Goal: Task Accomplishment & Management: Manage account settings

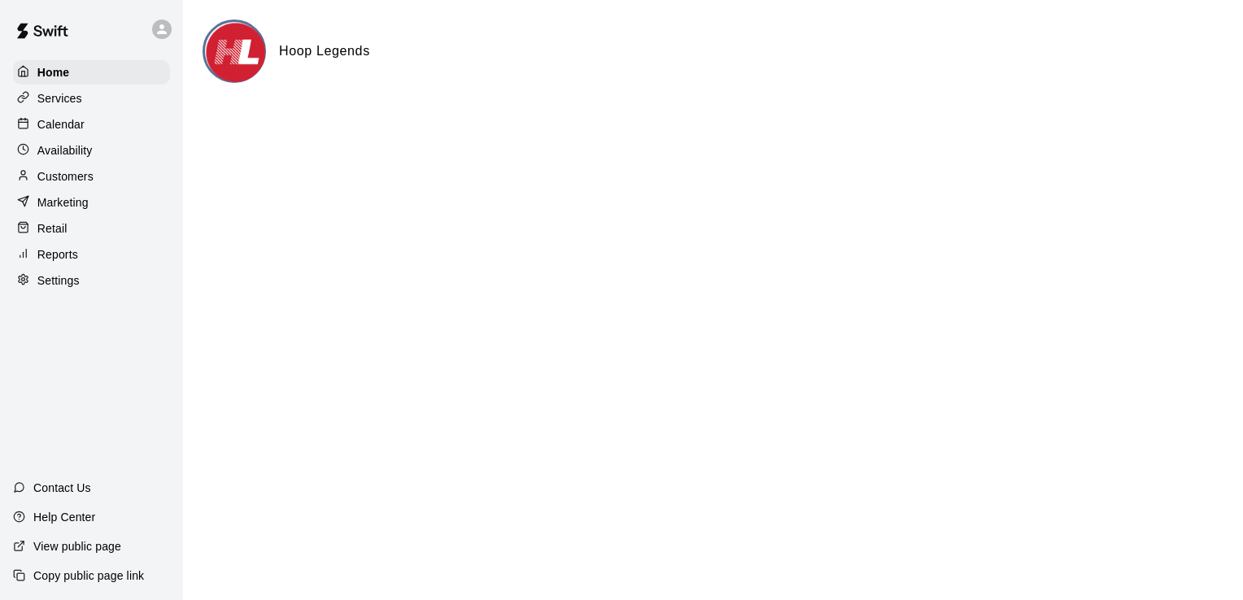
click at [93, 129] on div "Calendar" at bounding box center [91, 124] width 157 height 24
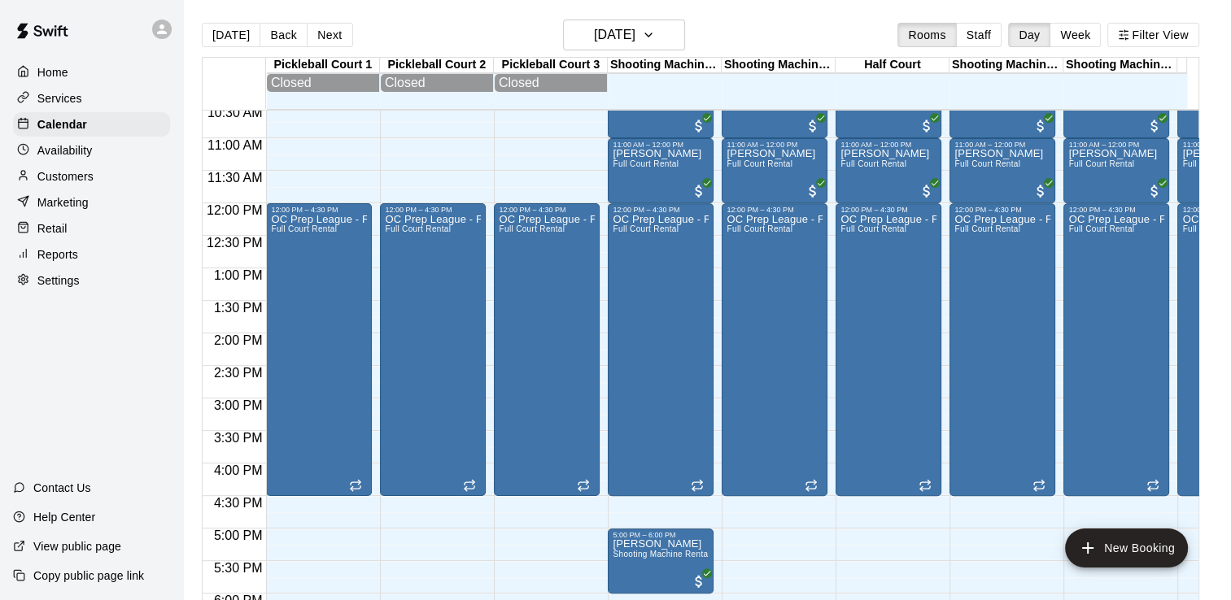
scroll to position [651, 0]
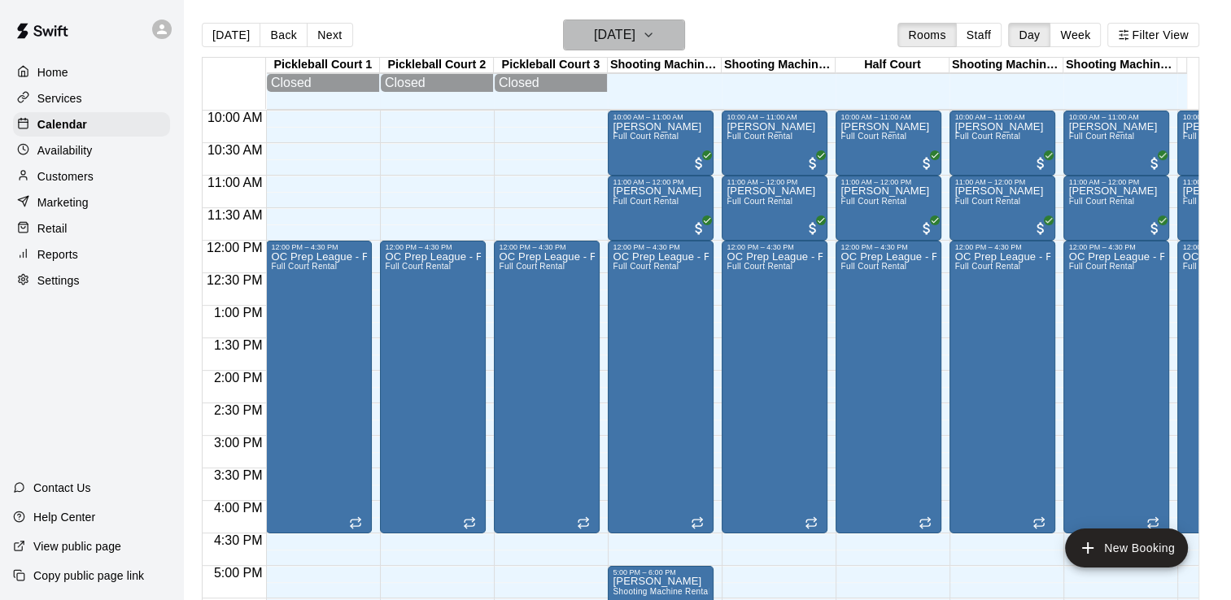
click at [655, 33] on icon "button" at bounding box center [648, 35] width 13 height 20
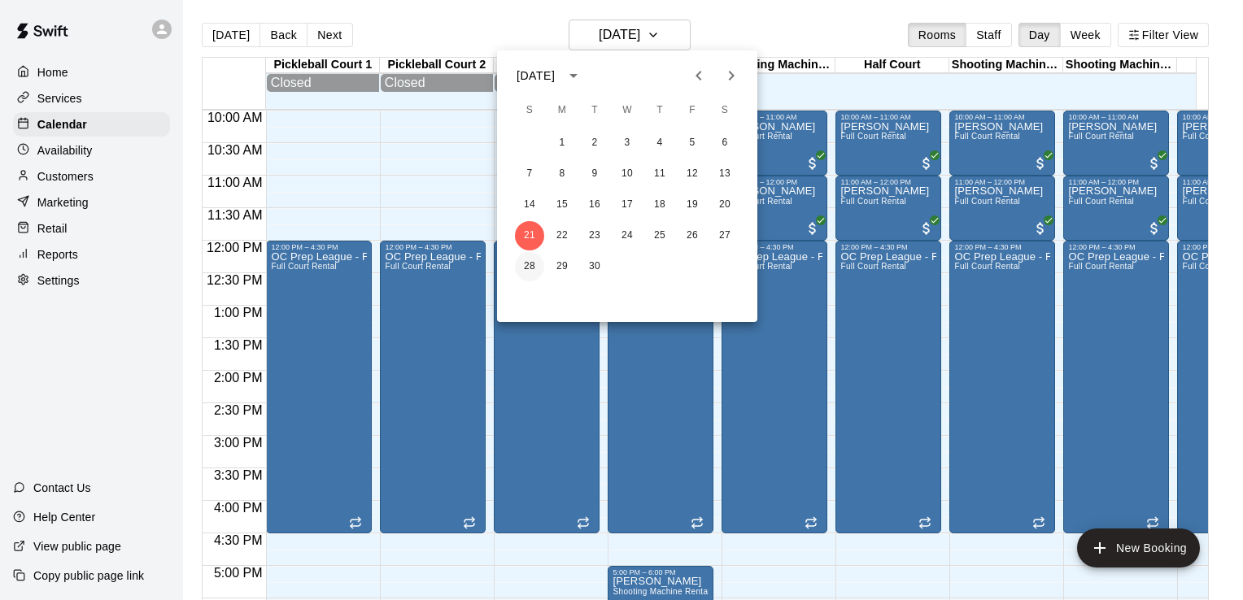
click at [528, 262] on button "28" at bounding box center [529, 266] width 29 height 29
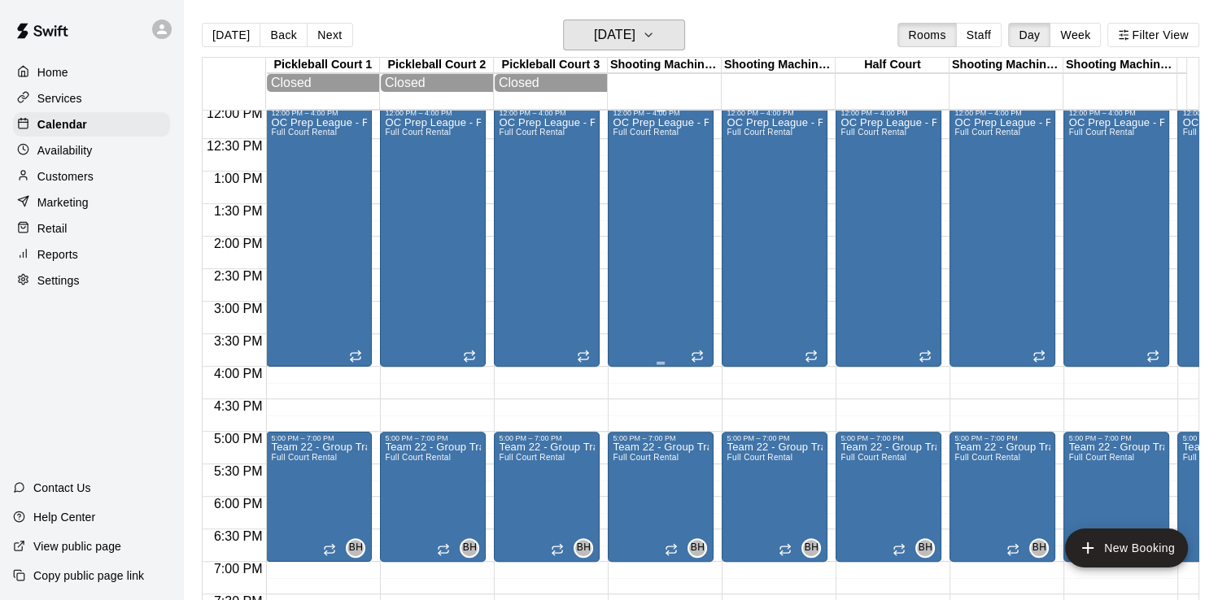
scroll to position [814, 0]
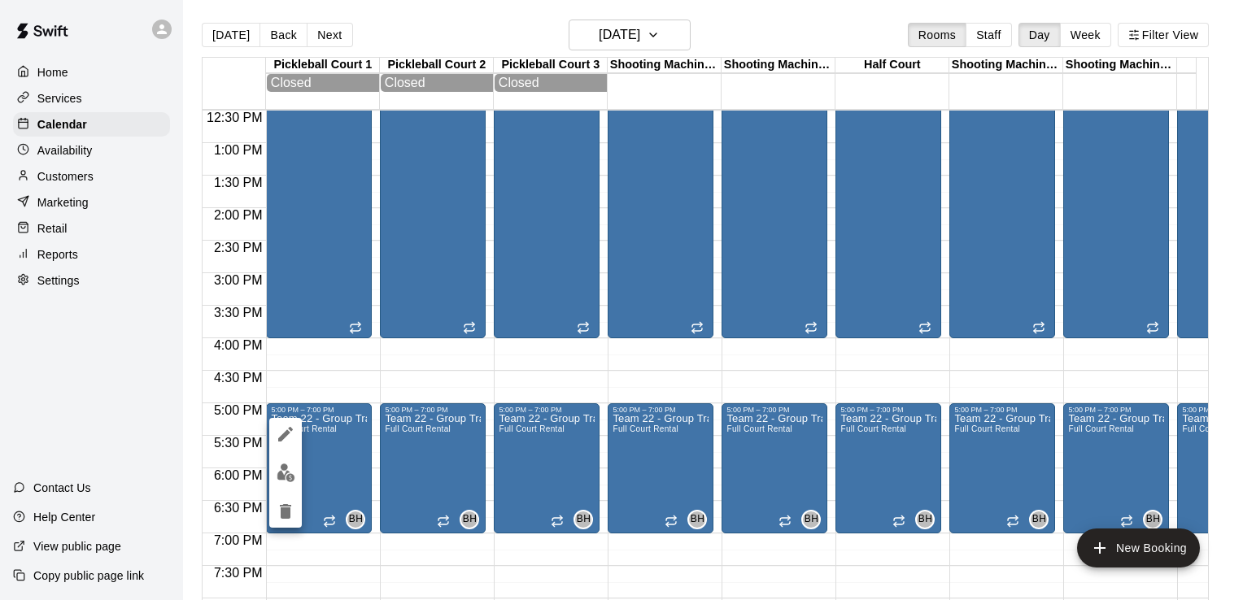
click at [284, 506] on icon "delete" at bounding box center [285, 511] width 11 height 15
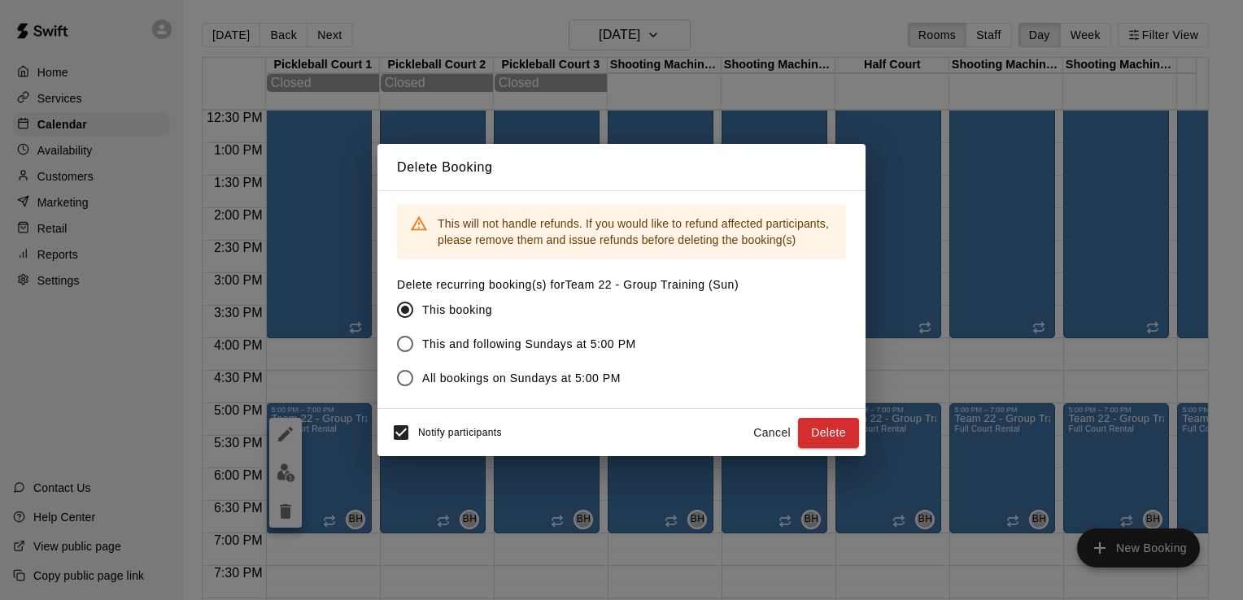
click at [833, 427] on button "Delete" at bounding box center [828, 433] width 61 height 30
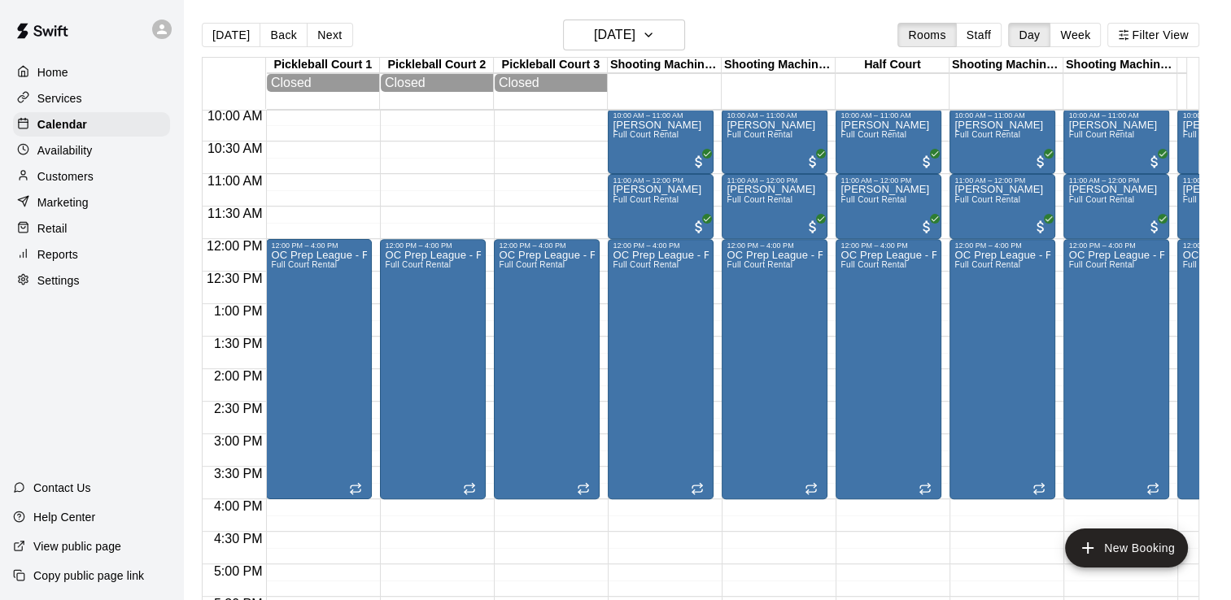
scroll to position [651, 0]
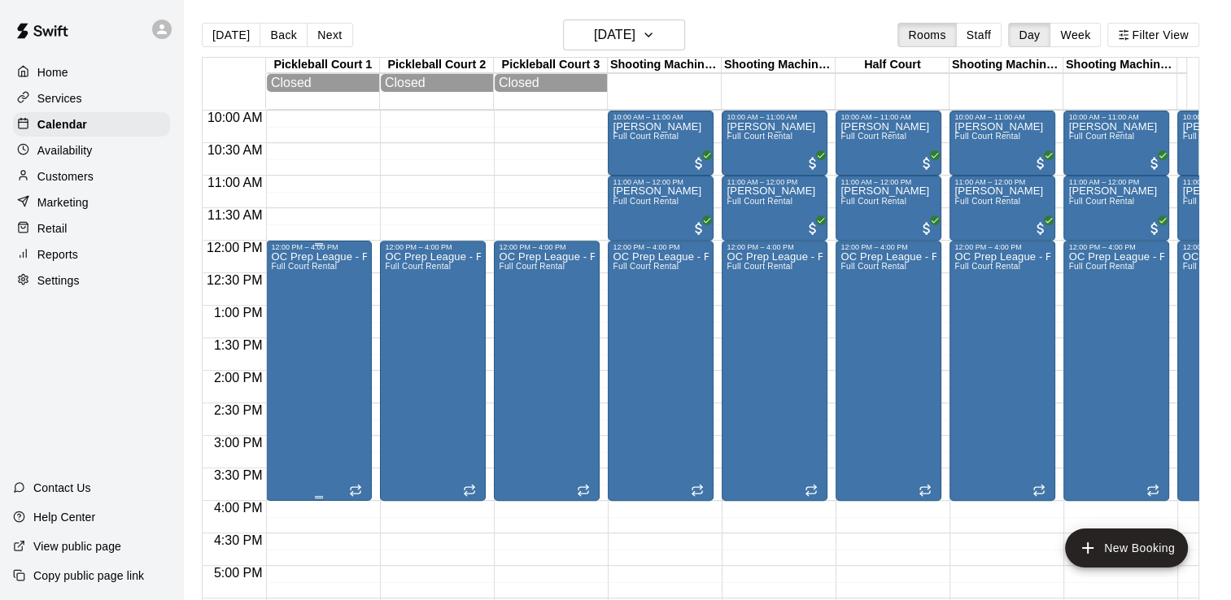
click at [339, 312] on div "OC Prep League - Fall Full Court Rental" at bounding box center [319, 551] width 96 height 600
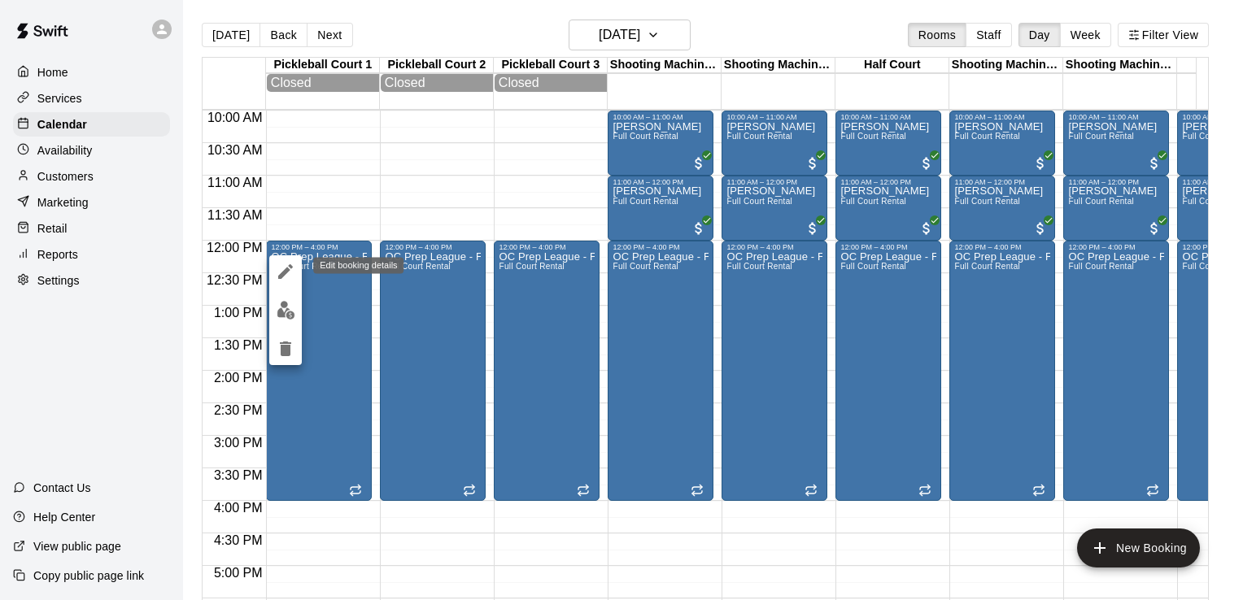
click at [290, 261] on button "edit" at bounding box center [285, 271] width 33 height 33
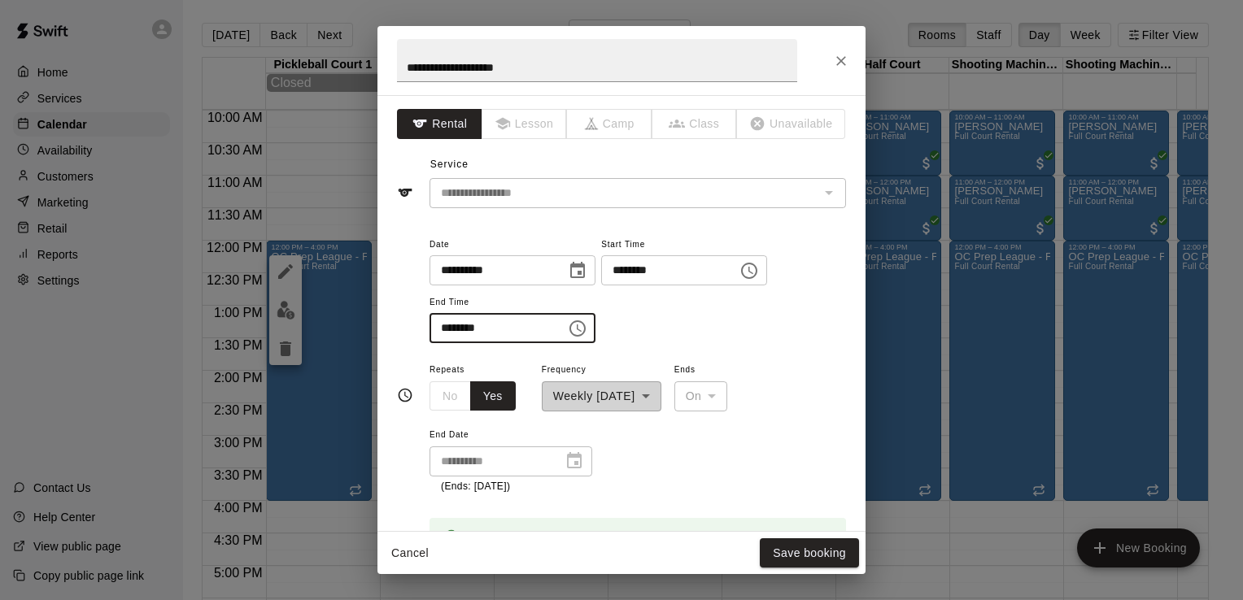
click at [469, 323] on input "********" at bounding box center [492, 328] width 125 height 30
type input "********"
click at [679, 303] on div "**********" at bounding box center [638, 289] width 417 height 110
click at [806, 558] on button "Save booking" at bounding box center [809, 554] width 99 height 30
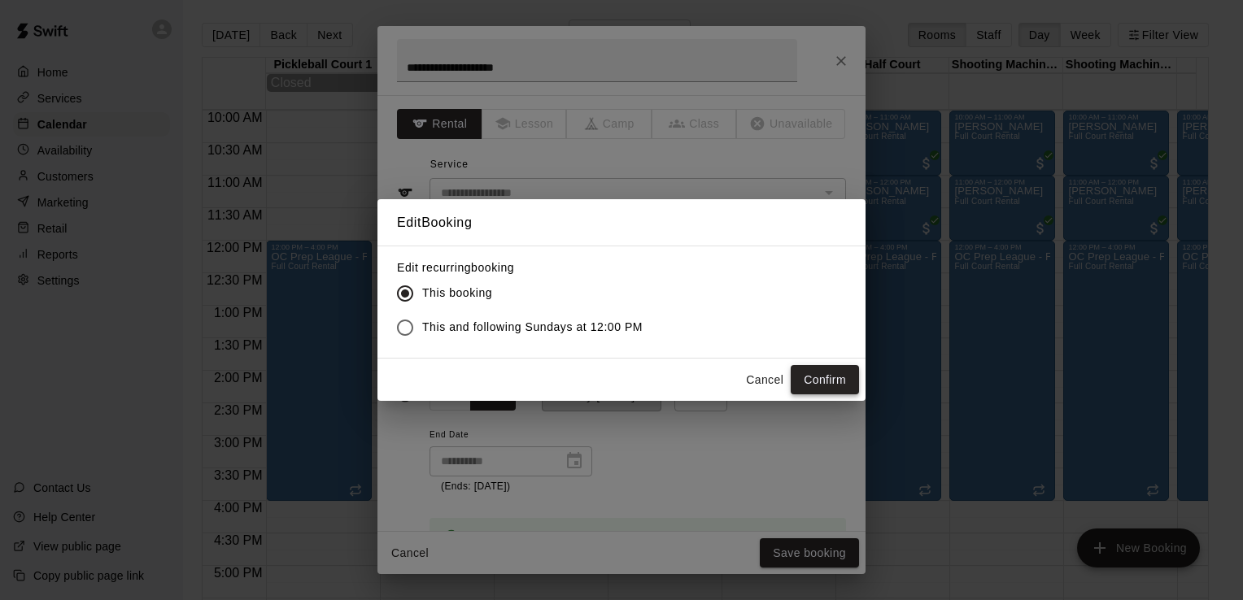
click at [812, 379] on button "Confirm" at bounding box center [825, 380] width 68 height 30
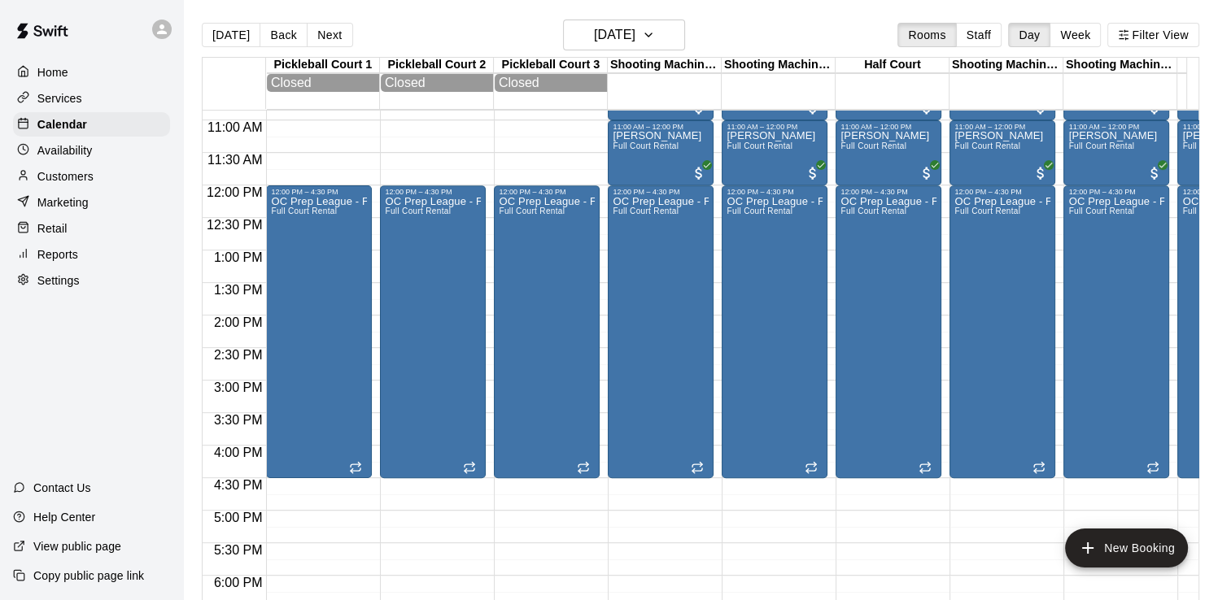
scroll to position [732, 0]
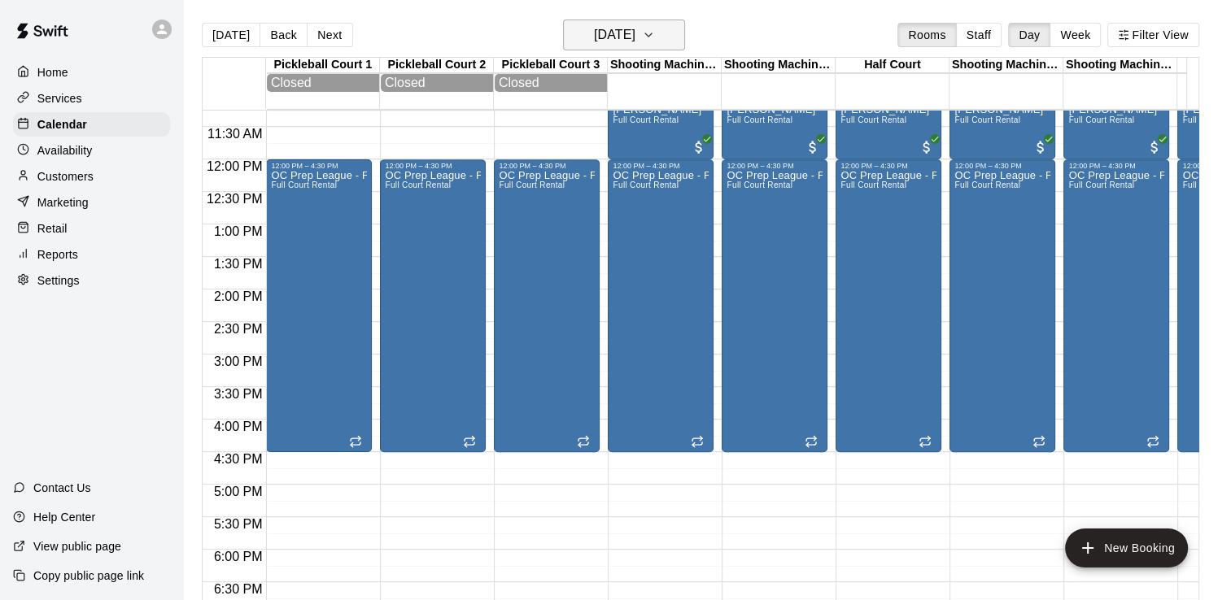
click at [665, 37] on button "Sunday Sep 28" at bounding box center [624, 35] width 122 height 31
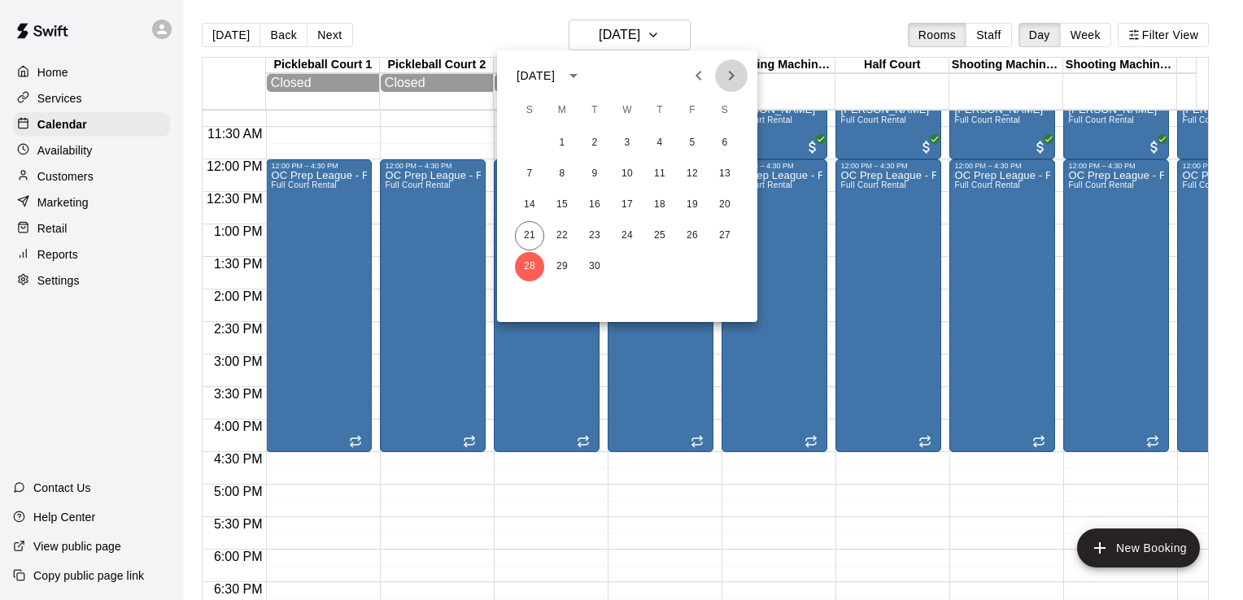
click at [732, 76] on icon "Next month" at bounding box center [732, 76] width 6 height 10
click at [761, 37] on div at bounding box center [621, 300] width 1243 height 600
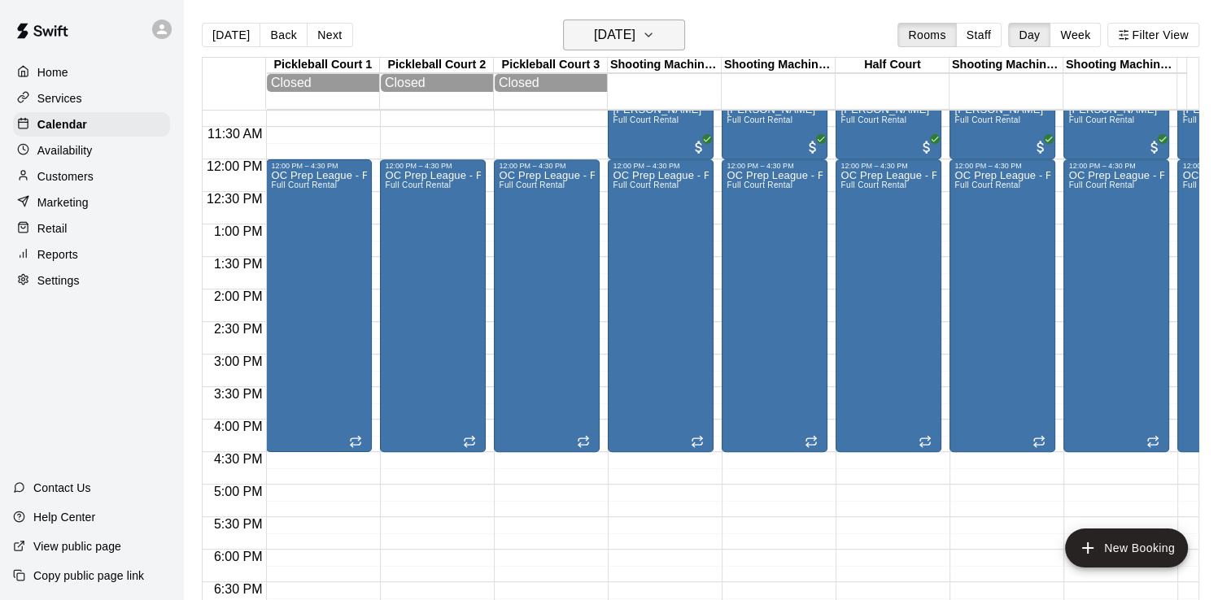
click at [652, 37] on icon "button" at bounding box center [648, 34] width 7 height 3
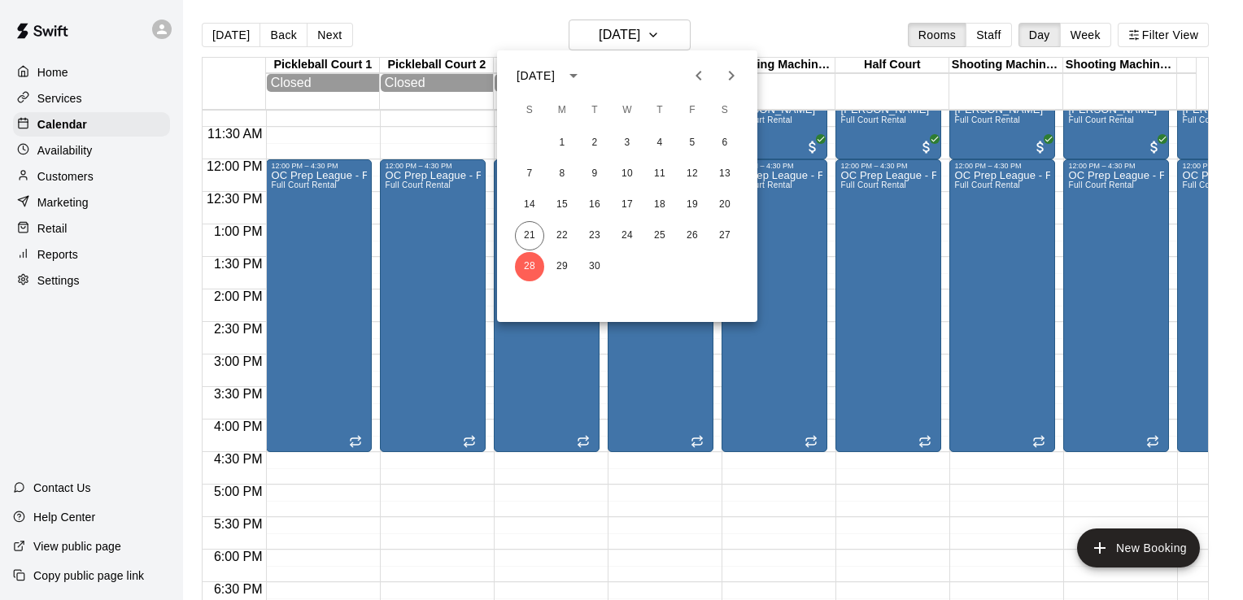
click at [730, 76] on icon "Next month" at bounding box center [732, 76] width 20 height 20
click at [530, 172] on button "5" at bounding box center [529, 173] width 29 height 29
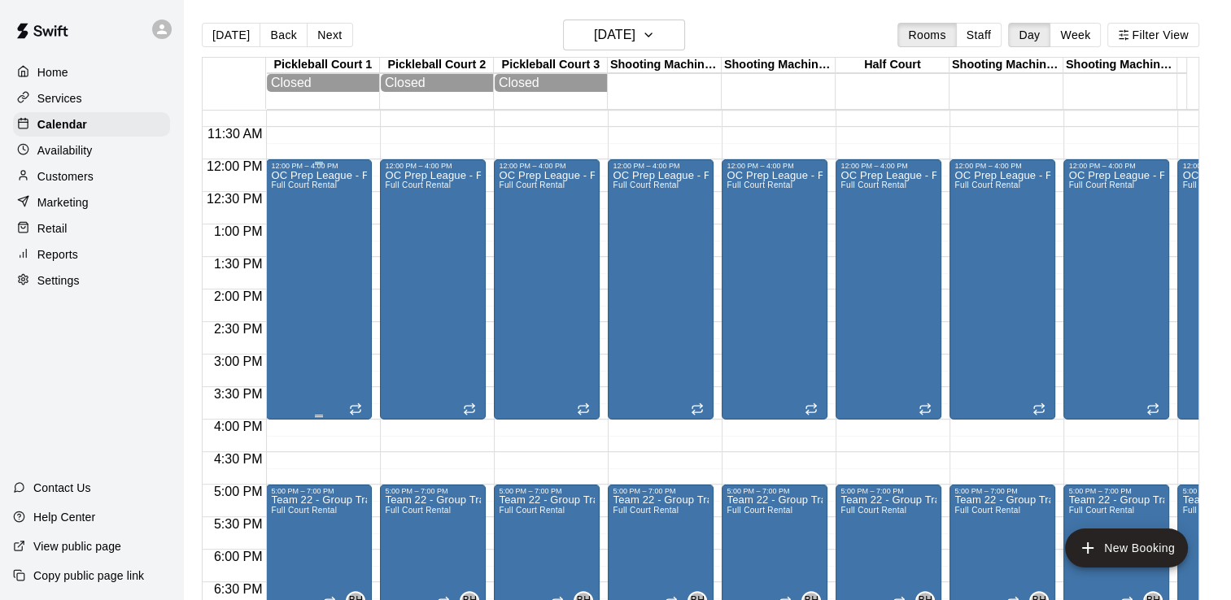
click at [337, 215] on div "OC Prep League - Fall Full Court Rental" at bounding box center [319, 470] width 96 height 600
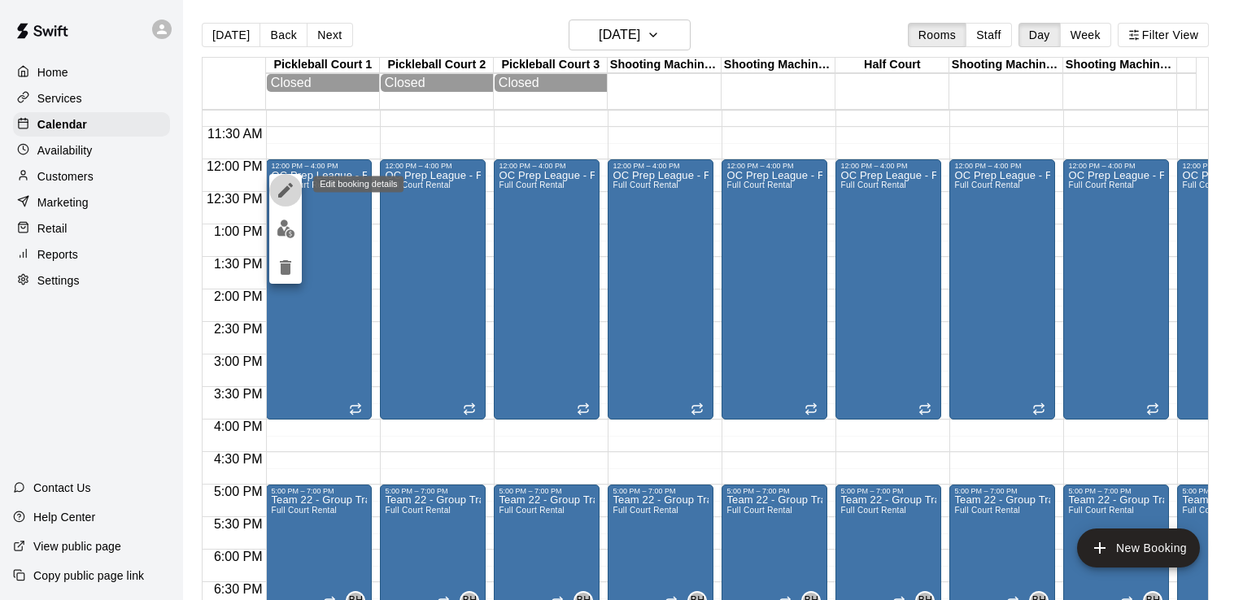
drag, startPoint x: 292, startPoint y: 184, endPoint x: 307, endPoint y: 181, distance: 14.8
click at [292, 183] on icon "edit" at bounding box center [286, 191] width 20 height 20
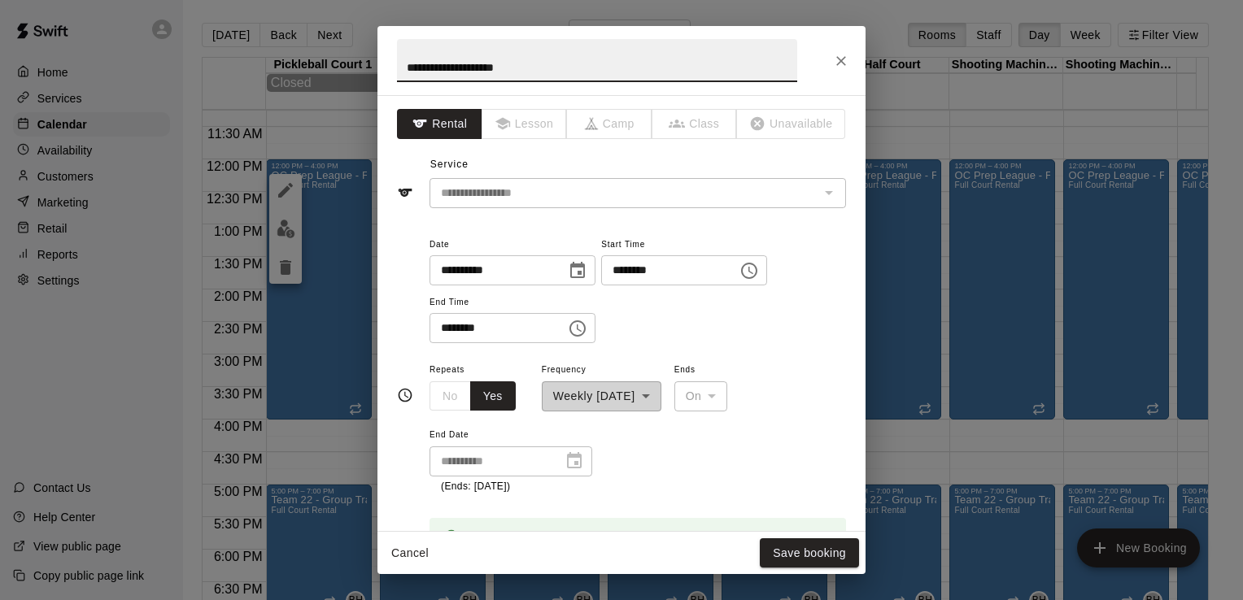
click at [472, 327] on input "********" at bounding box center [492, 328] width 125 height 30
type input "********"
click at [733, 307] on div "**********" at bounding box center [638, 289] width 417 height 110
click at [826, 552] on button "Save booking" at bounding box center [809, 554] width 99 height 30
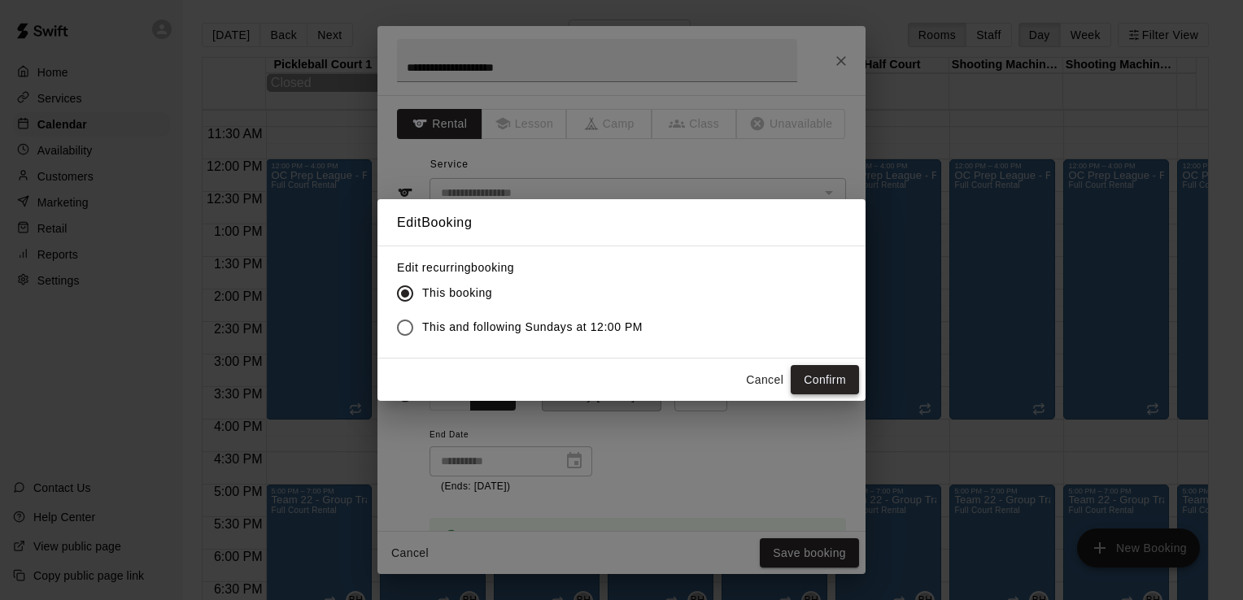
click at [814, 382] on button "Confirm" at bounding box center [825, 380] width 68 height 30
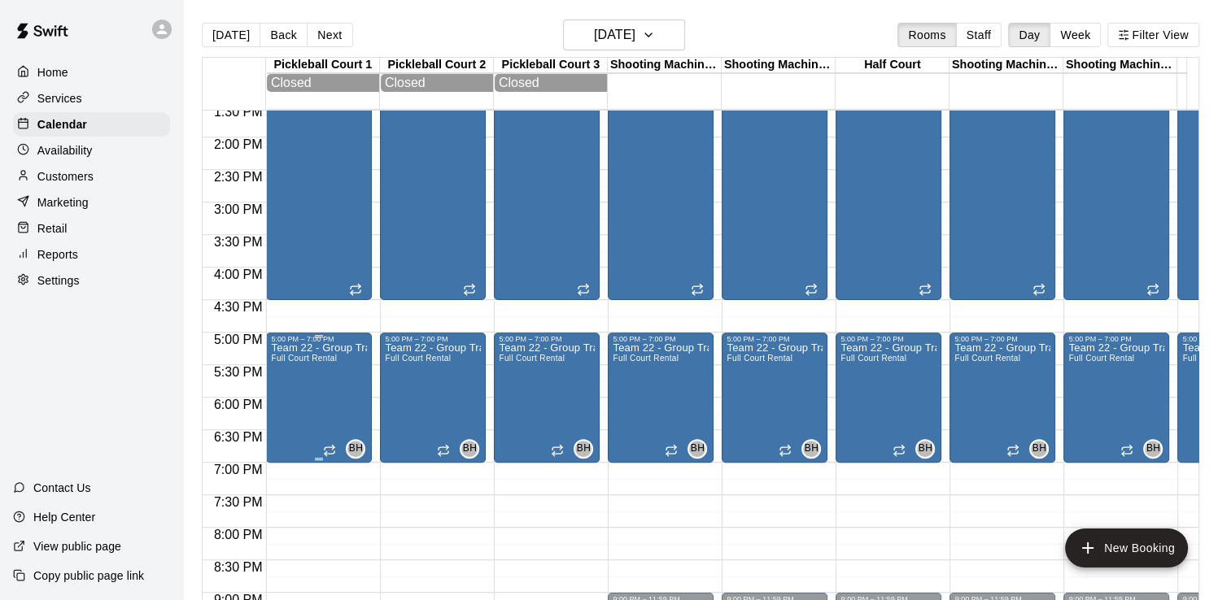
scroll to position [895, 0]
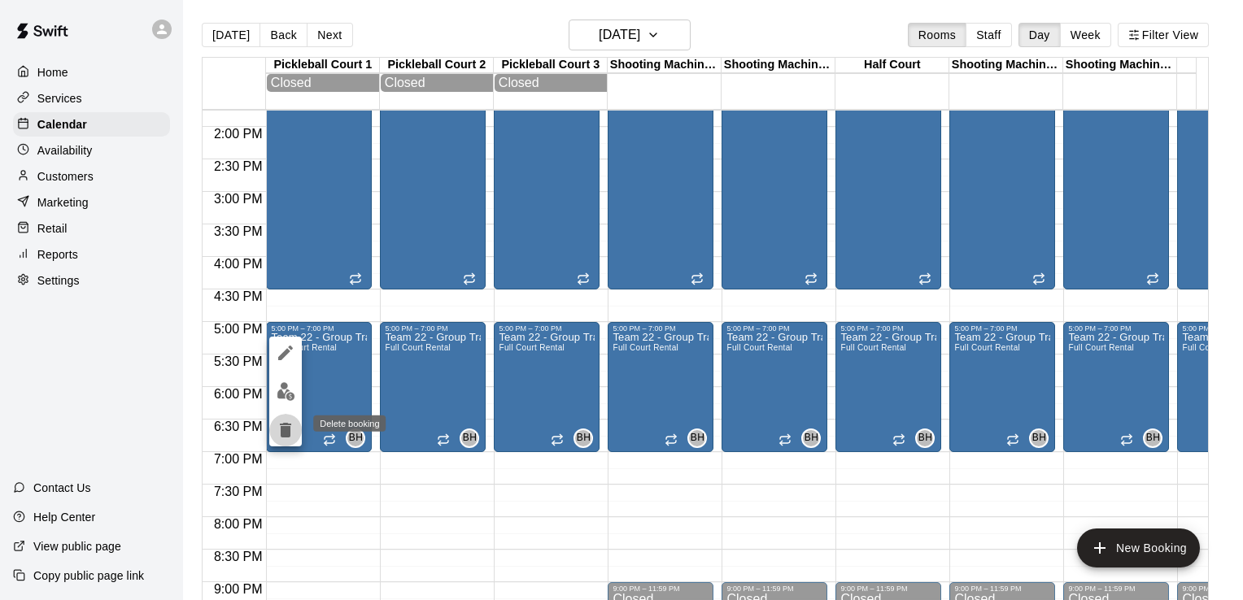
click at [283, 425] on icon "delete" at bounding box center [286, 431] width 20 height 20
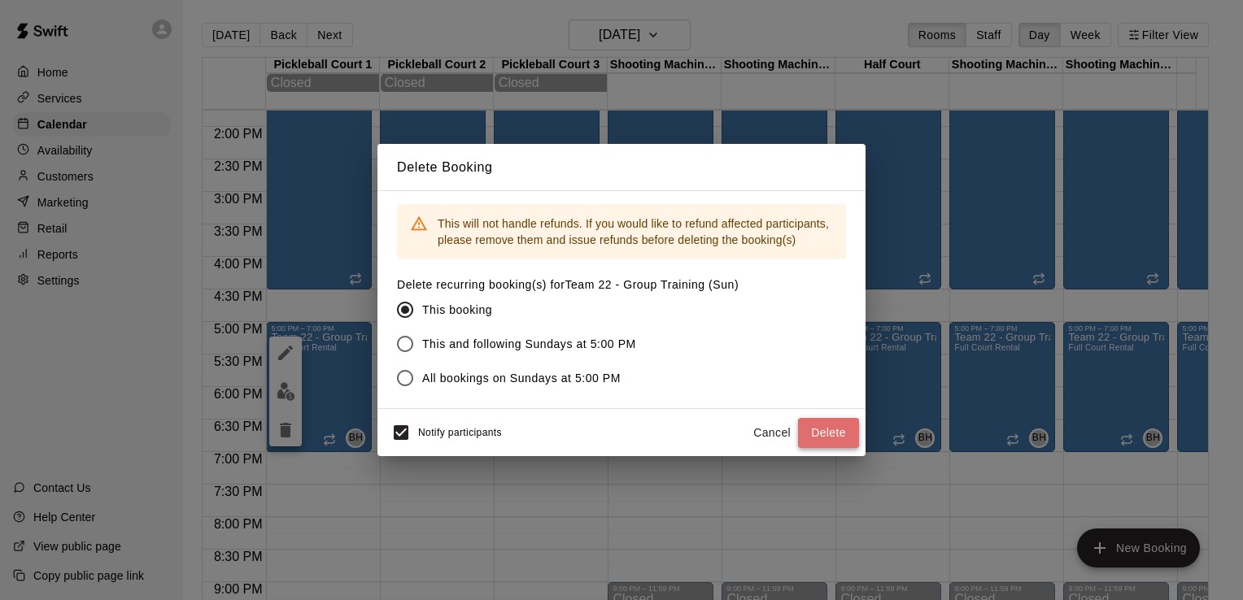
click at [837, 430] on button "Delete" at bounding box center [828, 433] width 61 height 30
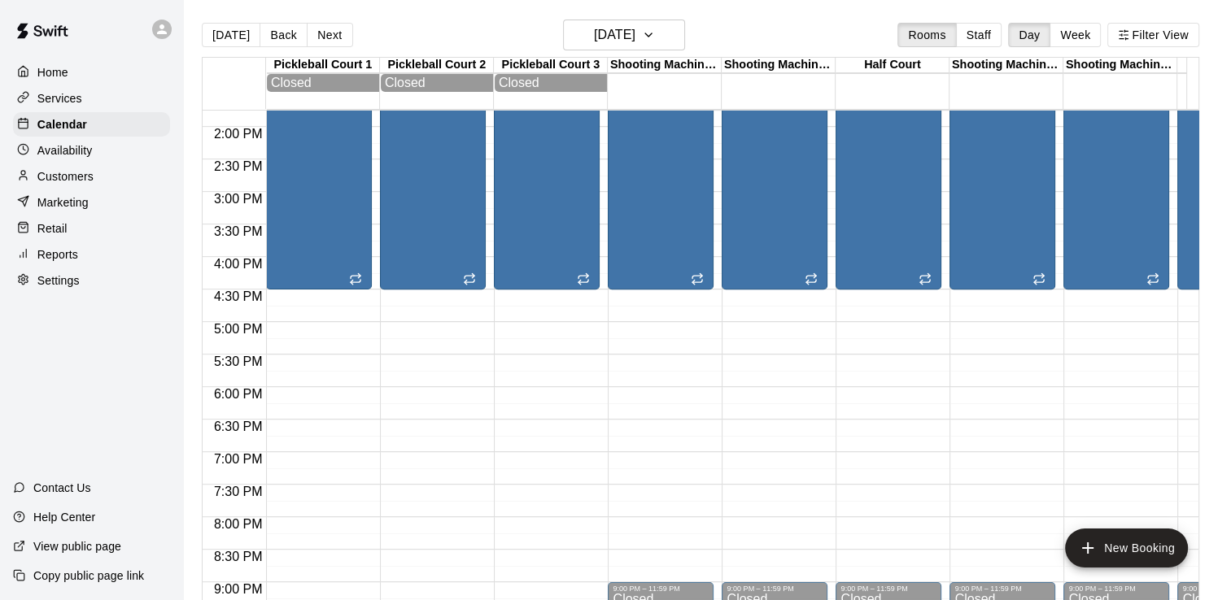
scroll to position [732, 0]
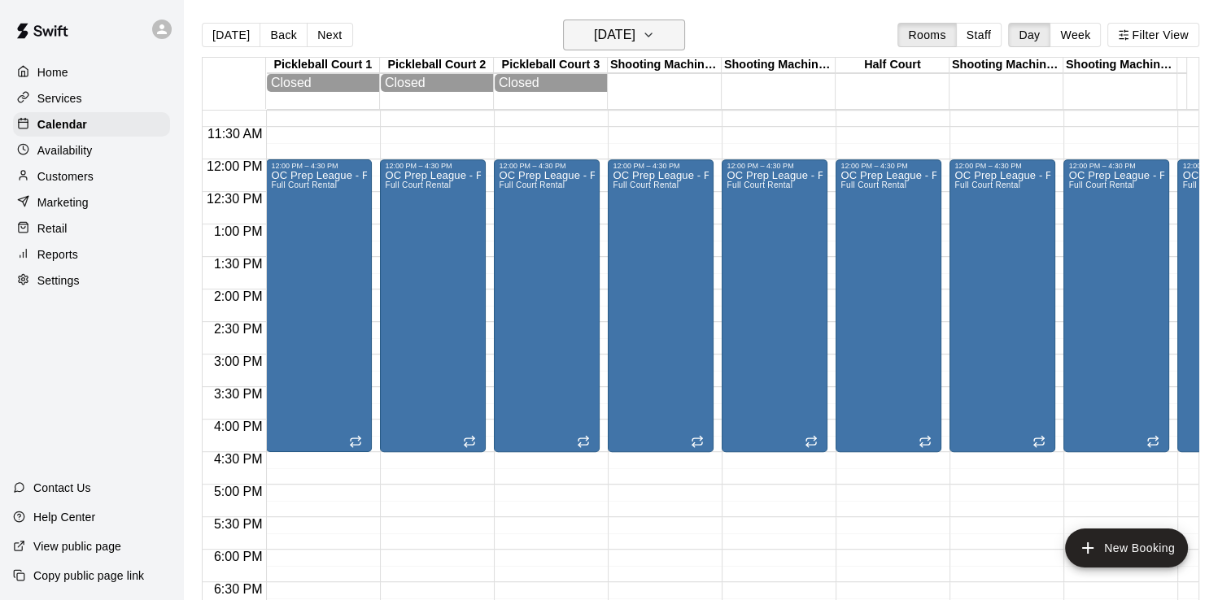
click at [655, 31] on icon "button" at bounding box center [648, 35] width 13 height 20
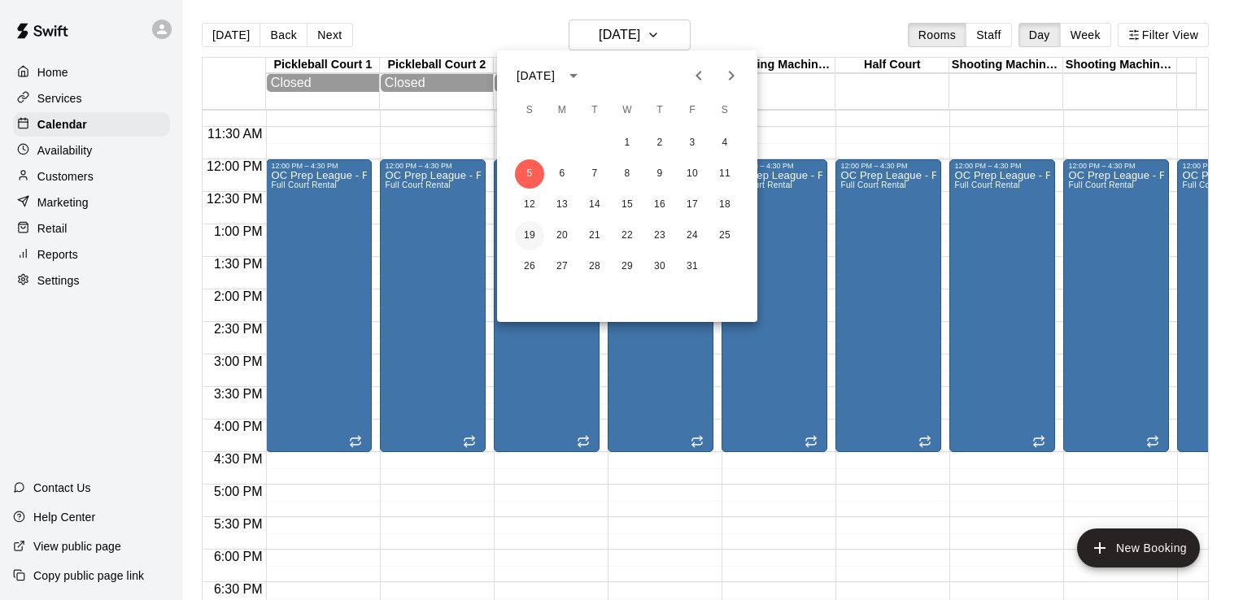
click at [533, 236] on button "19" at bounding box center [529, 235] width 29 height 29
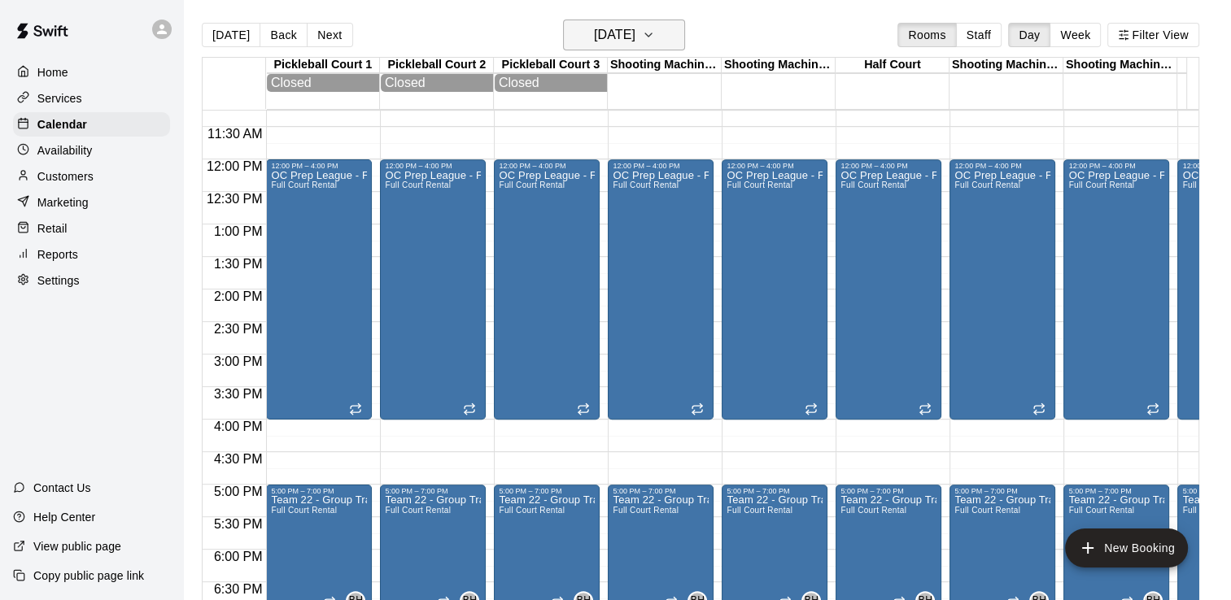
click at [655, 34] on icon "button" at bounding box center [648, 35] width 13 height 20
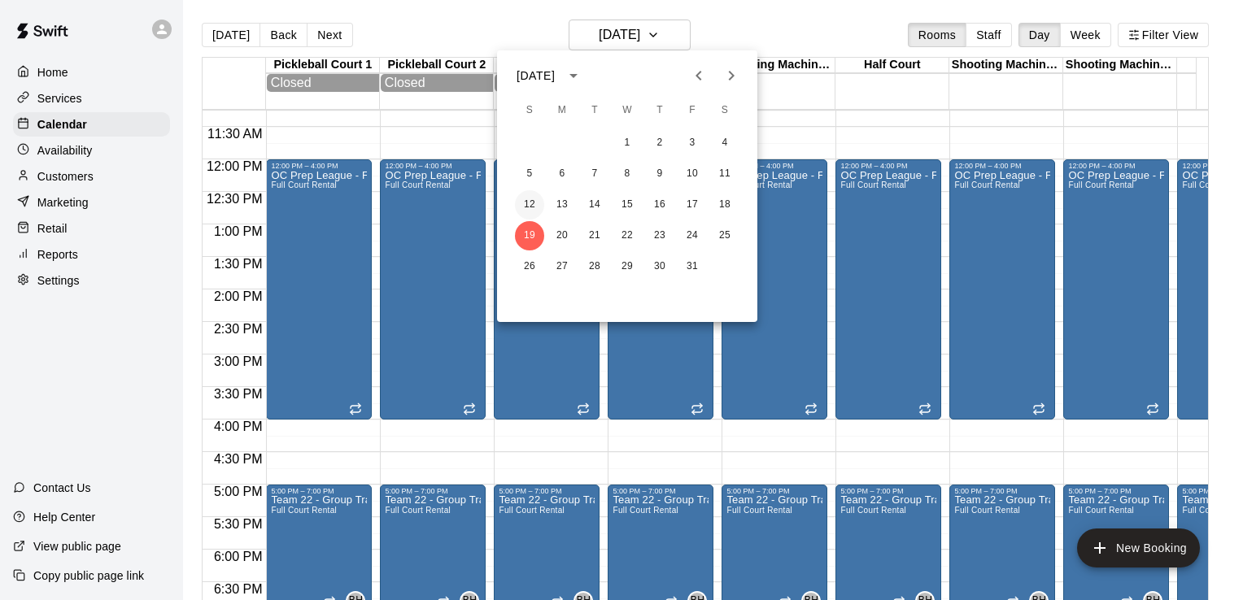
click at [530, 203] on button "12" at bounding box center [529, 204] width 29 height 29
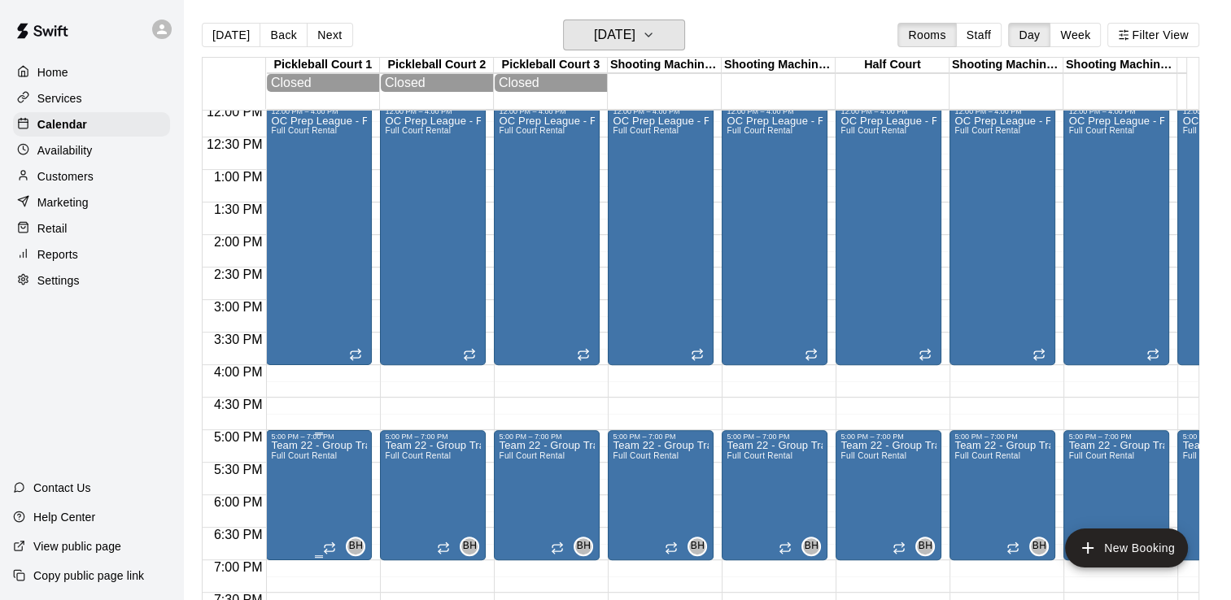
scroll to position [814, 0]
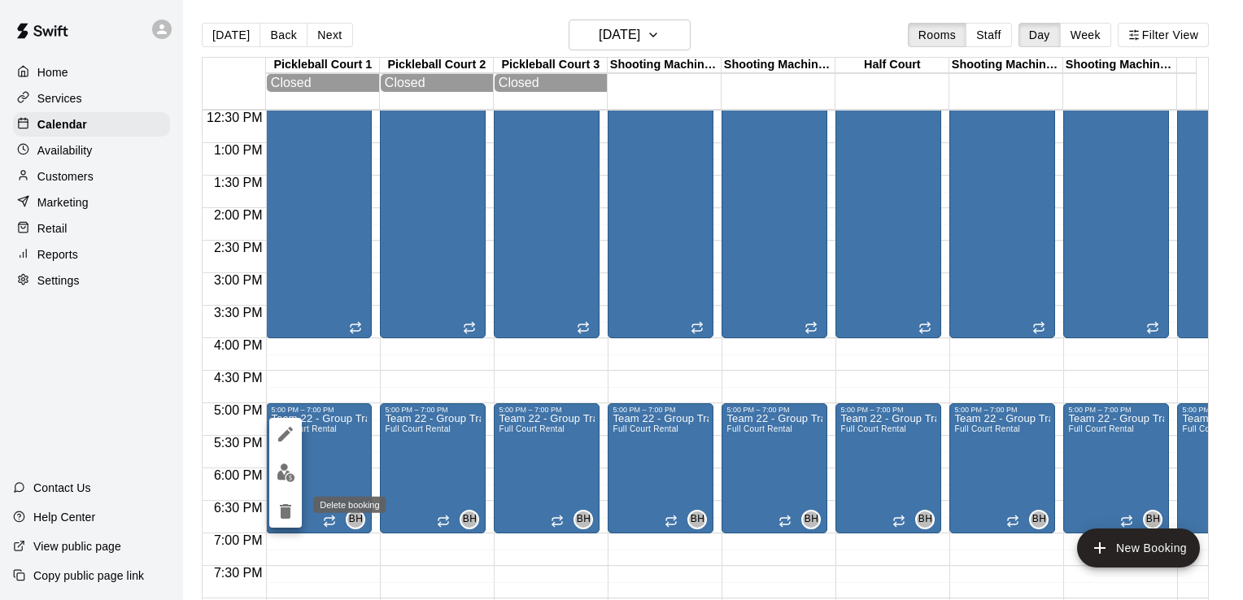
click at [280, 515] on icon "delete" at bounding box center [286, 512] width 20 height 20
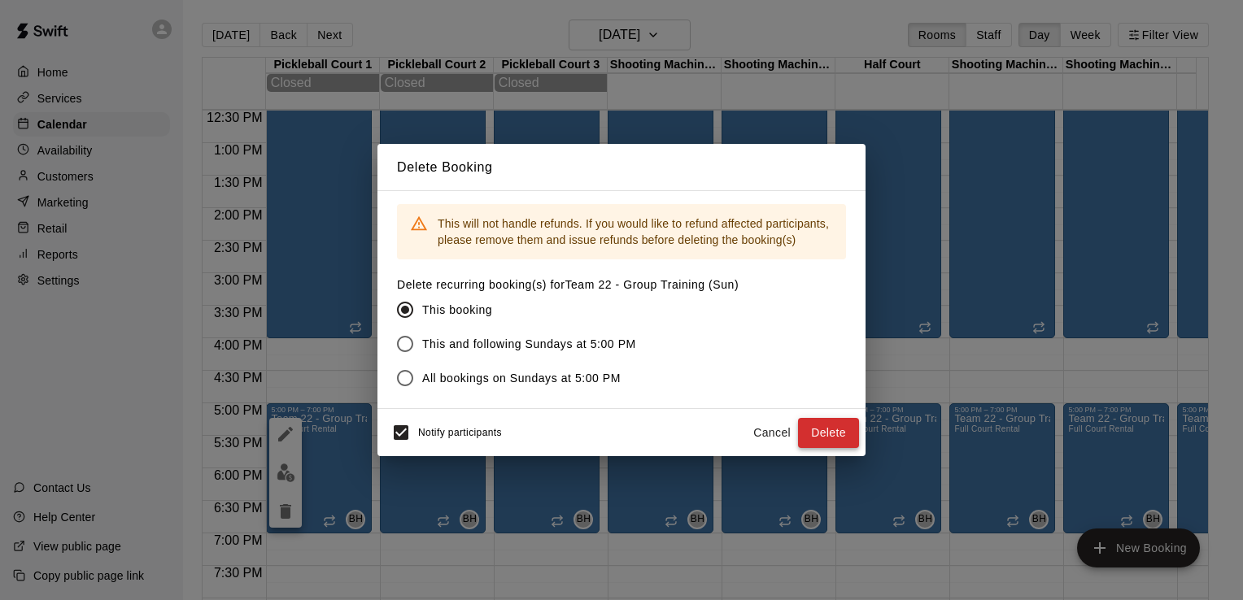
click at [830, 437] on button "Delete" at bounding box center [828, 433] width 61 height 30
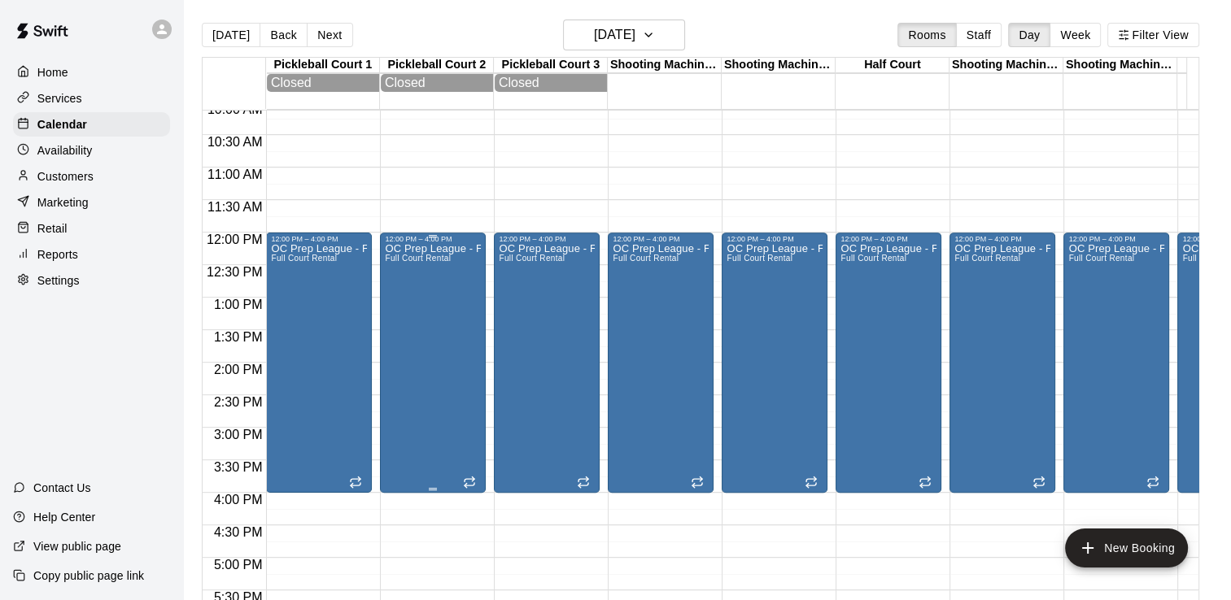
scroll to position [651, 0]
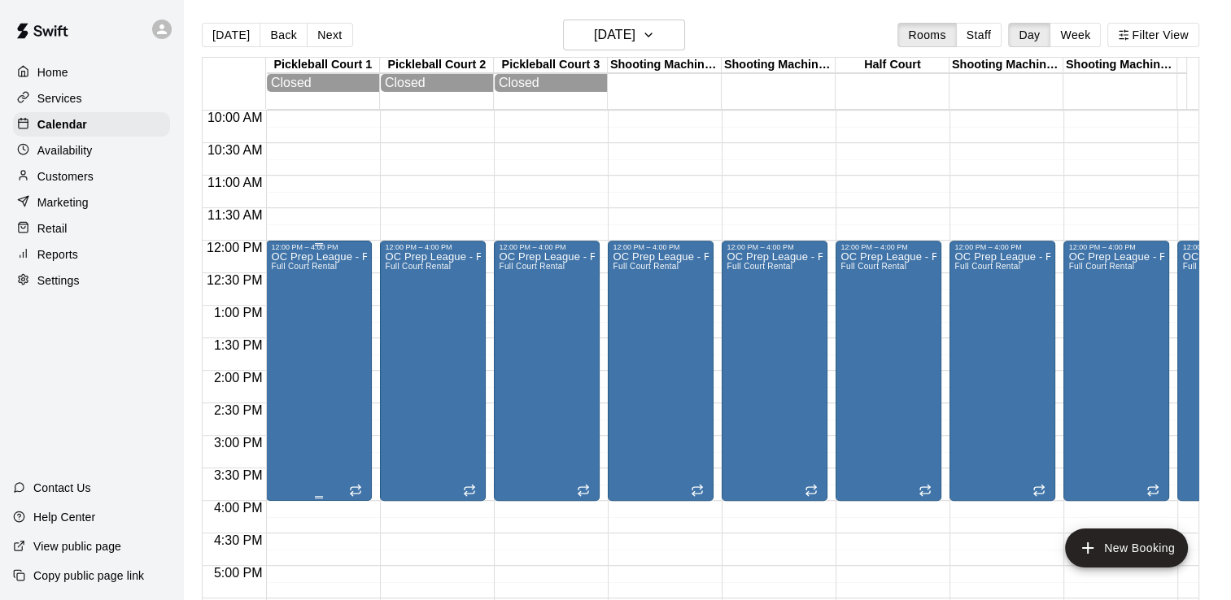
click at [325, 337] on div "OC Prep League - Fall Full Court Rental" at bounding box center [319, 551] width 96 height 600
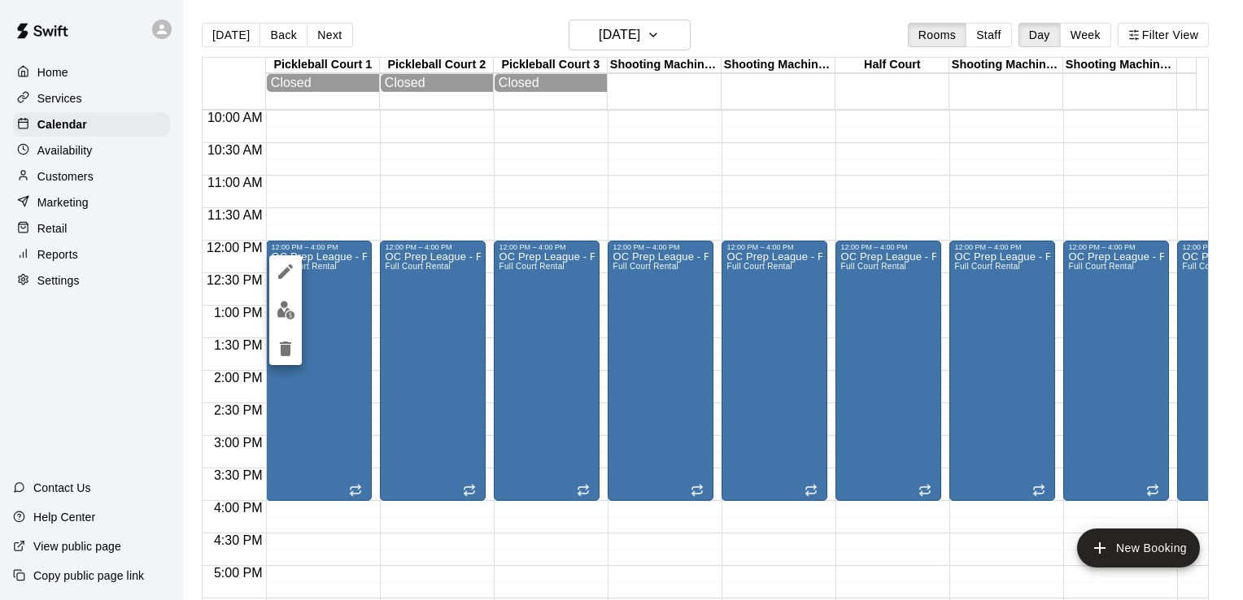
click at [290, 264] on icon "edit" at bounding box center [286, 272] width 20 height 20
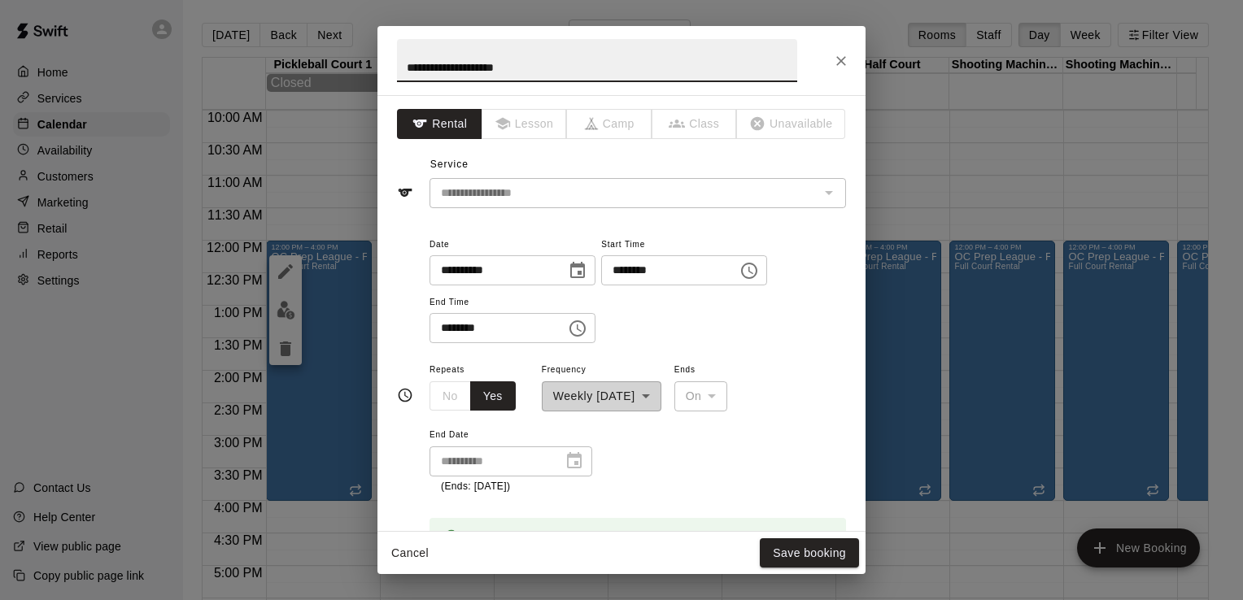
click at [445, 329] on input "********" at bounding box center [492, 328] width 125 height 30
type input "********"
click at [833, 553] on button "Save booking" at bounding box center [809, 554] width 99 height 30
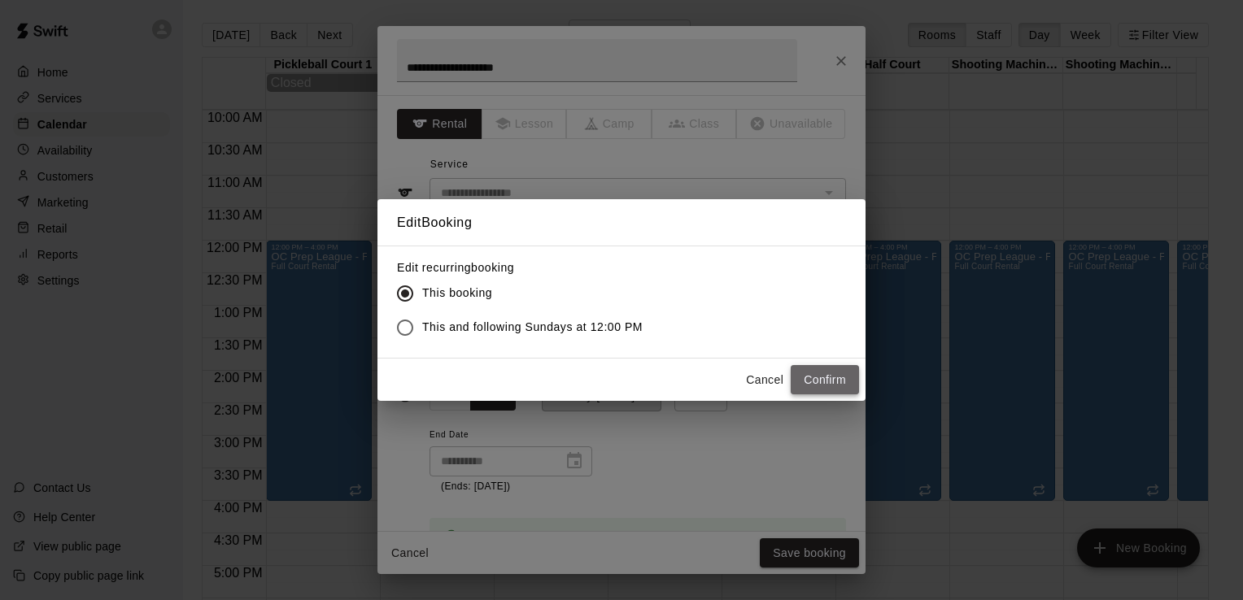
click at [820, 371] on button "Confirm" at bounding box center [825, 380] width 68 height 30
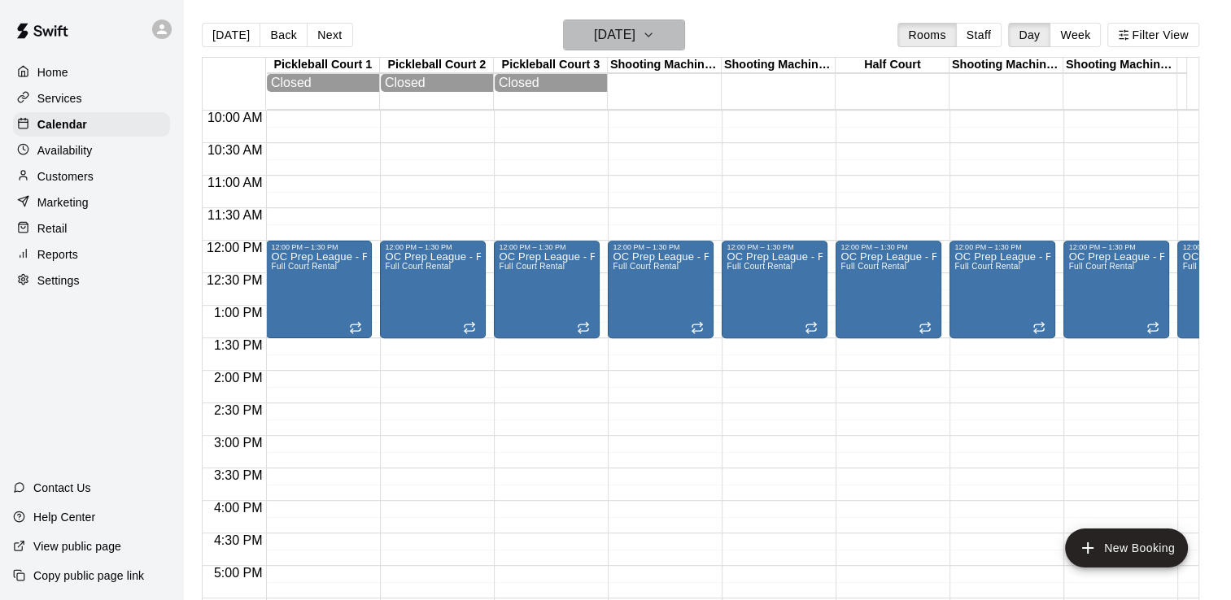
click at [663, 31] on button "Sunday Oct 12" at bounding box center [624, 35] width 122 height 31
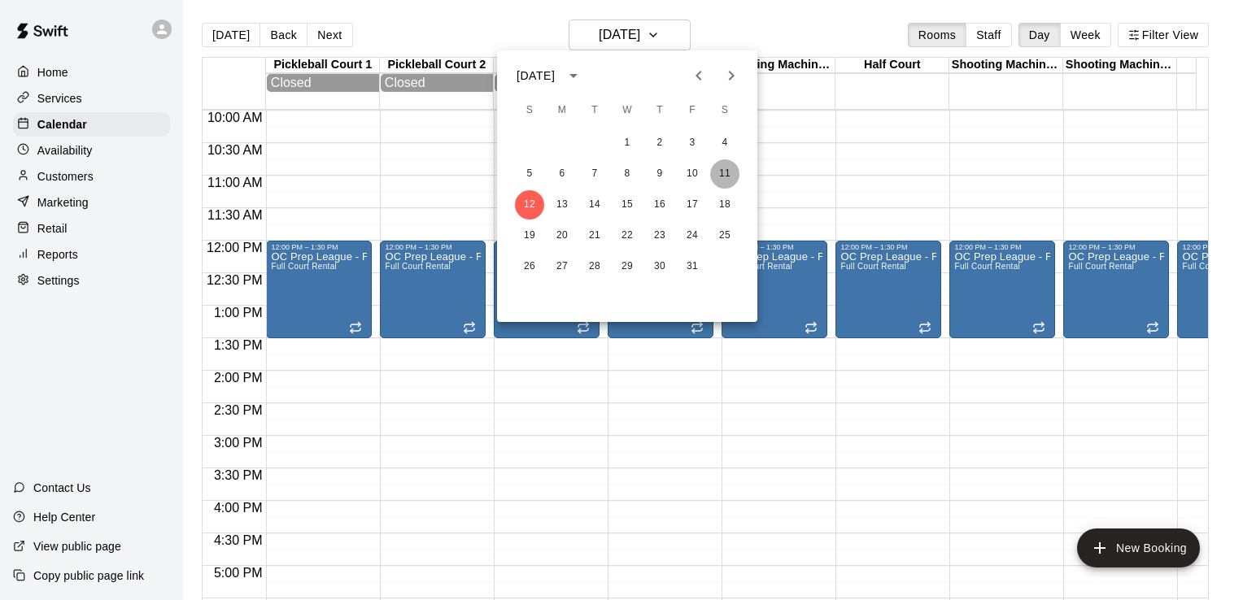
click at [725, 167] on button "11" at bounding box center [724, 173] width 29 height 29
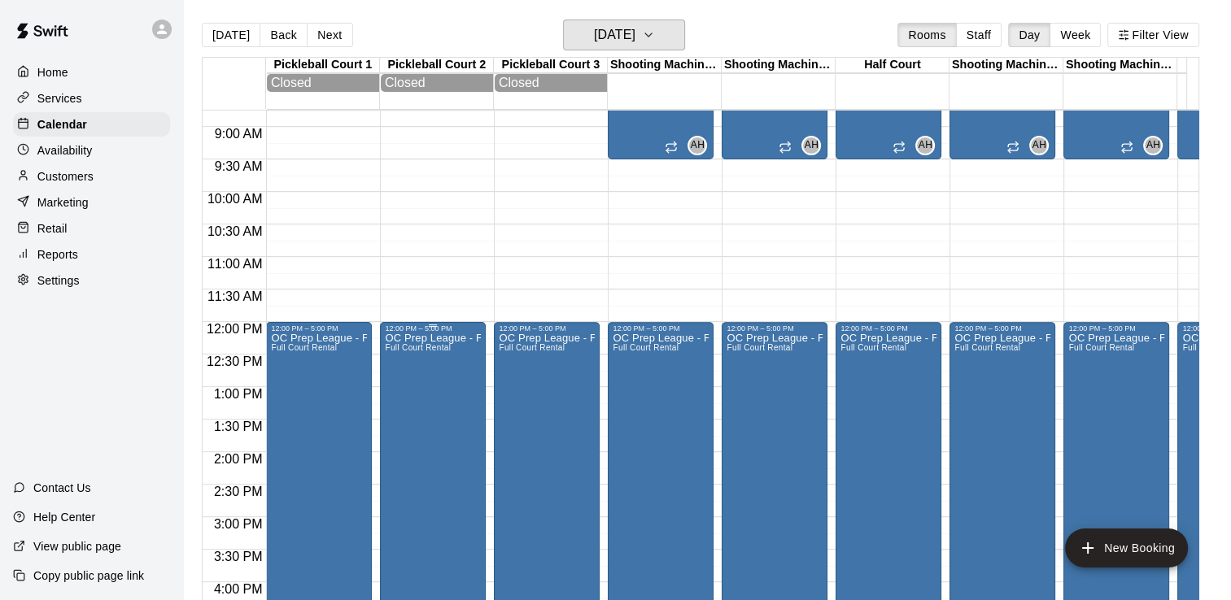
scroll to position [732, 0]
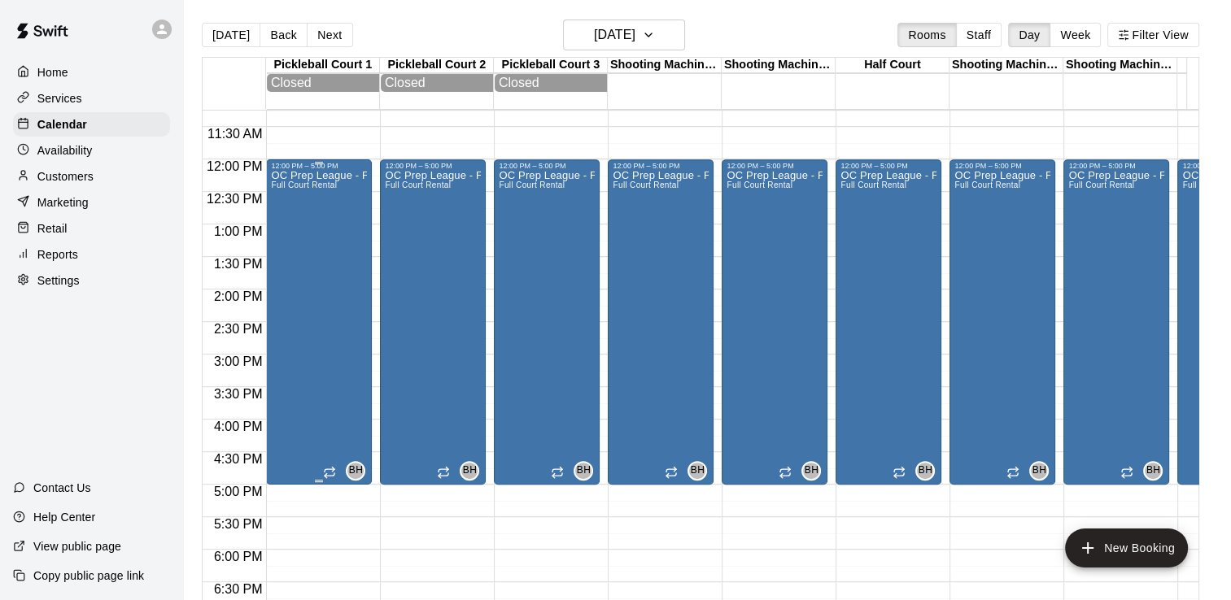
click at [328, 266] on div "OC Prep League - Fall Full Court Rental" at bounding box center [319, 470] width 96 height 600
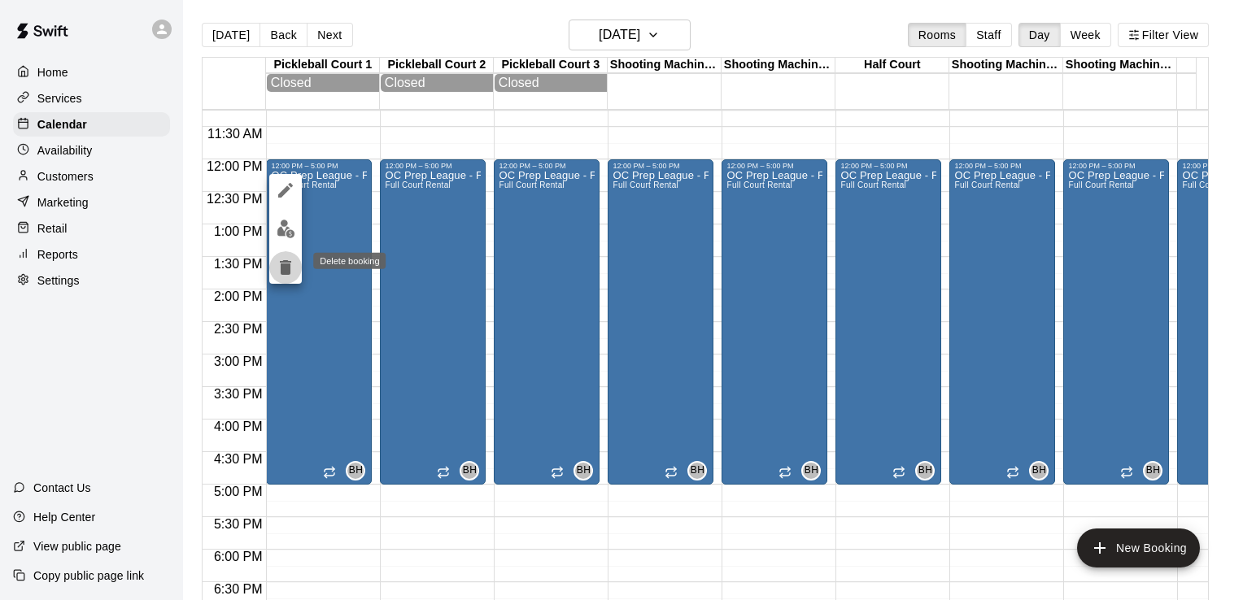
click at [286, 270] on icon "delete" at bounding box center [285, 267] width 11 height 15
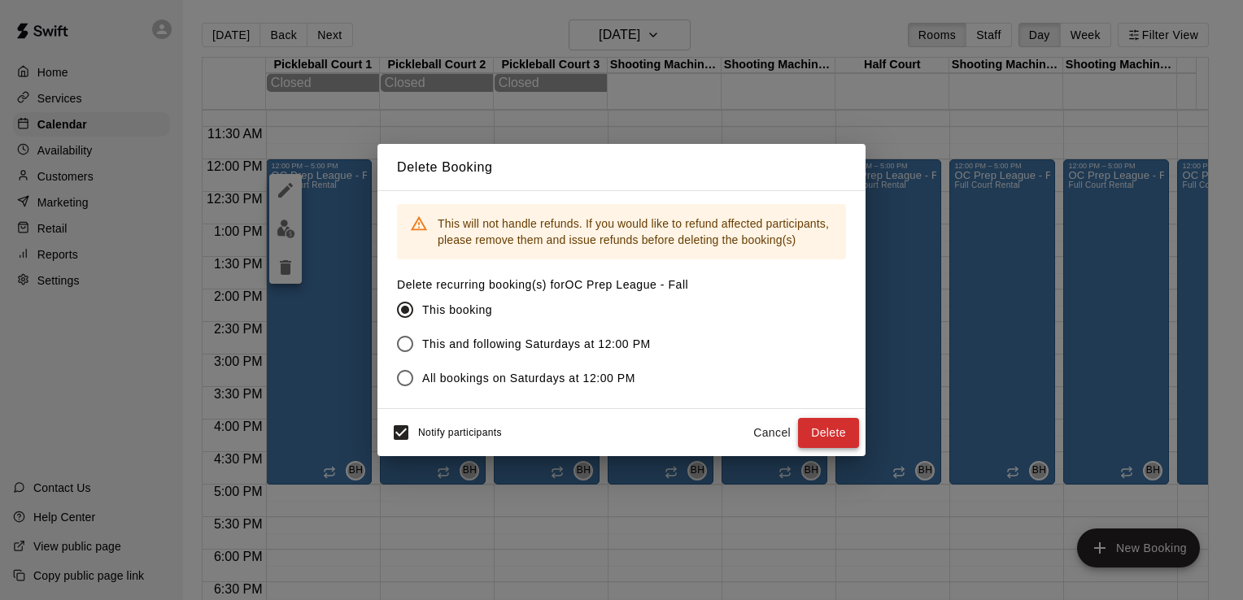
click at [822, 426] on button "Delete" at bounding box center [828, 433] width 61 height 30
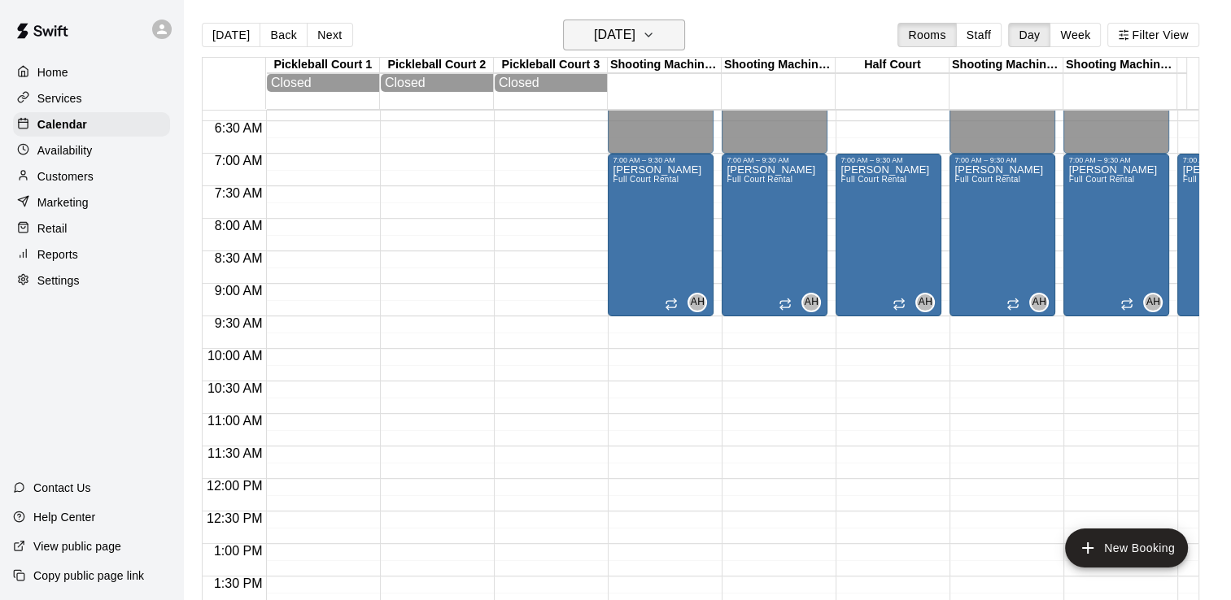
scroll to position [407, 0]
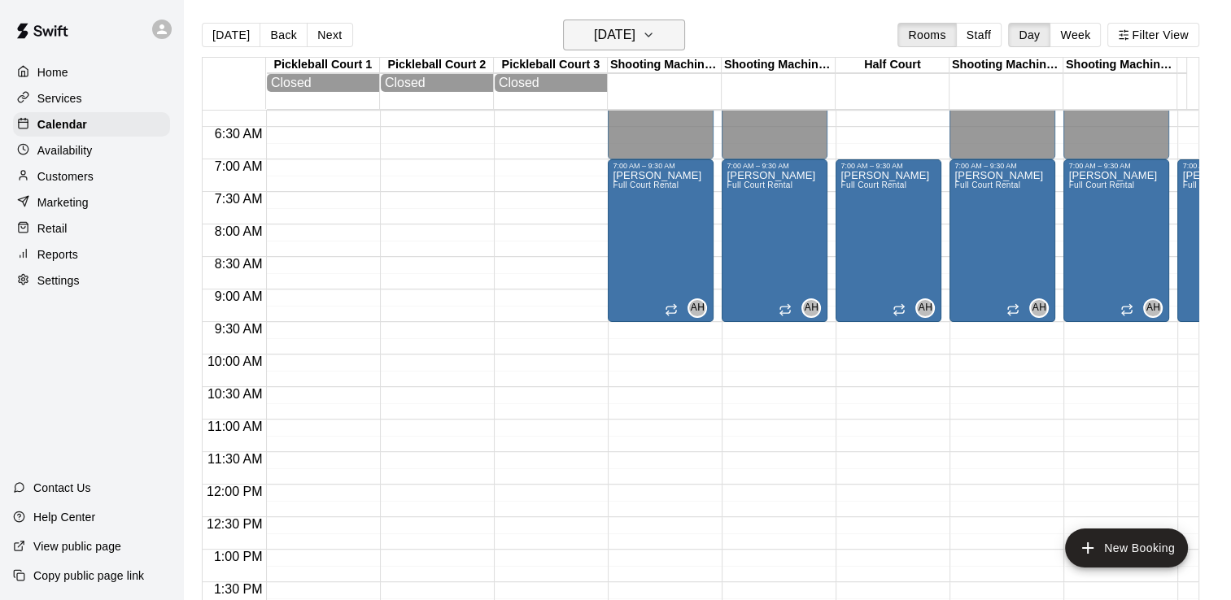
click at [635, 34] on h6 "Saturday Oct 11" at bounding box center [614, 35] width 41 height 23
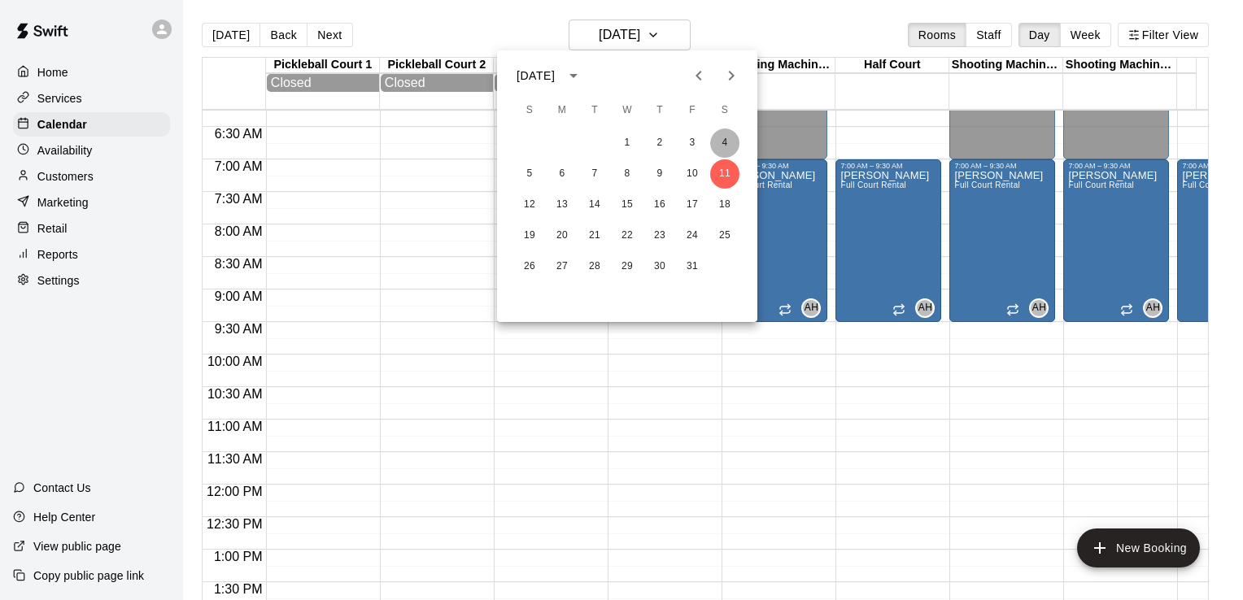
click at [722, 142] on button "4" at bounding box center [724, 143] width 29 height 29
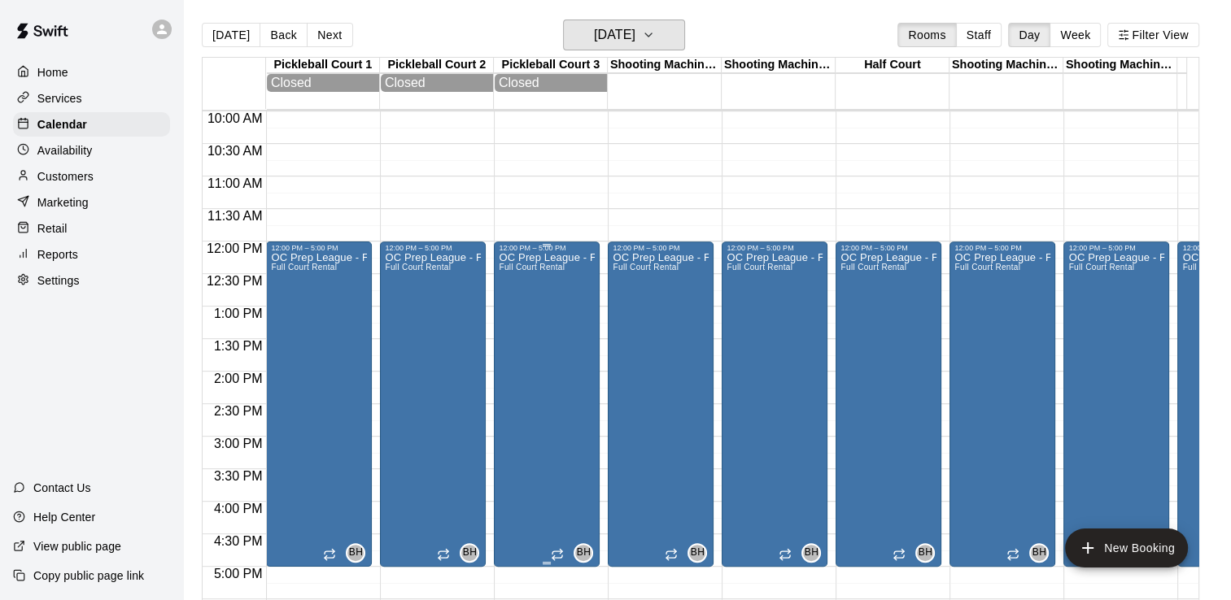
scroll to position [651, 0]
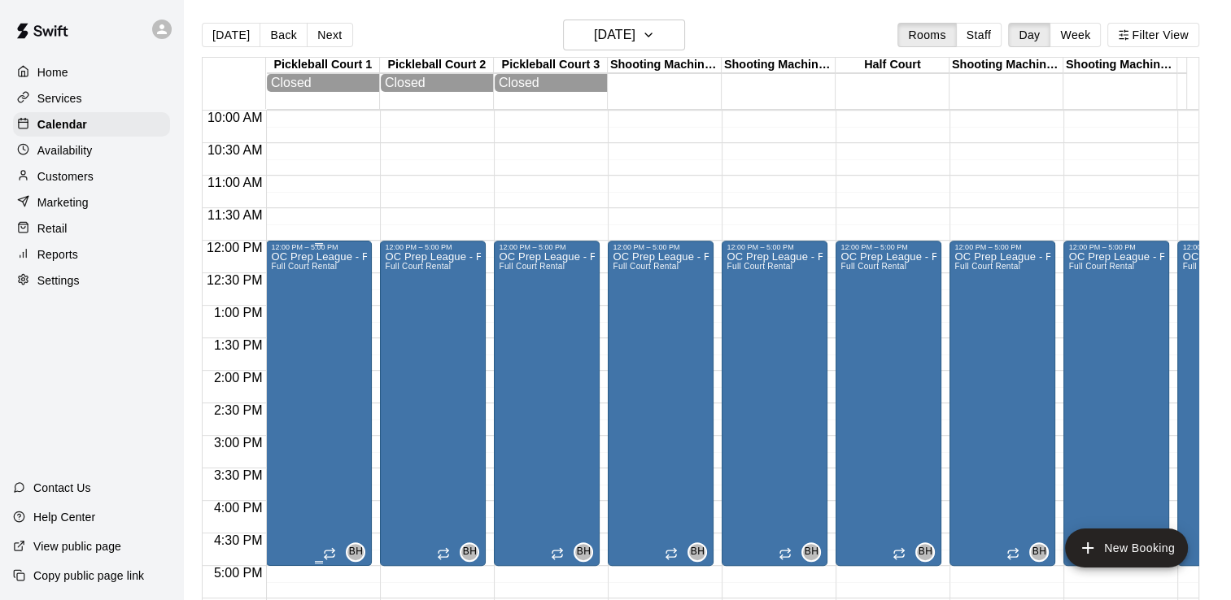
click at [290, 316] on div "OC Prep League - Fall Full Court Rental" at bounding box center [319, 551] width 96 height 600
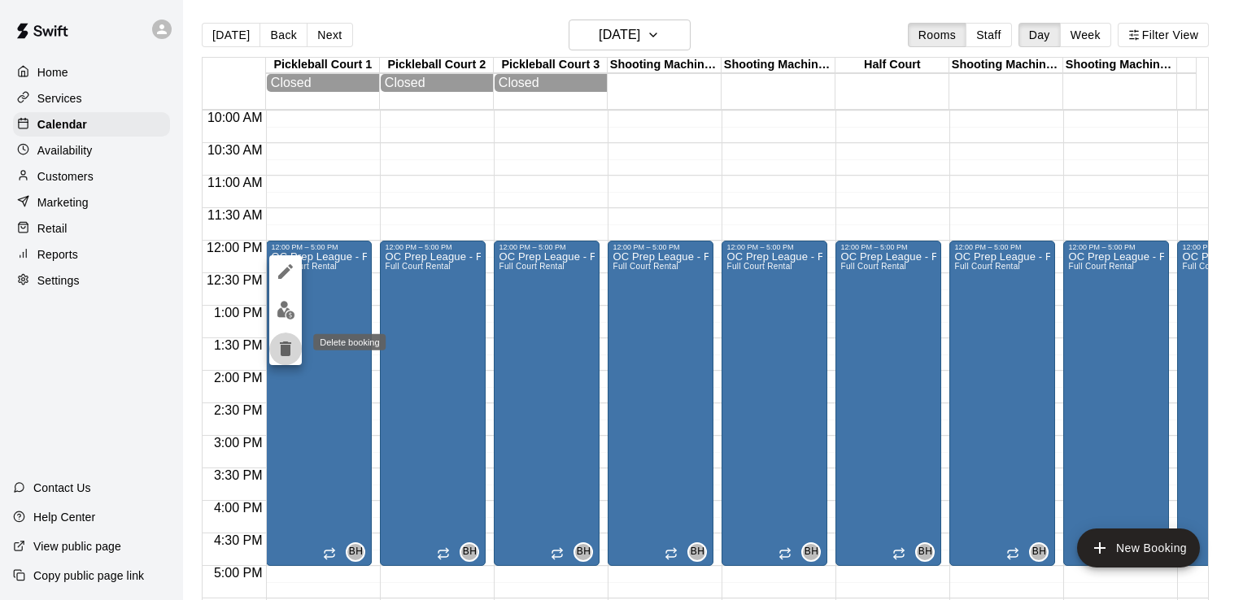
click at [292, 350] on icon "delete" at bounding box center [286, 349] width 20 height 20
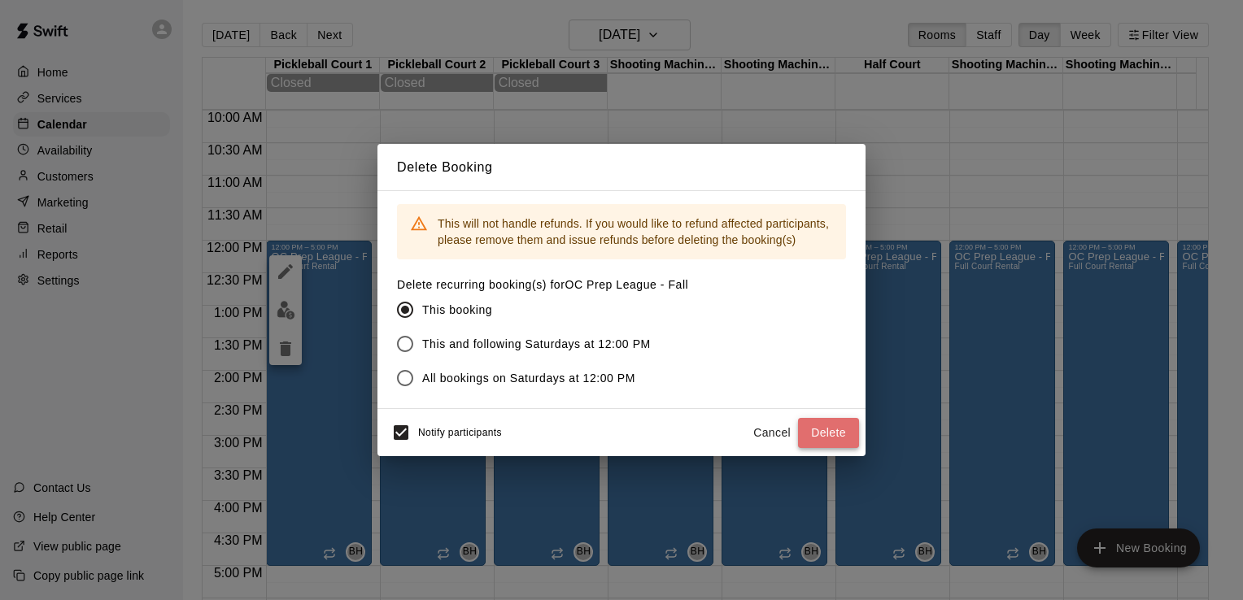
click at [819, 425] on button "Delete" at bounding box center [828, 433] width 61 height 30
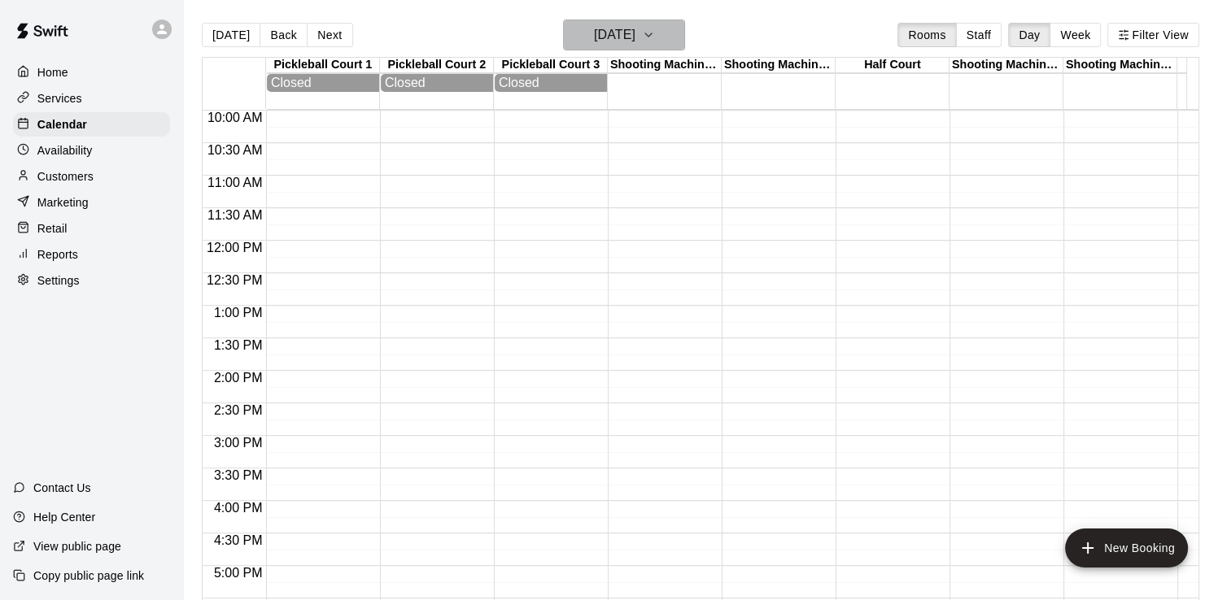
click at [635, 33] on h6 "Saturday Oct 04" at bounding box center [614, 35] width 41 height 23
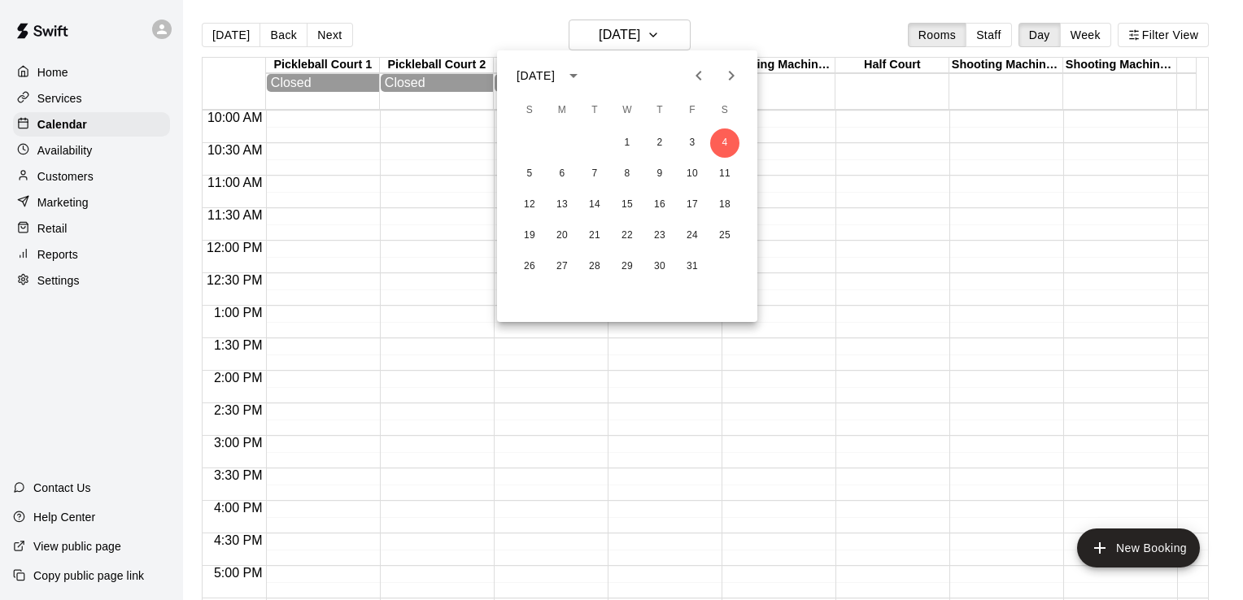
click at [682, 38] on div at bounding box center [621, 300] width 1243 height 600
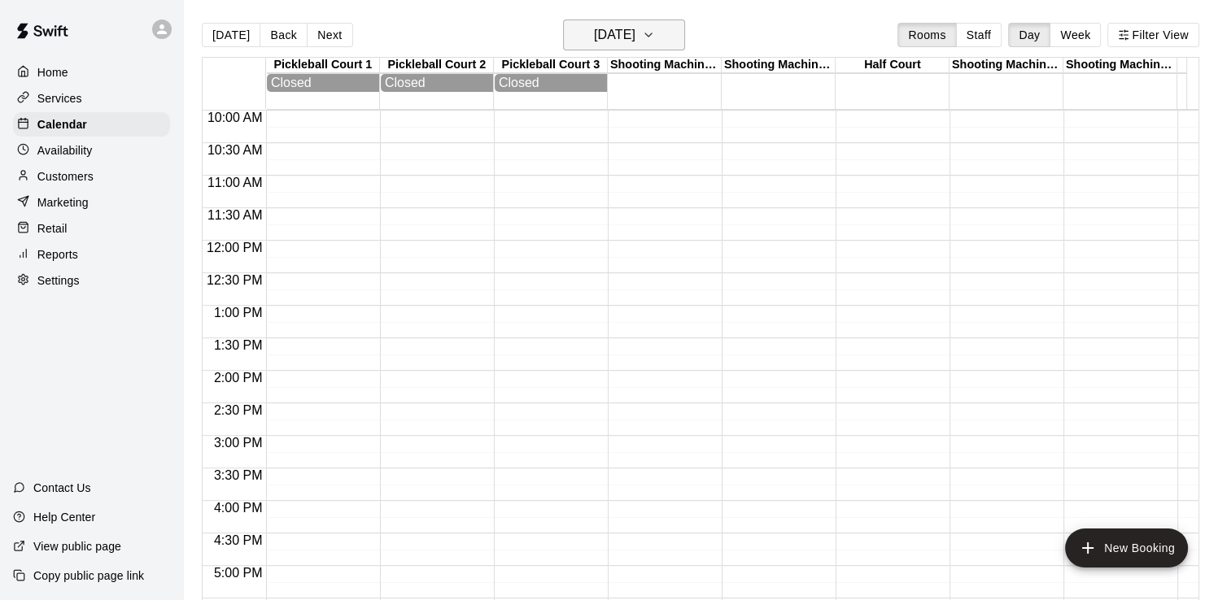
click at [655, 34] on icon "button" at bounding box center [648, 35] width 13 height 20
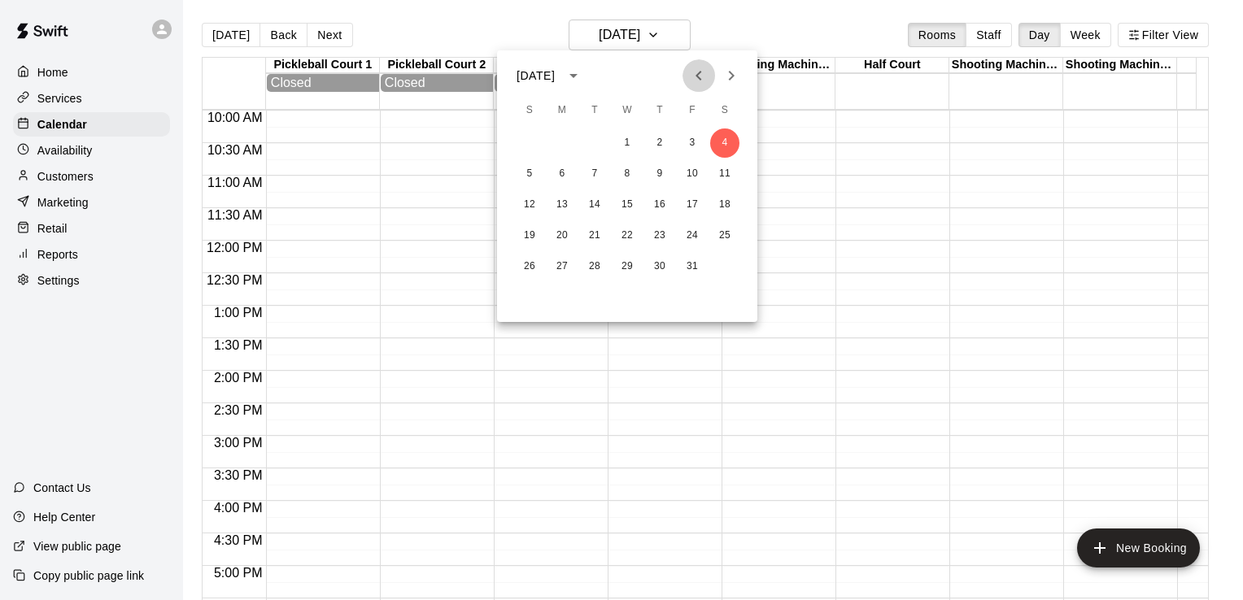
click at [695, 73] on icon "Previous month" at bounding box center [699, 76] width 20 height 20
click at [722, 236] on button "27" at bounding box center [724, 235] width 29 height 29
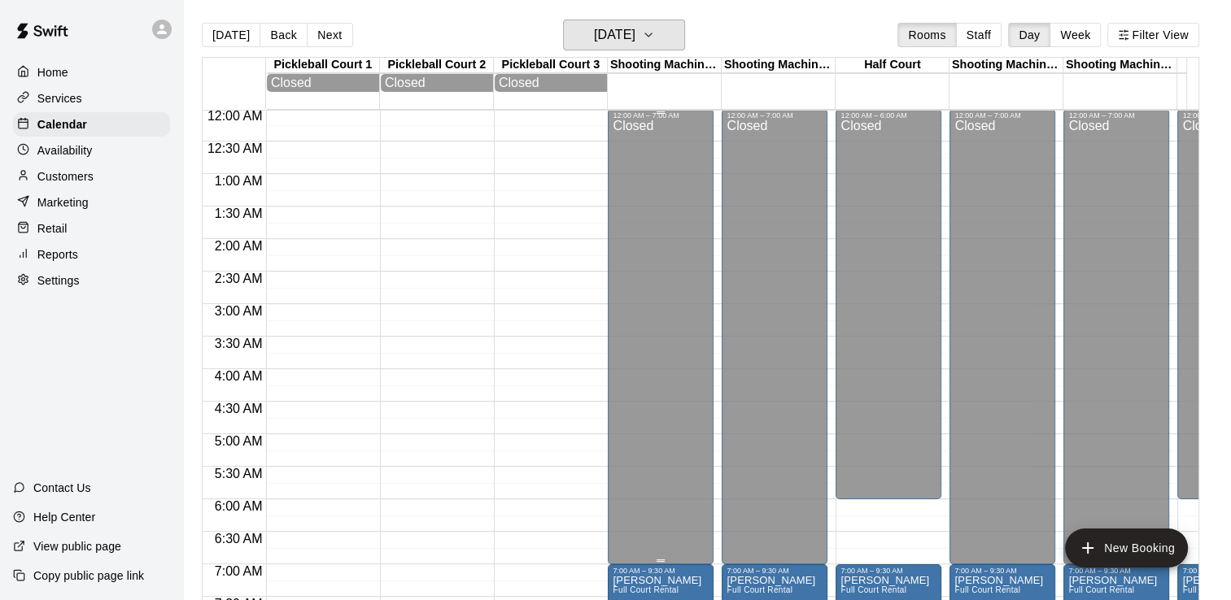
scroll to position [0, 0]
click at [635, 36] on h6 "Saturday Sep 27" at bounding box center [614, 35] width 41 height 23
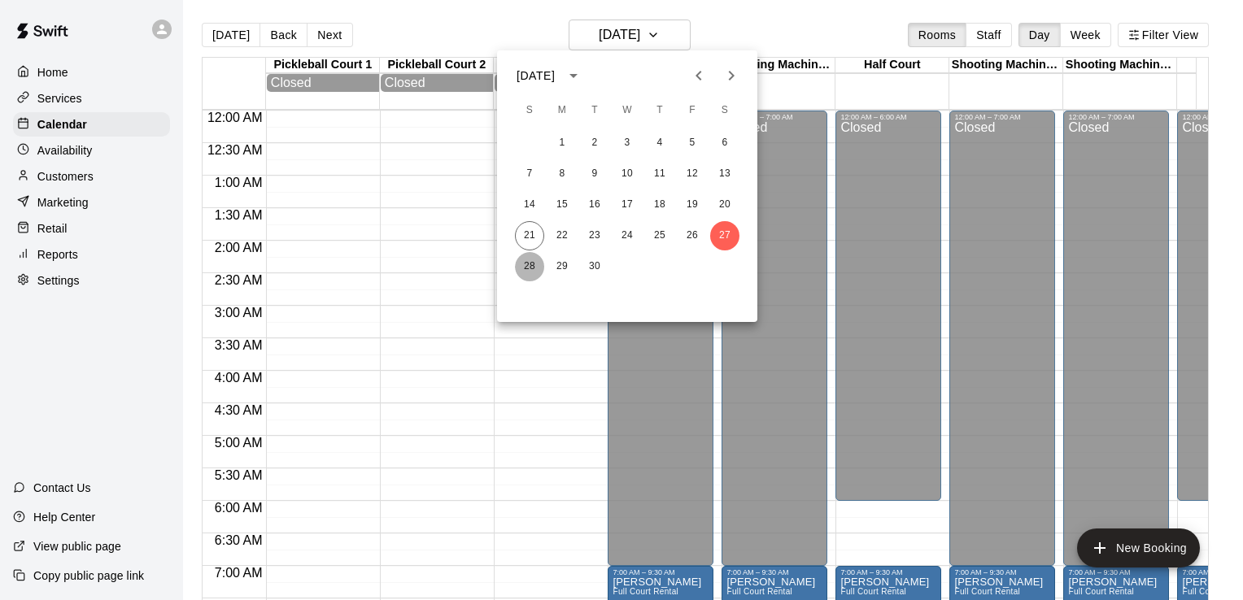
click at [527, 267] on button "28" at bounding box center [529, 266] width 29 height 29
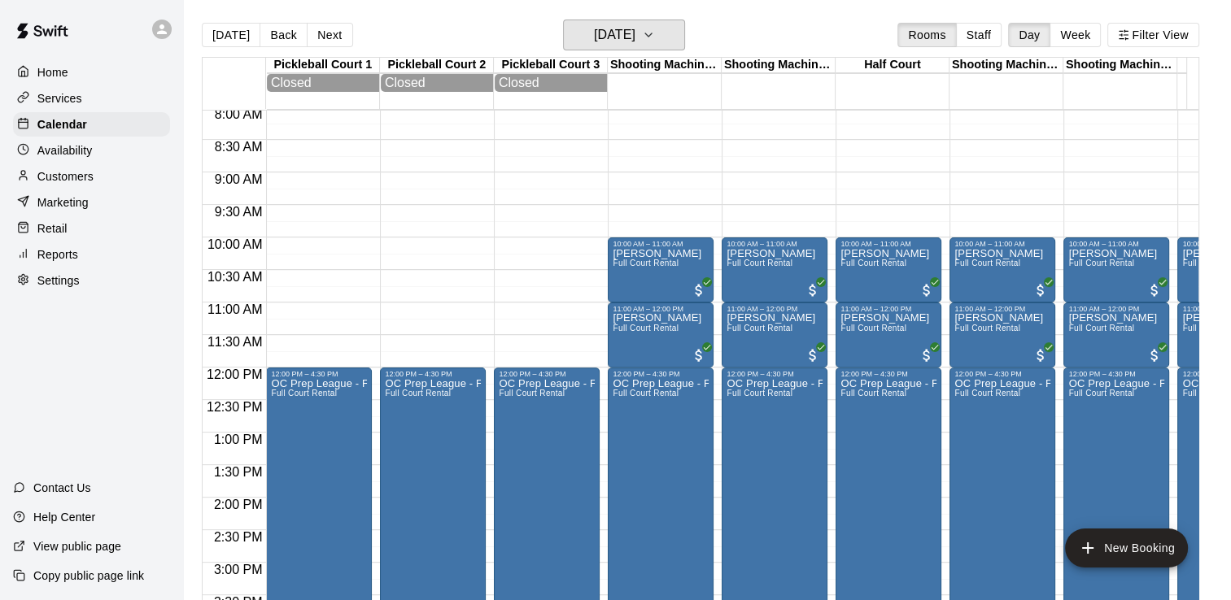
scroll to position [498, 0]
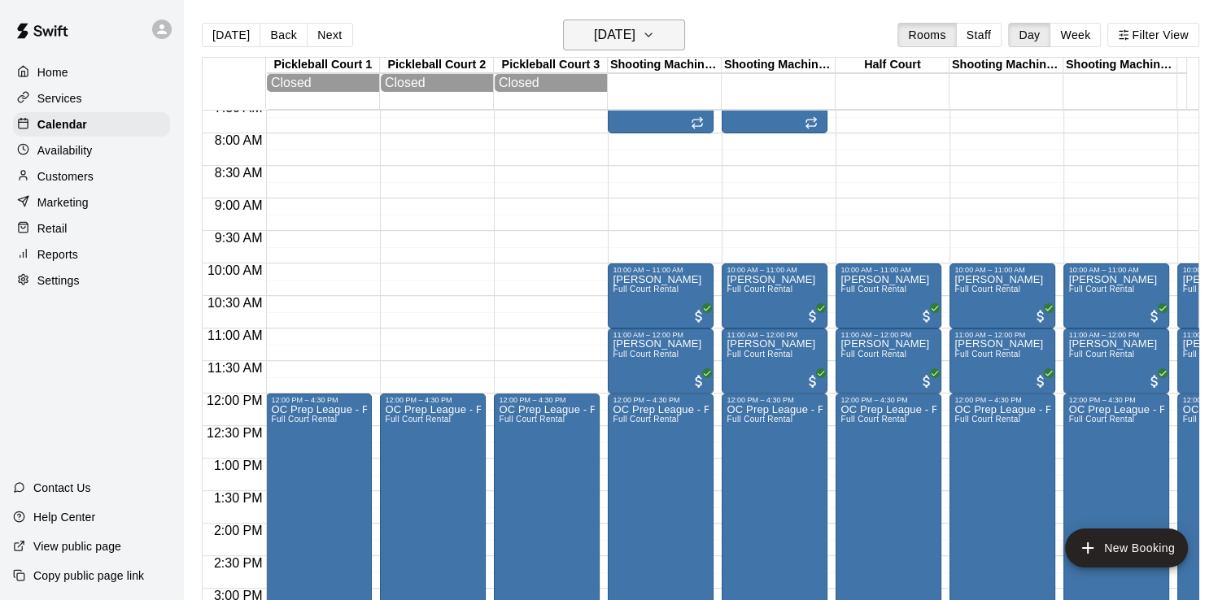
click at [620, 29] on h6 "Sunday Sep 28" at bounding box center [614, 35] width 41 height 23
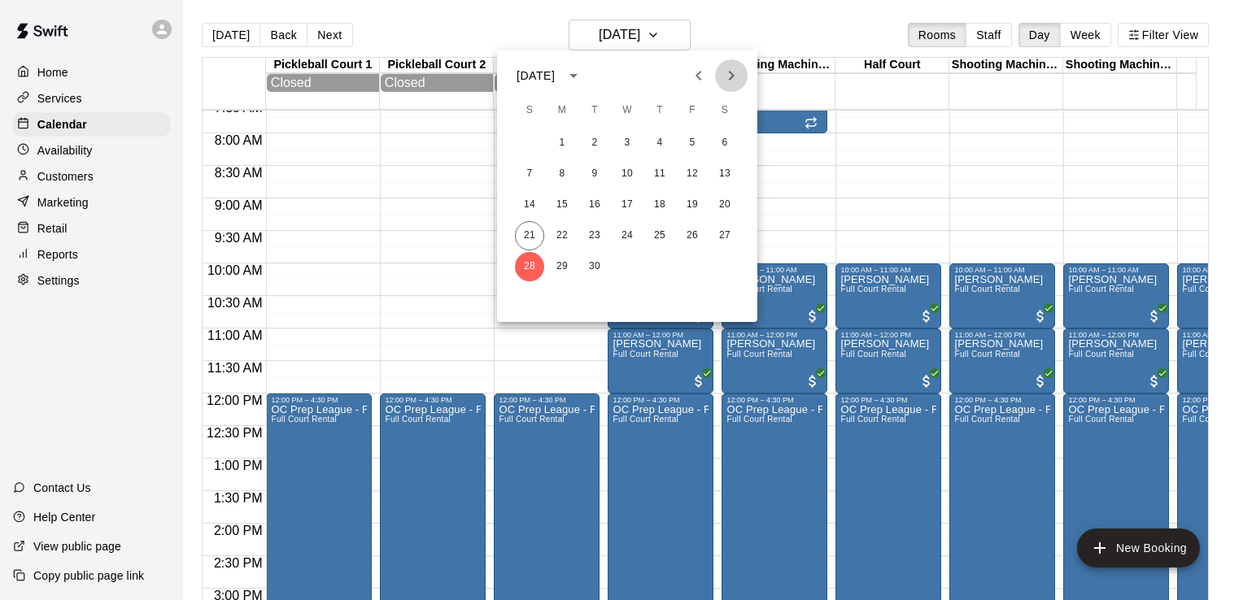
click at [731, 76] on icon "Next month" at bounding box center [732, 76] width 6 height 10
click at [726, 135] on button "4" at bounding box center [724, 143] width 29 height 29
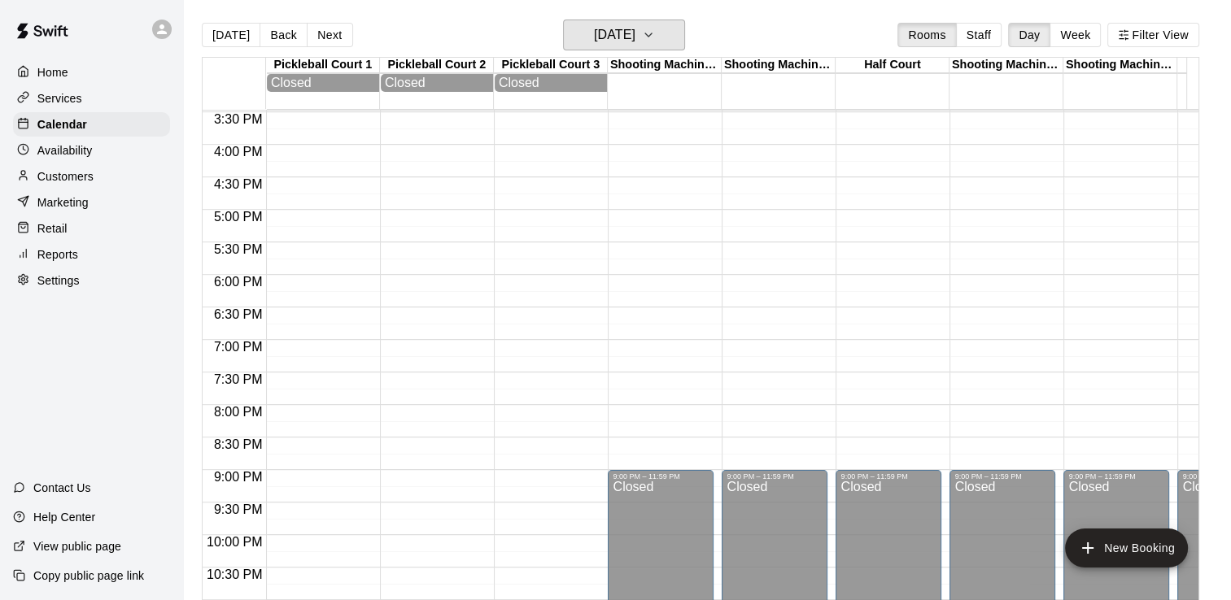
scroll to position [1067, 0]
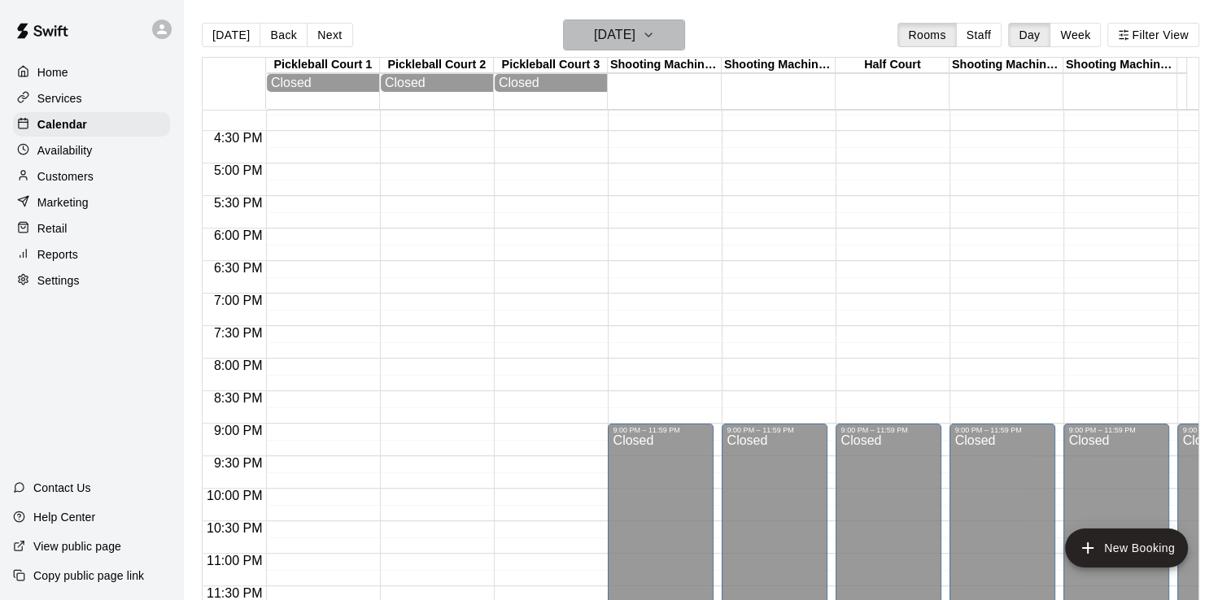
click at [635, 33] on h6 "Saturday Oct 04" at bounding box center [614, 35] width 41 height 23
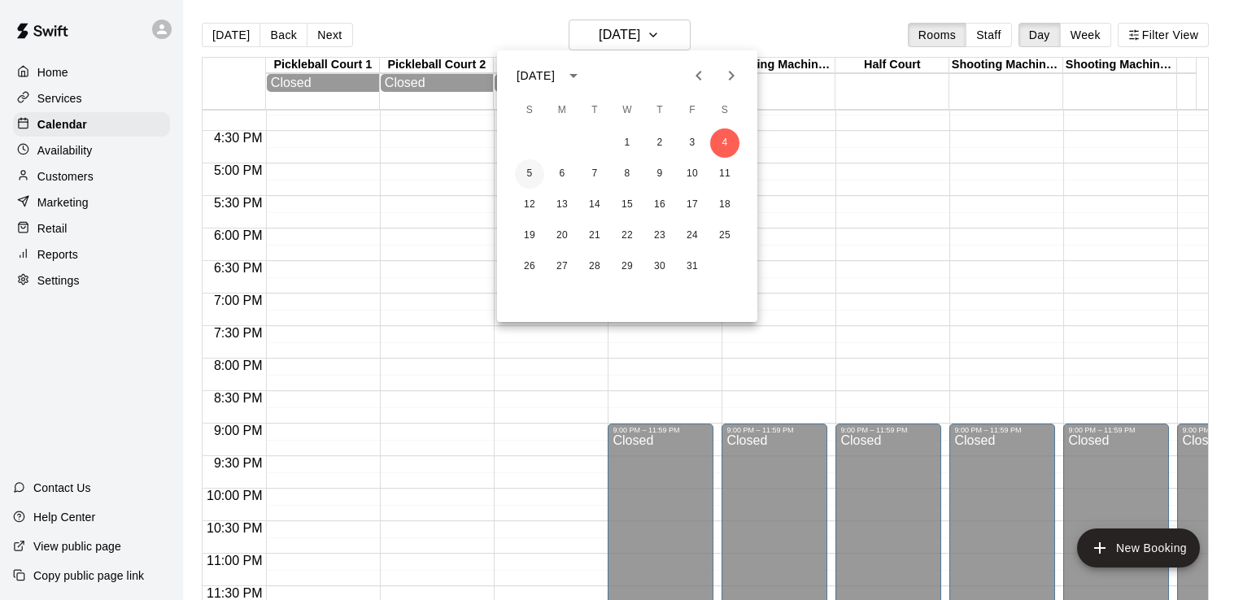
click at [528, 167] on button "5" at bounding box center [529, 173] width 29 height 29
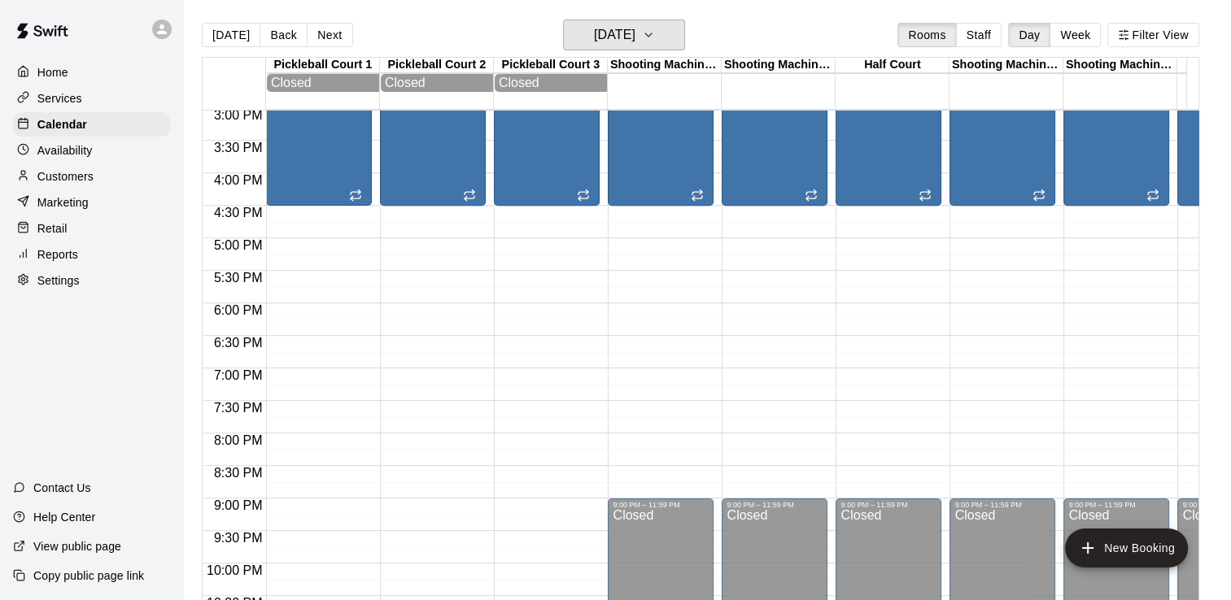
scroll to position [742, 0]
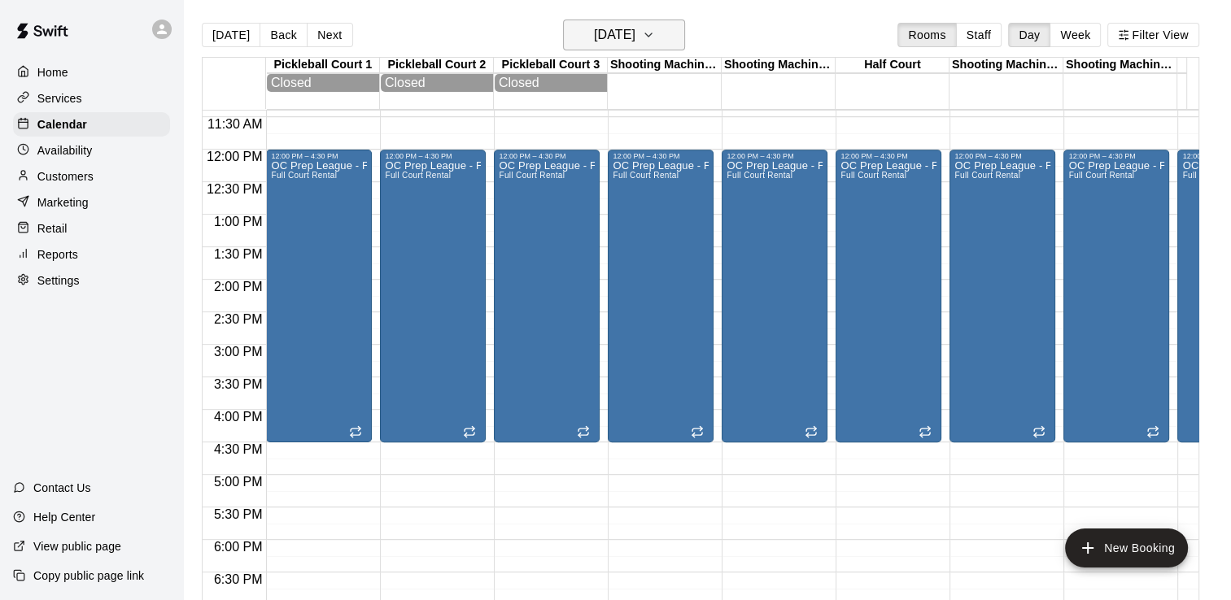
click at [635, 29] on h6 "Sunday Oct 05" at bounding box center [614, 35] width 41 height 23
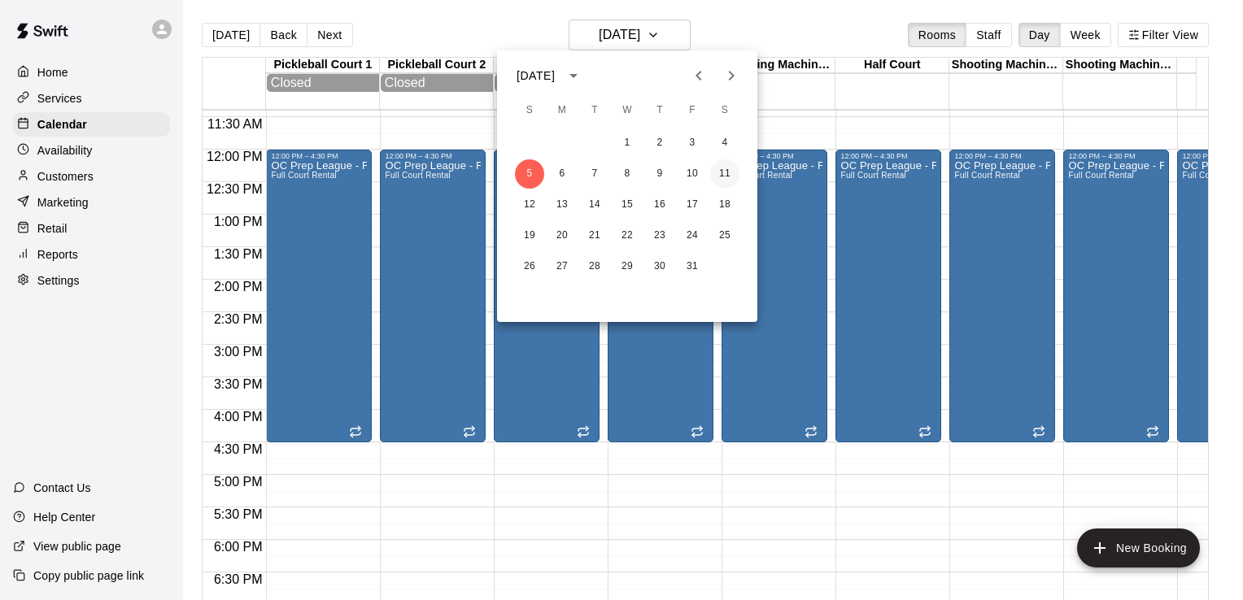
click at [728, 172] on button "11" at bounding box center [724, 173] width 29 height 29
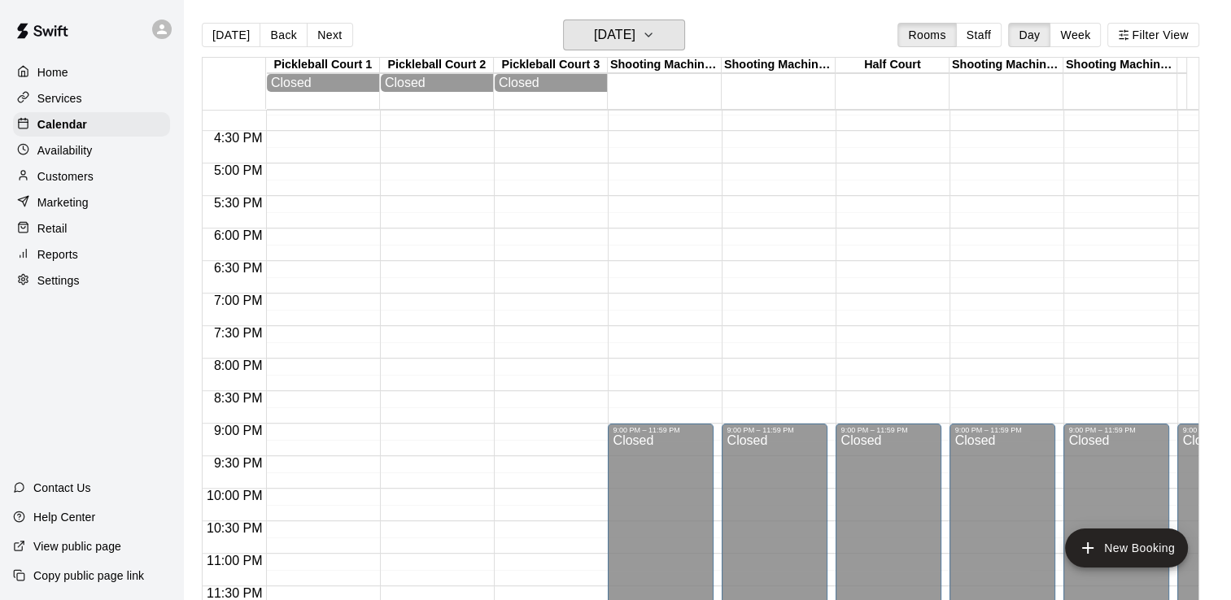
scroll to position [823, 0]
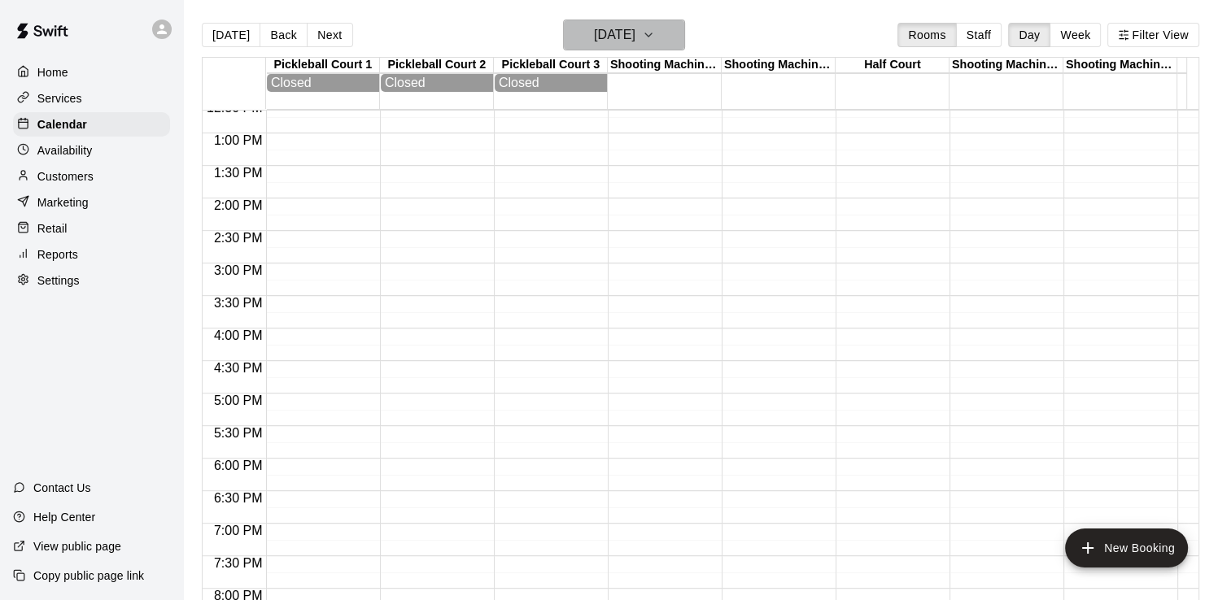
click at [635, 25] on h6 "Saturday Oct 11" at bounding box center [614, 35] width 41 height 23
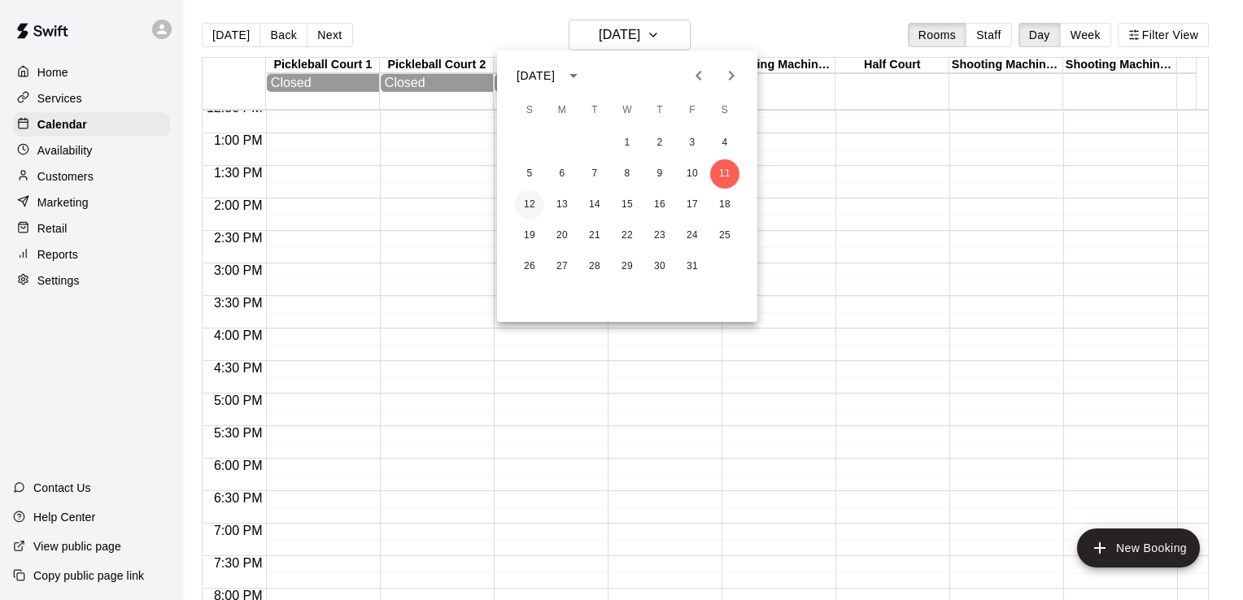
click at [526, 205] on button "12" at bounding box center [529, 204] width 29 height 29
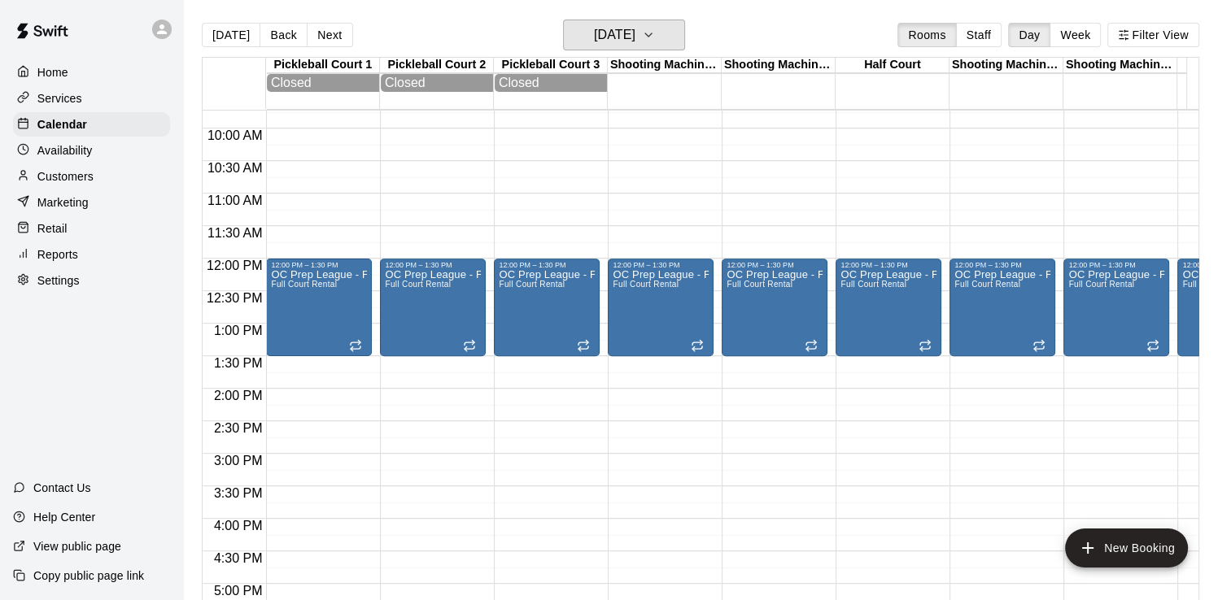
scroll to position [661, 0]
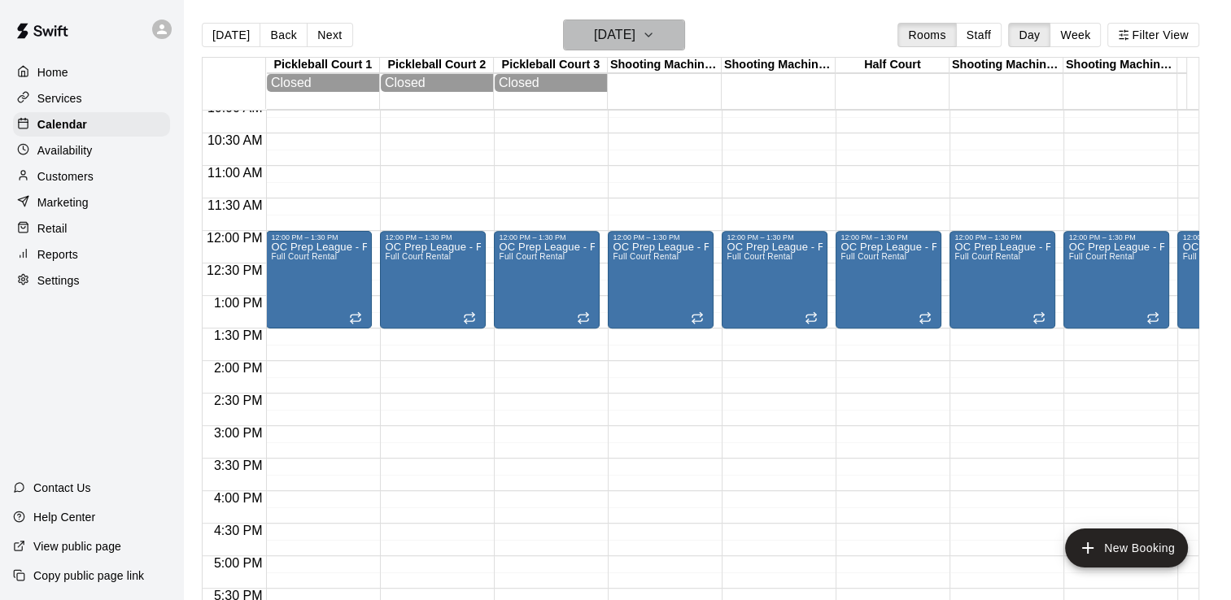
click at [635, 33] on h6 "Sunday Oct 12" at bounding box center [614, 35] width 41 height 23
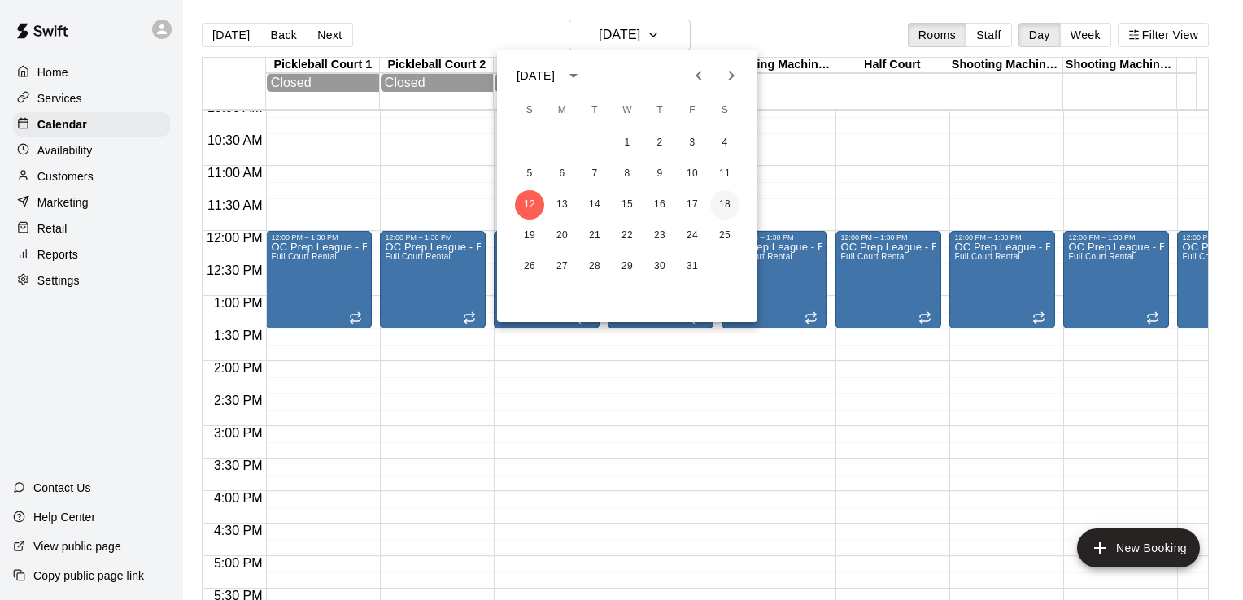
click at [730, 204] on button "18" at bounding box center [724, 204] width 29 height 29
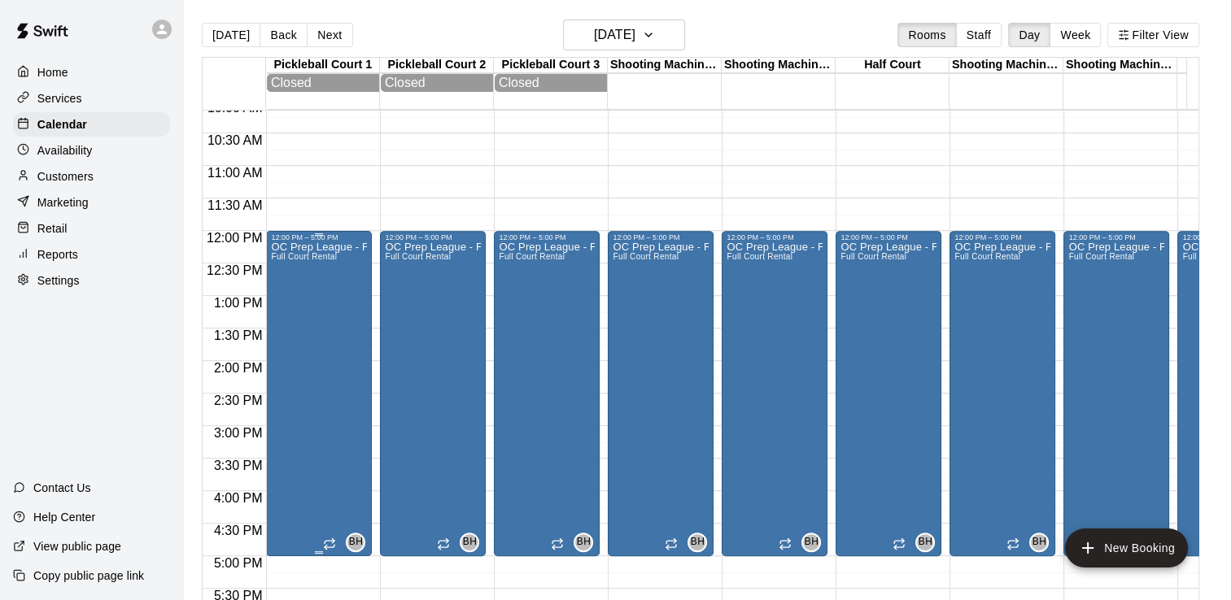
click at [329, 307] on div "OC Prep League - Fall Full Court Rental" at bounding box center [319, 542] width 96 height 600
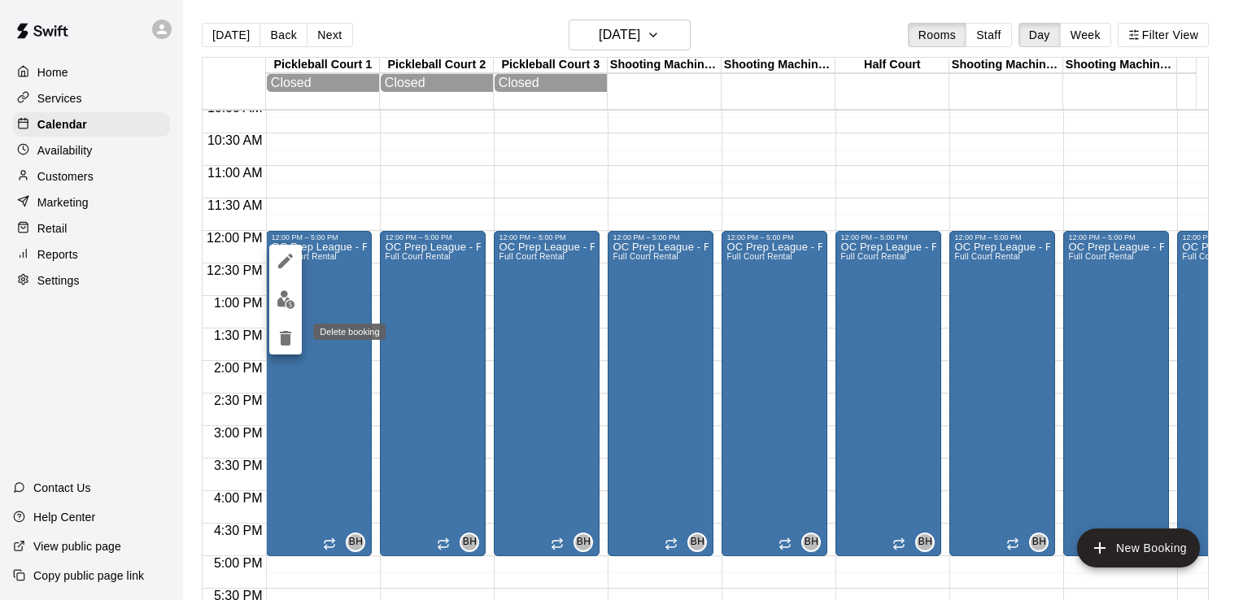
click at [288, 340] on icon "delete" at bounding box center [285, 338] width 11 height 15
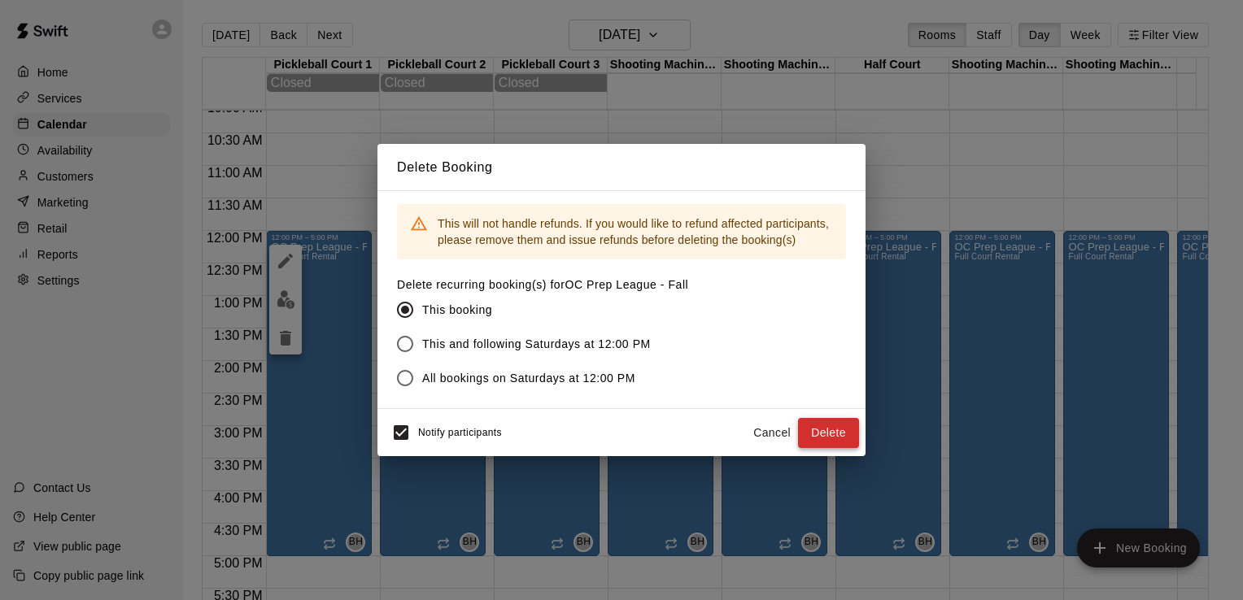
click at [823, 428] on button "Delete" at bounding box center [828, 433] width 61 height 30
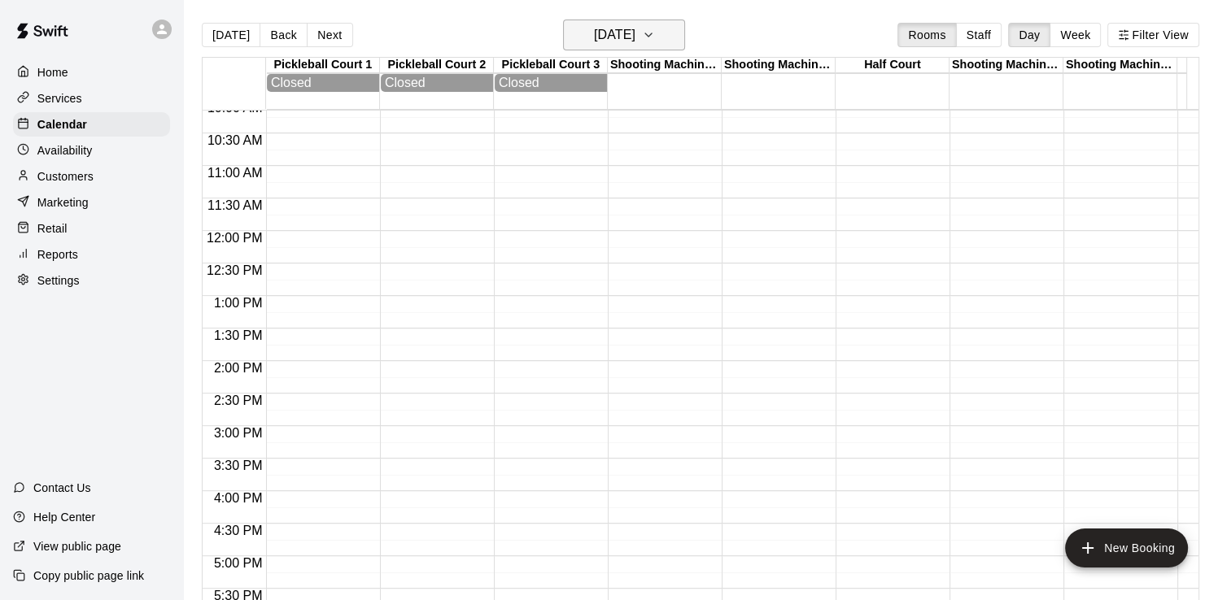
click at [635, 34] on h6 "Saturday Oct 18" at bounding box center [614, 35] width 41 height 23
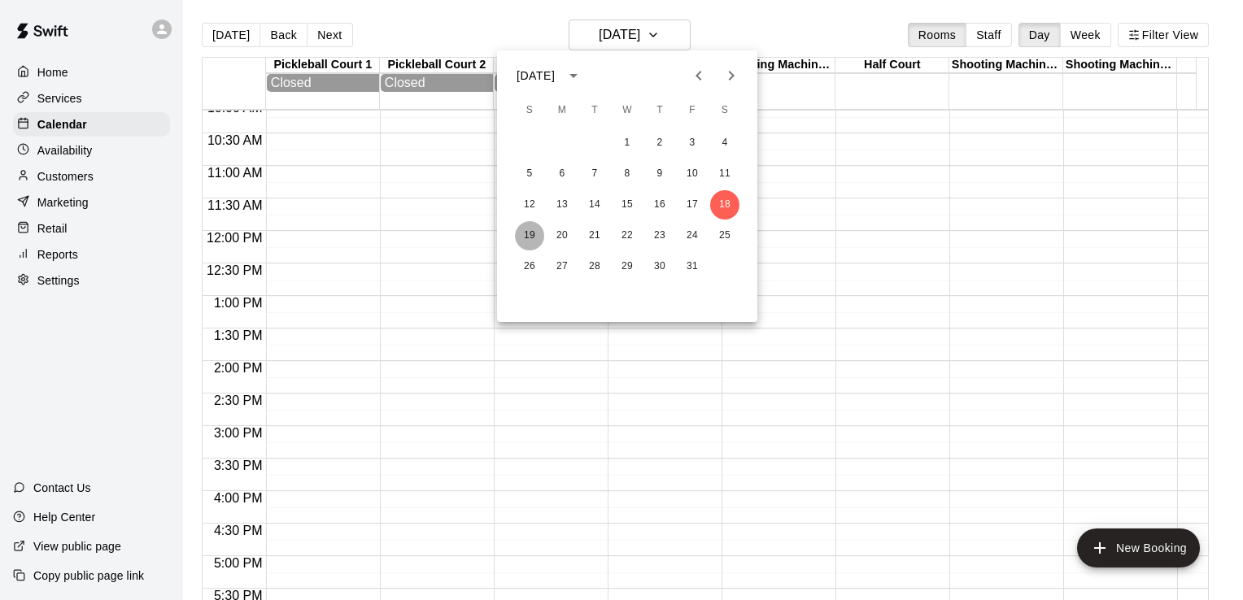
click at [522, 226] on button "19" at bounding box center [529, 235] width 29 height 29
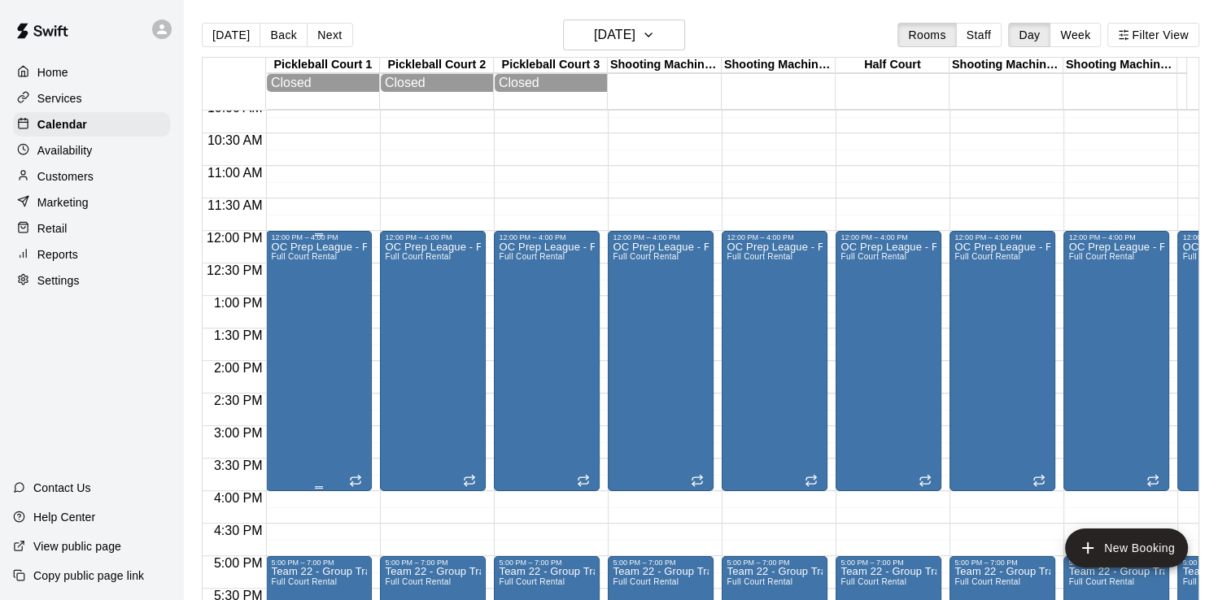
click at [318, 305] on div "OC Prep League - Fall Full Court Rental" at bounding box center [319, 542] width 96 height 600
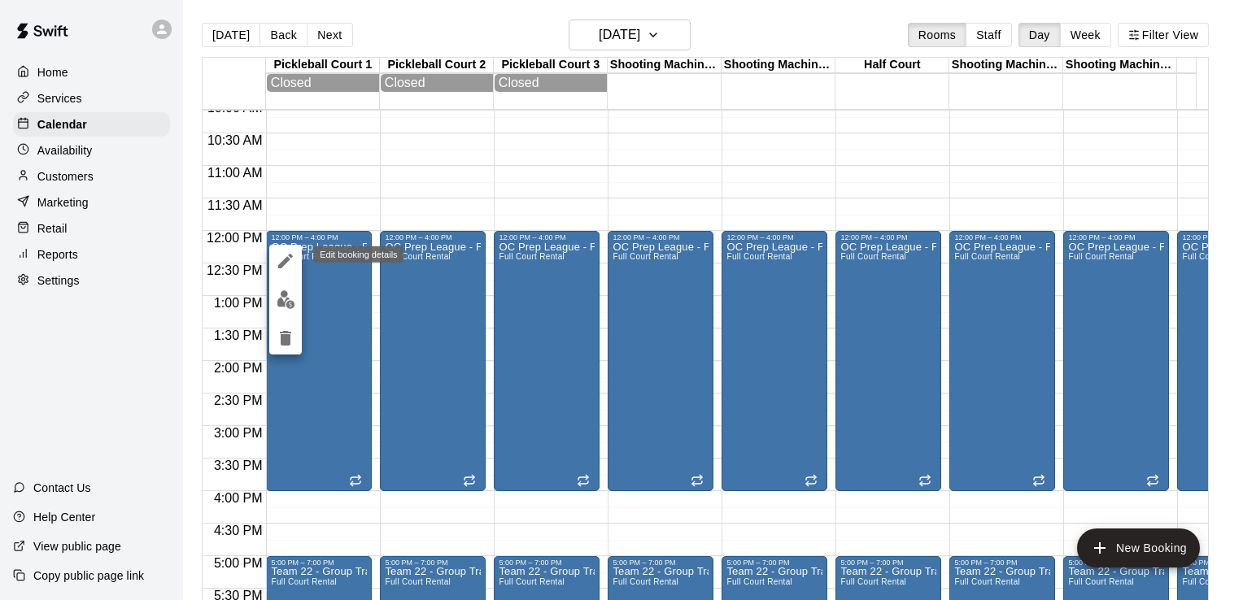
click at [281, 256] on icon "edit" at bounding box center [286, 261] width 20 height 20
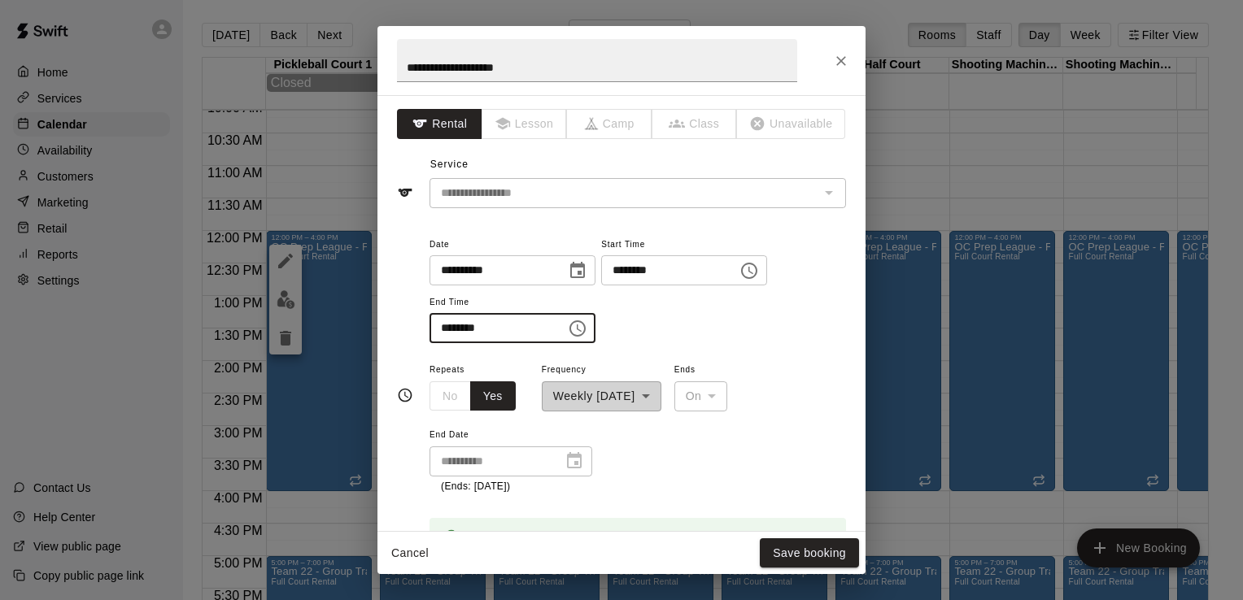
click at [461, 329] on input "********" at bounding box center [492, 328] width 125 height 30
type input "********"
click at [771, 324] on div "**********" at bounding box center [638, 289] width 417 height 110
click at [801, 552] on button "Save booking" at bounding box center [809, 554] width 99 height 30
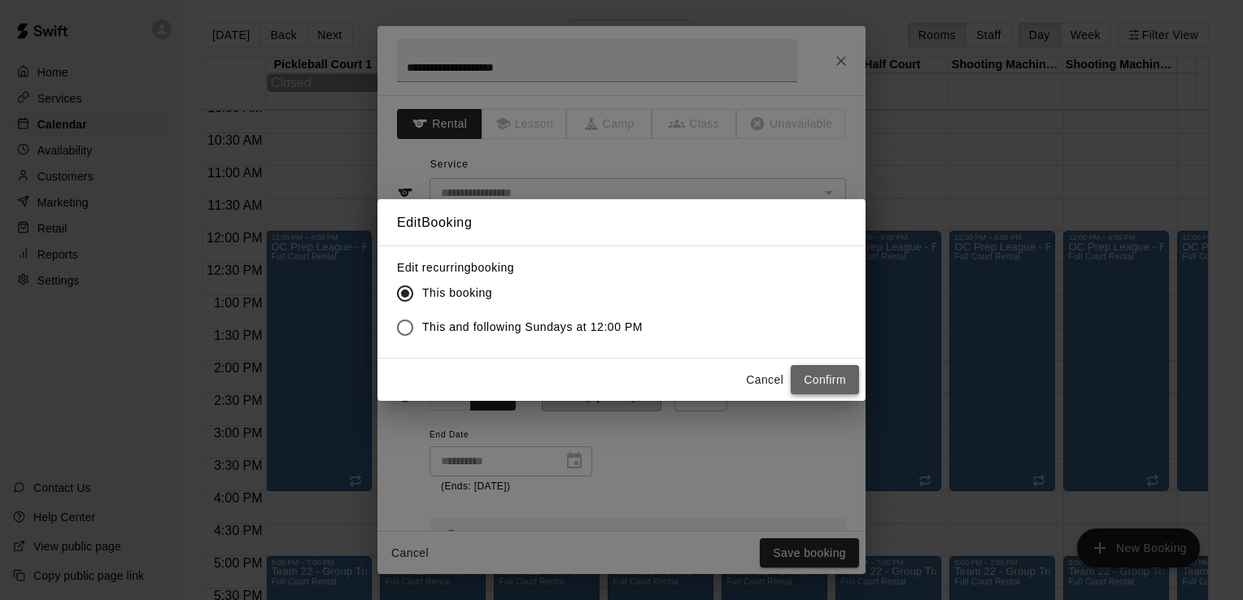
click at [817, 373] on button "Confirm" at bounding box center [825, 380] width 68 height 30
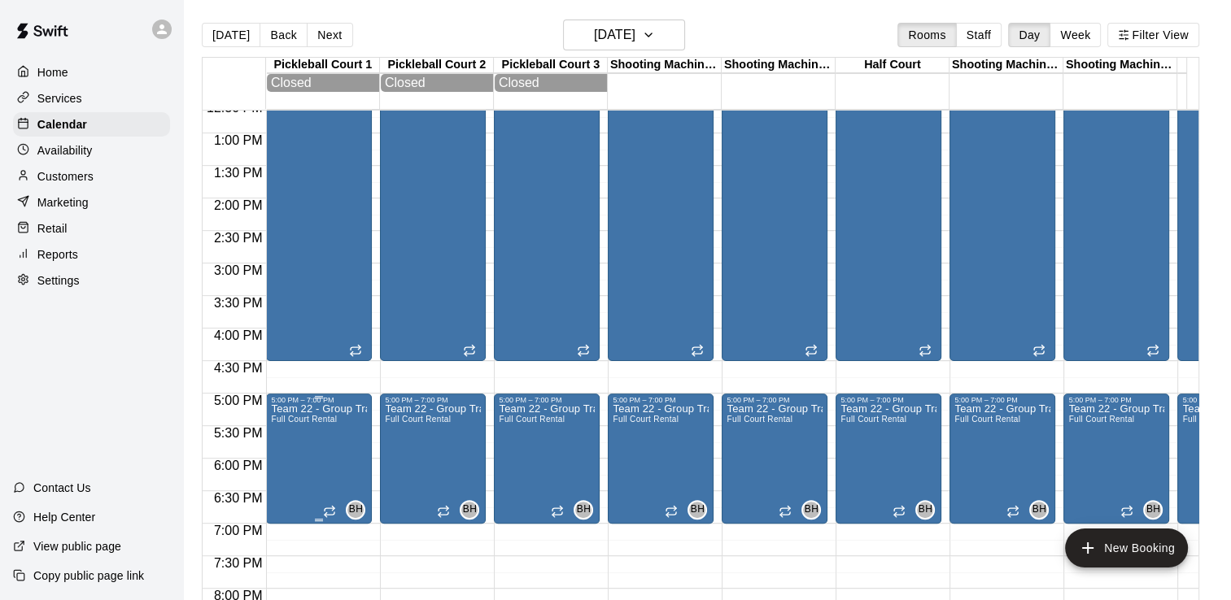
scroll to position [905, 0]
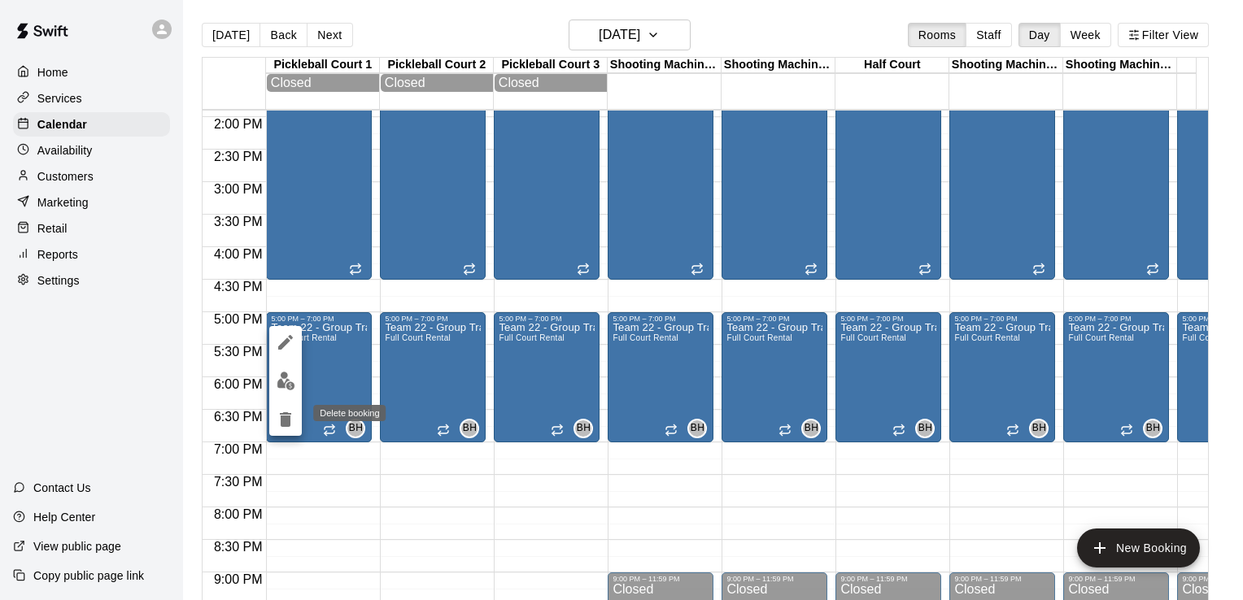
click at [293, 416] on icon "delete" at bounding box center [286, 420] width 20 height 20
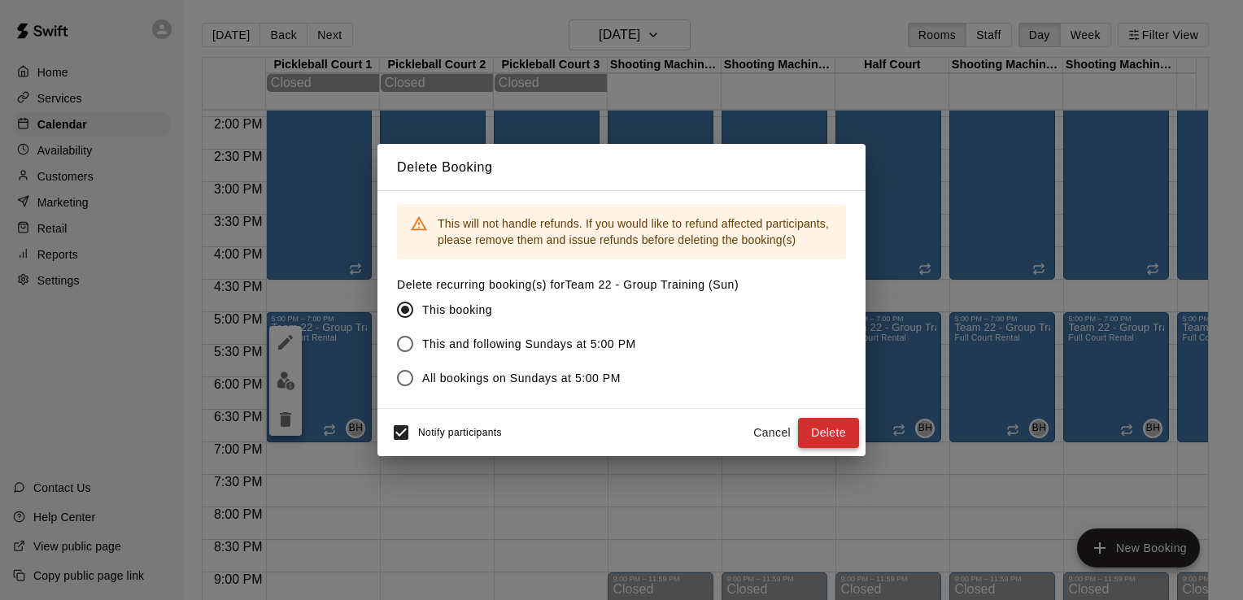
click at [836, 438] on button "Delete" at bounding box center [828, 433] width 61 height 30
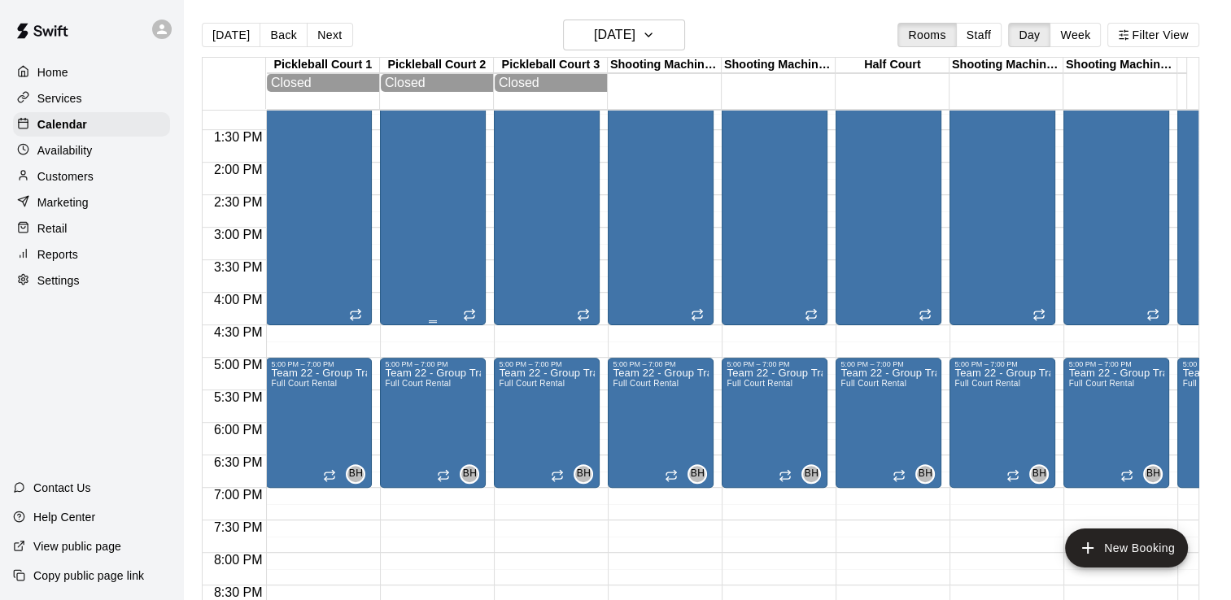
scroll to position [986, 0]
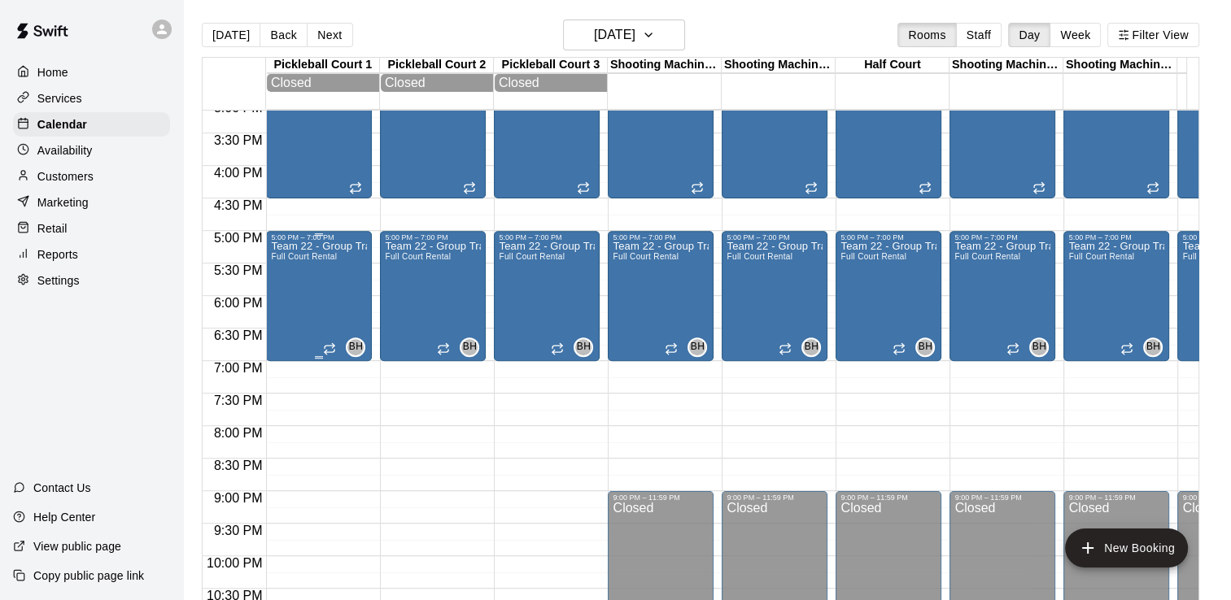
click at [314, 256] on span "Full Court Rental" at bounding box center [304, 256] width 66 height 9
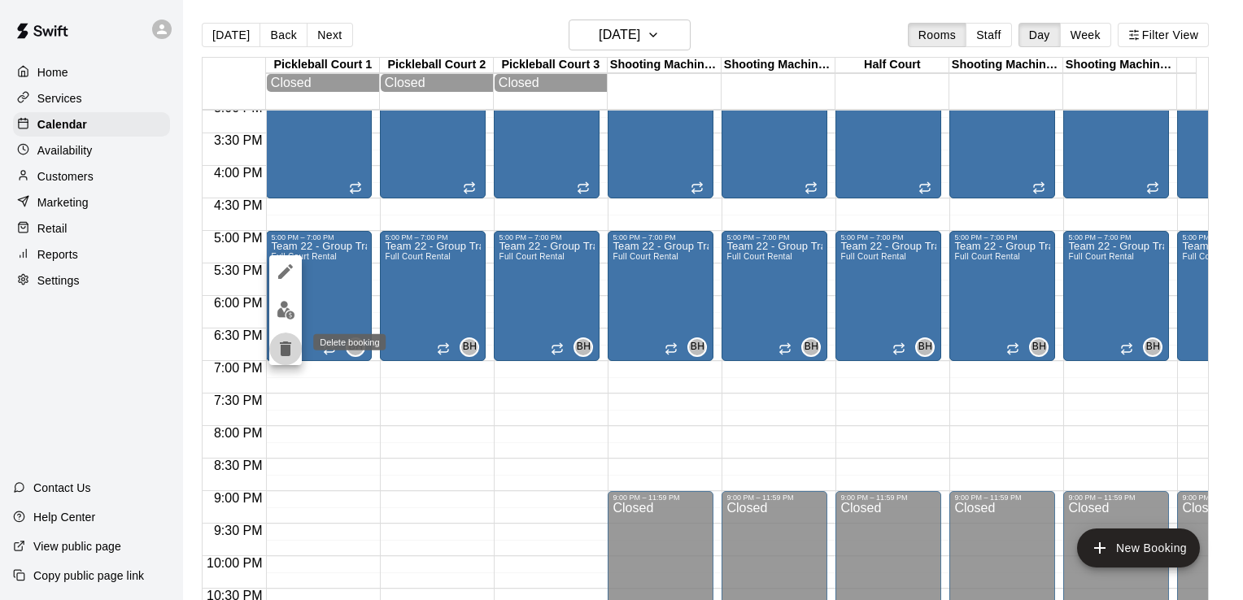
click at [276, 341] on icon "delete" at bounding box center [286, 349] width 20 height 20
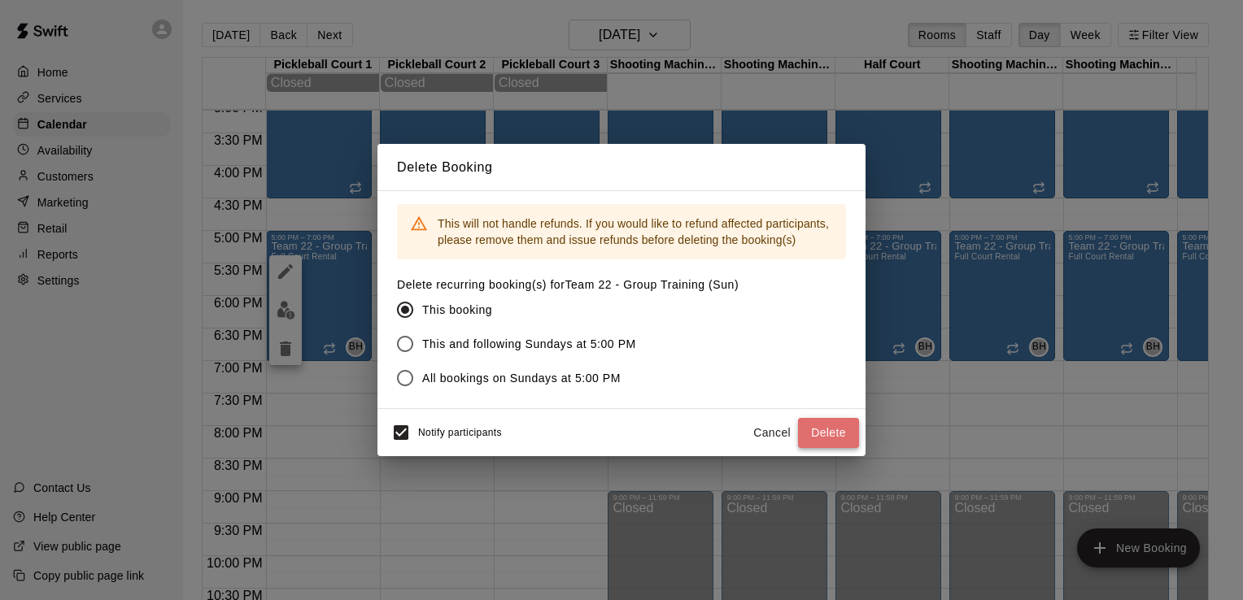
click at [842, 430] on button "Delete" at bounding box center [828, 433] width 61 height 30
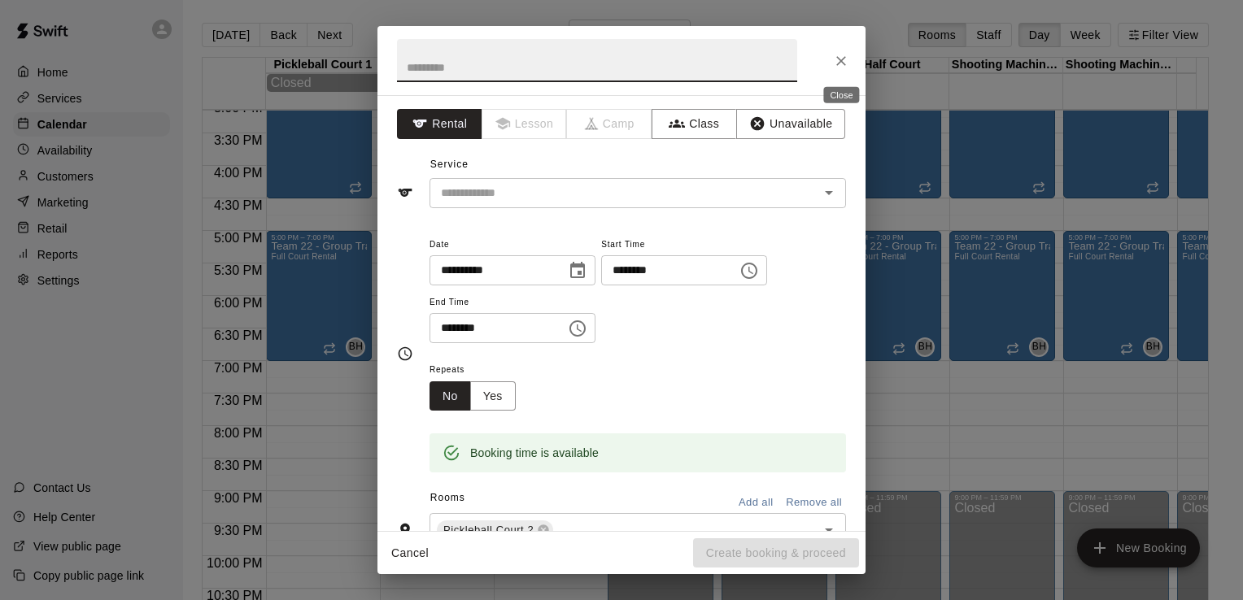
click at [837, 59] on icon "Close" at bounding box center [841, 61] width 16 height 16
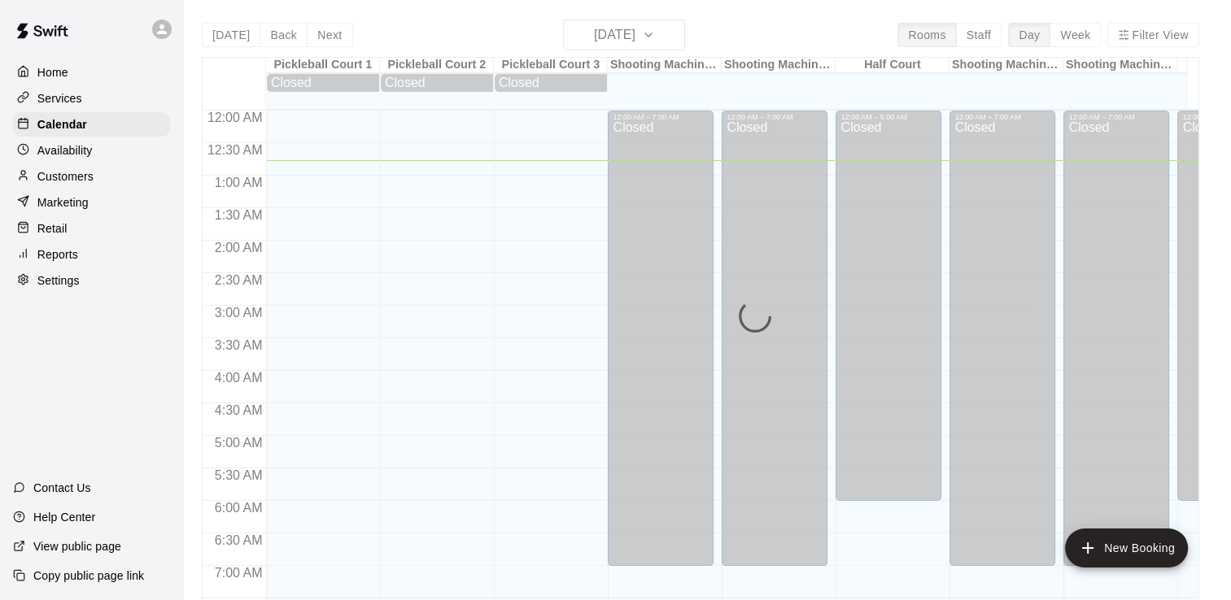
scroll to position [50, 0]
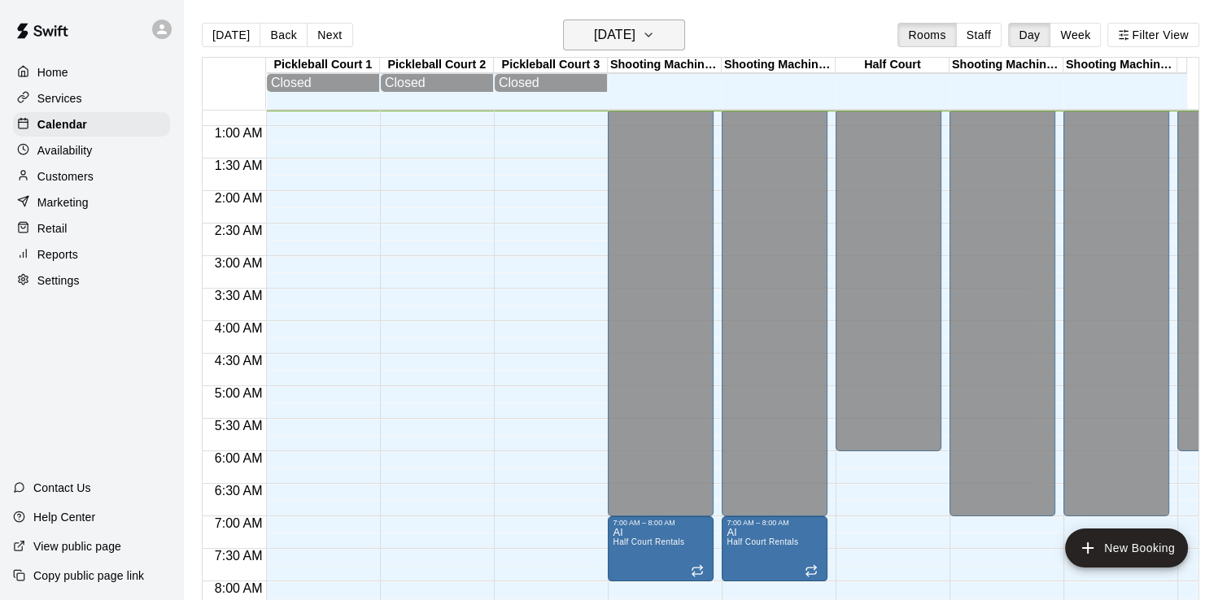
click at [635, 34] on h6 "[DATE]" at bounding box center [614, 35] width 41 height 23
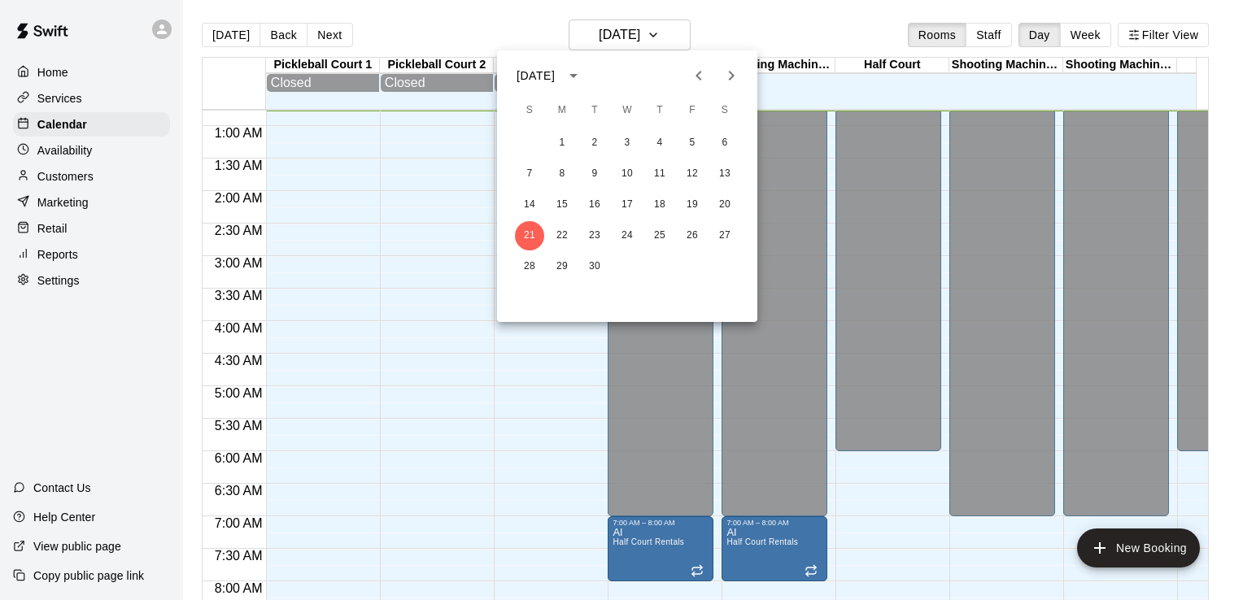
click at [727, 70] on icon "Next month" at bounding box center [732, 76] width 20 height 20
click at [527, 223] on button "19" at bounding box center [529, 235] width 29 height 29
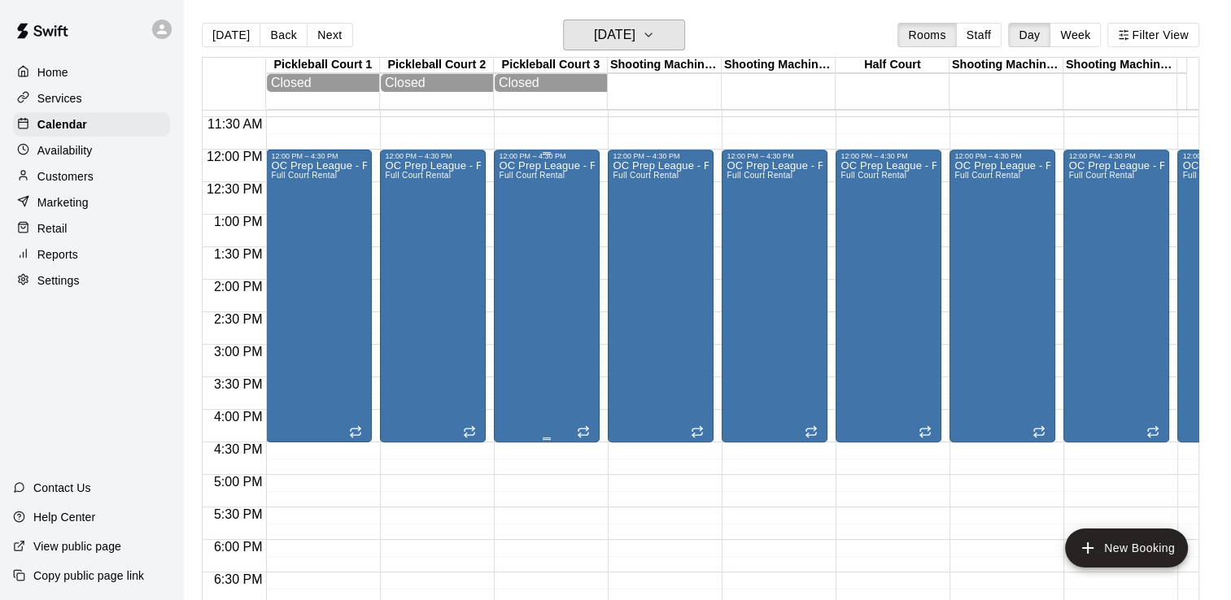
scroll to position [579, 0]
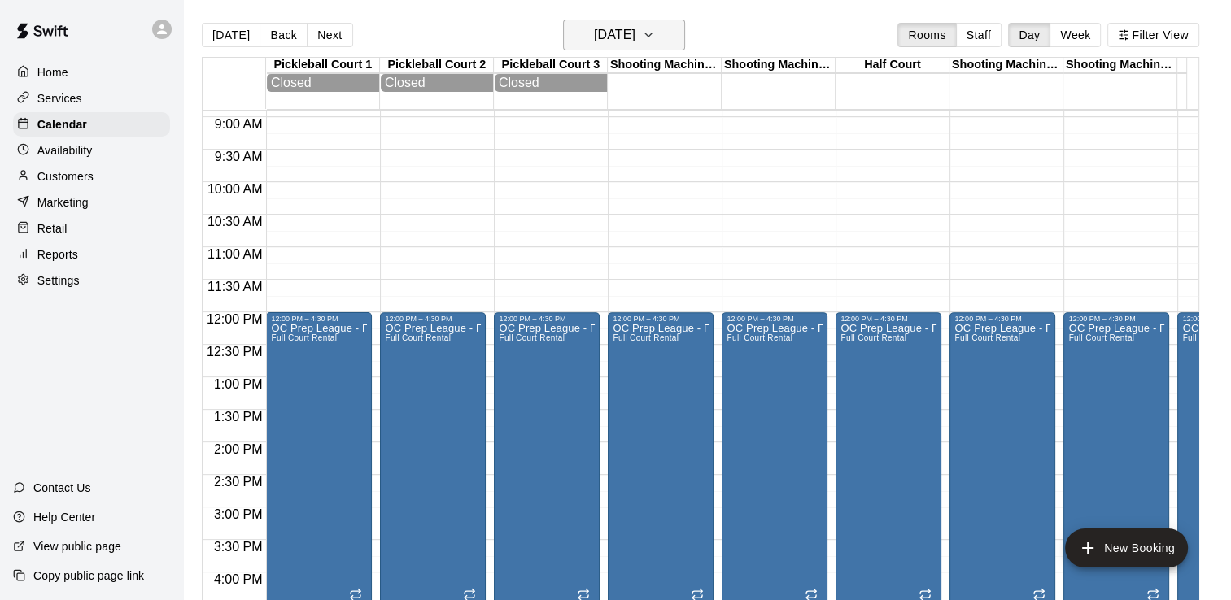
click at [655, 30] on icon "button" at bounding box center [648, 35] width 13 height 20
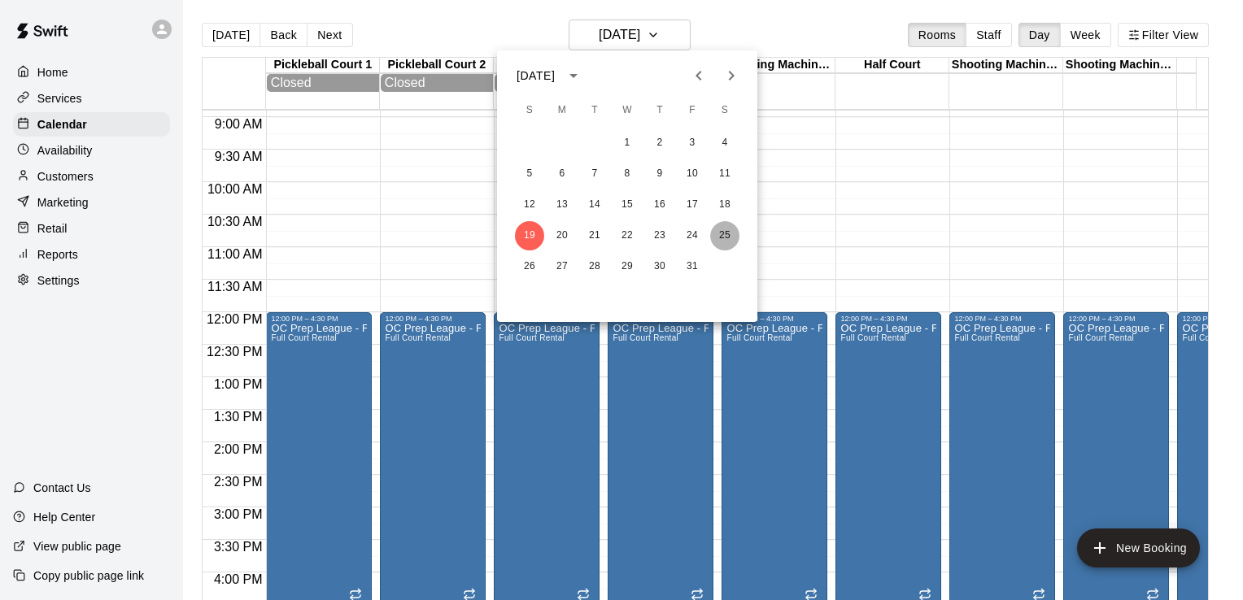
click at [727, 235] on button "25" at bounding box center [724, 235] width 29 height 29
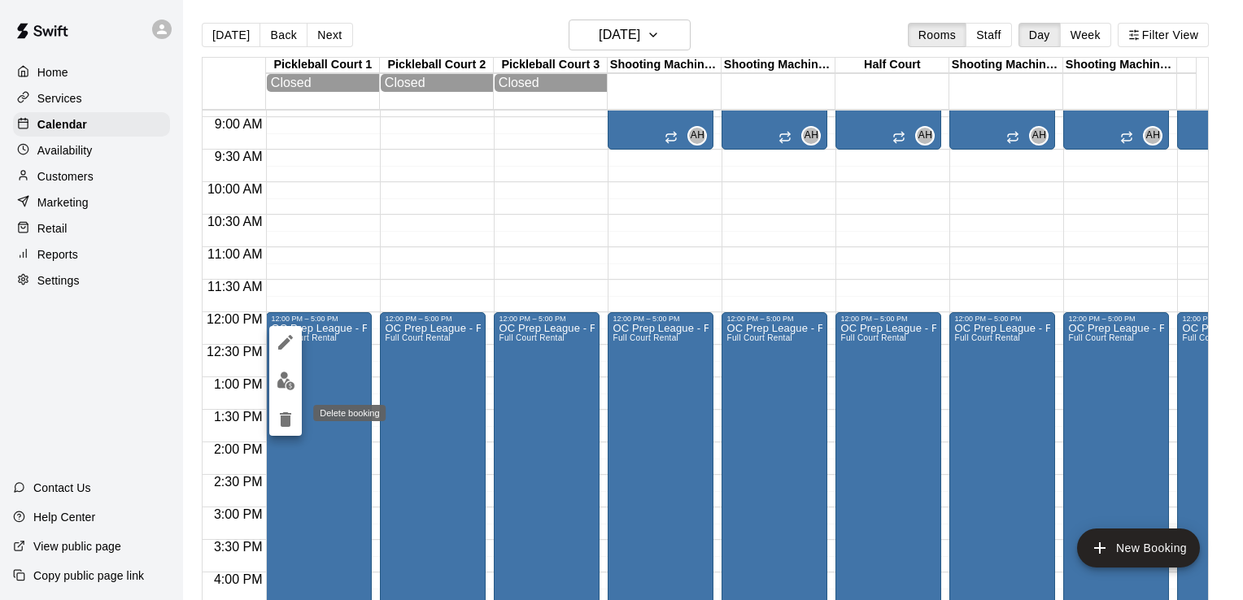
click at [281, 420] on icon "delete" at bounding box center [285, 419] width 11 height 15
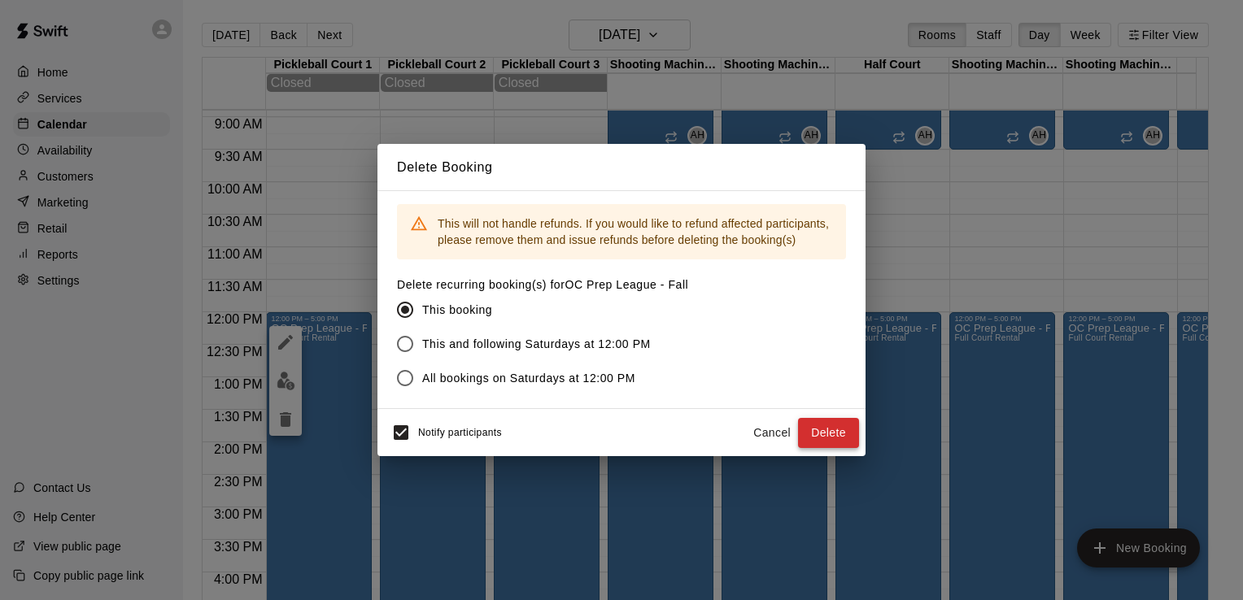
click at [817, 434] on button "Delete" at bounding box center [828, 433] width 61 height 30
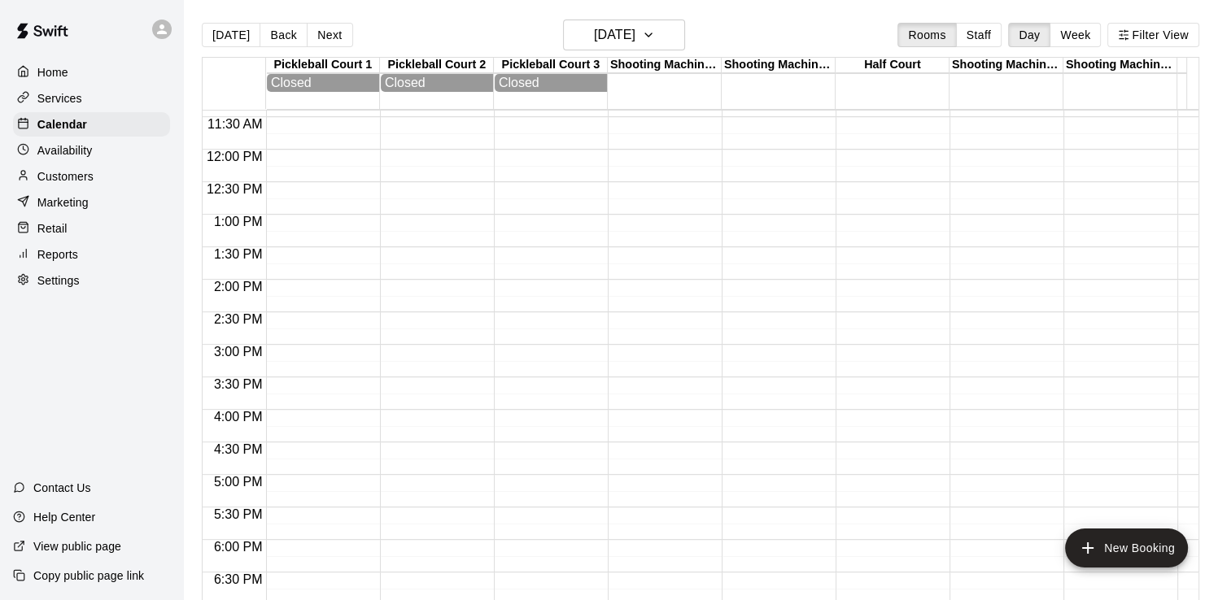
scroll to position [1067, 0]
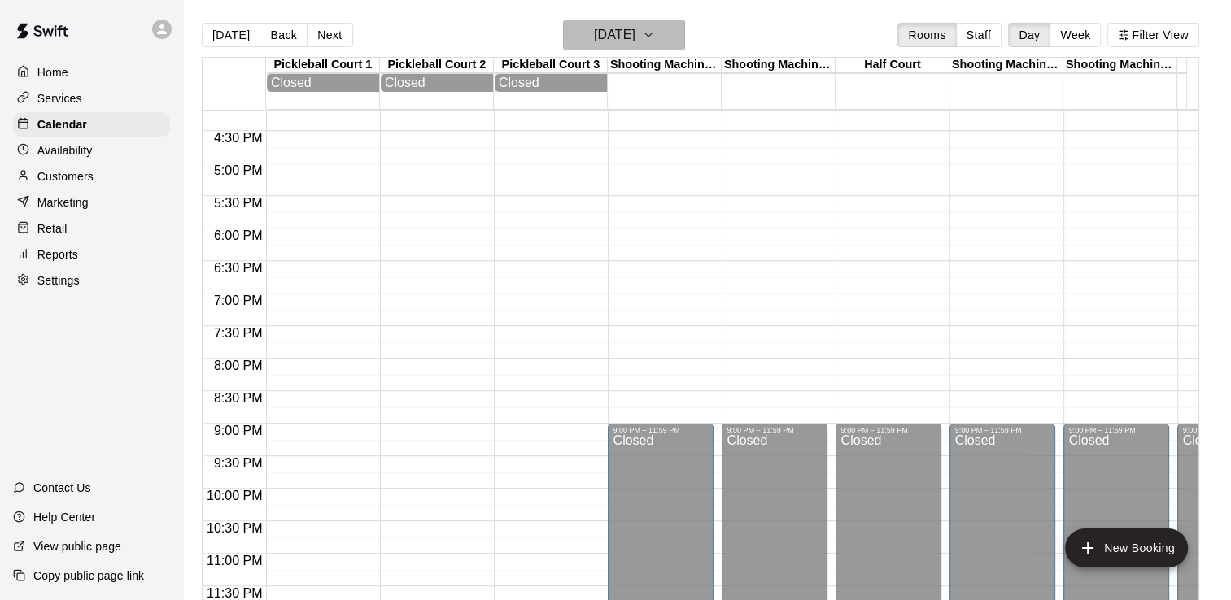
click at [635, 28] on h6 "[DATE]" at bounding box center [614, 35] width 41 height 23
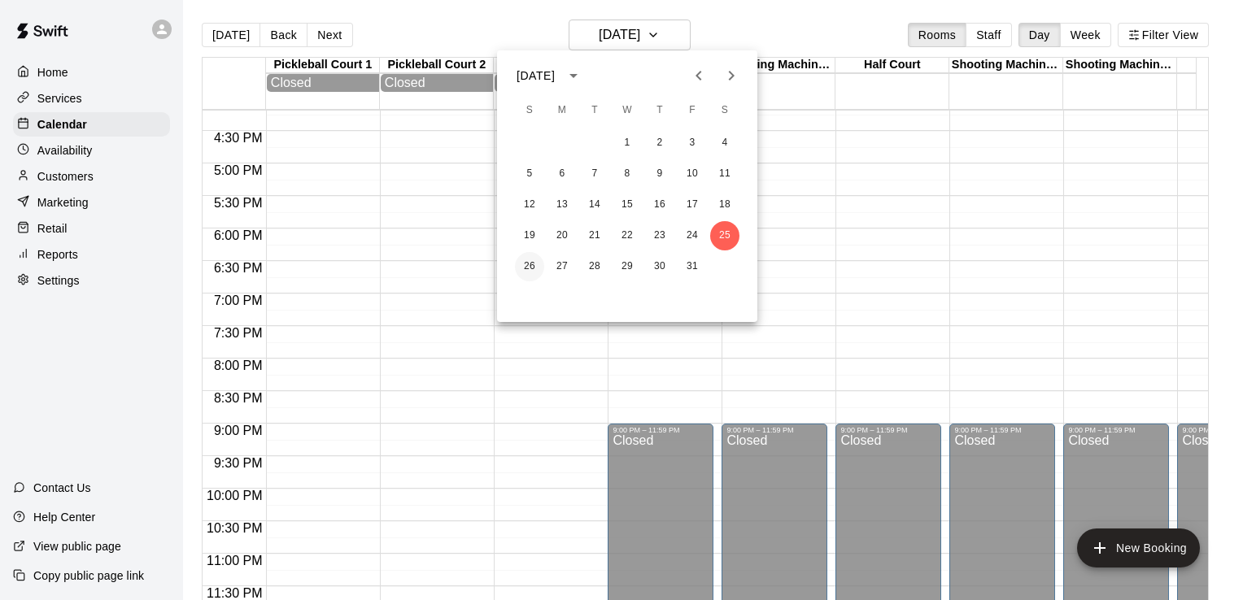
click at [530, 263] on button "26" at bounding box center [529, 266] width 29 height 29
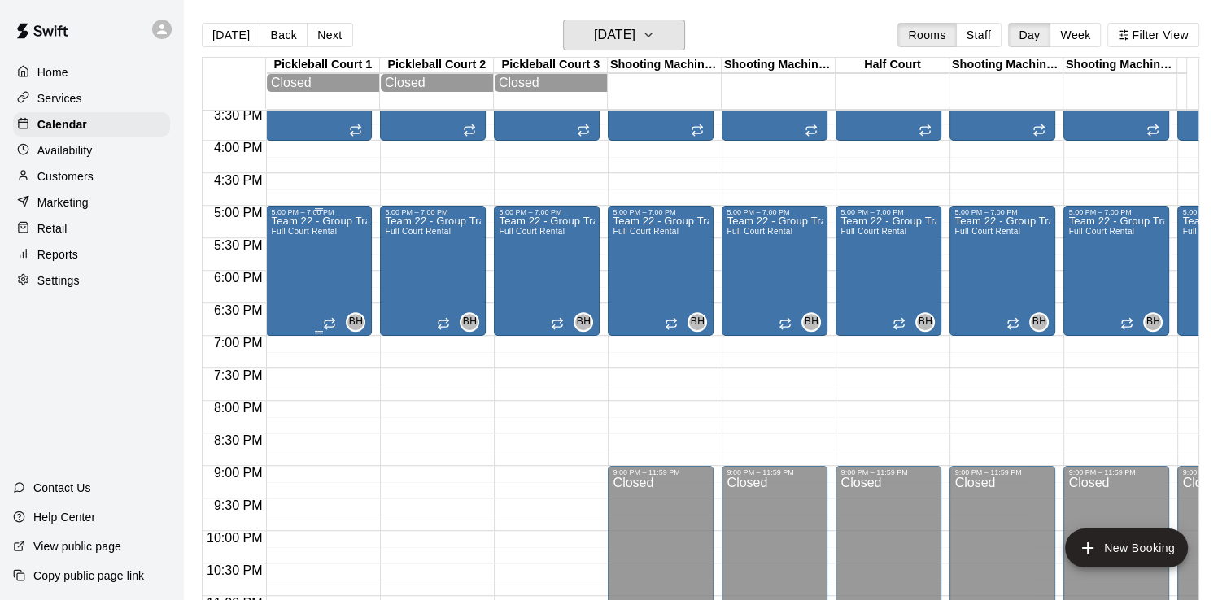
scroll to position [986, 0]
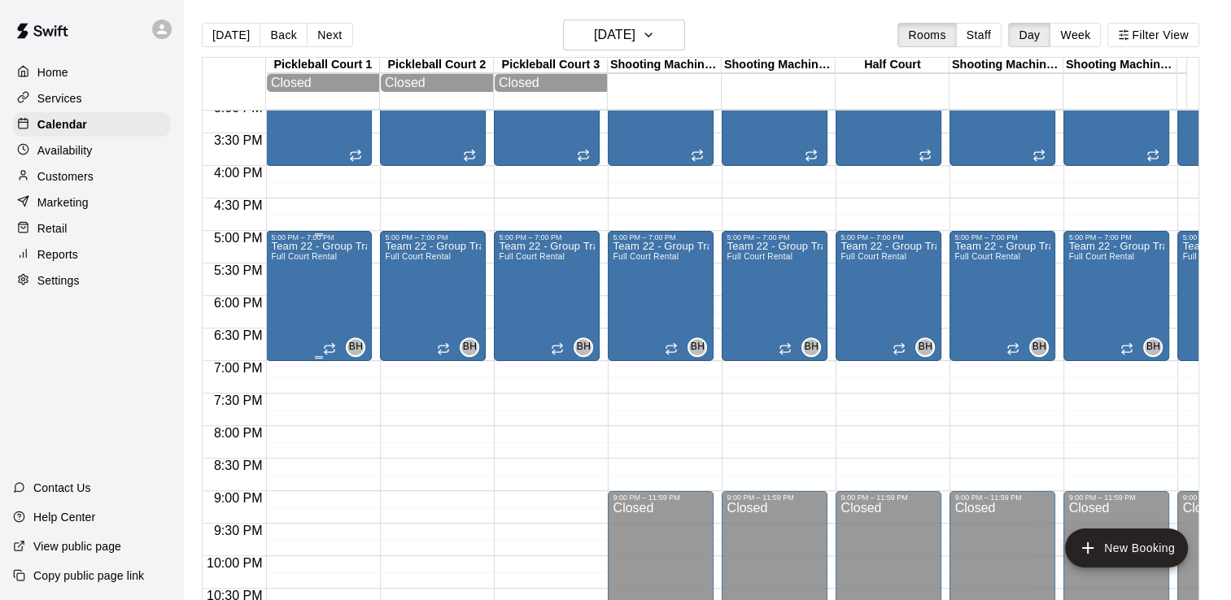
click at [311, 305] on div "Team 22 - Group Training (Sun) Full Court Rental" at bounding box center [319, 542] width 96 height 600
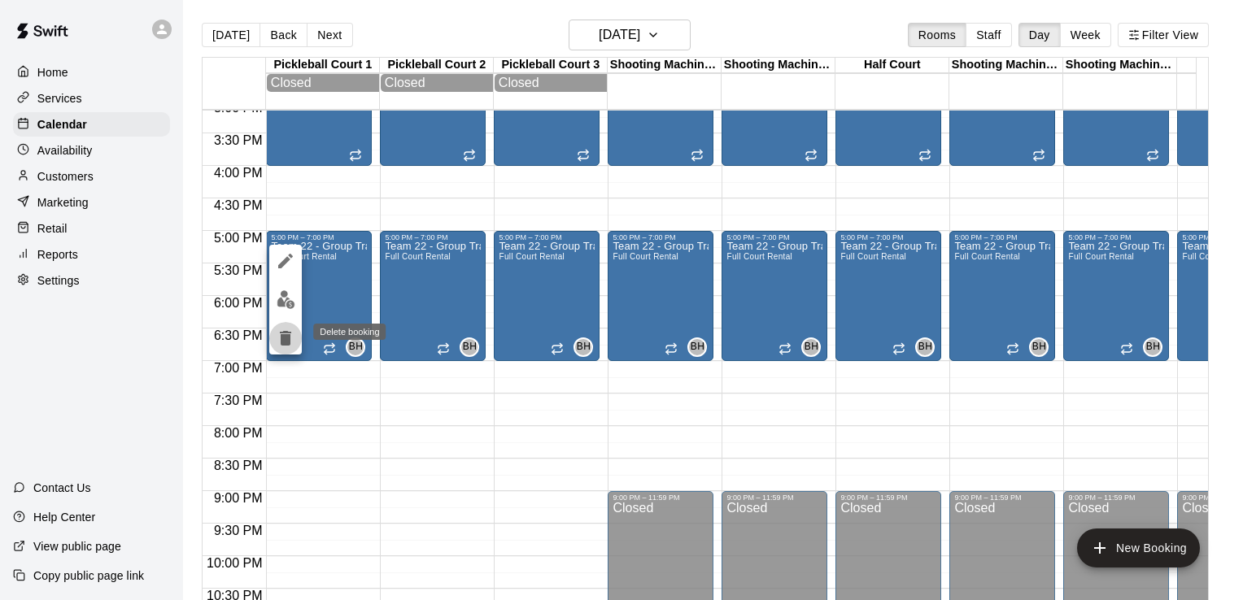
click at [283, 338] on icon "delete" at bounding box center [285, 338] width 11 height 15
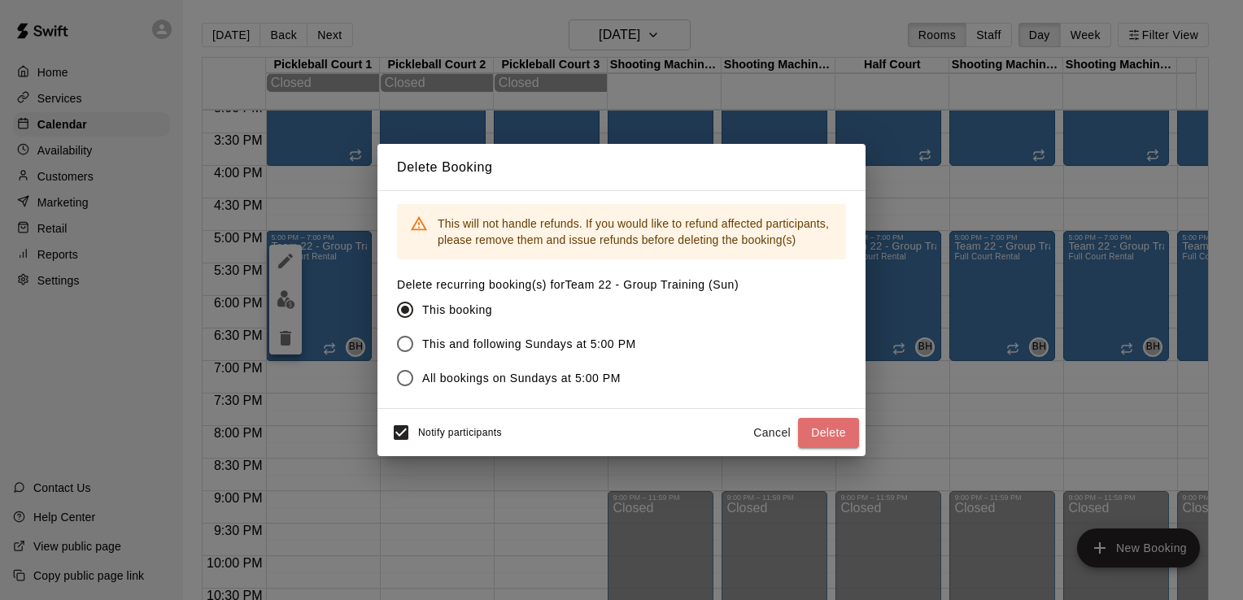
click at [836, 438] on button "Delete" at bounding box center [828, 433] width 61 height 30
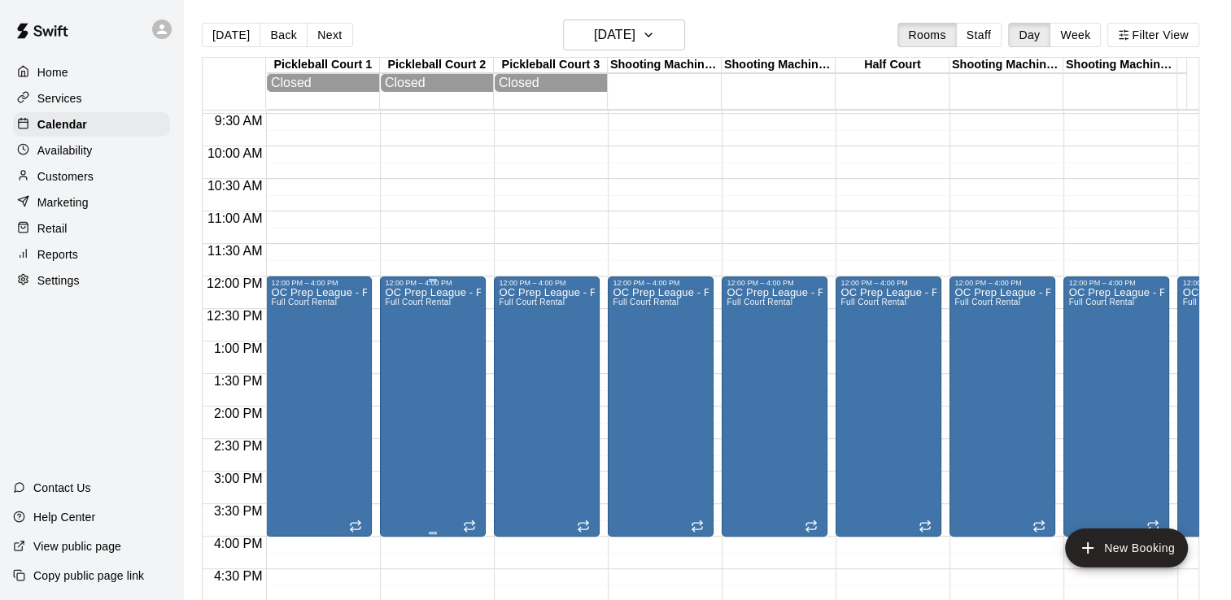
scroll to position [579, 0]
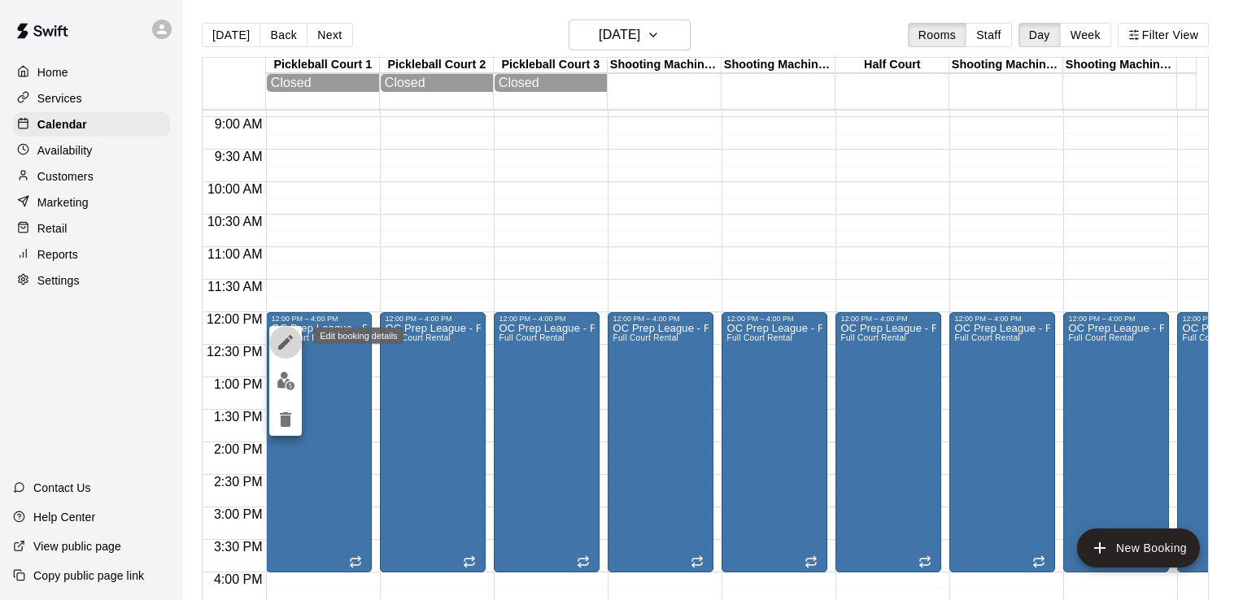
click at [276, 334] on icon "edit" at bounding box center [286, 343] width 20 height 20
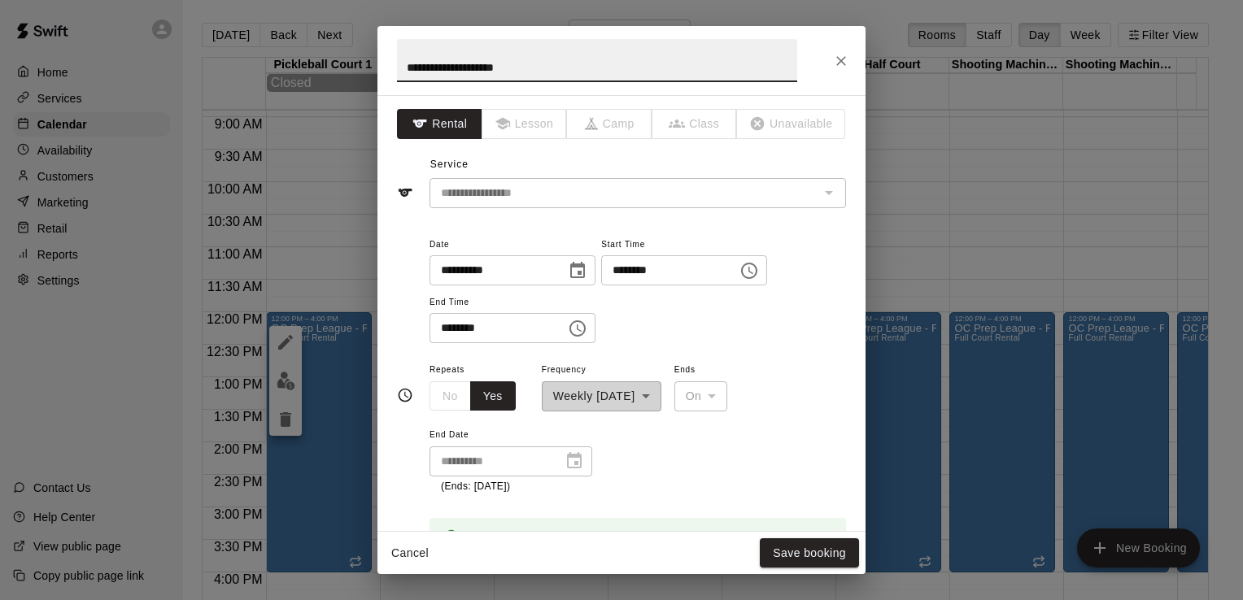
click at [452, 329] on input "********" at bounding box center [492, 328] width 125 height 30
click at [458, 329] on input "********" at bounding box center [492, 328] width 125 height 30
type input "********"
click at [661, 327] on div "**********" at bounding box center [638, 289] width 417 height 110
click at [830, 548] on button "Save booking" at bounding box center [809, 554] width 99 height 30
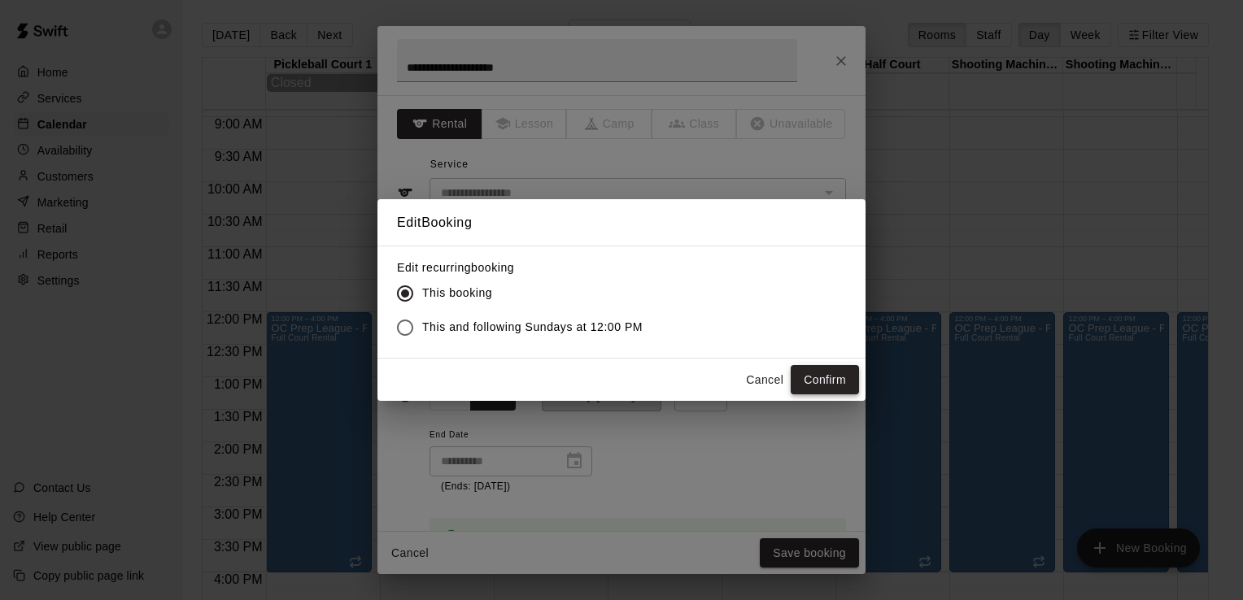
click at [840, 377] on button "Confirm" at bounding box center [825, 380] width 68 height 30
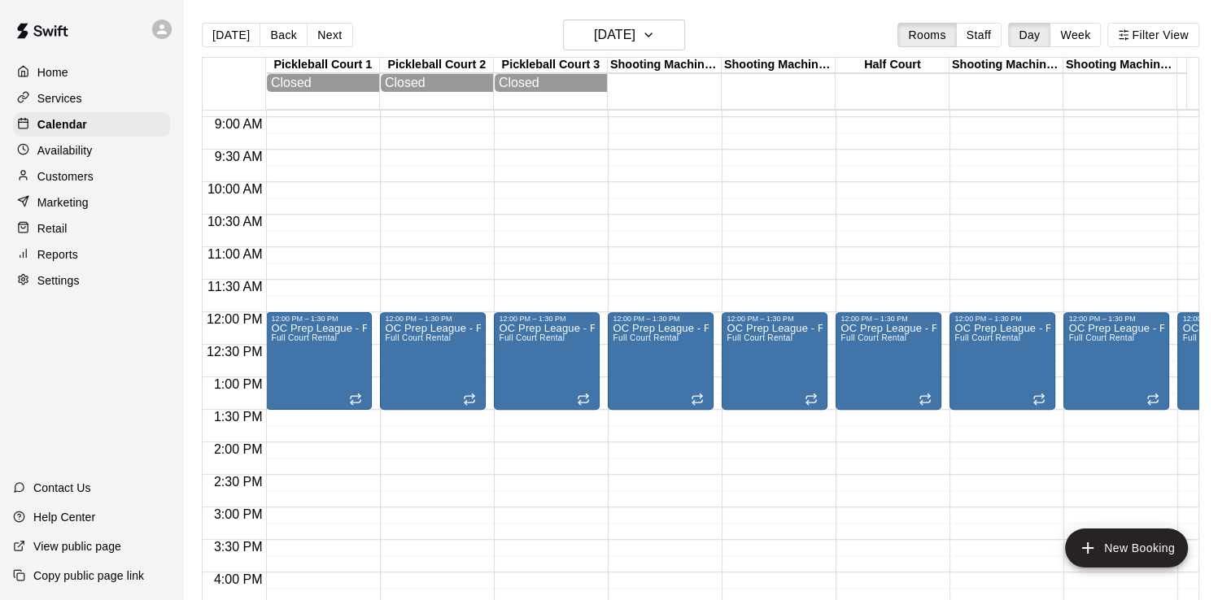
click at [659, 464] on div "12:00 AM – 7:00 AM Closed 7:00 AM – 8:00 AM Al Half Court Rentals 12:00 PM – 1:…" at bounding box center [661, 312] width 106 height 1562
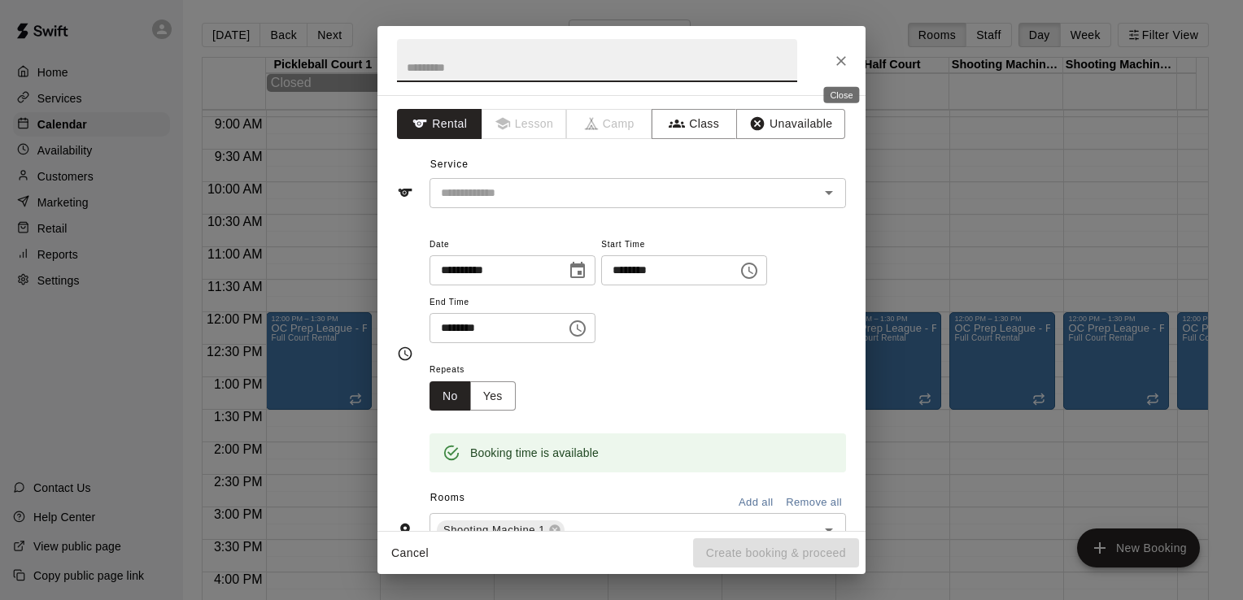
click at [836, 54] on icon "Close" at bounding box center [841, 61] width 16 height 16
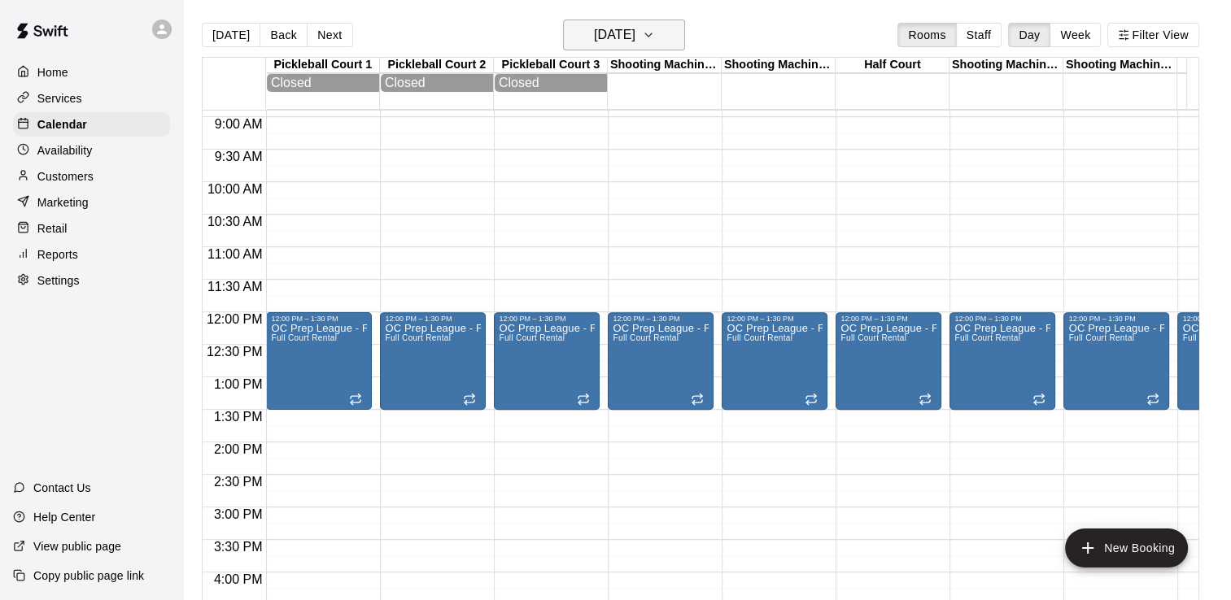
click at [665, 28] on button "[DATE]" at bounding box center [624, 35] width 122 height 31
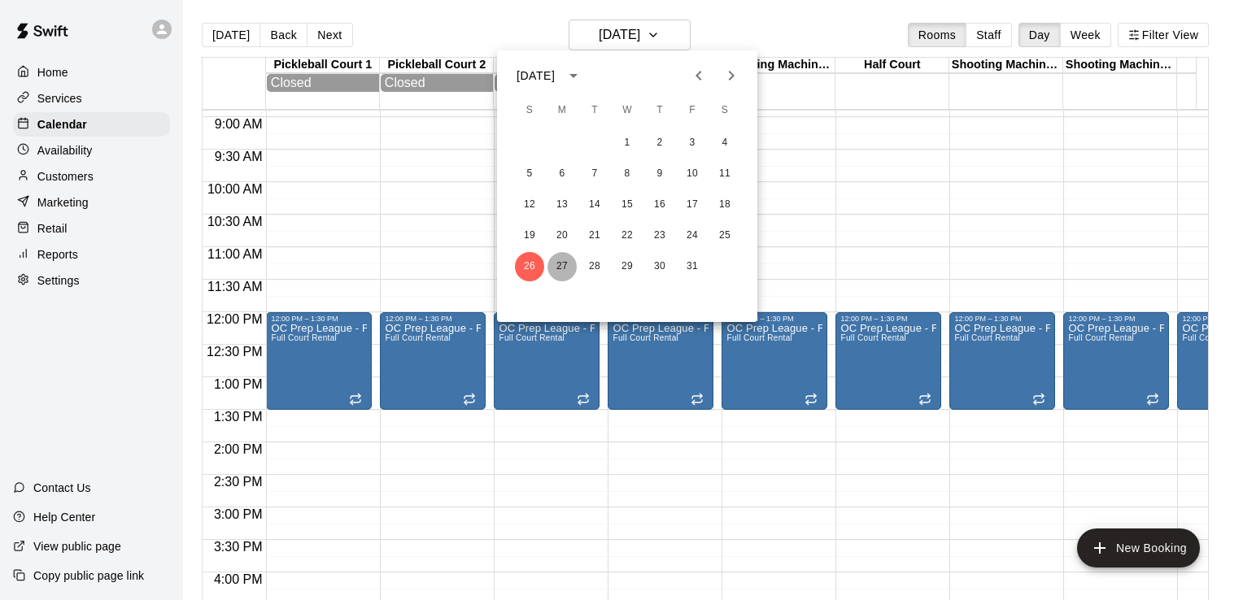
click at [566, 268] on button "27" at bounding box center [562, 266] width 29 height 29
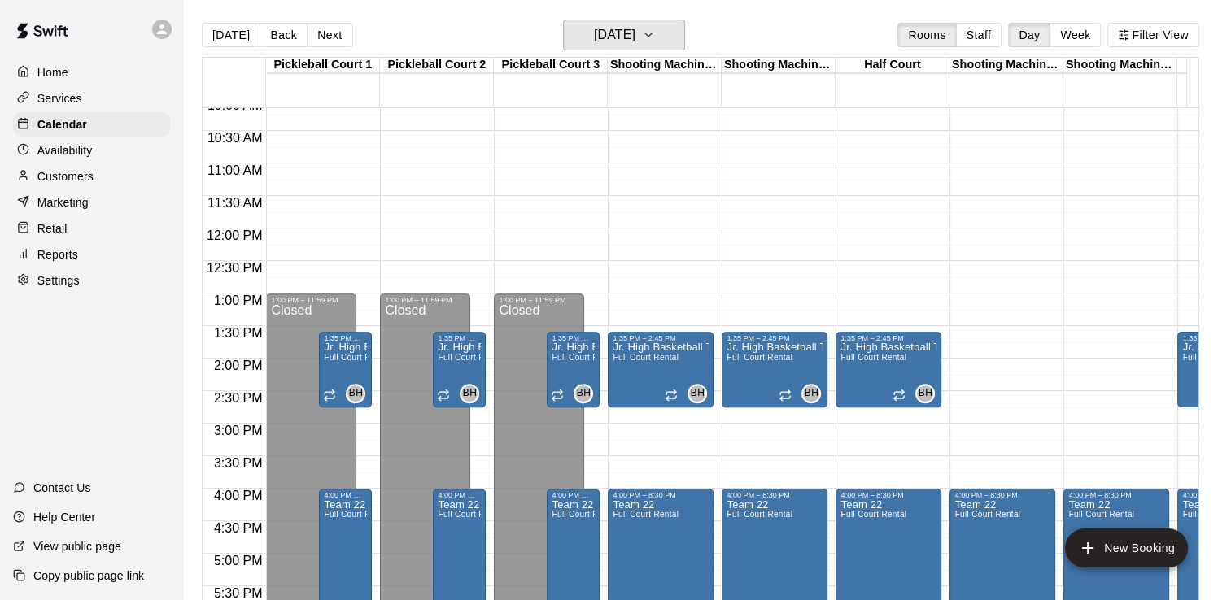
scroll to position [498, 0]
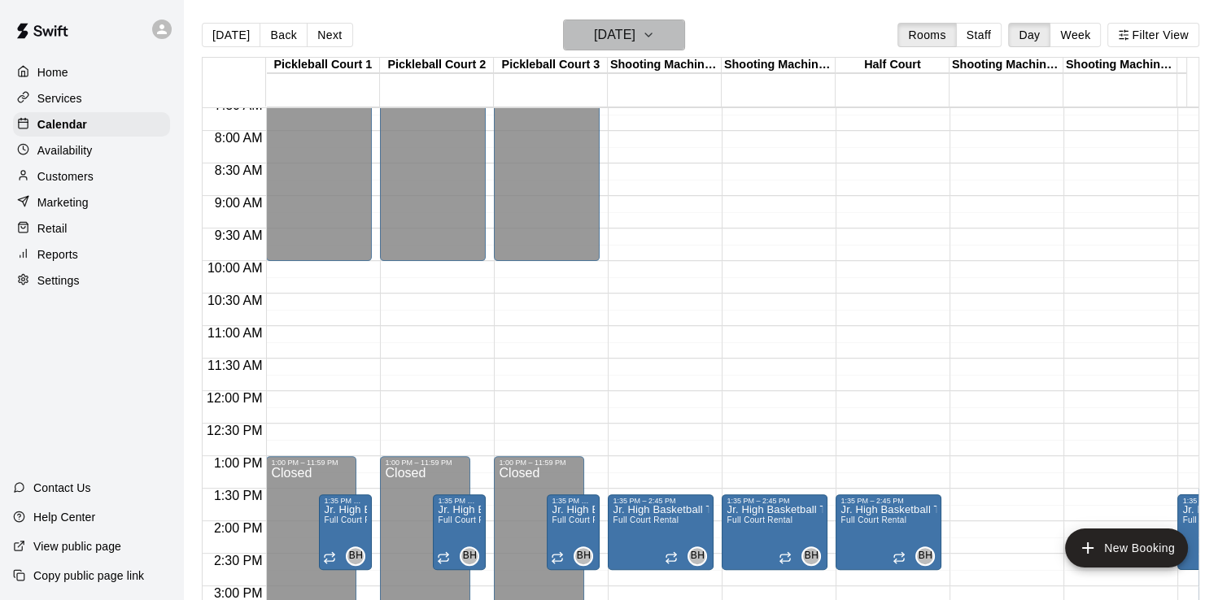
click at [634, 28] on h6 "[DATE]" at bounding box center [614, 35] width 41 height 23
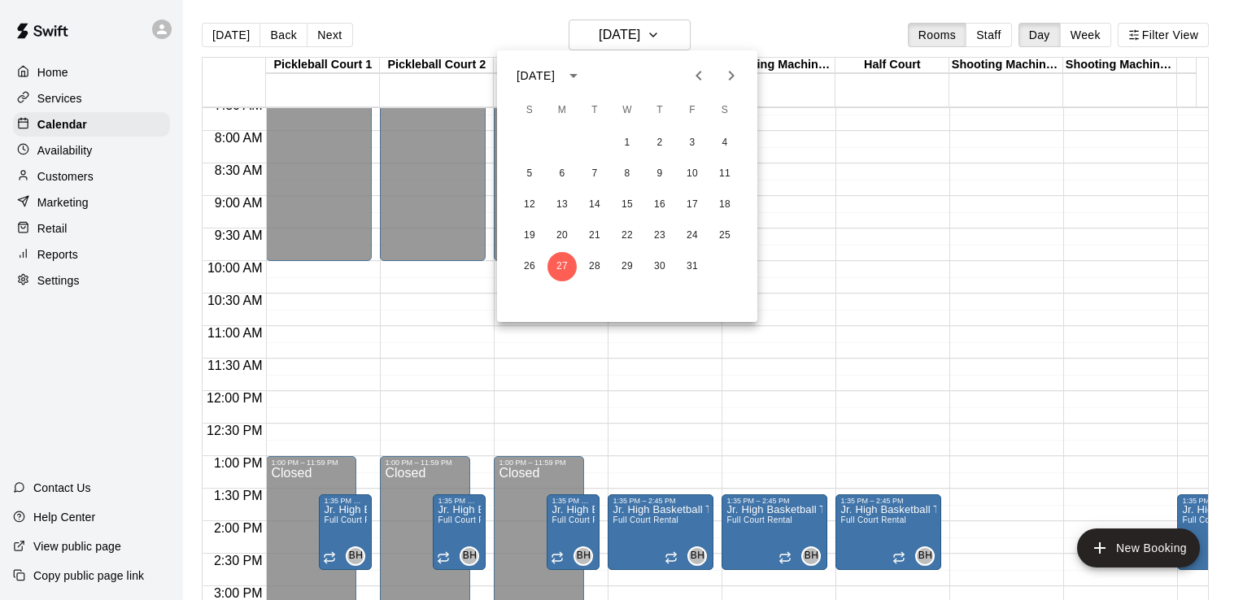
click at [736, 73] on icon "Next month" at bounding box center [732, 76] width 20 height 20
click at [722, 140] on button "1" at bounding box center [724, 143] width 29 height 29
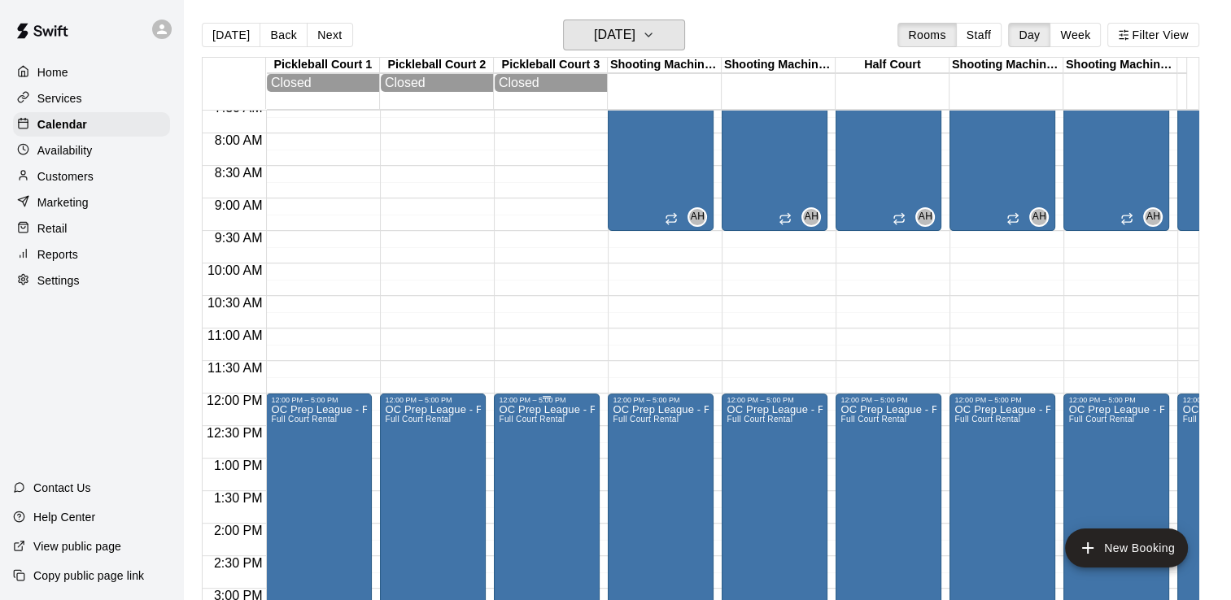
scroll to position [579, 0]
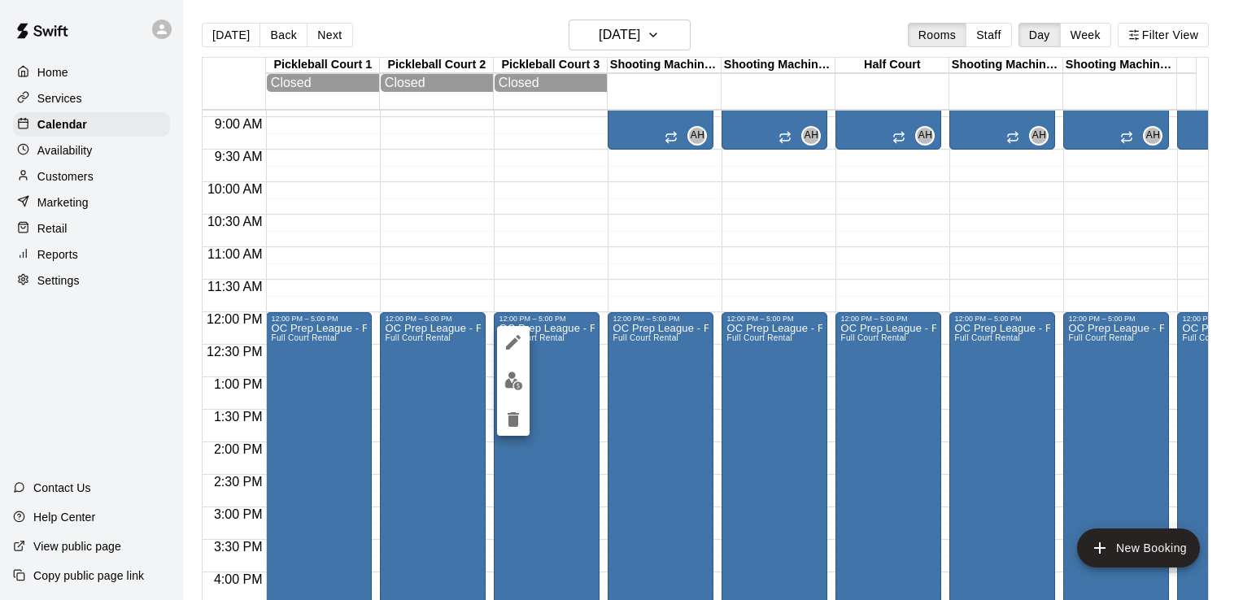
click at [301, 393] on div at bounding box center [621, 300] width 1243 height 600
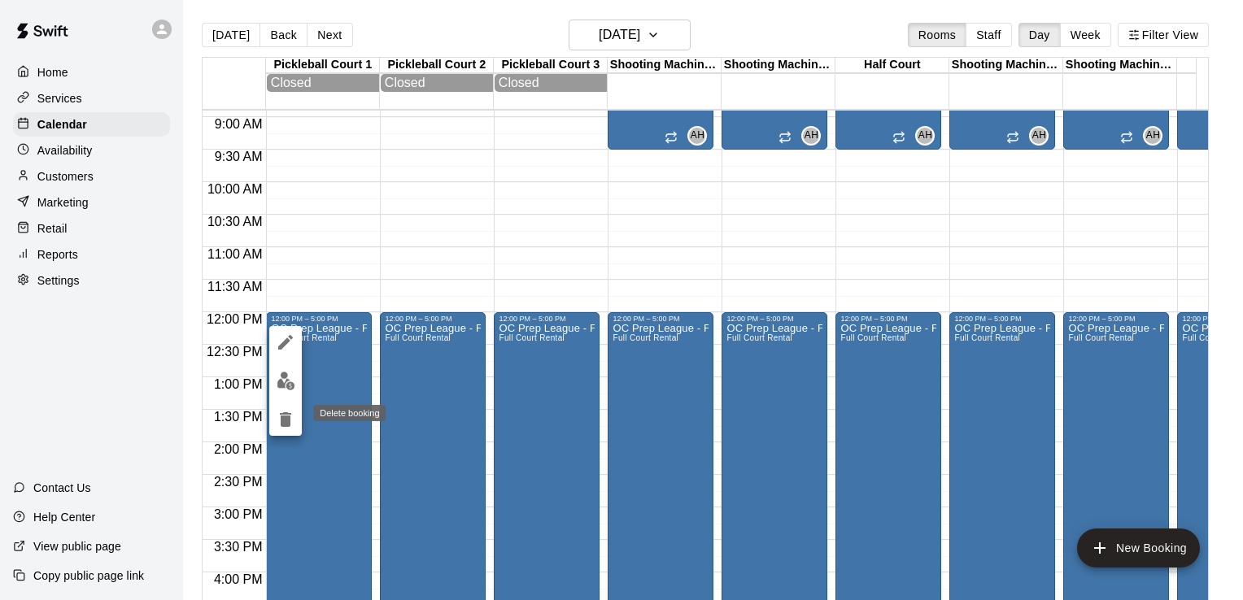
click at [290, 421] on icon "delete" at bounding box center [286, 420] width 20 height 20
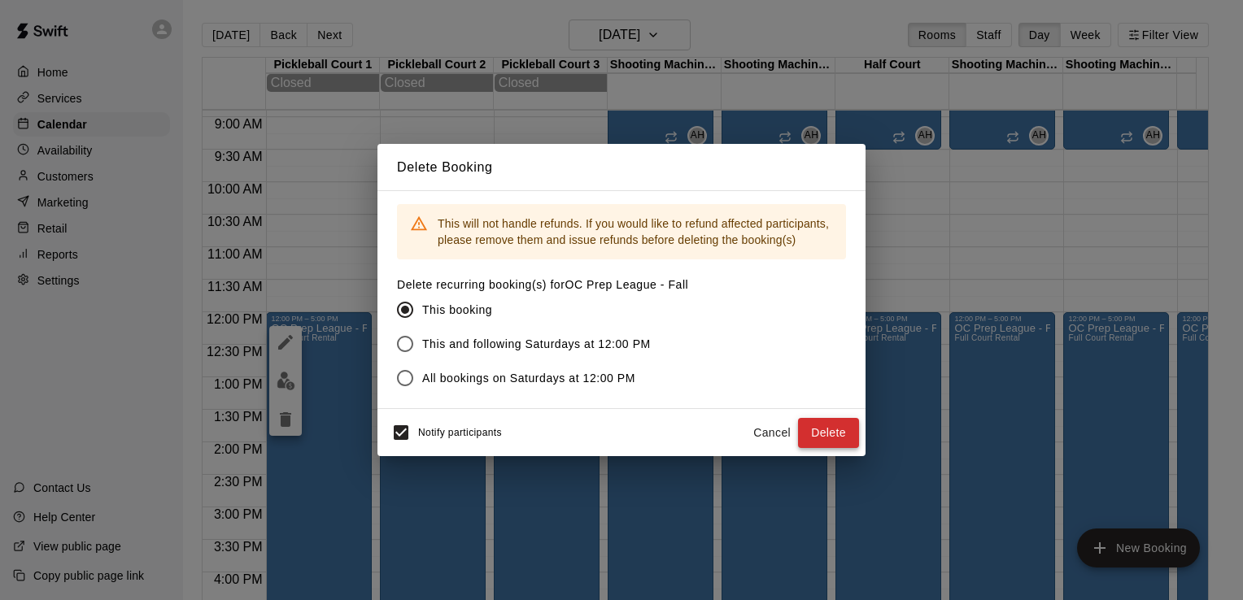
click at [831, 431] on button "Delete" at bounding box center [828, 433] width 61 height 30
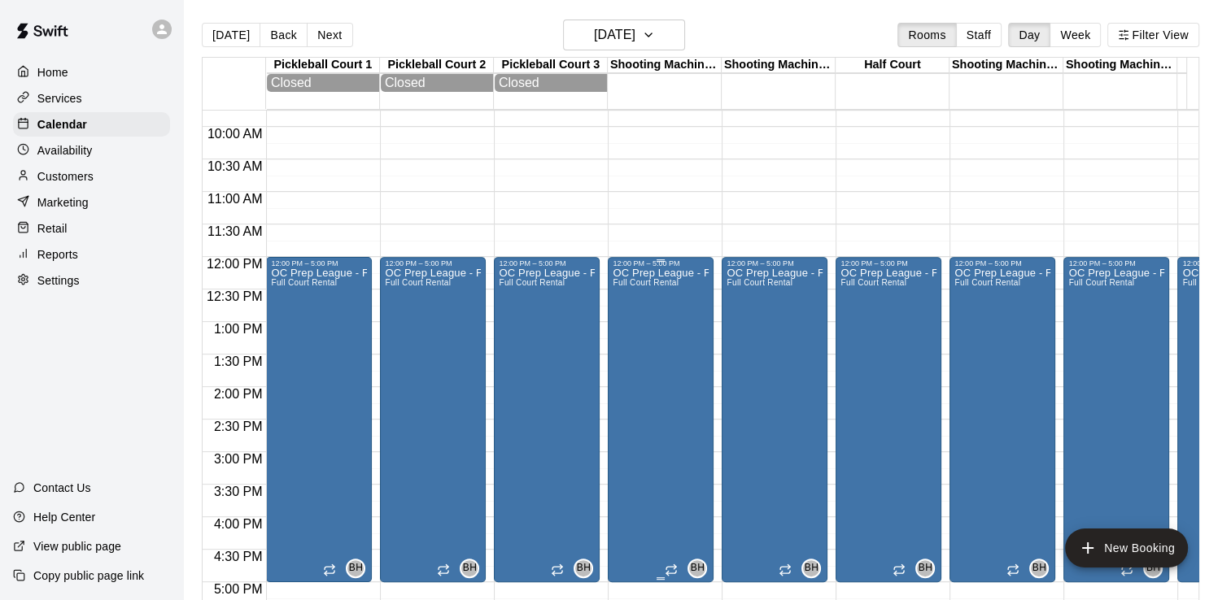
scroll to position [742, 0]
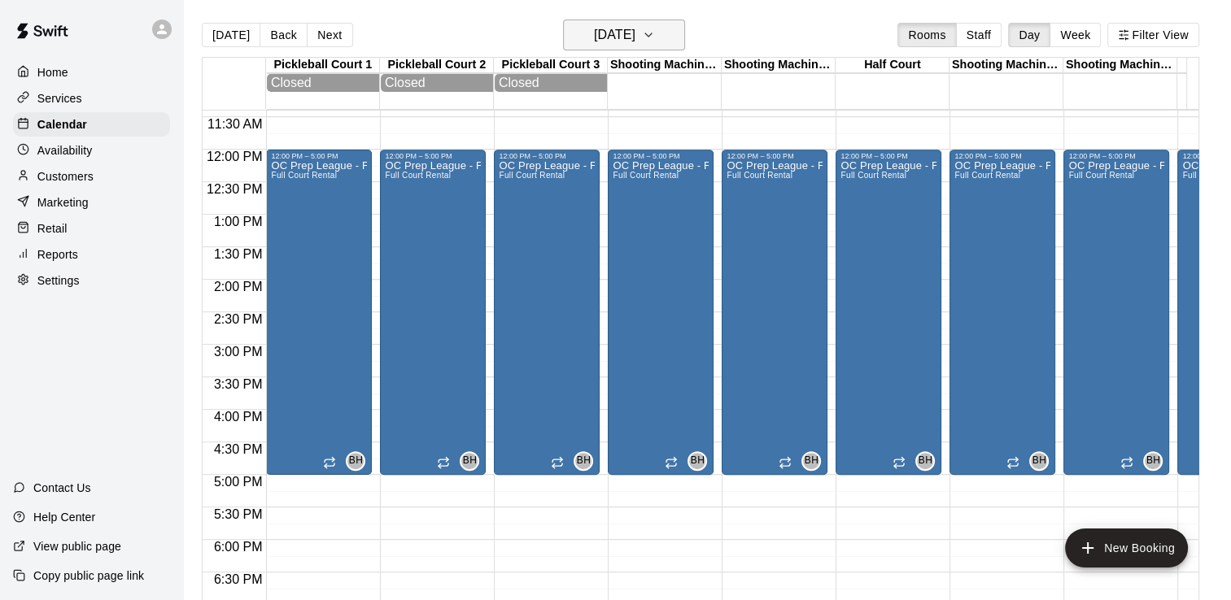
click at [594, 31] on h6 "[DATE]" at bounding box center [614, 35] width 41 height 23
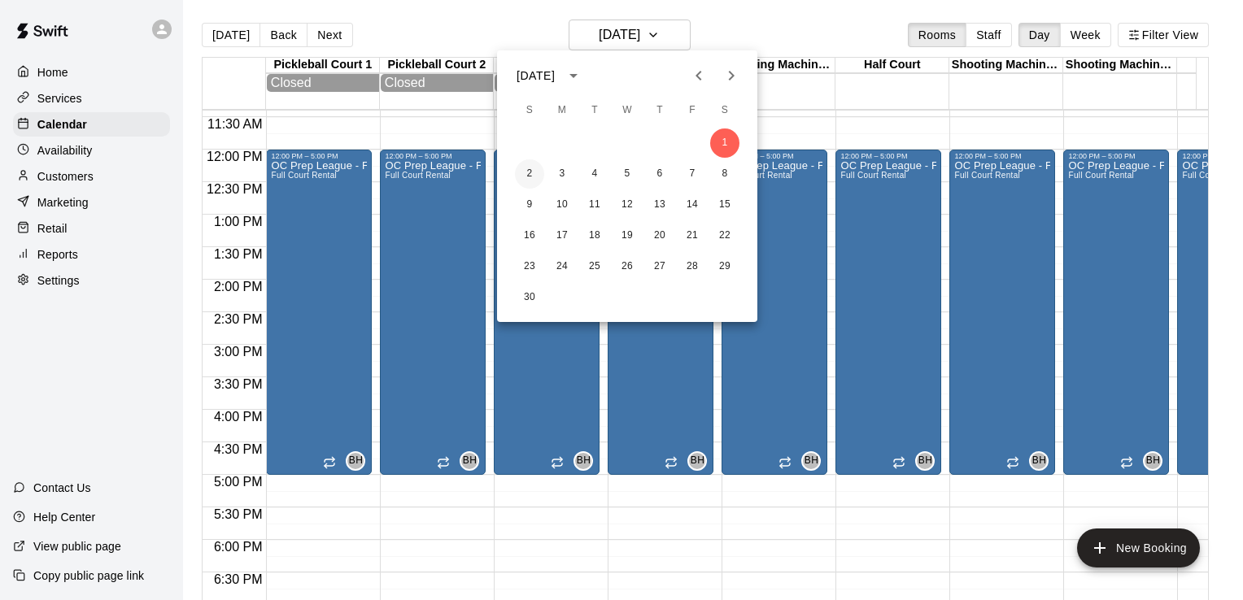
click at [532, 177] on button "2" at bounding box center [529, 173] width 29 height 29
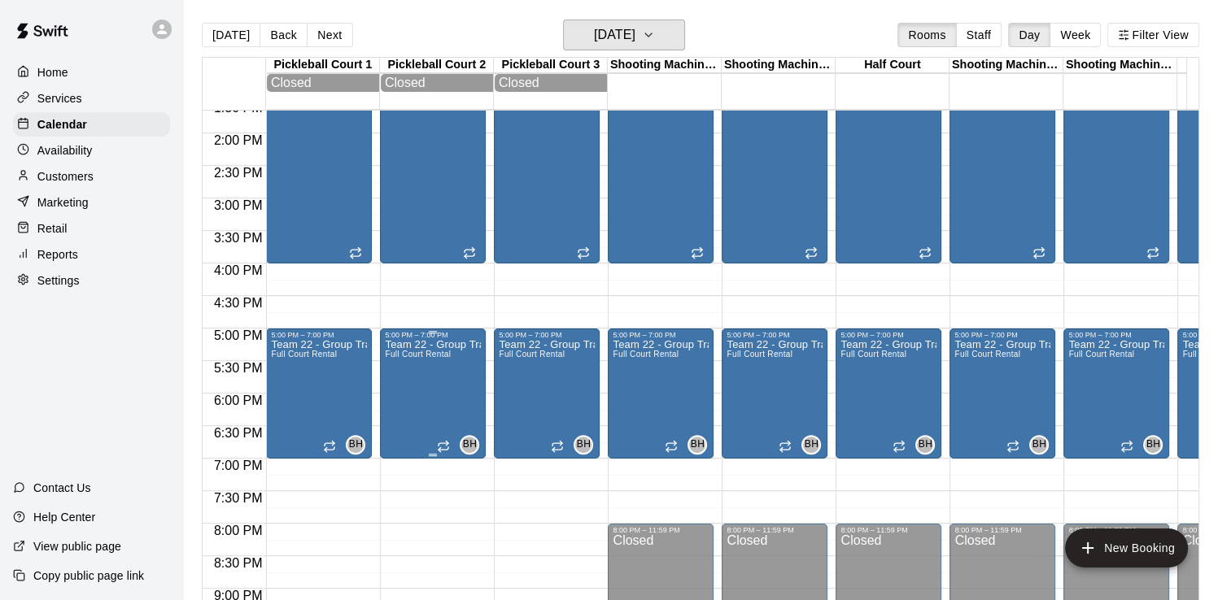
scroll to position [905, 0]
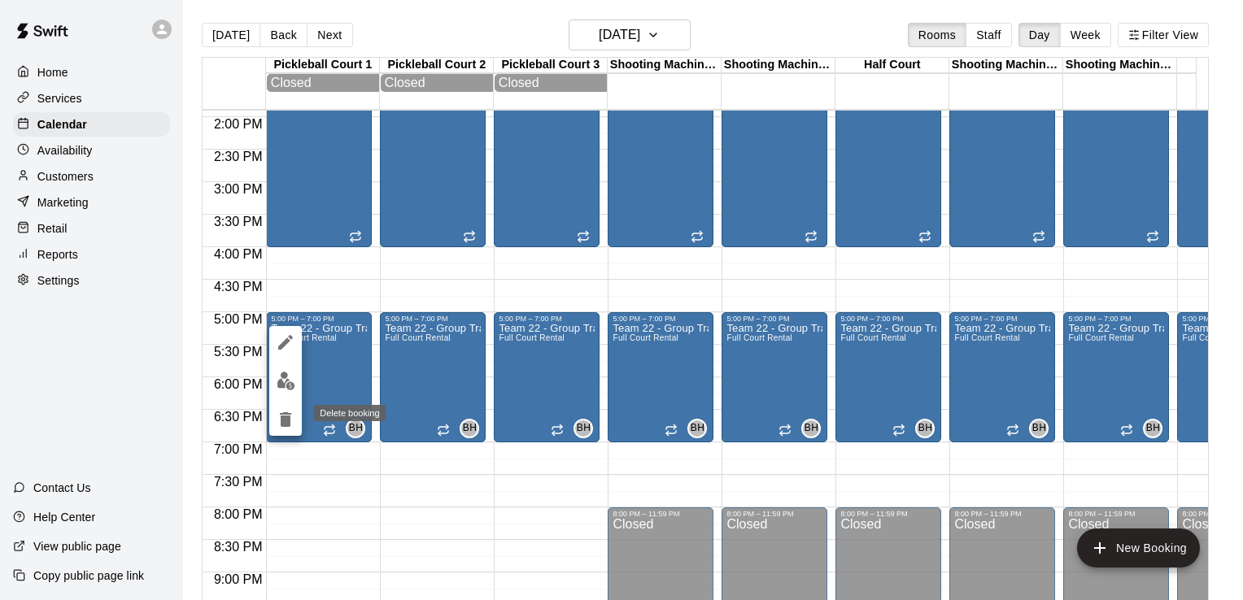
click at [282, 415] on icon "delete" at bounding box center [285, 419] width 11 height 15
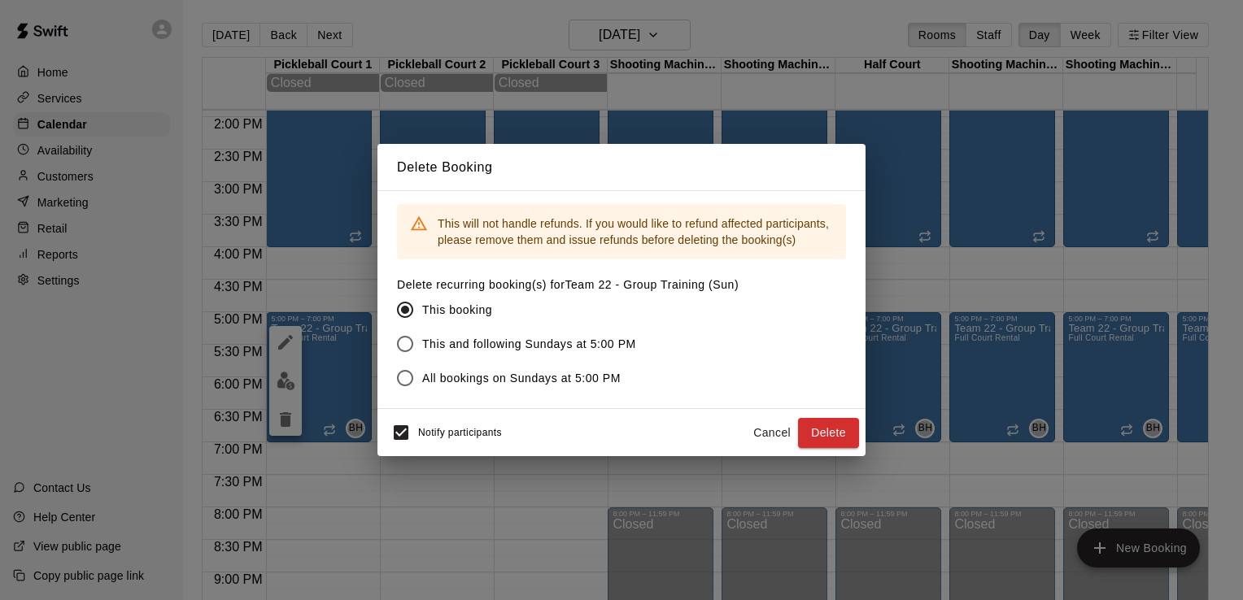
click at [833, 430] on button "Delete" at bounding box center [828, 433] width 61 height 30
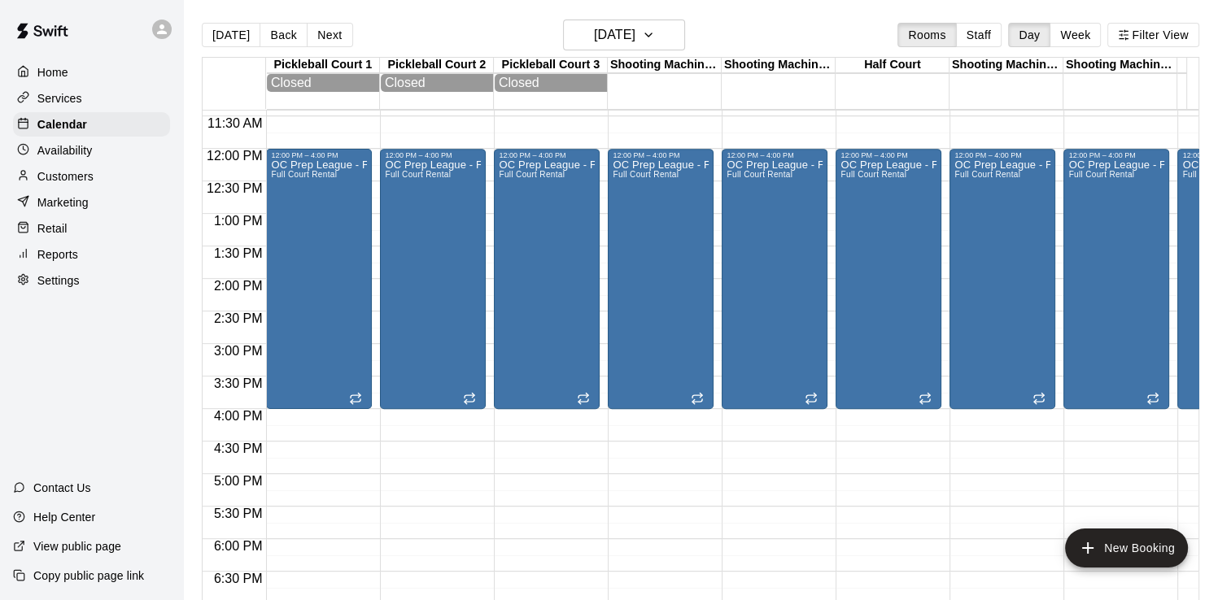
scroll to position [742, 0]
click at [347, 238] on div "OC Prep League - Fall Full Court Rental" at bounding box center [319, 460] width 96 height 600
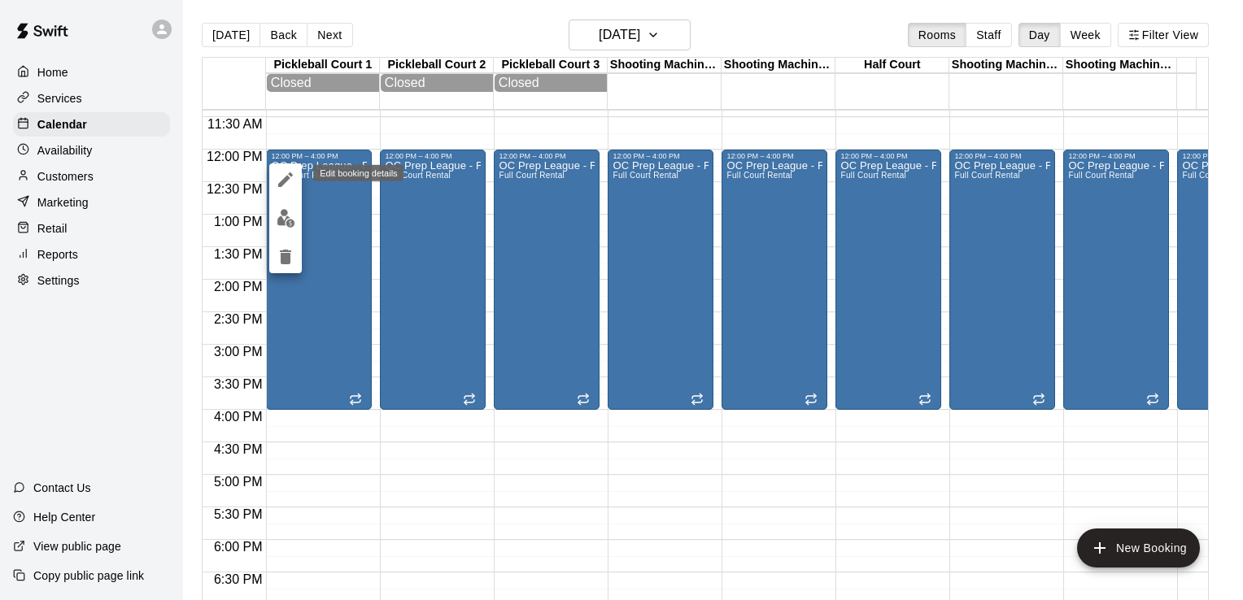
click at [282, 177] on icon "edit" at bounding box center [286, 180] width 20 height 20
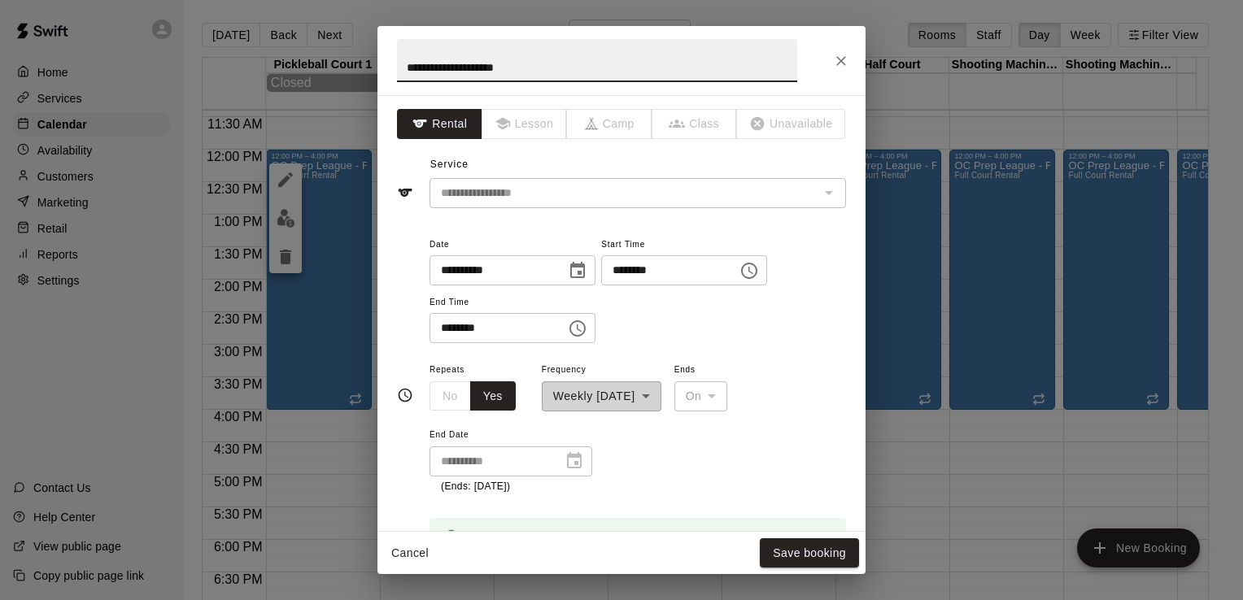
click at [448, 329] on input "********" at bounding box center [492, 328] width 125 height 30
type input "********"
click at [723, 324] on div "**********" at bounding box center [638, 289] width 417 height 110
click at [823, 552] on button "Save booking" at bounding box center [809, 554] width 99 height 30
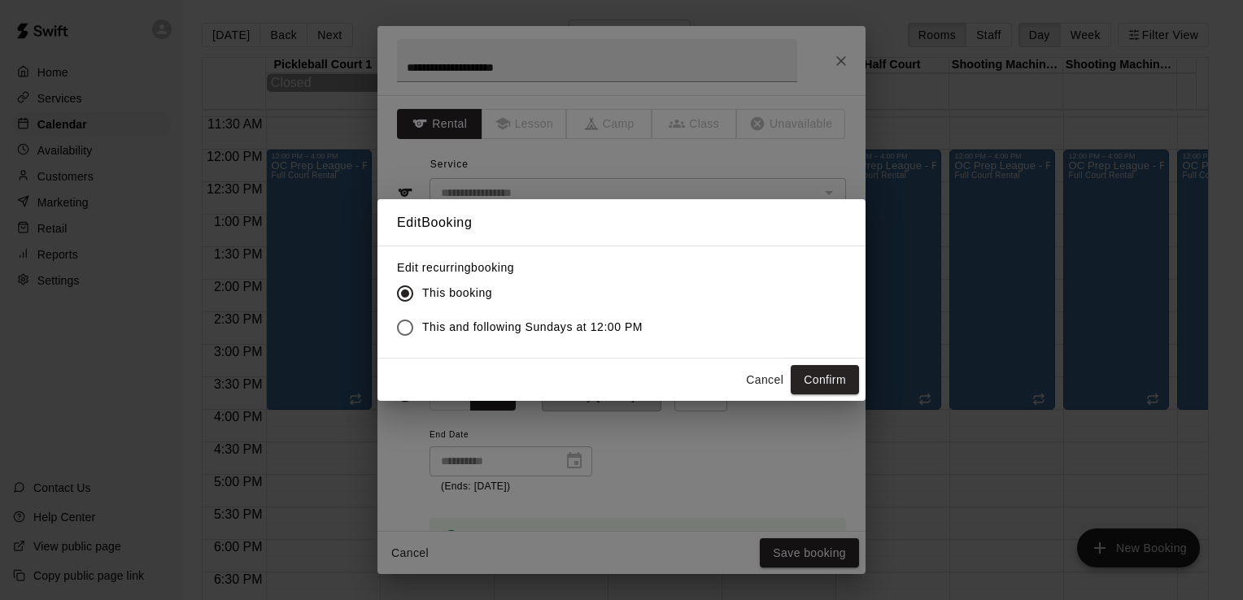
click at [831, 378] on button "Confirm" at bounding box center [825, 380] width 68 height 30
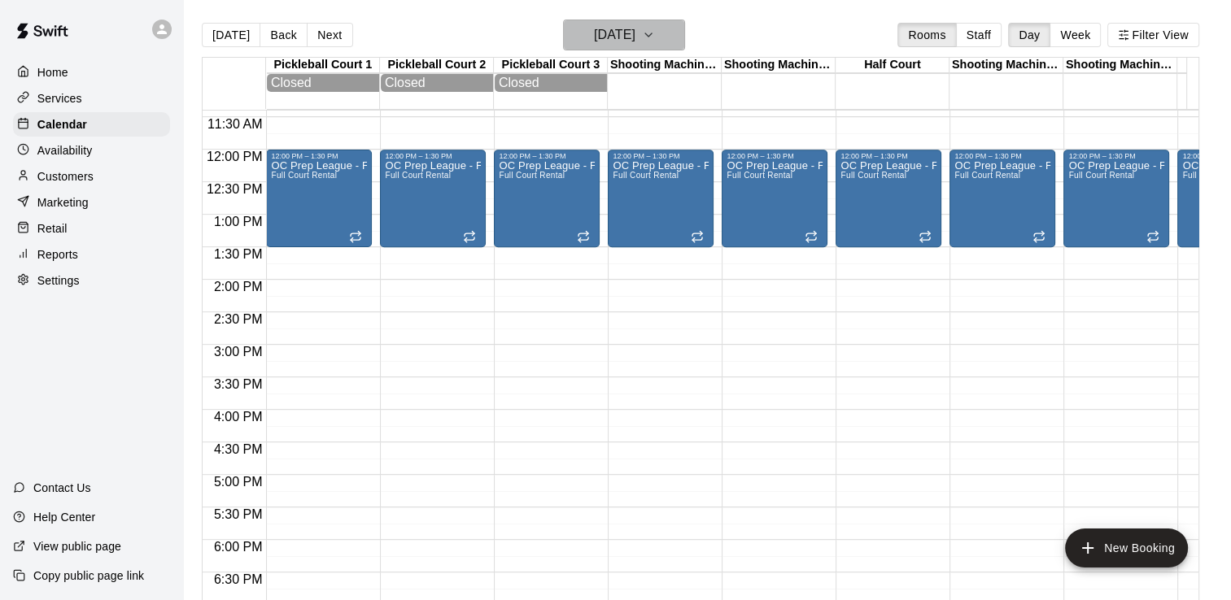
click at [661, 27] on button "[DATE]" at bounding box center [624, 35] width 122 height 31
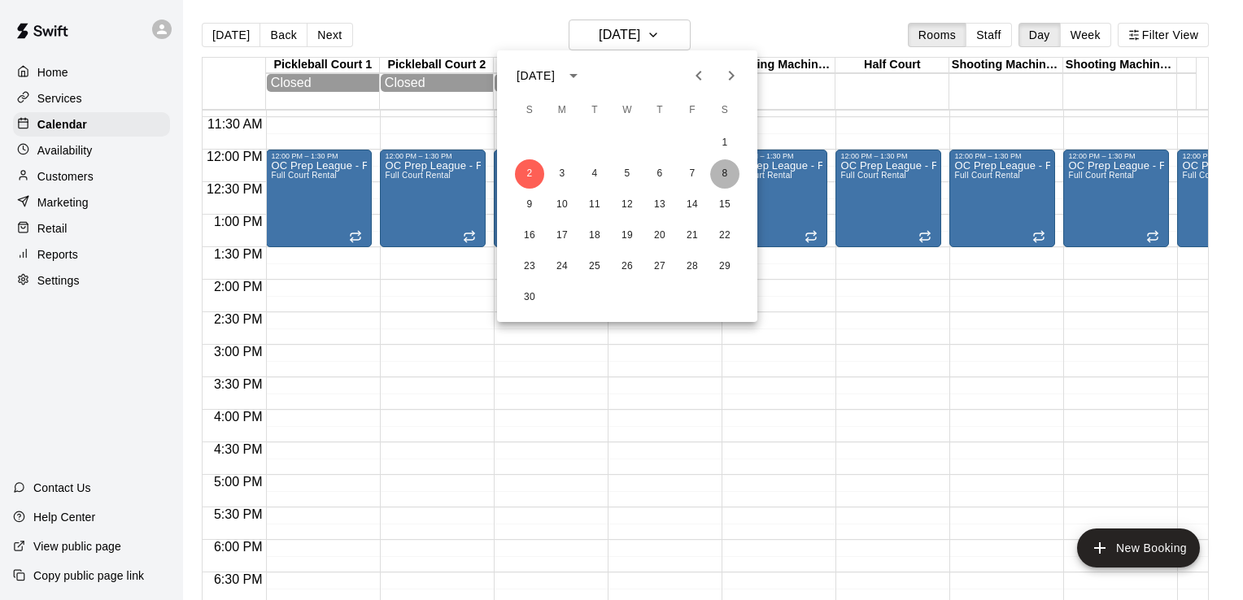
click at [725, 171] on button "8" at bounding box center [724, 173] width 29 height 29
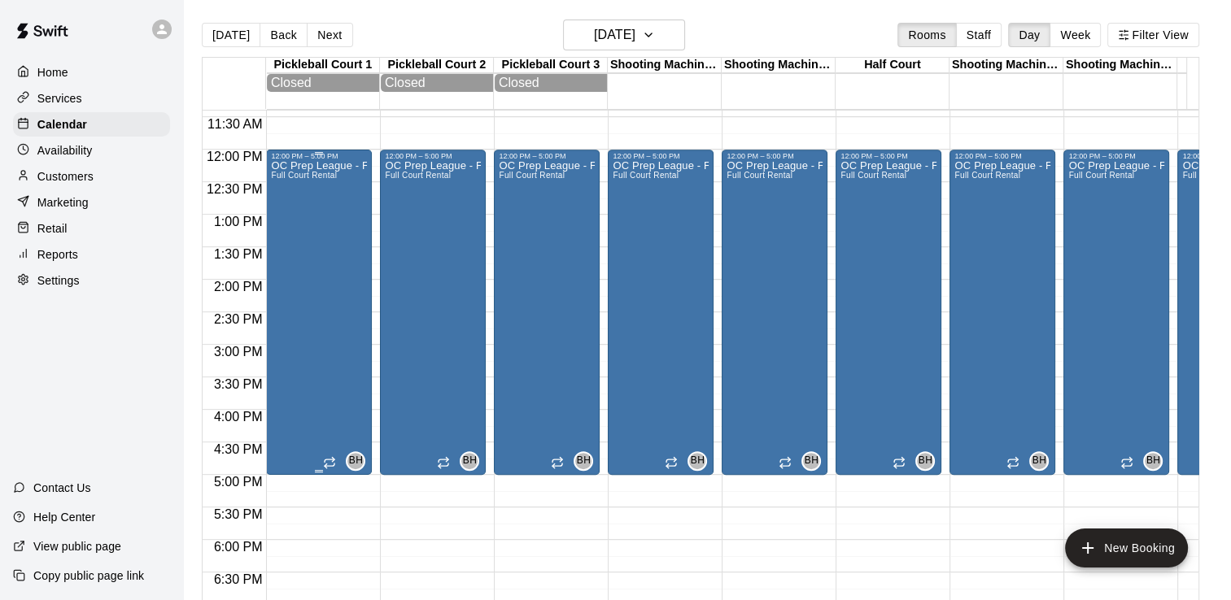
click at [320, 252] on div "OC Prep League - Fall Full Court Rental" at bounding box center [319, 460] width 96 height 600
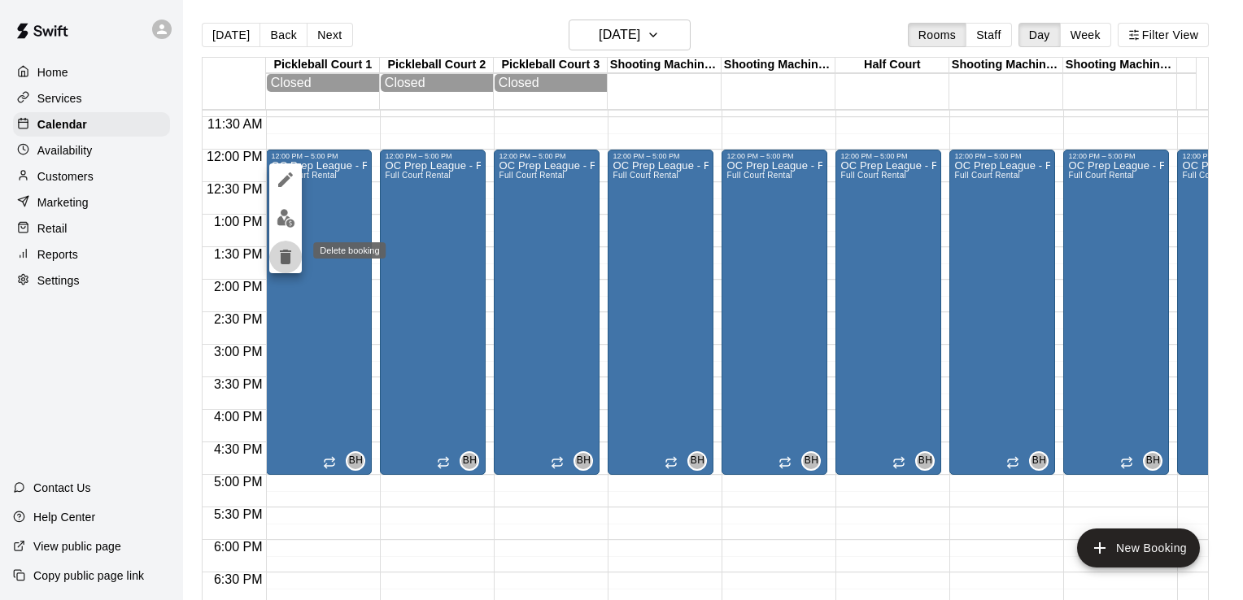
click at [290, 255] on icon "delete" at bounding box center [285, 257] width 11 height 15
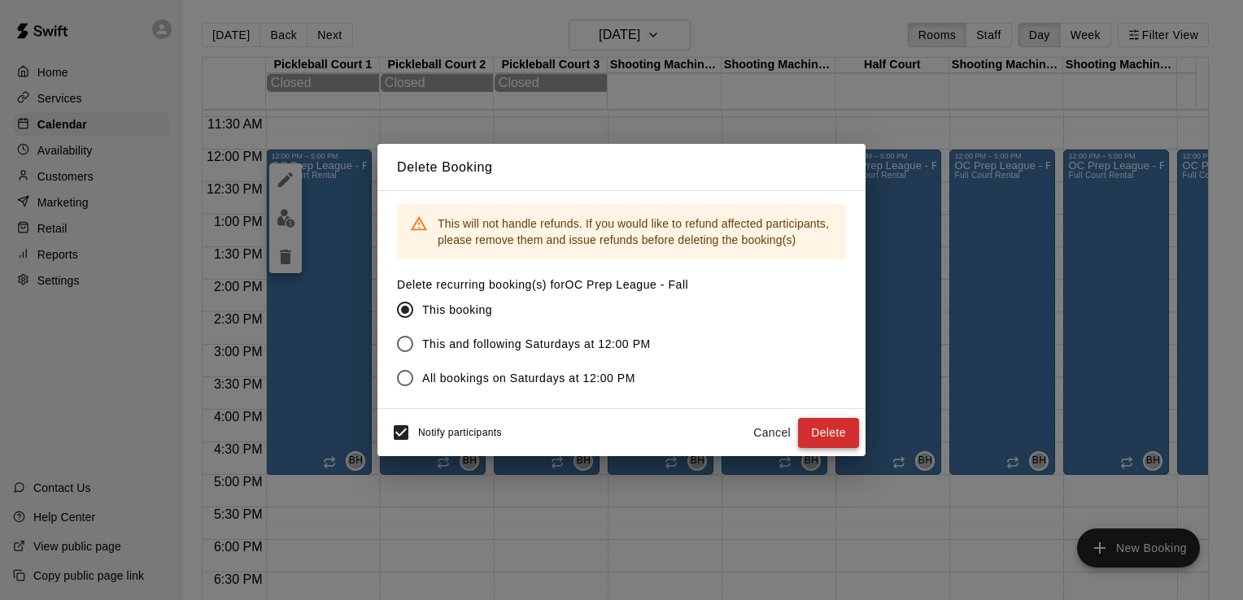
click at [819, 439] on button "Delete" at bounding box center [828, 433] width 61 height 30
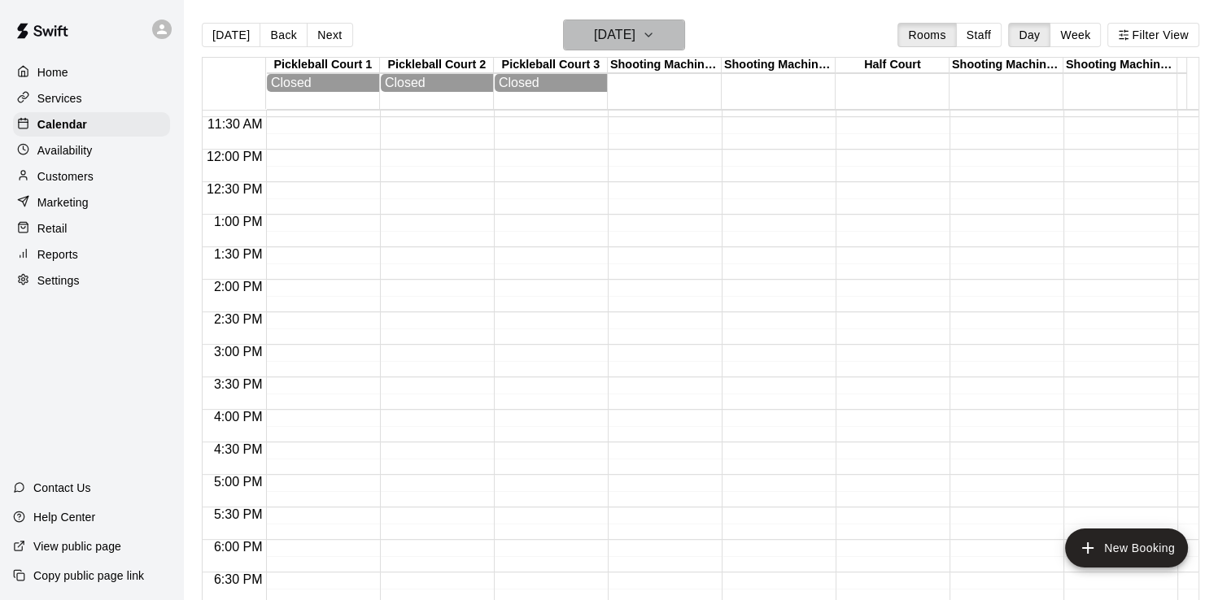
click at [670, 37] on button "[DATE]" at bounding box center [624, 35] width 122 height 31
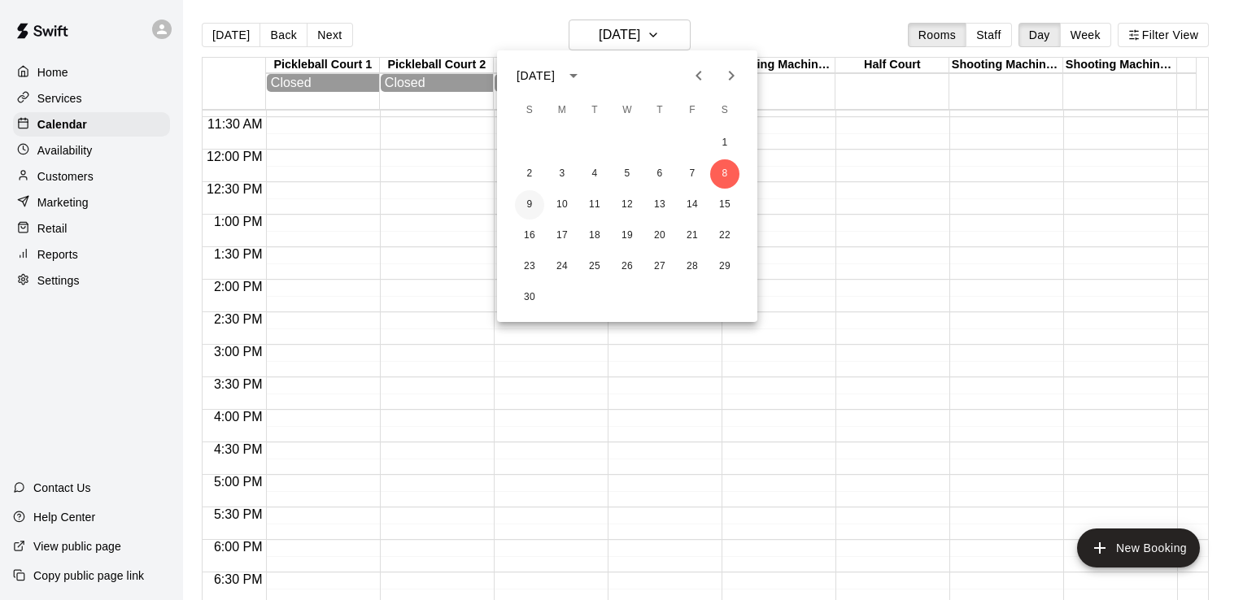
click at [525, 207] on button "9" at bounding box center [529, 204] width 29 height 29
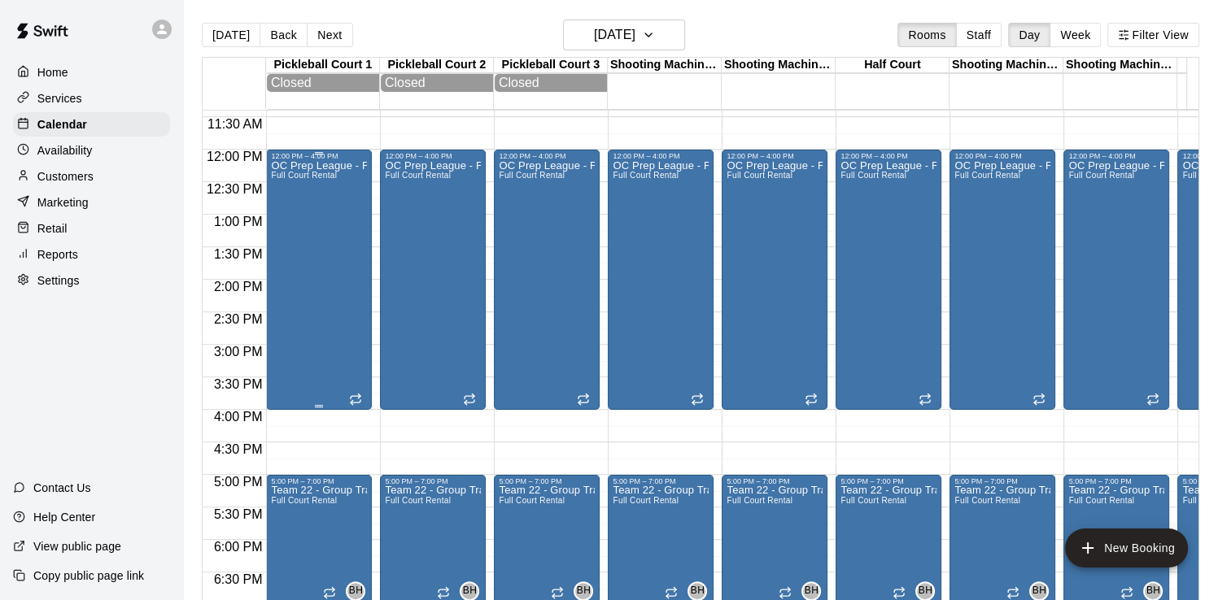
click at [333, 264] on div "OC Prep League - Fall Full Court Rental" at bounding box center [319, 460] width 96 height 600
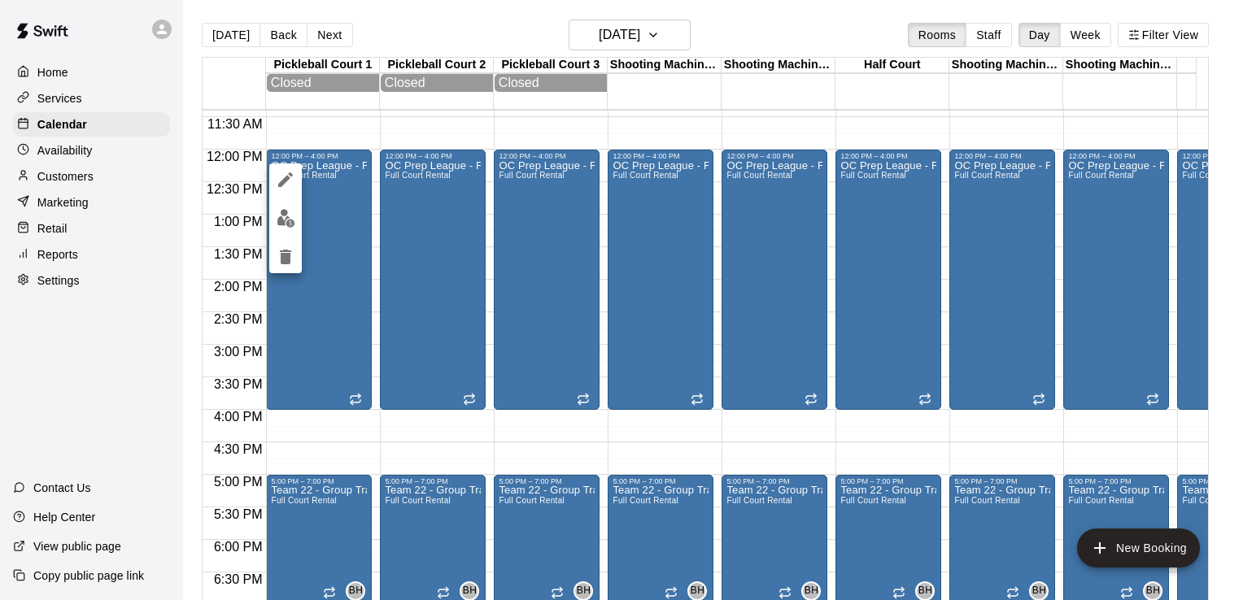
click at [278, 173] on icon "edit" at bounding box center [286, 180] width 20 height 20
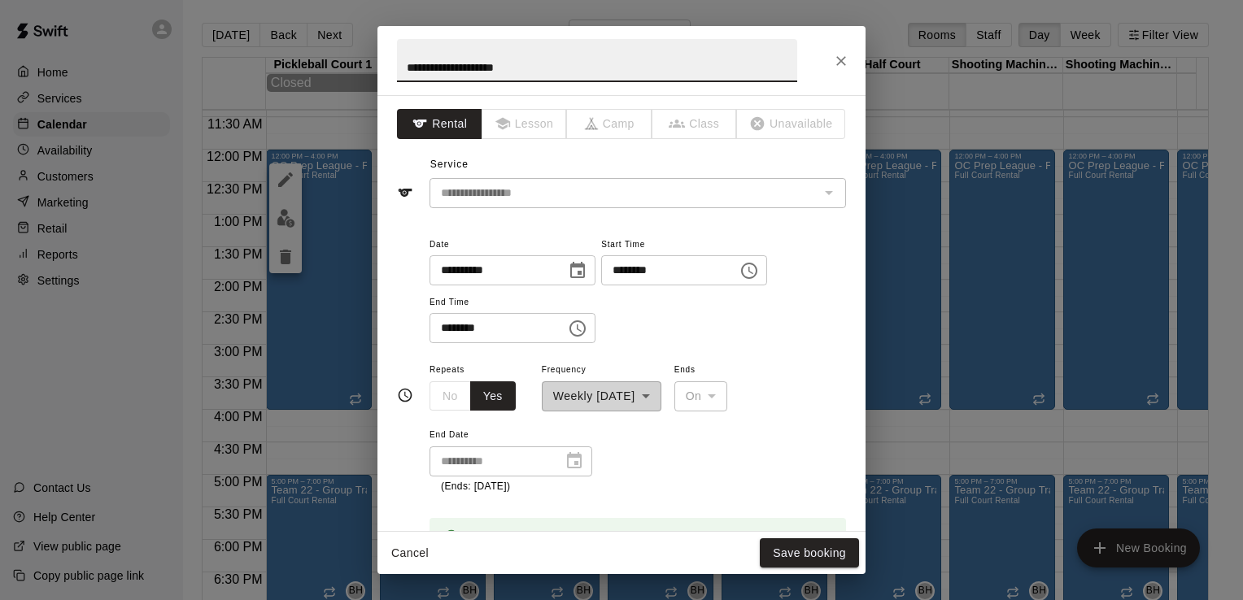
click at [449, 326] on input "********" at bounding box center [492, 328] width 125 height 30
click at [460, 329] on input "********" at bounding box center [492, 328] width 125 height 30
type input "********"
drag, startPoint x: 680, startPoint y: 347, endPoint x: 718, endPoint y: 373, distance: 45.6
click at [681, 347] on div "**********" at bounding box center [638, 297] width 417 height 126
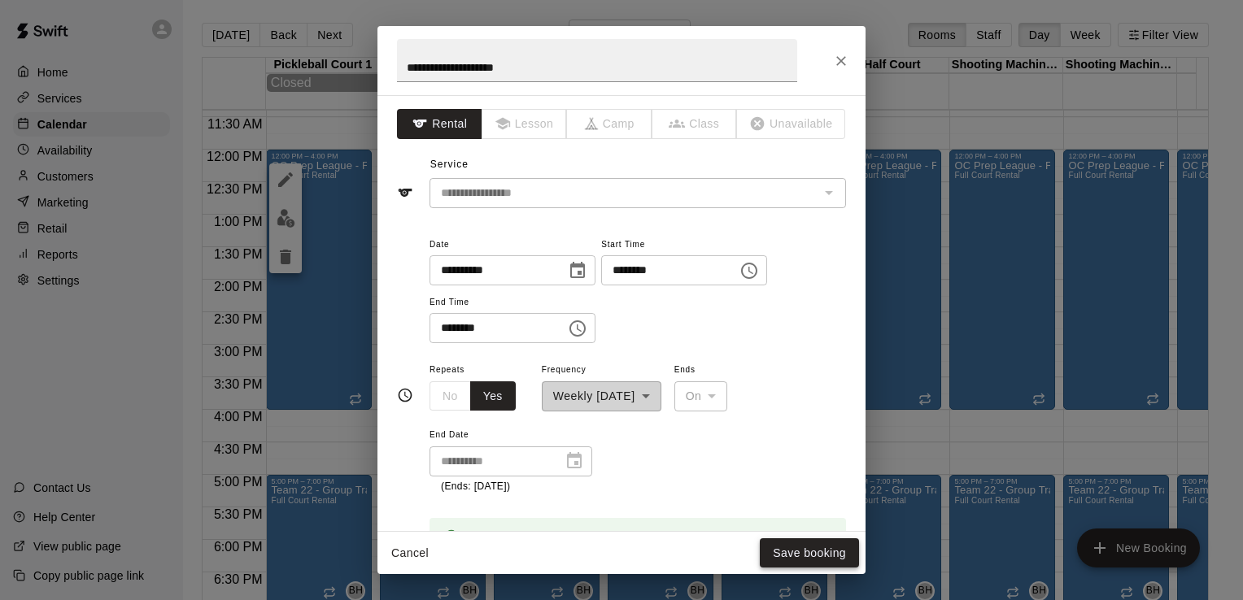
click at [794, 552] on button "Save booking" at bounding box center [809, 554] width 99 height 30
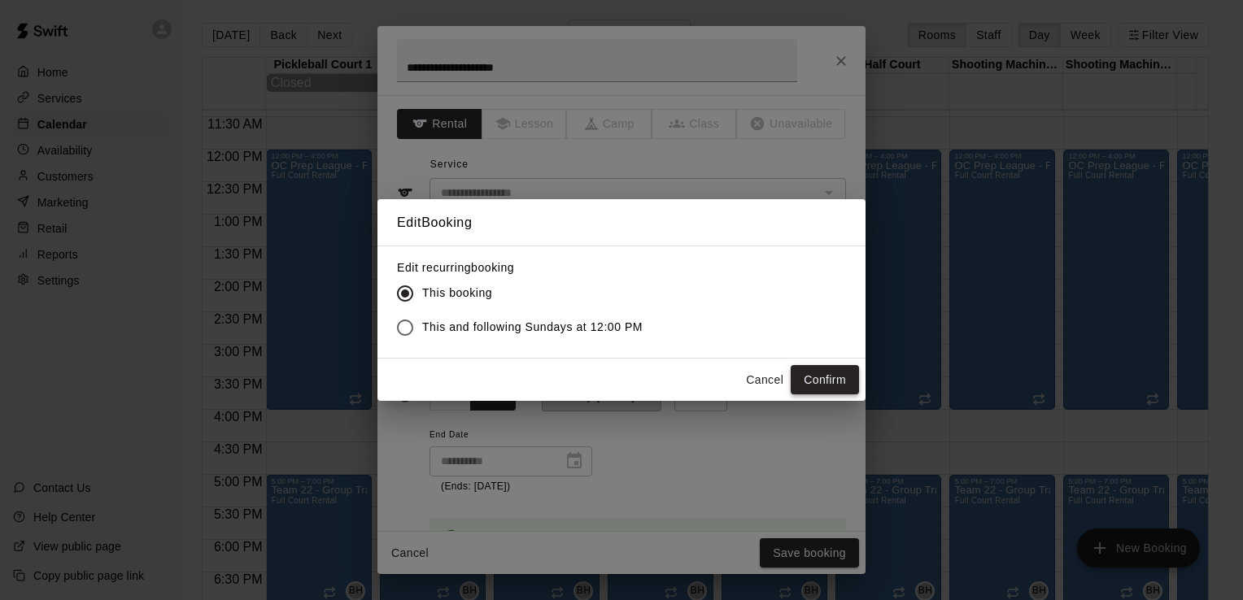
click at [831, 379] on button "Confirm" at bounding box center [825, 380] width 68 height 30
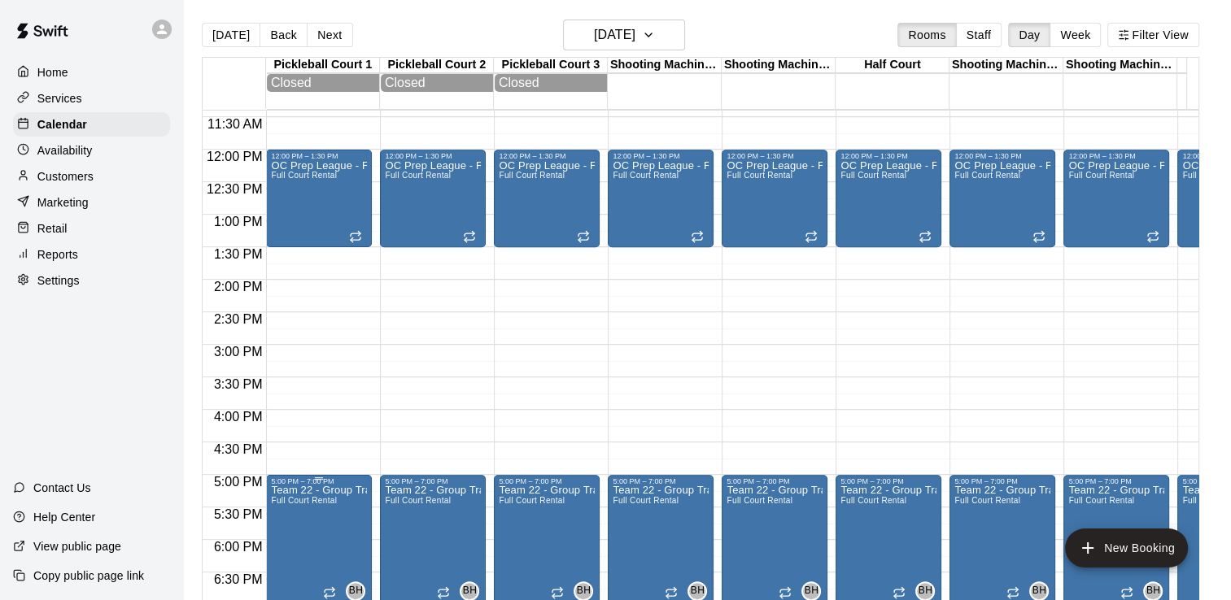
click at [312, 505] on span "Full Court Rental" at bounding box center [304, 500] width 66 height 9
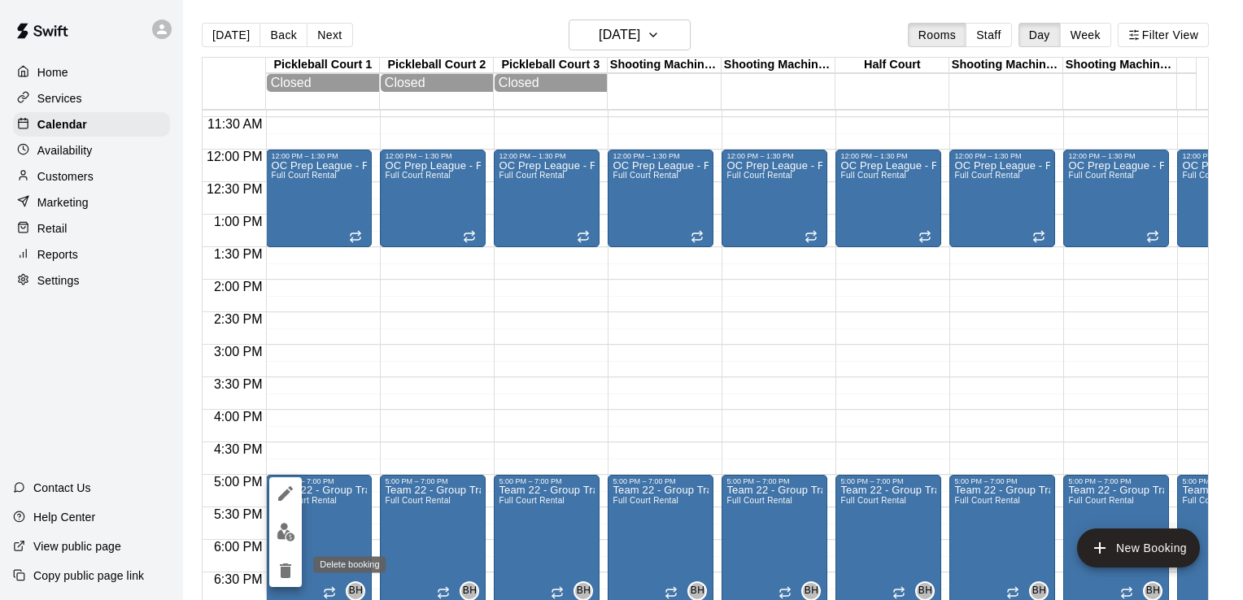
click at [283, 565] on icon "delete" at bounding box center [285, 571] width 11 height 15
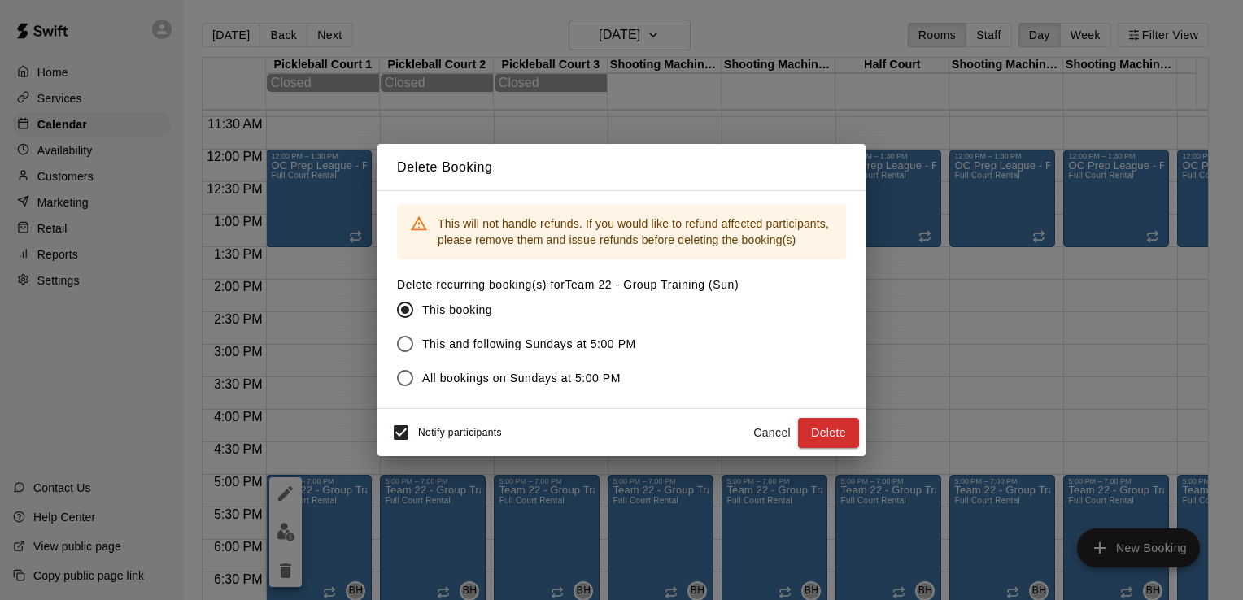
click at [836, 429] on button "Delete" at bounding box center [828, 433] width 61 height 30
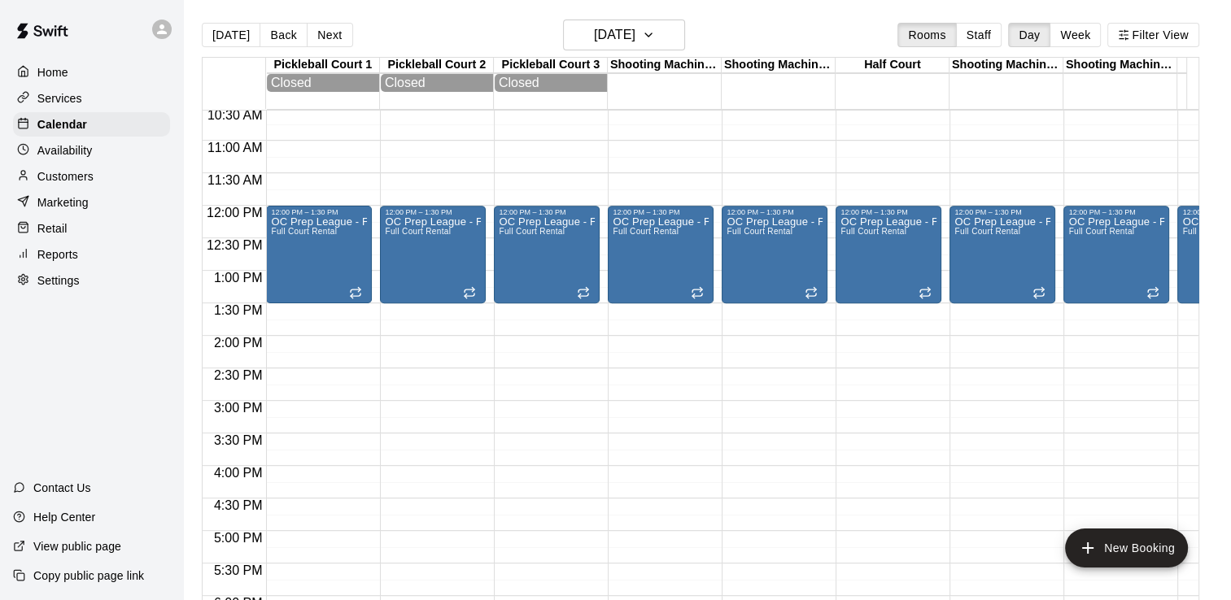
scroll to position [661, 0]
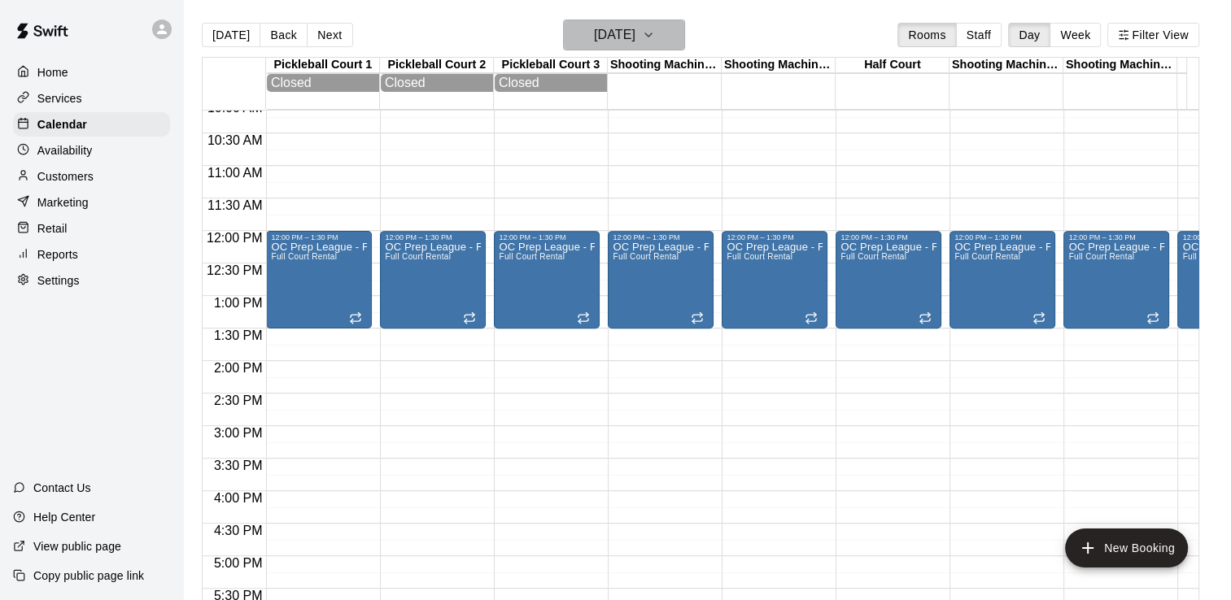
click at [635, 31] on h6 "[DATE]" at bounding box center [614, 35] width 41 height 23
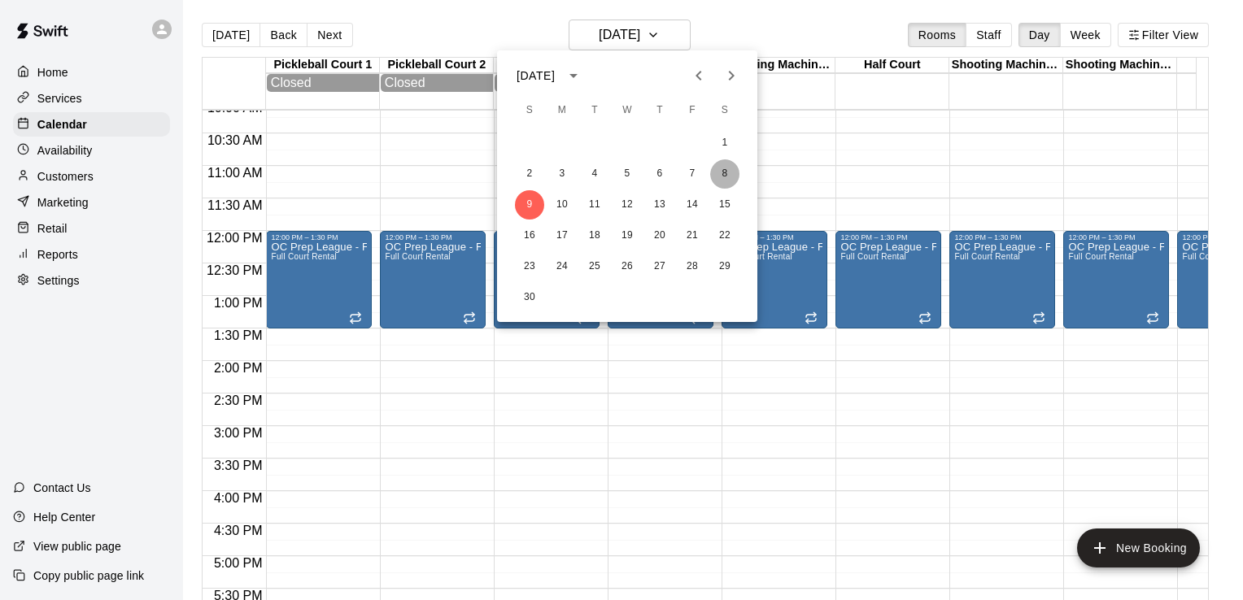
click at [729, 174] on button "8" at bounding box center [724, 173] width 29 height 29
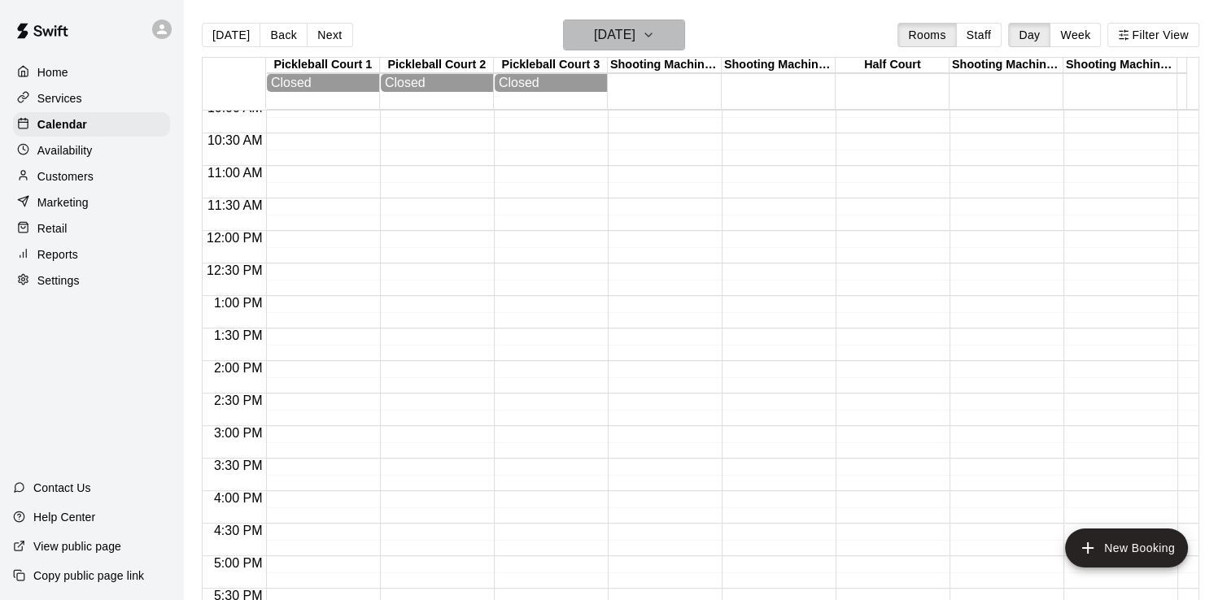
click at [626, 30] on h6 "[DATE]" at bounding box center [614, 35] width 41 height 23
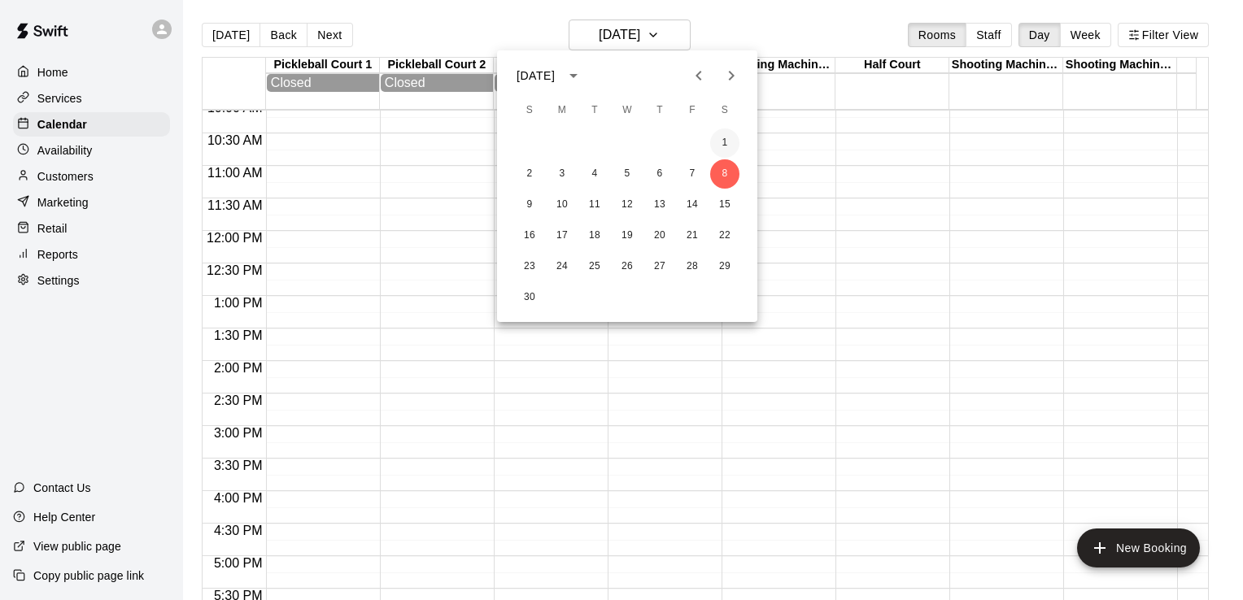
click at [725, 143] on button "1" at bounding box center [724, 143] width 29 height 29
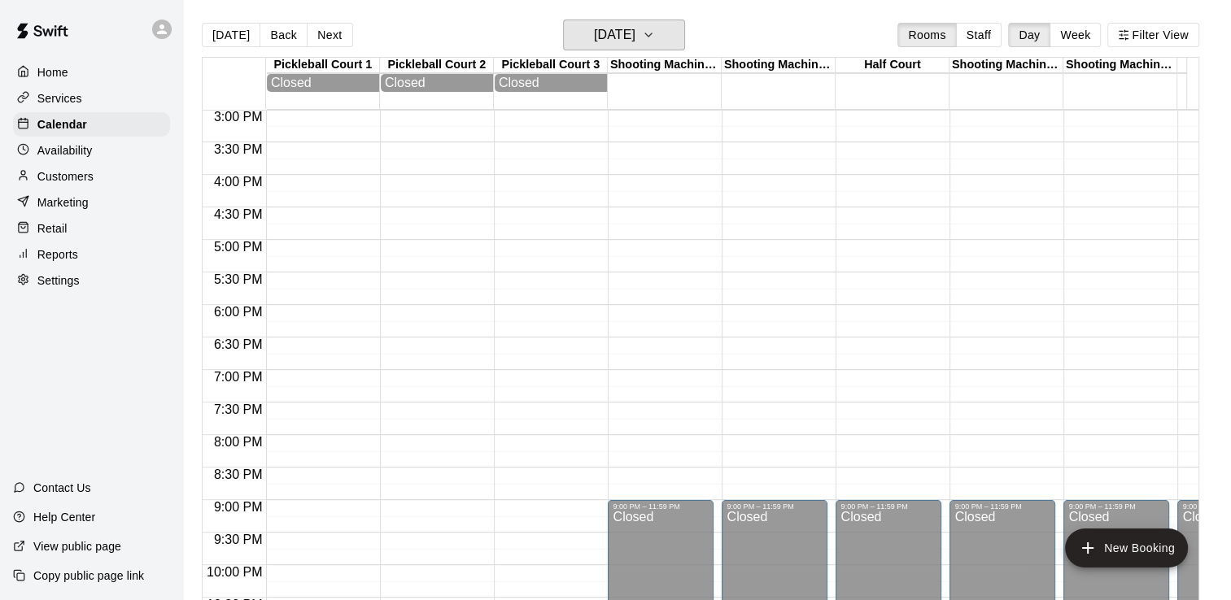
scroll to position [1067, 0]
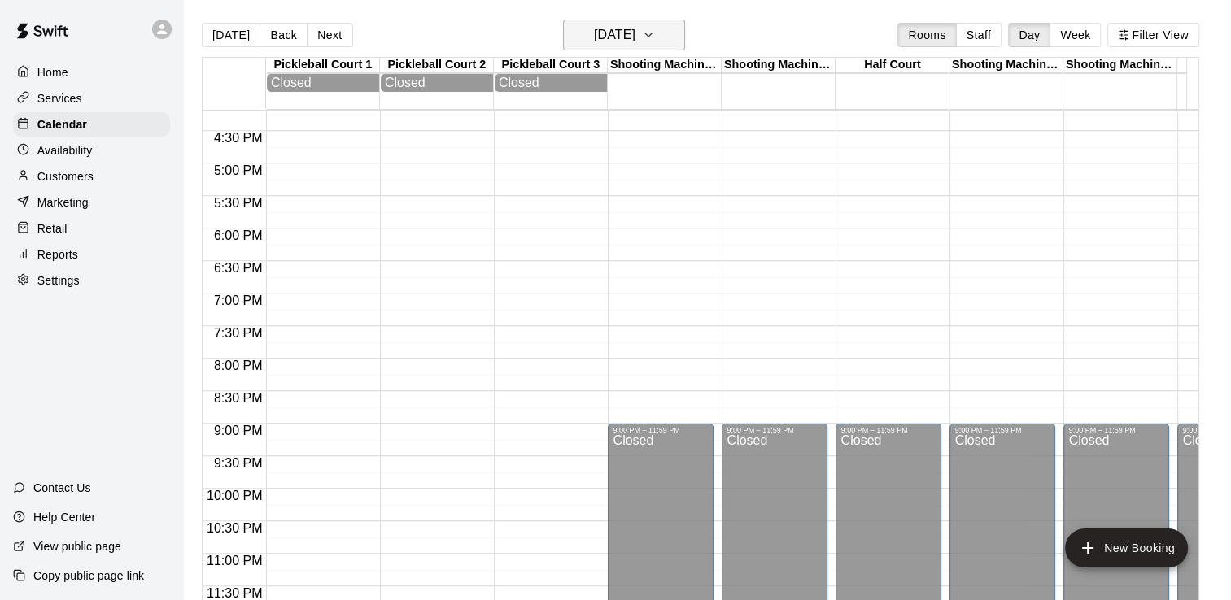
click at [623, 47] on button "[DATE]" at bounding box center [624, 35] width 122 height 31
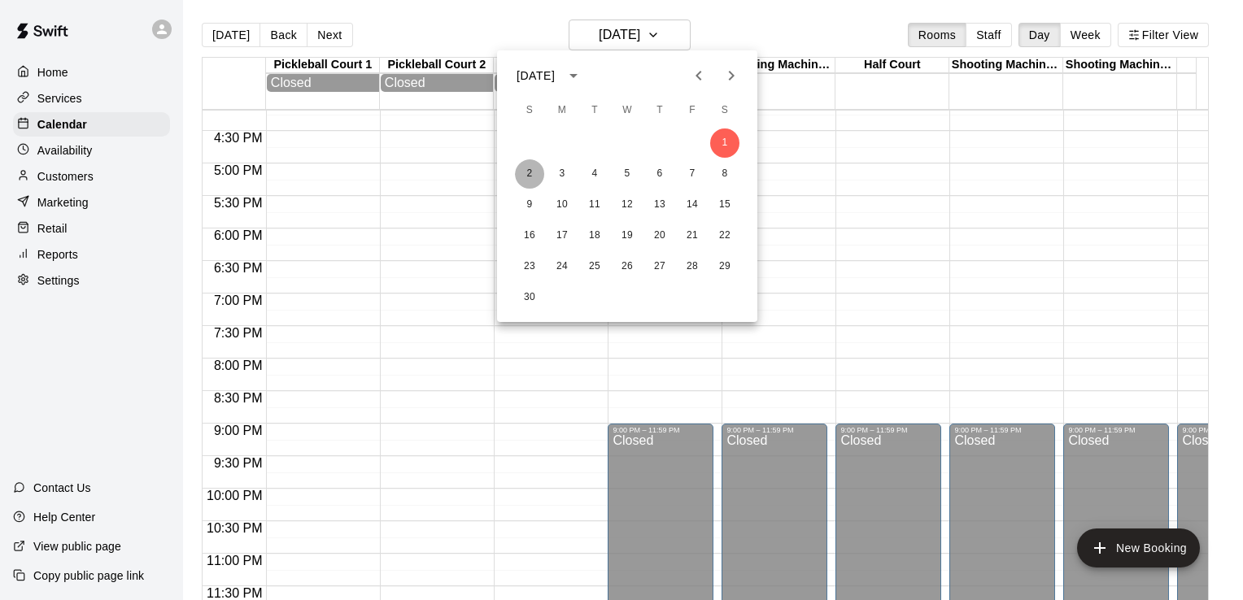
click at [527, 172] on button "2" at bounding box center [529, 173] width 29 height 29
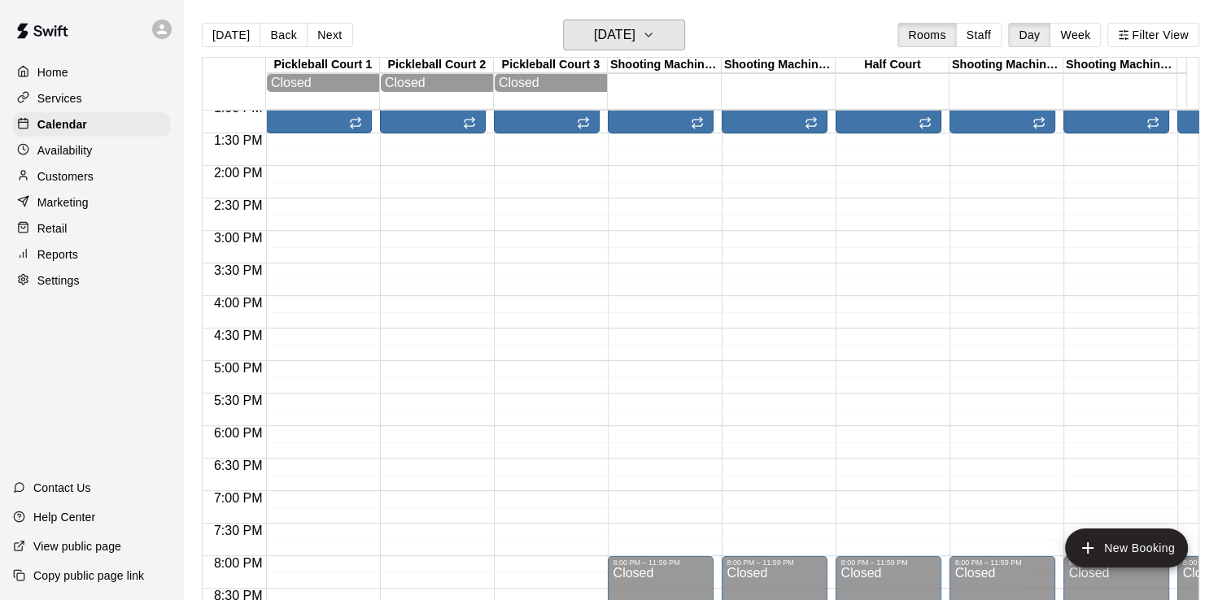
scroll to position [563, 0]
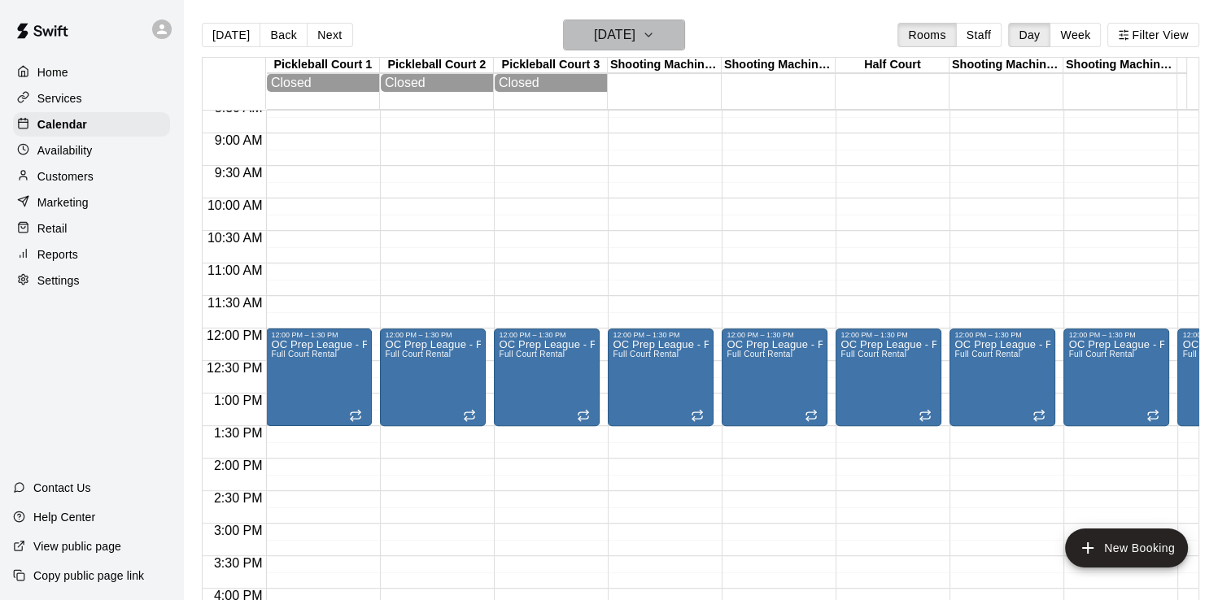
click at [635, 33] on h6 "[DATE]" at bounding box center [614, 35] width 41 height 23
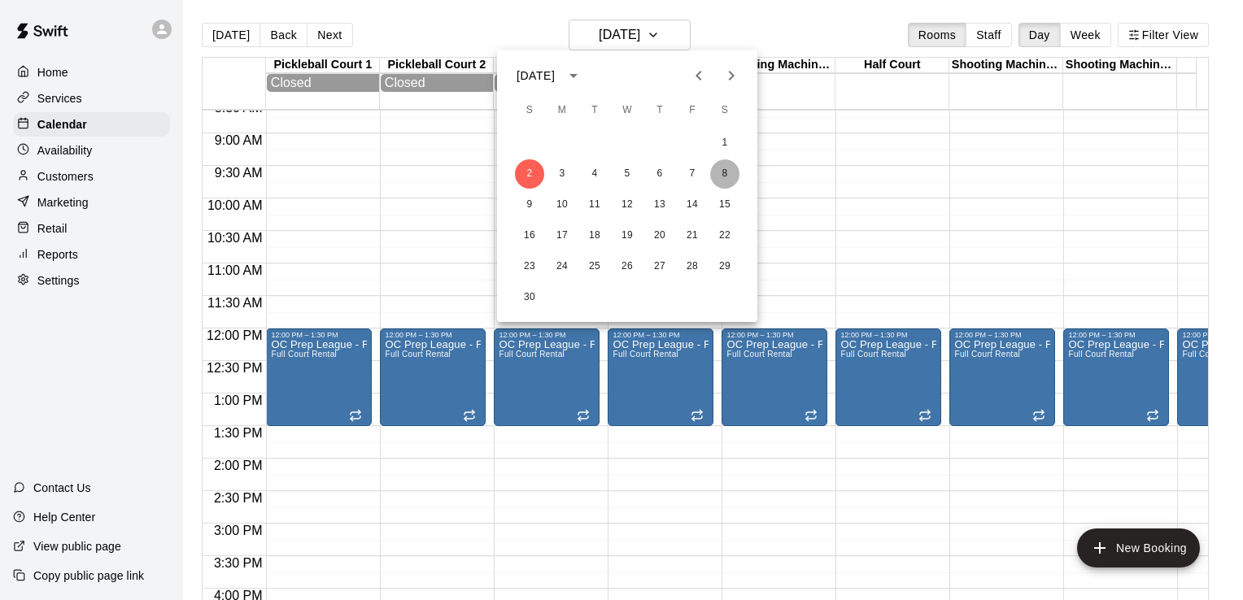
click at [732, 168] on button "8" at bounding box center [724, 173] width 29 height 29
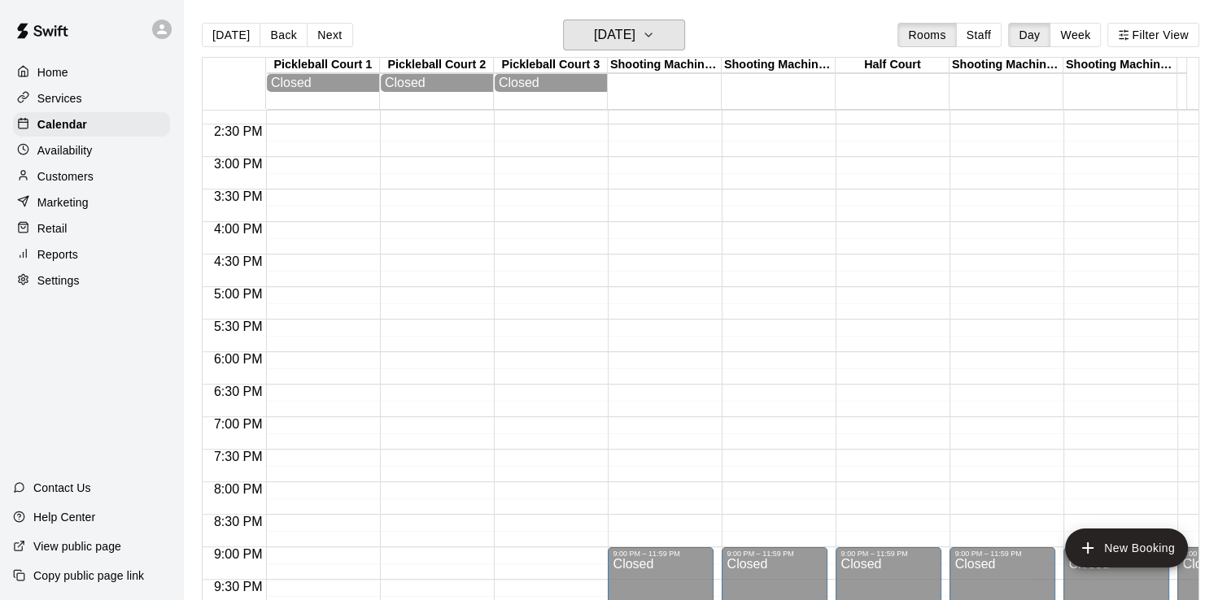
scroll to position [417, 0]
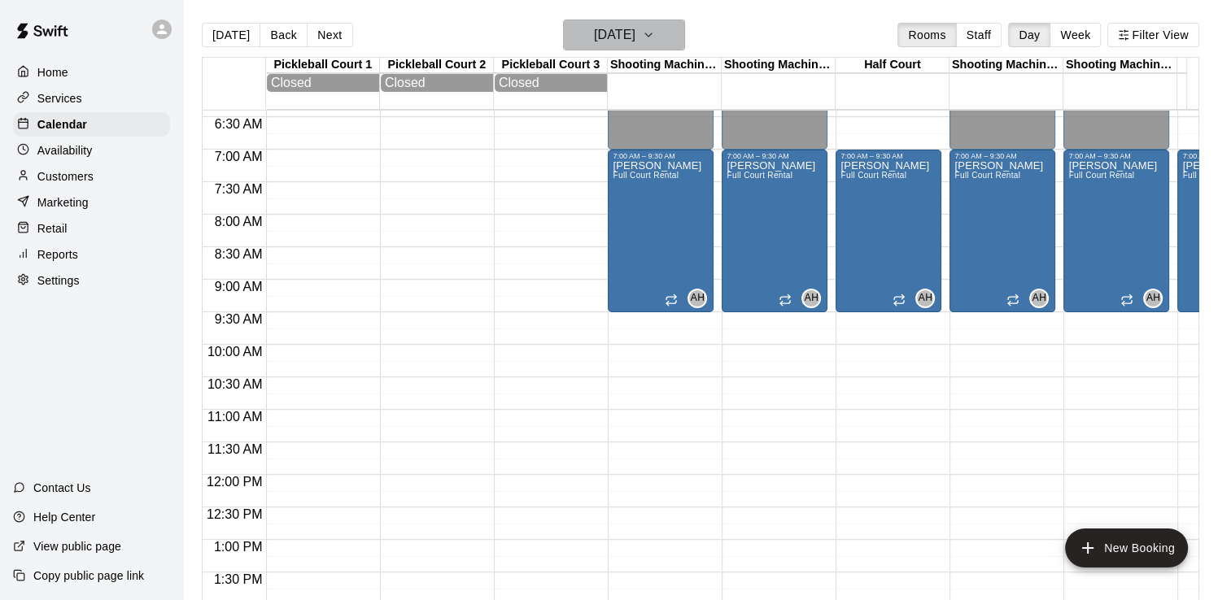
click at [635, 33] on h6 "[DATE]" at bounding box center [614, 35] width 41 height 23
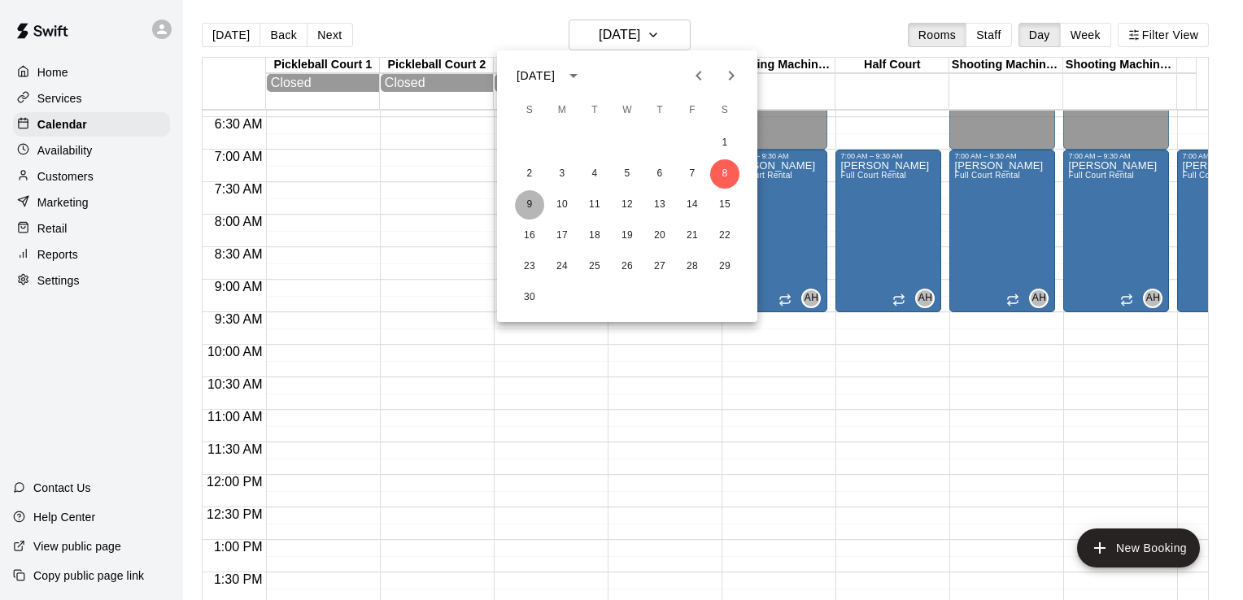
click at [532, 203] on button "9" at bounding box center [529, 204] width 29 height 29
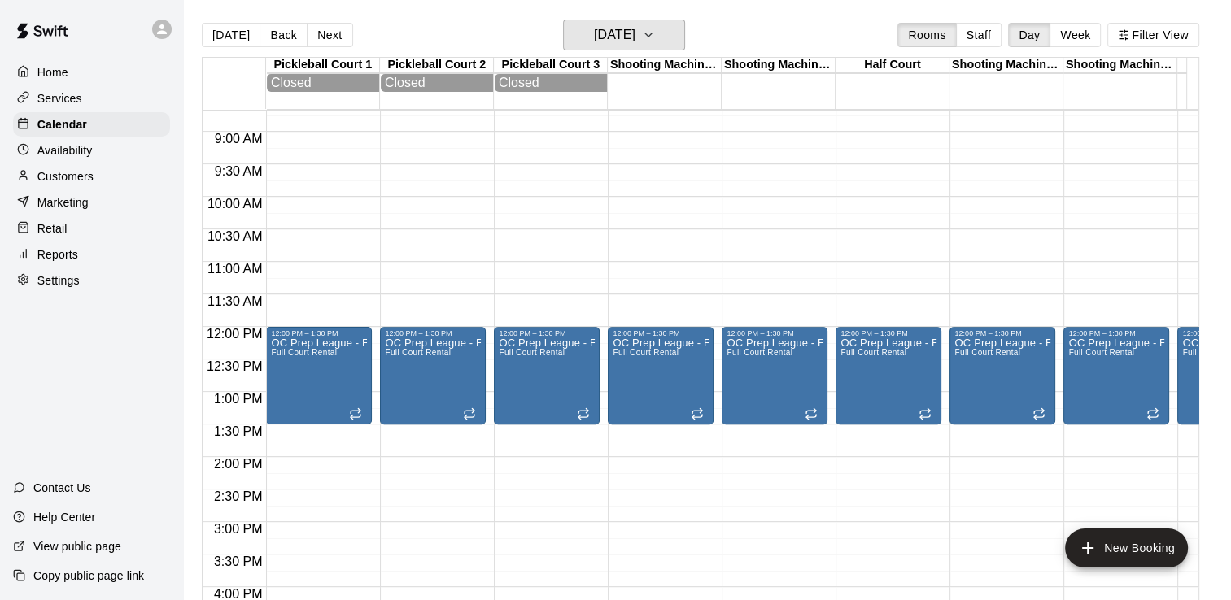
scroll to position [488, 0]
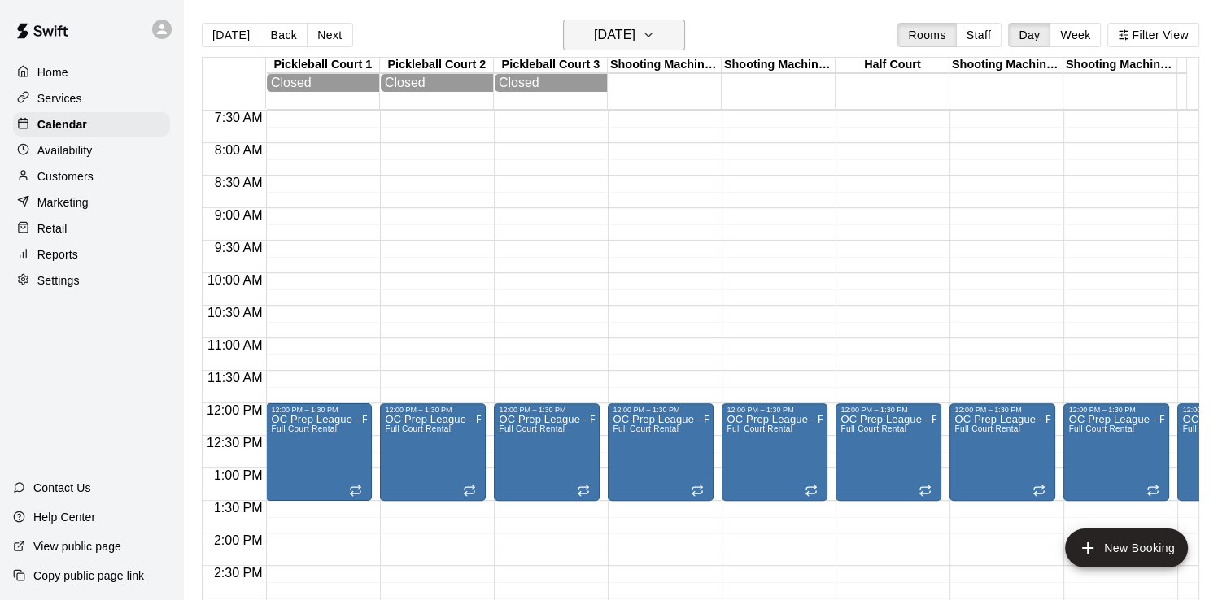
click at [633, 34] on h6 "[DATE]" at bounding box center [614, 35] width 41 height 23
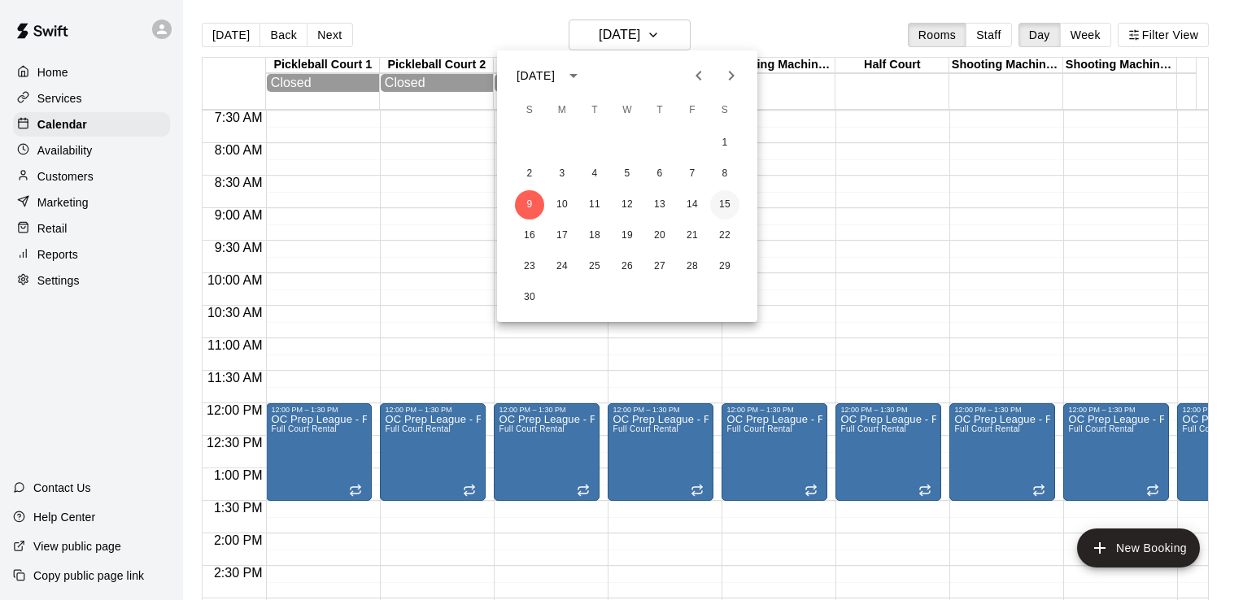
click at [730, 203] on button "15" at bounding box center [724, 204] width 29 height 29
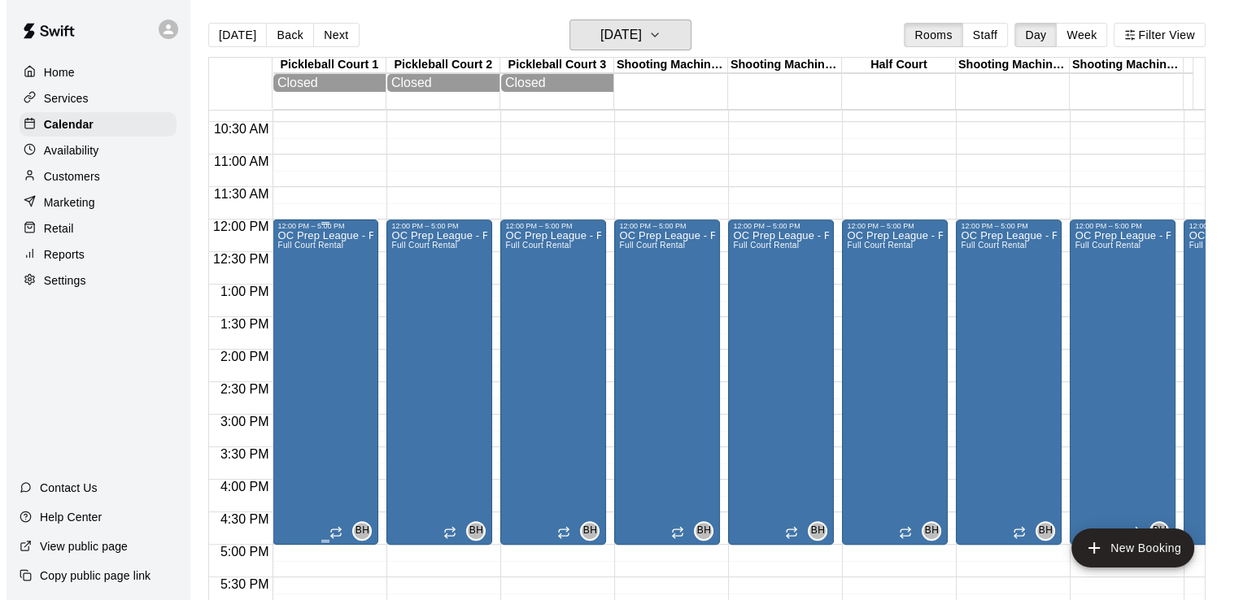
scroll to position [651, 0]
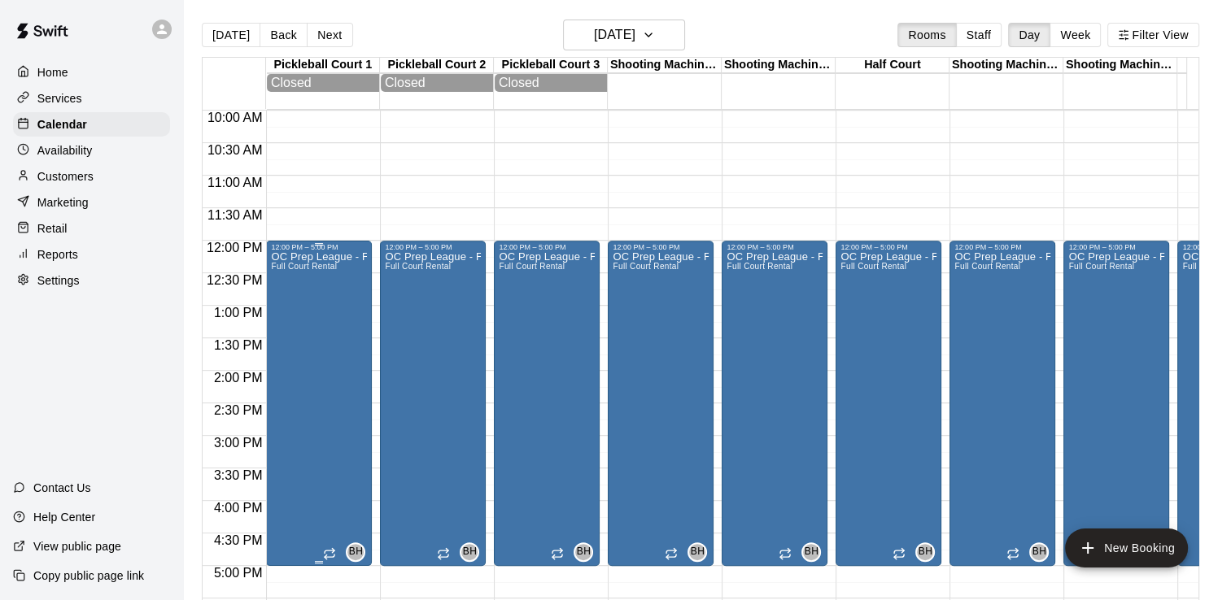
click at [323, 324] on div "OC Prep League - Fall Full Court Rental" at bounding box center [319, 551] width 96 height 600
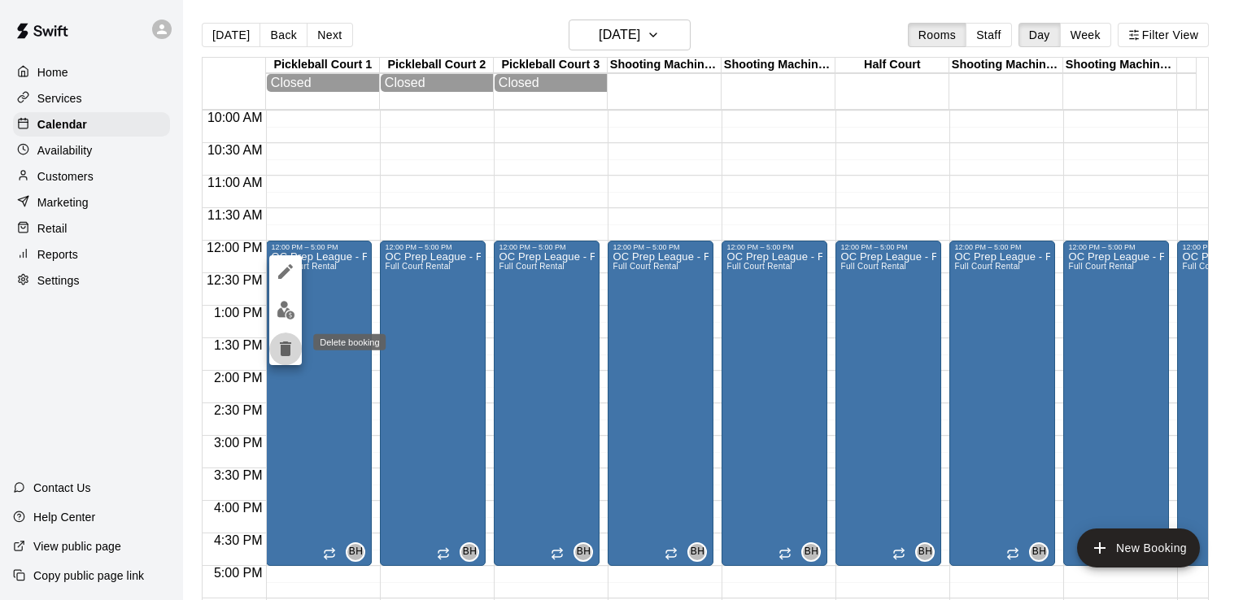
click at [289, 350] on icon "delete" at bounding box center [285, 349] width 11 height 15
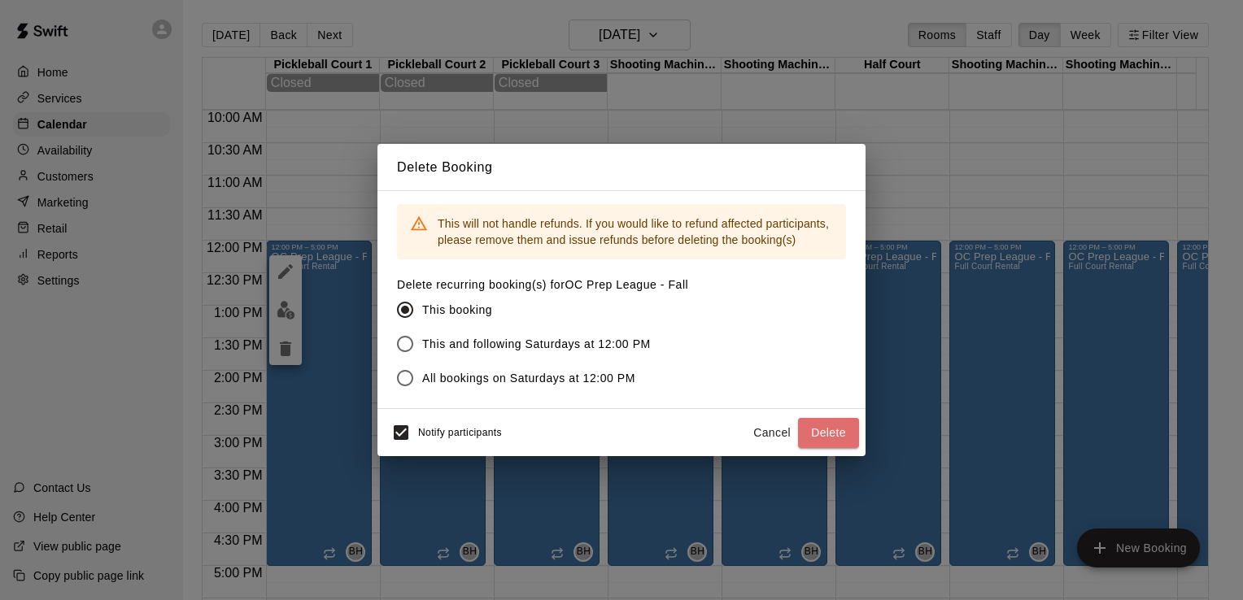
click at [831, 426] on button "Delete" at bounding box center [828, 433] width 61 height 30
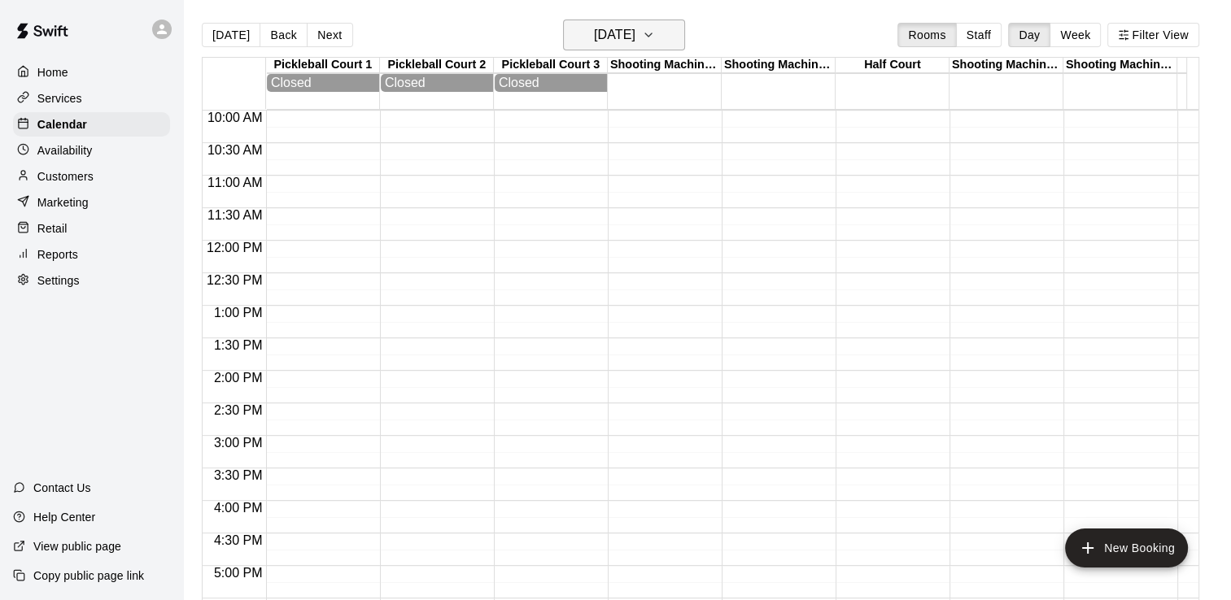
click at [635, 31] on h6 "[DATE]" at bounding box center [614, 35] width 41 height 23
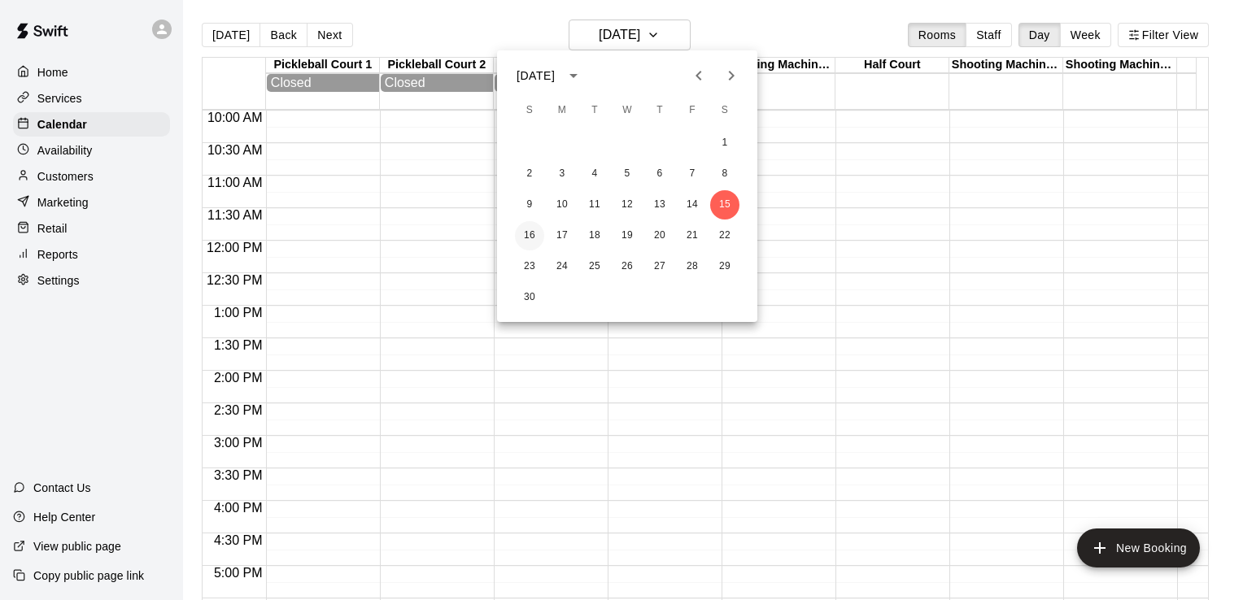
click at [523, 232] on button "16" at bounding box center [529, 235] width 29 height 29
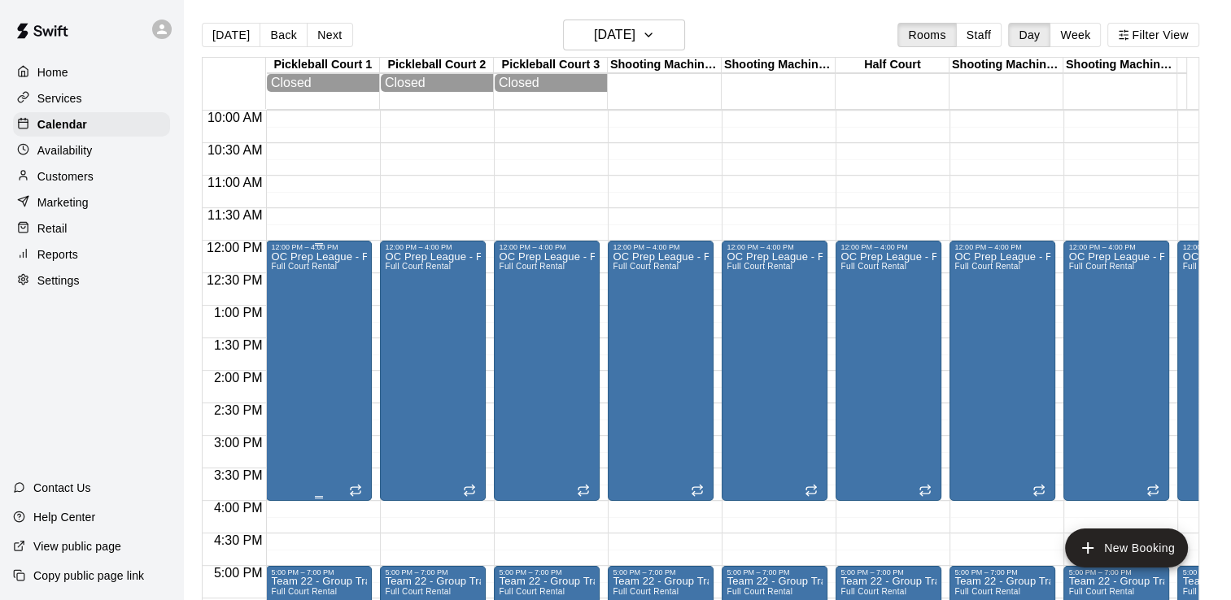
click at [293, 314] on div "OC Prep League - Fall Full Court Rental" at bounding box center [319, 551] width 96 height 600
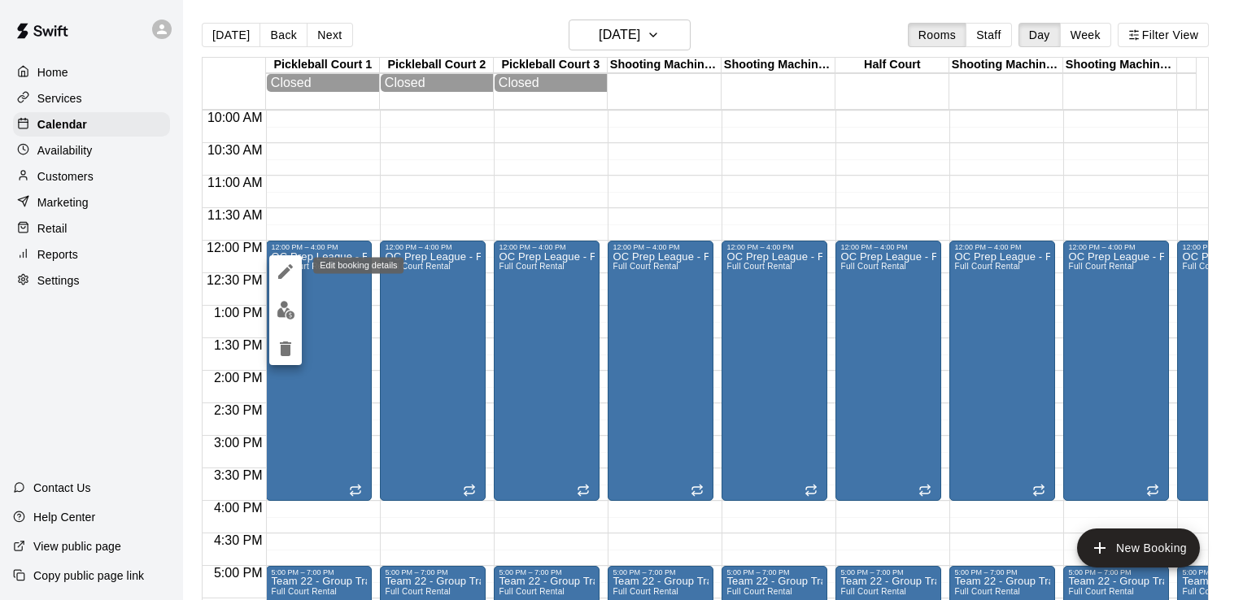
click at [285, 270] on icon "edit" at bounding box center [285, 271] width 15 height 15
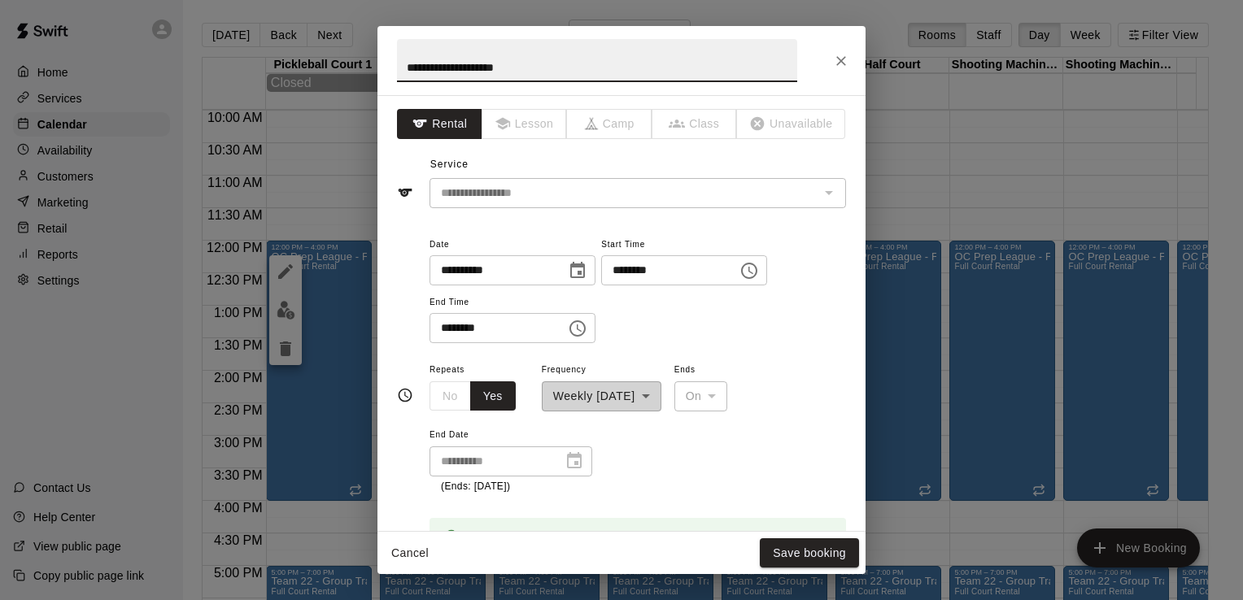
click at [459, 327] on input "********" at bounding box center [492, 328] width 125 height 30
type input "********"
click at [794, 546] on button "Save booking" at bounding box center [809, 554] width 99 height 30
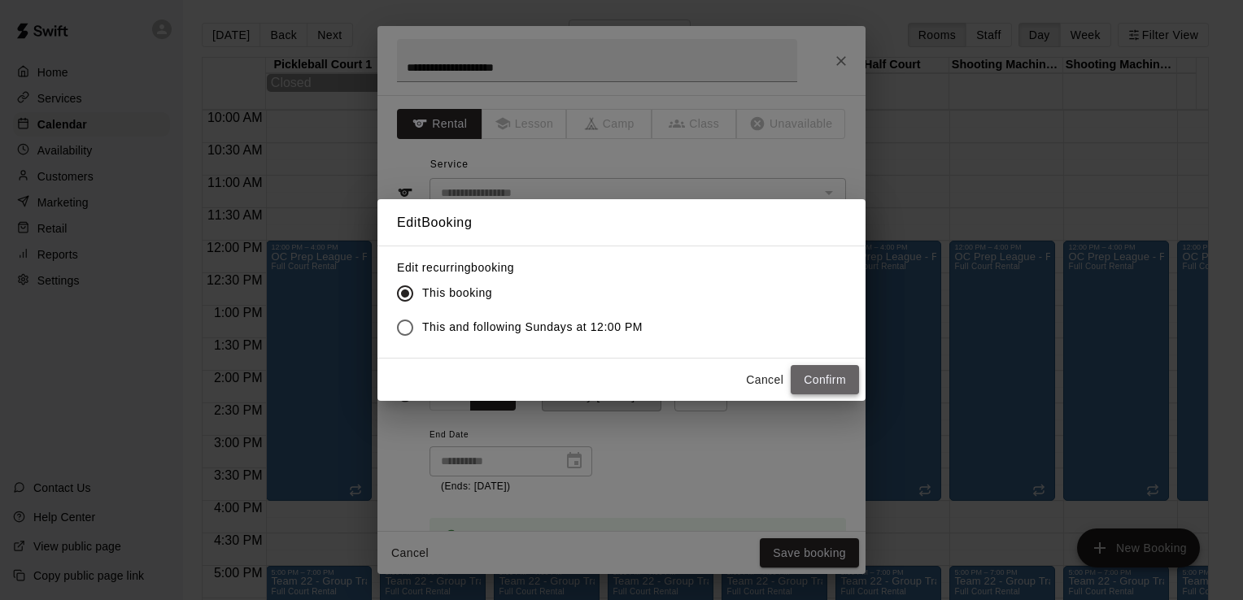
click at [823, 383] on button "Confirm" at bounding box center [825, 380] width 68 height 30
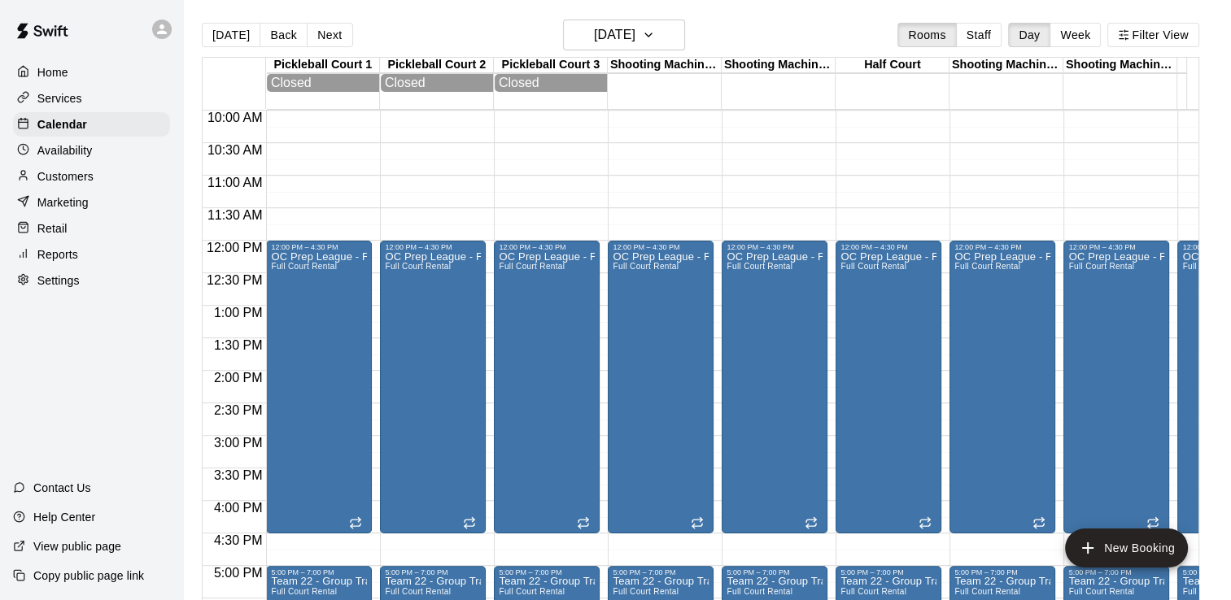
click at [706, 187] on div "12:00 AM – 7:00 AM Closed 12:00 PM – 4:30 PM OC Prep League - Fall Full Court R…" at bounding box center [661, 241] width 106 height 1562
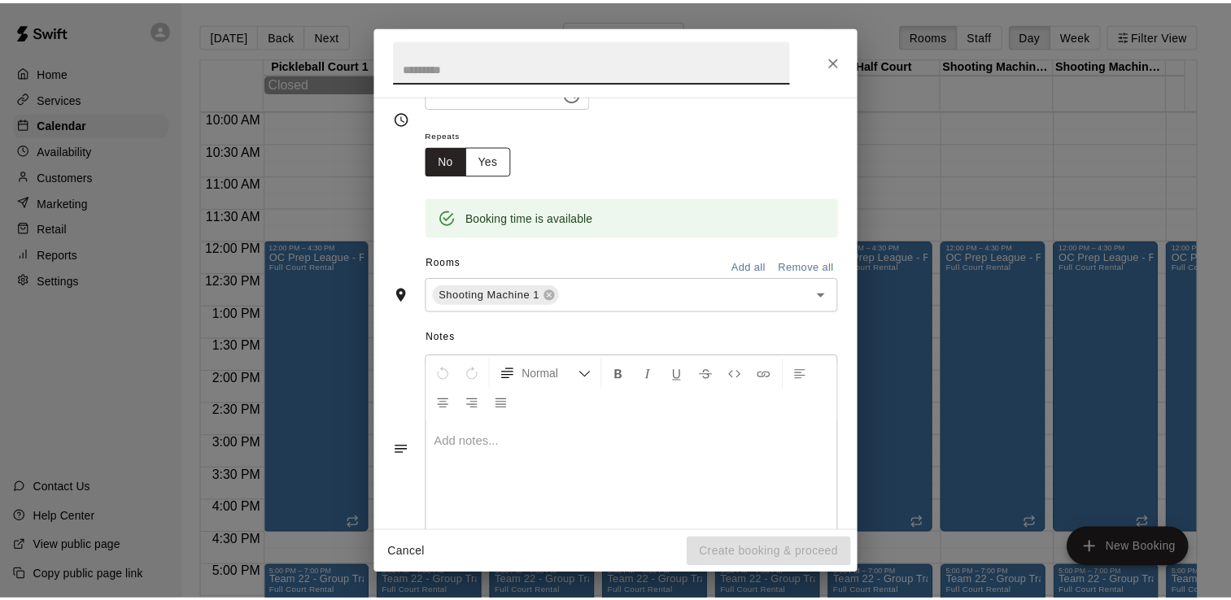
scroll to position [244, 0]
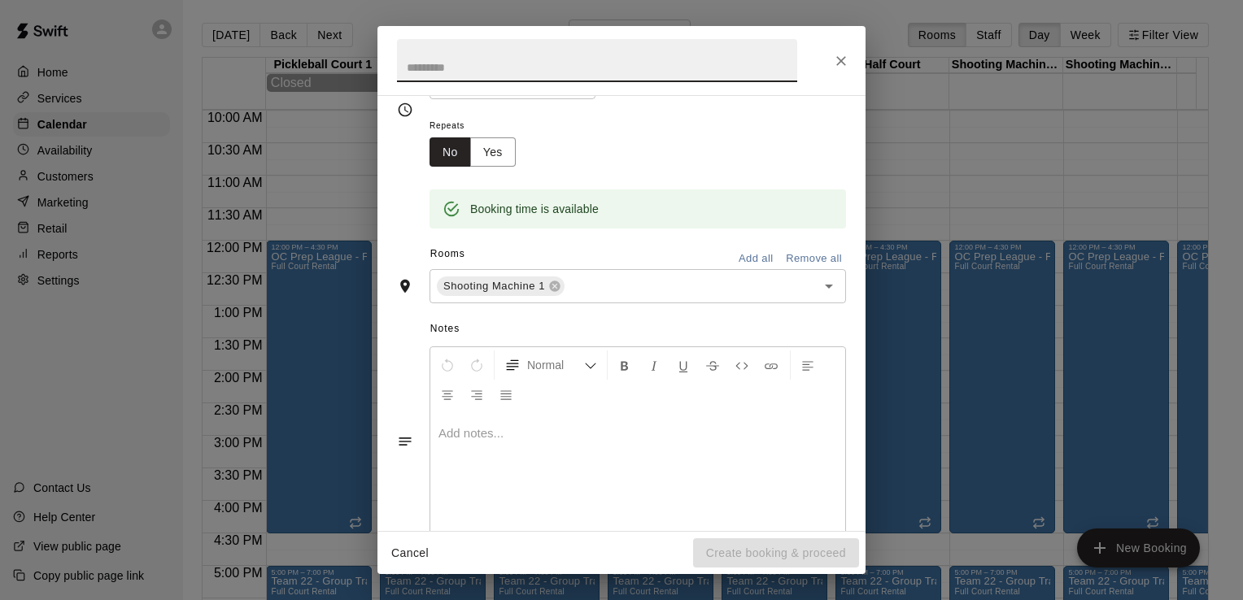
click at [840, 58] on icon "Close" at bounding box center [841, 61] width 10 height 10
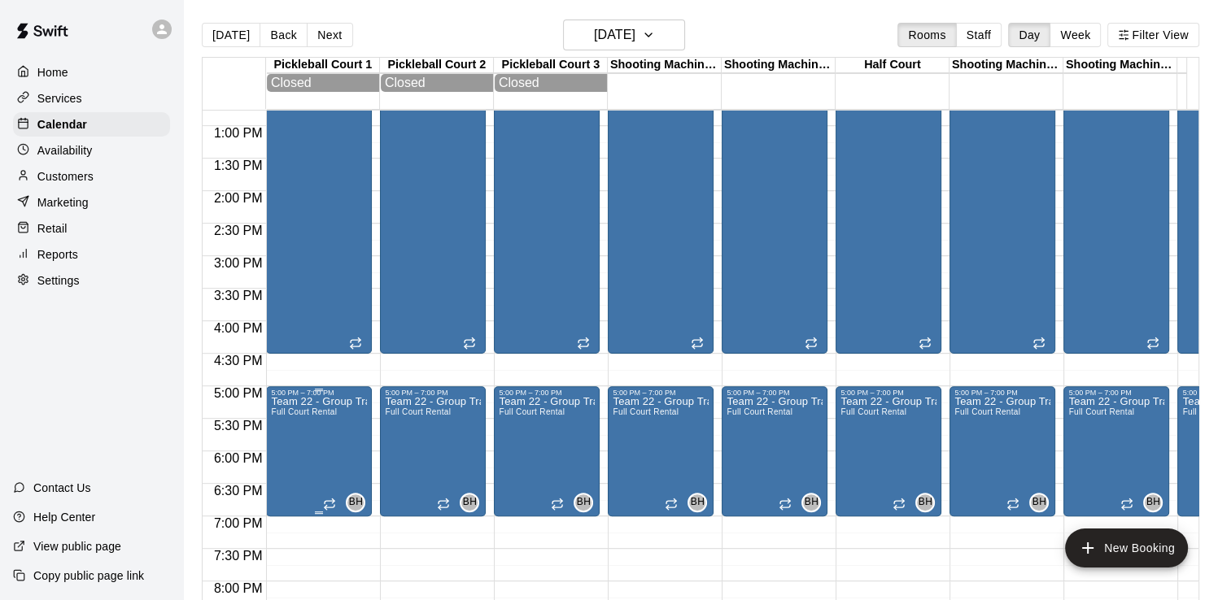
scroll to position [895, 0]
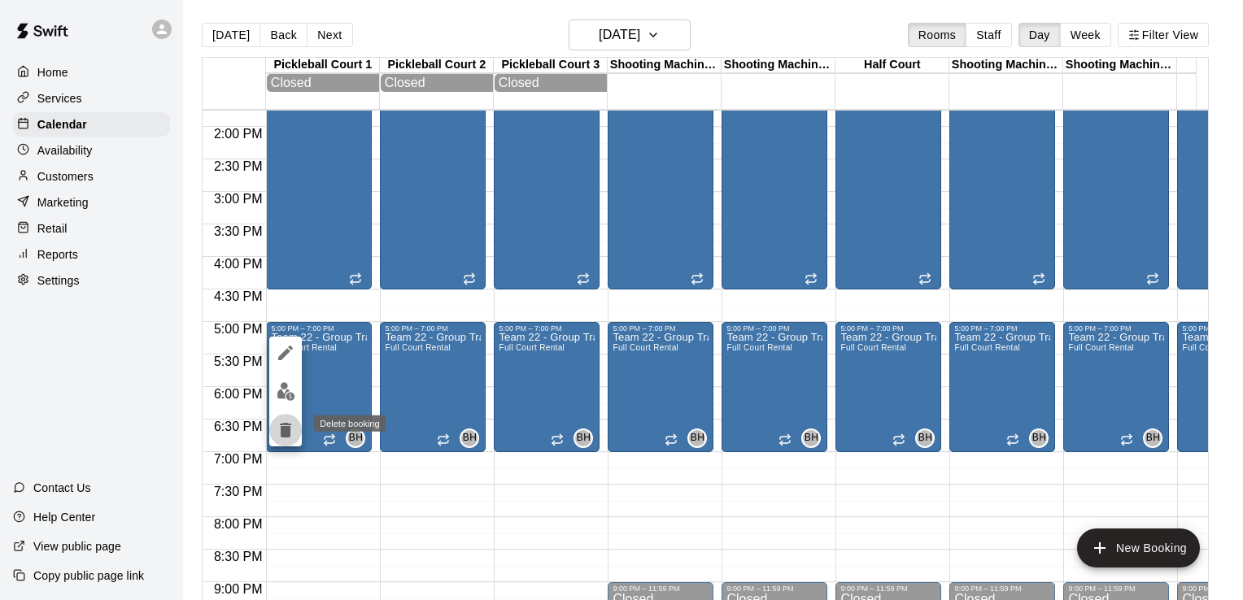
click at [280, 428] on icon "delete" at bounding box center [286, 431] width 20 height 20
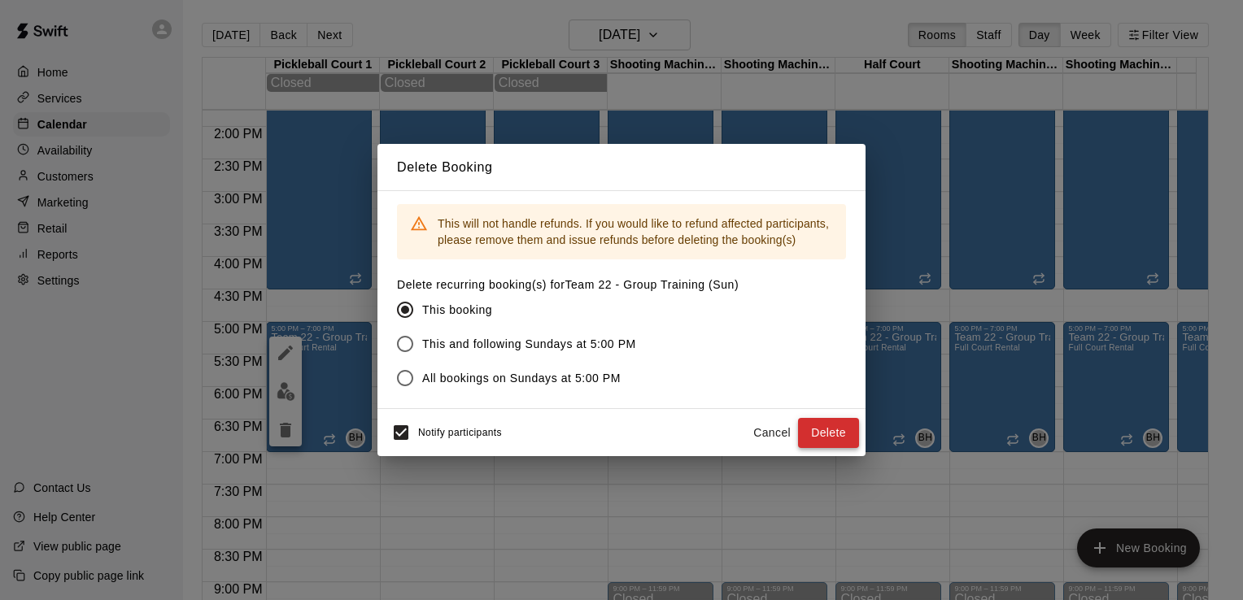
click at [833, 430] on button "Delete" at bounding box center [828, 433] width 61 height 30
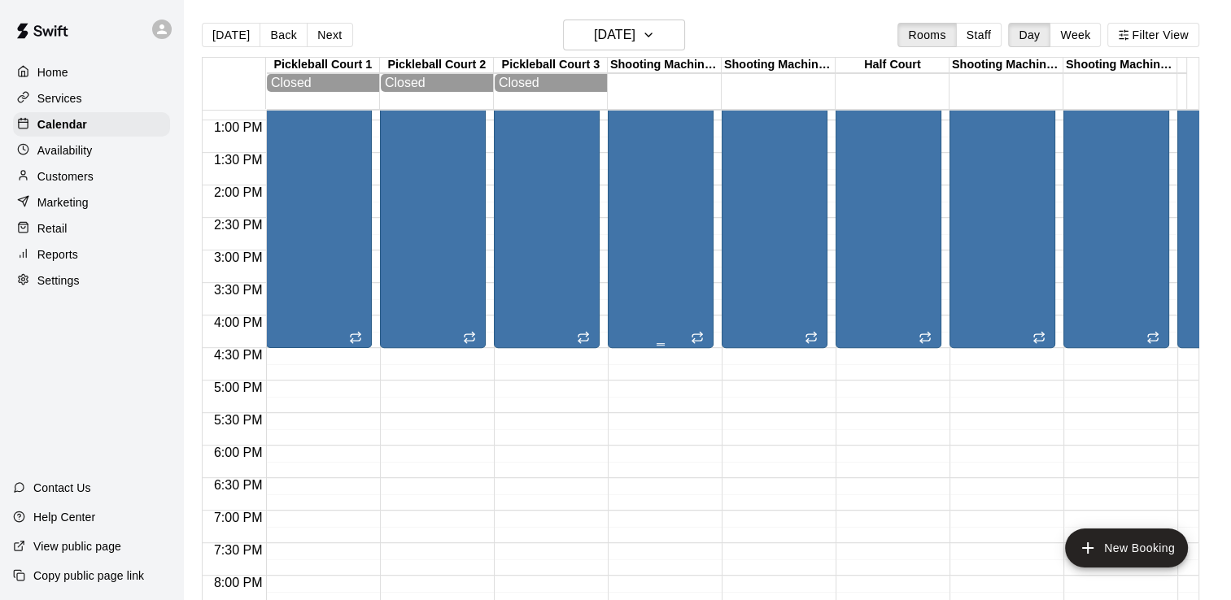
scroll to position [814, 0]
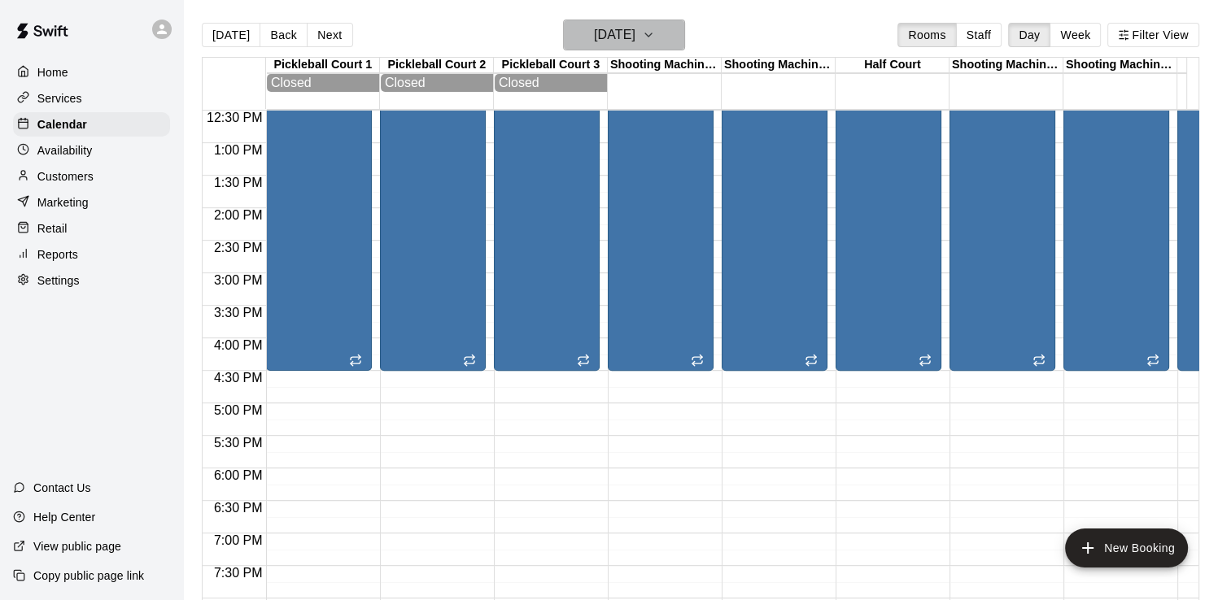
click at [635, 28] on h6 "[DATE]" at bounding box center [614, 35] width 41 height 23
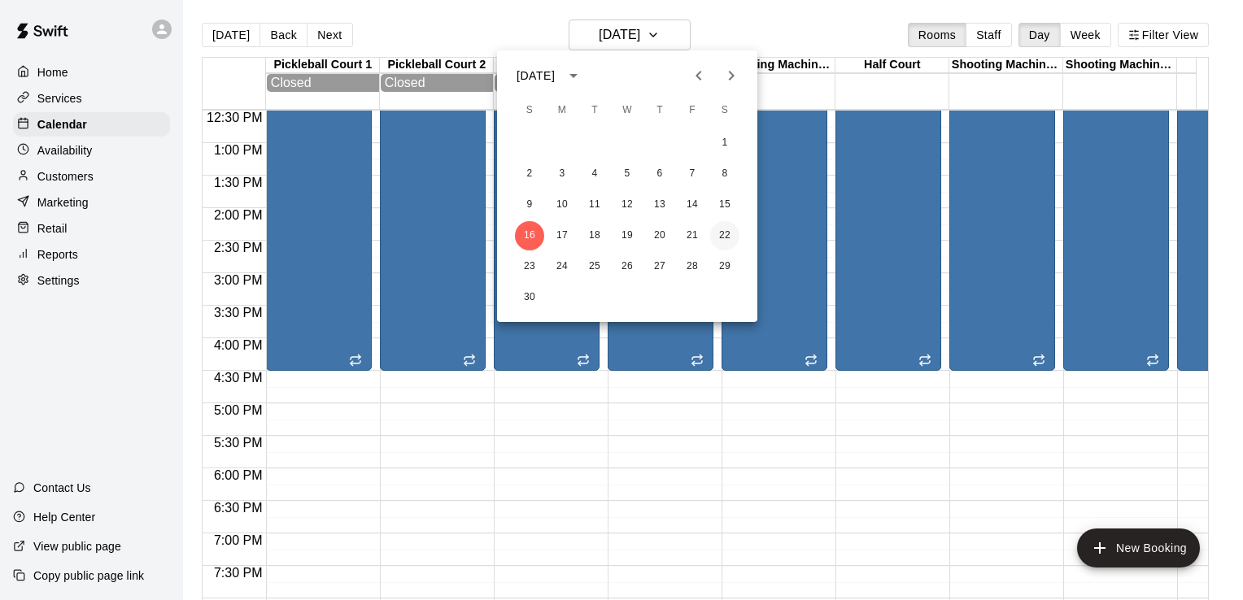
click at [726, 230] on button "22" at bounding box center [724, 235] width 29 height 29
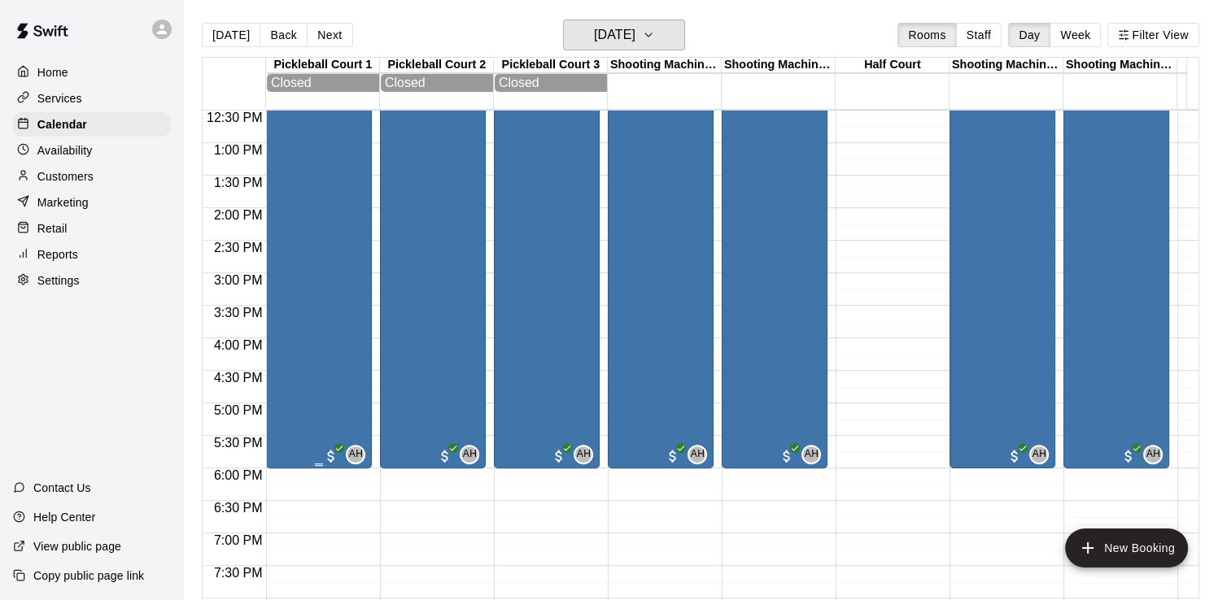
scroll to position [732, 0]
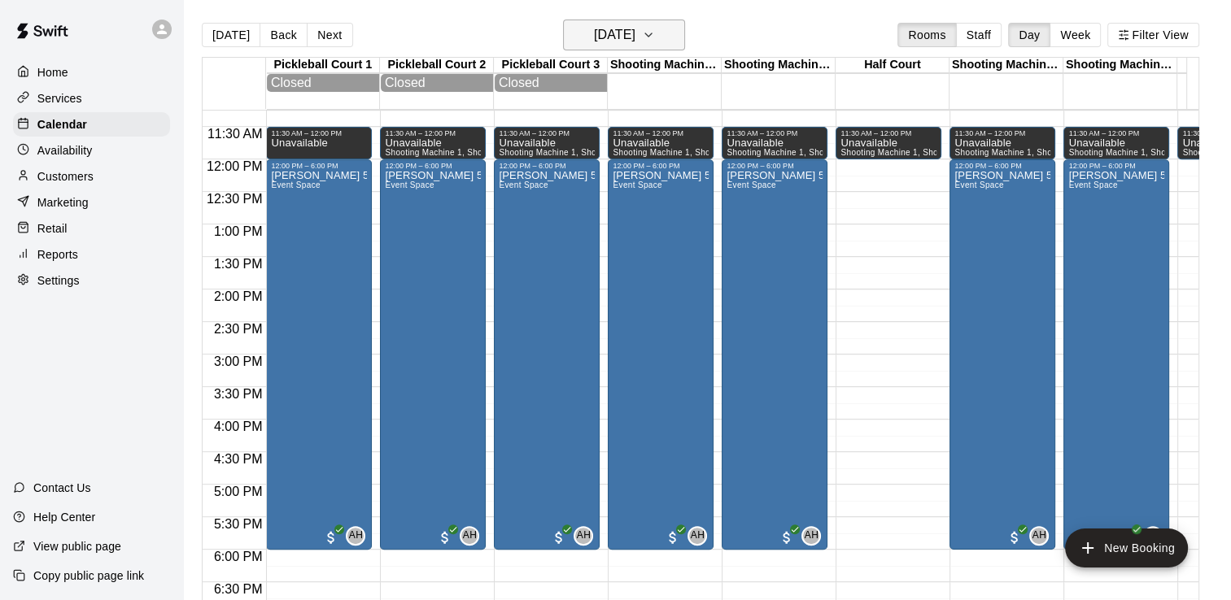
click at [604, 27] on h6 "[DATE]" at bounding box center [614, 35] width 41 height 23
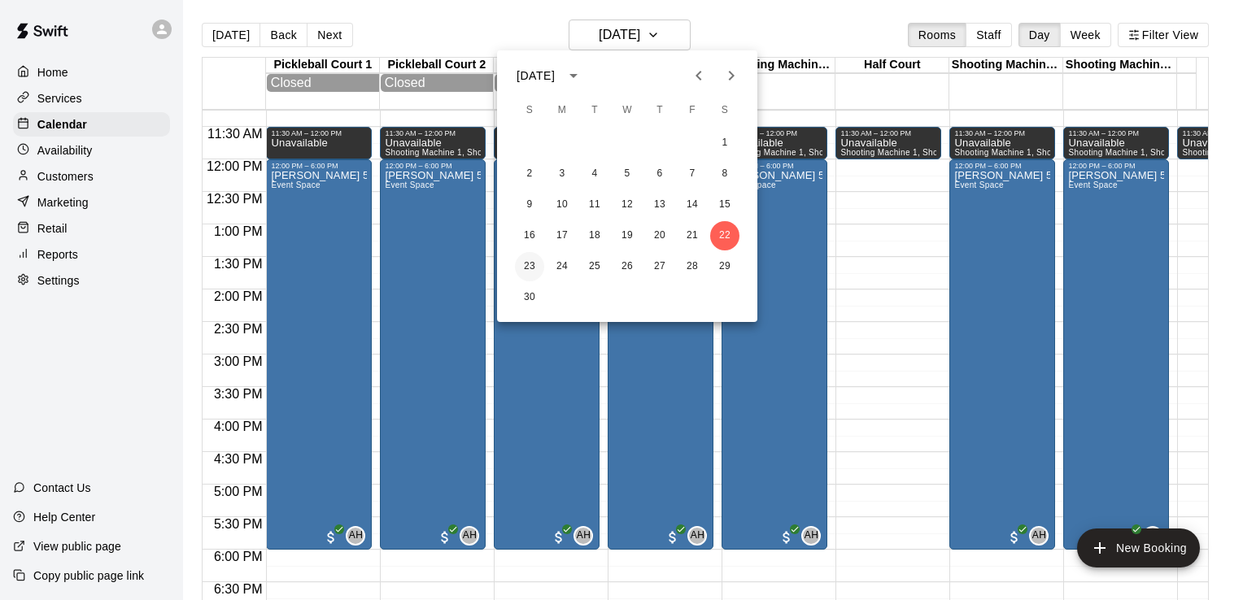
click at [521, 266] on button "23" at bounding box center [529, 266] width 29 height 29
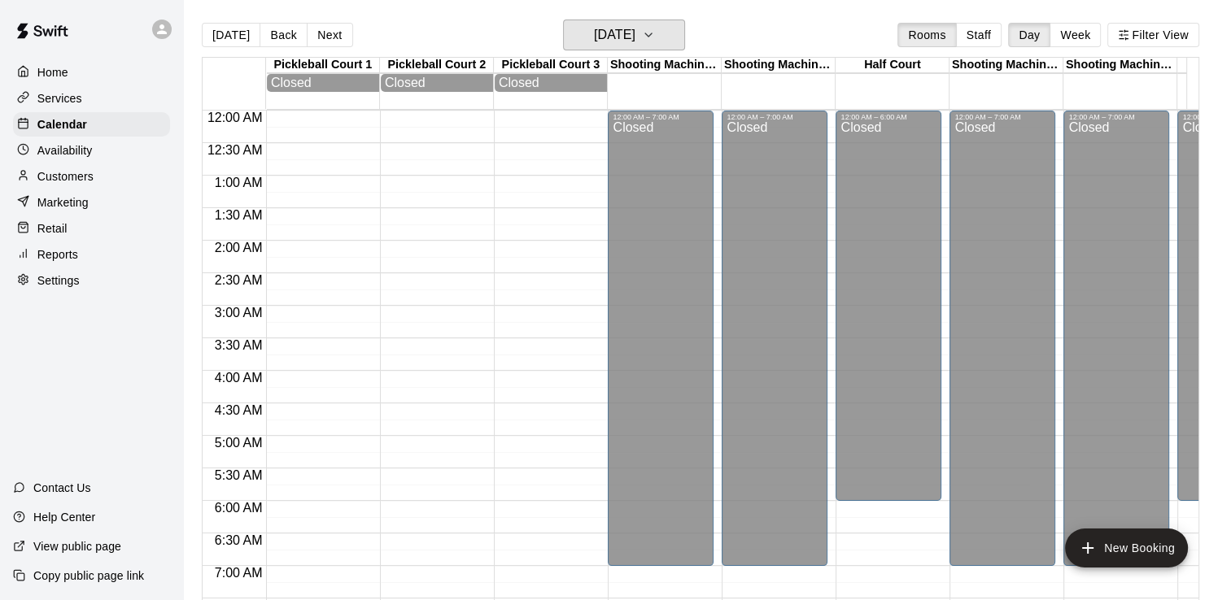
scroll to position [81, 0]
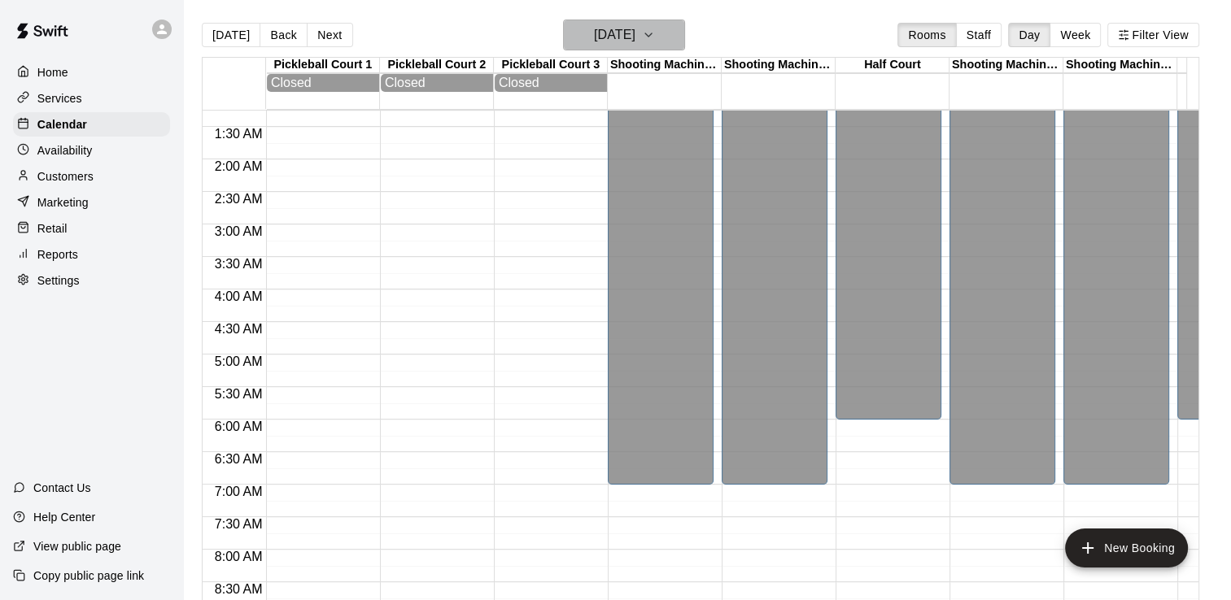
click at [626, 37] on h6 "[DATE]" at bounding box center [614, 35] width 41 height 23
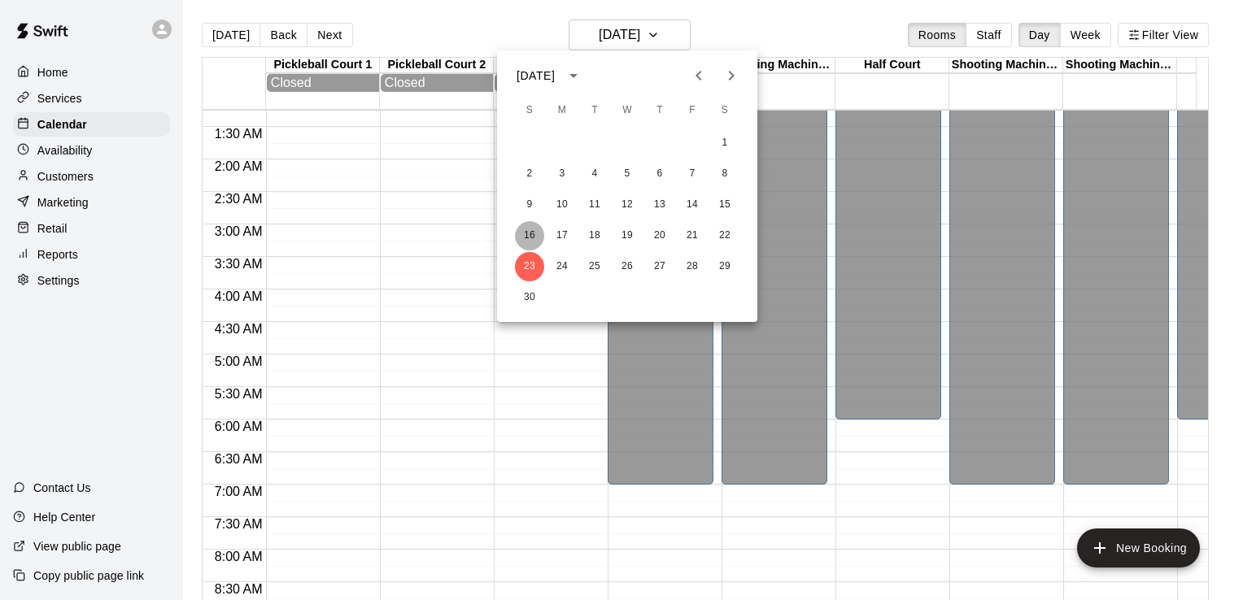
click at [527, 236] on button "16" at bounding box center [529, 235] width 29 height 29
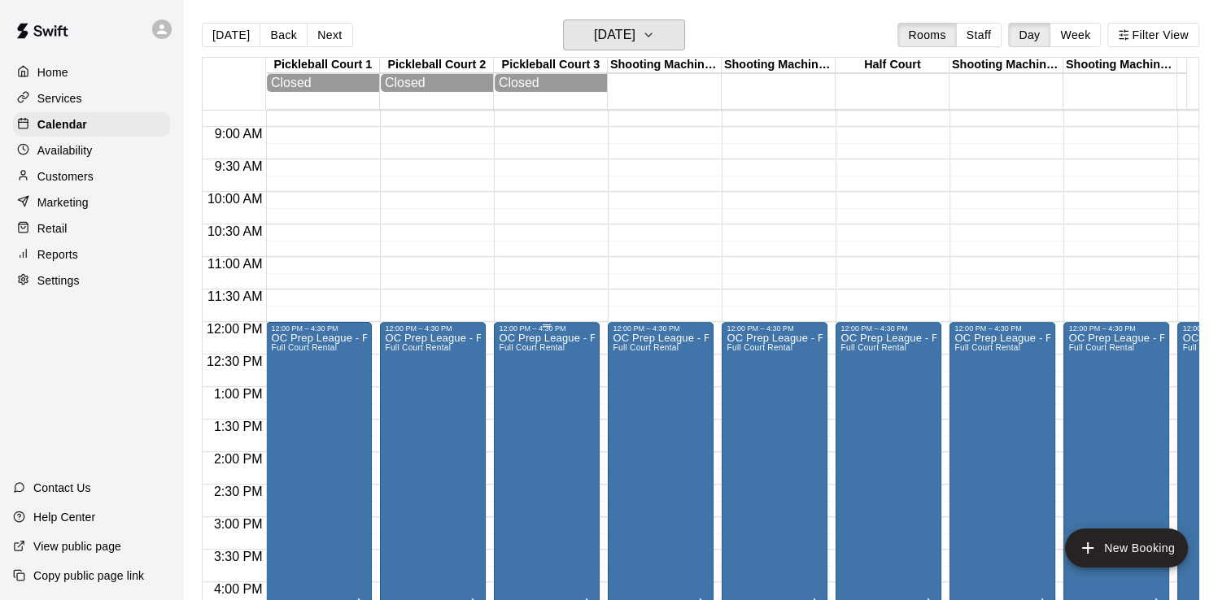
scroll to position [651, 0]
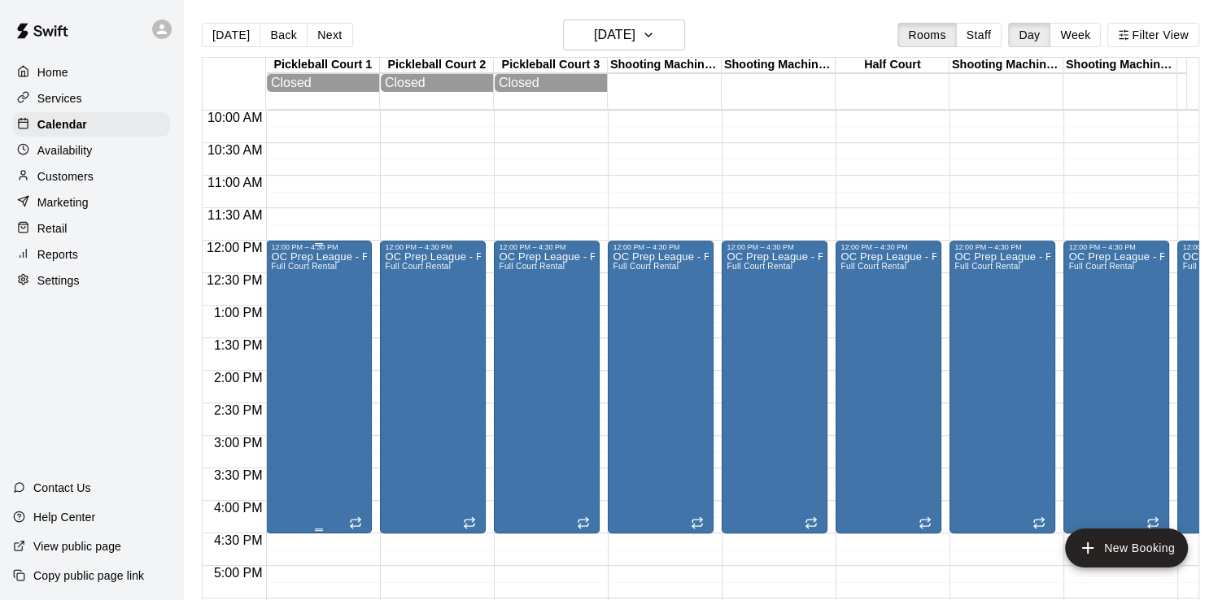
click at [343, 332] on div "OC Prep League - Fall Full Court Rental" at bounding box center [319, 551] width 96 height 600
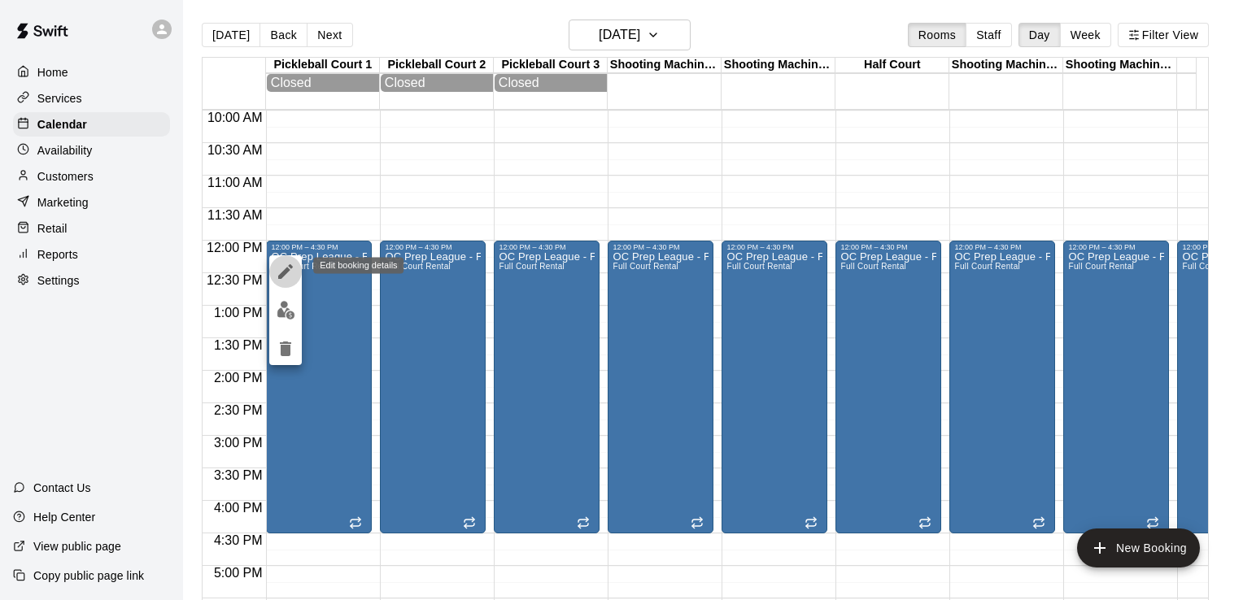
click at [290, 272] on icon "edit" at bounding box center [286, 272] width 20 height 20
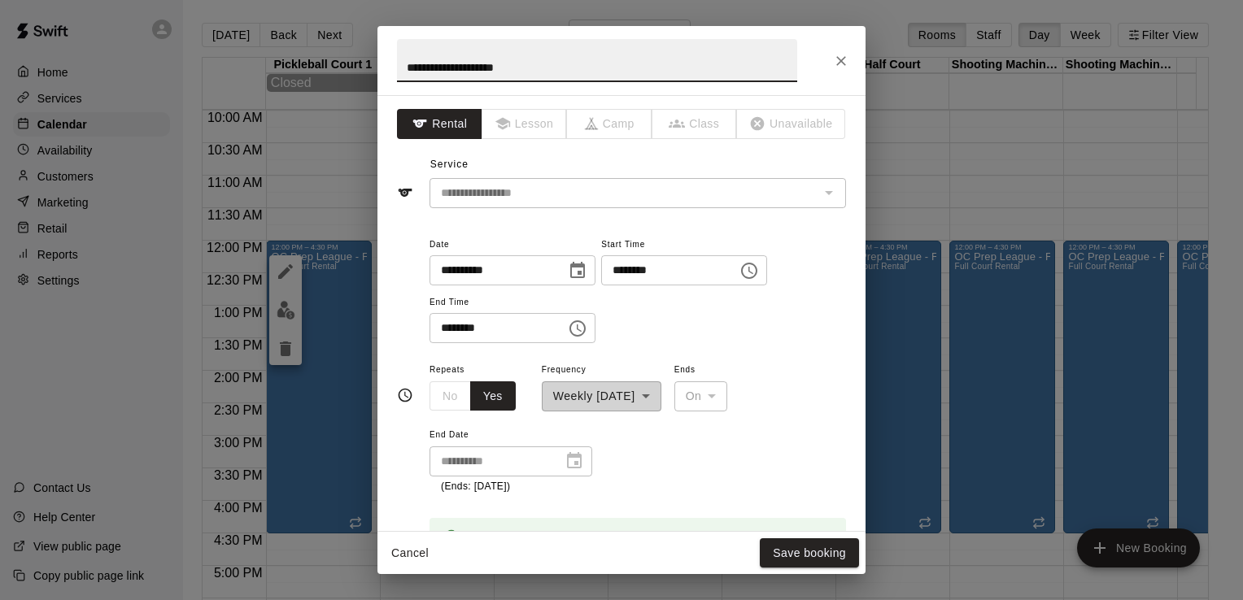
click at [443, 325] on input "********" at bounding box center [492, 328] width 125 height 30
type input "********"
click at [761, 329] on div "**********" at bounding box center [638, 289] width 417 height 110
drag, startPoint x: 533, startPoint y: 61, endPoint x: 395, endPoint y: 59, distance: 138.3
click at [397, 59] on input "**********" at bounding box center [597, 60] width 400 height 43
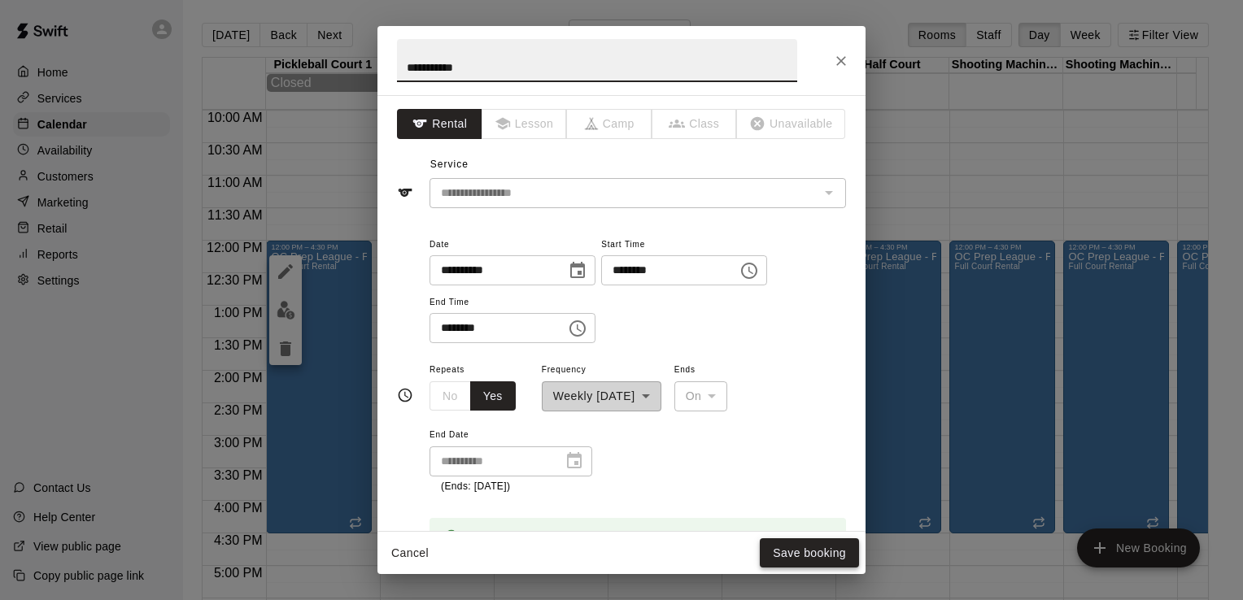
type input "**********"
click at [791, 545] on button "Save booking" at bounding box center [809, 554] width 99 height 30
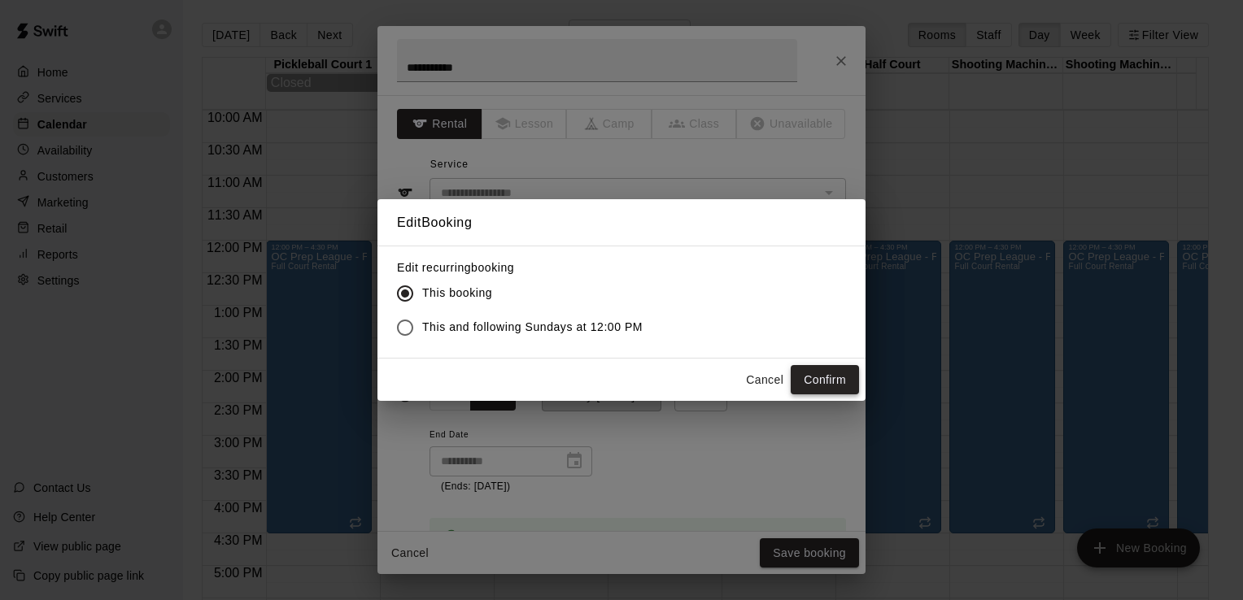
click at [830, 379] on button "Confirm" at bounding box center [825, 380] width 68 height 30
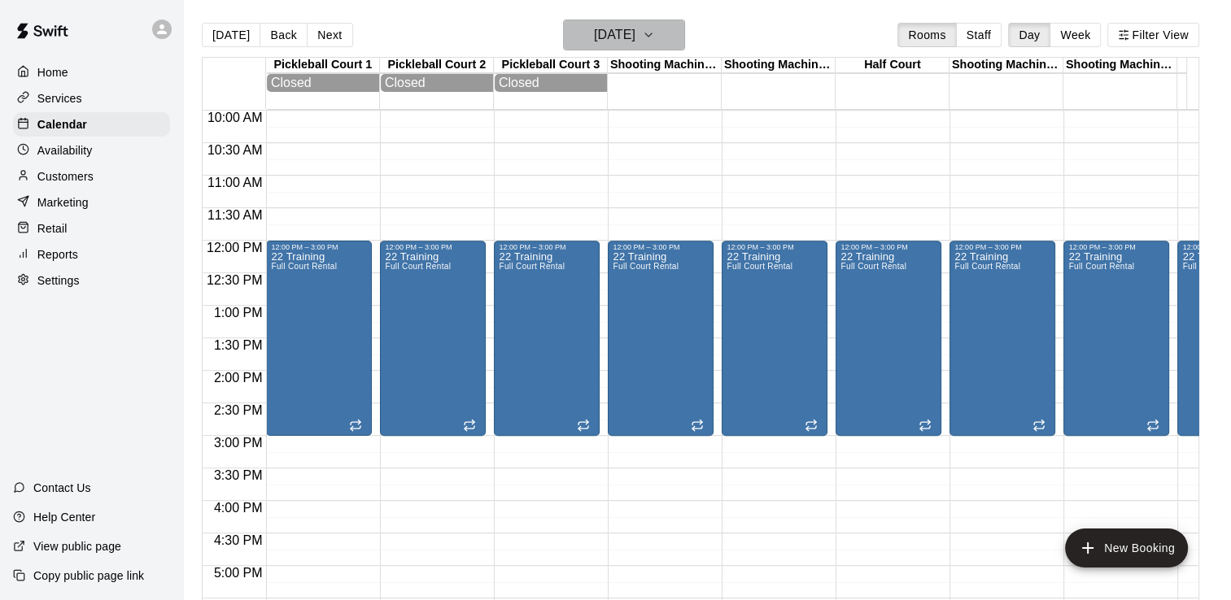
click at [635, 32] on h6 "[DATE]" at bounding box center [614, 35] width 41 height 23
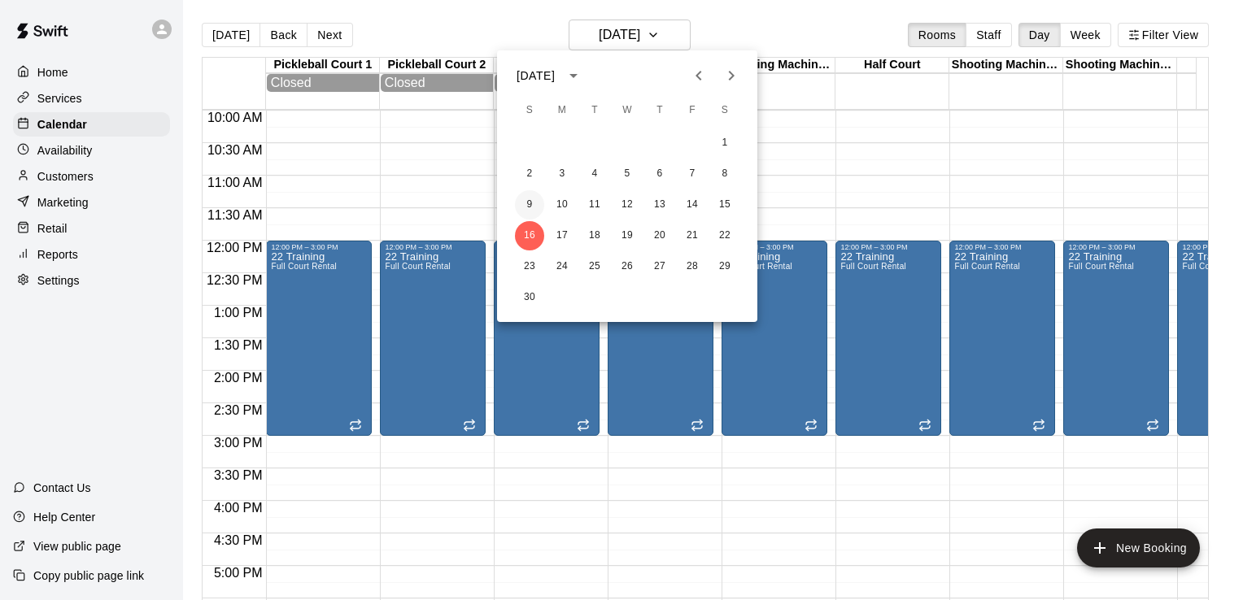
click at [528, 204] on button "9" at bounding box center [529, 204] width 29 height 29
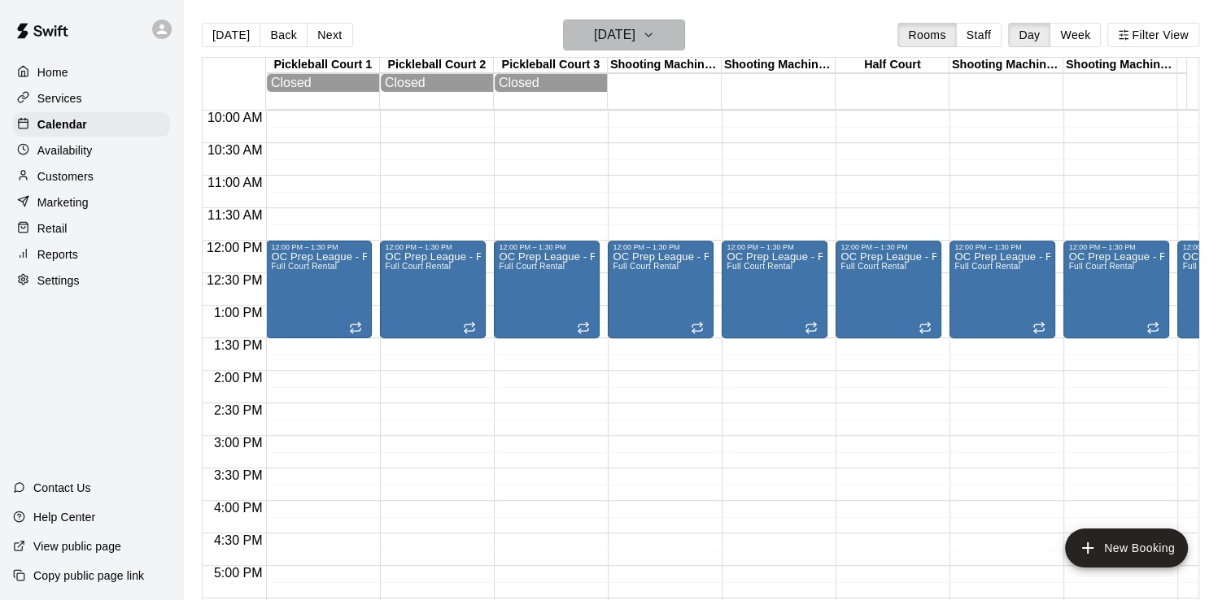
click at [635, 33] on h6 "[DATE]" at bounding box center [614, 35] width 41 height 23
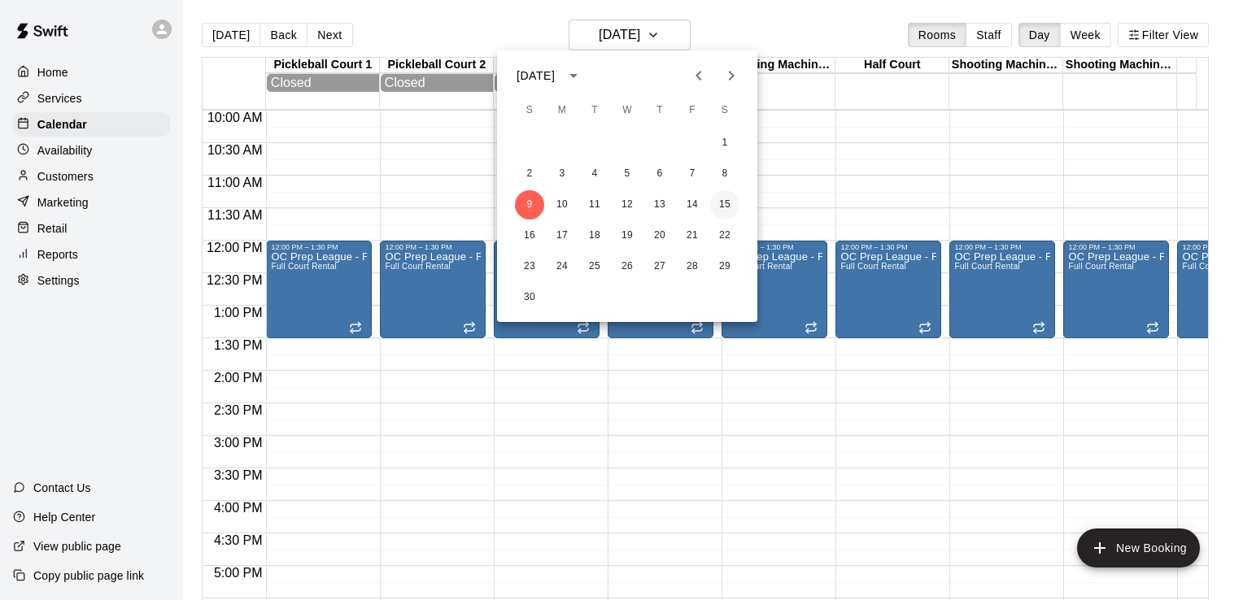
click at [726, 204] on button "15" at bounding box center [724, 204] width 29 height 29
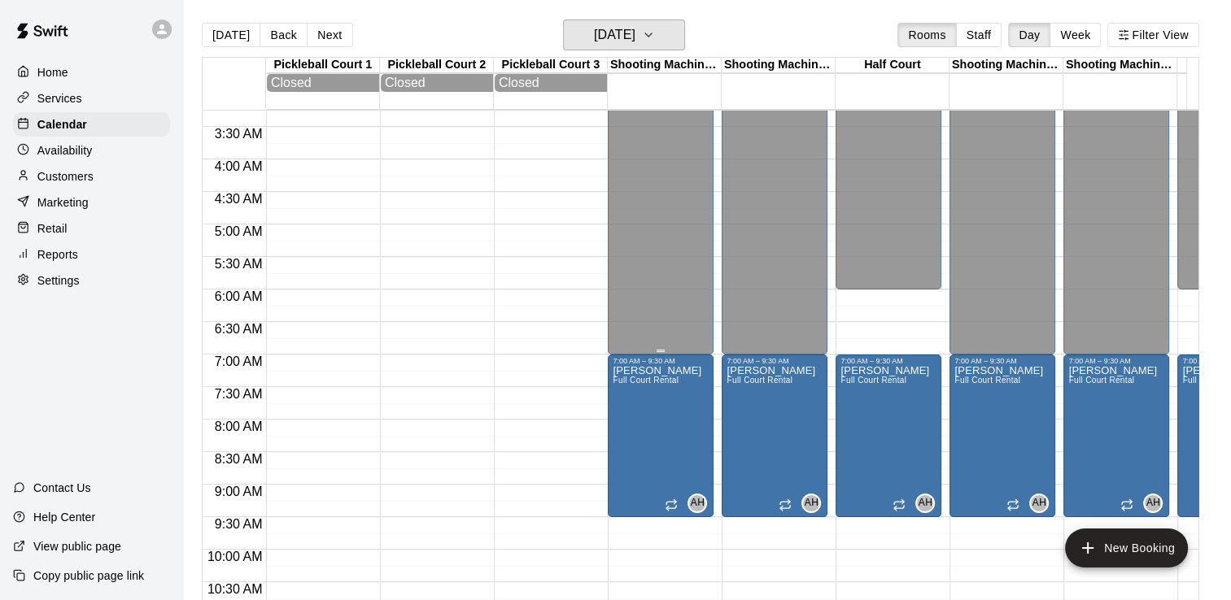
scroll to position [91, 0]
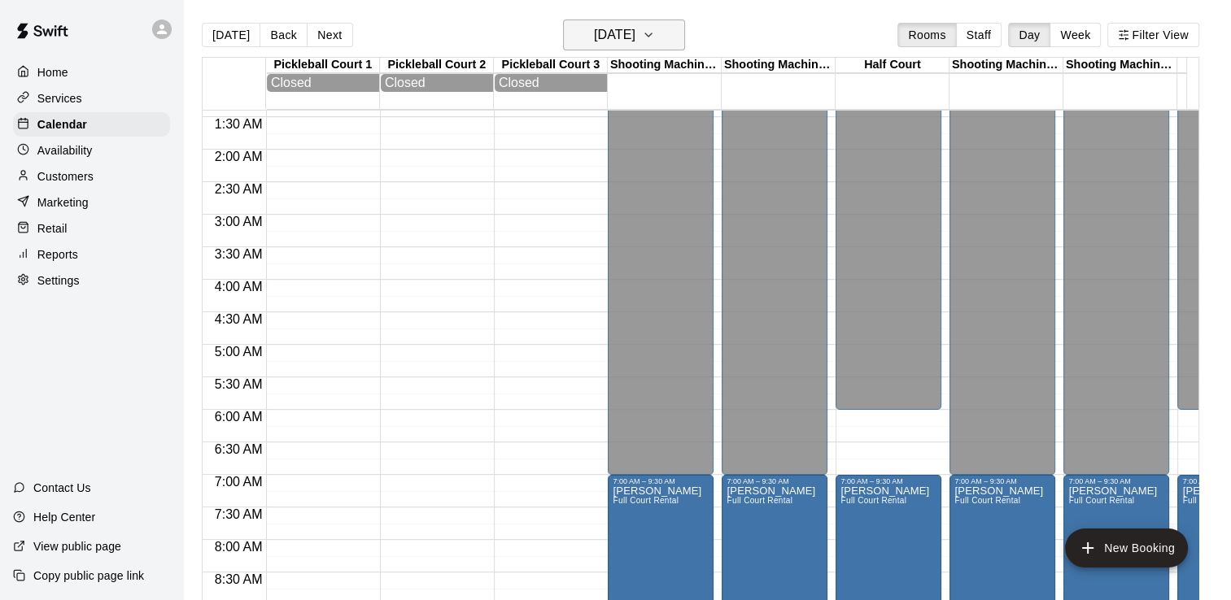
click at [635, 36] on h6 "[DATE]" at bounding box center [614, 35] width 41 height 23
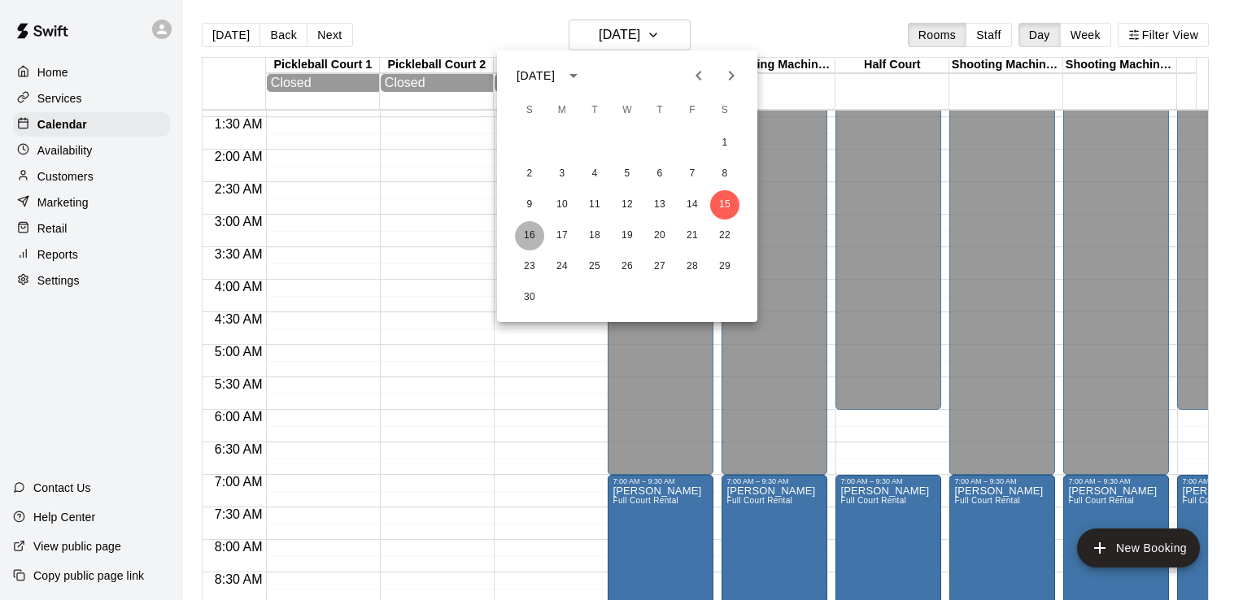
click at [526, 239] on button "16" at bounding box center [529, 235] width 29 height 29
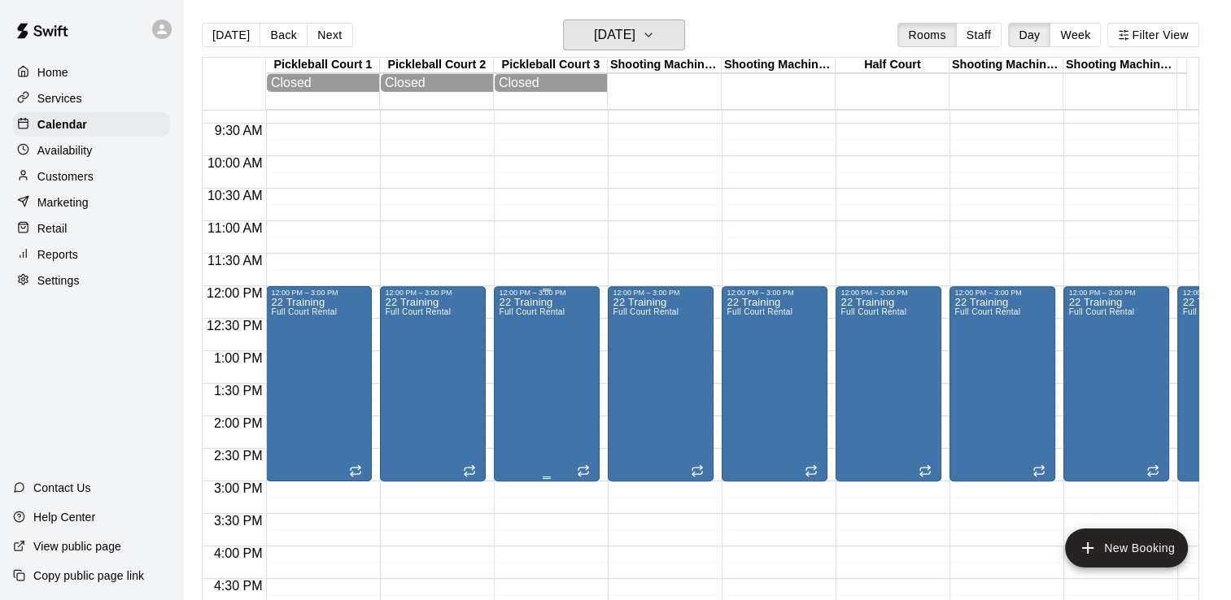
scroll to position [661, 0]
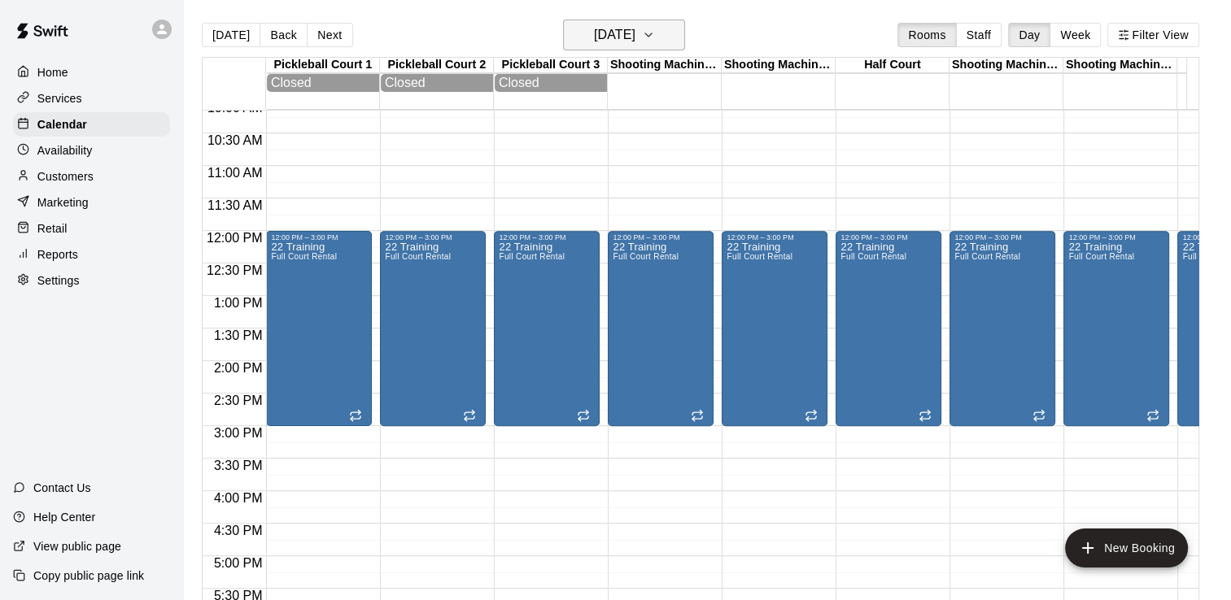
click at [655, 38] on icon "button" at bounding box center [648, 35] width 13 height 20
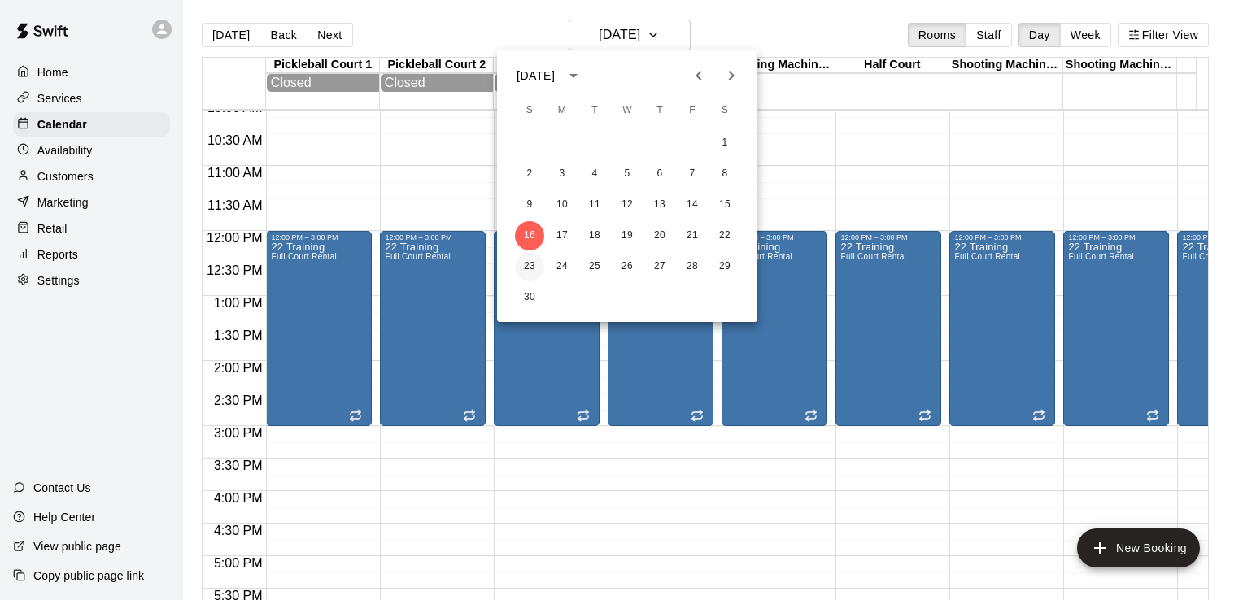
click at [529, 260] on button "23" at bounding box center [529, 266] width 29 height 29
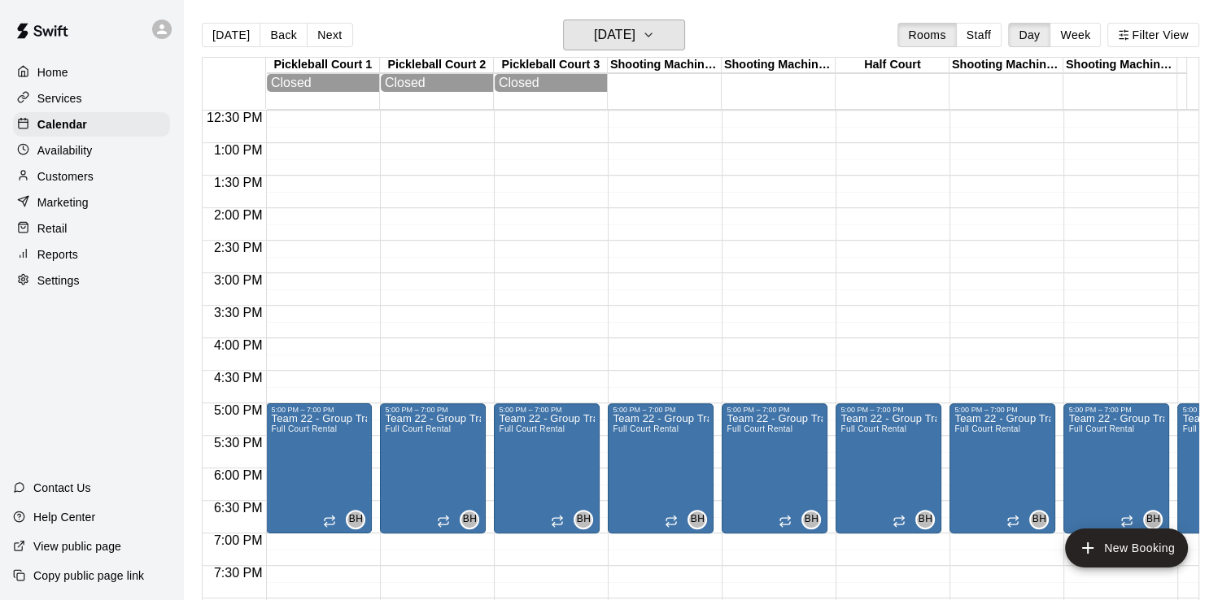
scroll to position [823, 0]
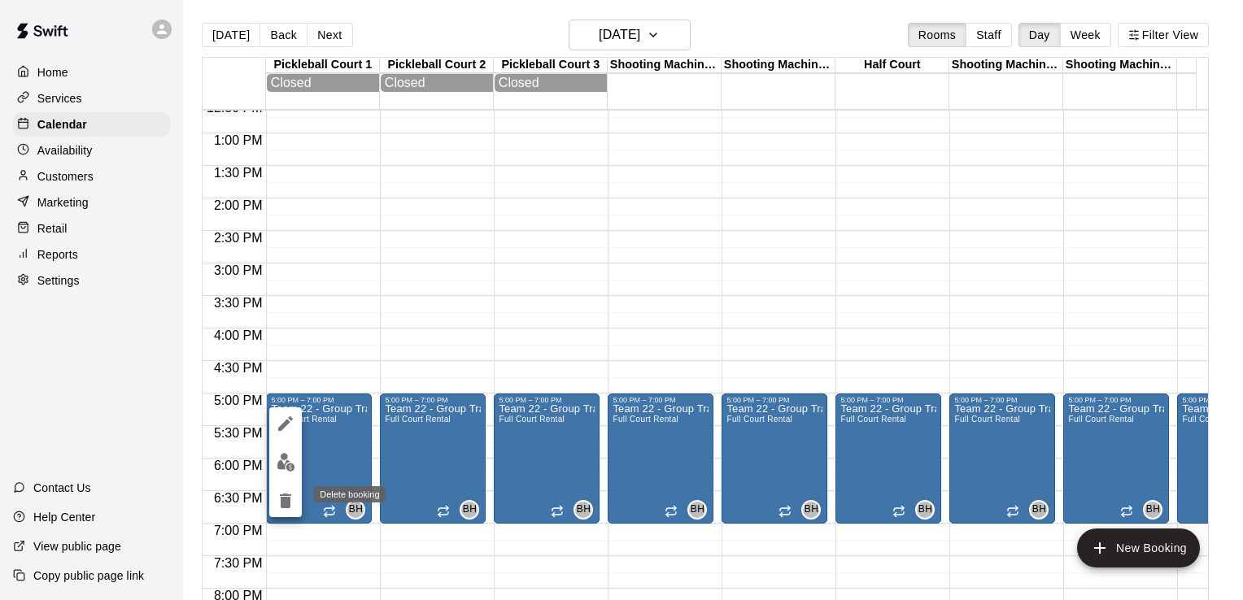
click at [280, 505] on icon "delete" at bounding box center [286, 501] width 20 height 20
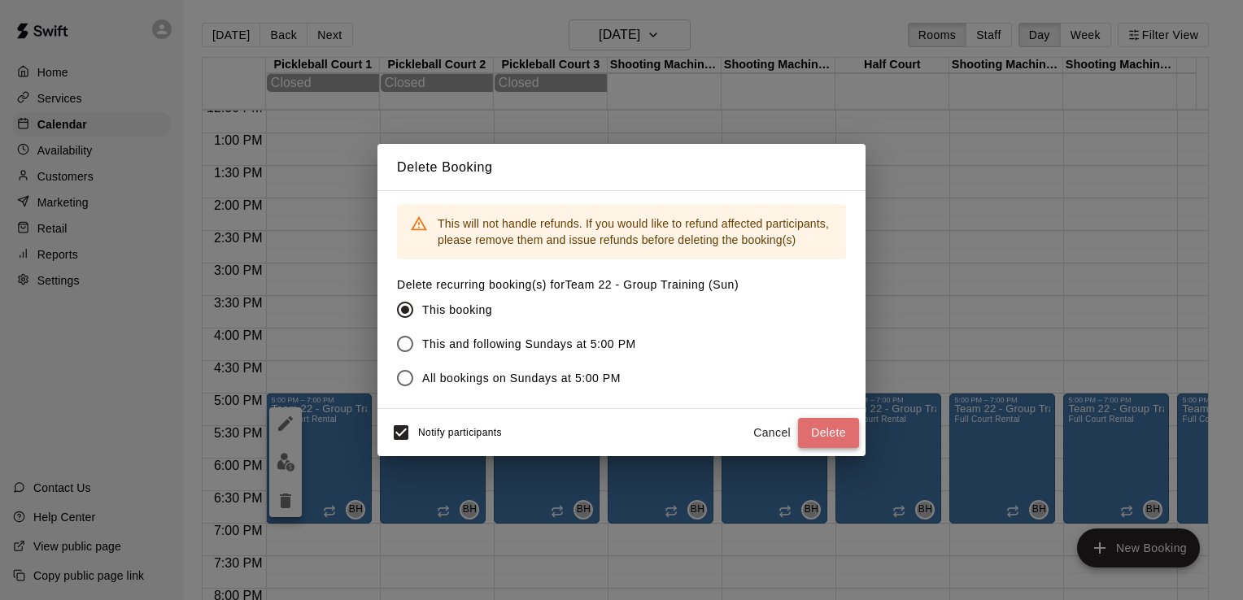
click at [817, 436] on button "Delete" at bounding box center [828, 433] width 61 height 30
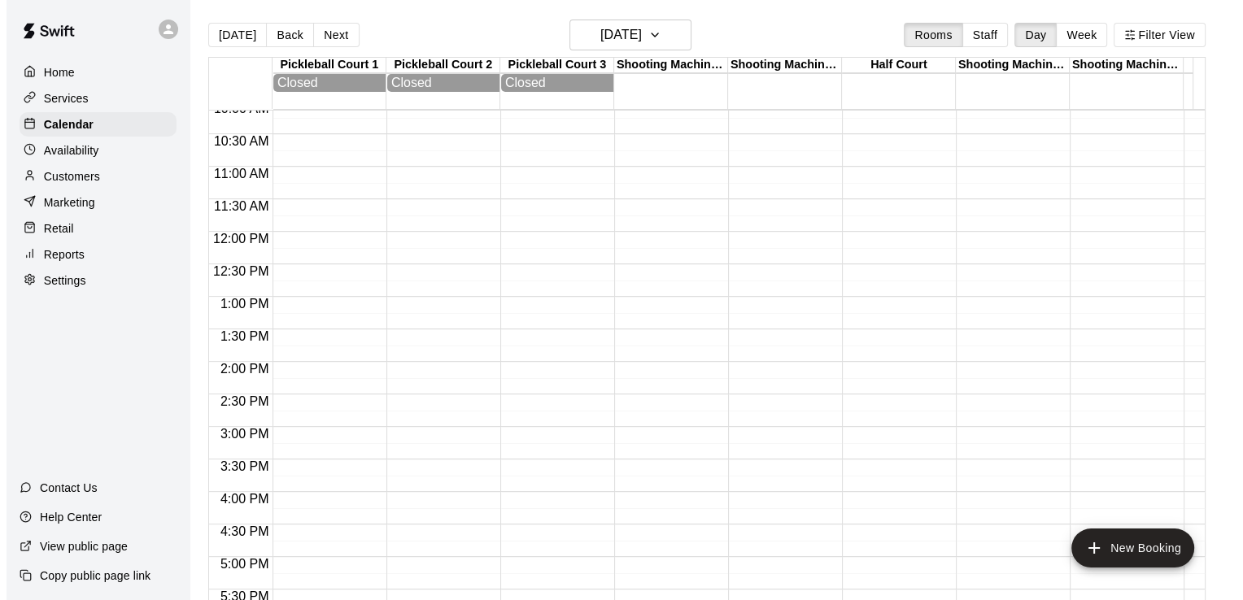
scroll to position [661, 0]
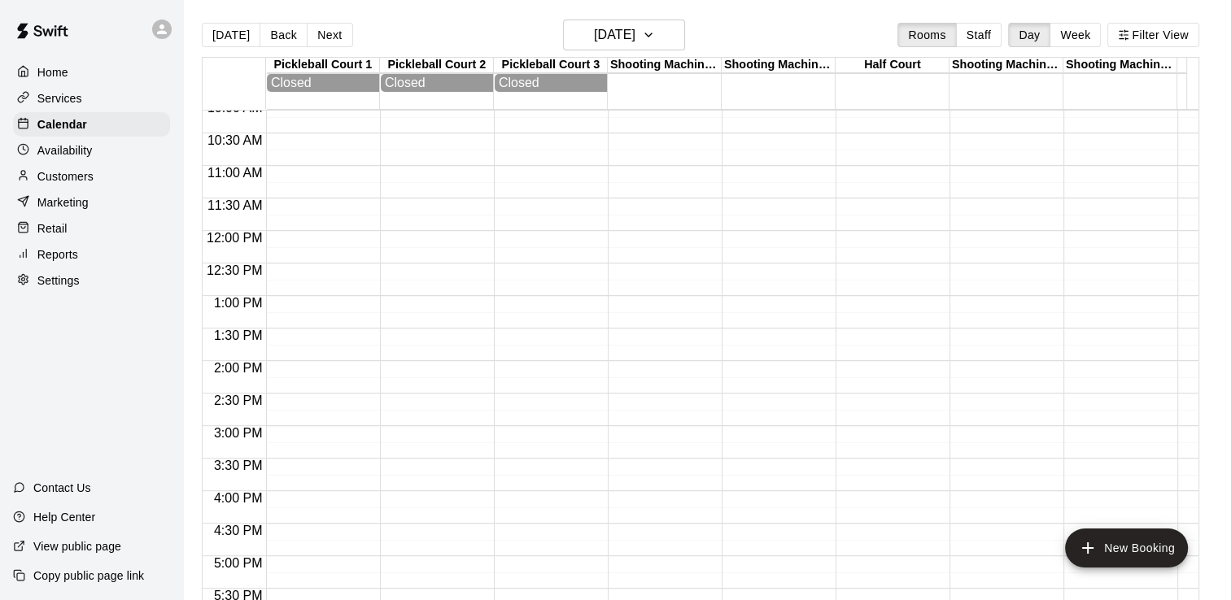
click at [308, 255] on div at bounding box center [319, 231] width 106 height 1562
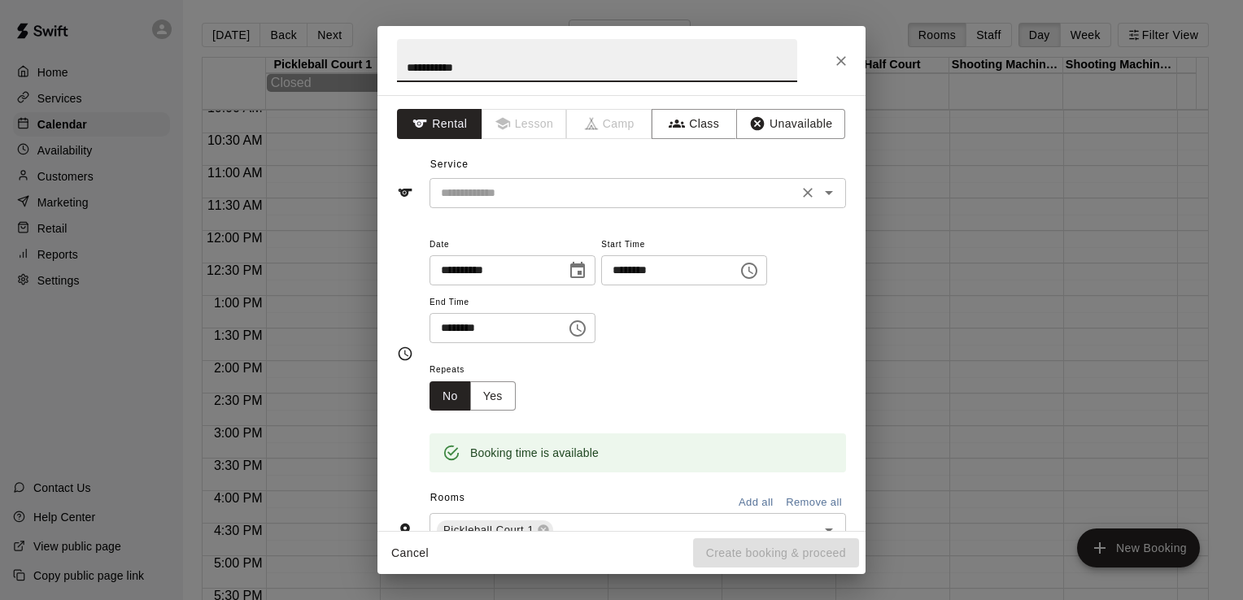
type input "**********"
click at [463, 193] on input "text" at bounding box center [613, 193] width 359 height 20
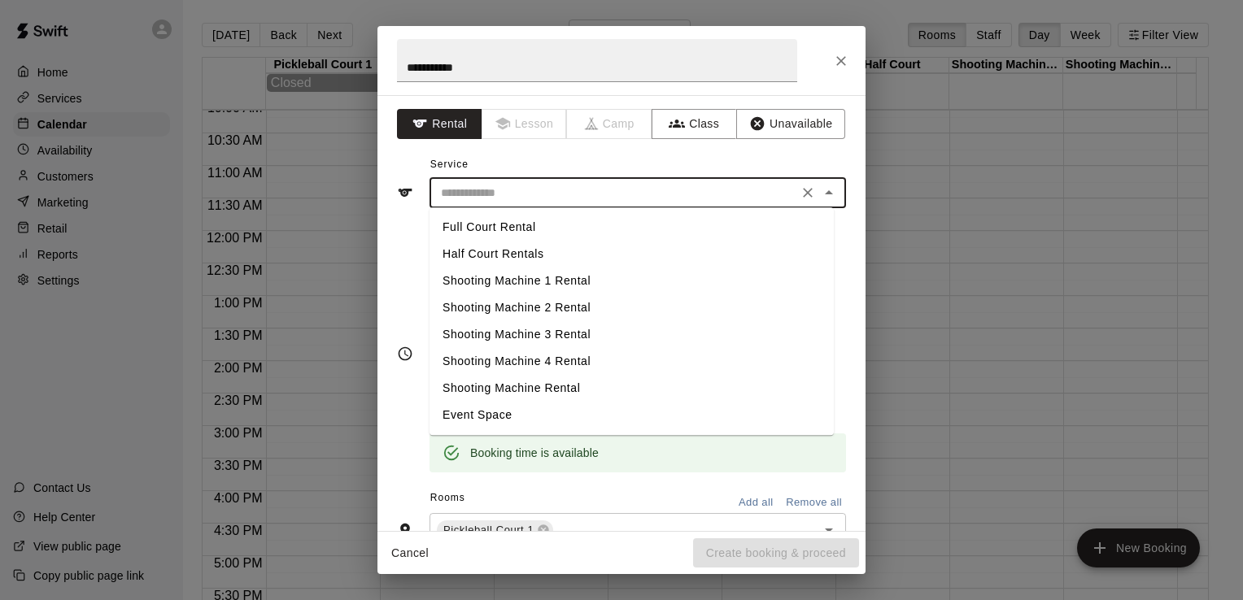
click at [489, 226] on li "Full Court Rental" at bounding box center [632, 227] width 404 height 27
type input "**********"
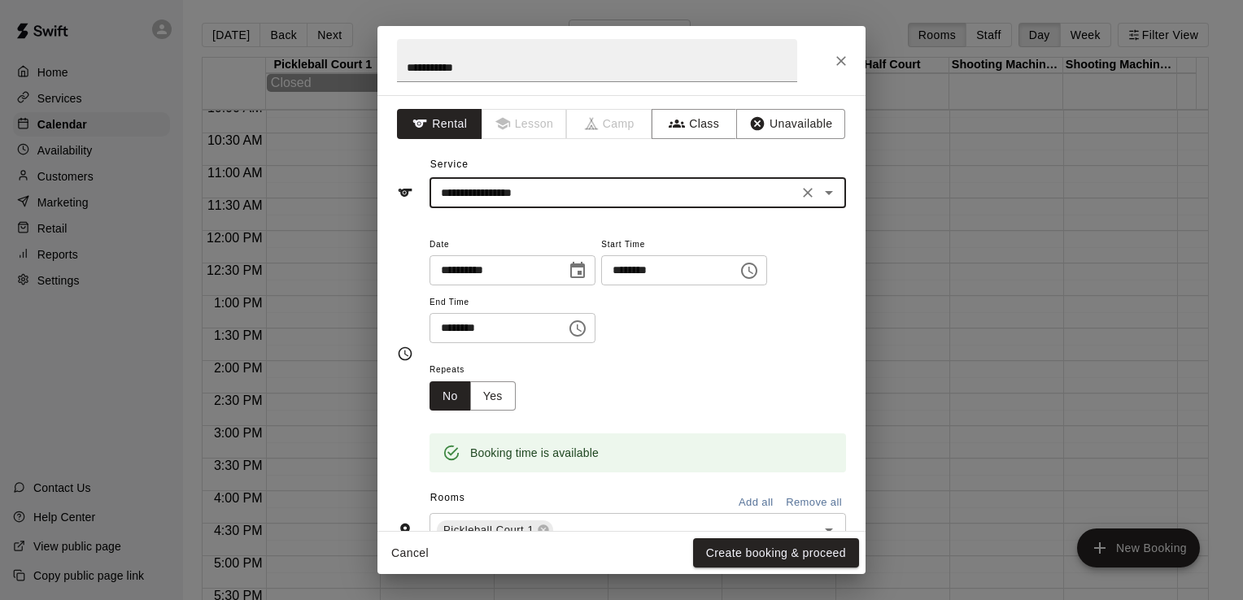
click at [651, 273] on input "********" at bounding box center [663, 270] width 125 height 30
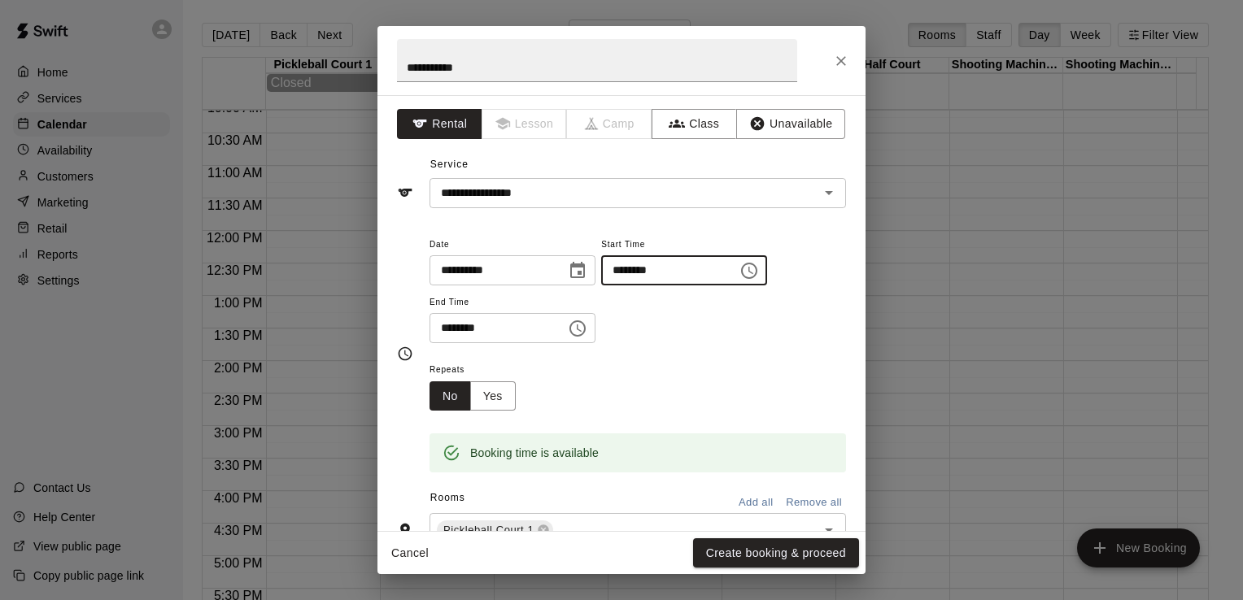
type input "********"
click at [449, 326] on input "********" at bounding box center [492, 328] width 125 height 30
type input "********"
click at [657, 321] on div "**********" at bounding box center [638, 289] width 417 height 110
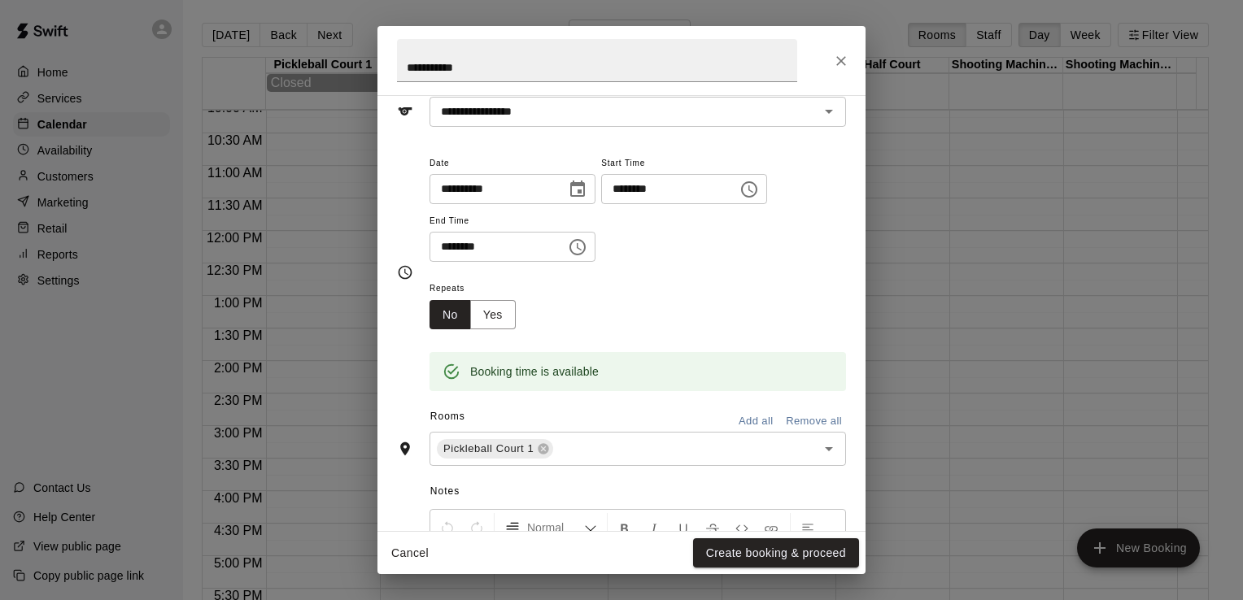
click at [745, 412] on button "Add all" at bounding box center [756, 421] width 52 height 25
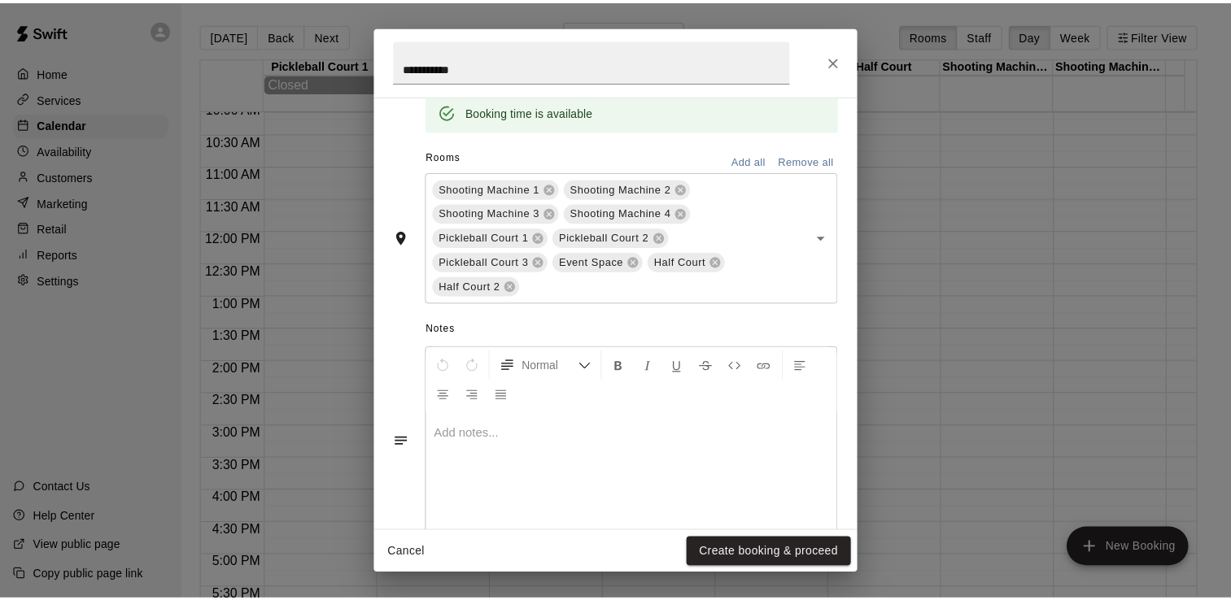
scroll to position [375, 0]
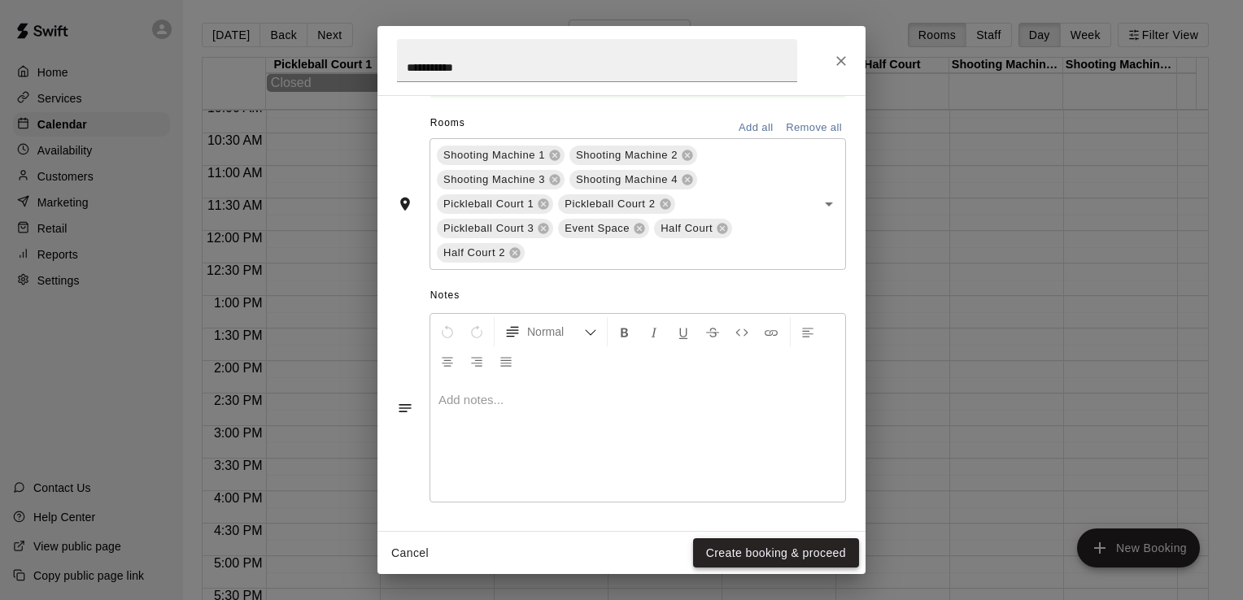
click at [773, 553] on button "Create booking & proceed" at bounding box center [776, 554] width 166 height 30
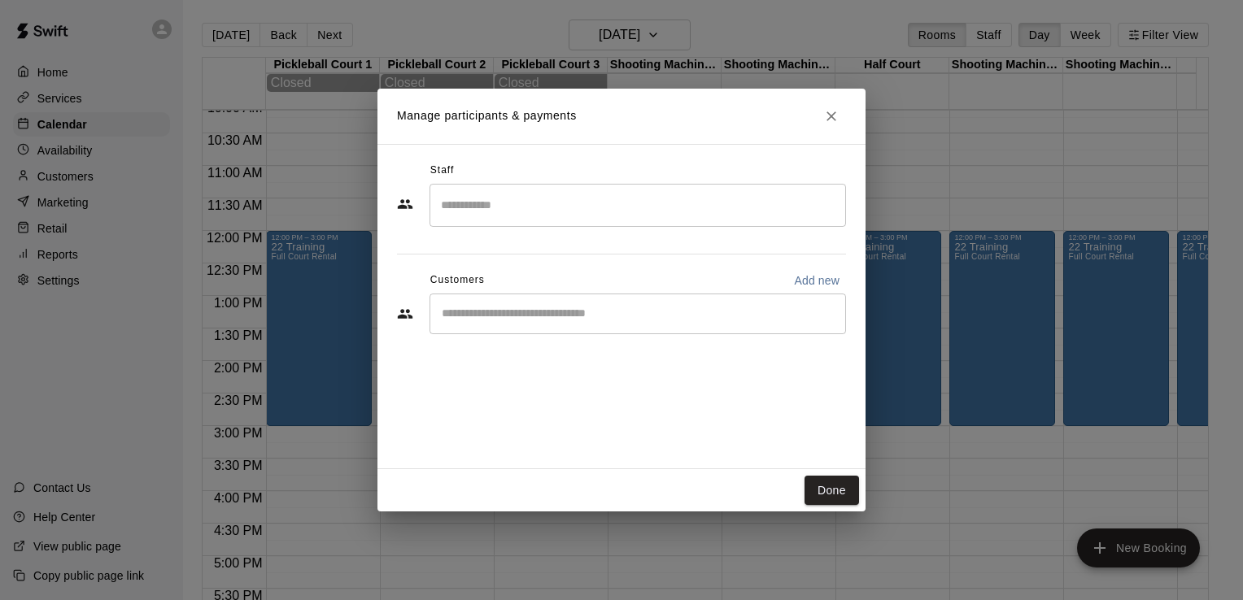
click at [535, 217] on input "Search staff" at bounding box center [638, 205] width 402 height 28
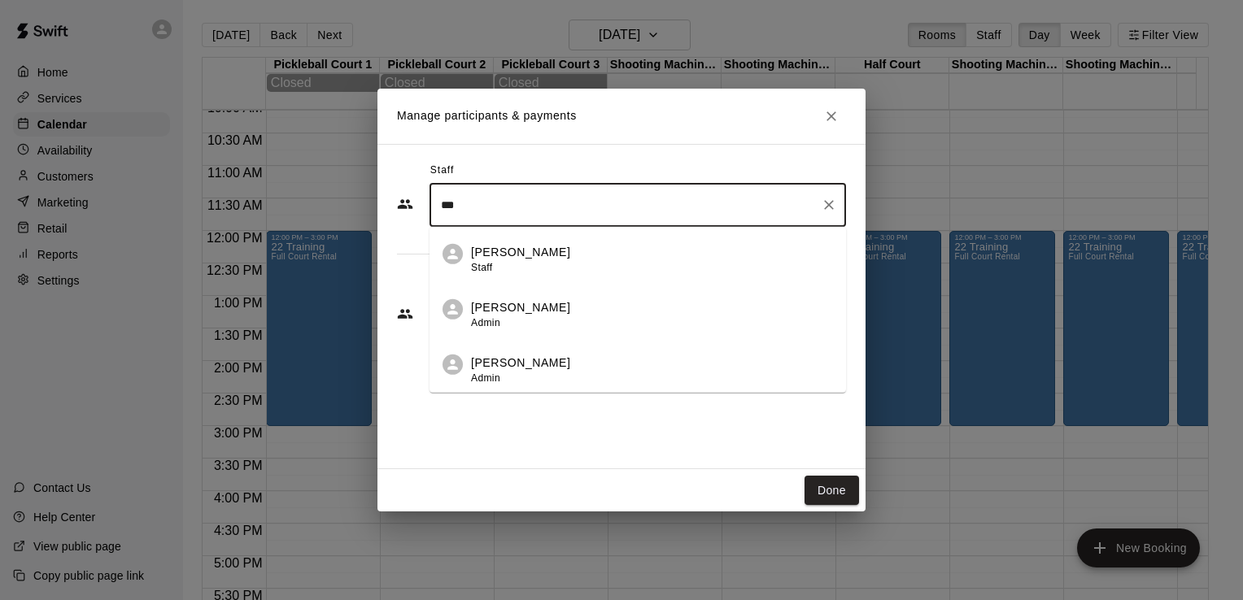
click at [535, 362] on p "[PERSON_NAME]" at bounding box center [520, 363] width 99 height 17
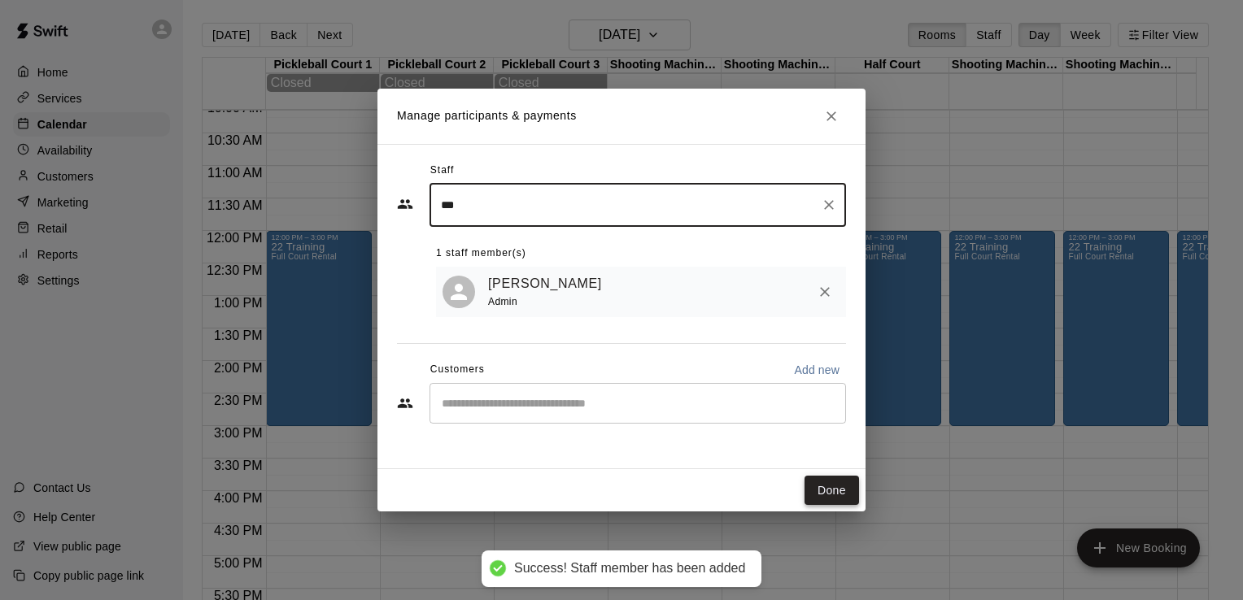
type input "***"
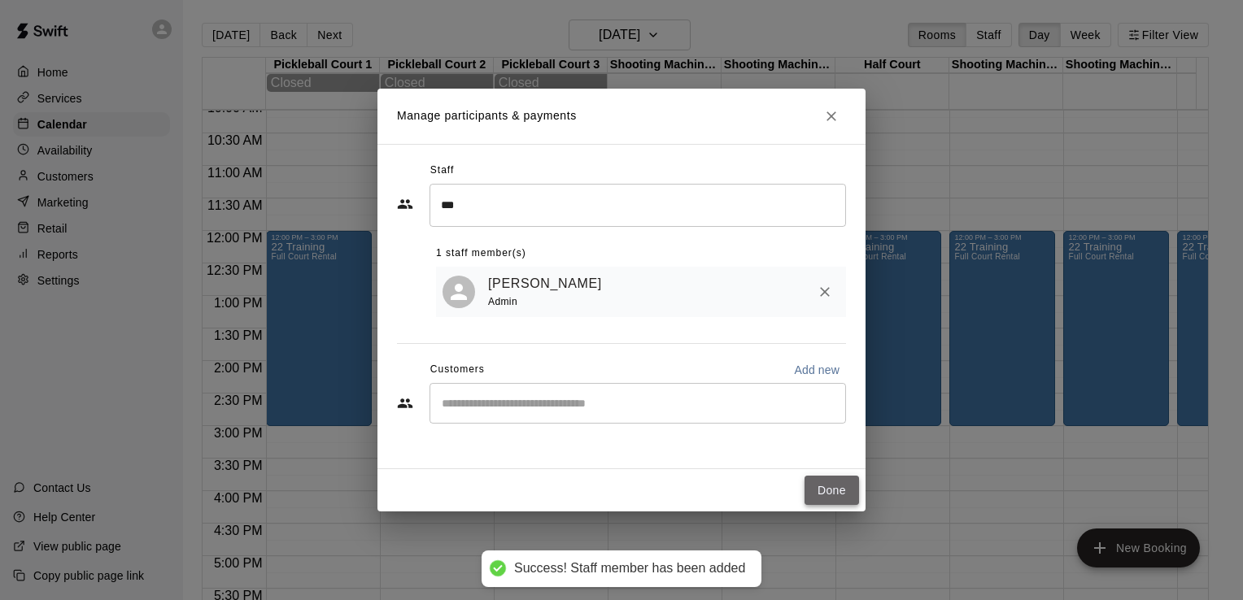
click at [820, 484] on button "Done" at bounding box center [832, 491] width 55 height 30
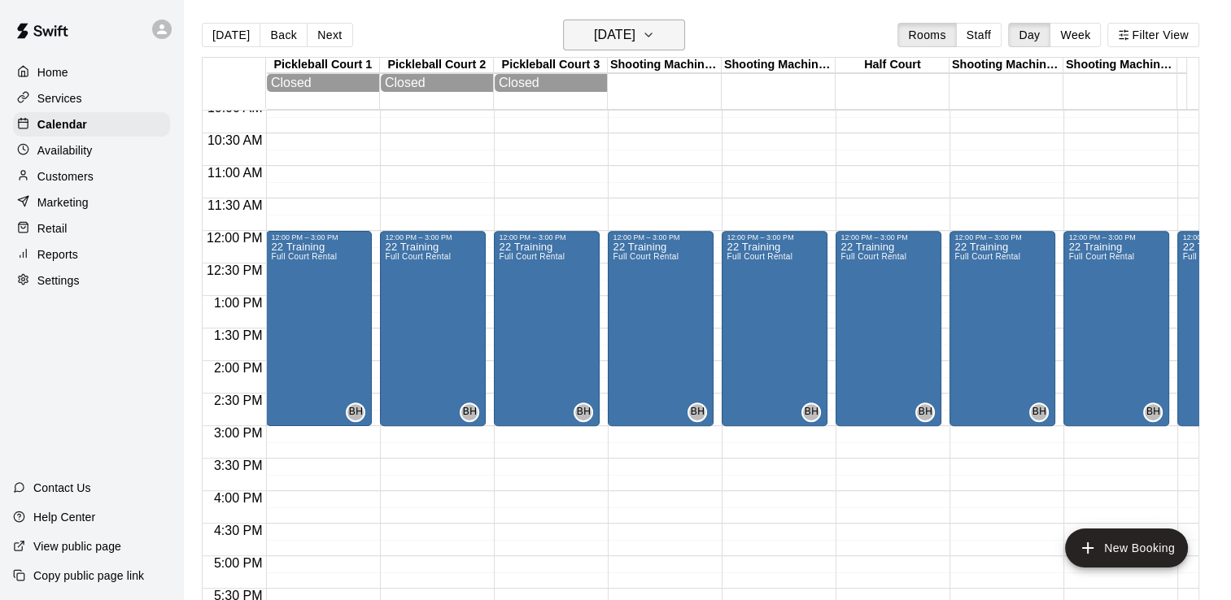
click at [595, 26] on h6 "[DATE]" at bounding box center [614, 35] width 41 height 23
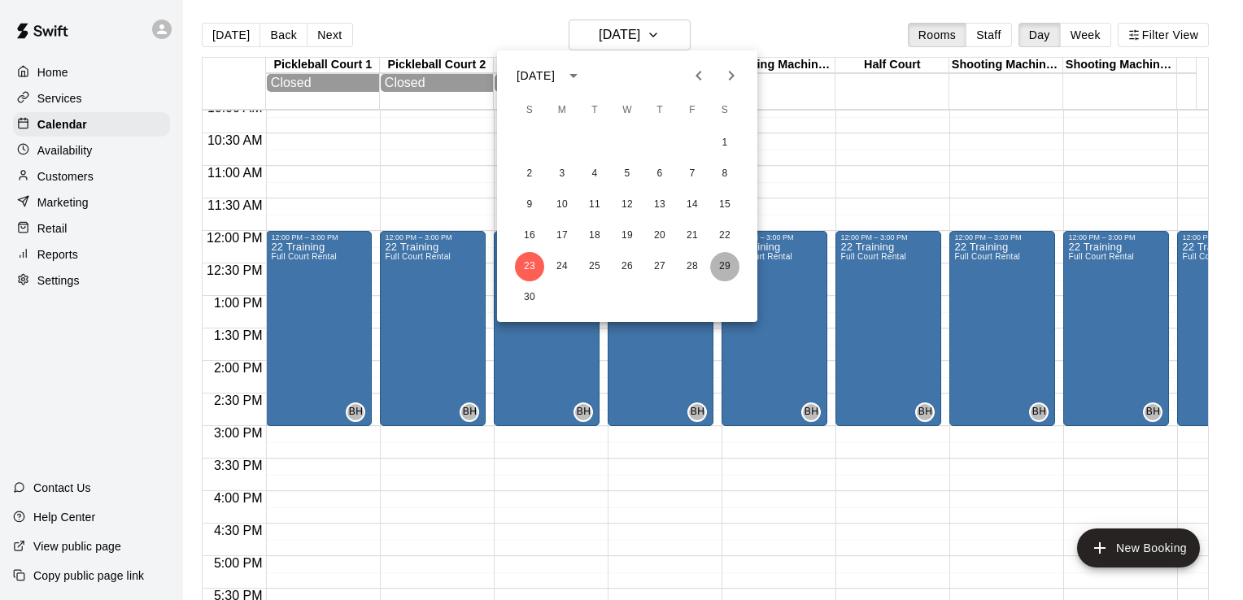
click at [724, 262] on button "29" at bounding box center [724, 266] width 29 height 29
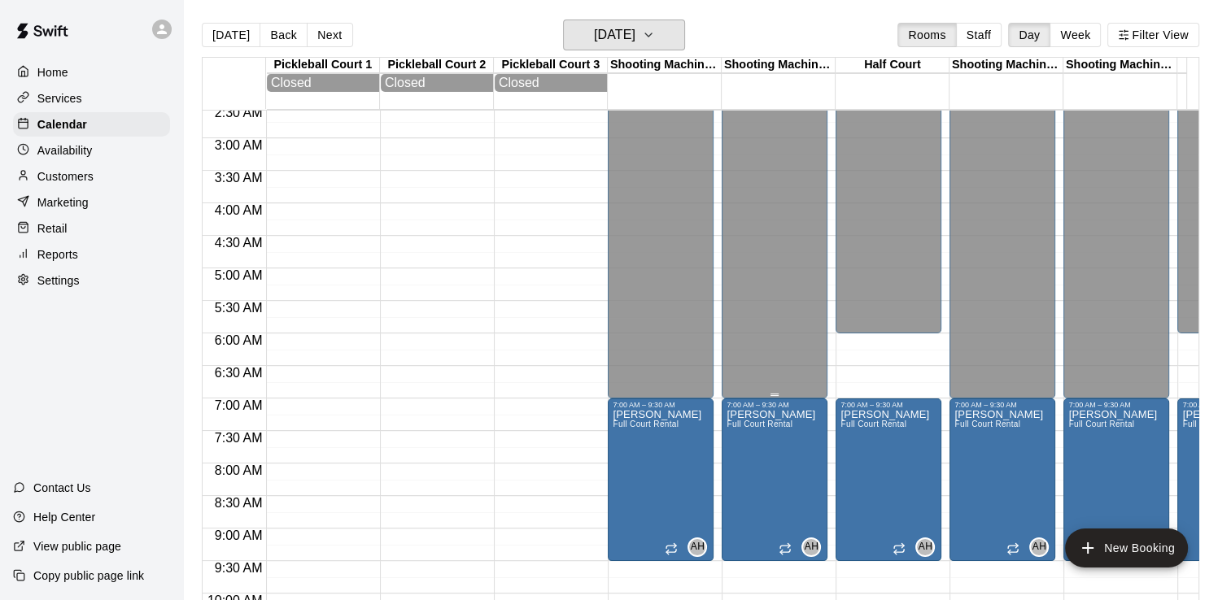
scroll to position [172, 0]
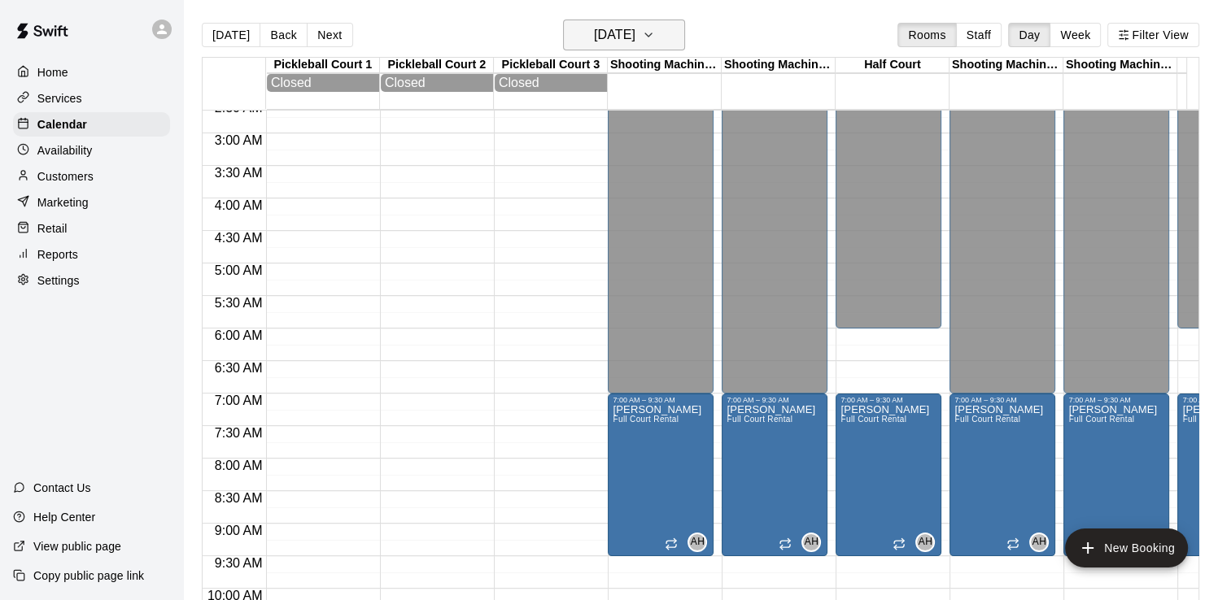
click at [633, 24] on h6 "[DATE]" at bounding box center [614, 35] width 41 height 23
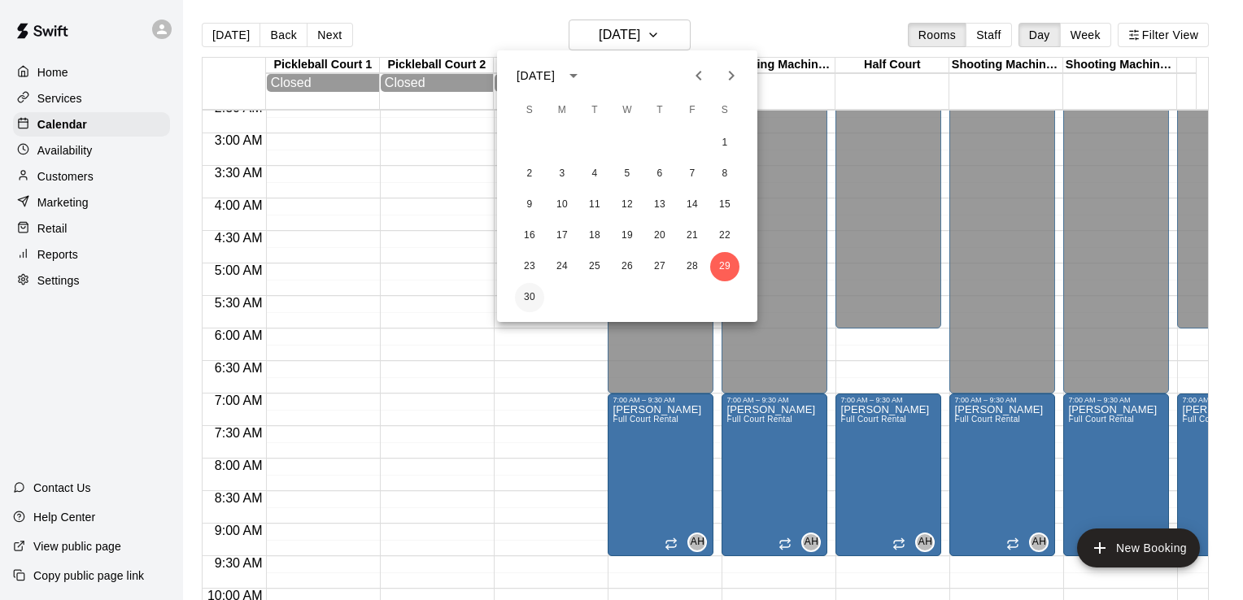
click at [527, 295] on button "30" at bounding box center [529, 297] width 29 height 29
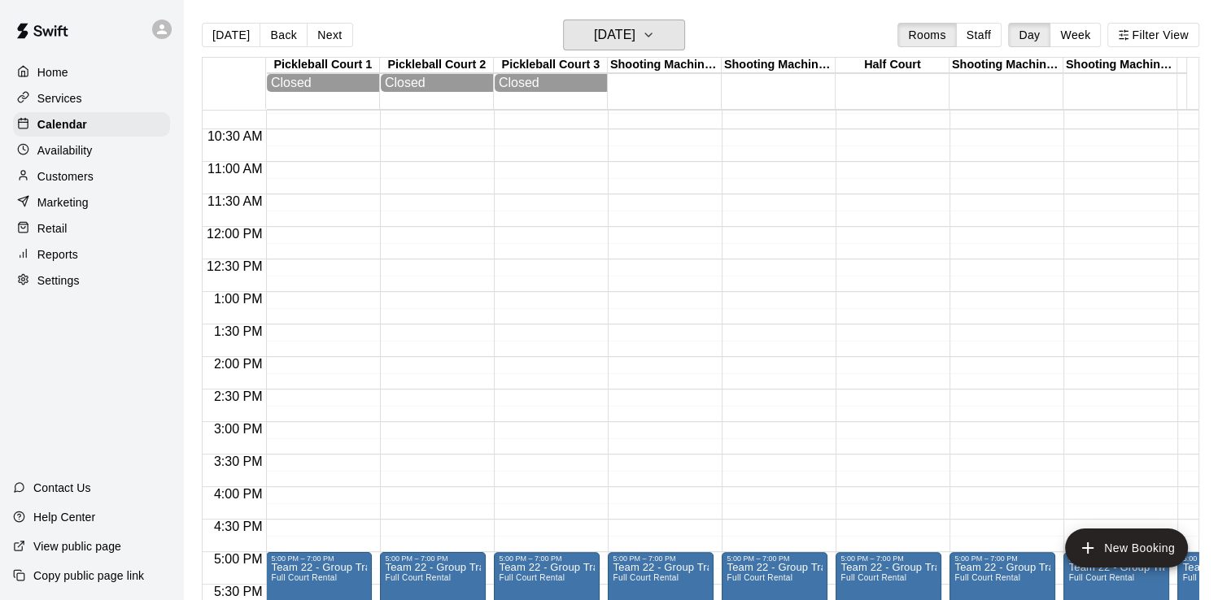
scroll to position [1067, 0]
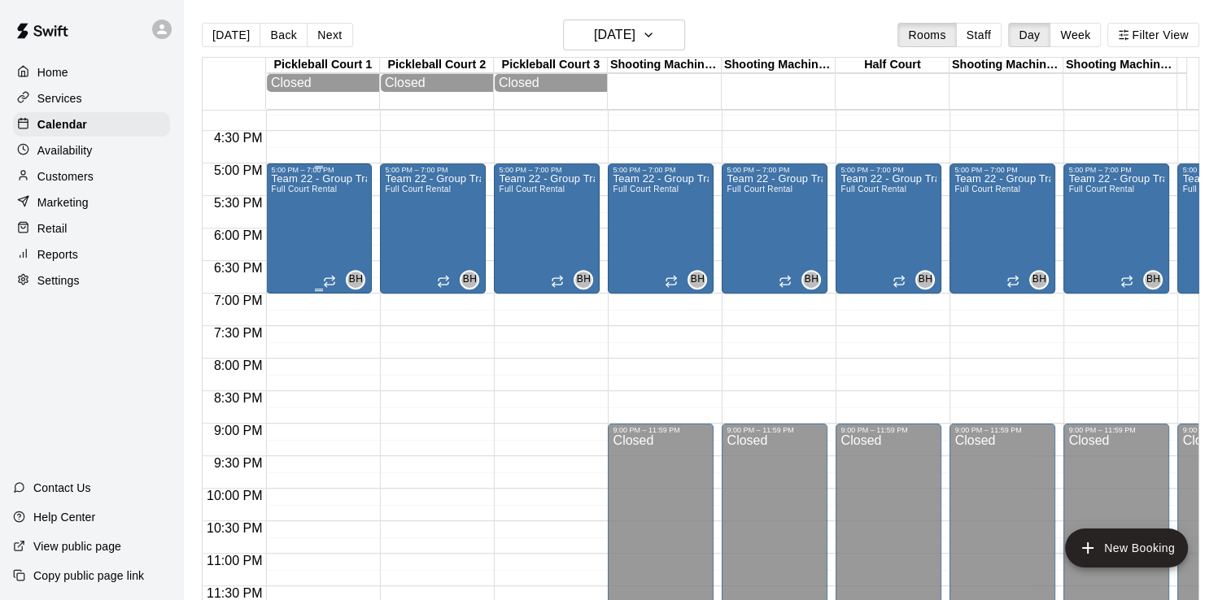
click at [296, 220] on div "Team 22 - Group Training (Sun) Full Court Rental" at bounding box center [319, 474] width 96 height 600
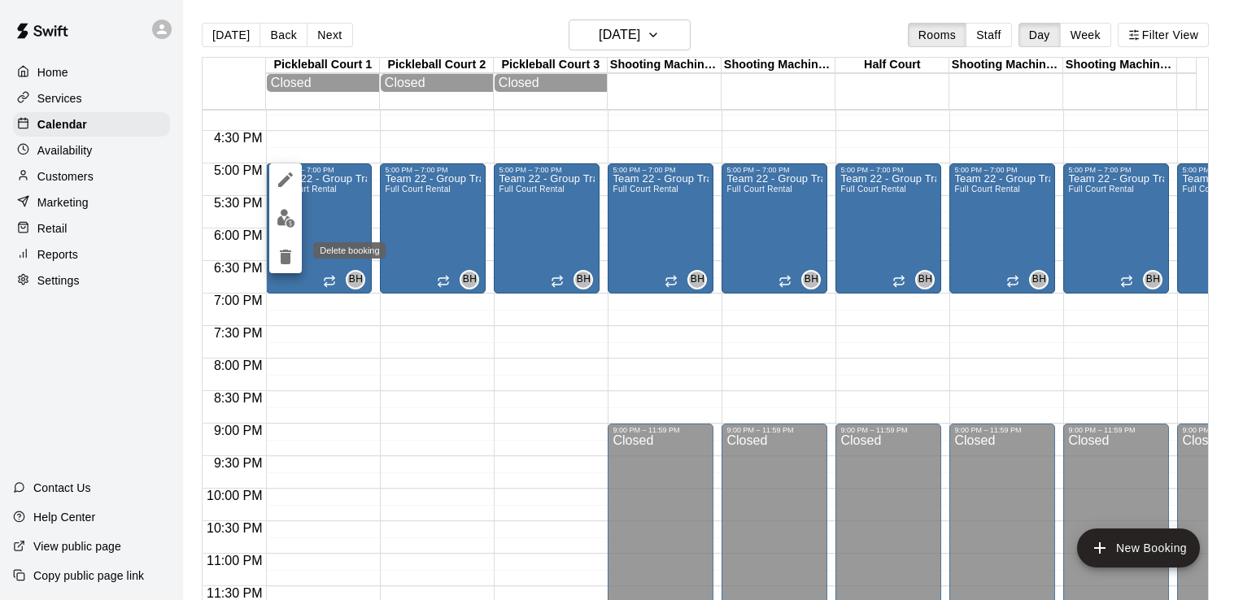
click at [289, 253] on icon "delete" at bounding box center [285, 257] width 11 height 15
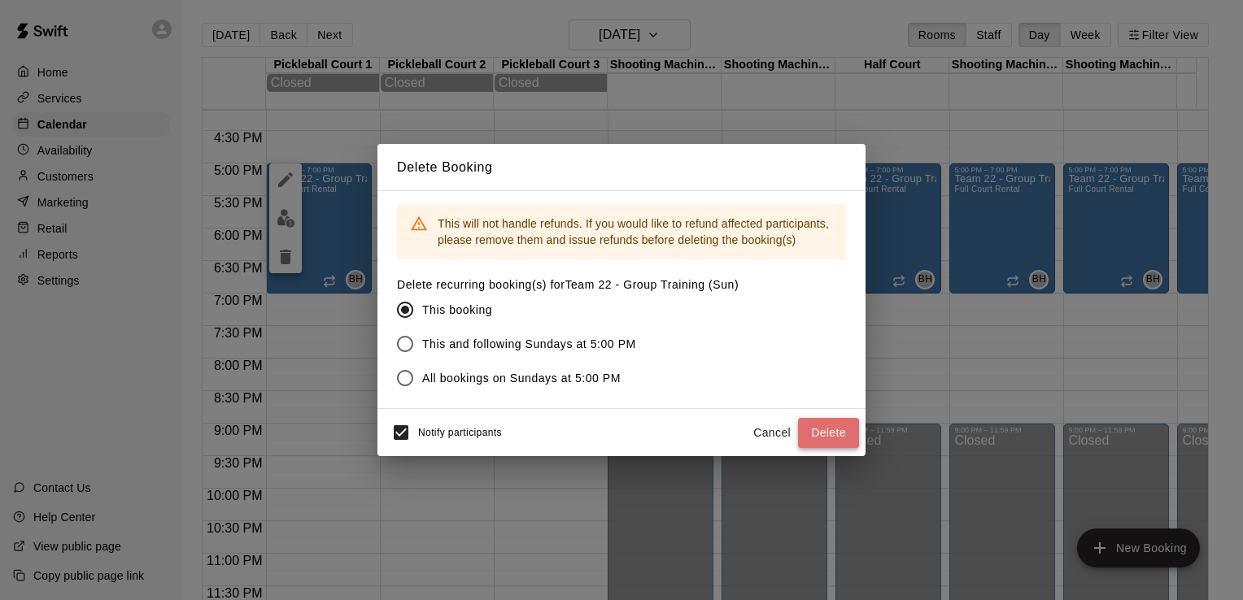
click at [836, 428] on button "Delete" at bounding box center [828, 433] width 61 height 30
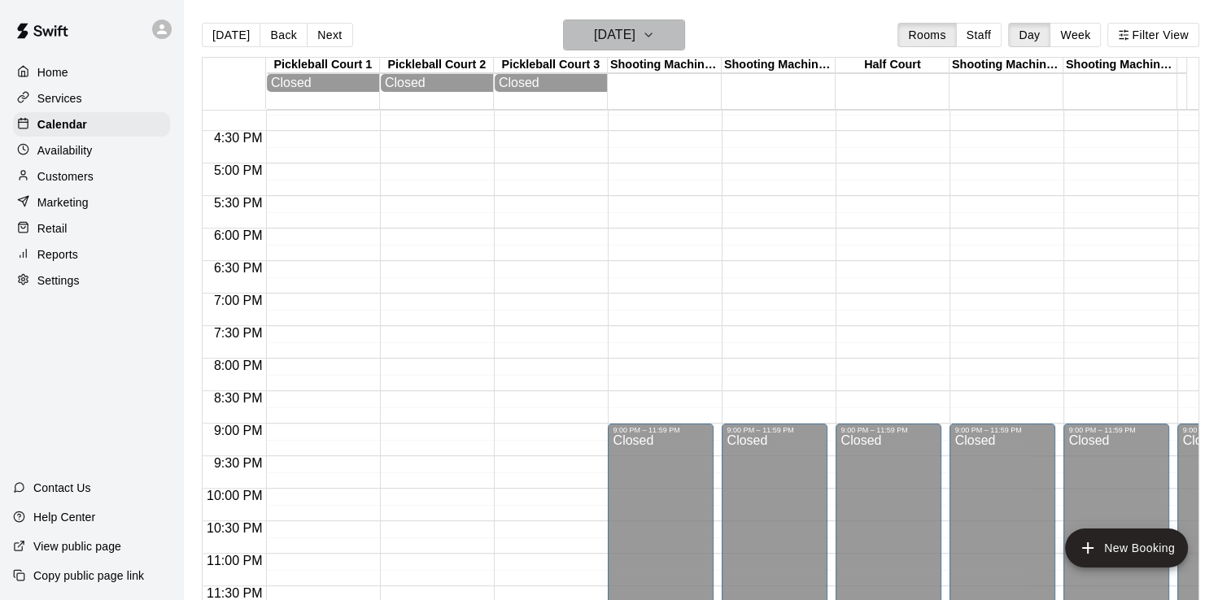
click at [635, 37] on h6 "[DATE]" at bounding box center [614, 35] width 41 height 23
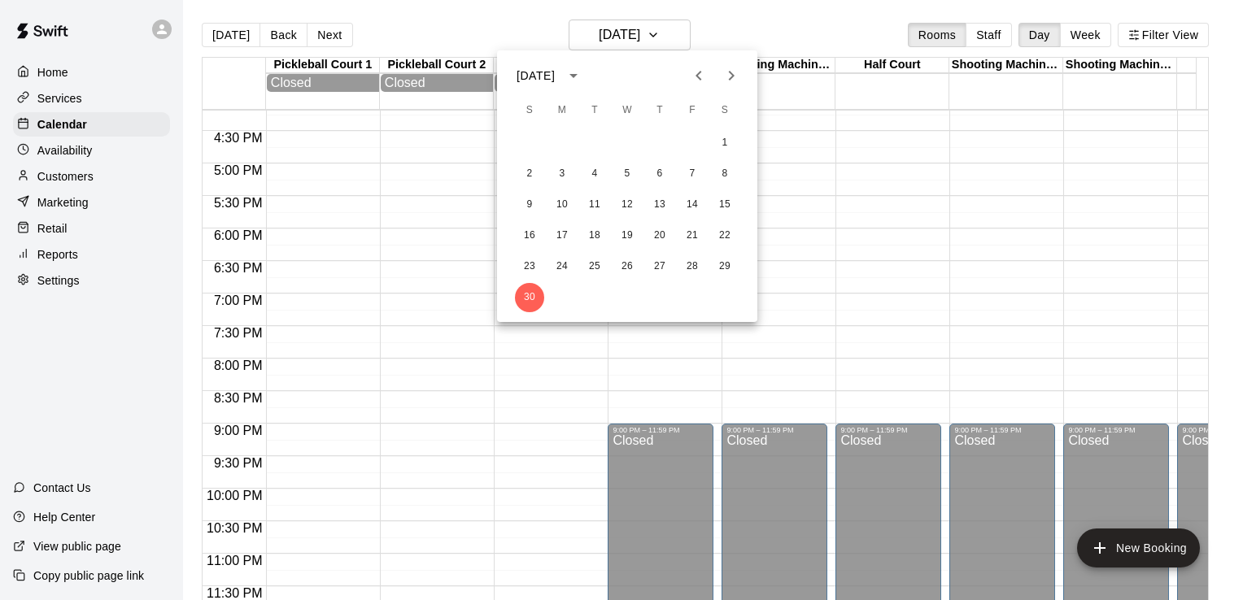
click at [835, 170] on div at bounding box center [621, 300] width 1243 height 600
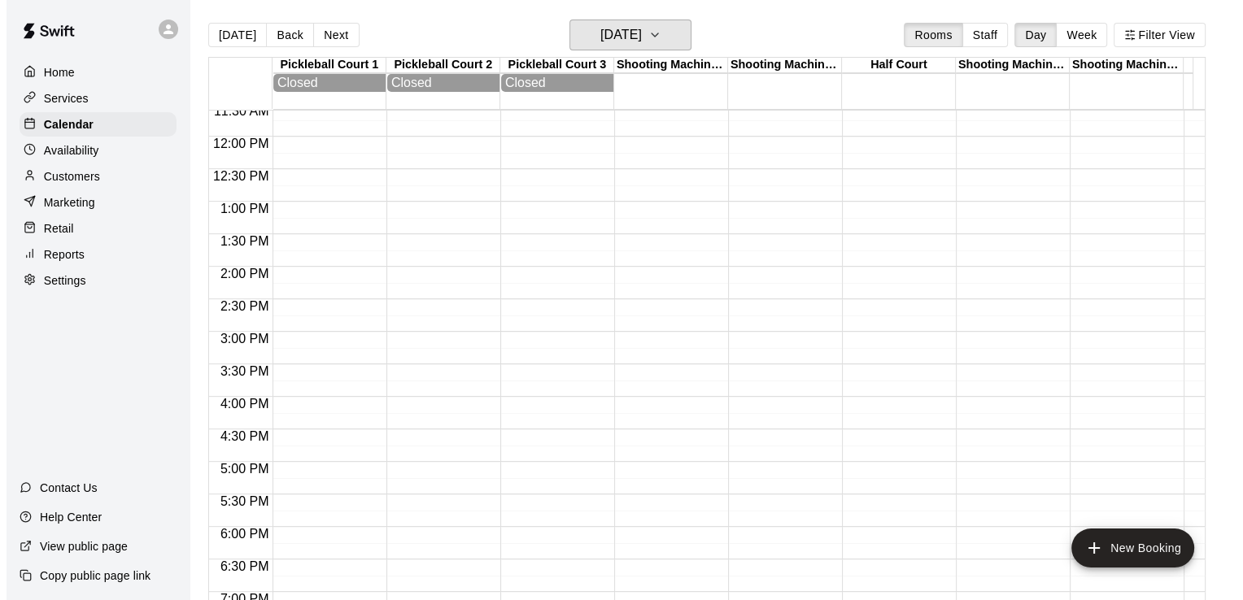
scroll to position [742, 0]
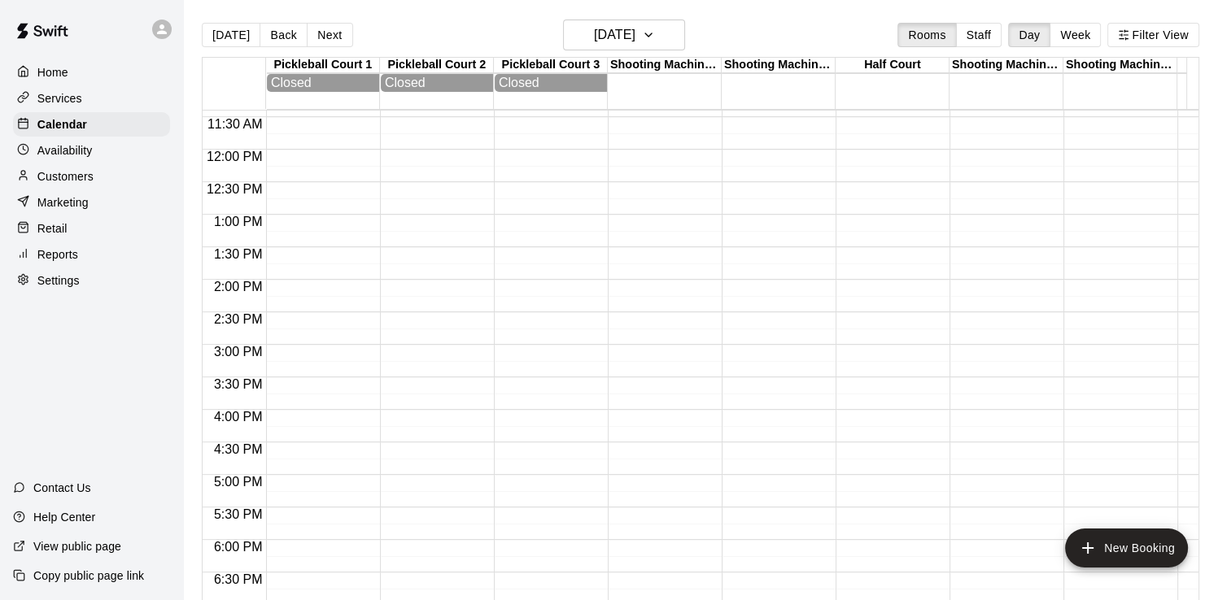
click at [350, 174] on div at bounding box center [319, 150] width 106 height 1562
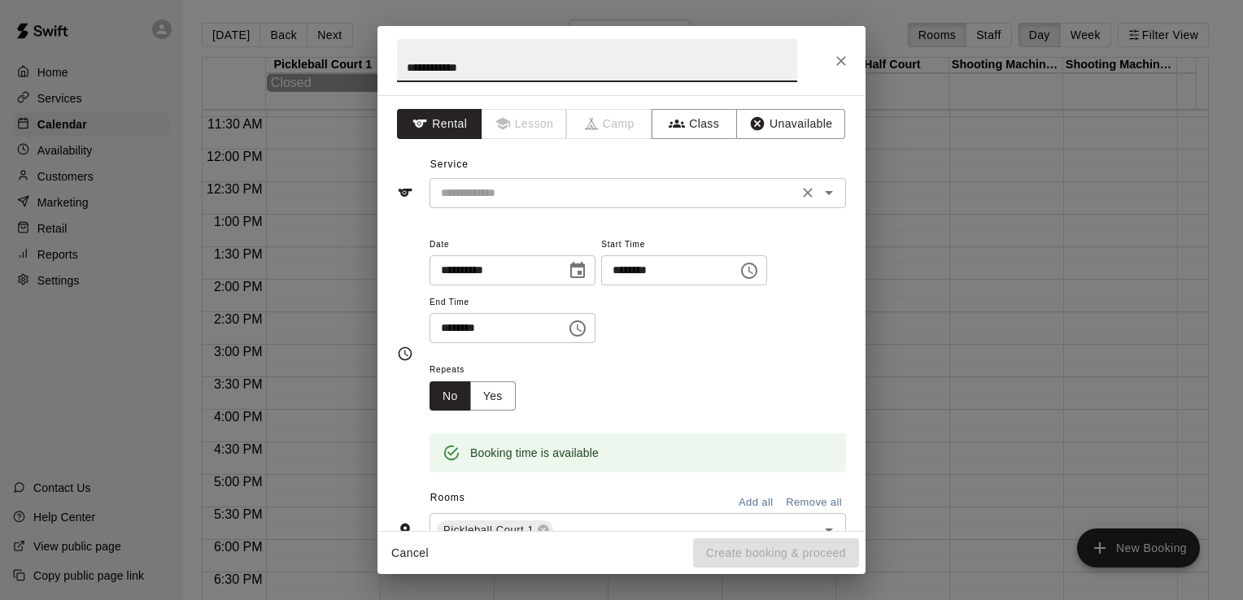
type input "**********"
click at [495, 190] on input "text" at bounding box center [613, 193] width 359 height 20
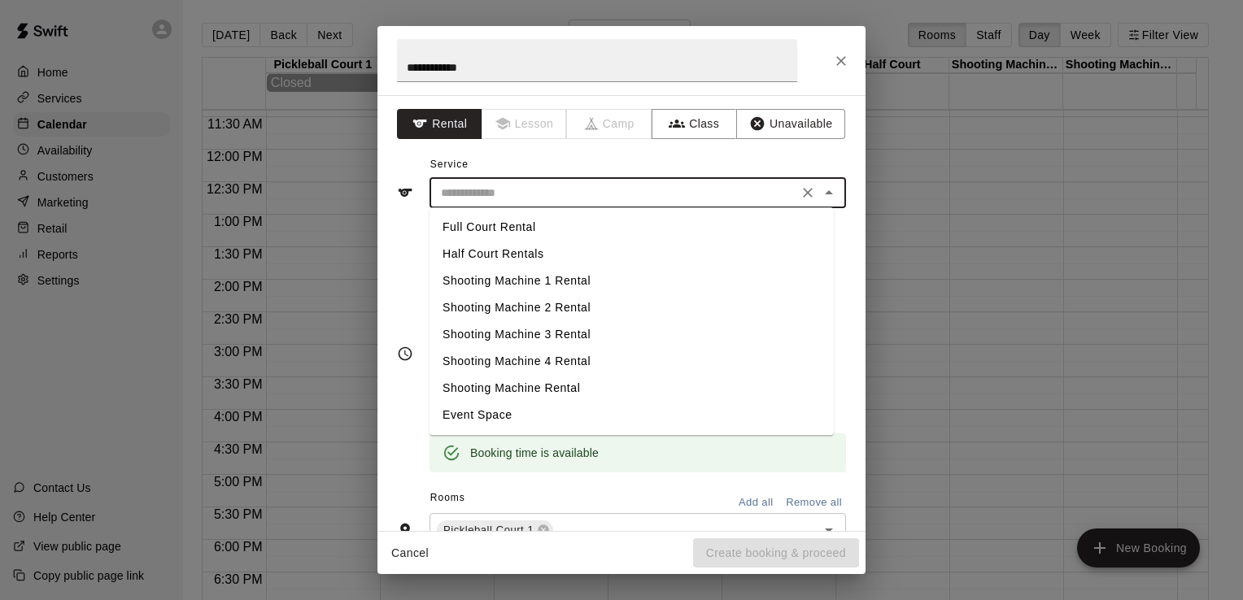
click at [479, 218] on li "Full Court Rental" at bounding box center [632, 227] width 404 height 27
type input "**********"
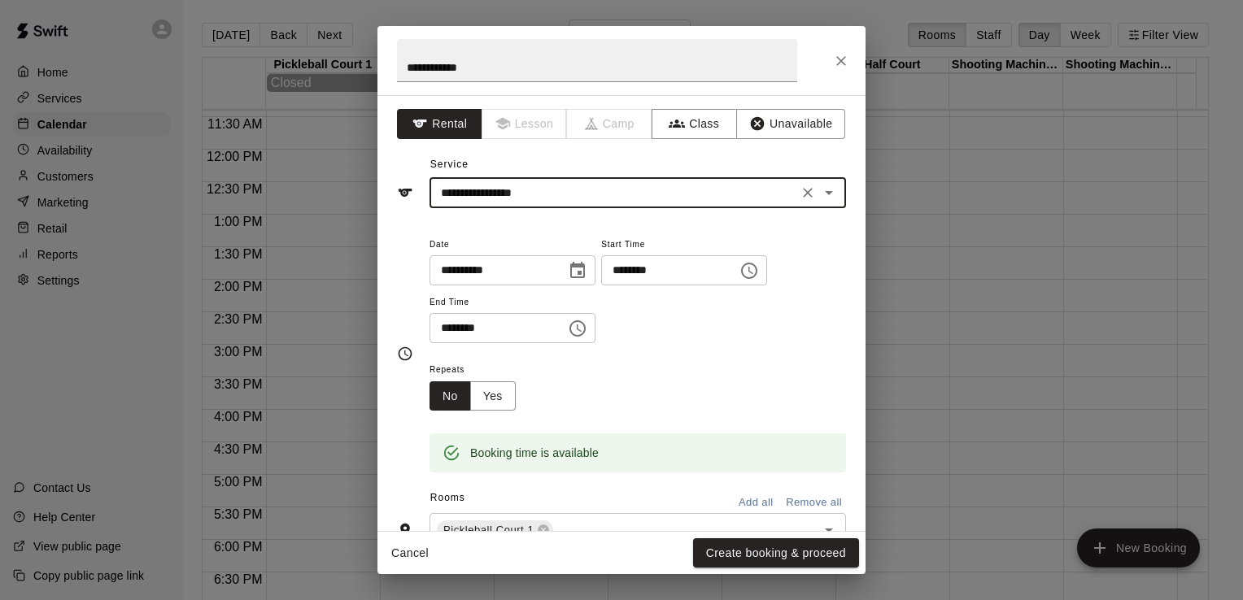
click at [651, 274] on input "********" at bounding box center [663, 270] width 125 height 30
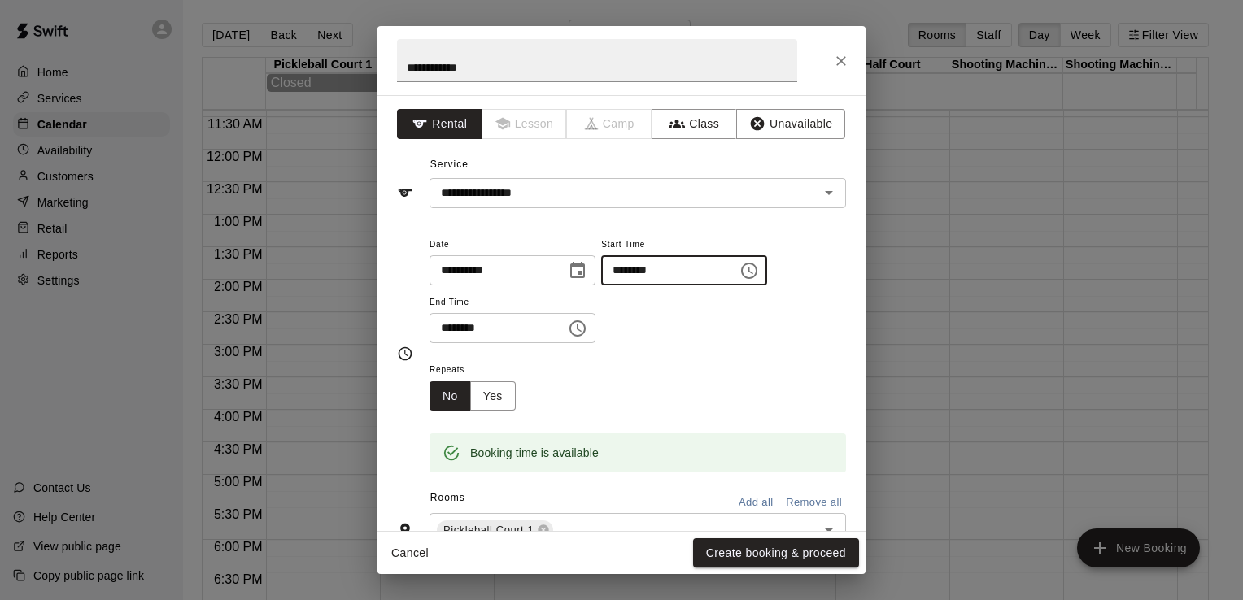
type input "********"
click at [444, 327] on input "********" at bounding box center [492, 328] width 125 height 30
type input "********"
click at [698, 355] on div "**********" at bounding box center [638, 297] width 417 height 126
drag, startPoint x: 698, startPoint y: 355, endPoint x: 661, endPoint y: 360, distance: 37.1
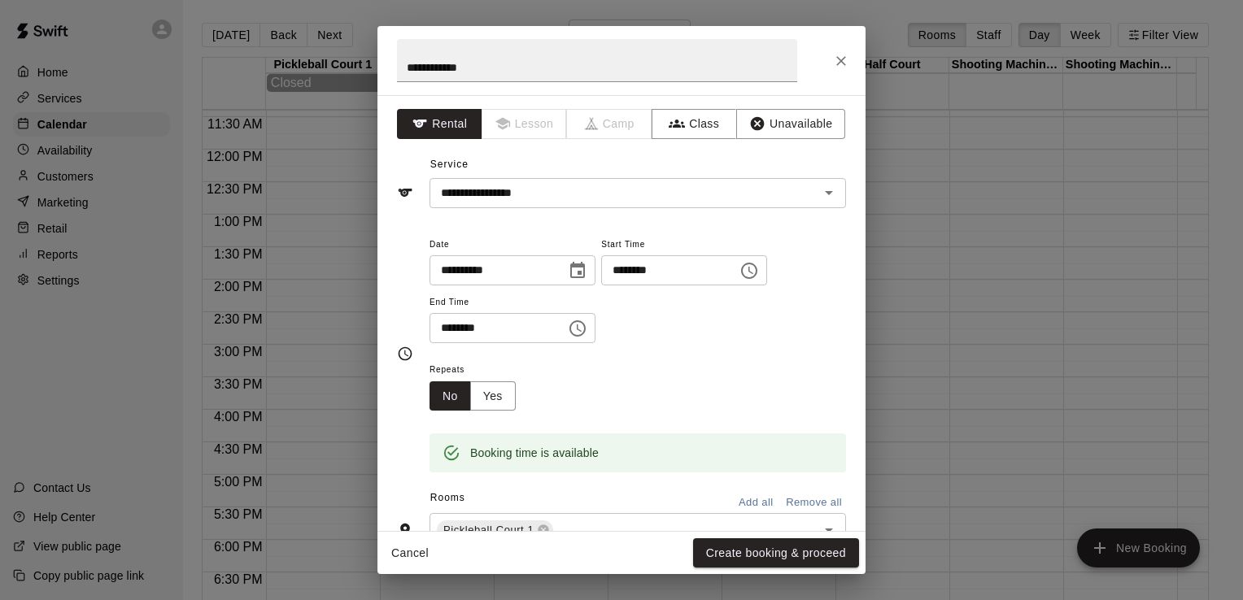
click at [661, 360] on div "Repeats No Yes" at bounding box center [638, 385] width 417 height 51
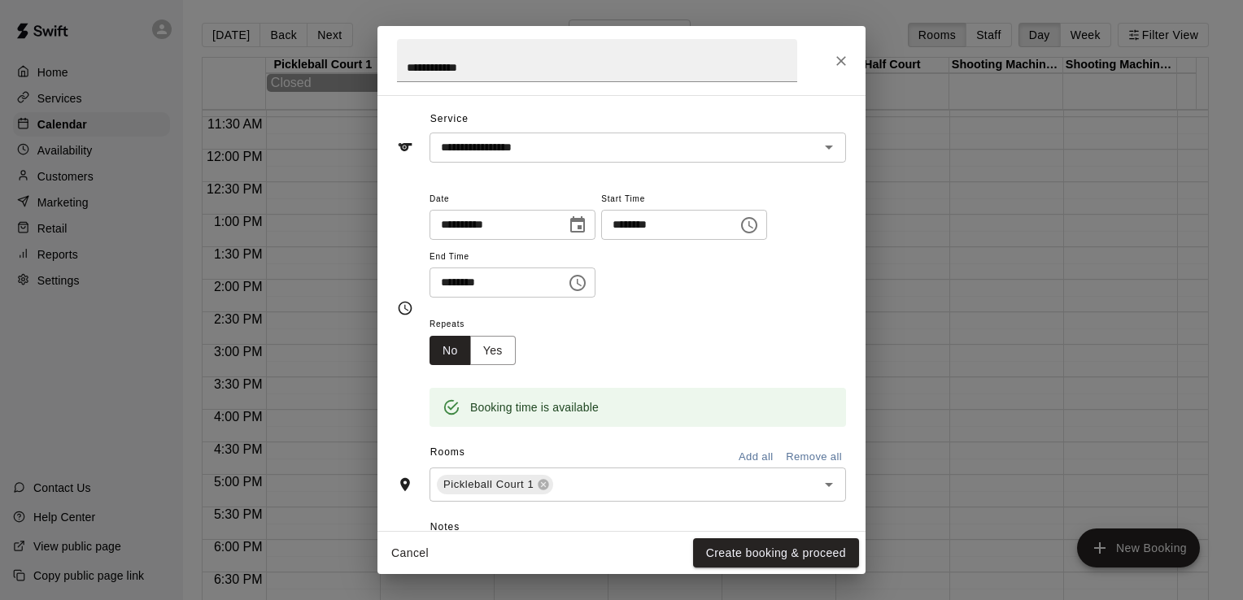
scroll to position [81, 0]
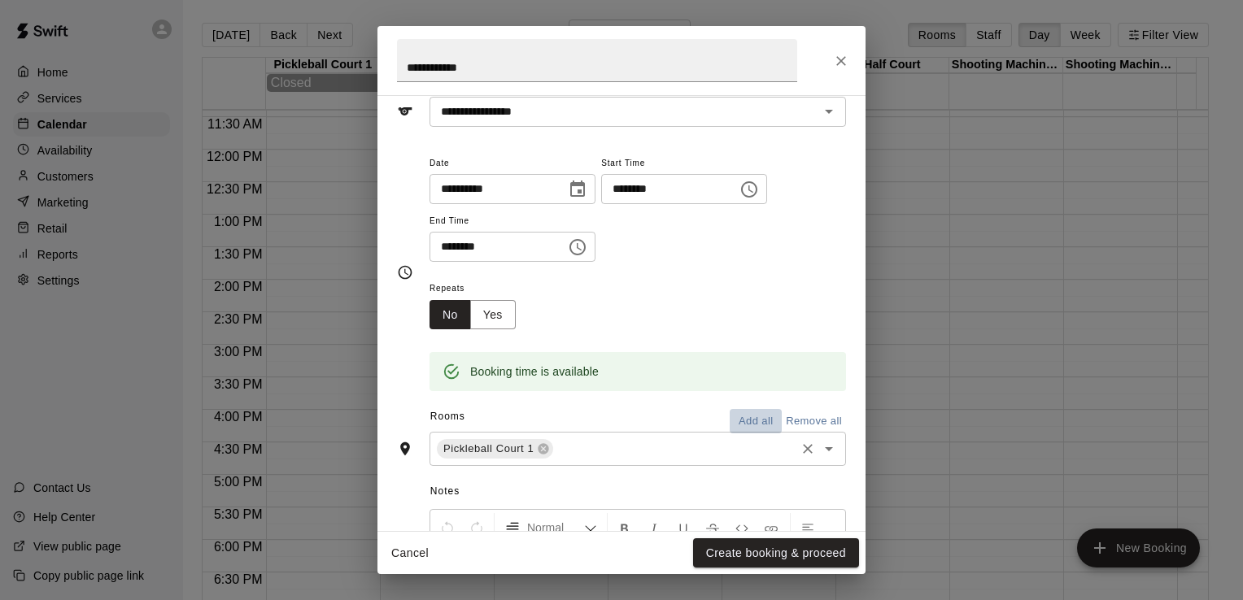
drag, startPoint x: 746, startPoint y: 419, endPoint x: 719, endPoint y: 412, distance: 27.8
click at [745, 419] on button "Add all" at bounding box center [756, 421] width 52 height 25
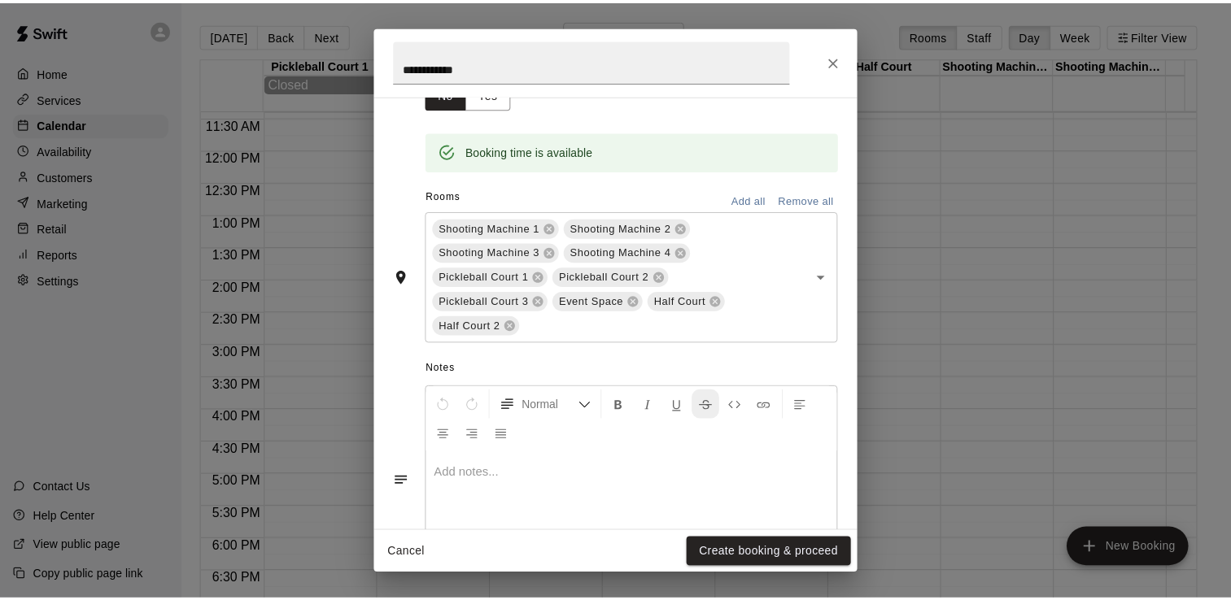
scroll to position [375, 0]
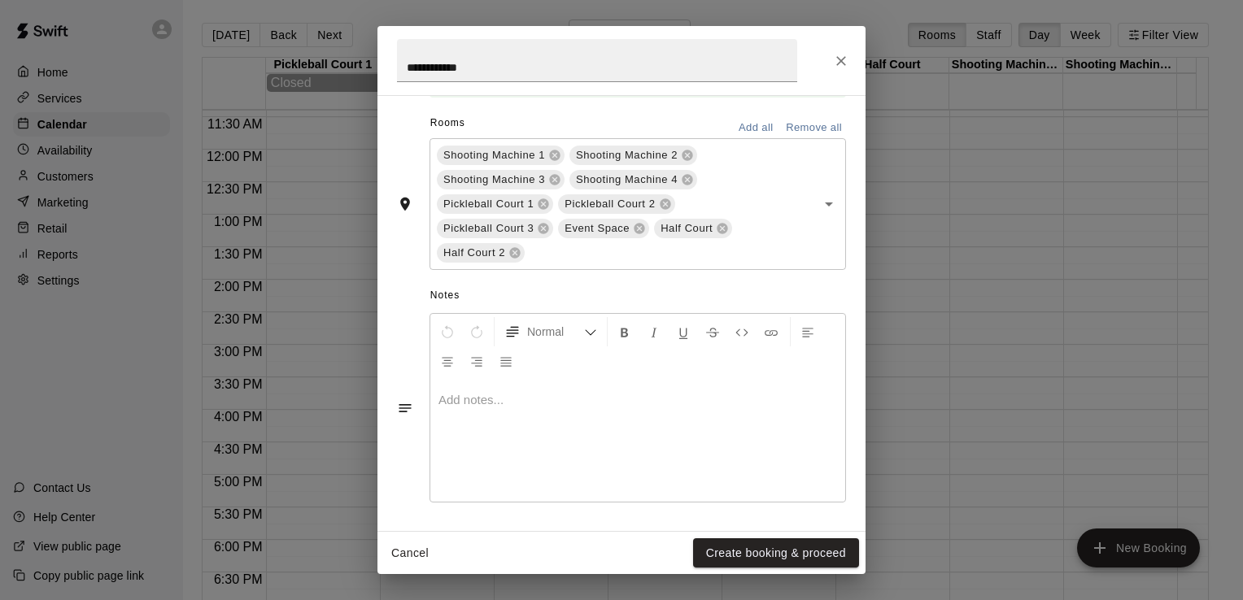
click at [767, 559] on button "Create booking & proceed" at bounding box center [776, 554] width 166 height 30
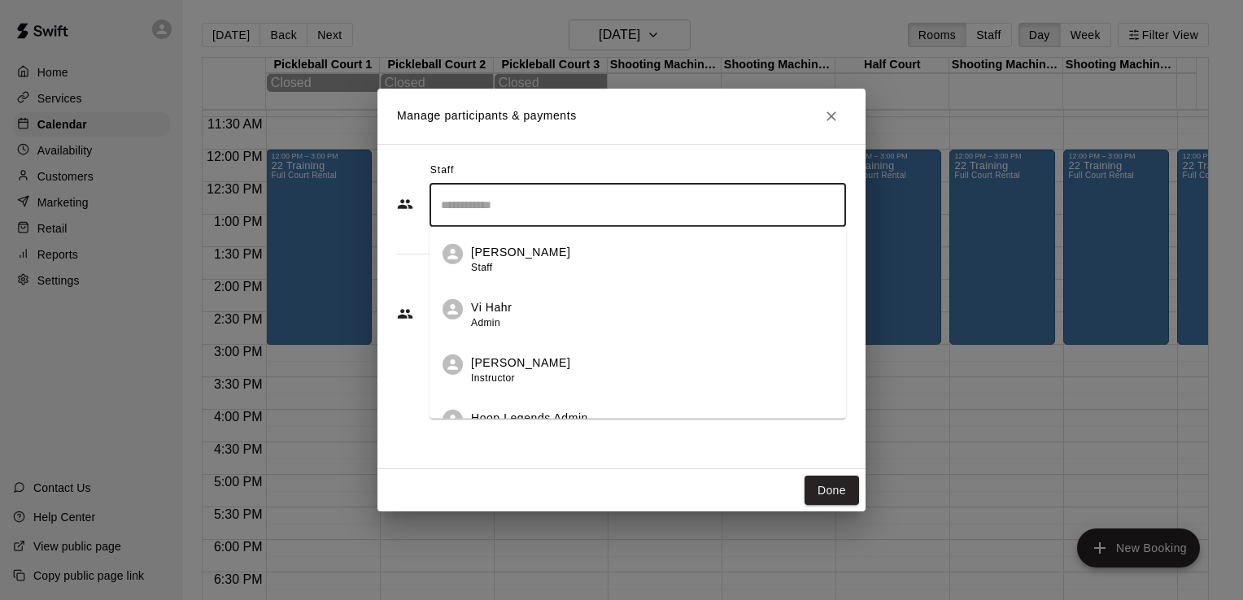
click at [558, 217] on input "Search staff" at bounding box center [638, 205] width 402 height 28
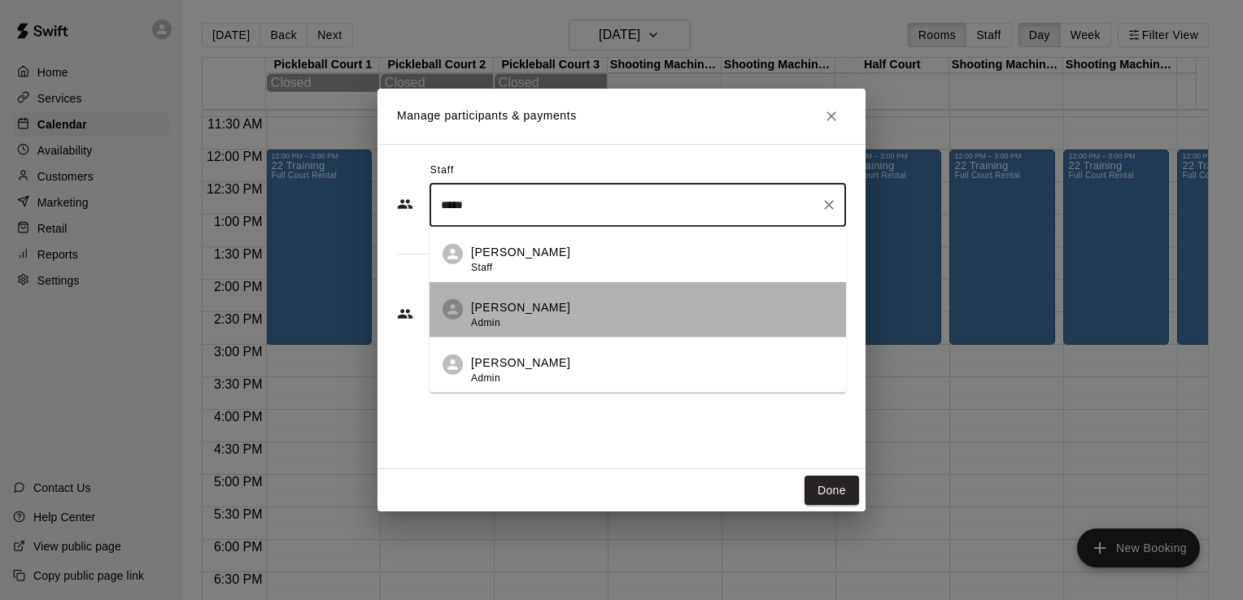
click at [547, 317] on div "[PERSON_NAME] Admin" at bounding box center [520, 315] width 99 height 32
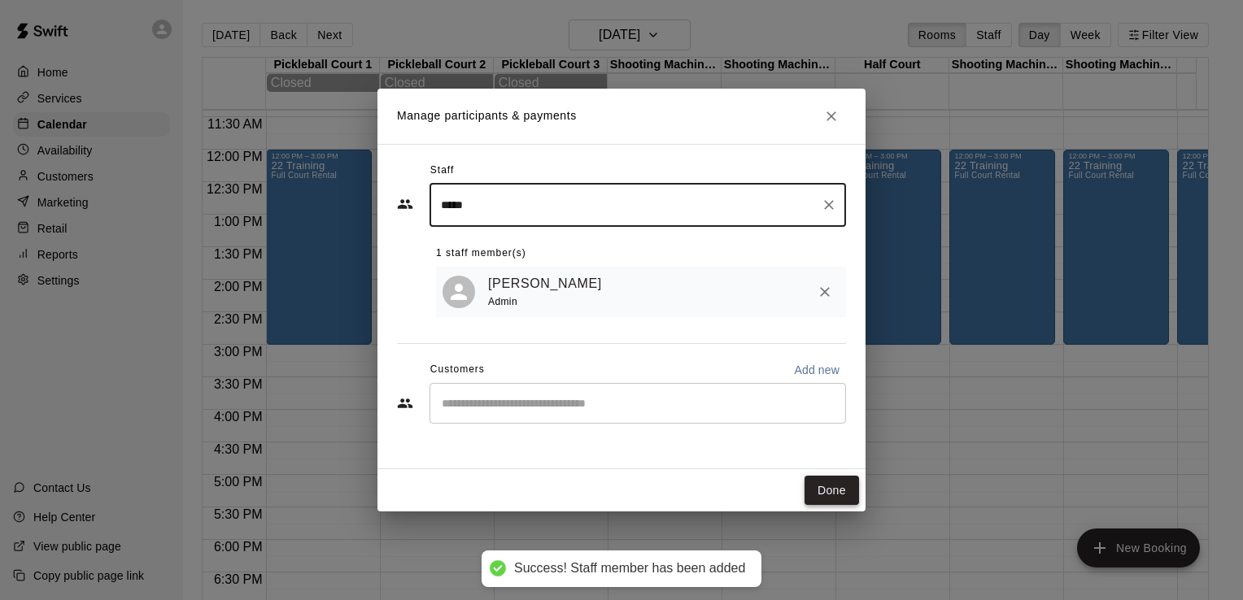
type input "*****"
click at [830, 495] on button "Done" at bounding box center [832, 491] width 55 height 30
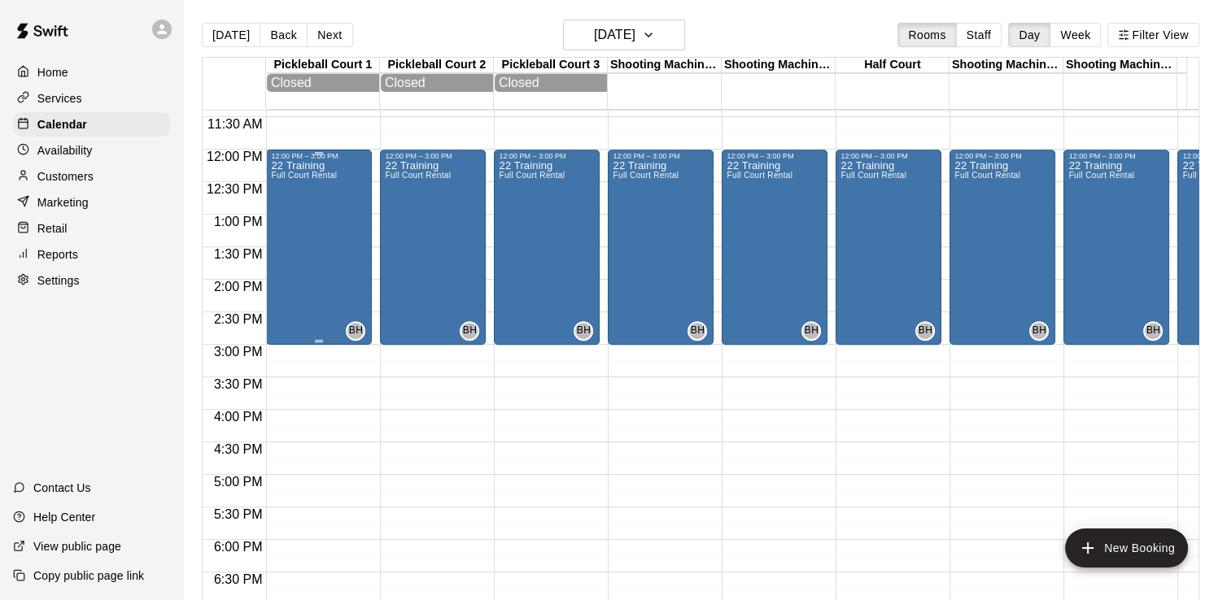
click at [345, 255] on div "22 Training Full Court Rental BH 0" at bounding box center [319, 460] width 96 height 600
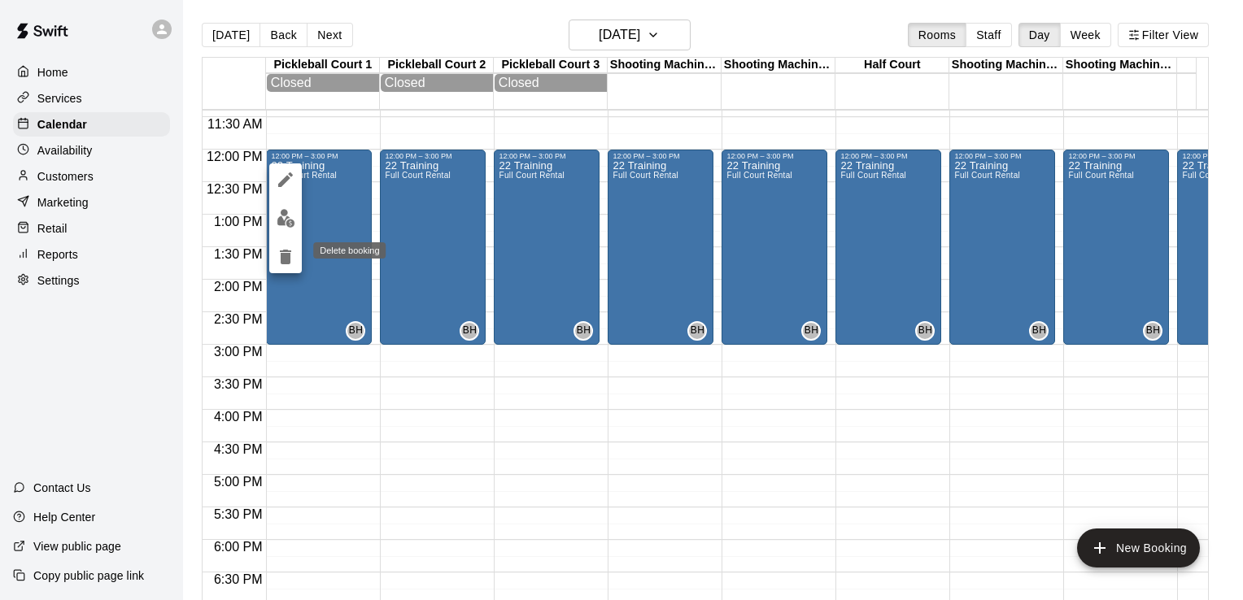
click at [290, 259] on icon "delete" at bounding box center [286, 257] width 20 height 20
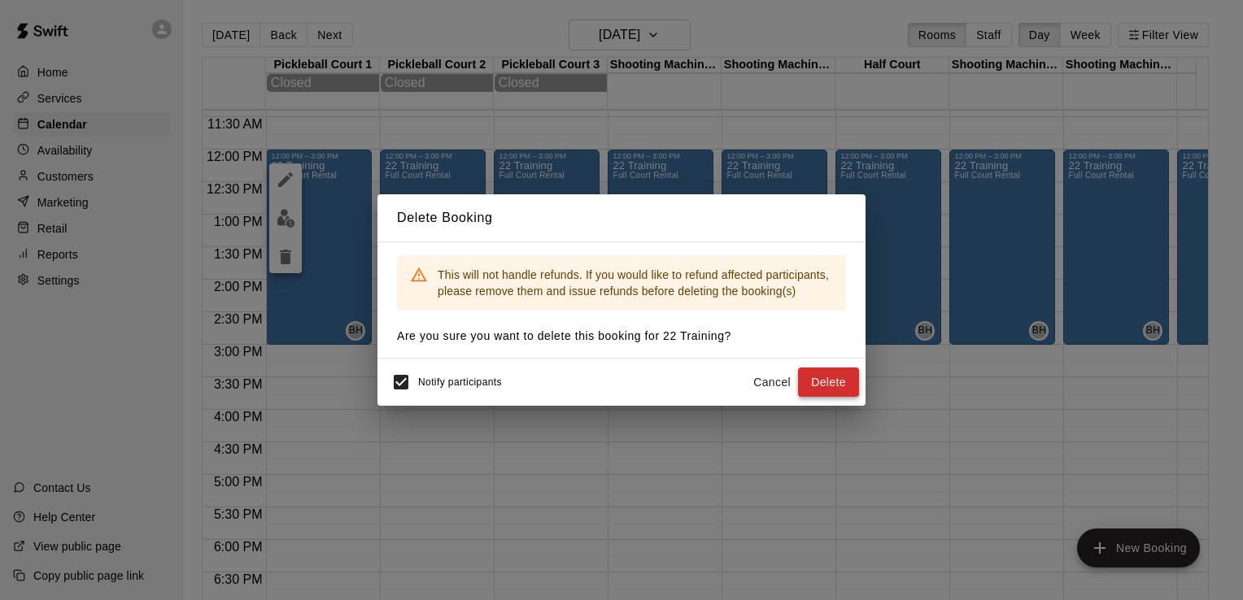
click at [827, 379] on button "Delete" at bounding box center [828, 383] width 61 height 30
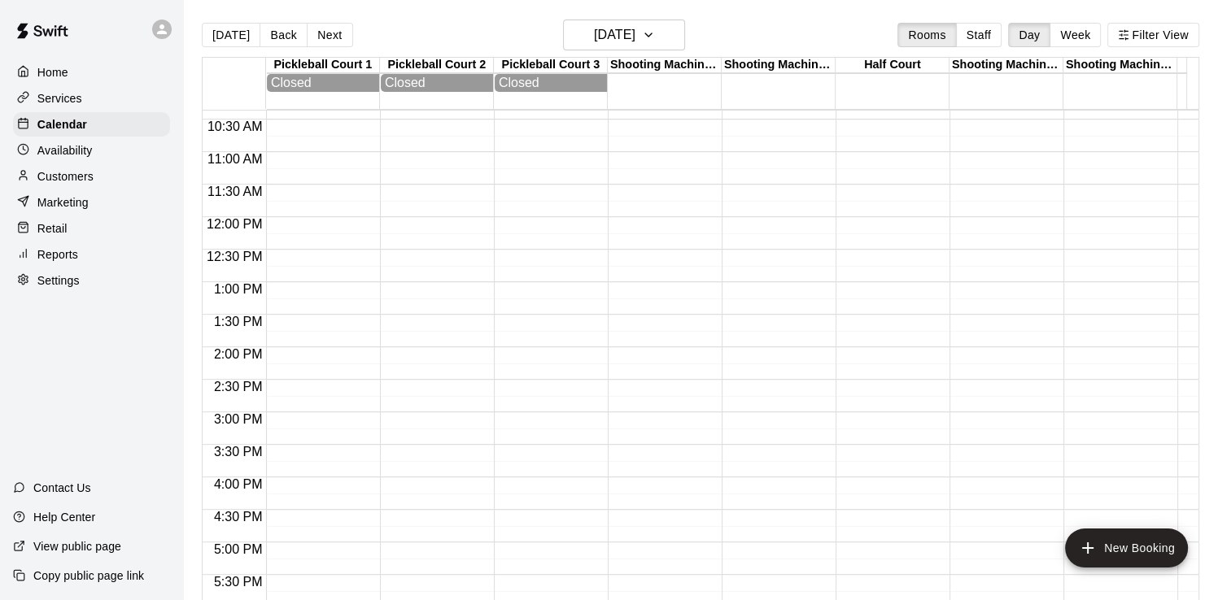
scroll to position [579, 0]
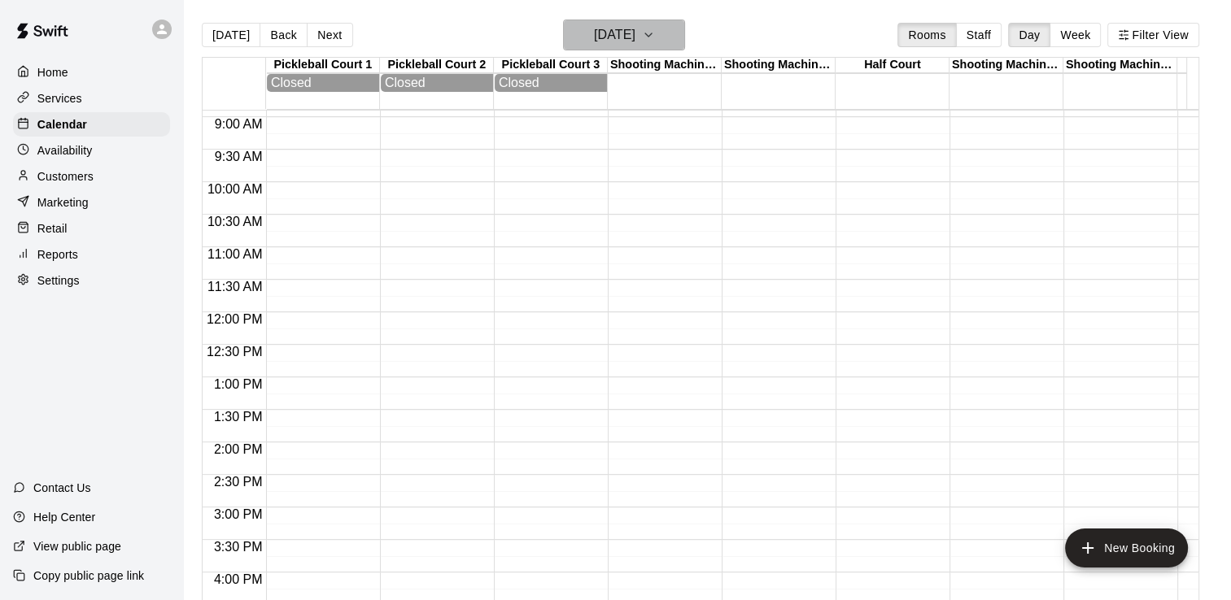
click at [635, 34] on h6 "[DATE]" at bounding box center [614, 35] width 41 height 23
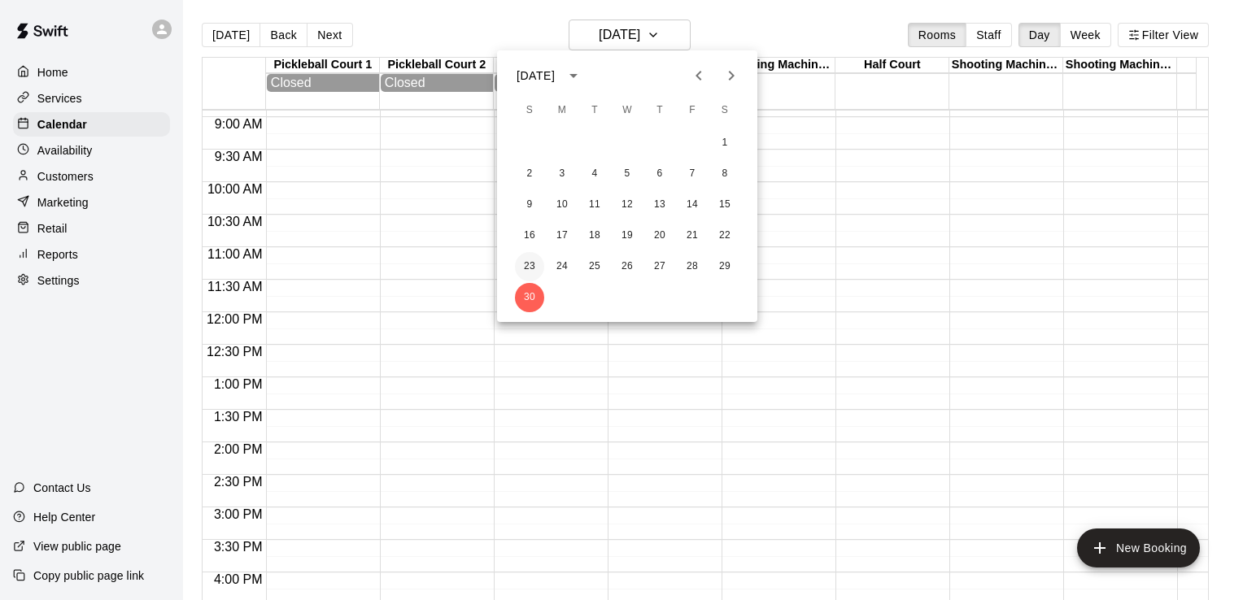
click at [529, 265] on button "23" at bounding box center [529, 266] width 29 height 29
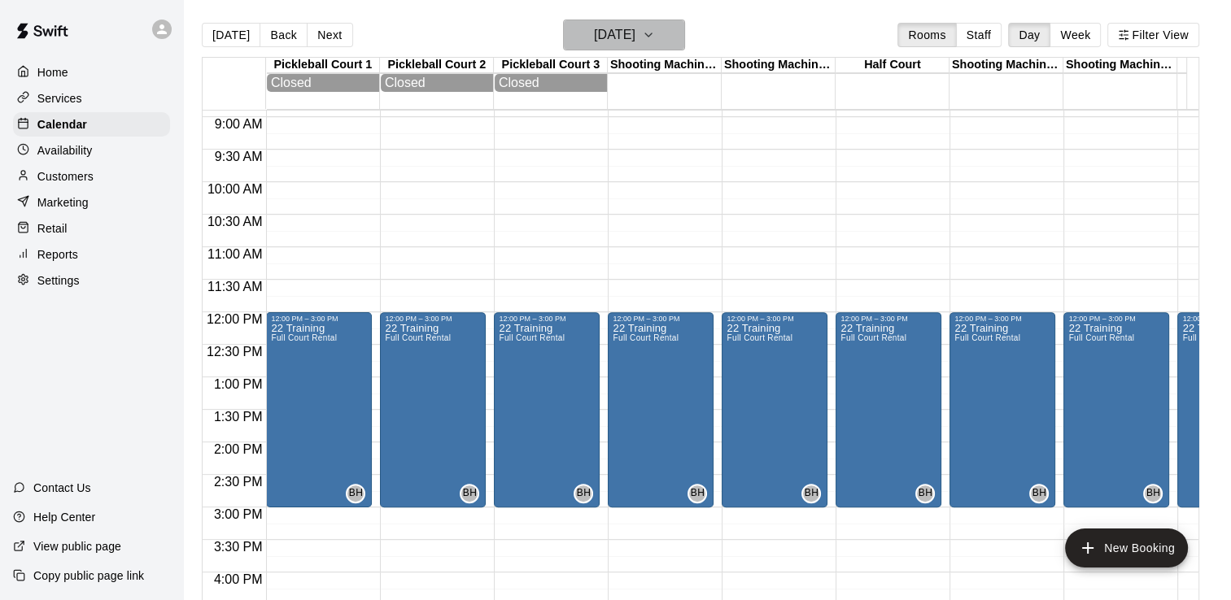
click at [635, 41] on h6 "[DATE]" at bounding box center [614, 35] width 41 height 23
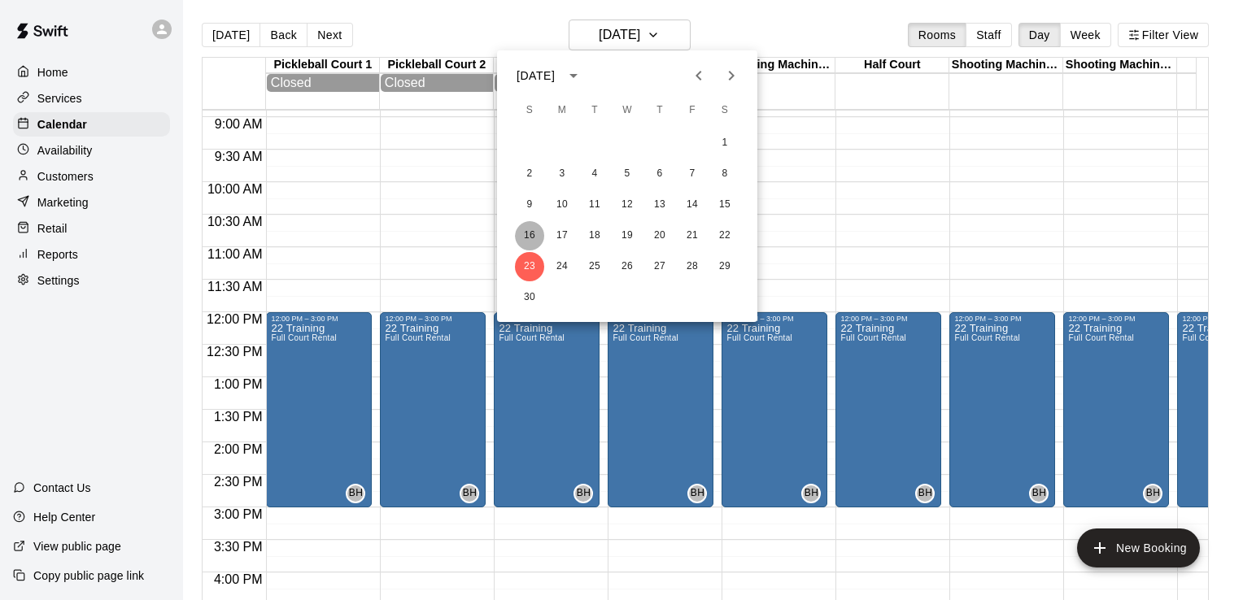
click at [524, 229] on button "16" at bounding box center [529, 235] width 29 height 29
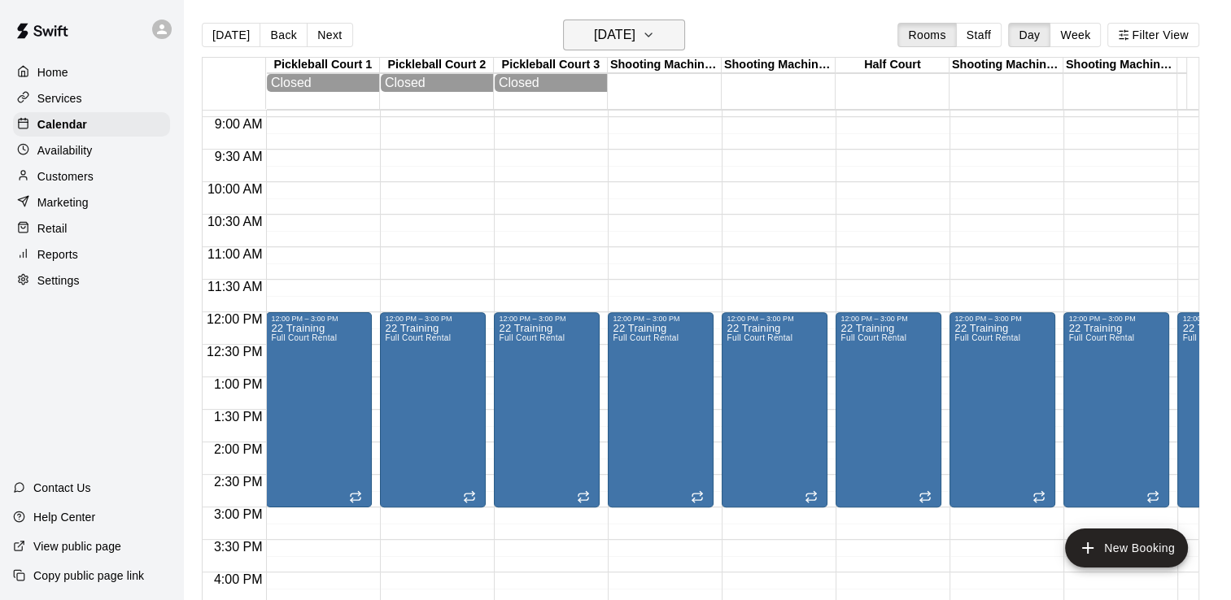
click at [609, 32] on h6 "[DATE]" at bounding box center [614, 35] width 41 height 23
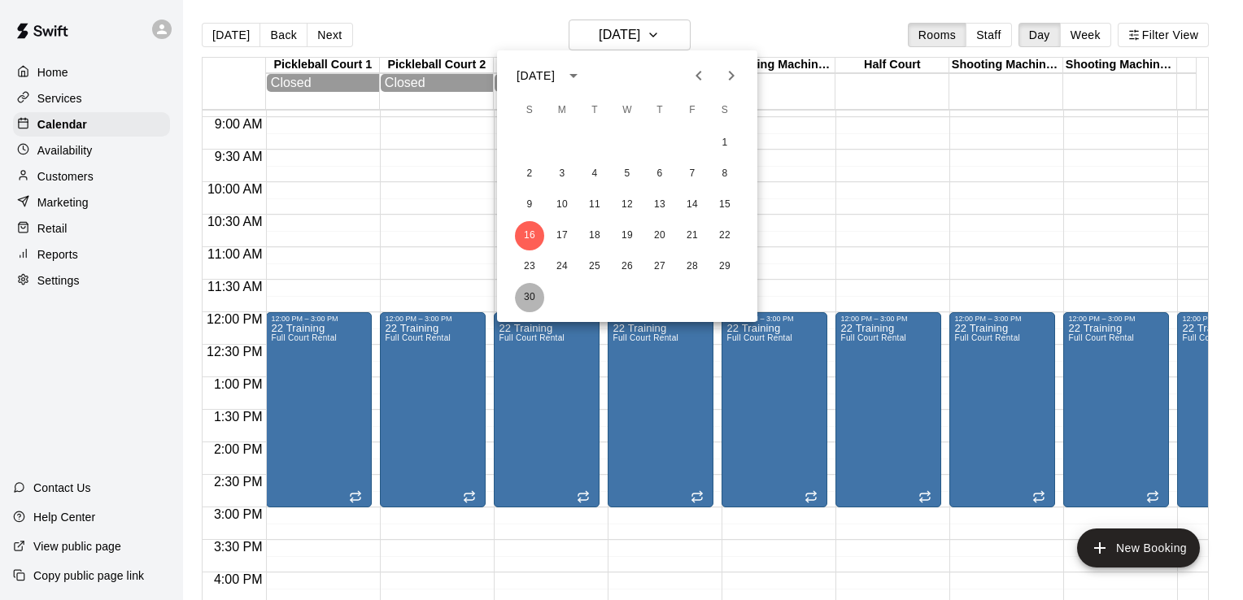
click at [530, 294] on button "30" at bounding box center [529, 297] width 29 height 29
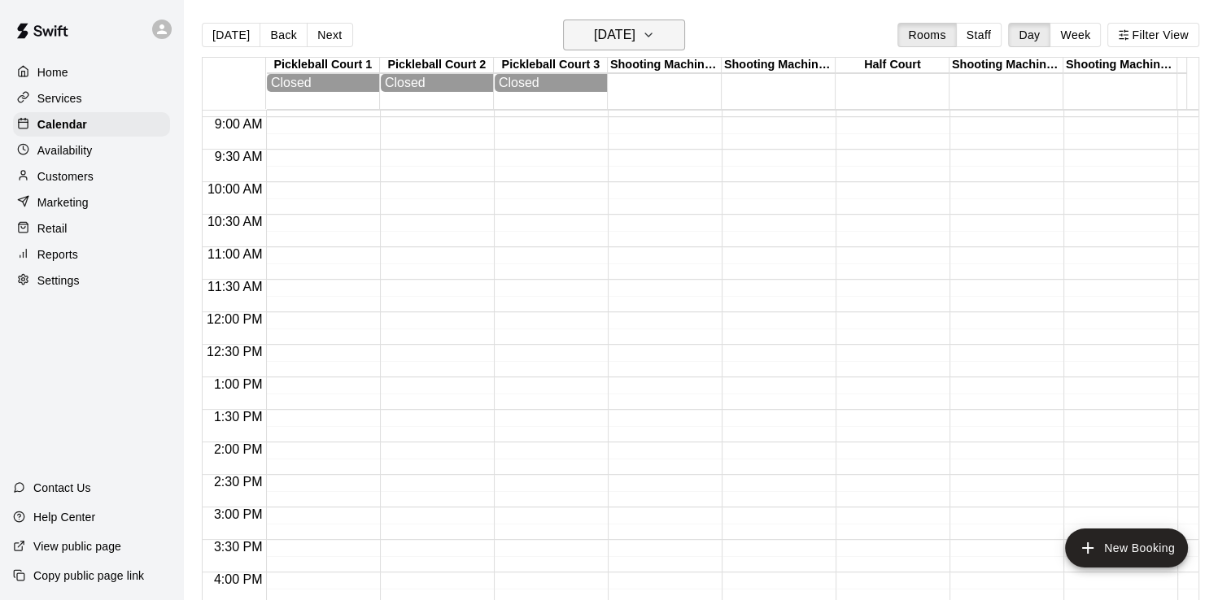
click at [655, 43] on icon "button" at bounding box center [648, 35] width 13 height 20
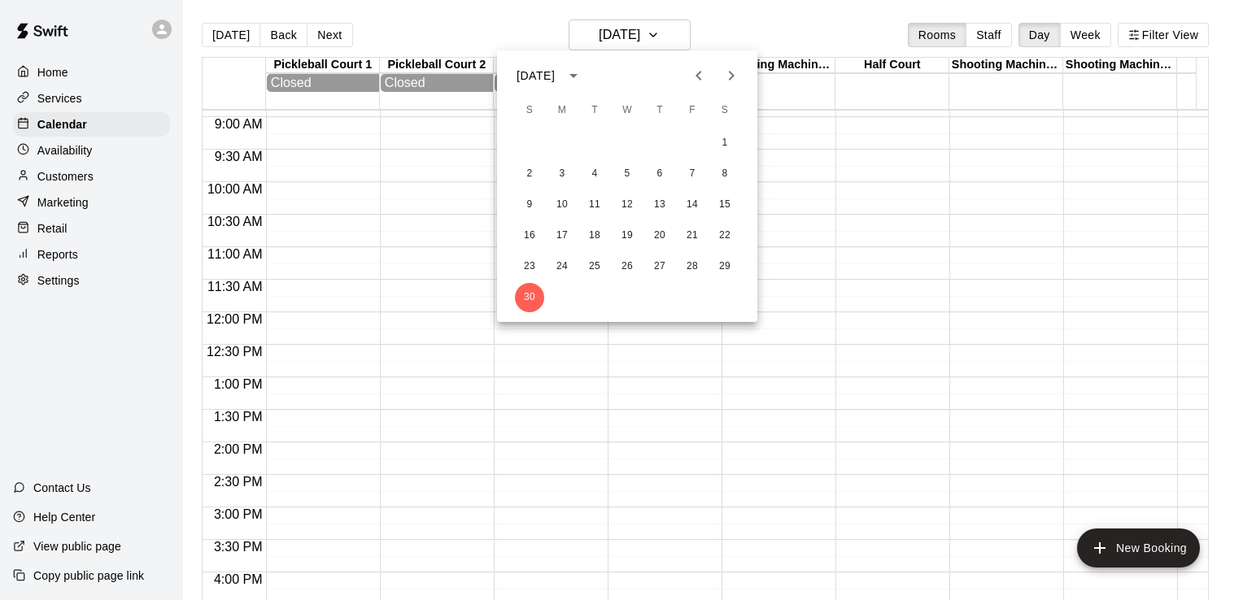
drag, startPoint x: 768, startPoint y: 307, endPoint x: 777, endPoint y: 301, distance: 10.6
click at [768, 306] on div at bounding box center [621, 300] width 1243 height 600
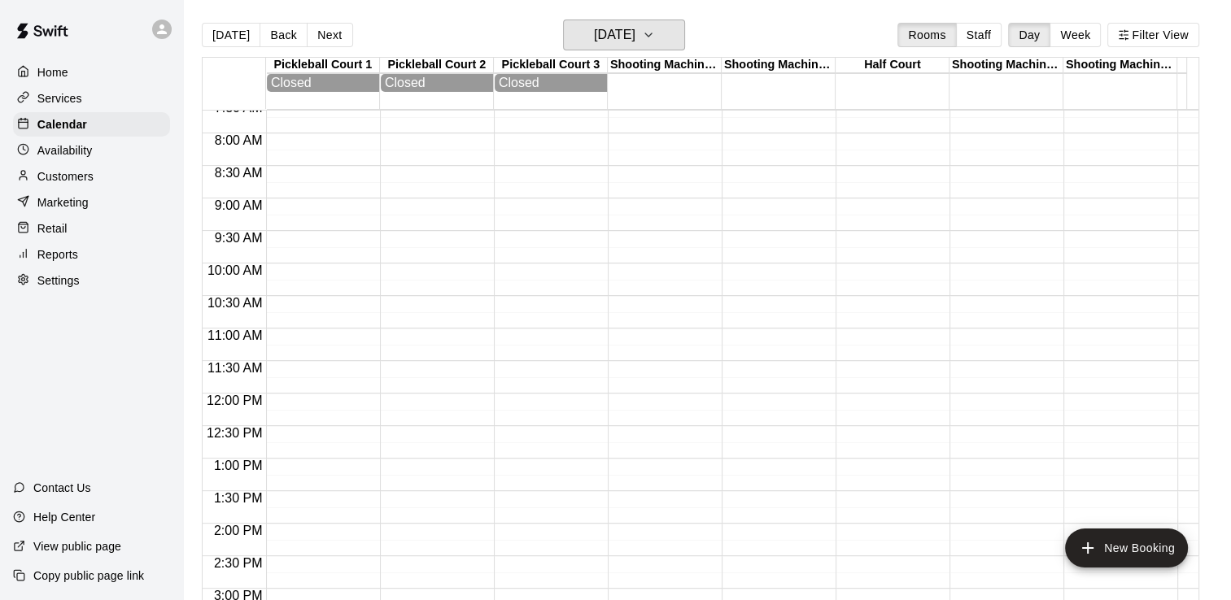
scroll to position [0, 0]
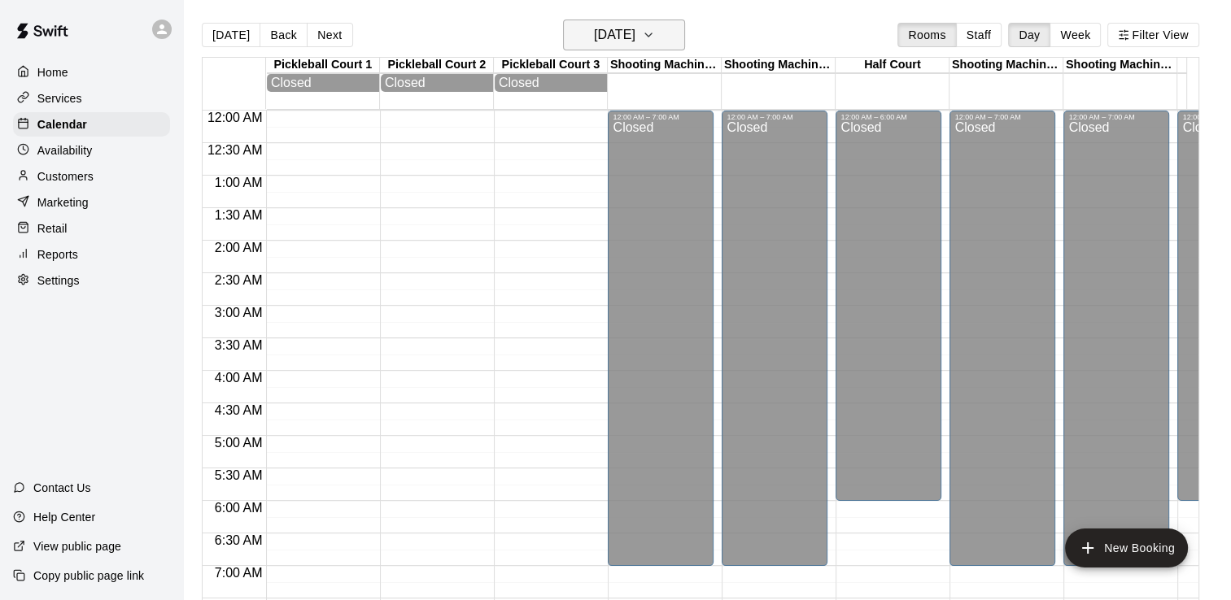
click at [661, 29] on button "[DATE]" at bounding box center [624, 35] width 122 height 31
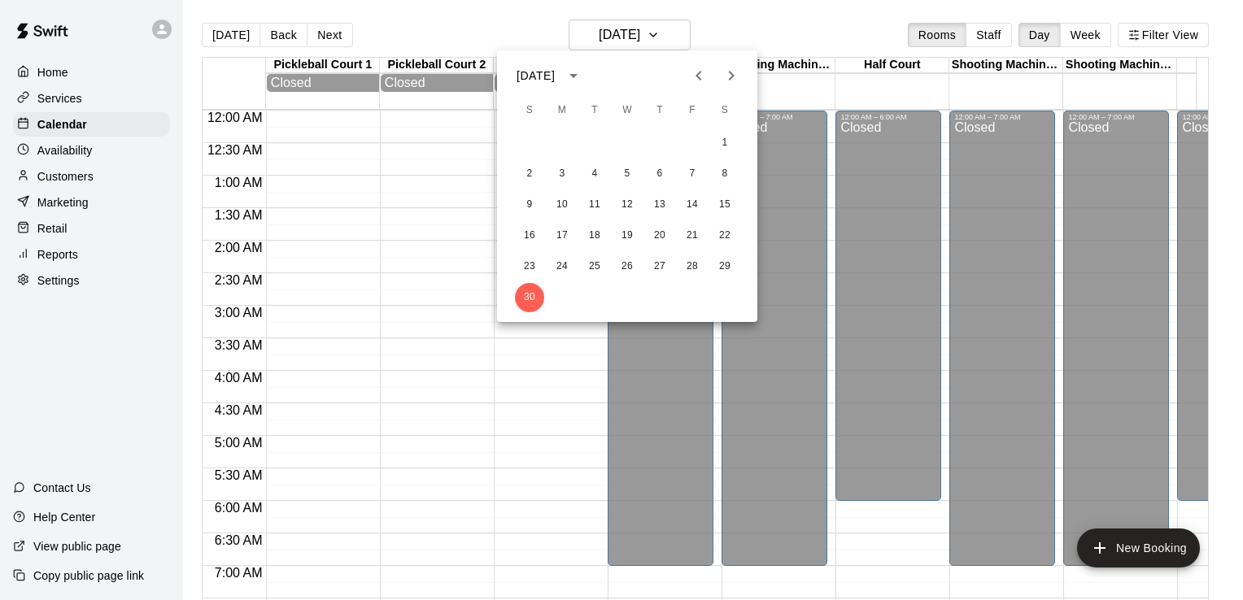
click at [730, 77] on icon "Next month" at bounding box center [732, 76] width 6 height 10
click at [722, 138] on button "6" at bounding box center [724, 143] width 29 height 29
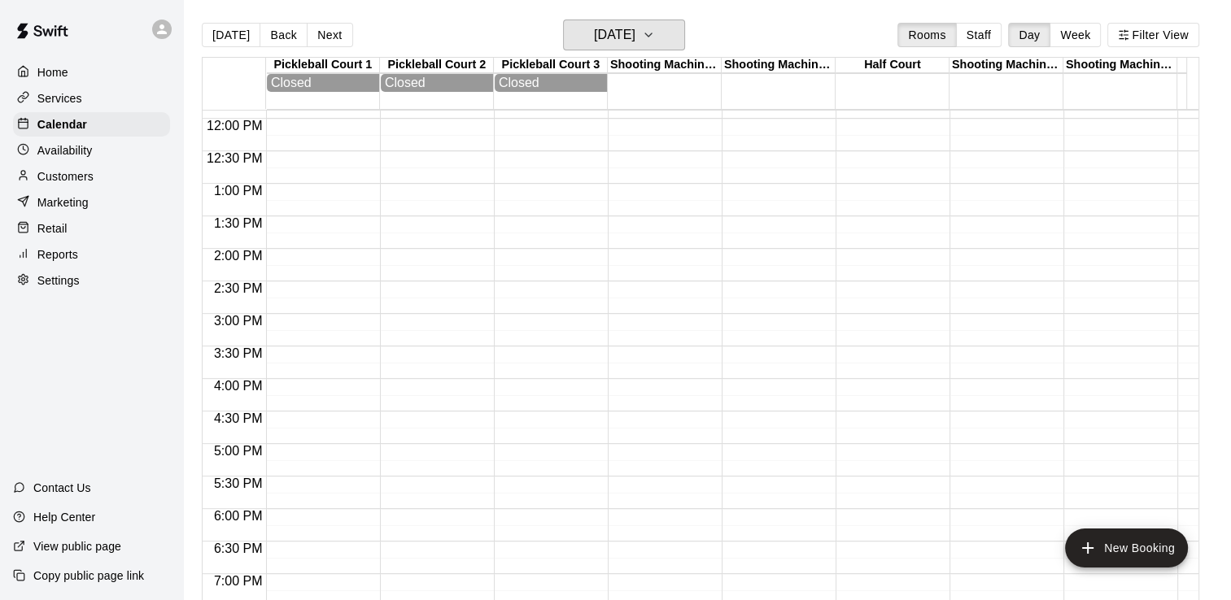
scroll to position [417, 0]
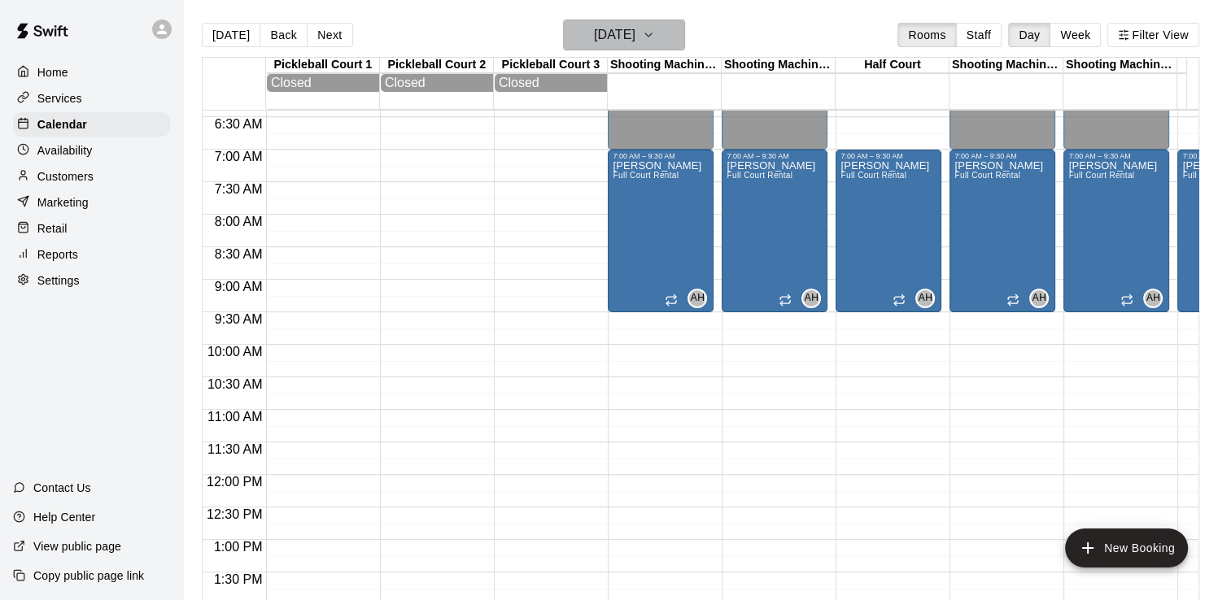
click at [655, 43] on icon "button" at bounding box center [648, 35] width 13 height 20
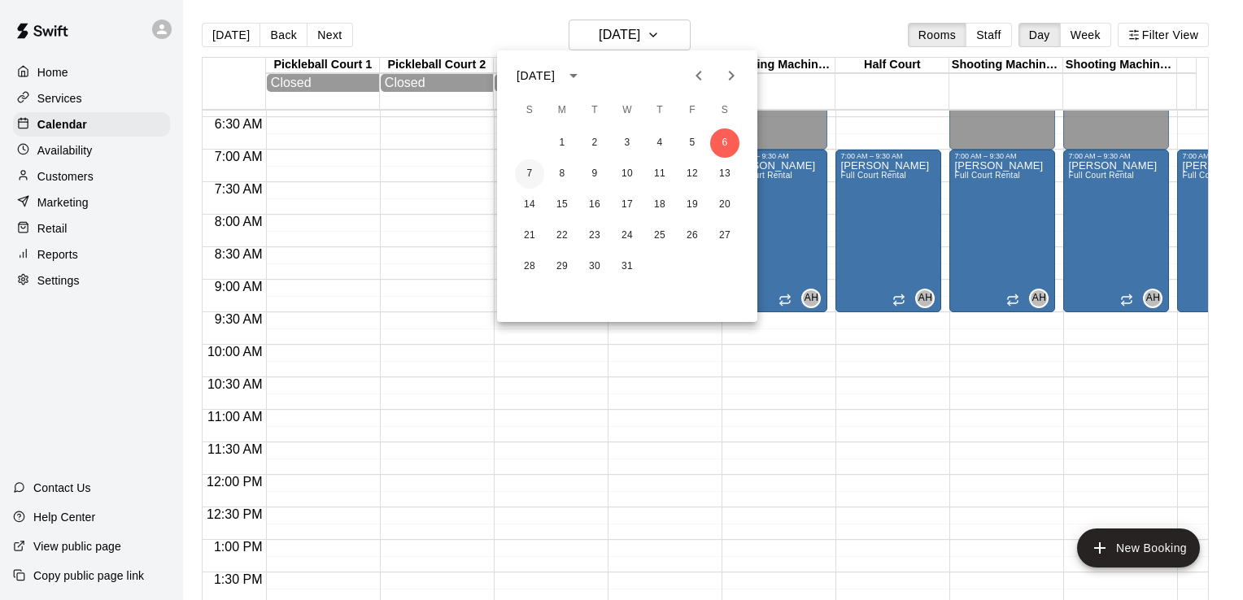
click at [535, 170] on button "7" at bounding box center [529, 173] width 29 height 29
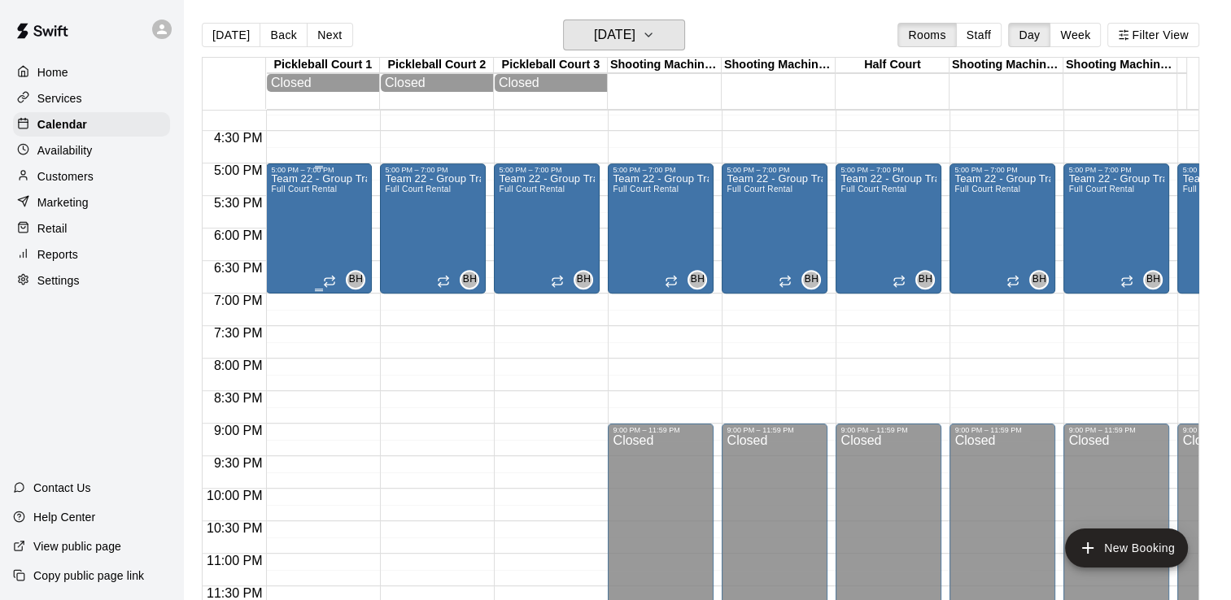
scroll to position [986, 0]
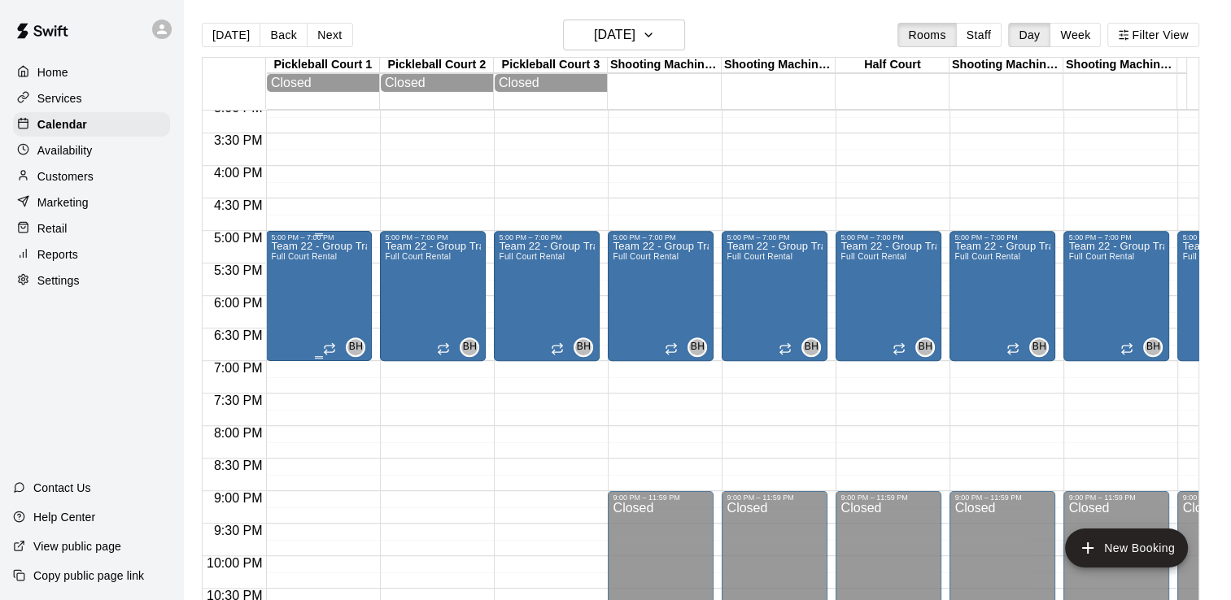
click at [330, 273] on div "Team 22 - Group Training (Sun) Full Court Rental" at bounding box center [319, 542] width 96 height 600
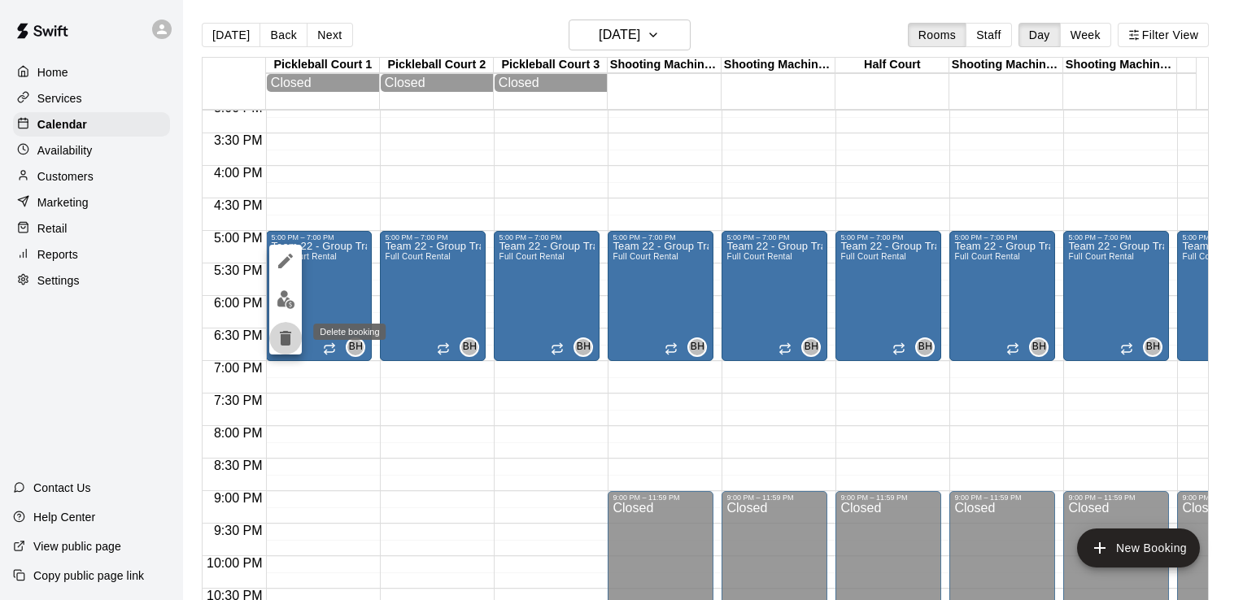
click at [290, 337] on icon "delete" at bounding box center [285, 338] width 11 height 15
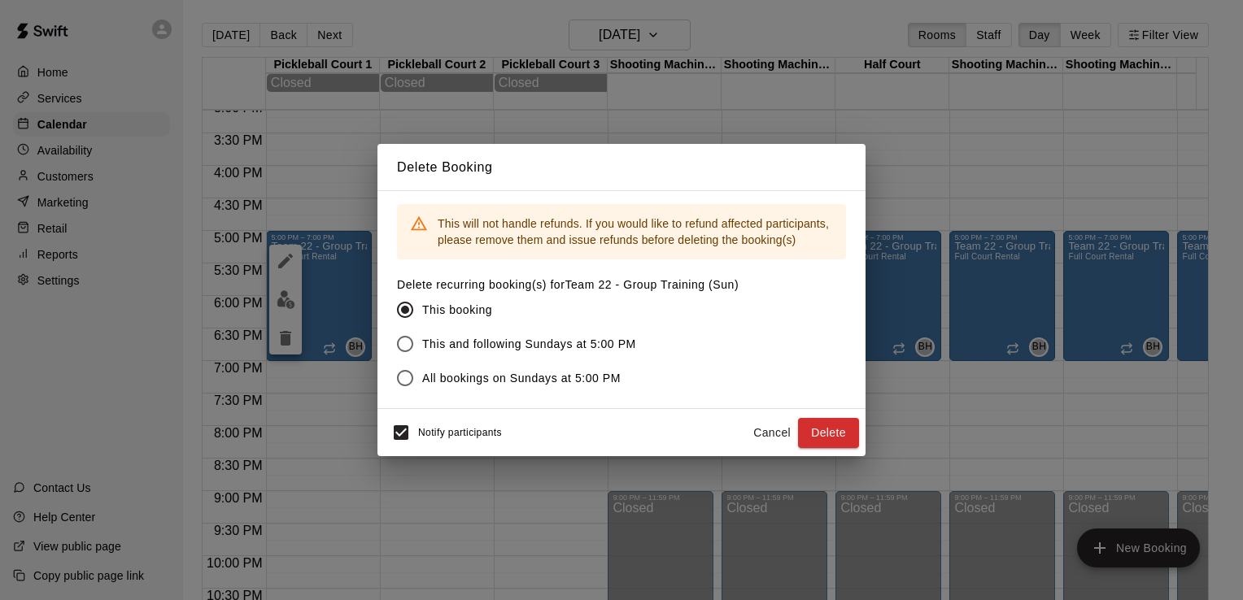
click at [844, 439] on button "Delete" at bounding box center [828, 433] width 61 height 30
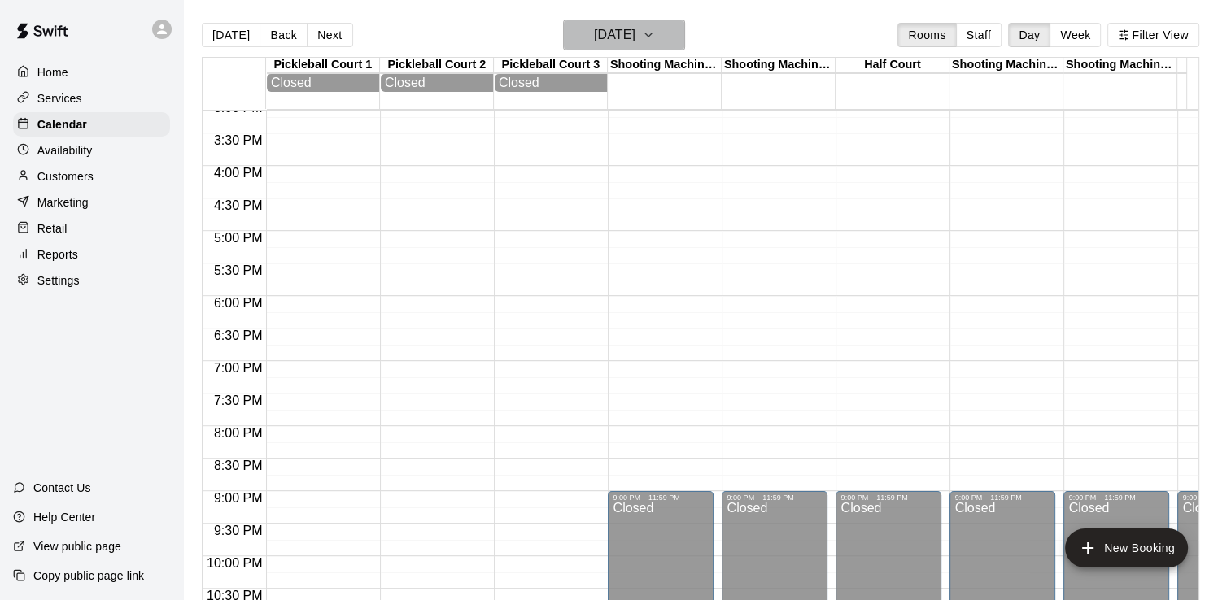
click at [655, 33] on icon "button" at bounding box center [648, 35] width 13 height 20
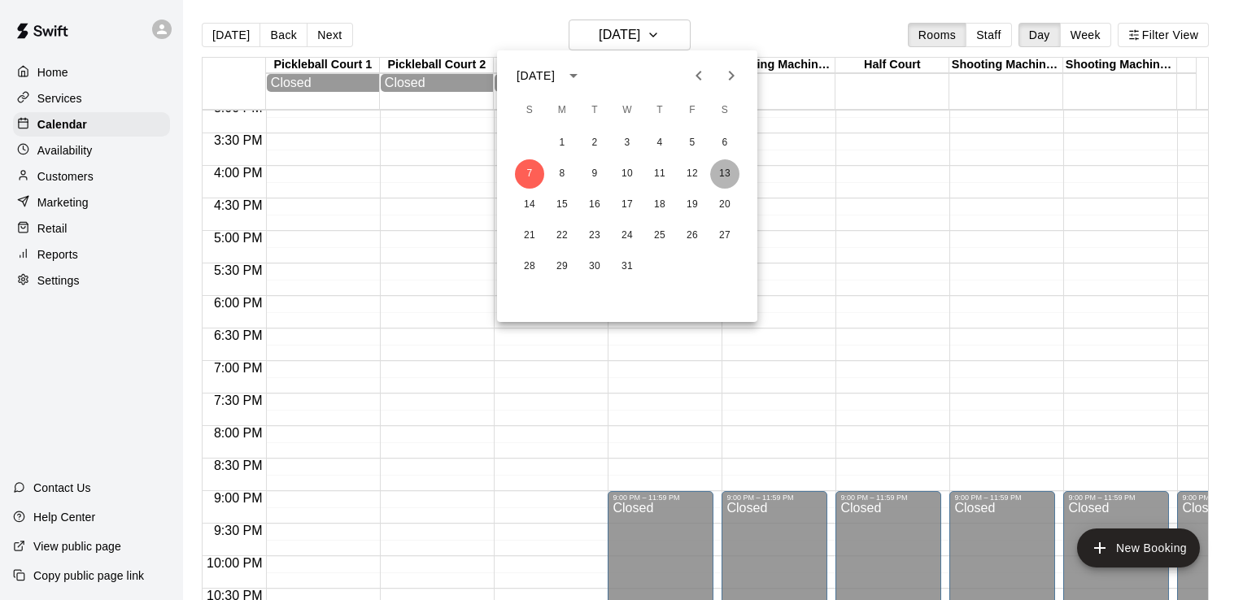
click at [730, 173] on button "13" at bounding box center [724, 173] width 29 height 29
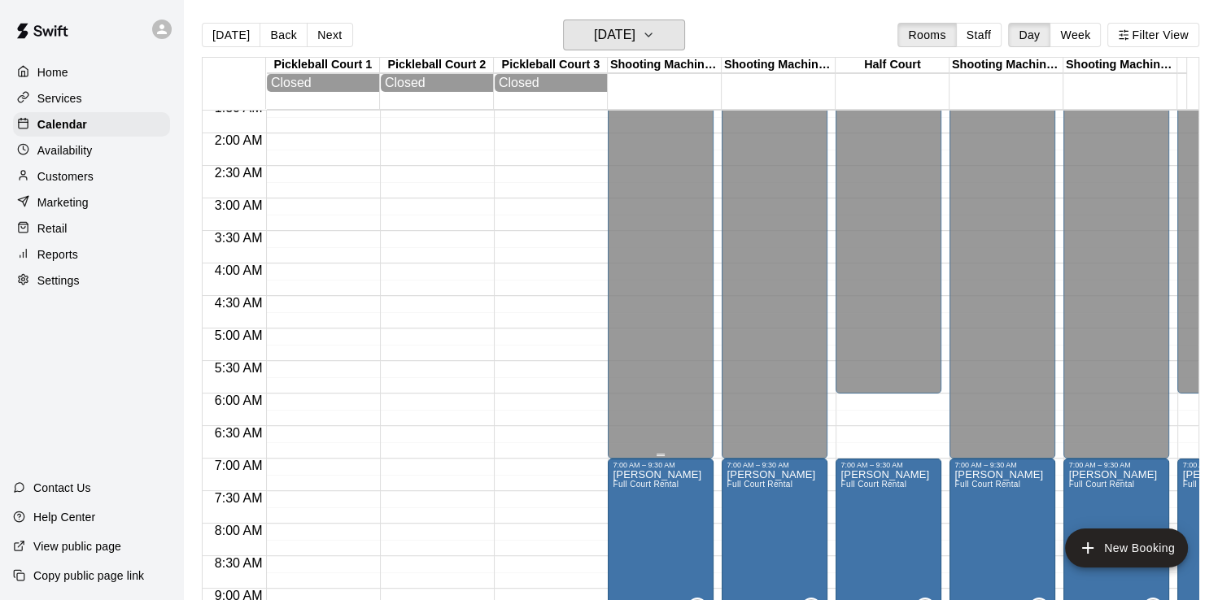
scroll to position [91, 0]
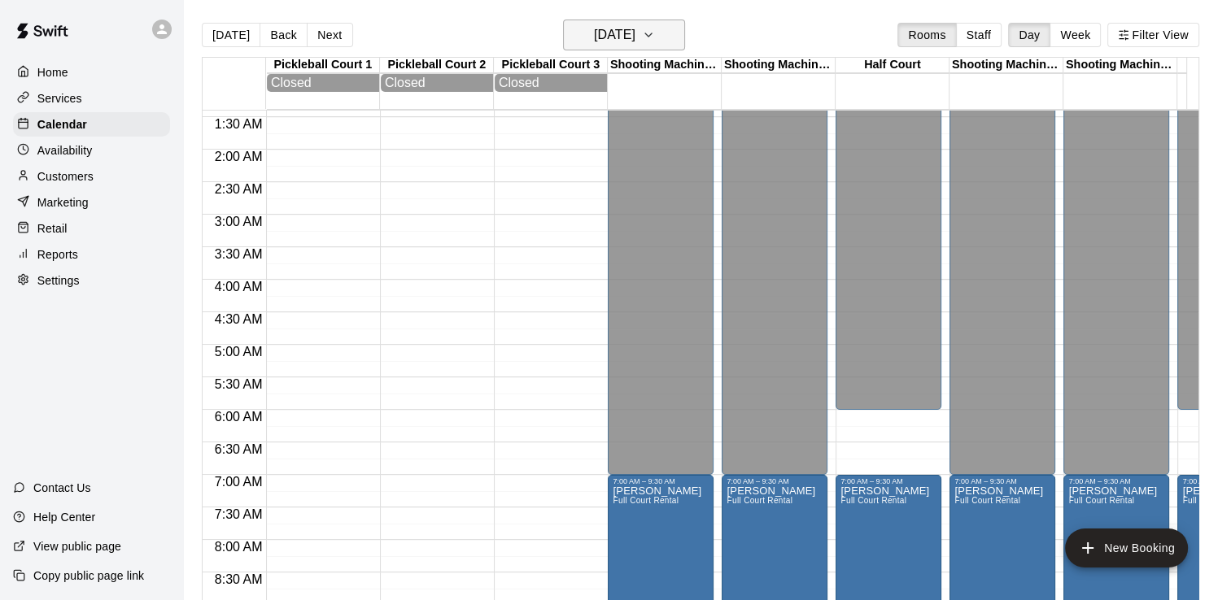
click at [635, 33] on h6 "[DATE]" at bounding box center [614, 35] width 41 height 23
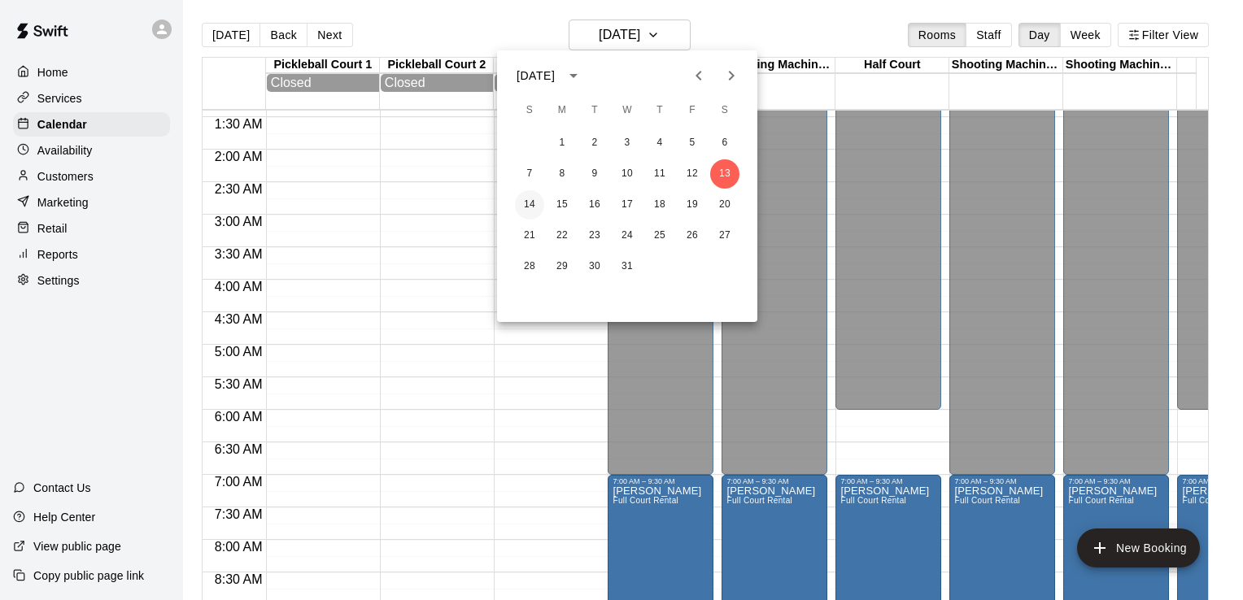
click at [529, 197] on button "14" at bounding box center [529, 204] width 29 height 29
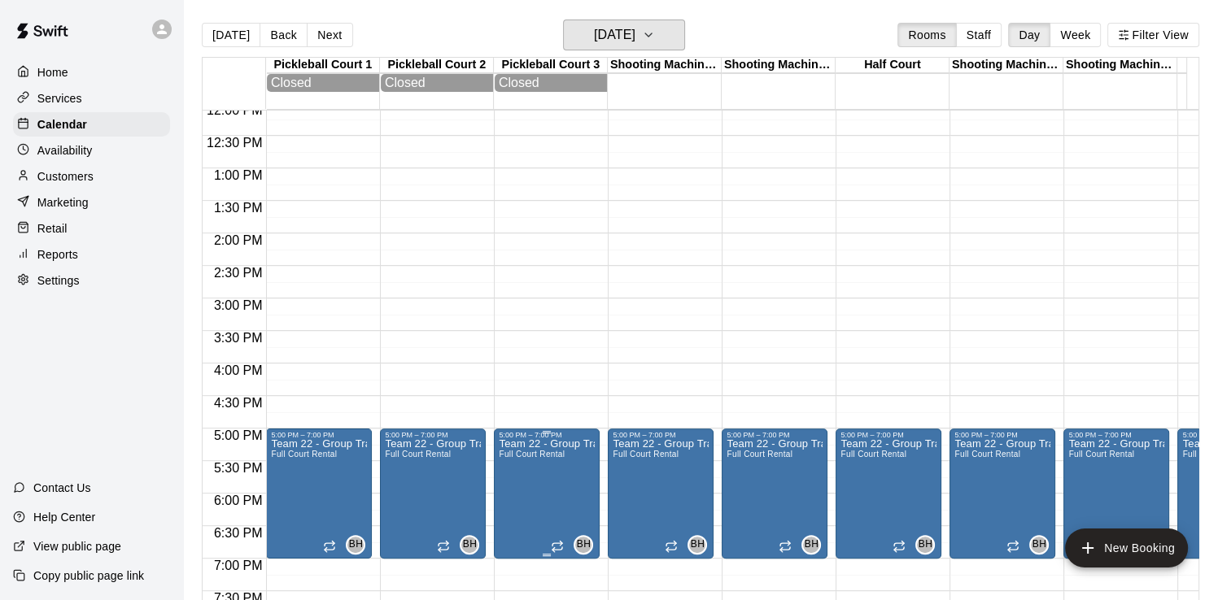
scroll to position [905, 0]
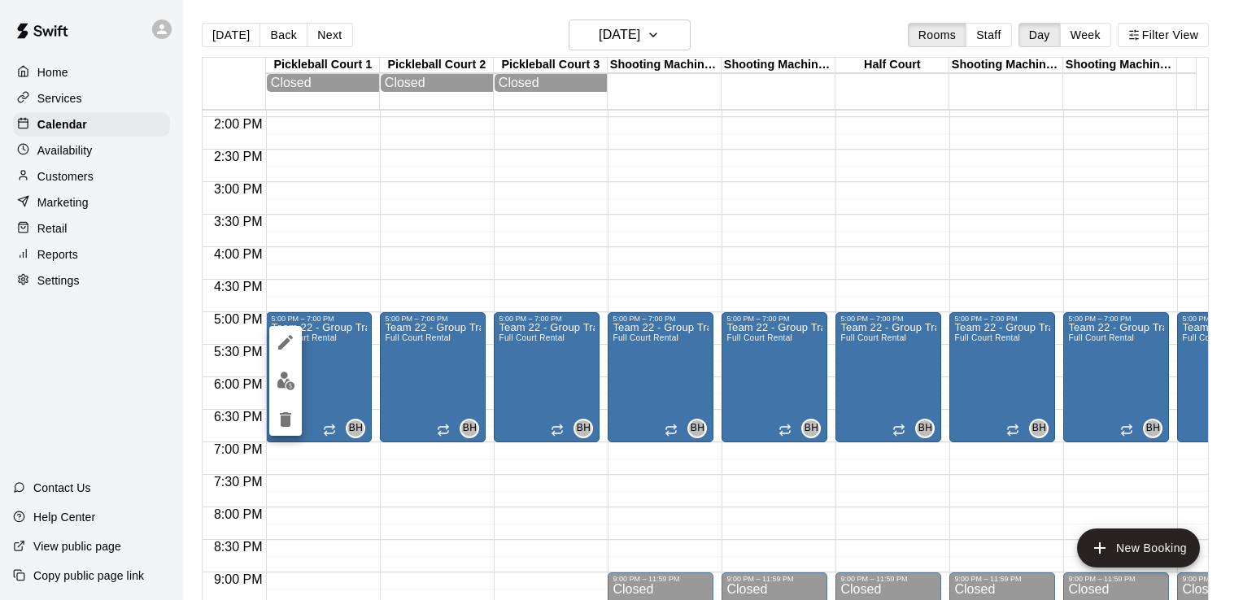
click at [290, 417] on icon "delete" at bounding box center [285, 419] width 11 height 15
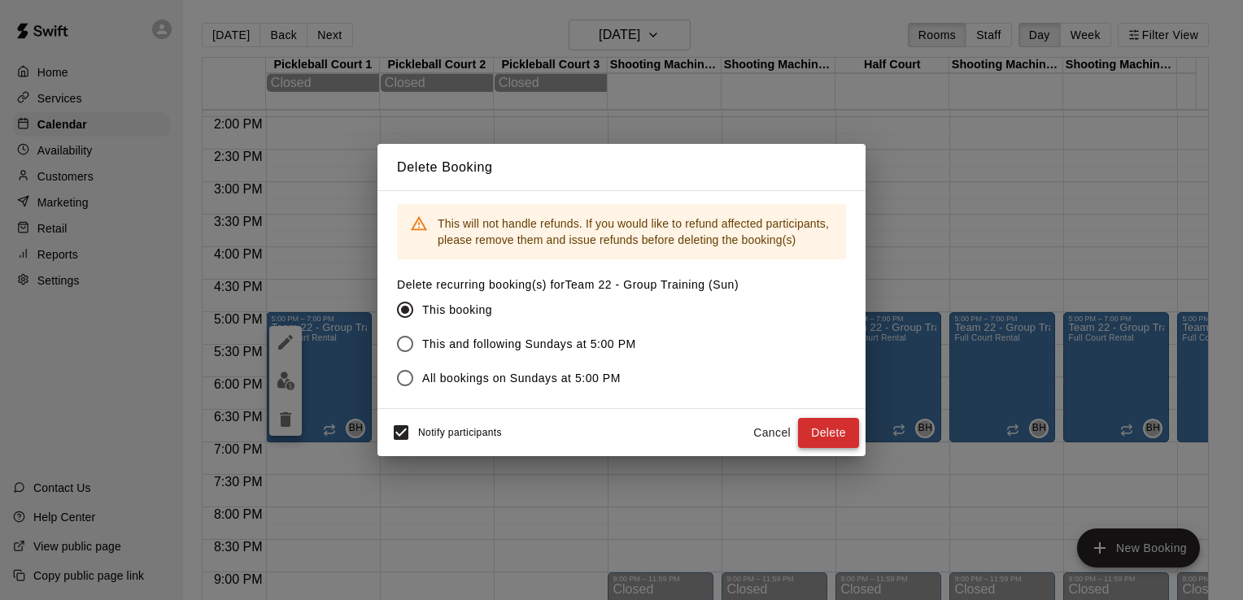
click at [825, 434] on button "Delete" at bounding box center [828, 433] width 61 height 30
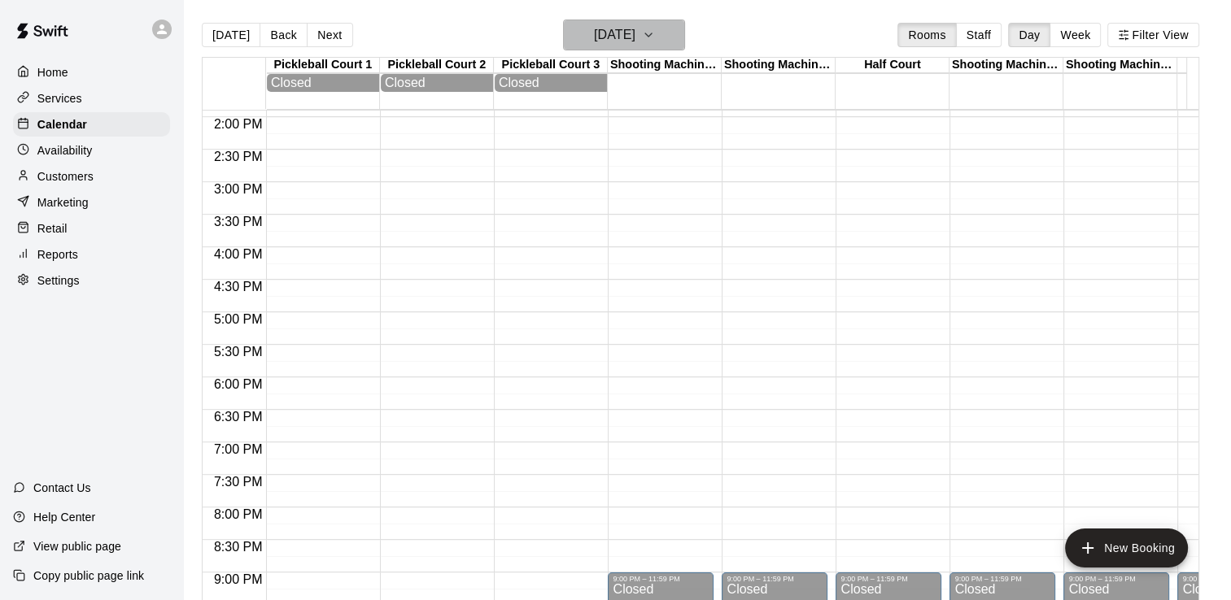
click at [664, 33] on button "[DATE]" at bounding box center [624, 35] width 122 height 31
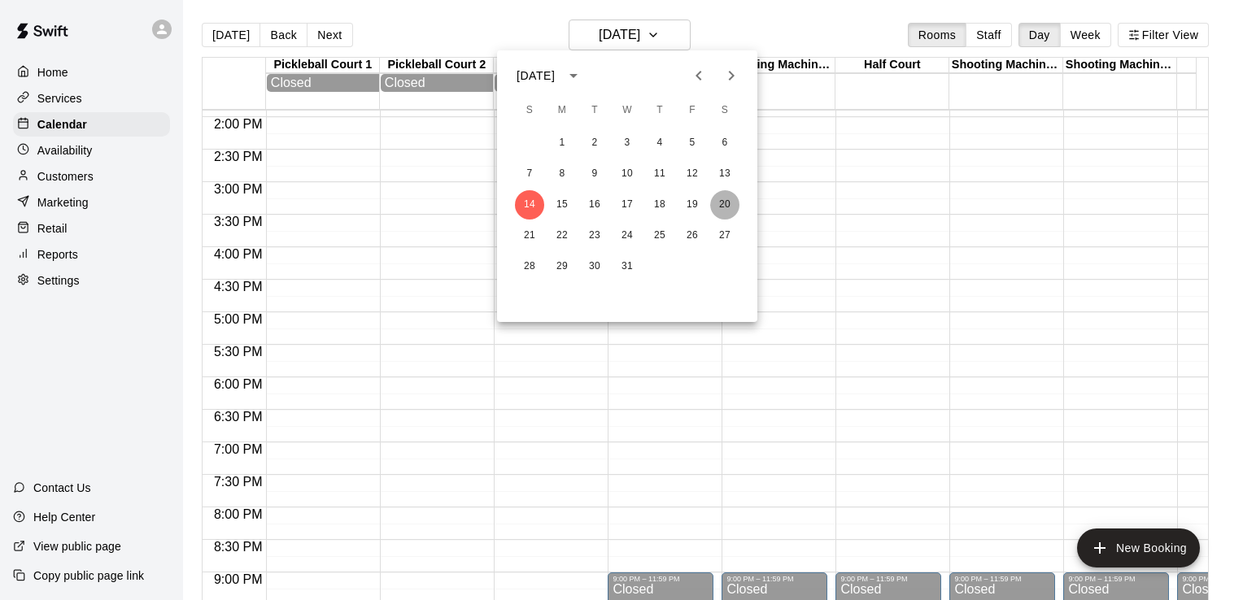
click at [731, 207] on button "20" at bounding box center [724, 204] width 29 height 29
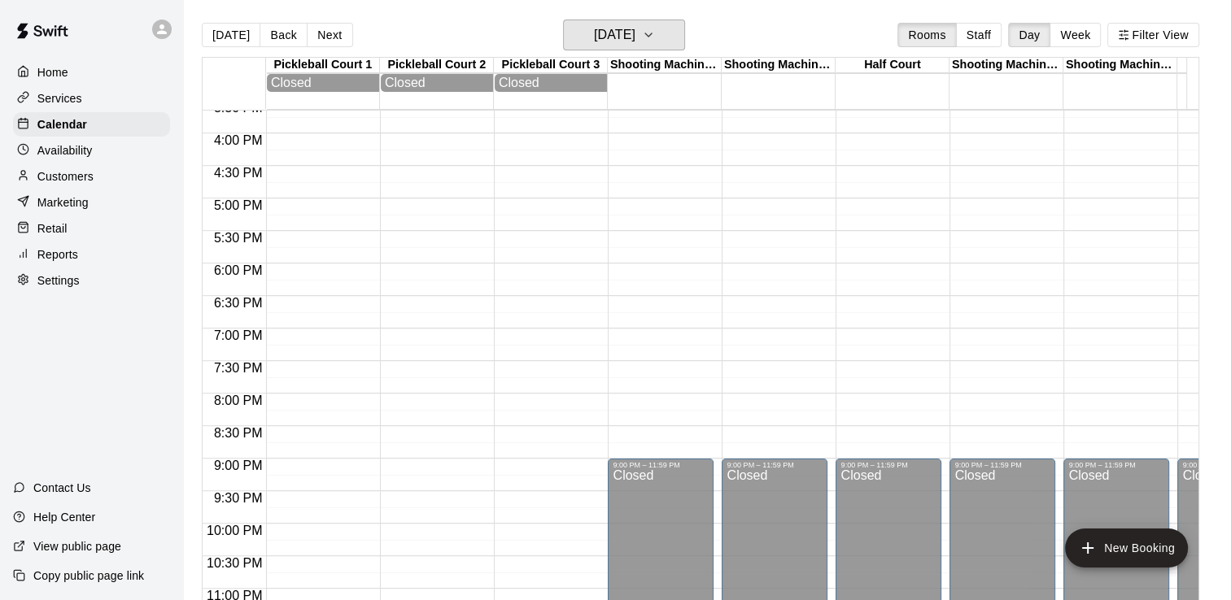
scroll to position [1067, 0]
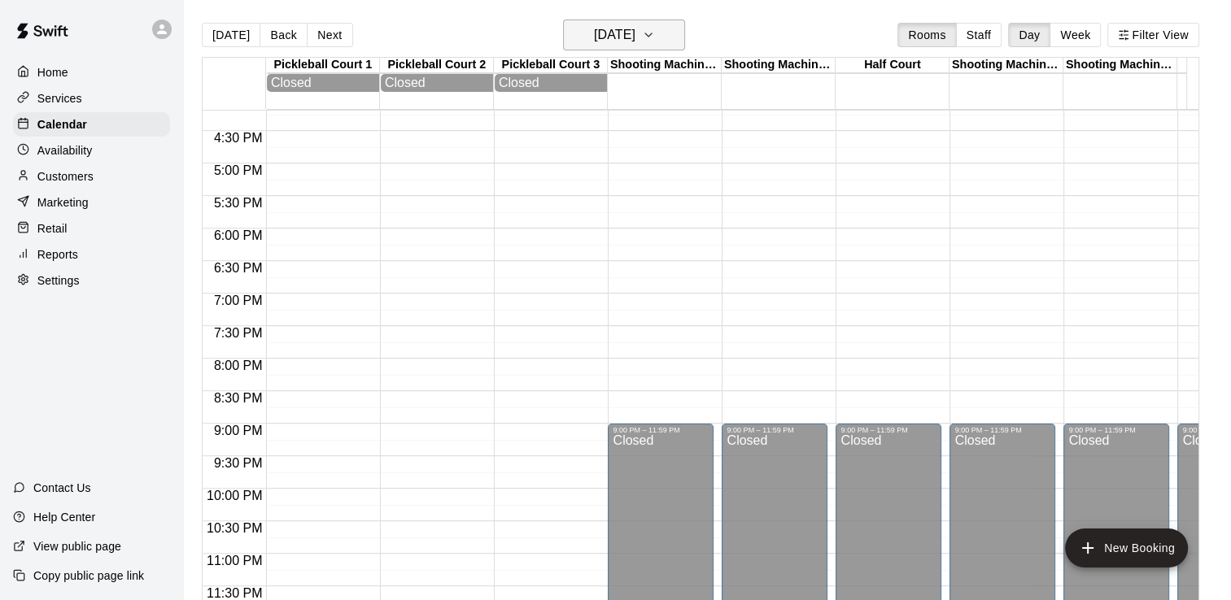
click at [635, 28] on h6 "[DATE]" at bounding box center [614, 35] width 41 height 23
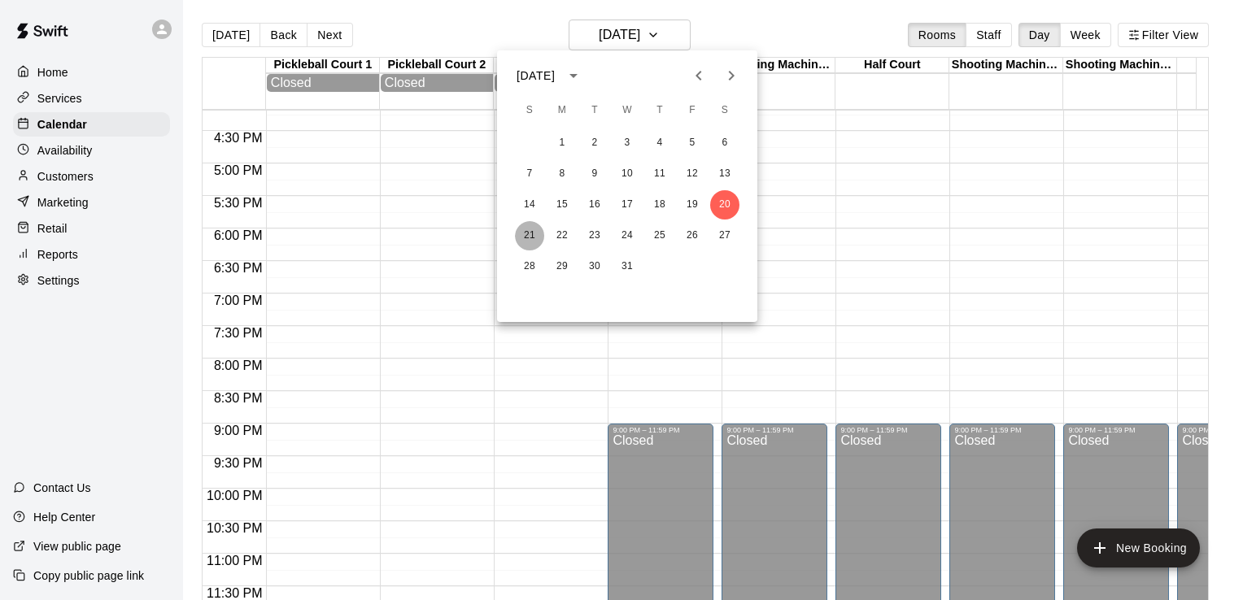
click at [537, 233] on button "21" at bounding box center [529, 235] width 29 height 29
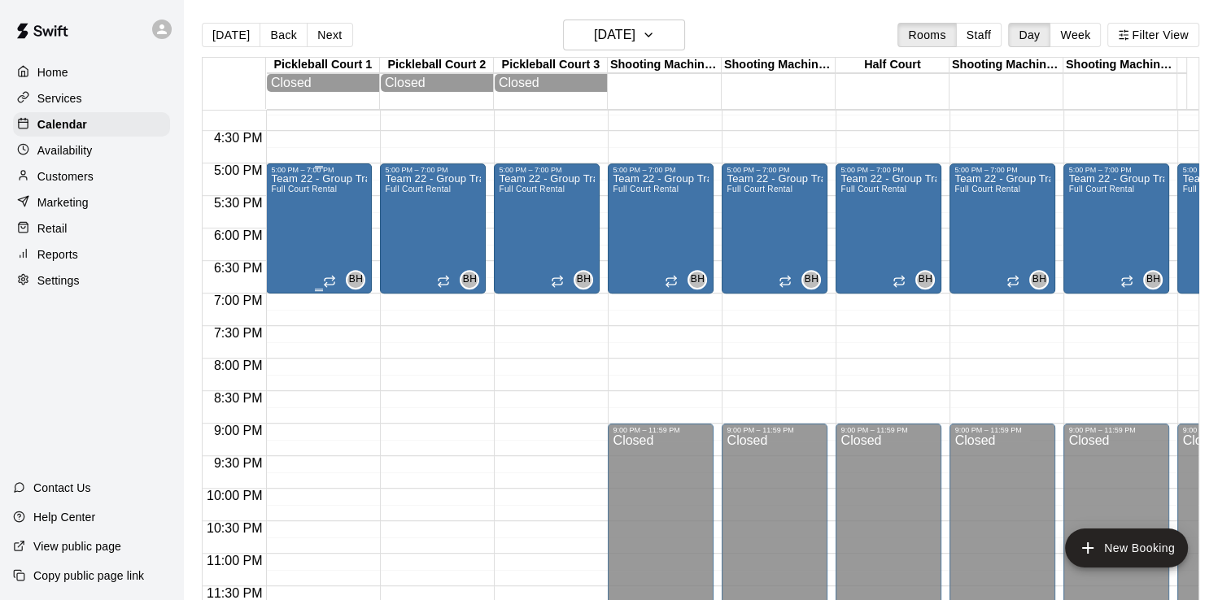
click at [329, 214] on div "Team 22 - Group Training (Sun) Full Court Rental" at bounding box center [319, 474] width 96 height 600
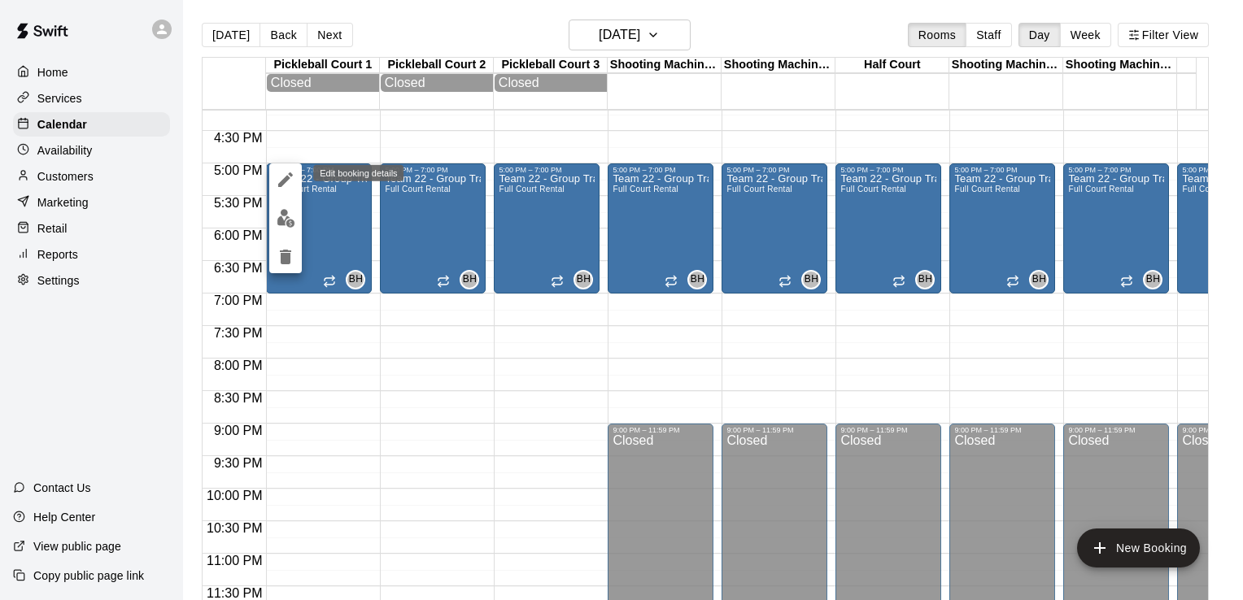
click at [293, 174] on icon "edit" at bounding box center [286, 180] width 20 height 20
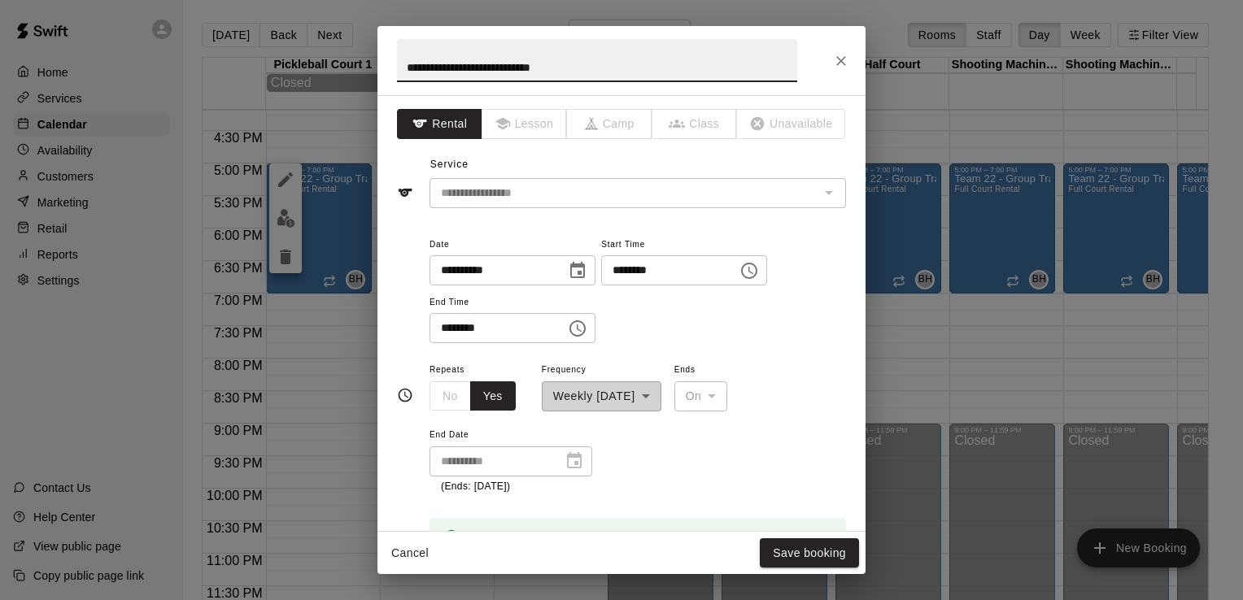
click at [629, 275] on input "********" at bounding box center [663, 270] width 125 height 30
type input "********"
click at [440, 329] on input "********" at bounding box center [492, 328] width 125 height 30
type input "********"
click at [727, 341] on div "**********" at bounding box center [638, 289] width 417 height 110
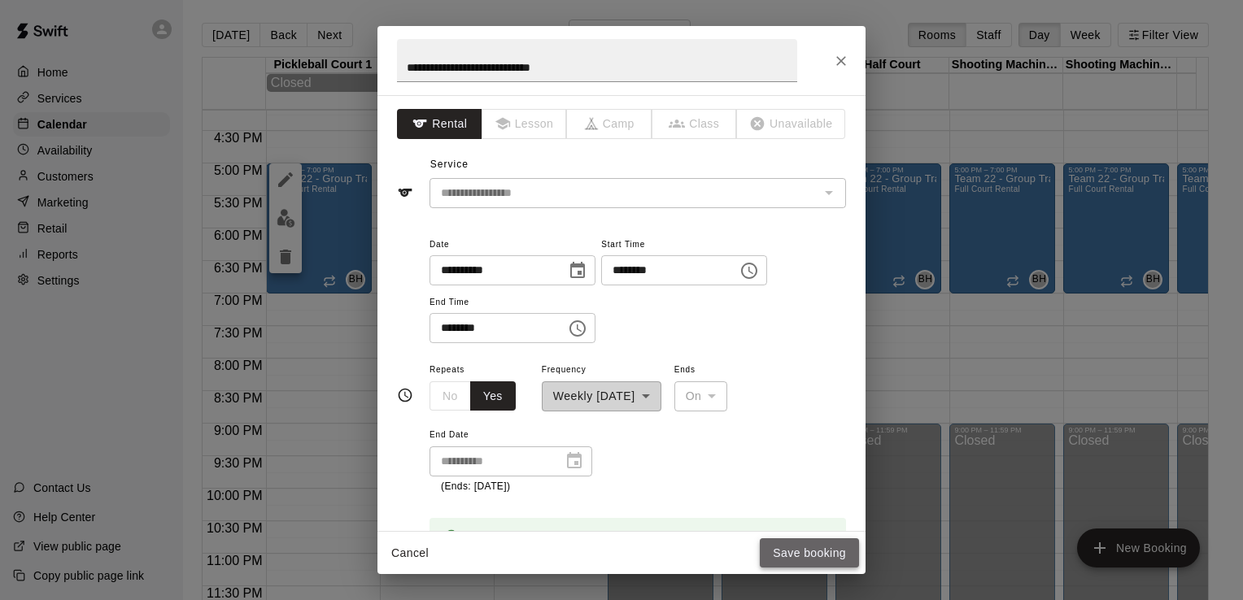
click at [807, 552] on button "Save booking" at bounding box center [809, 554] width 99 height 30
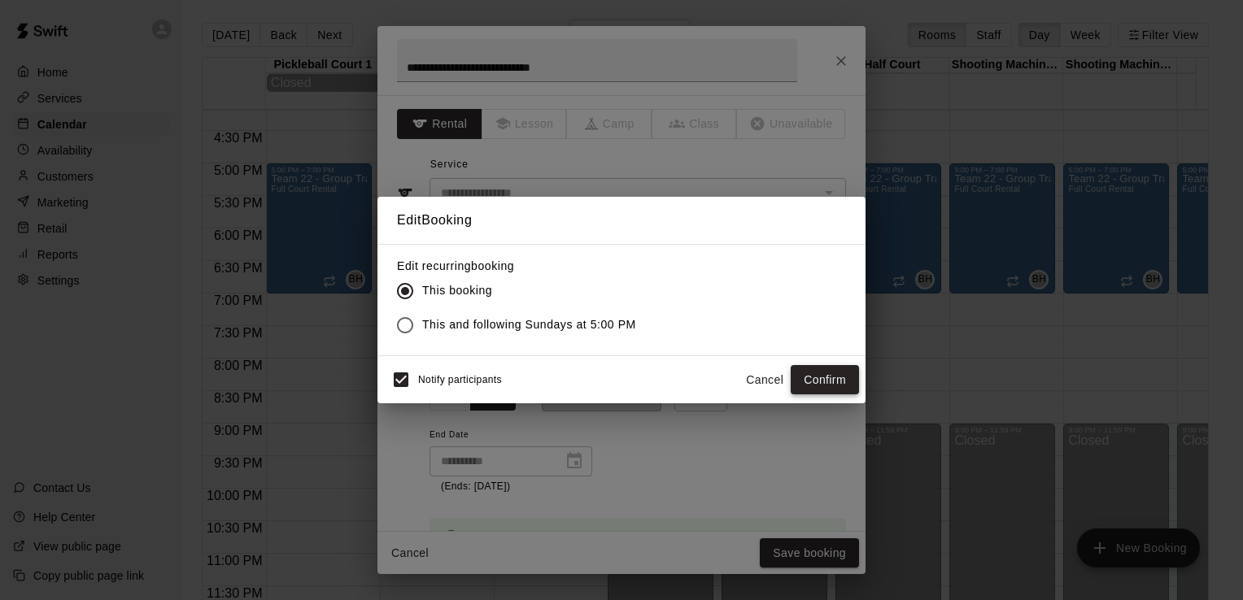
click at [824, 375] on button "Confirm" at bounding box center [825, 380] width 68 height 30
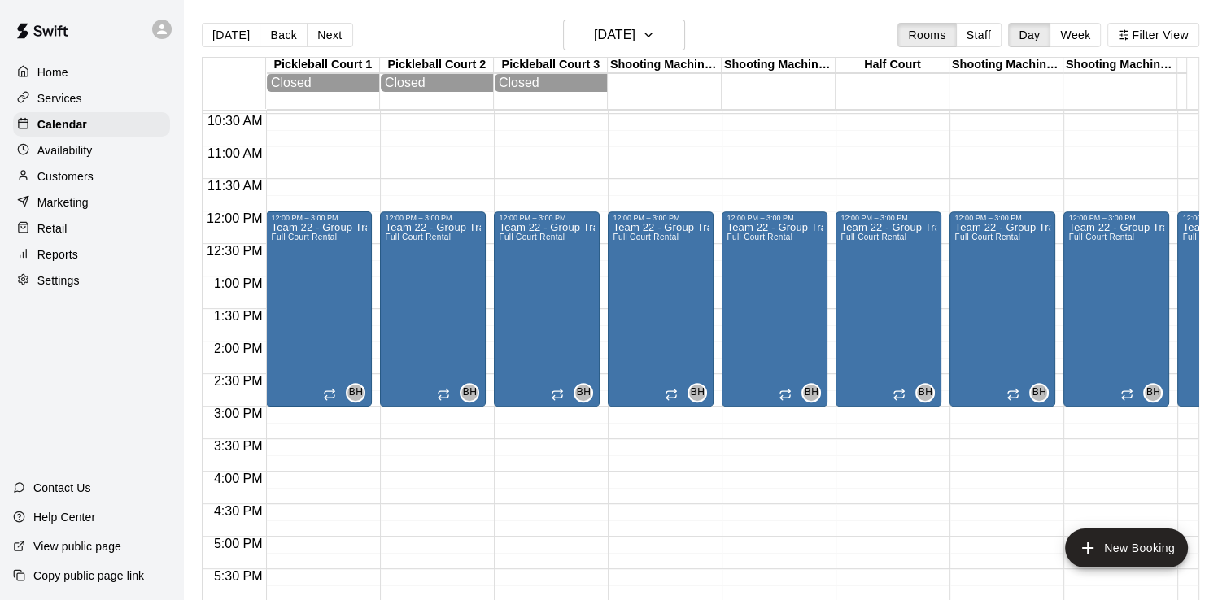
scroll to position [661, 0]
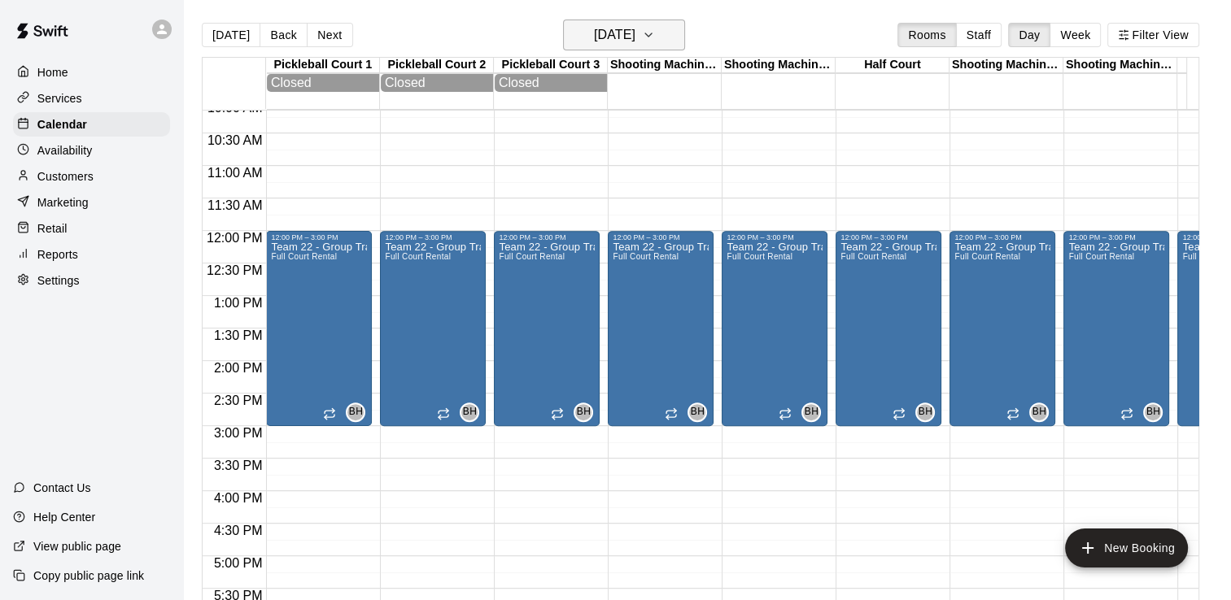
click at [652, 46] on button "[DATE]" at bounding box center [624, 35] width 122 height 31
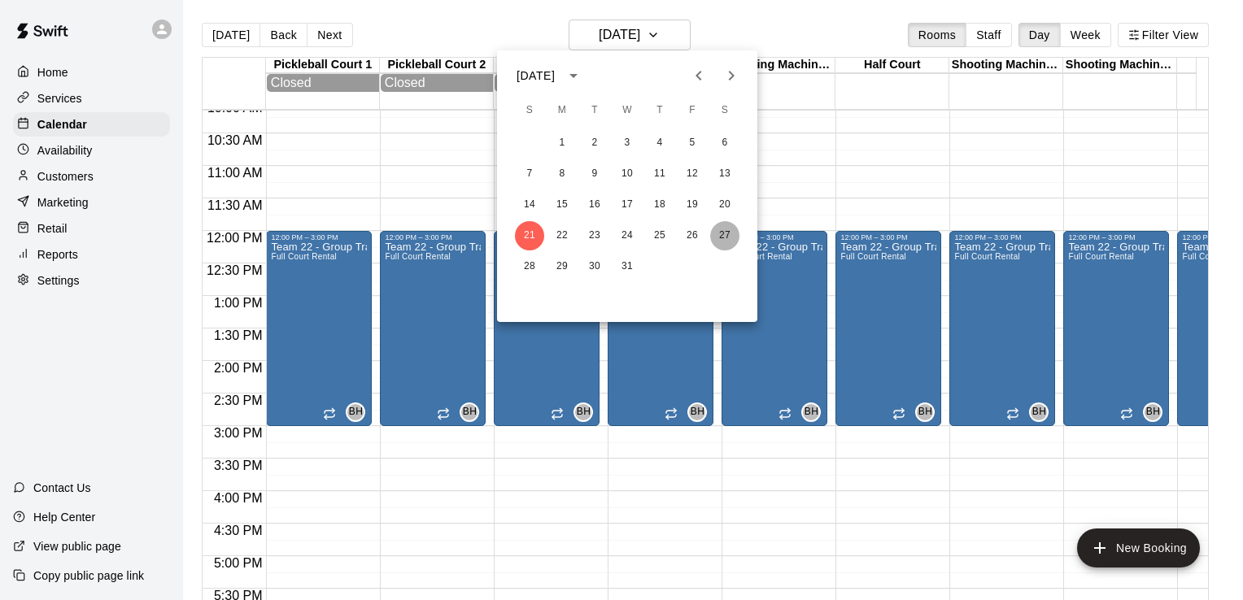
click at [719, 233] on button "27" at bounding box center [724, 235] width 29 height 29
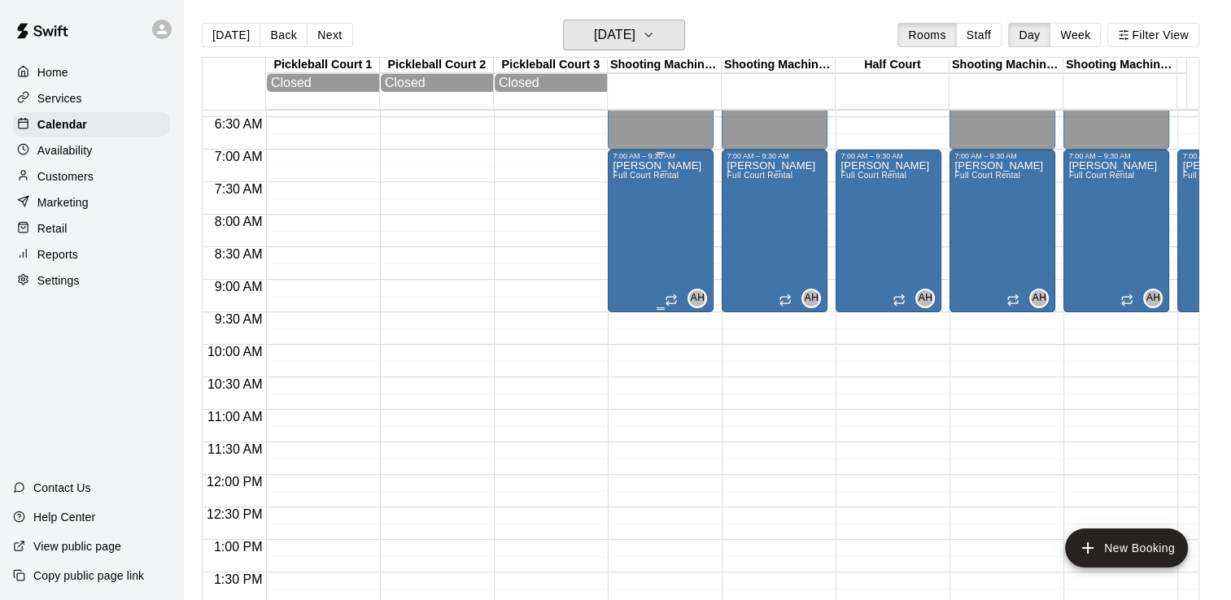
scroll to position [172, 0]
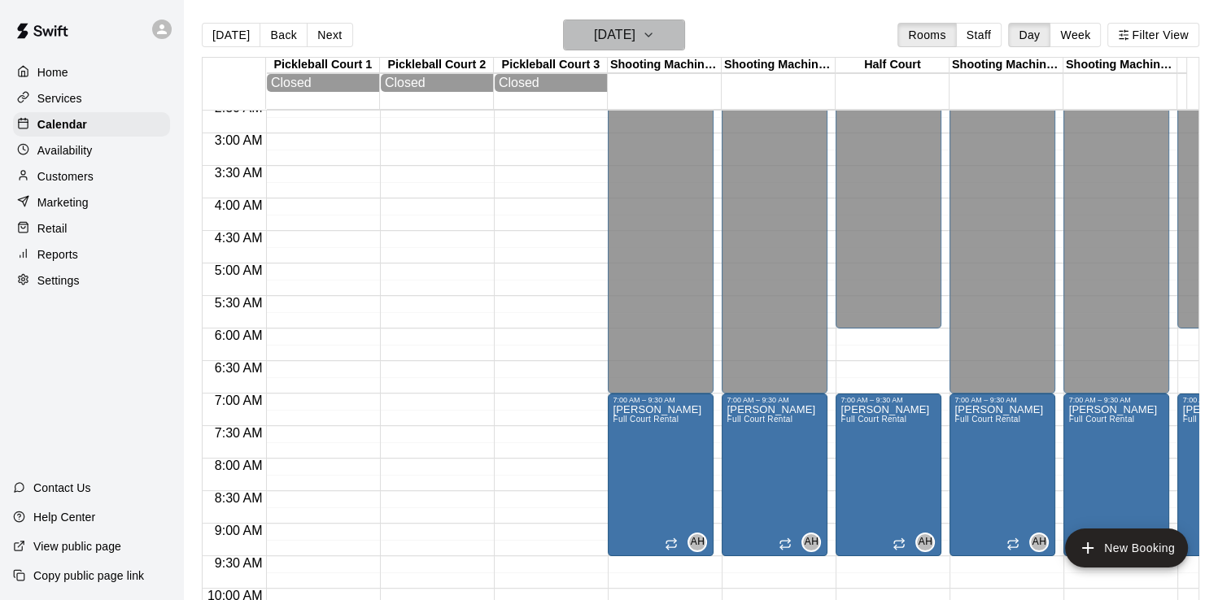
click at [623, 35] on h6 "[DATE]" at bounding box center [614, 35] width 41 height 23
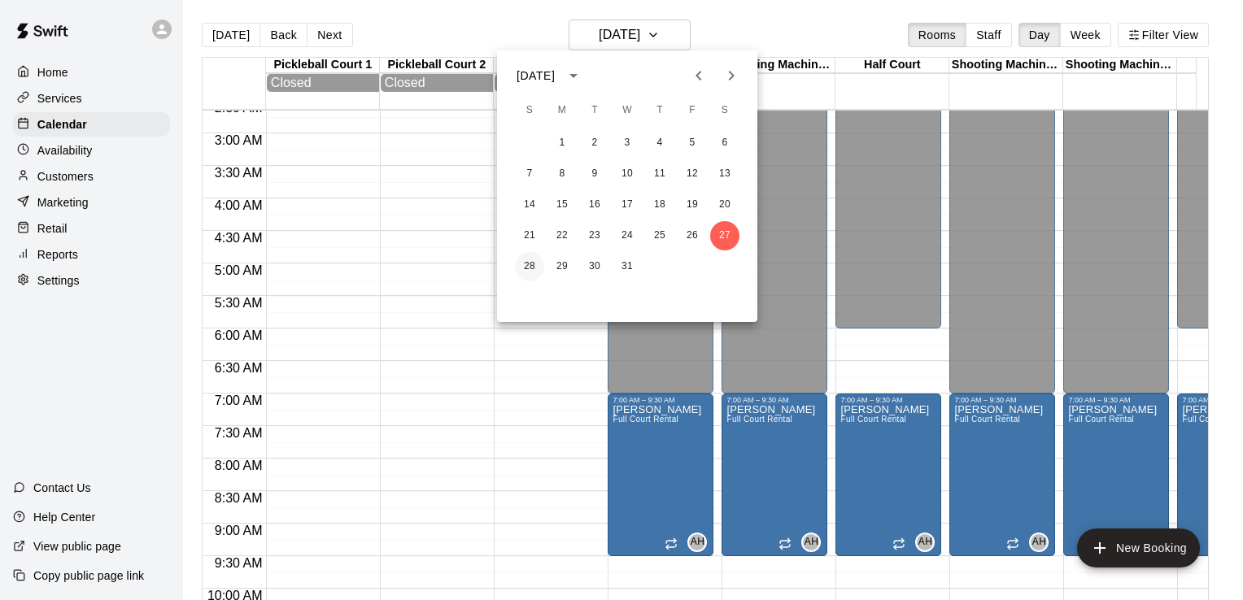
click at [528, 268] on button "28" at bounding box center [529, 266] width 29 height 29
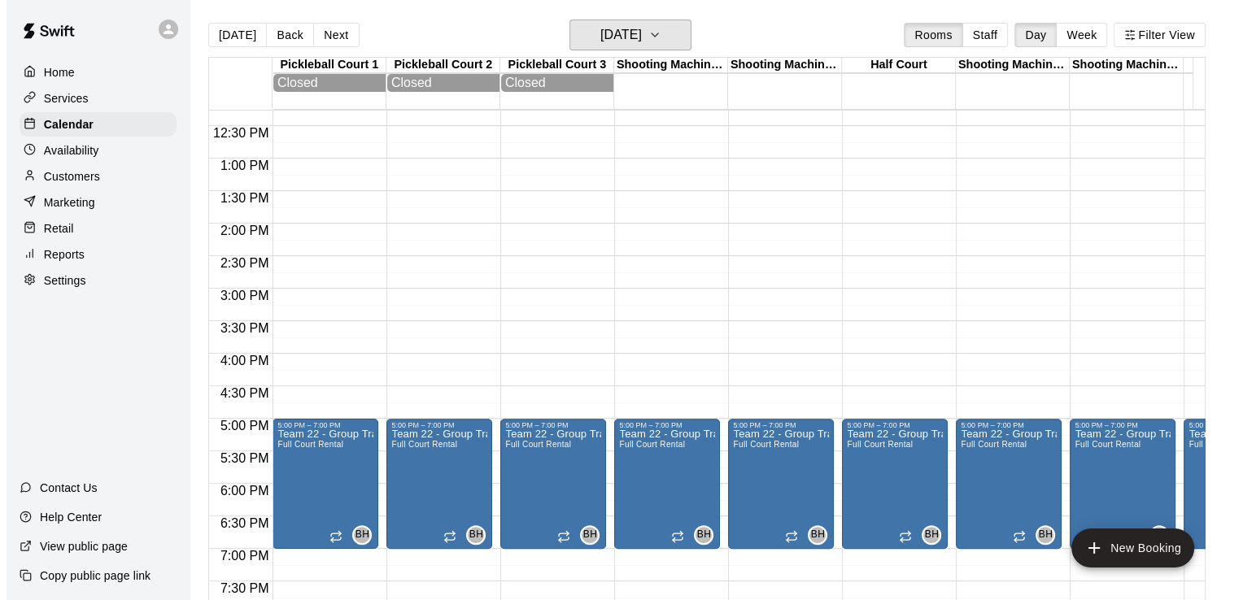
scroll to position [895, 0]
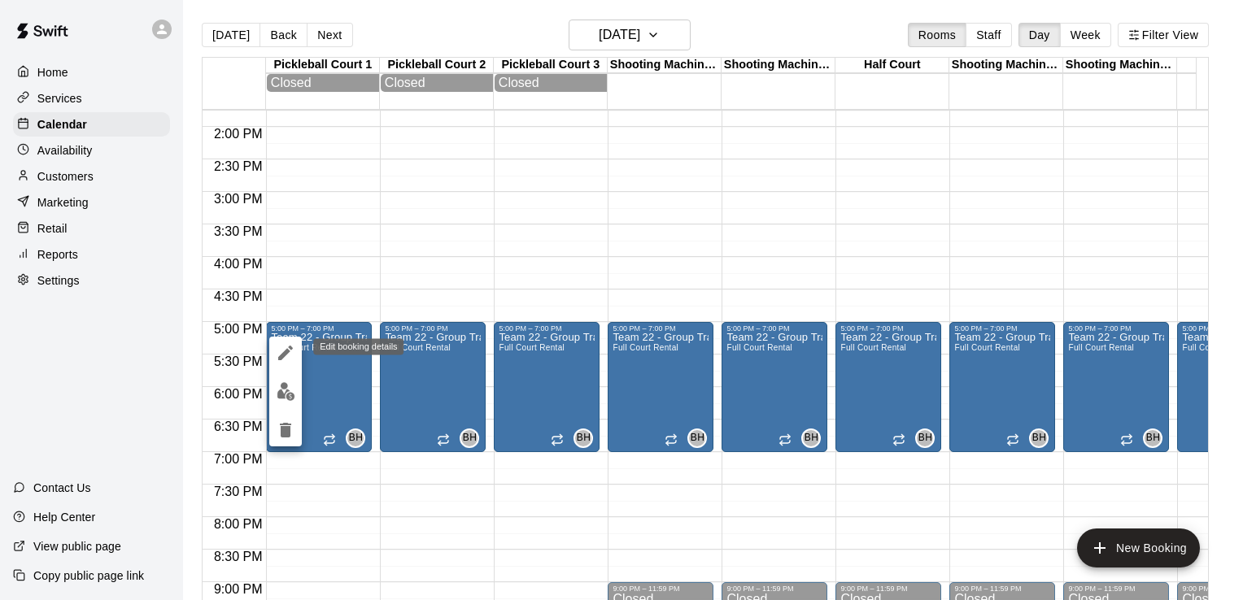
click at [286, 344] on icon "edit" at bounding box center [286, 353] width 20 height 20
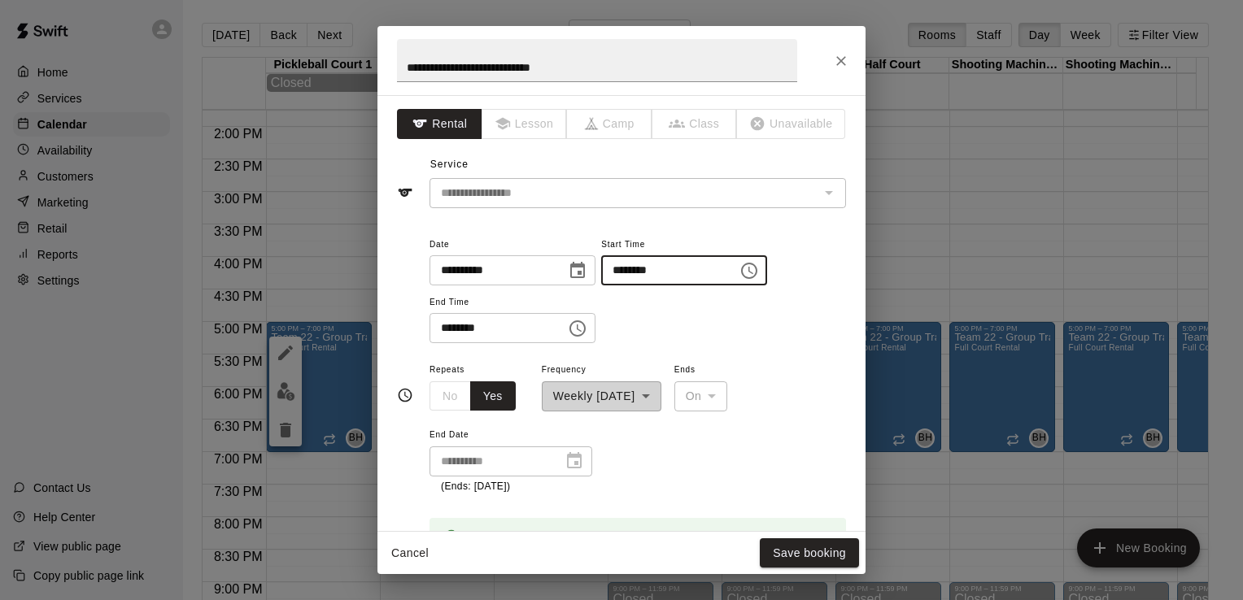
click at [643, 264] on input "********" at bounding box center [663, 270] width 125 height 30
type input "********"
click at [446, 321] on input "********" at bounding box center [492, 328] width 125 height 30
type input "********"
click at [653, 308] on div "**********" at bounding box center [638, 289] width 417 height 110
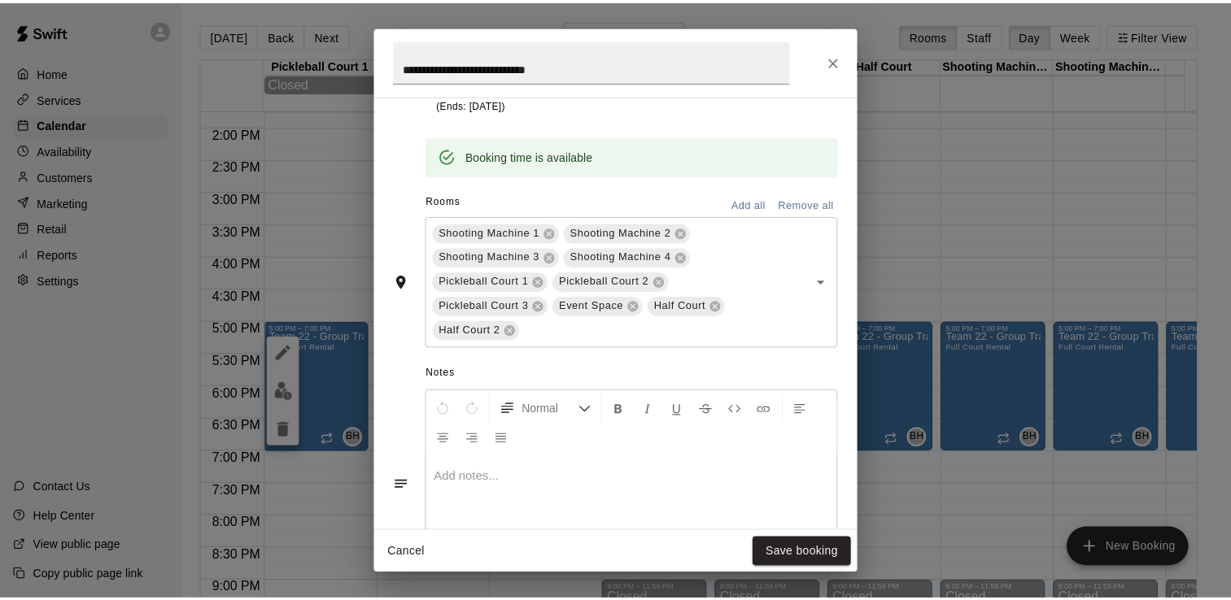
scroll to position [407, 0]
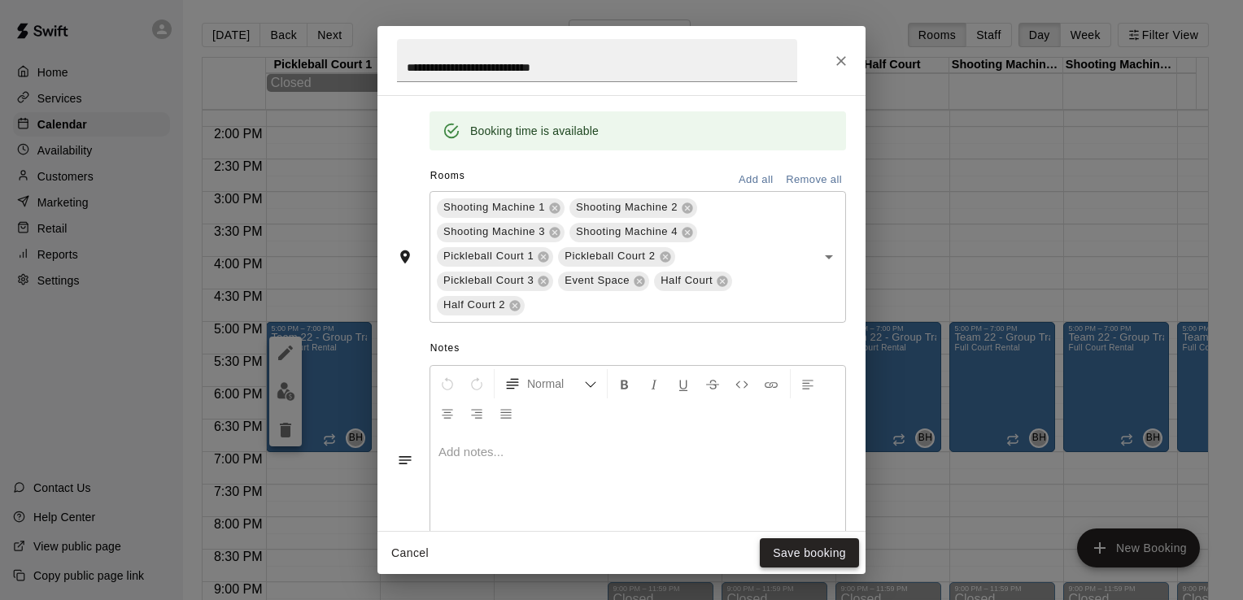
click at [797, 548] on button "Save booking" at bounding box center [809, 554] width 99 height 30
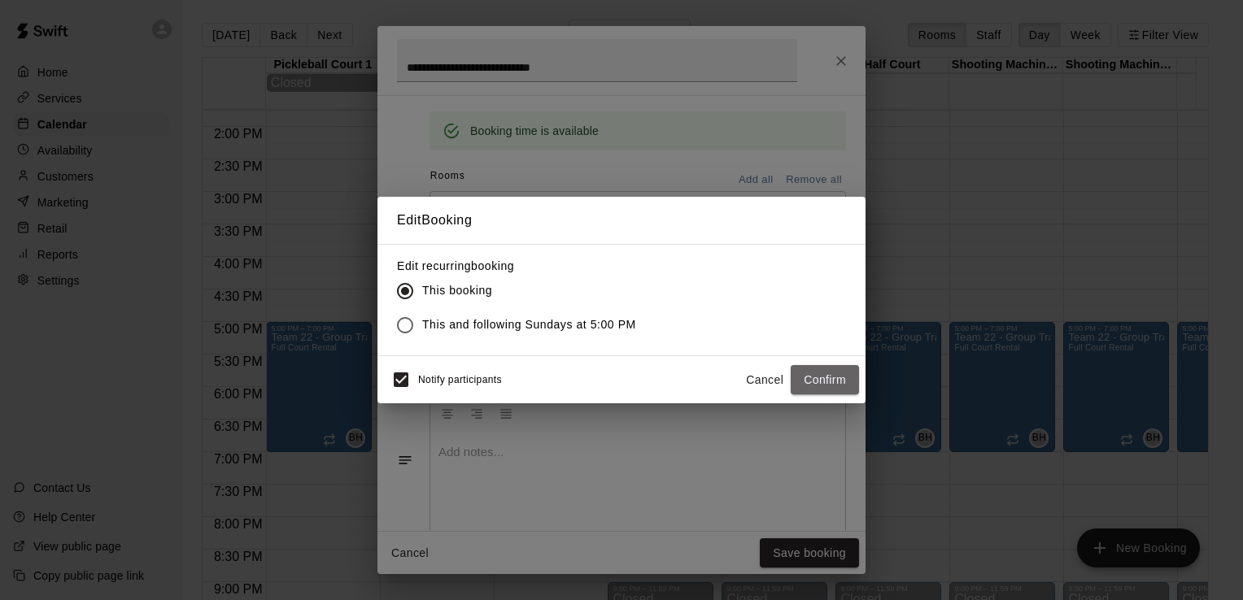
click at [802, 373] on button "Confirm" at bounding box center [825, 380] width 68 height 30
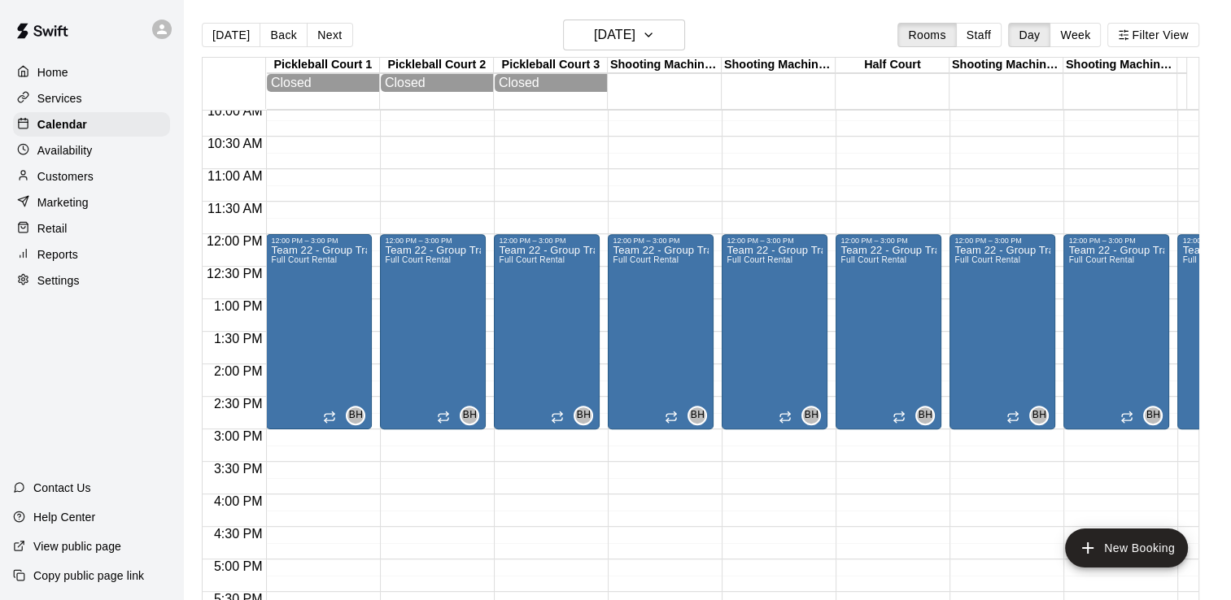
scroll to position [651, 0]
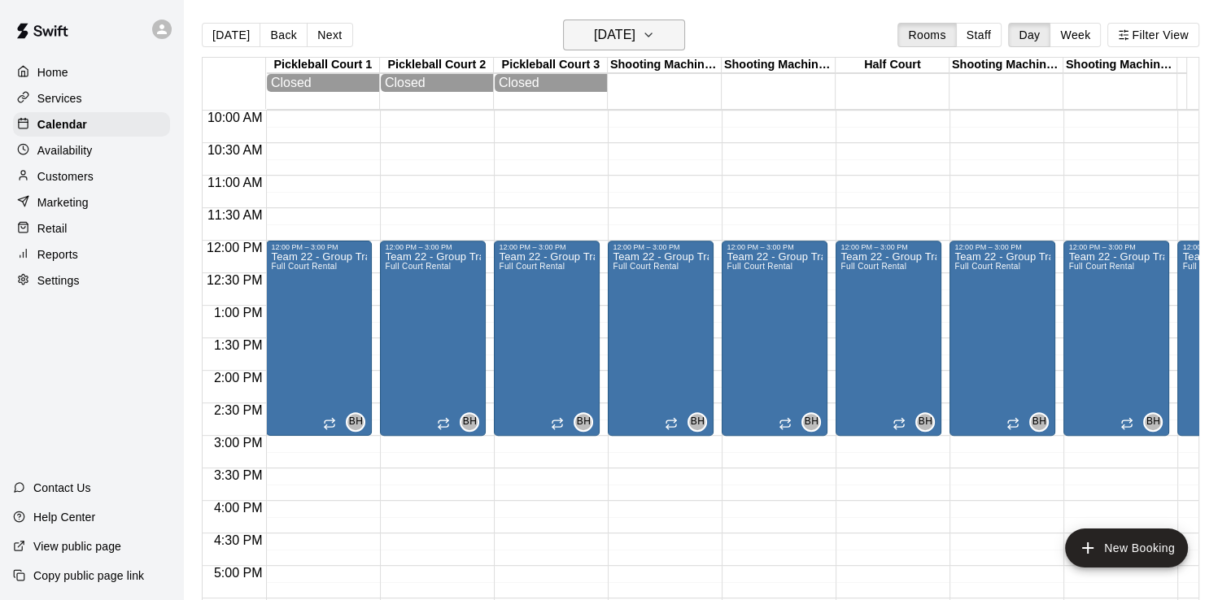
click at [655, 30] on icon "button" at bounding box center [648, 35] width 13 height 20
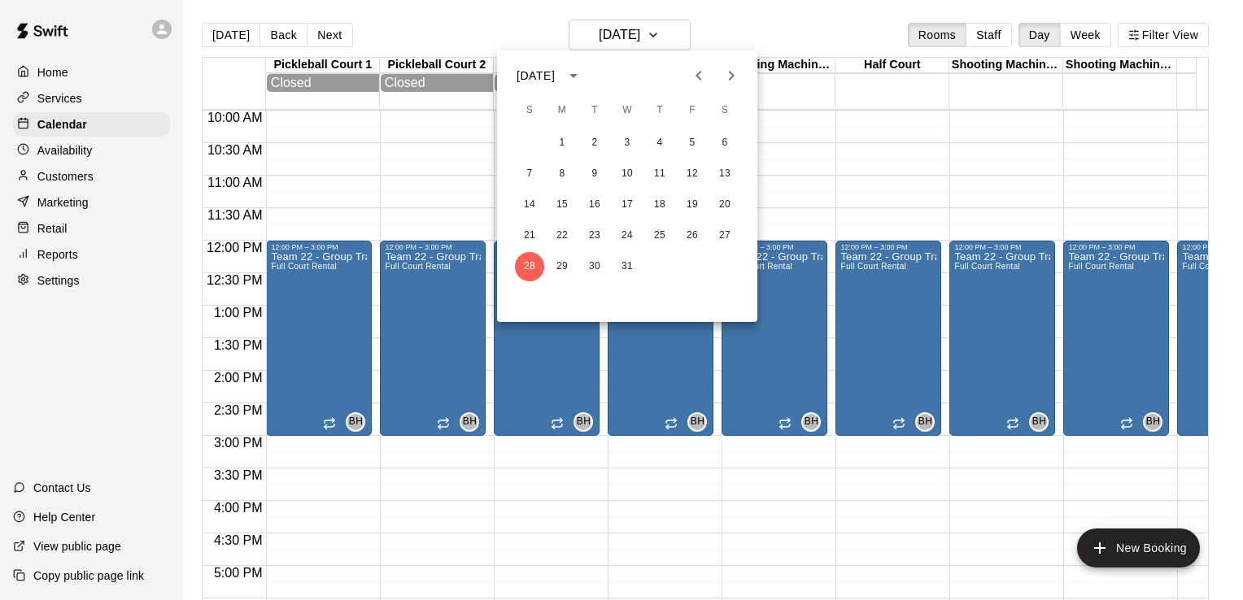
click at [730, 77] on icon "Next month" at bounding box center [732, 76] width 6 height 10
click at [722, 139] on button "3" at bounding box center [724, 143] width 29 height 29
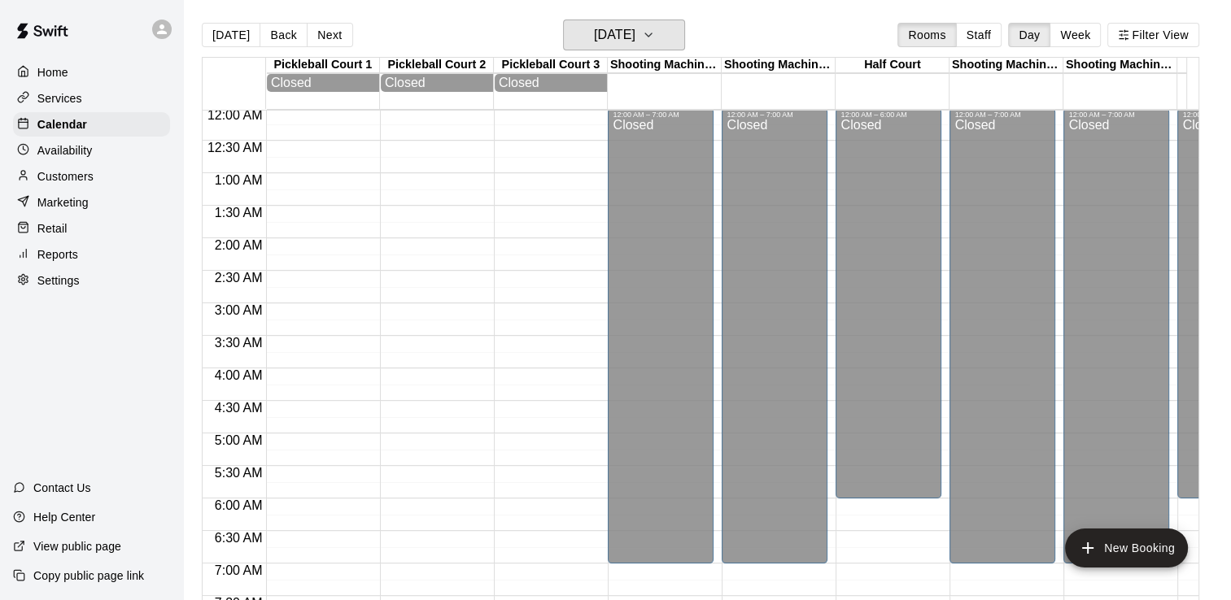
scroll to position [0, 0]
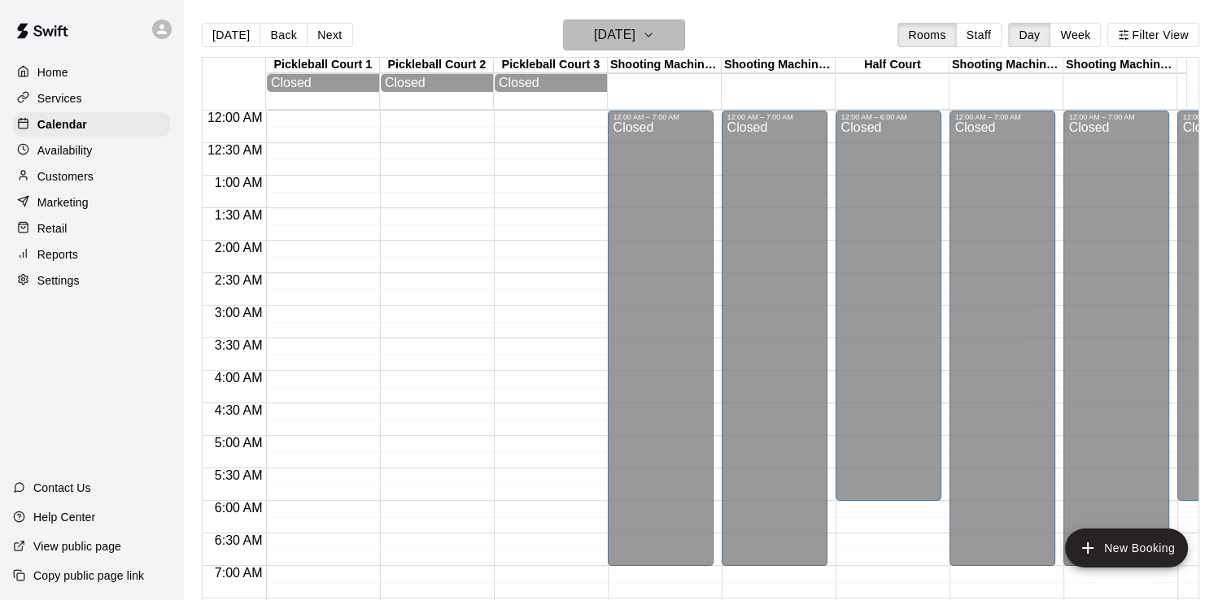
click at [665, 41] on button "[DATE]" at bounding box center [624, 35] width 122 height 31
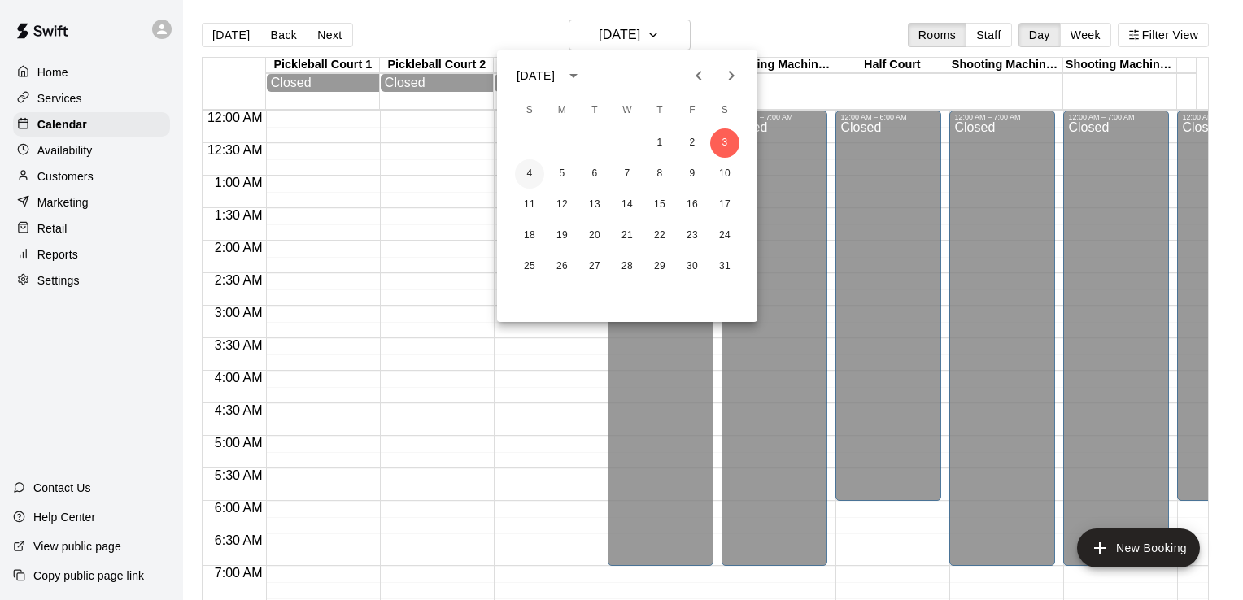
click at [527, 181] on button "4" at bounding box center [529, 173] width 29 height 29
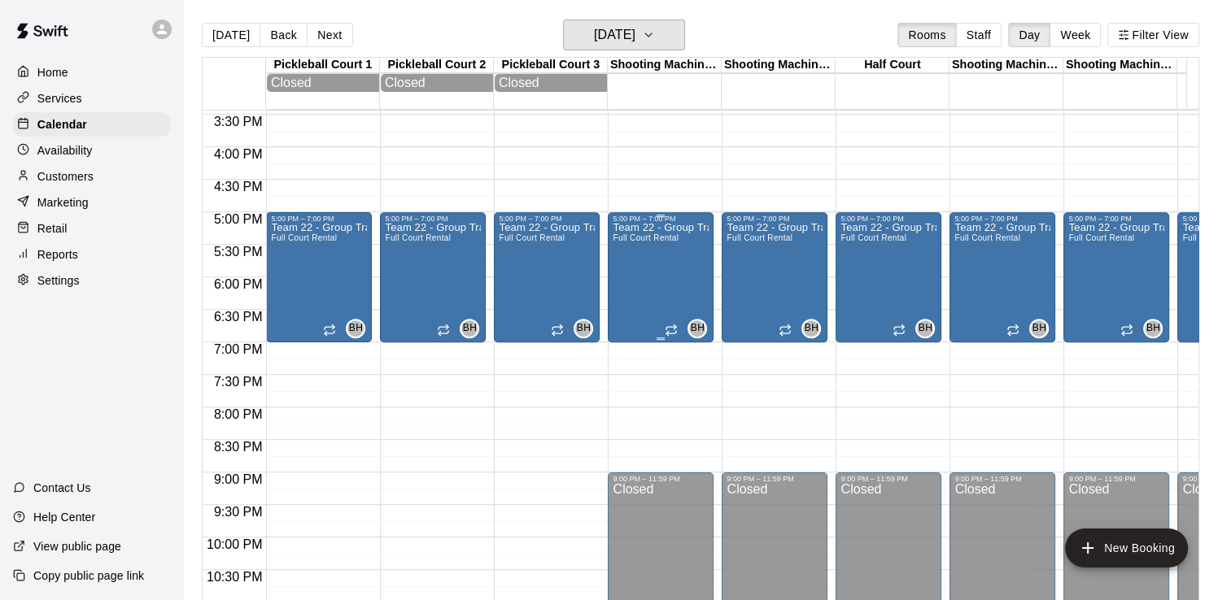
scroll to position [976, 0]
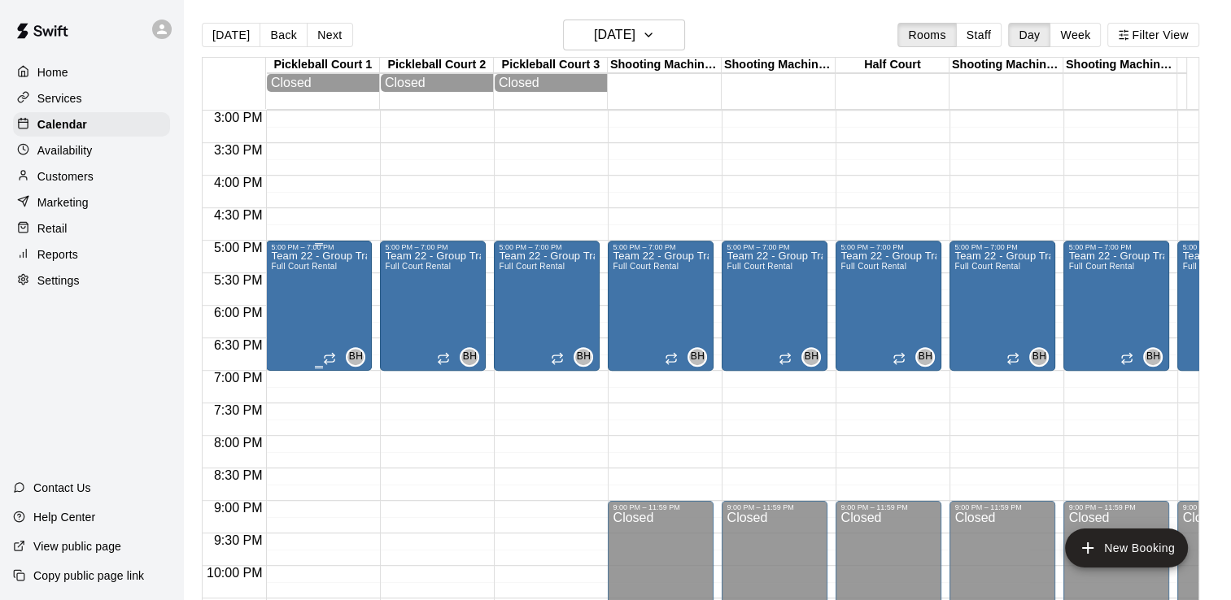
click at [325, 298] on div "Team 22 - Group Training (Sun) Full Court Rental" at bounding box center [319, 551] width 96 height 600
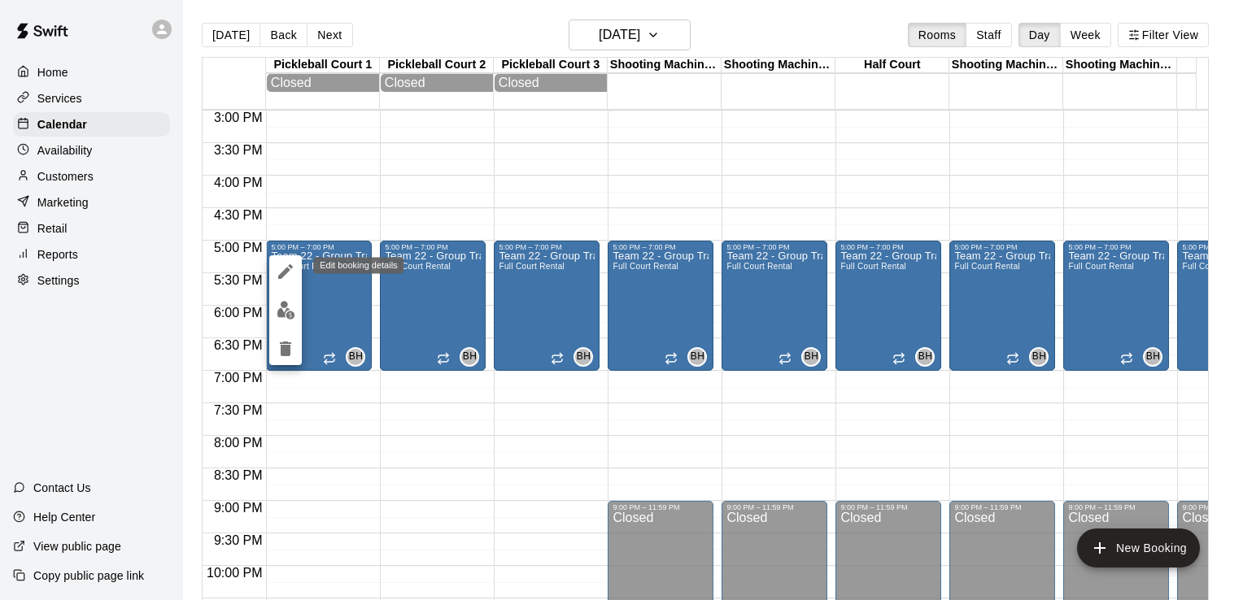
click at [280, 262] on icon "edit" at bounding box center [286, 272] width 20 height 20
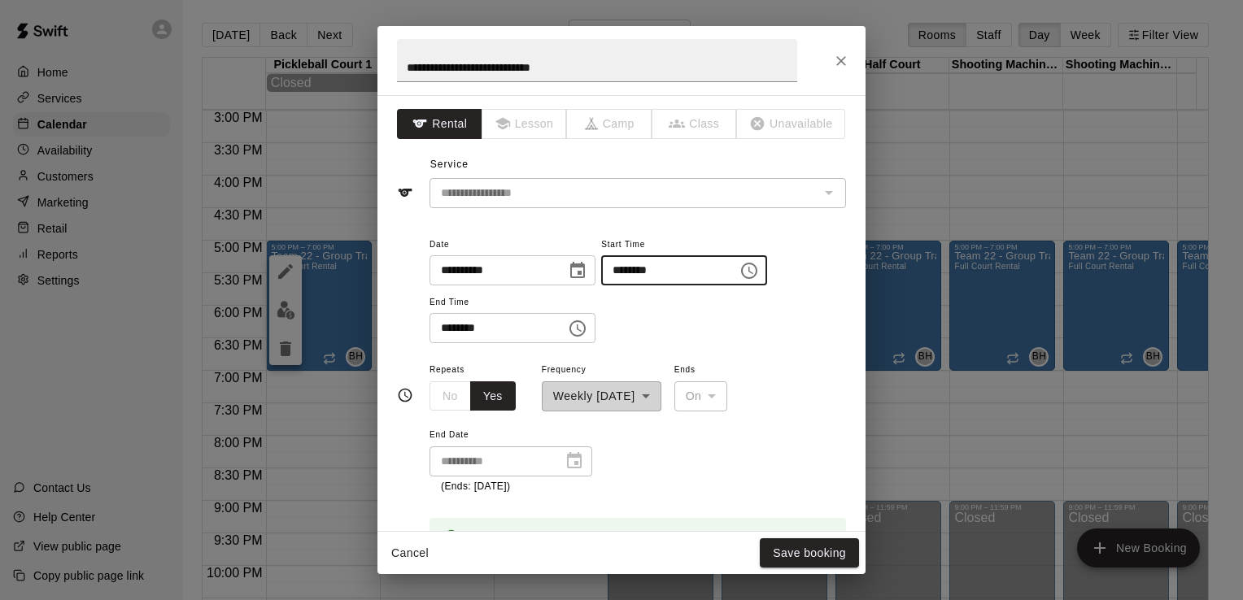
click at [639, 268] on input "********" at bounding box center [663, 270] width 125 height 30
type input "********"
click at [450, 324] on input "********" at bounding box center [492, 328] width 125 height 30
type input "********"
click at [796, 547] on button "Save booking" at bounding box center [809, 554] width 99 height 30
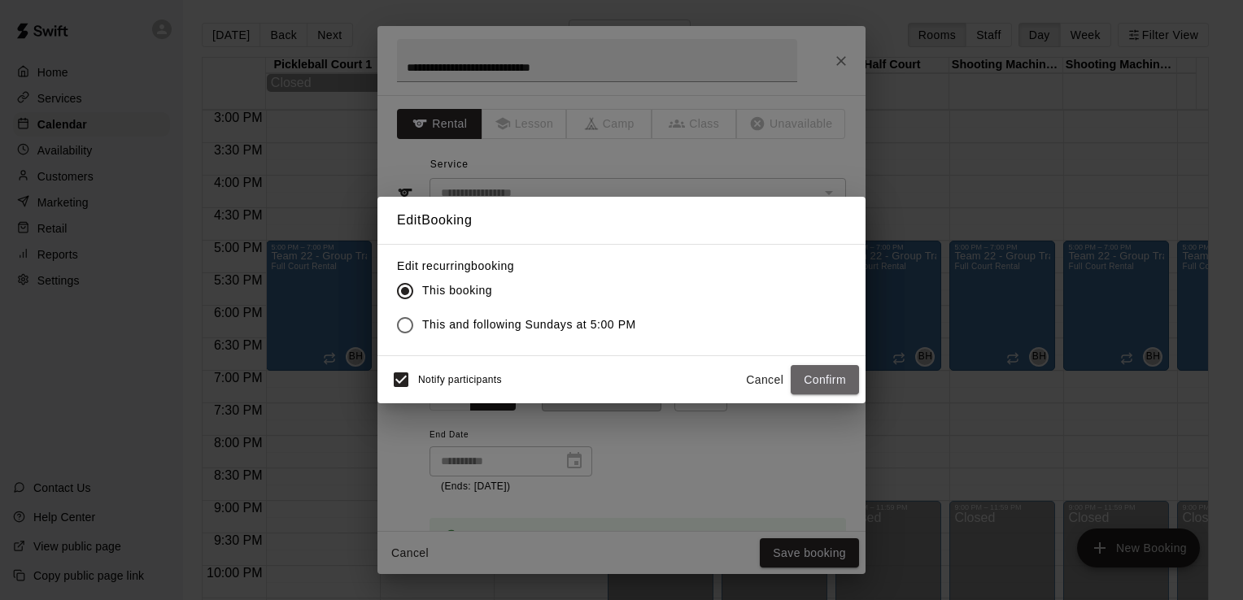
click at [831, 374] on button "Confirm" at bounding box center [825, 380] width 68 height 30
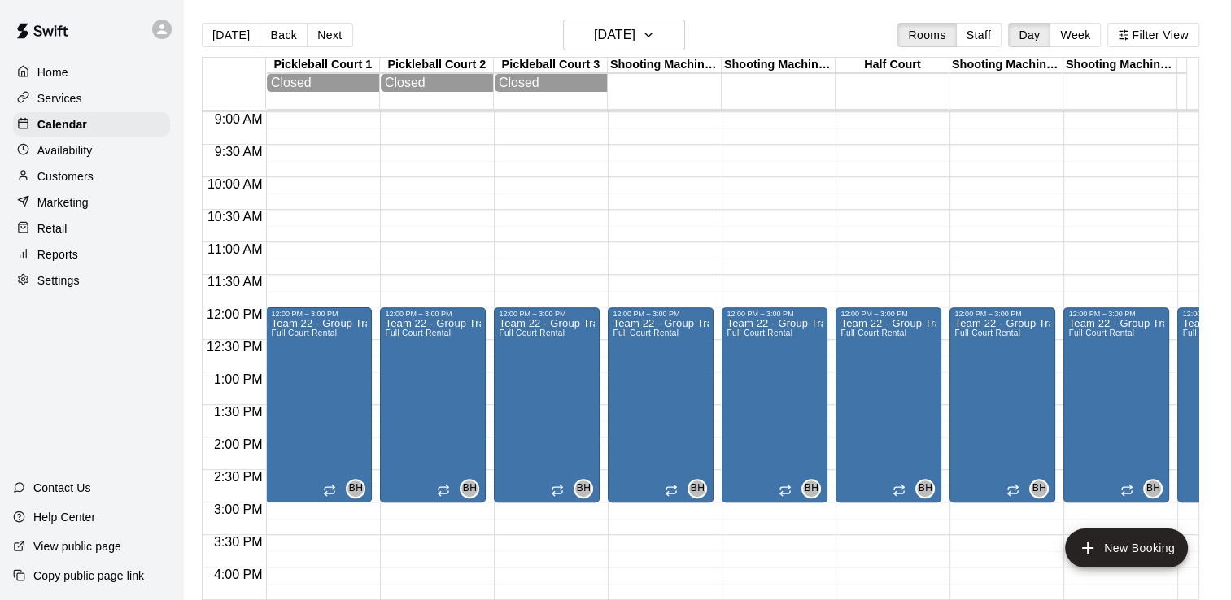
scroll to position [569, 0]
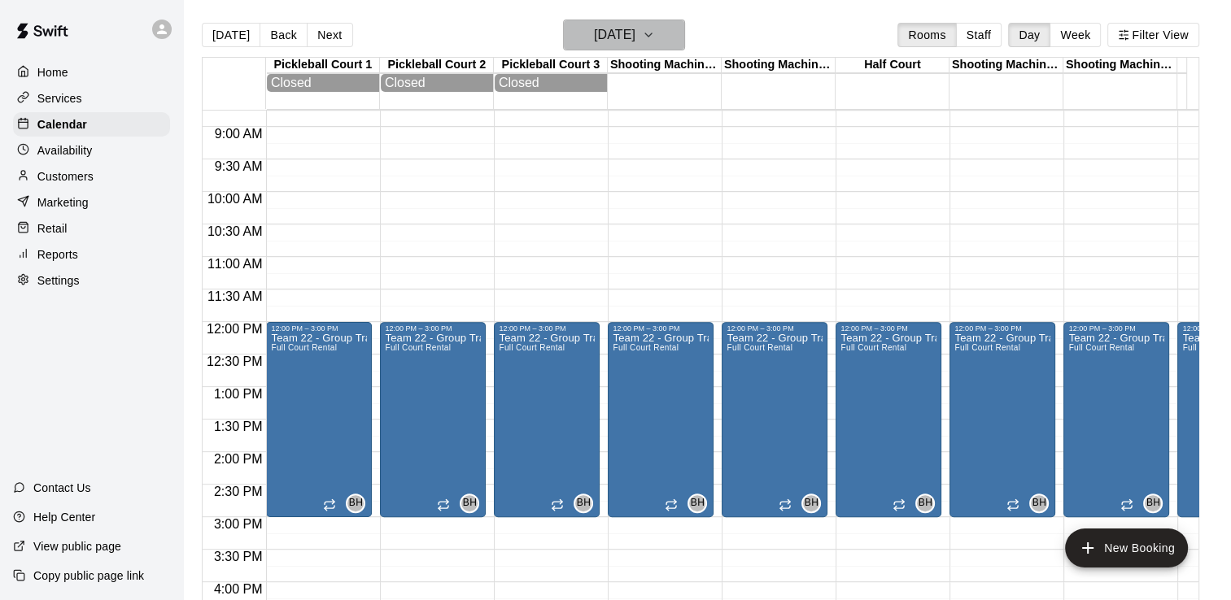
click at [635, 40] on h6 "[DATE]" at bounding box center [614, 35] width 41 height 23
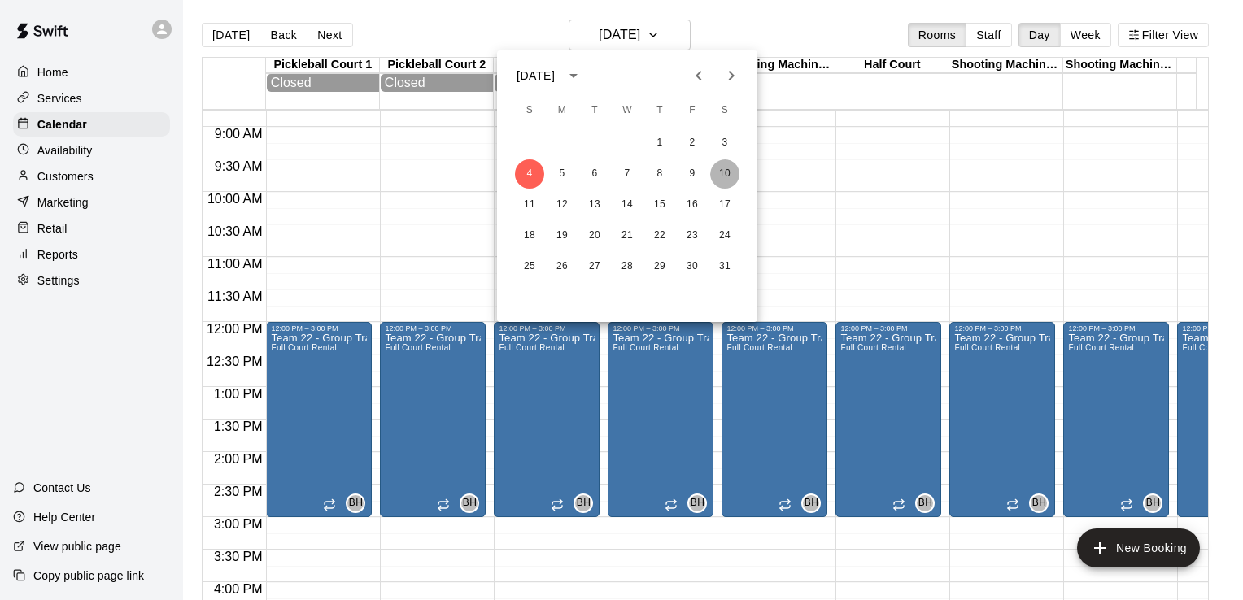
click at [726, 164] on button "10" at bounding box center [724, 173] width 29 height 29
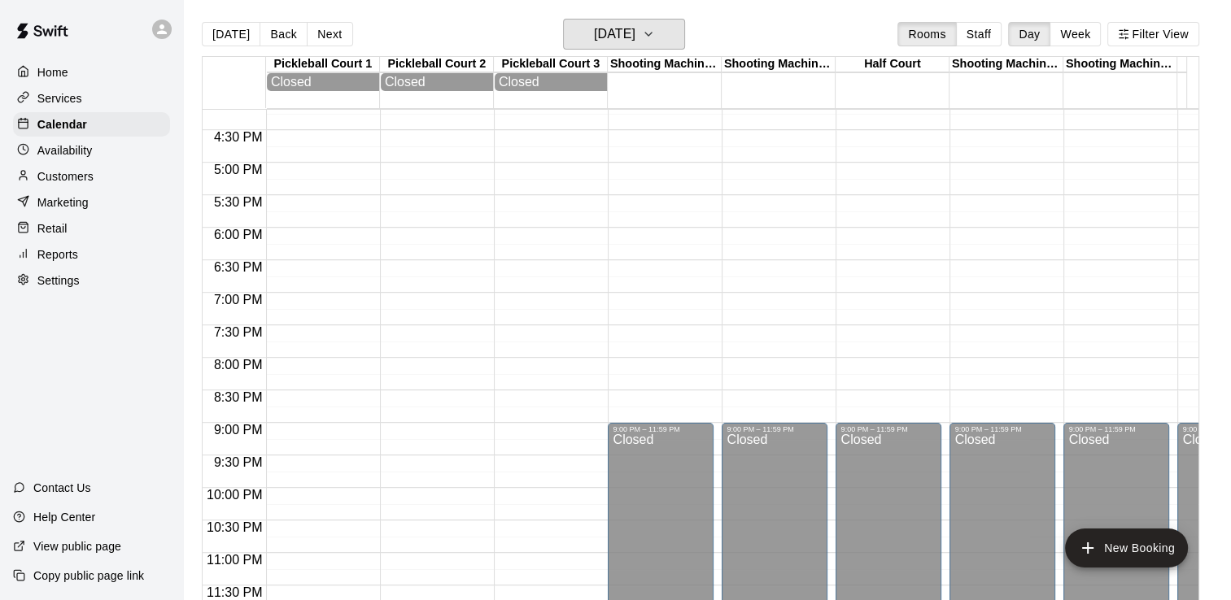
scroll to position [0, 0]
click at [635, 34] on h6 "[DATE]" at bounding box center [614, 35] width 41 height 23
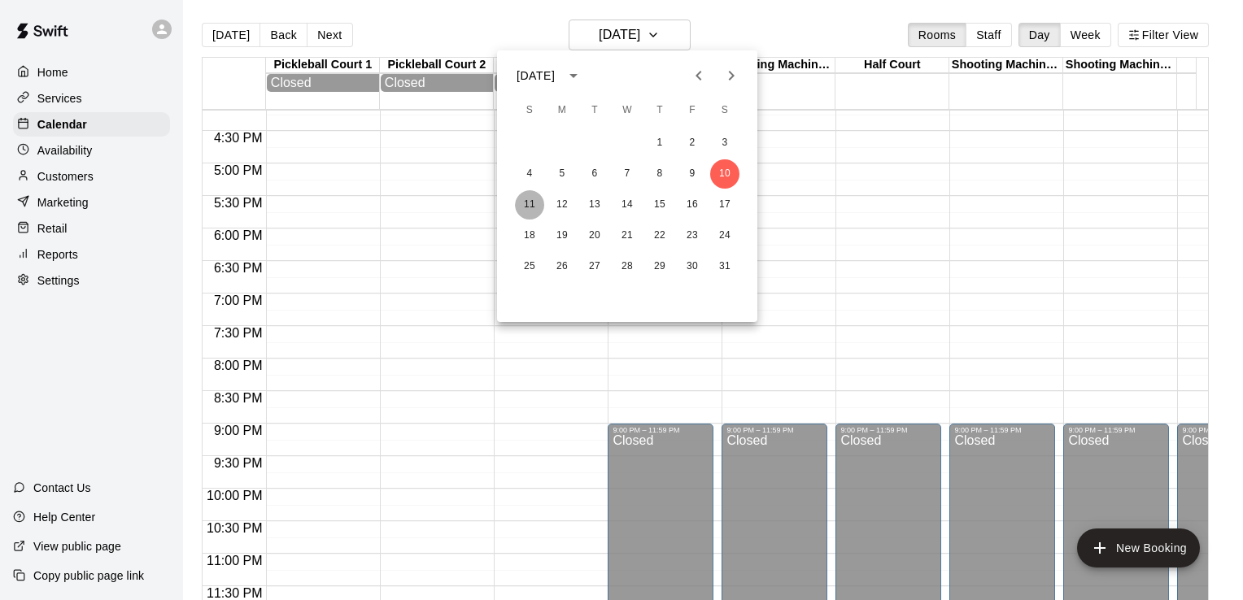
click at [530, 200] on button "11" at bounding box center [529, 204] width 29 height 29
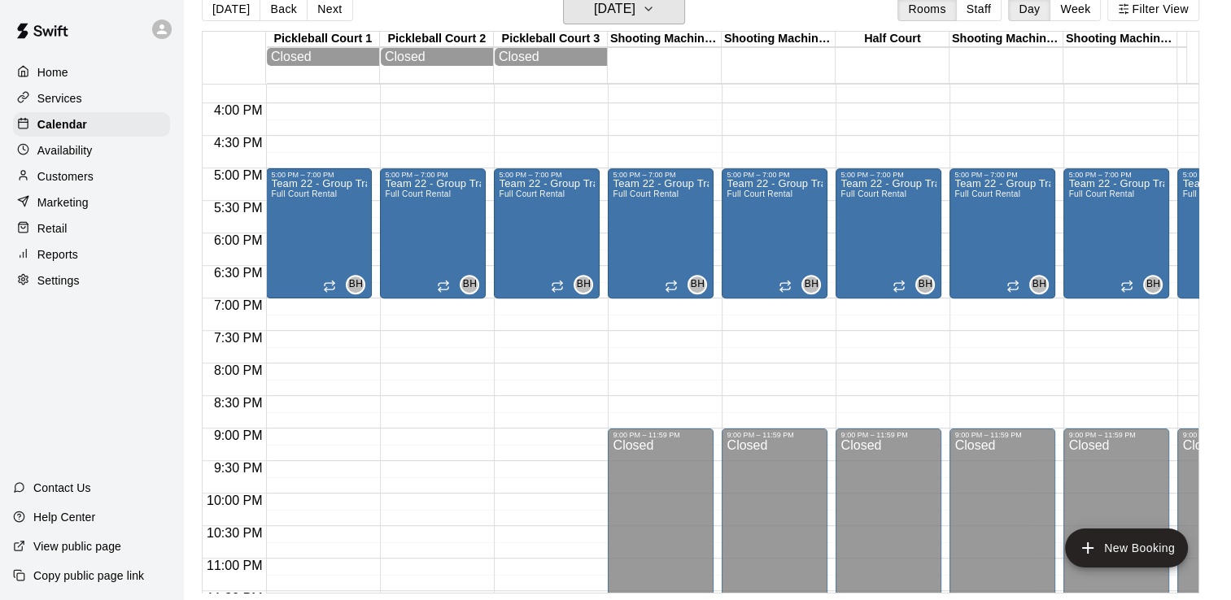
scroll to position [986, 0]
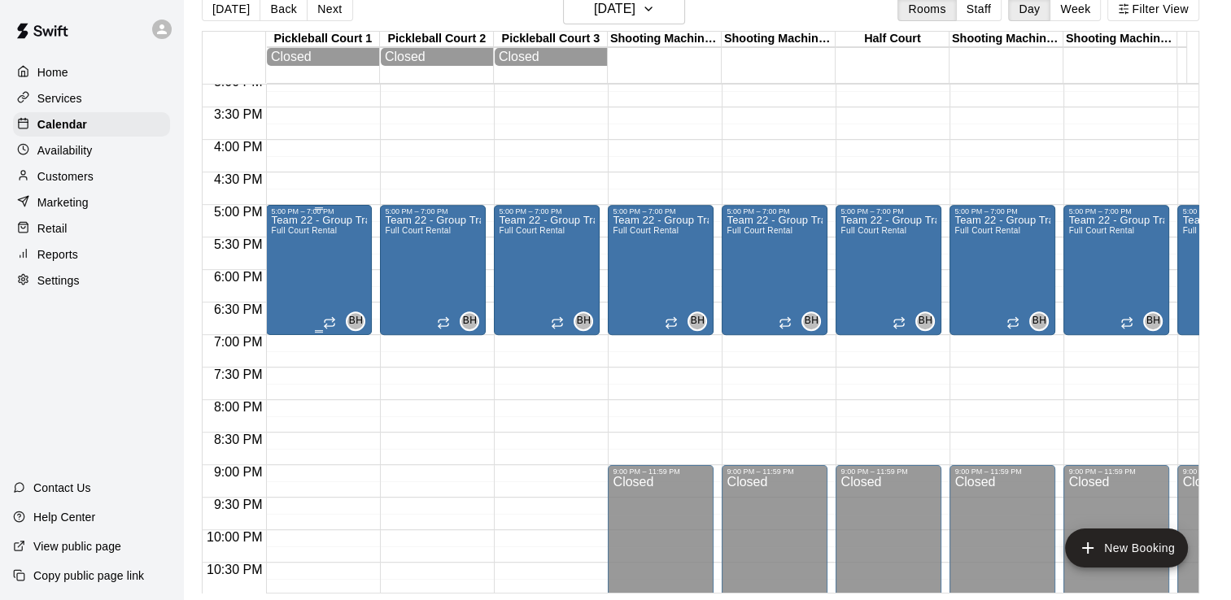
click at [312, 259] on div "Team 22 - Group Training (Sun) Full Court Rental" at bounding box center [319, 516] width 96 height 600
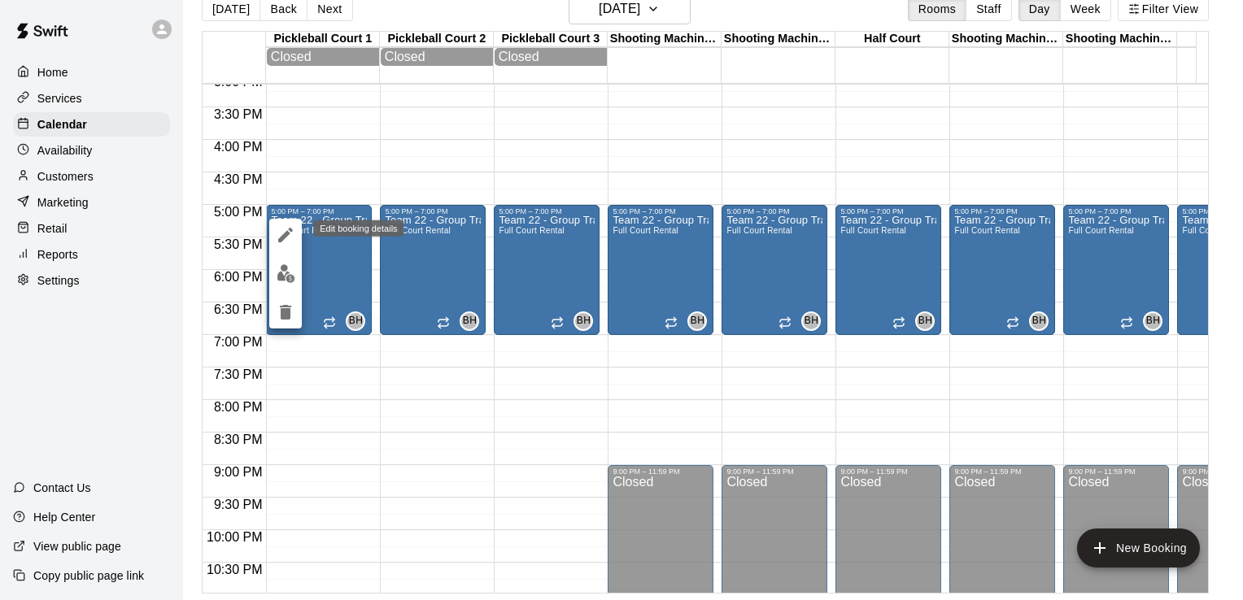
click at [295, 233] on icon "edit" at bounding box center [286, 235] width 20 height 20
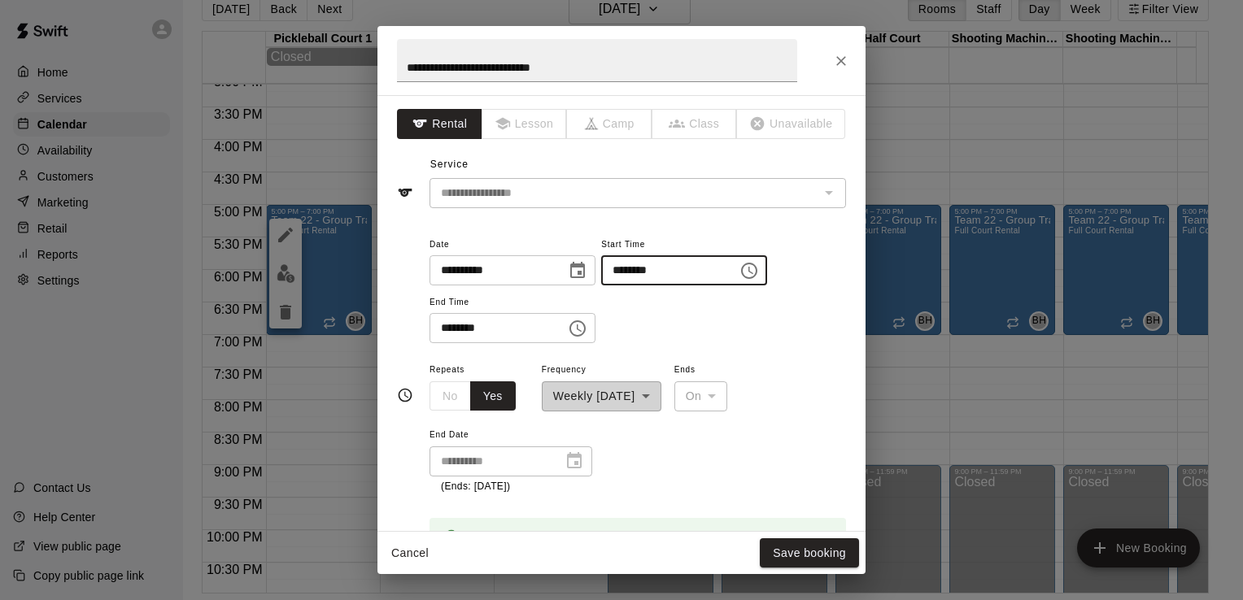
click at [636, 276] on input "********" at bounding box center [663, 270] width 125 height 30
type input "********"
click at [447, 325] on input "********" at bounding box center [492, 328] width 125 height 30
type input "********"
click at [667, 298] on div "**********" at bounding box center [638, 289] width 417 height 110
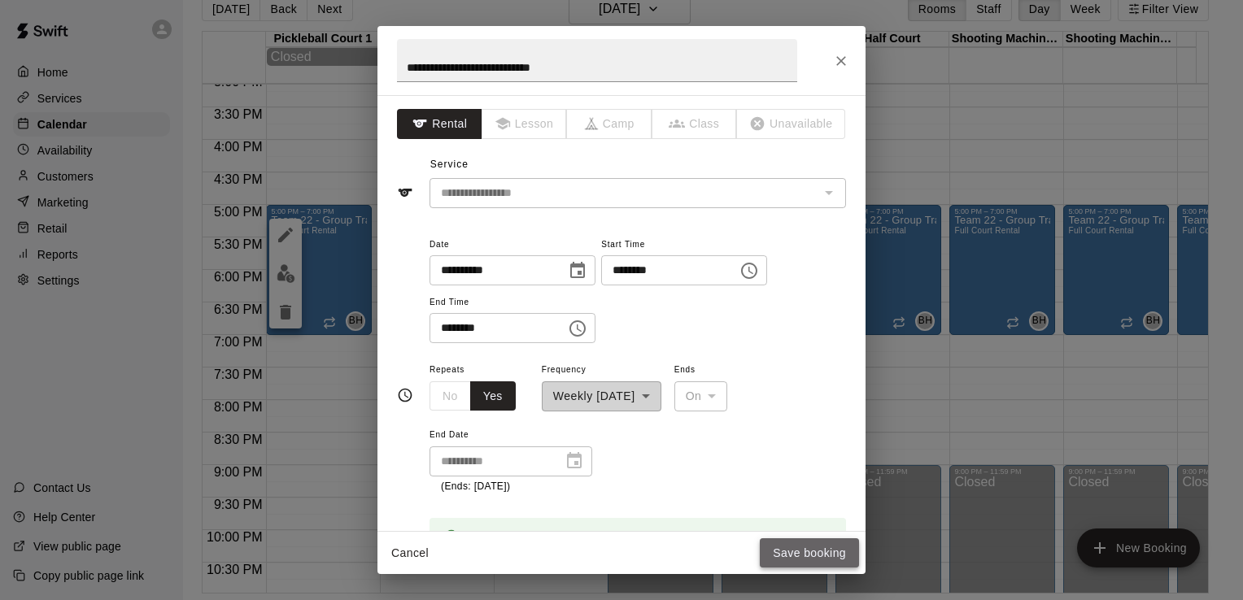
click at [797, 552] on button "Save booking" at bounding box center [809, 554] width 99 height 30
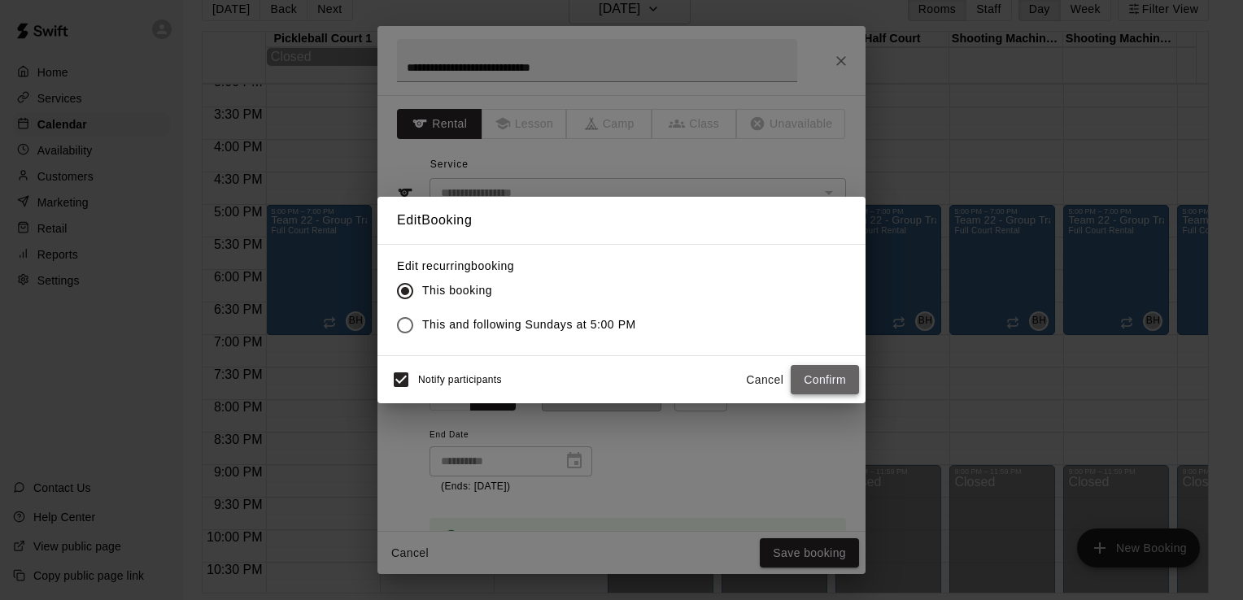
click at [833, 382] on button "Confirm" at bounding box center [825, 380] width 68 height 30
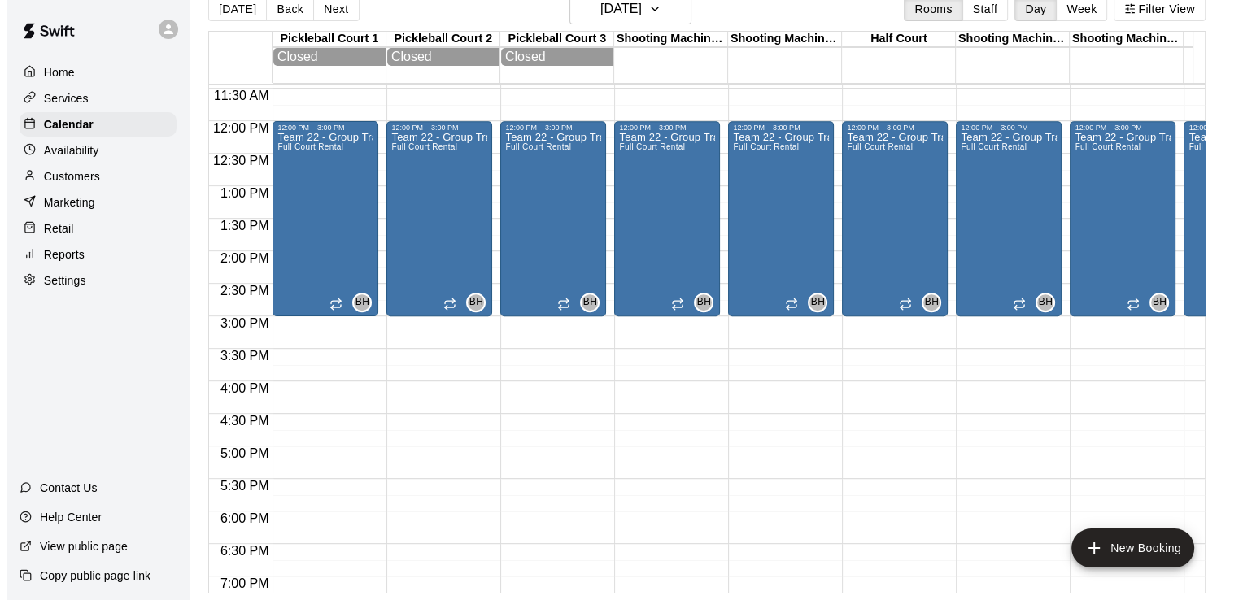
scroll to position [661, 0]
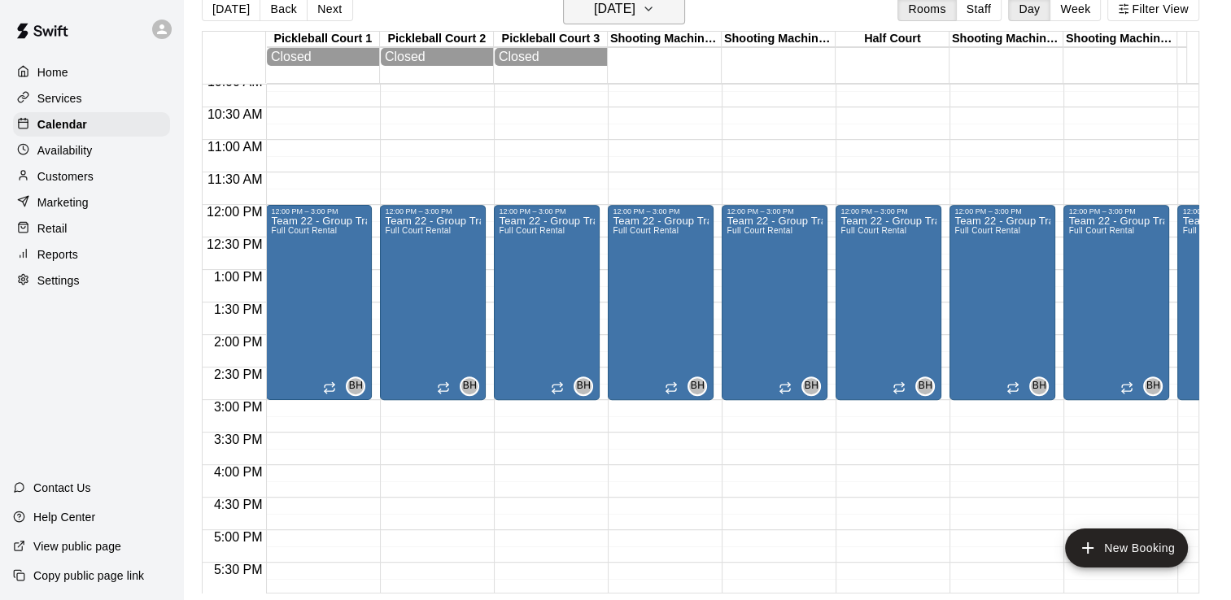
click at [665, 7] on button "[DATE]" at bounding box center [624, 8] width 122 height 31
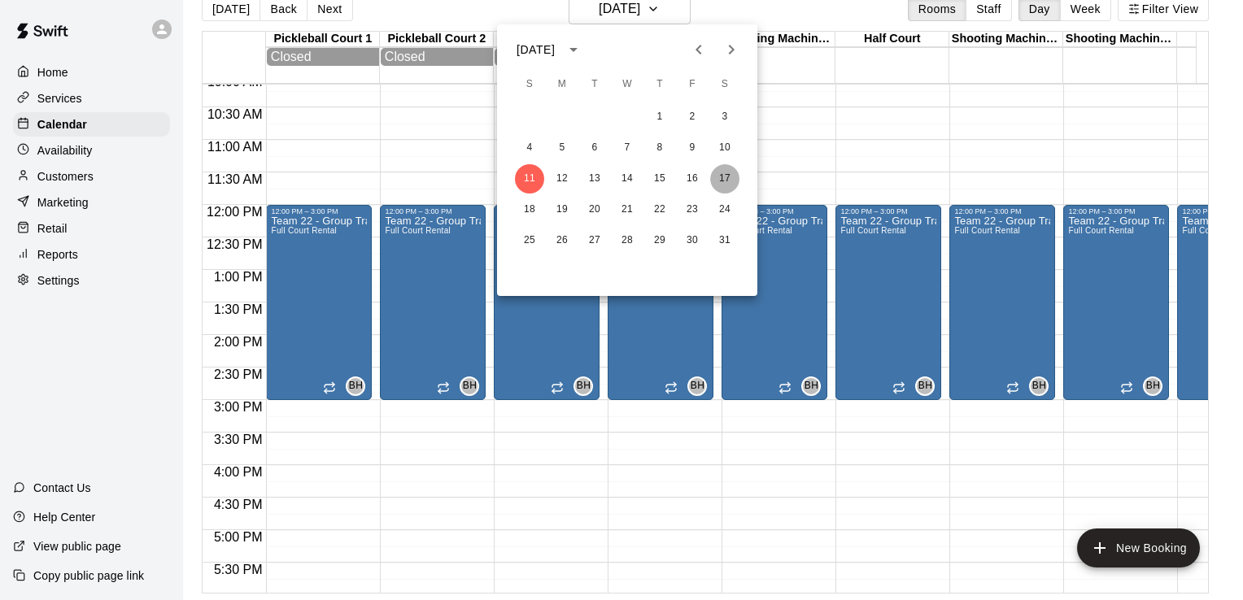
click at [724, 174] on button "17" at bounding box center [724, 178] width 29 height 29
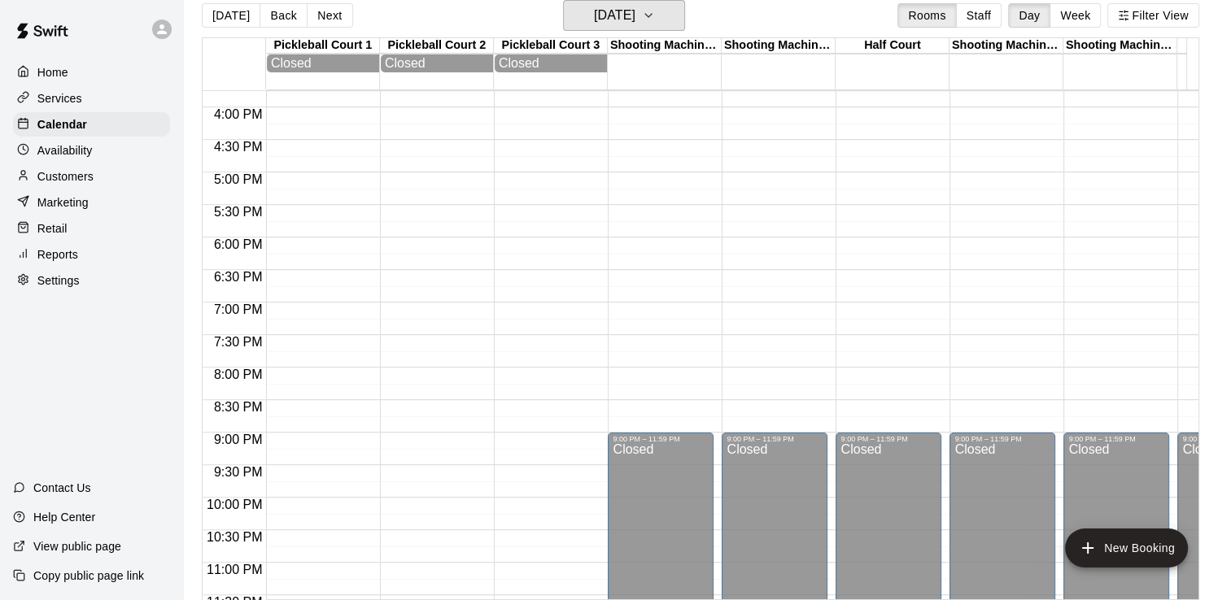
scroll to position [1067, 0]
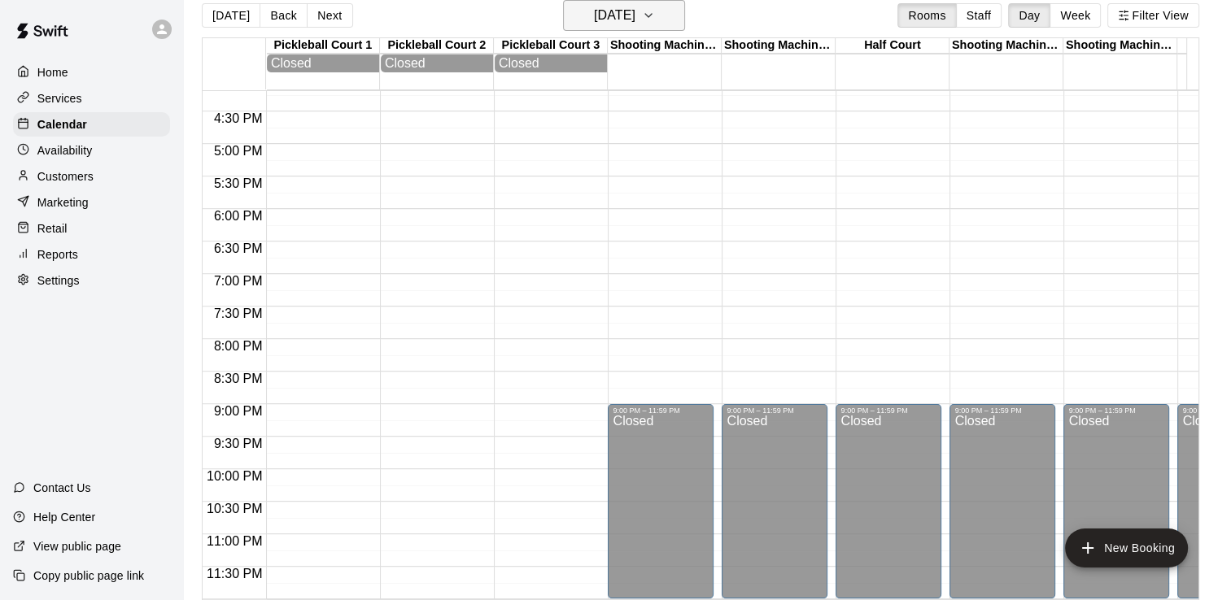
click at [655, 11] on icon "button" at bounding box center [648, 16] width 13 height 20
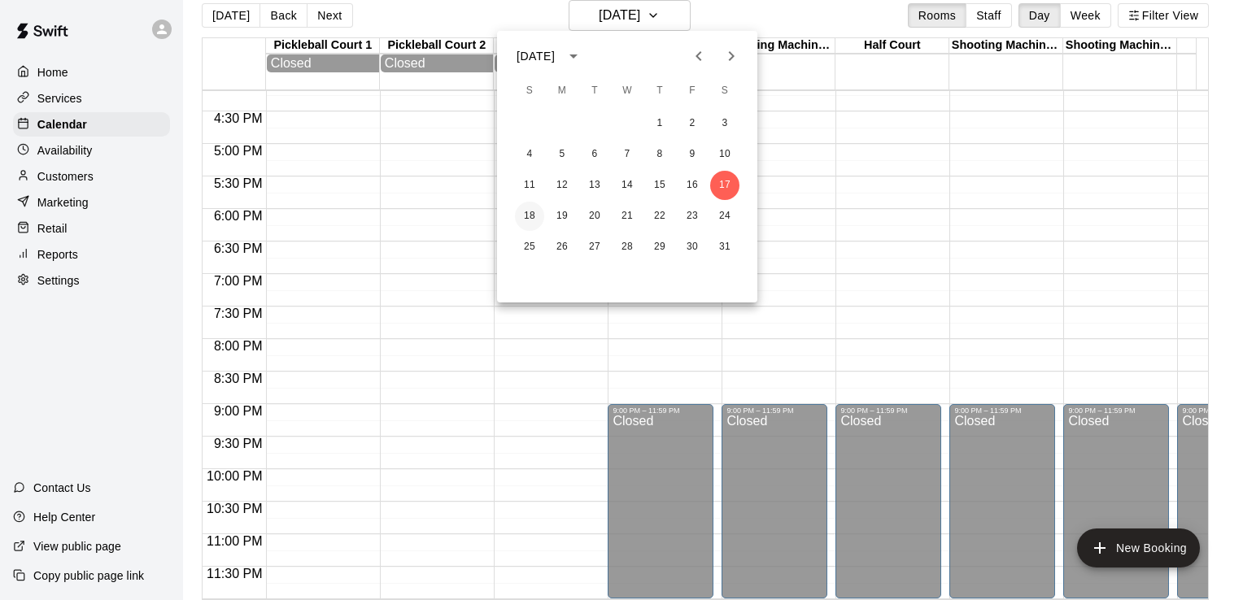
click at [530, 213] on button "18" at bounding box center [529, 216] width 29 height 29
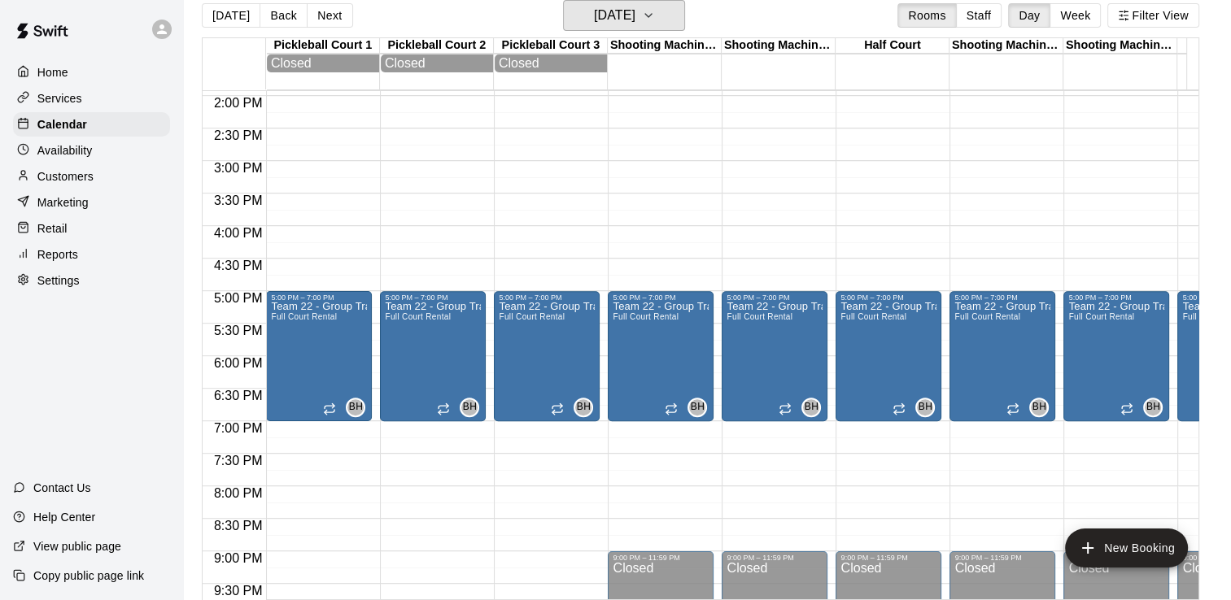
scroll to position [905, 0]
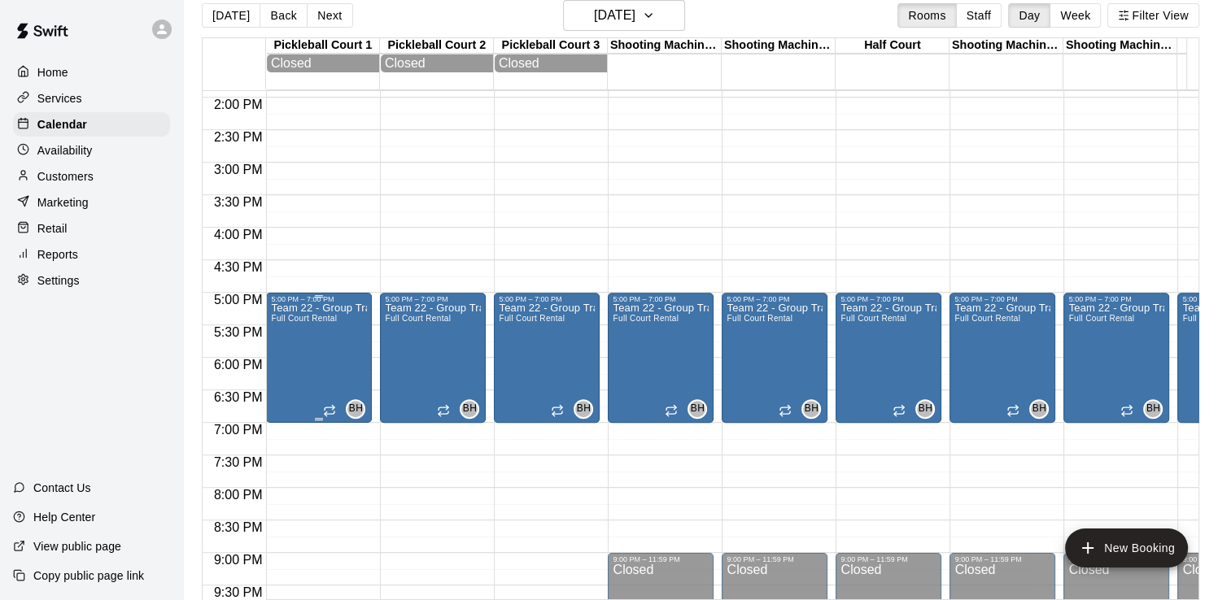
click at [305, 355] on div "Team 22 - Group Training (Sun) Full Court Rental" at bounding box center [319, 603] width 96 height 600
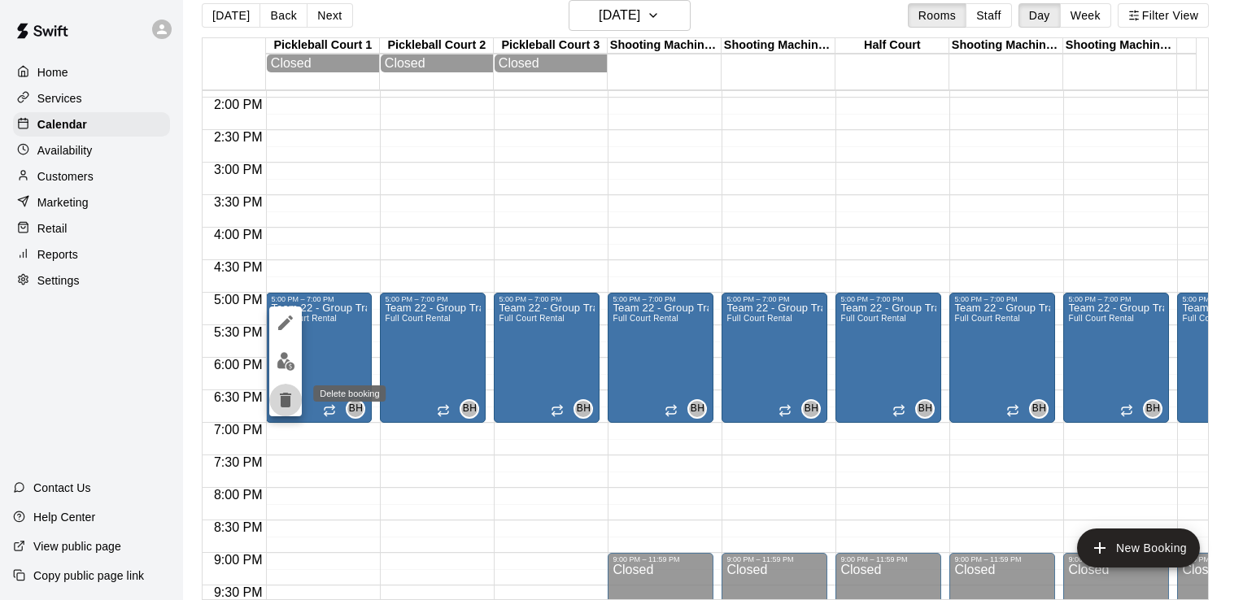
click at [290, 395] on icon "delete" at bounding box center [286, 401] width 20 height 20
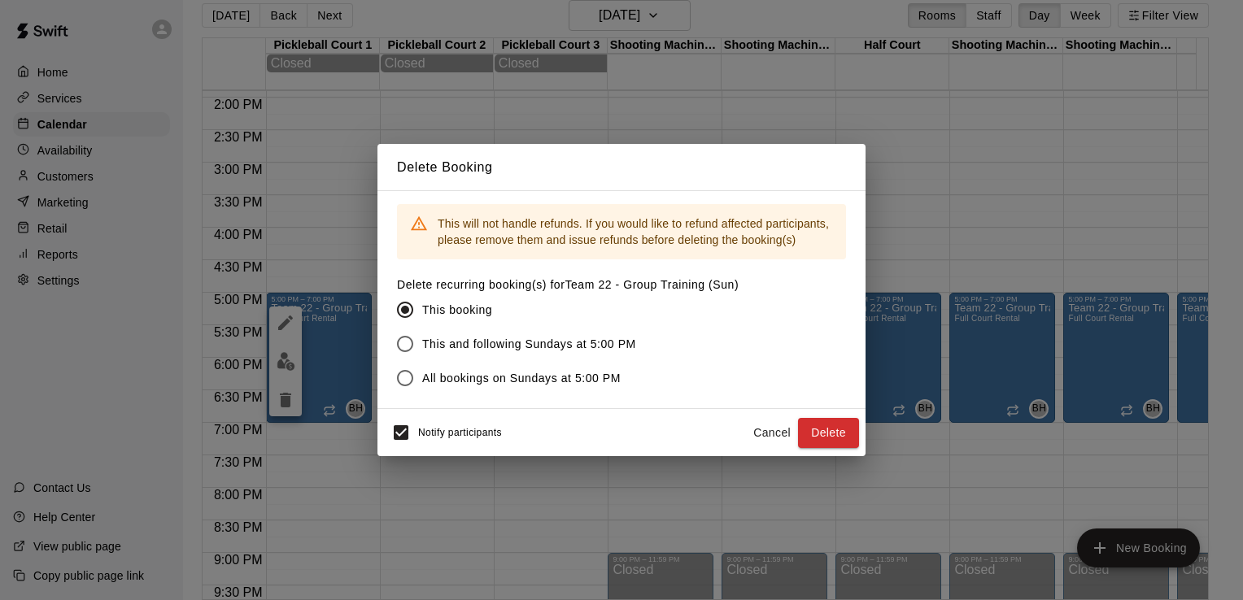
click at [826, 432] on button "Delete" at bounding box center [828, 433] width 61 height 30
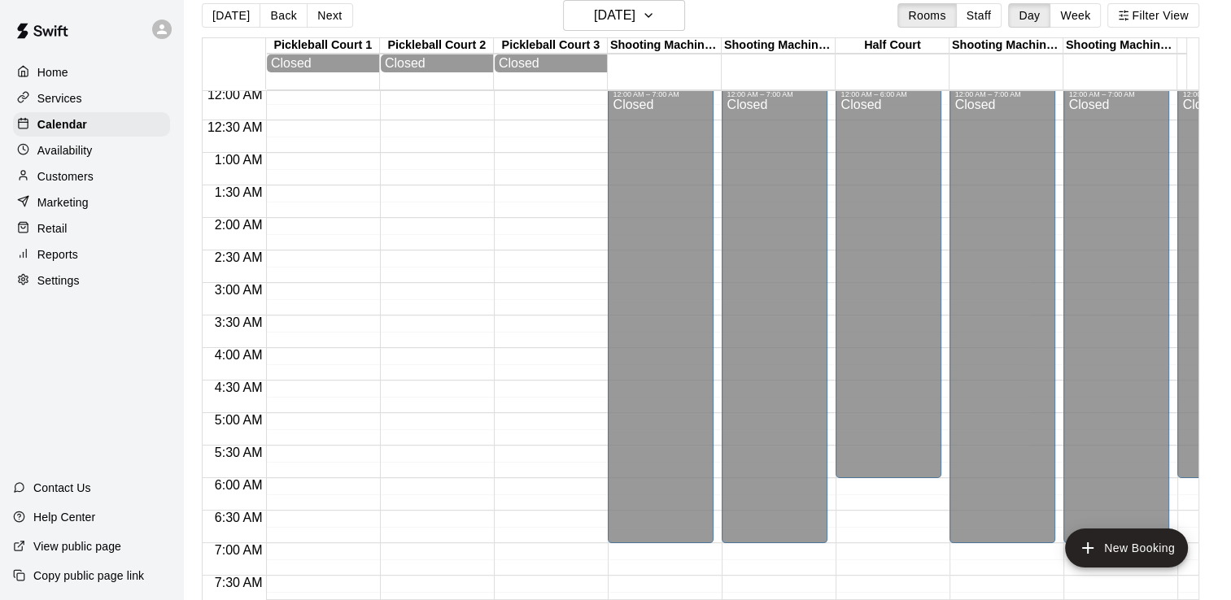
scroll to position [0, 0]
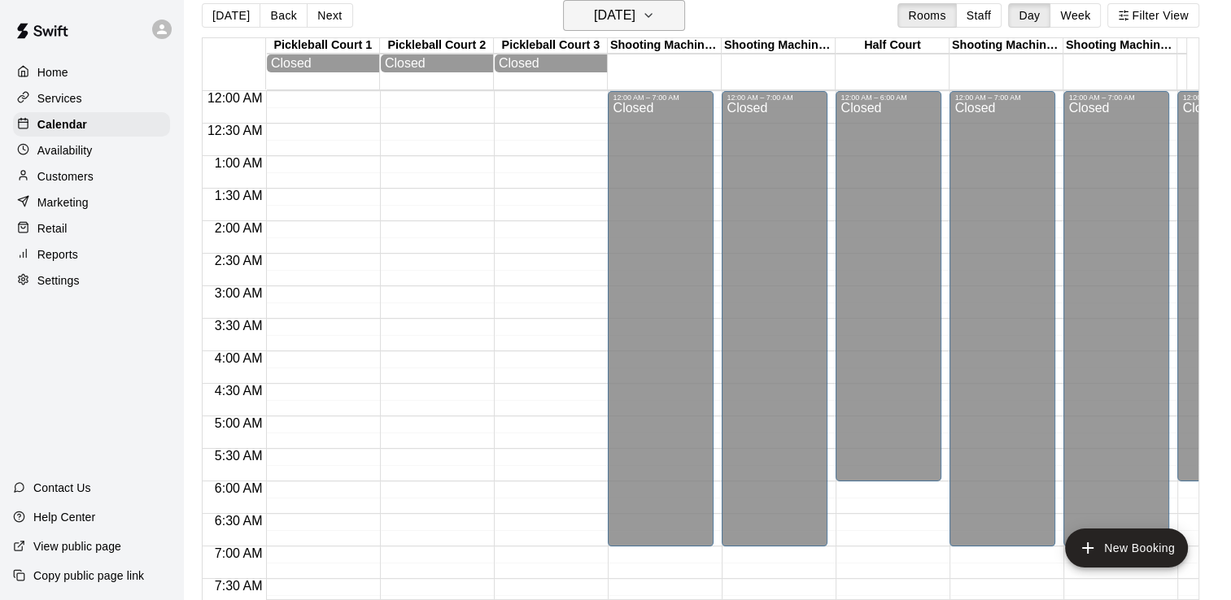
click at [635, 11] on h6 "[DATE]" at bounding box center [614, 15] width 41 height 23
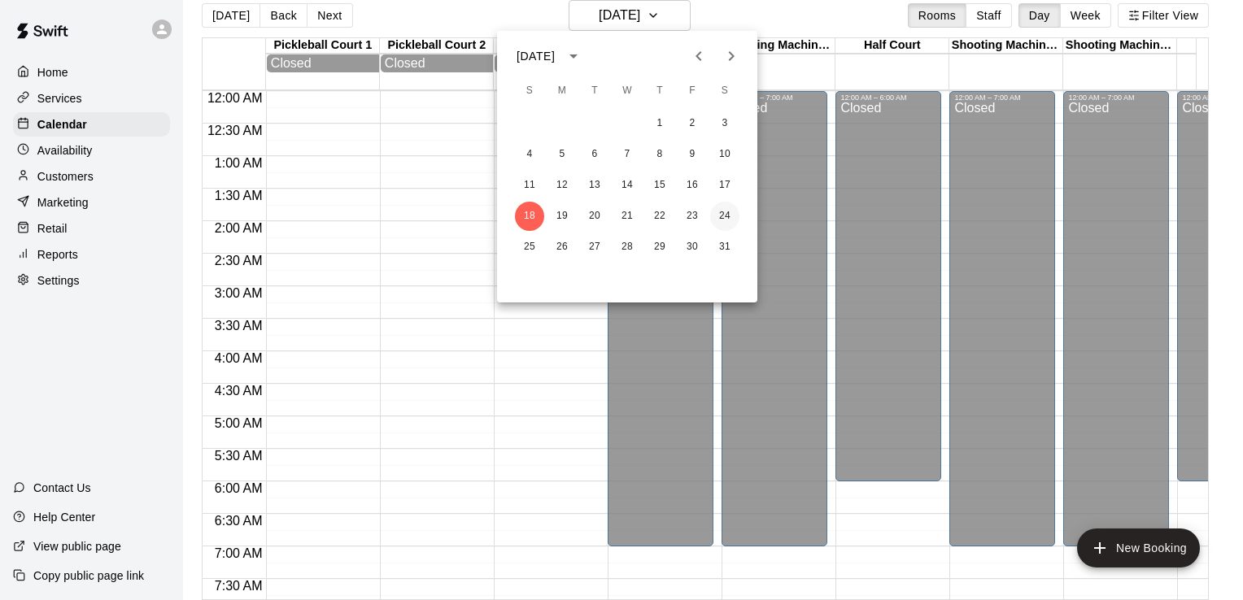
click at [729, 215] on button "24" at bounding box center [724, 216] width 29 height 29
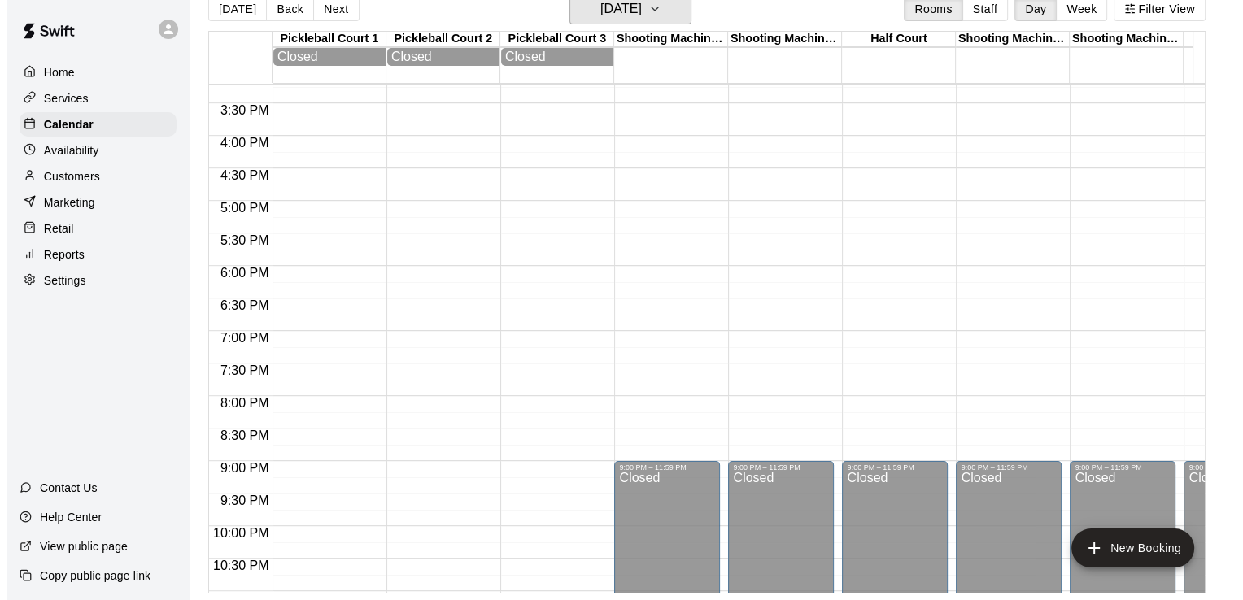
scroll to position [1067, 0]
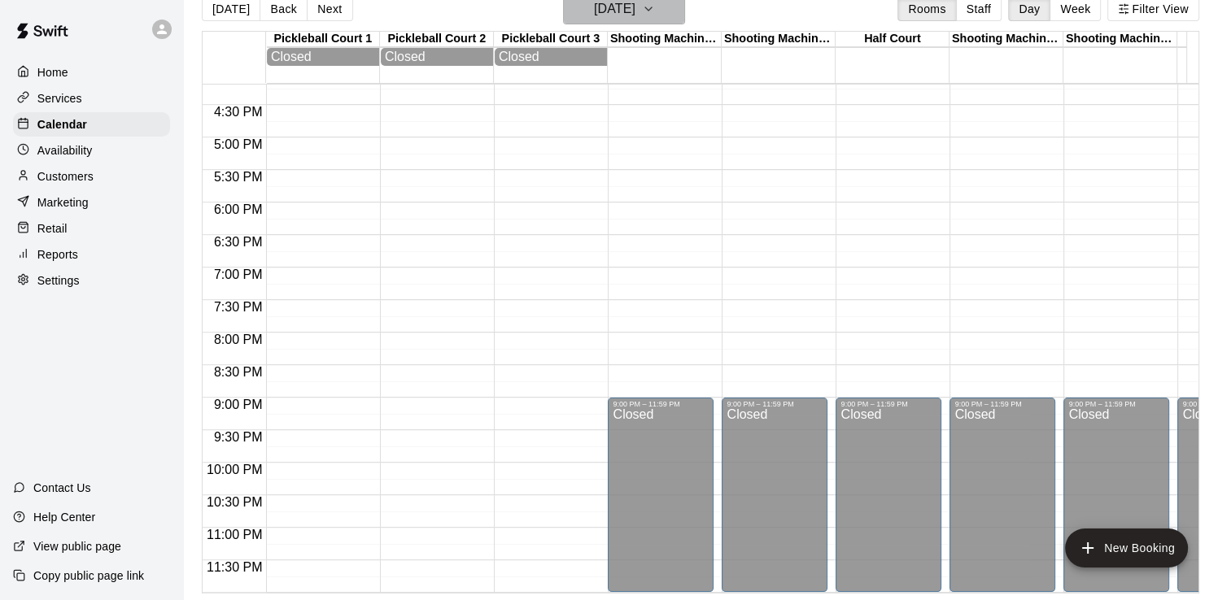
click at [646, 21] on button "[DATE]" at bounding box center [624, 8] width 122 height 31
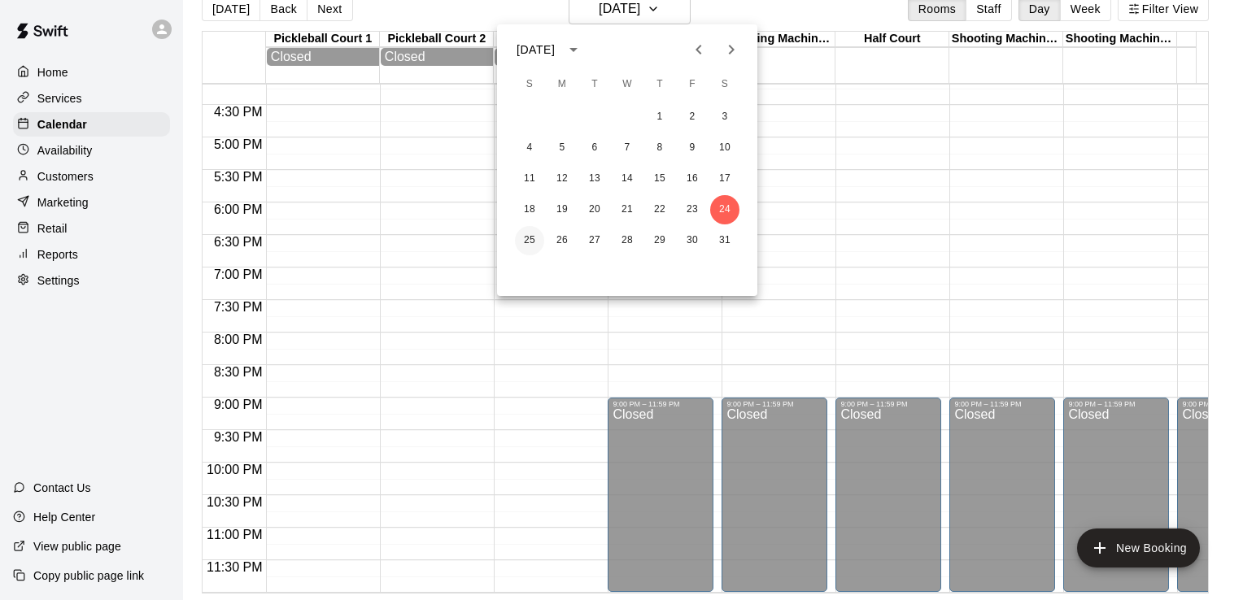
click at [521, 238] on button "25" at bounding box center [529, 240] width 29 height 29
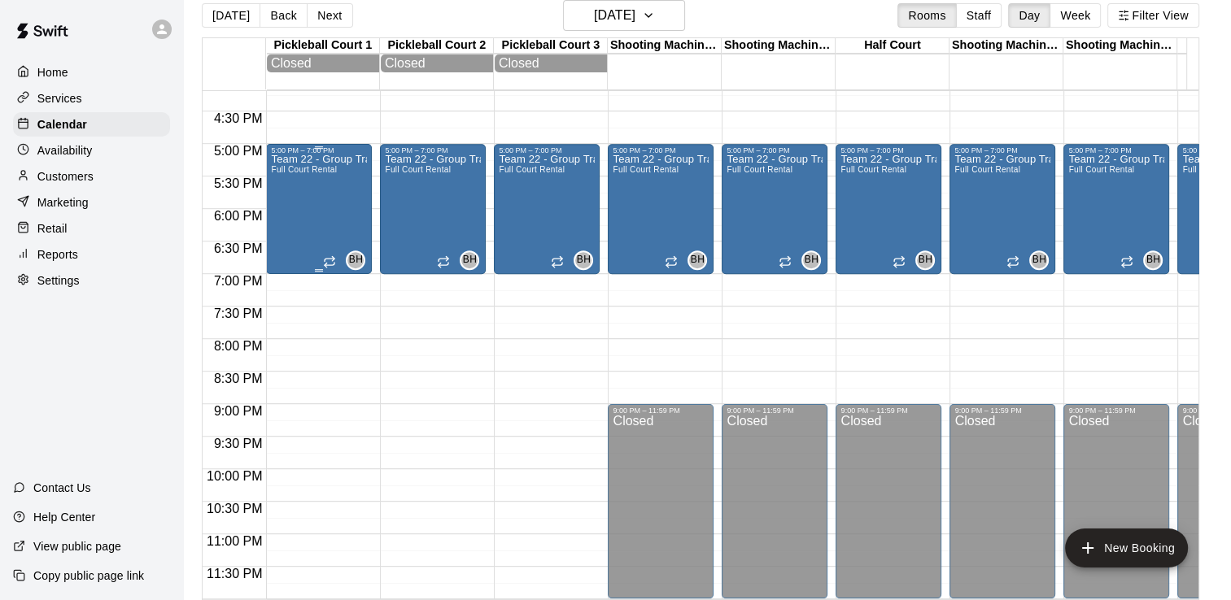
click at [337, 213] on div "Team 22 - Group Training (Sun) Full Court Rental" at bounding box center [319, 455] width 96 height 600
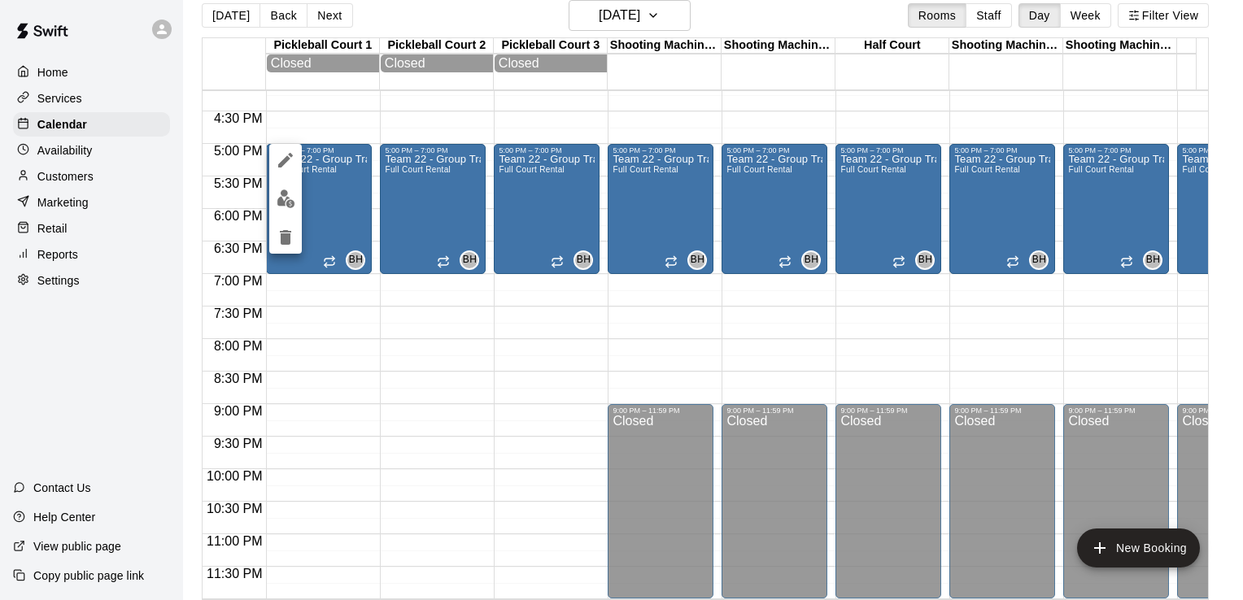
click at [286, 155] on icon "edit" at bounding box center [285, 160] width 15 height 15
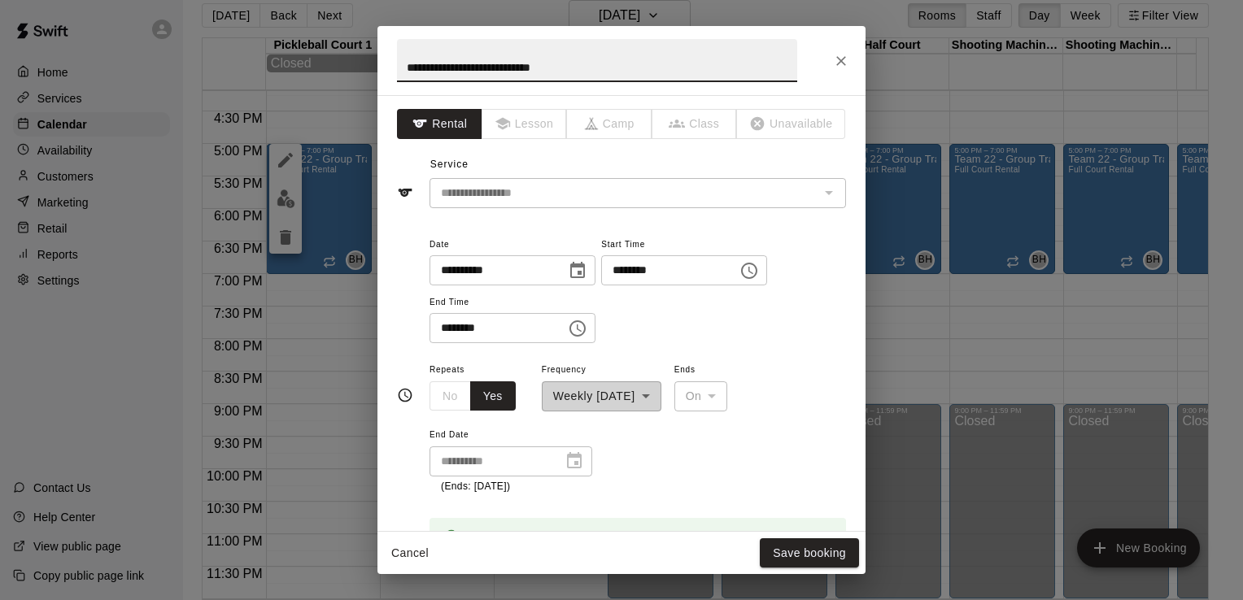
click at [636, 278] on input "********" at bounding box center [663, 270] width 125 height 30
type input "********"
click at [452, 334] on input "********" at bounding box center [492, 328] width 125 height 30
type input "********"
click at [829, 546] on button "Save booking" at bounding box center [809, 554] width 99 height 30
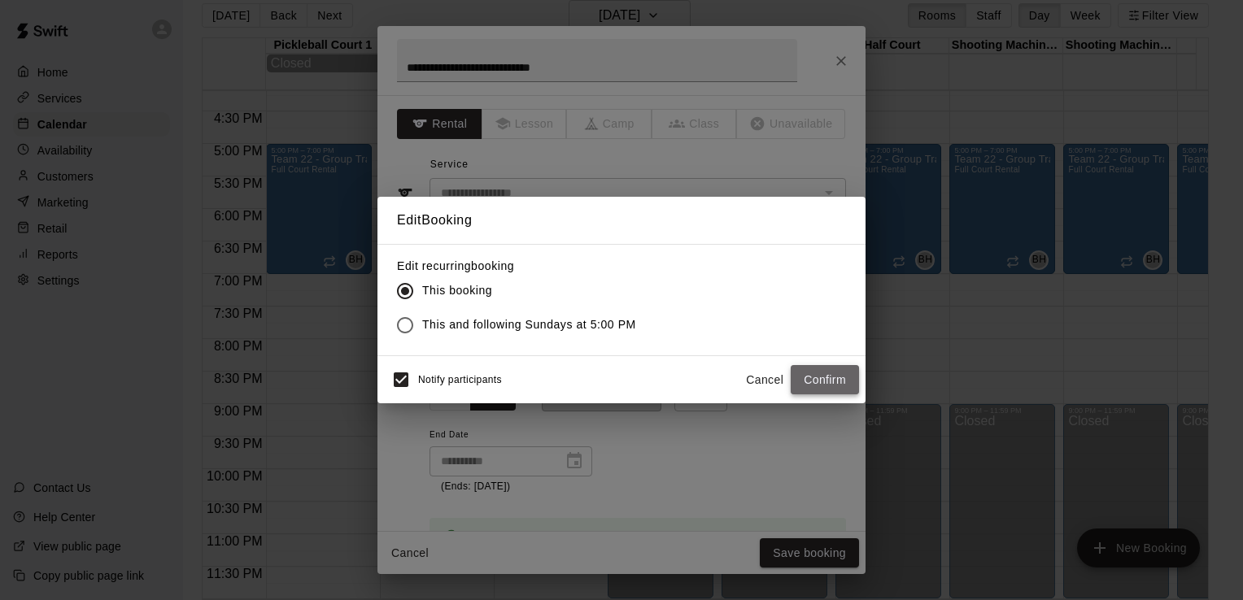
click at [833, 382] on button "Confirm" at bounding box center [825, 380] width 68 height 30
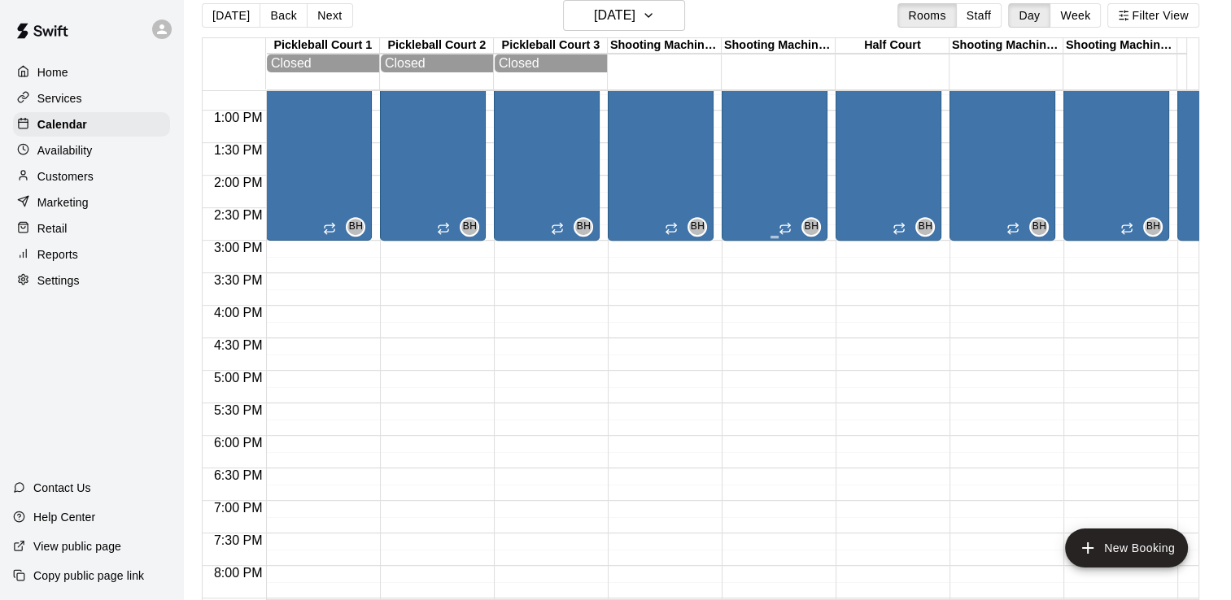
scroll to position [661, 0]
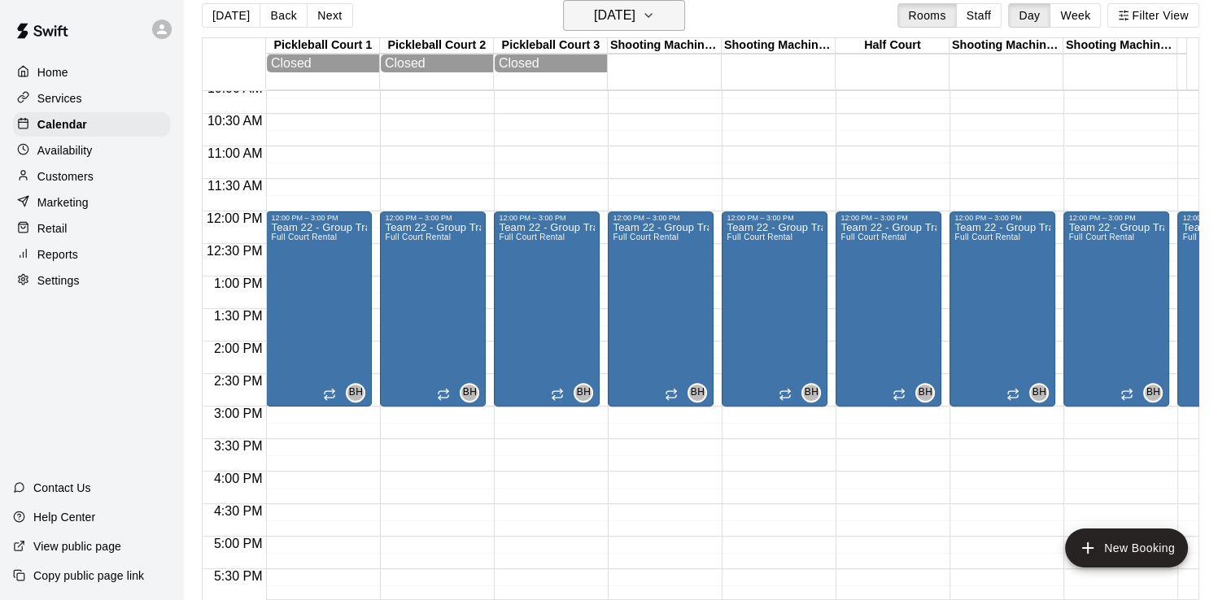
click at [665, 7] on button "[DATE]" at bounding box center [624, 15] width 122 height 31
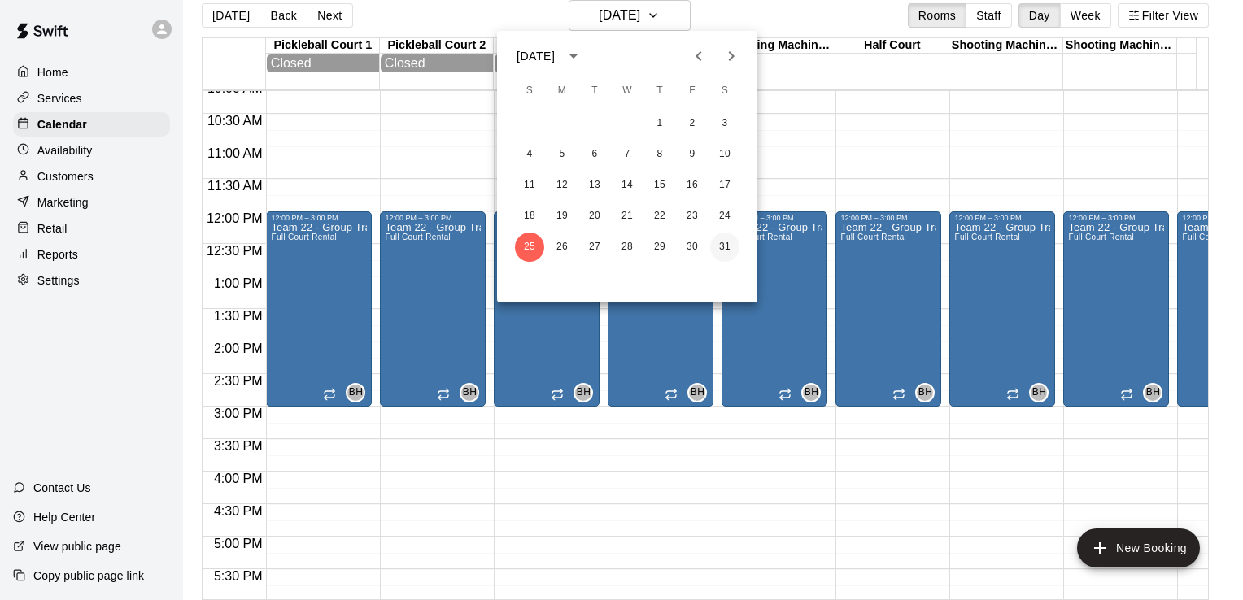
click at [723, 242] on button "31" at bounding box center [724, 247] width 29 height 29
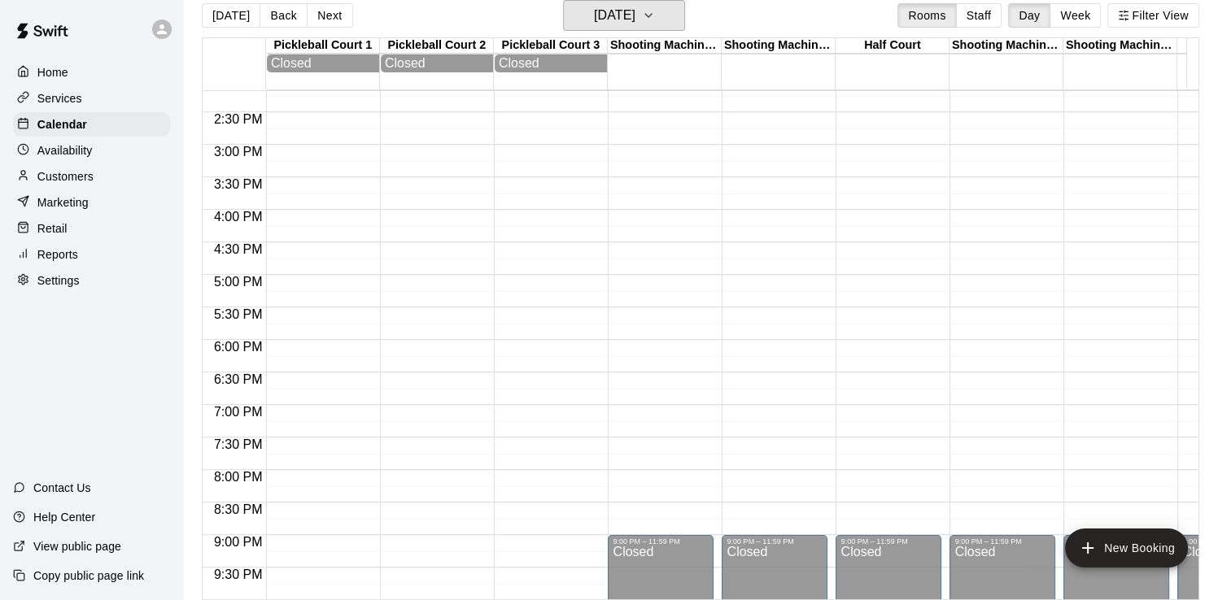
scroll to position [1067, 0]
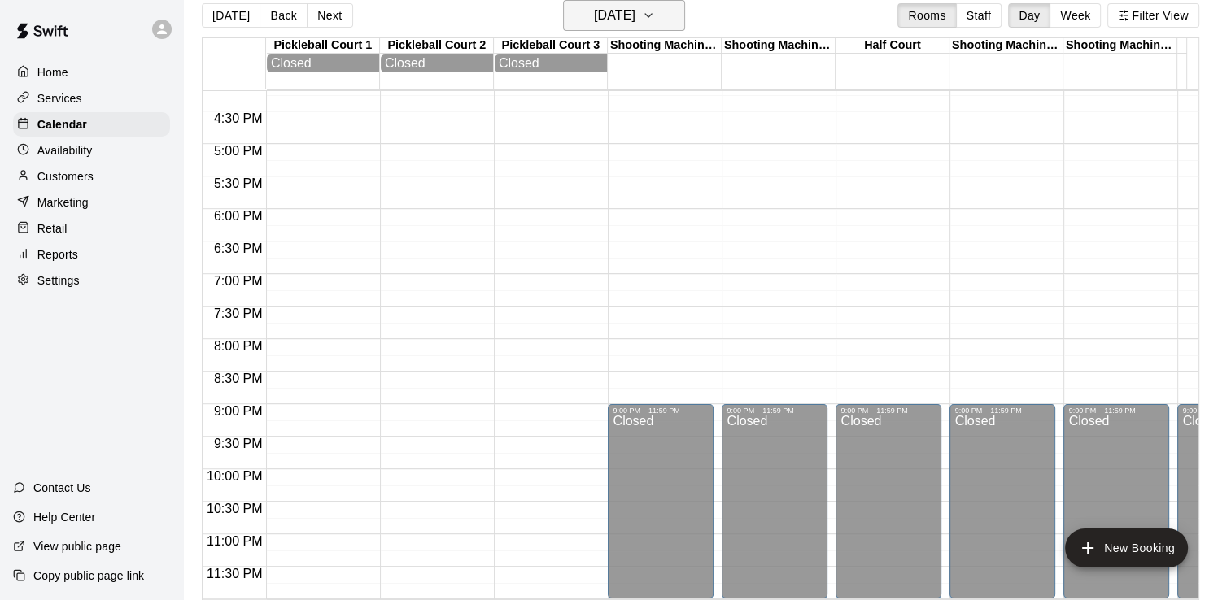
click at [635, 20] on h6 "[DATE]" at bounding box center [614, 15] width 41 height 23
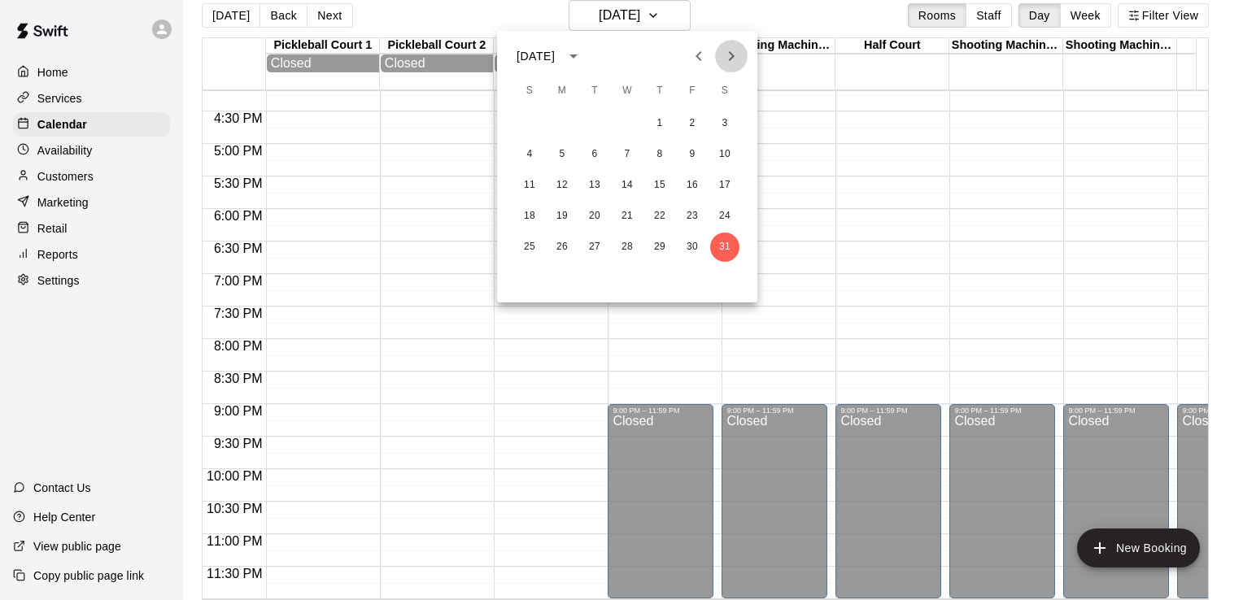
click at [739, 50] on icon "Next month" at bounding box center [732, 56] width 20 height 20
click at [533, 123] on button "1" at bounding box center [529, 123] width 29 height 29
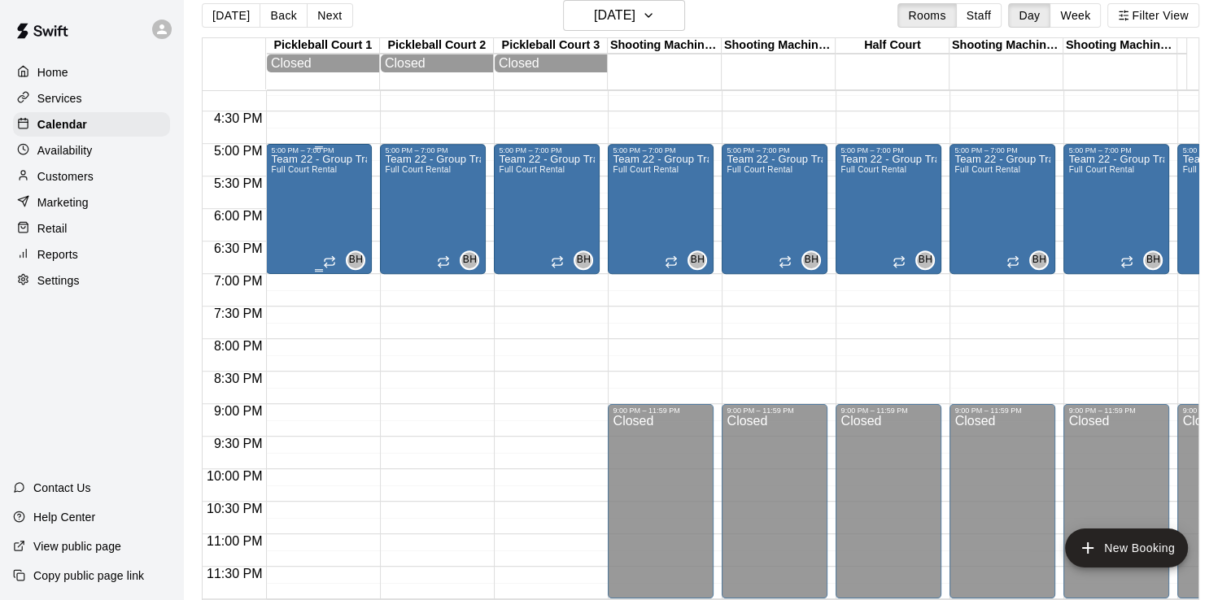
click at [316, 211] on div "Team 22 - Group Training (Sun) Full Court Rental" at bounding box center [319, 455] width 96 height 600
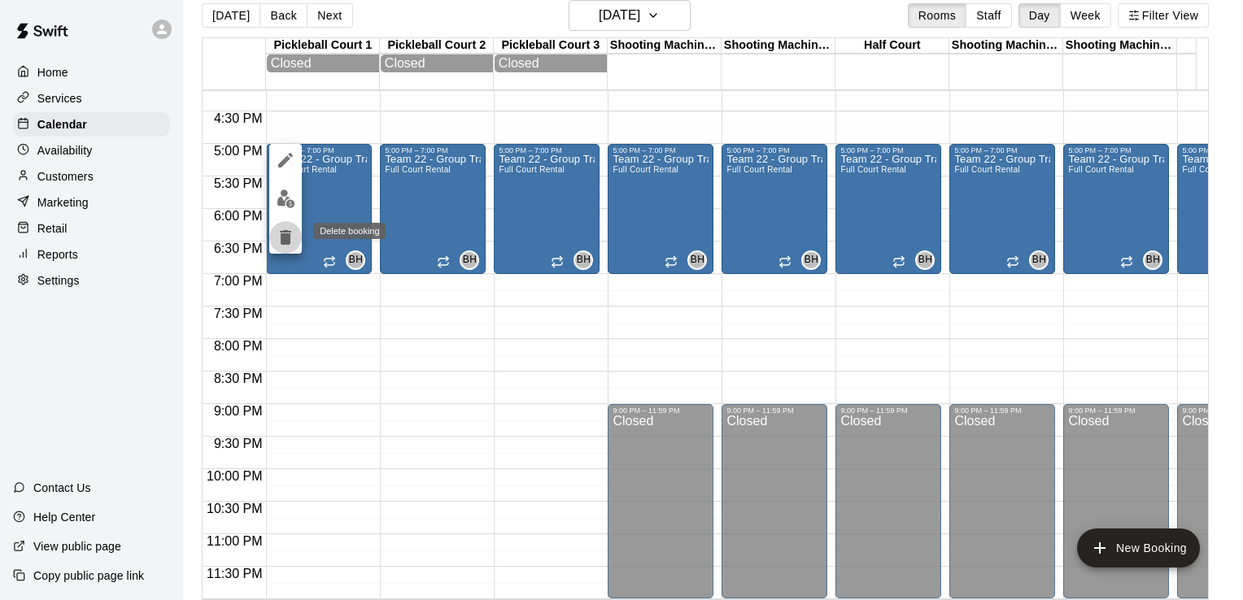
click at [274, 237] on button "delete" at bounding box center [285, 237] width 33 height 33
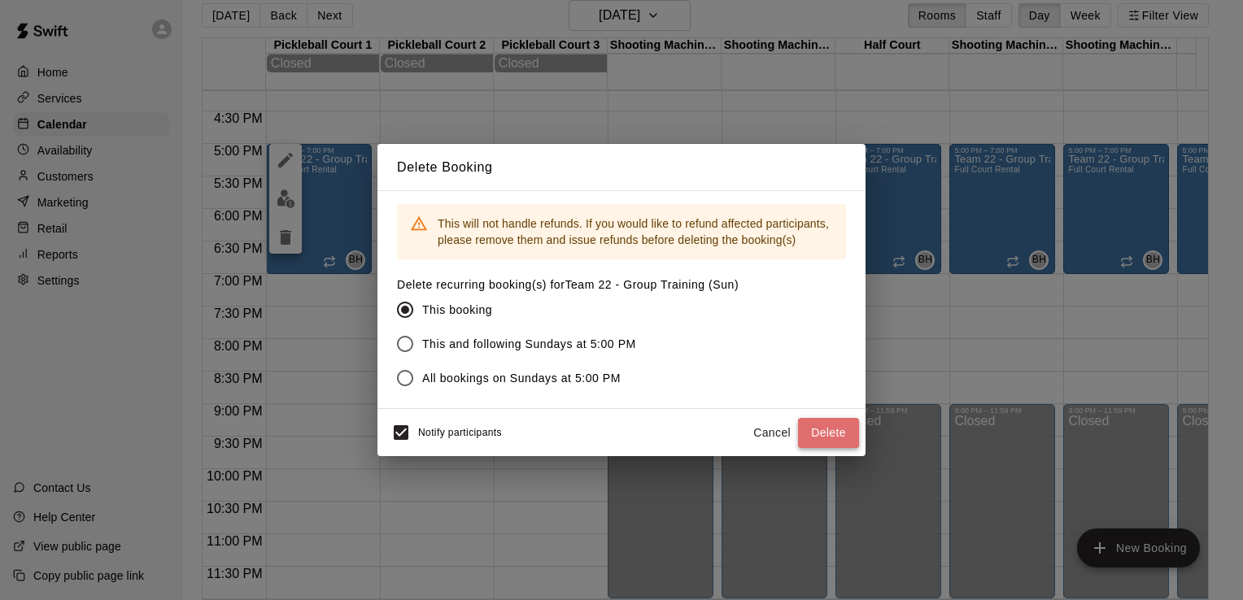
drag, startPoint x: 827, startPoint y: 426, endPoint x: 819, endPoint y: 397, distance: 30.4
click at [827, 425] on button "Delete" at bounding box center [828, 433] width 61 height 30
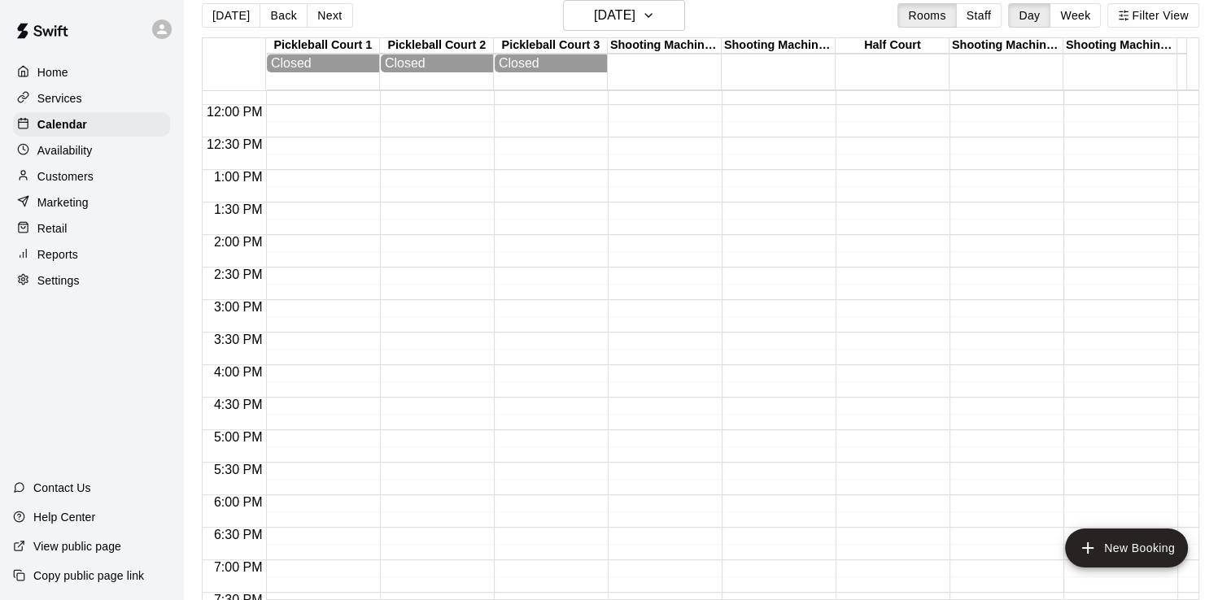
scroll to position [742, 0]
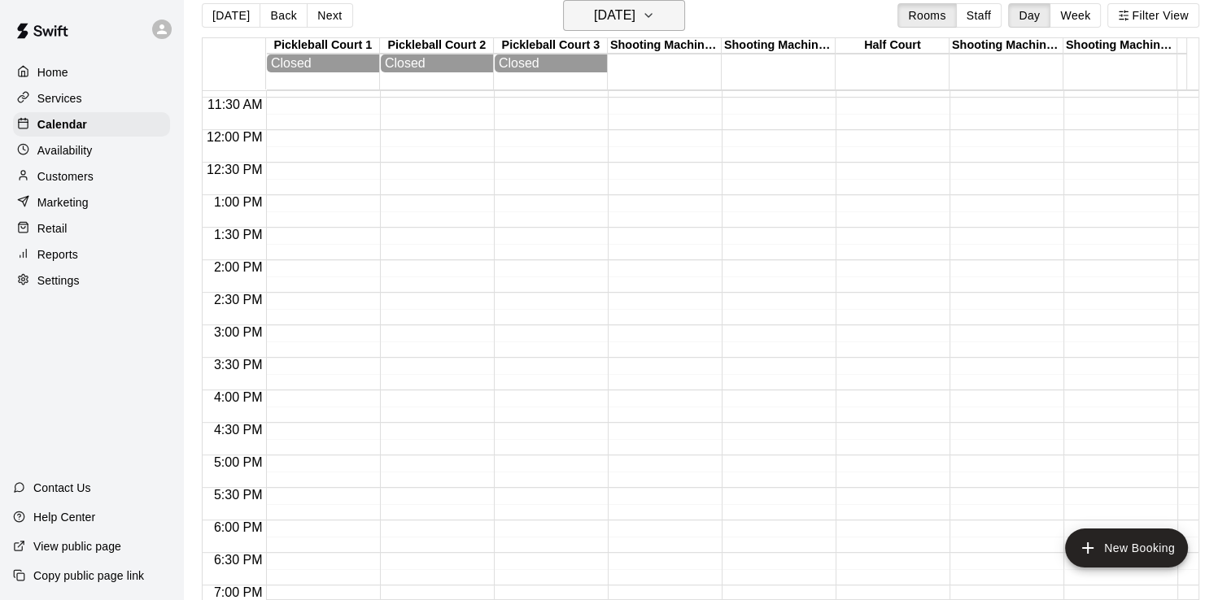
click at [630, 11] on h6 "[DATE]" at bounding box center [614, 15] width 41 height 23
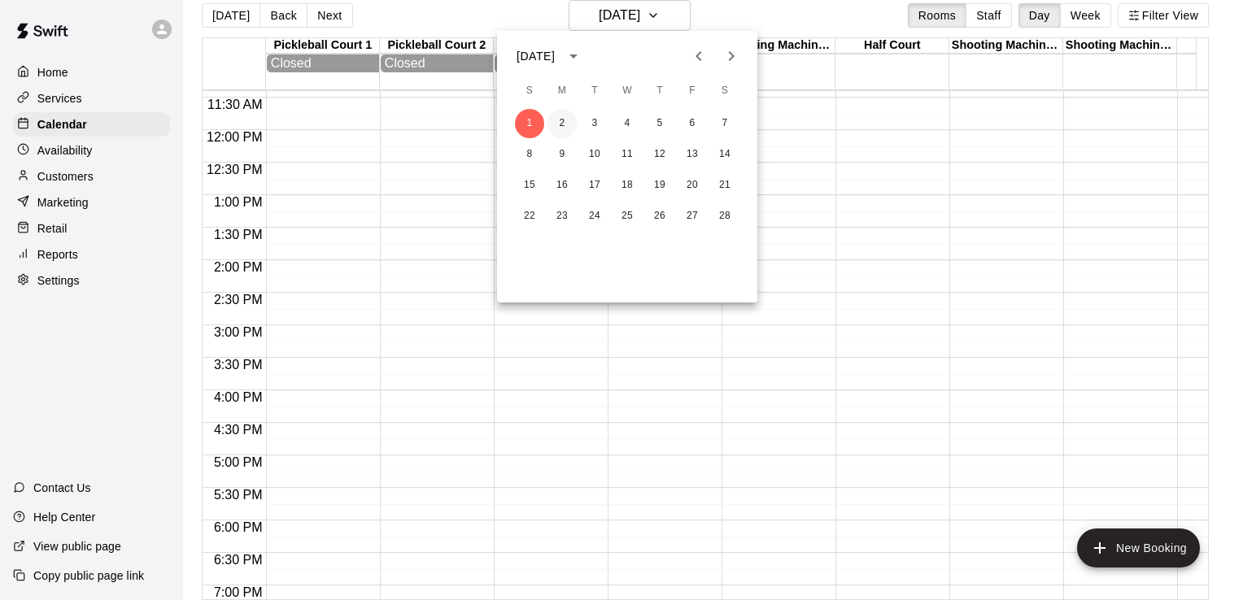
click at [559, 121] on button "2" at bounding box center [562, 123] width 29 height 29
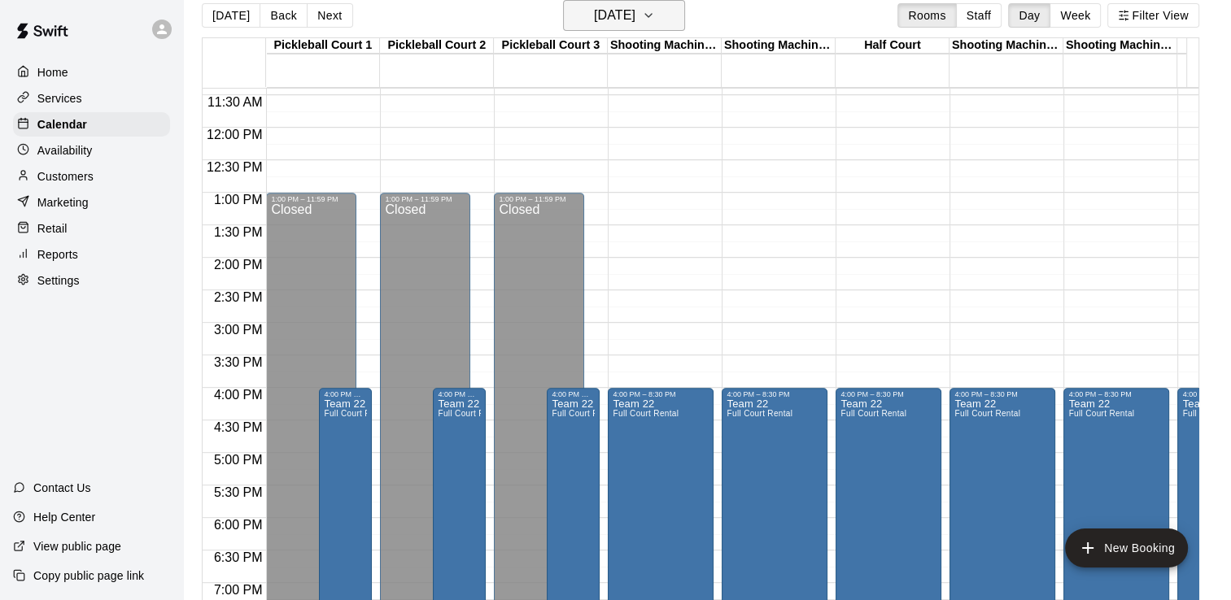
click at [635, 10] on h6 "[DATE]" at bounding box center [614, 15] width 41 height 23
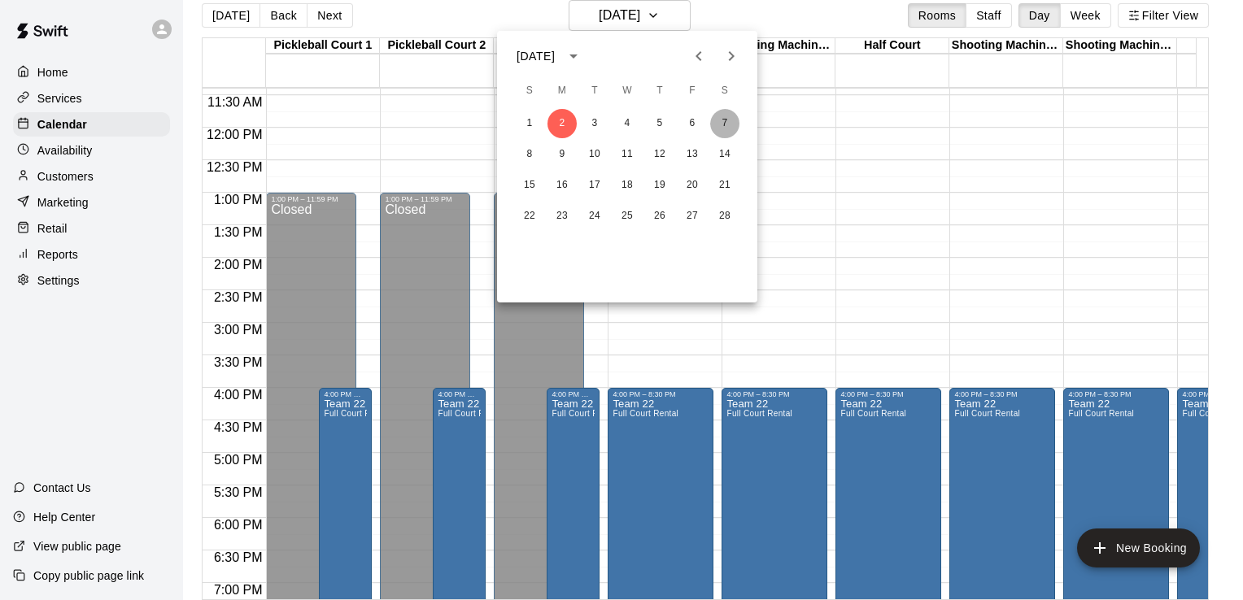
click at [722, 119] on button "7" at bounding box center [724, 123] width 29 height 29
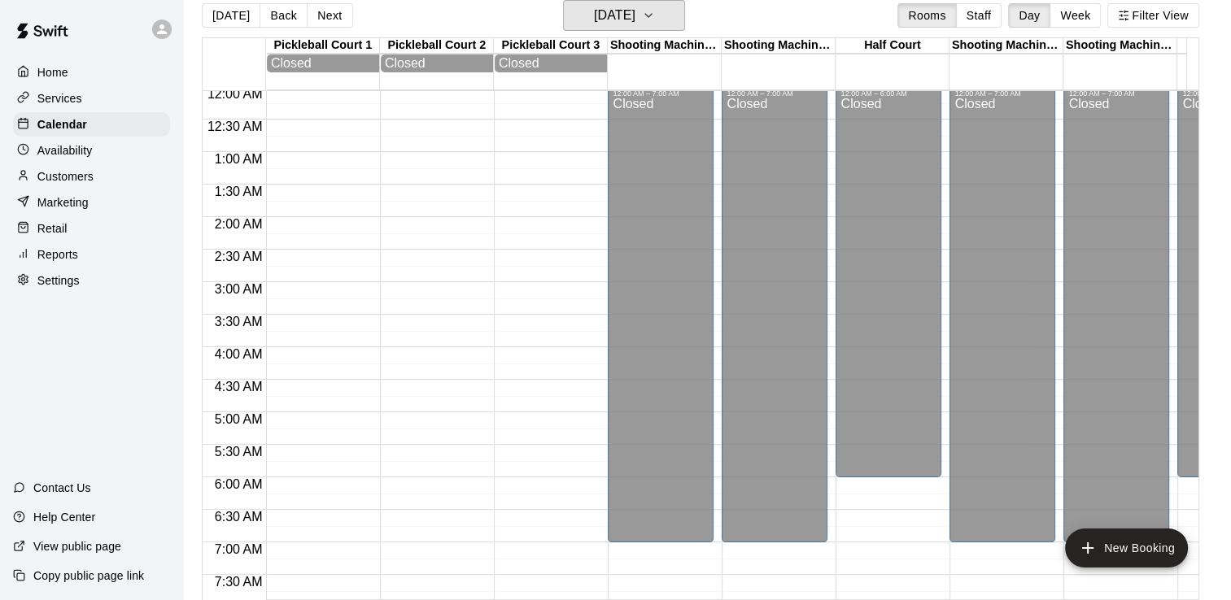
scroll to position [0, 0]
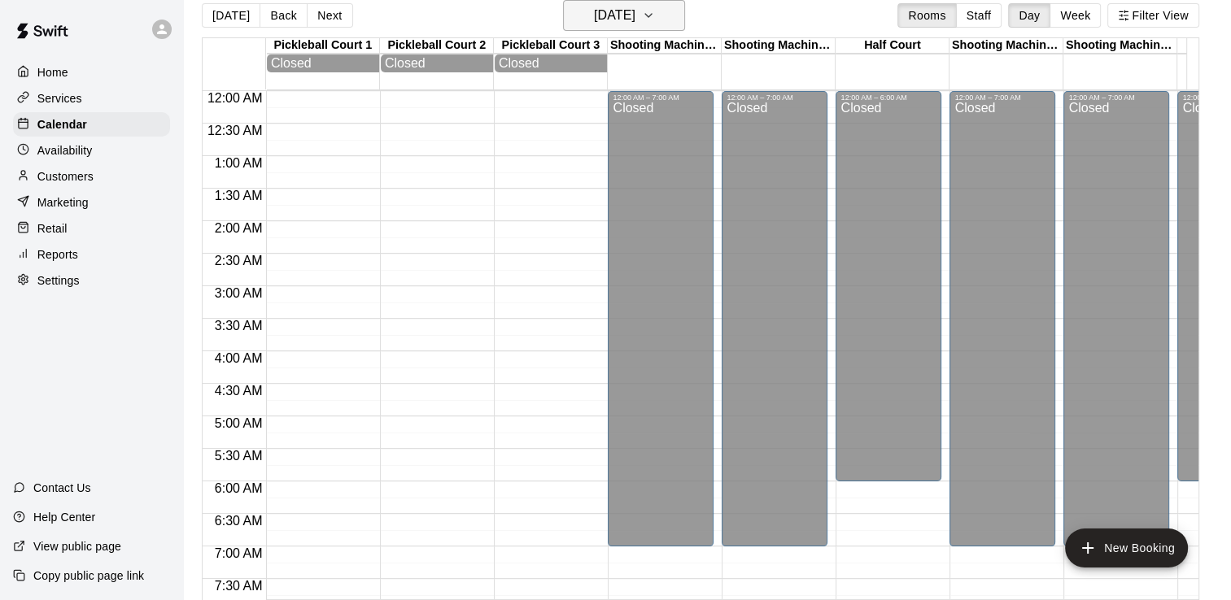
click at [619, 13] on h6 "[DATE]" at bounding box center [614, 15] width 41 height 23
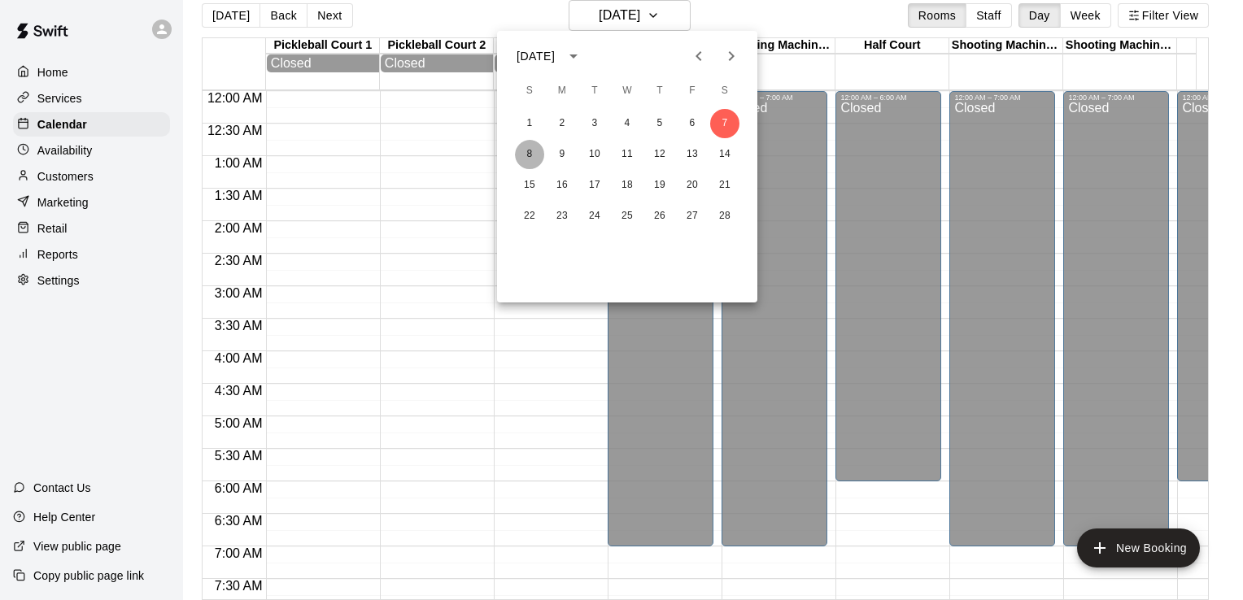
click at [524, 151] on button "8" at bounding box center [529, 154] width 29 height 29
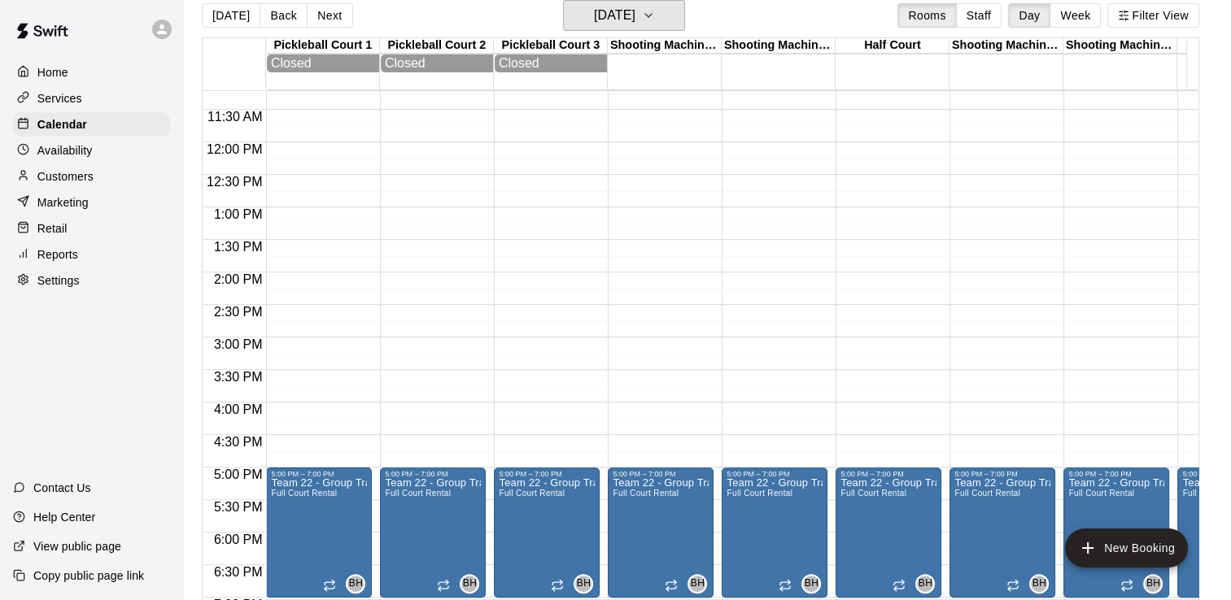
scroll to position [814, 0]
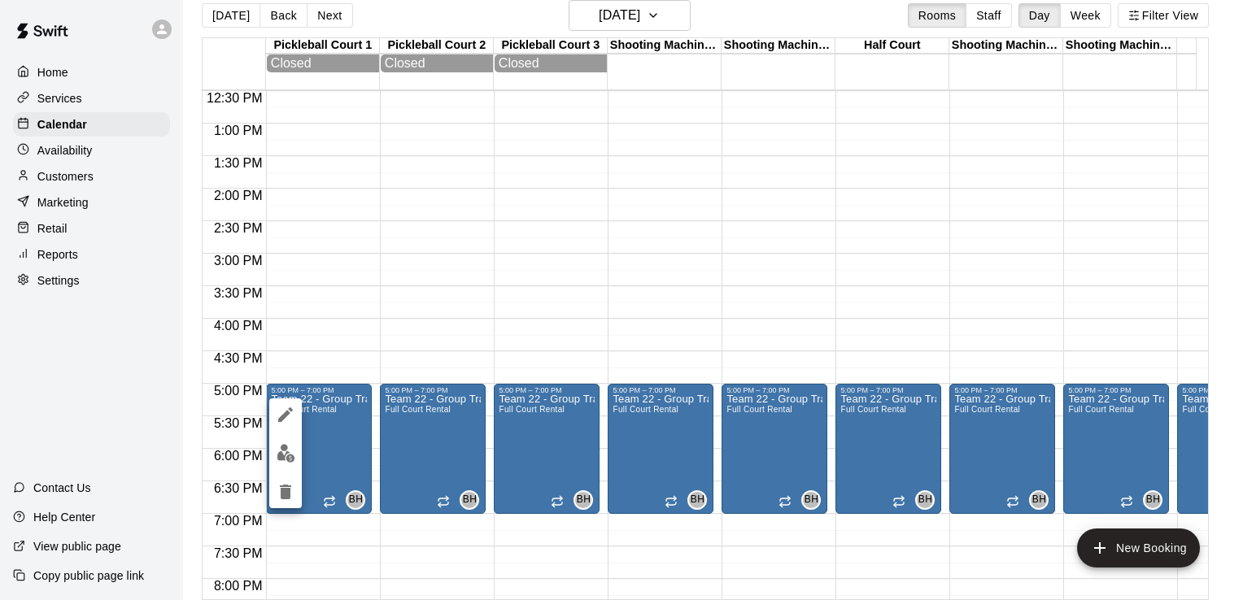
drag, startPoint x: 290, startPoint y: 417, endPoint x: 296, endPoint y: 412, distance: 8.6
click at [290, 417] on icon "edit" at bounding box center [286, 415] width 20 height 20
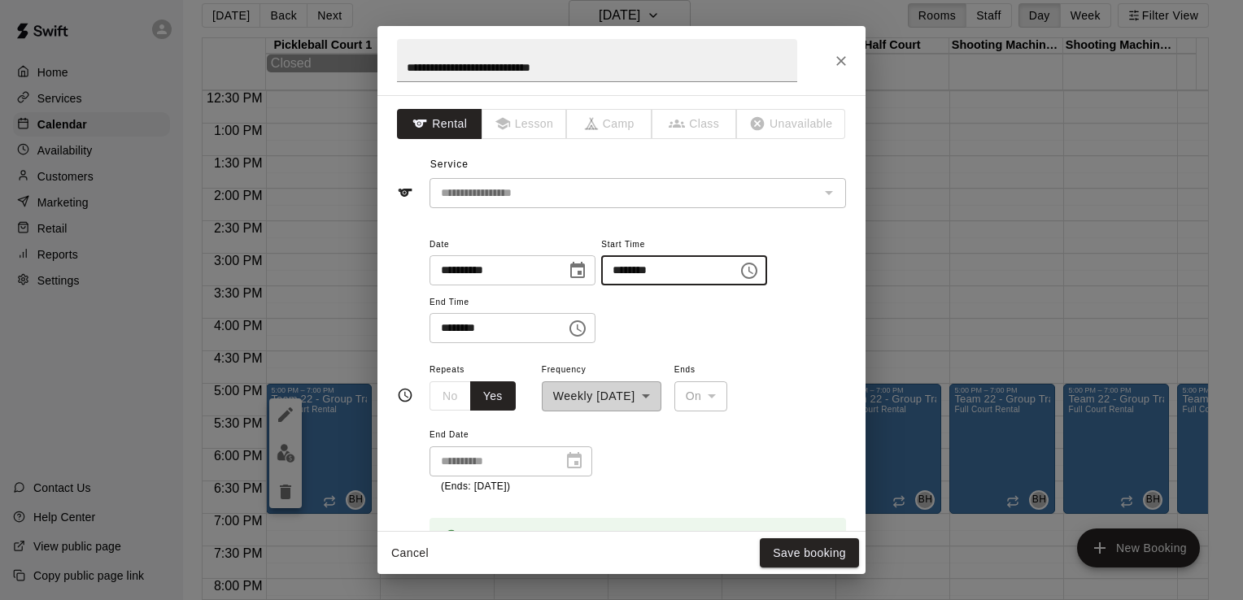
click at [637, 270] on input "********" at bounding box center [663, 270] width 125 height 30
click at [638, 268] on input "********" at bounding box center [663, 270] width 125 height 30
type input "********"
click at [448, 327] on input "********" at bounding box center [492, 328] width 125 height 30
type input "********"
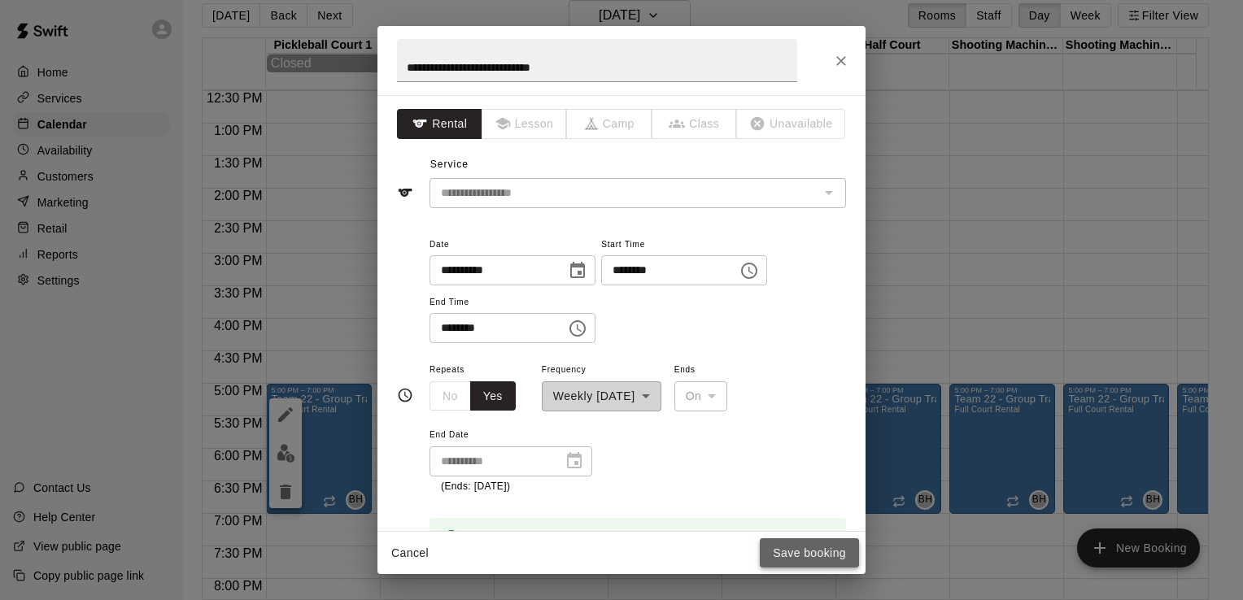
click at [800, 559] on button "Save booking" at bounding box center [809, 554] width 99 height 30
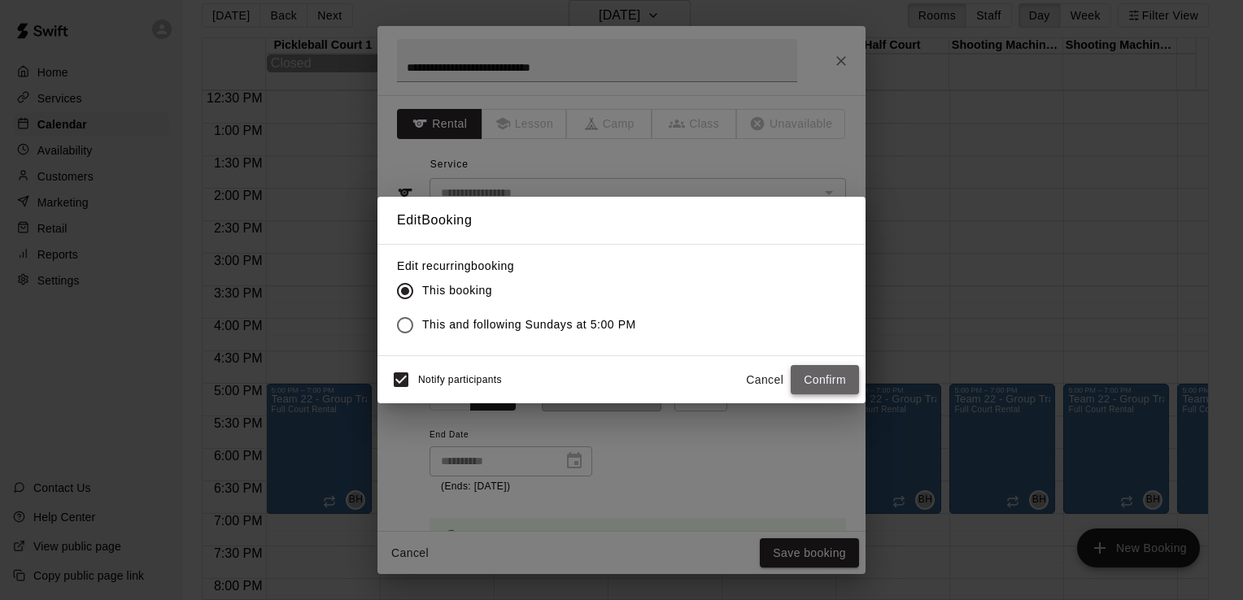
click at [804, 368] on button "Confirm" at bounding box center [825, 380] width 68 height 30
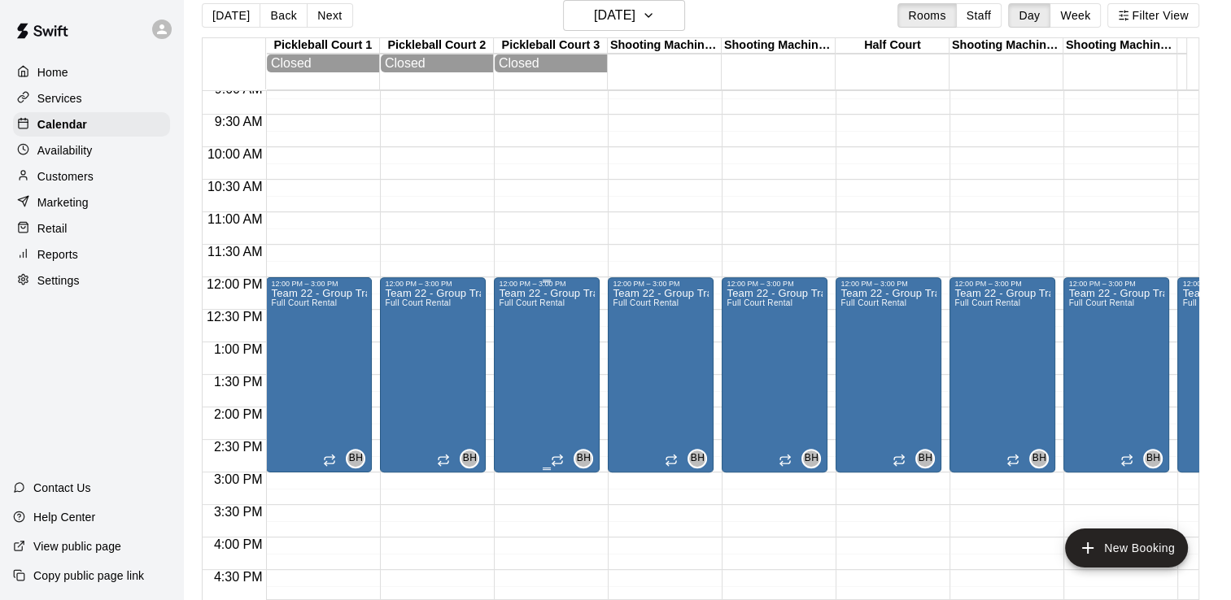
scroll to position [569, 0]
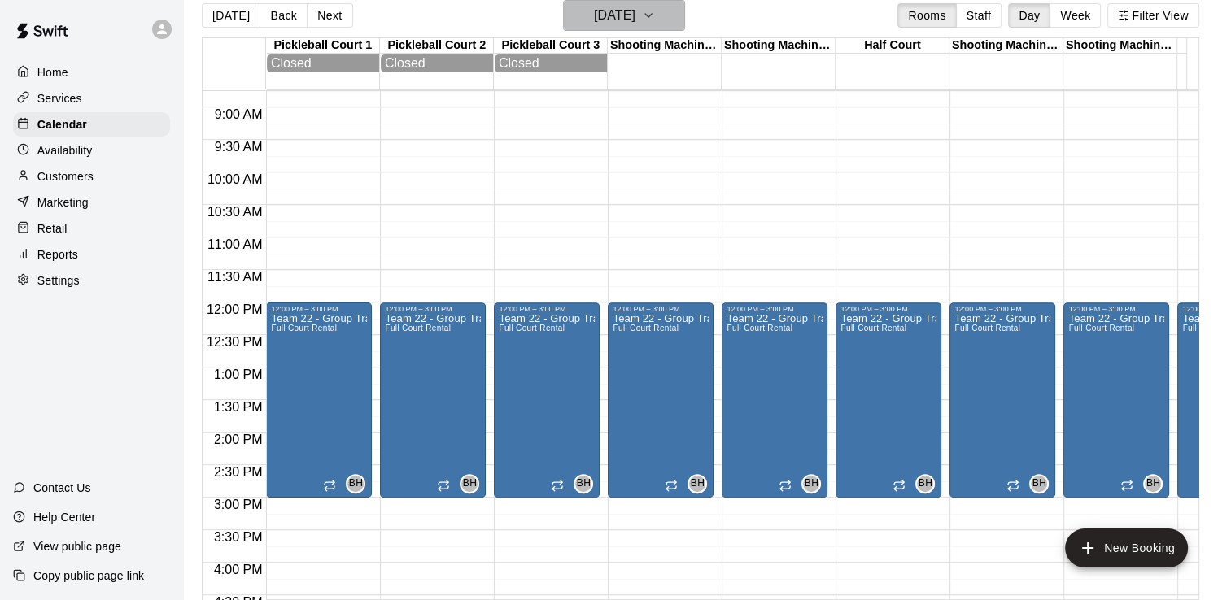
click at [655, 13] on icon "button" at bounding box center [648, 16] width 13 height 20
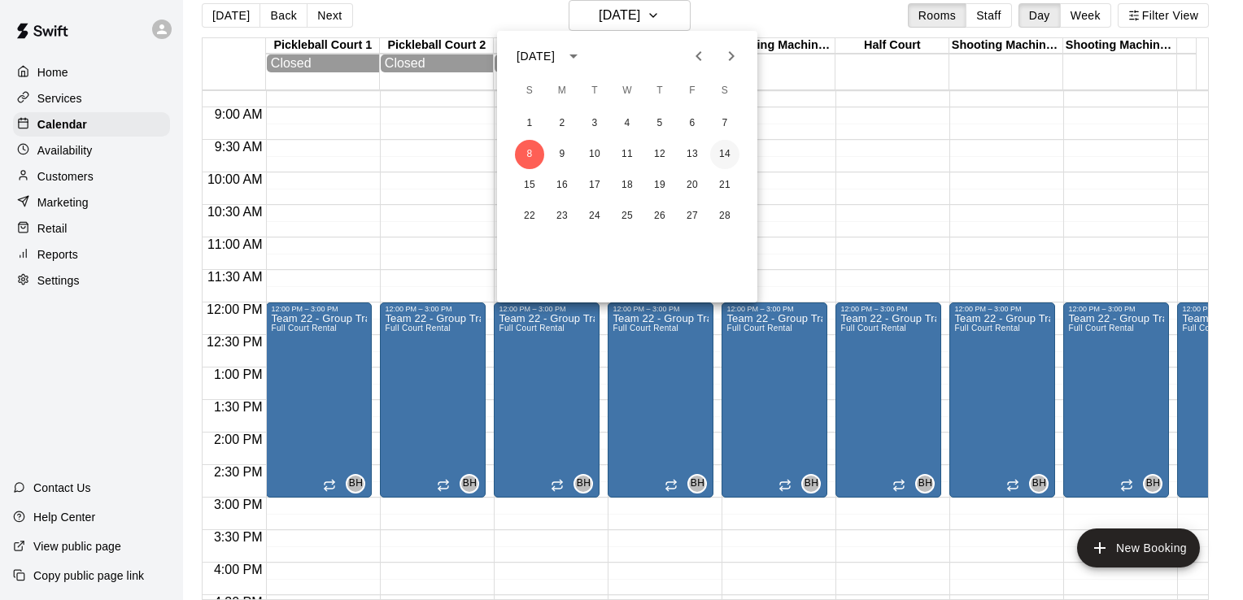
click at [729, 146] on button "14" at bounding box center [724, 154] width 29 height 29
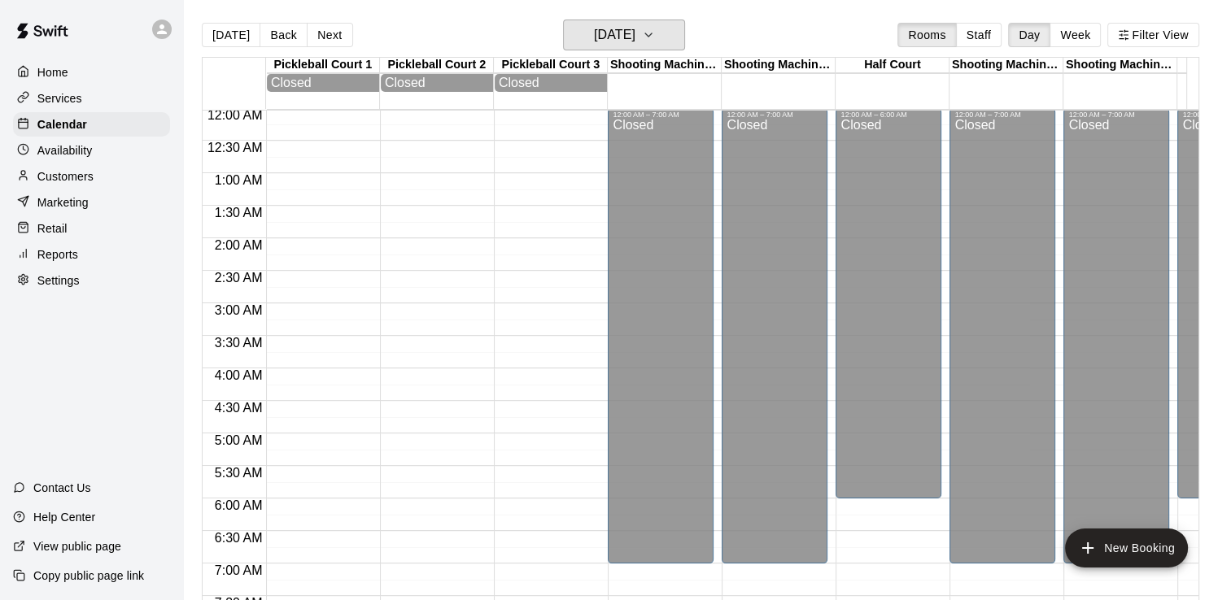
scroll to position [0, 0]
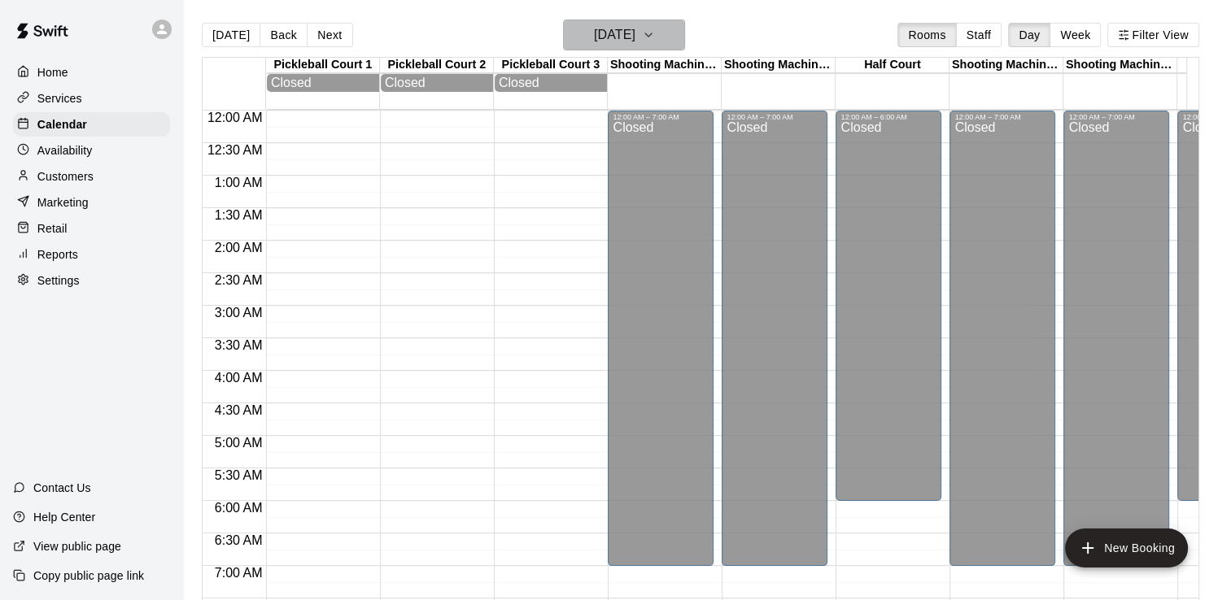
click at [627, 28] on h6 "[DATE]" at bounding box center [614, 35] width 41 height 23
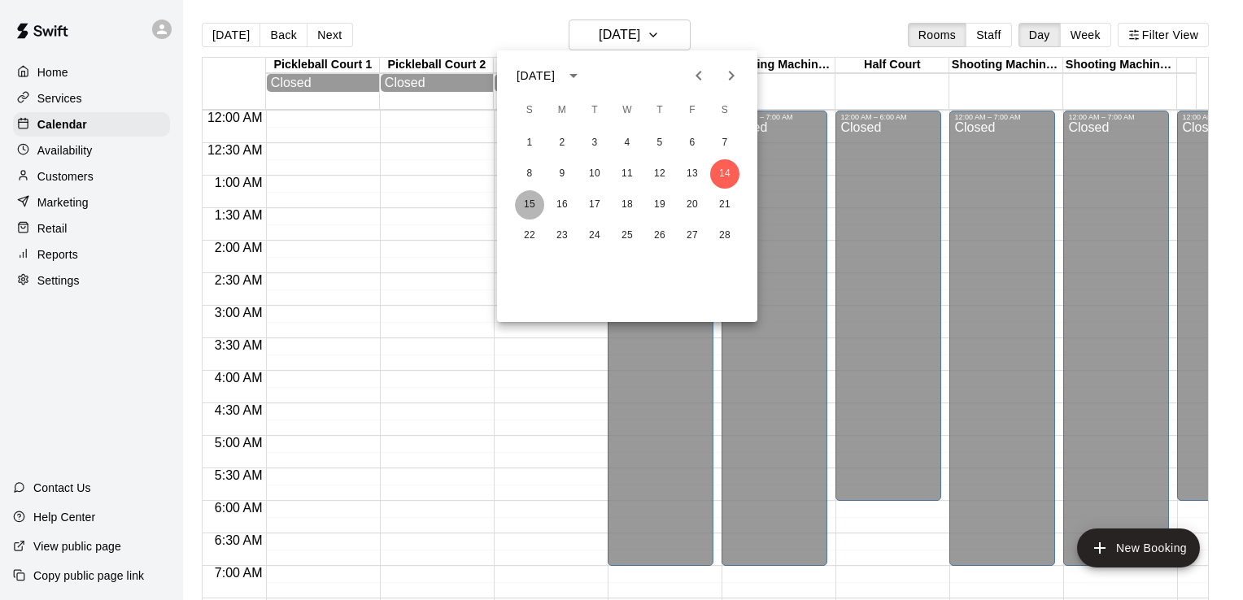
click at [527, 209] on button "15" at bounding box center [529, 204] width 29 height 29
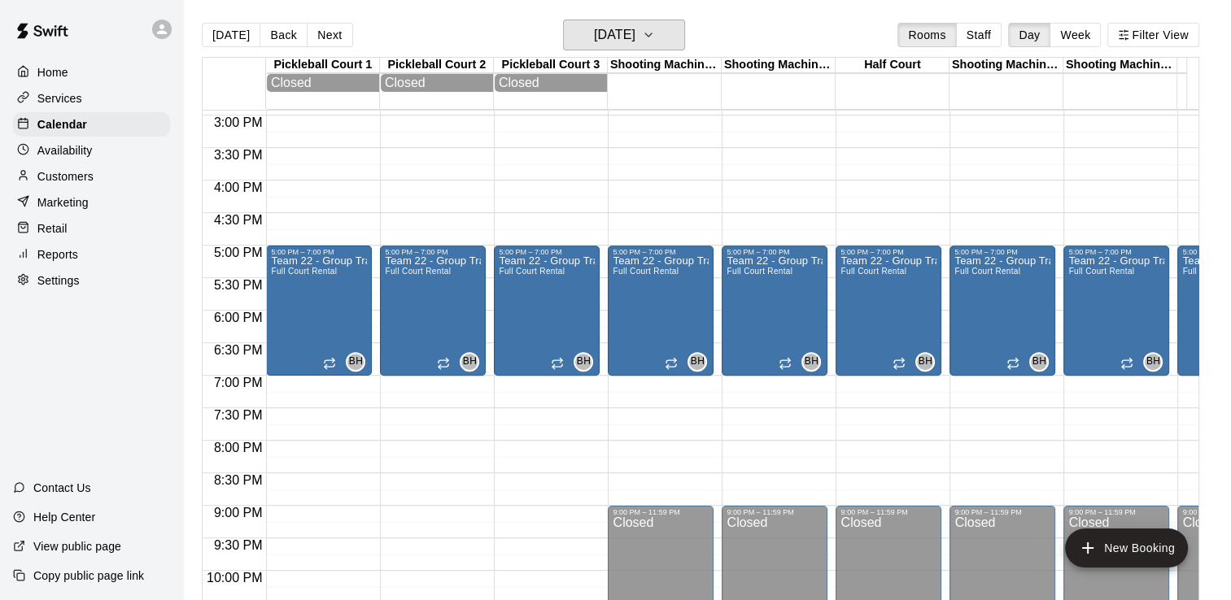
scroll to position [823, 0]
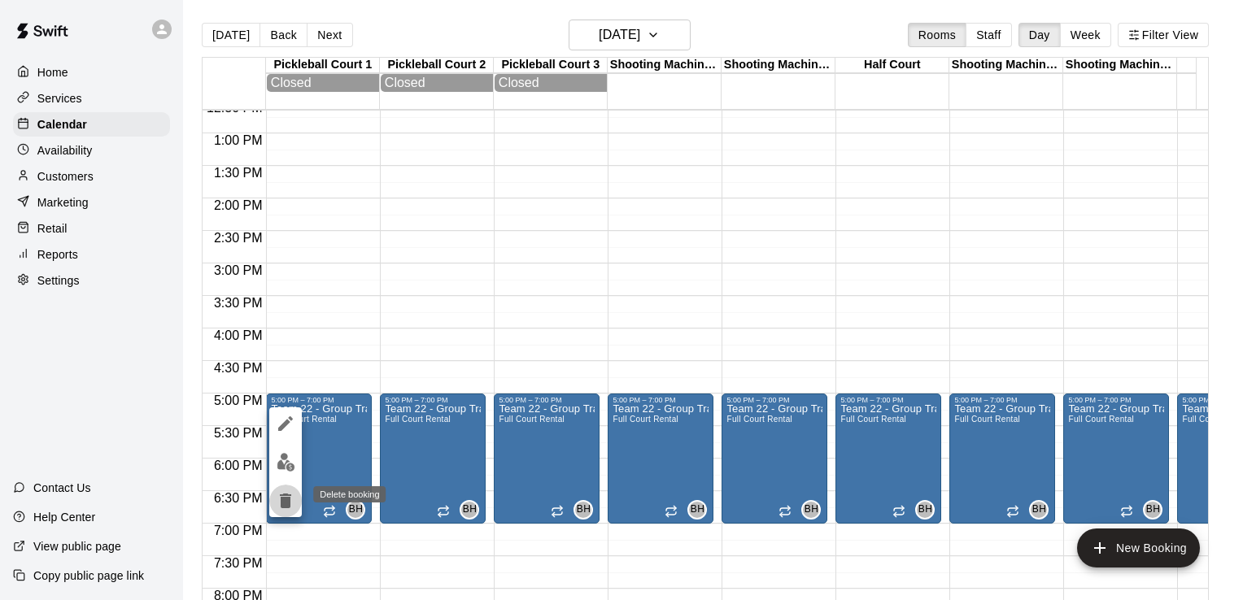
click at [290, 499] on icon "delete" at bounding box center [286, 501] width 20 height 20
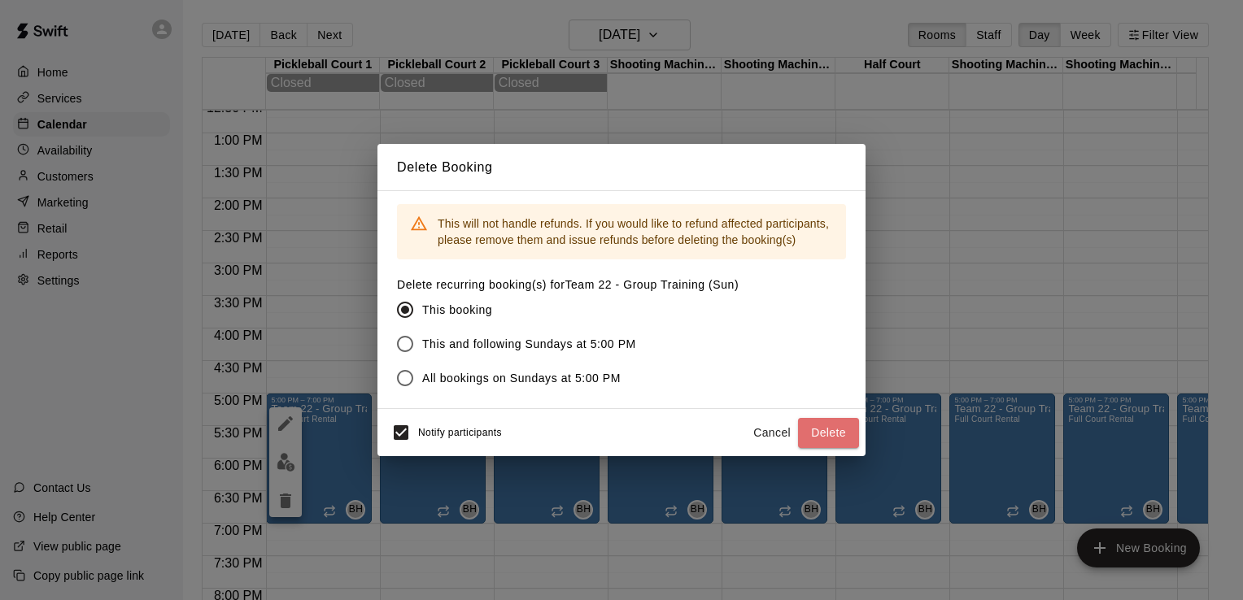
click at [836, 435] on button "Delete" at bounding box center [828, 433] width 61 height 30
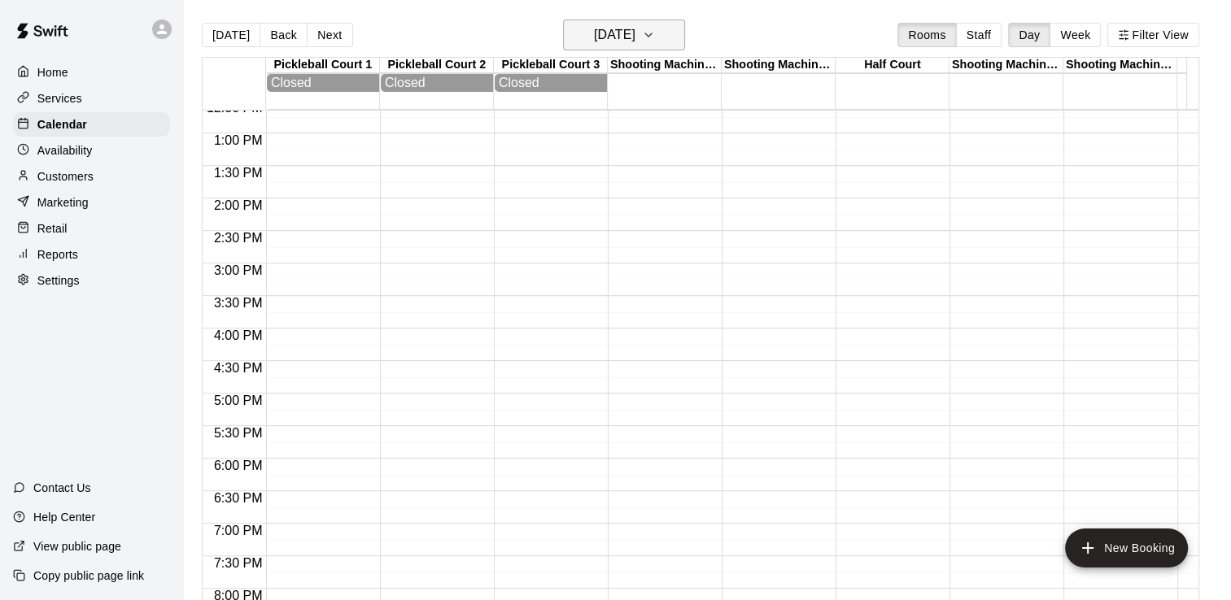
click at [635, 38] on h6 "[DATE]" at bounding box center [614, 35] width 41 height 23
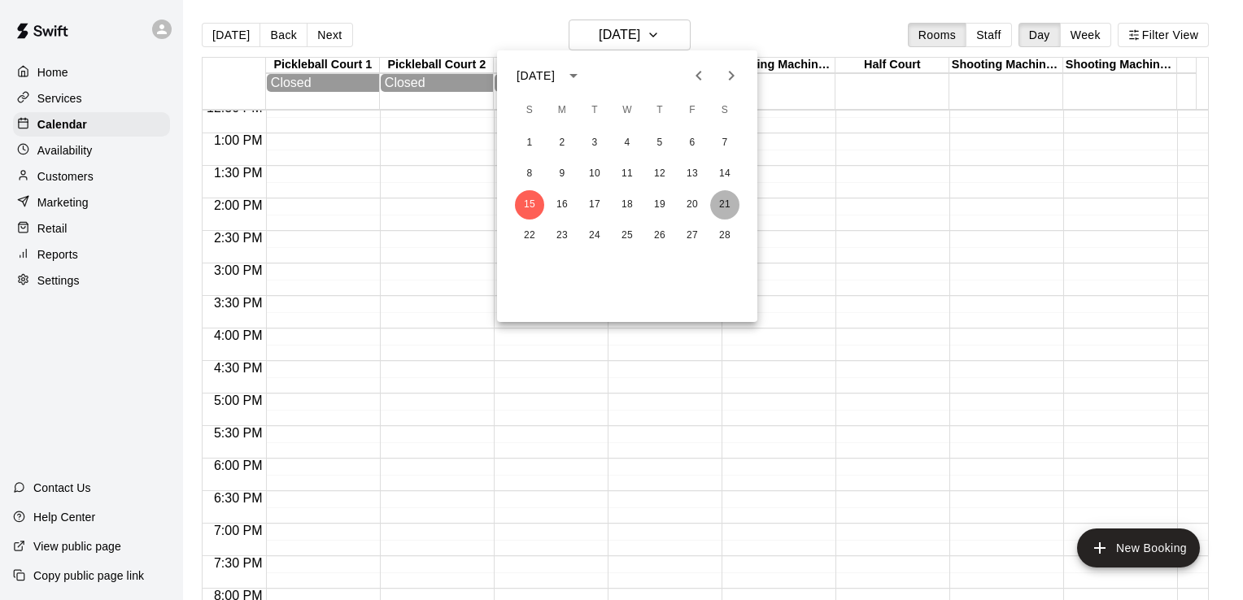
click at [719, 203] on button "21" at bounding box center [724, 204] width 29 height 29
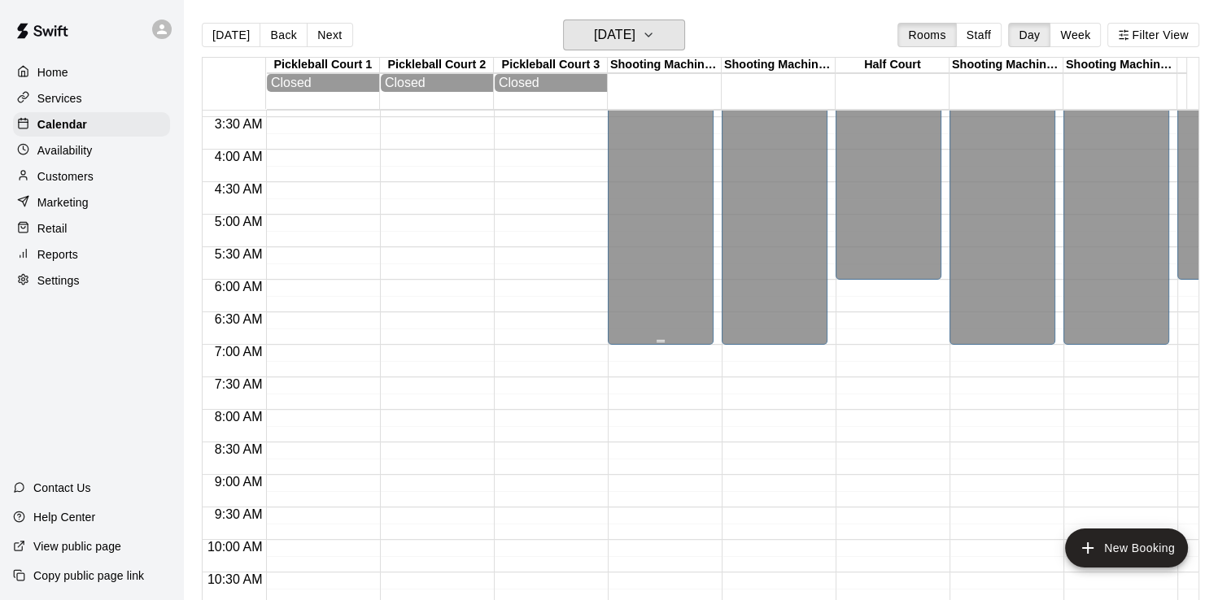
scroll to position [0, 0]
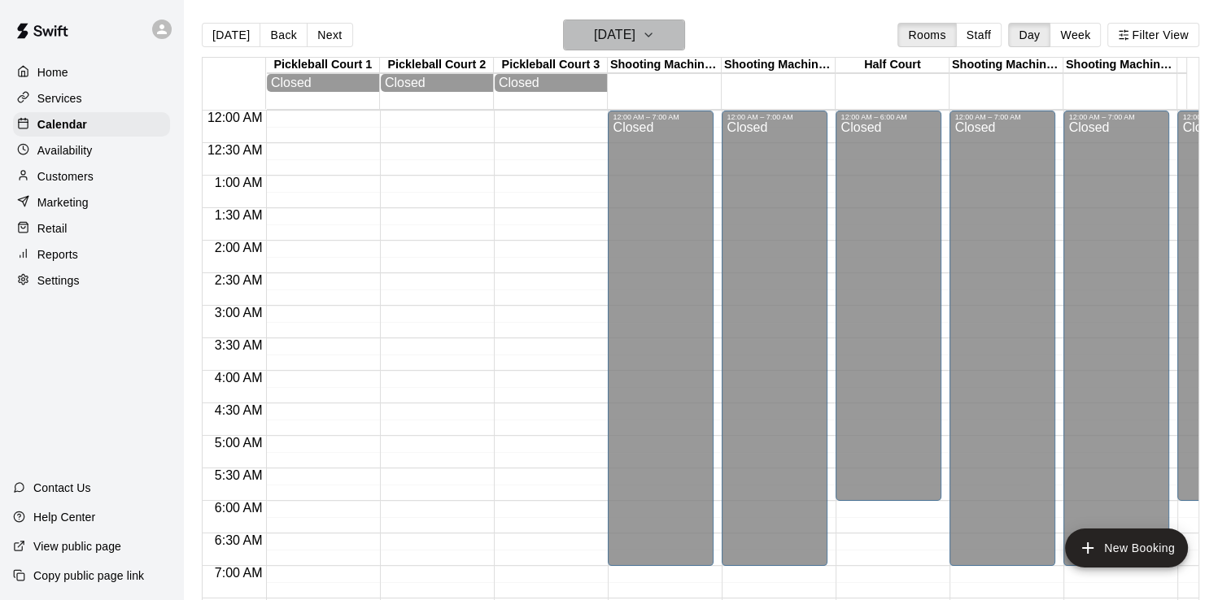
click at [635, 31] on h6 "[DATE]" at bounding box center [614, 35] width 41 height 23
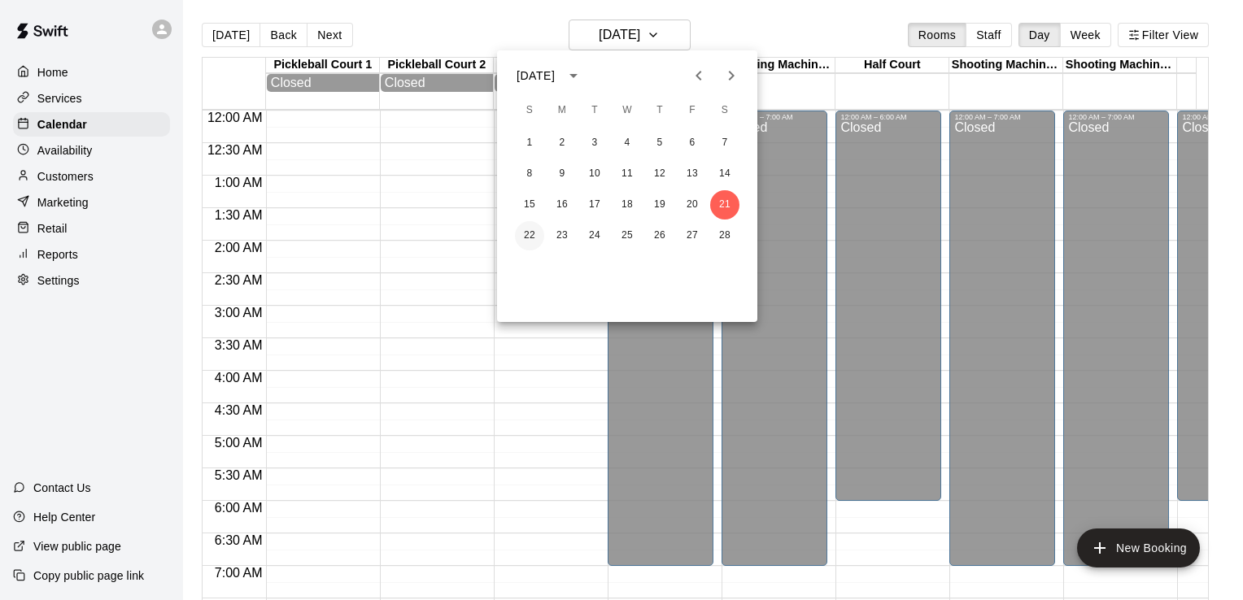
click at [528, 236] on button "22" at bounding box center [529, 235] width 29 height 29
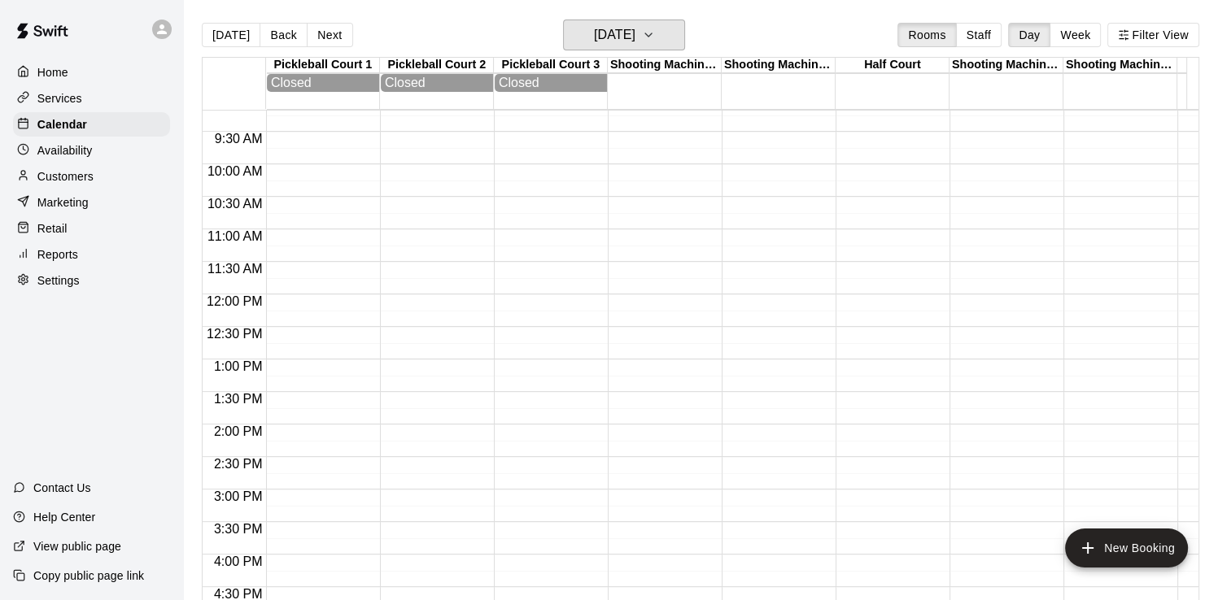
scroll to position [895, 0]
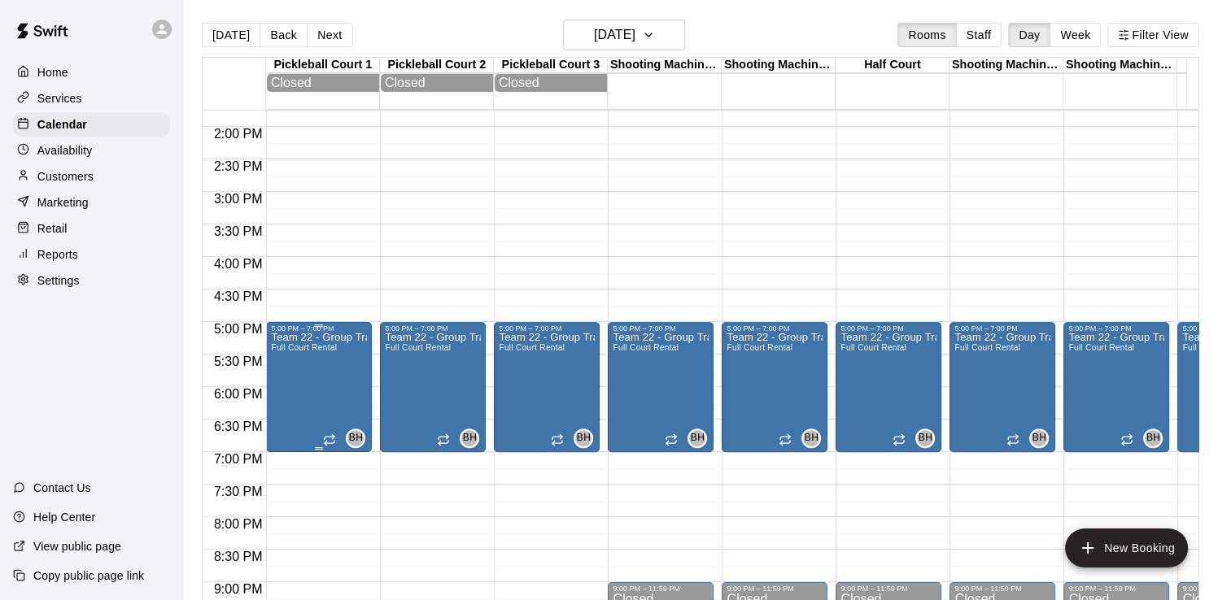
click at [335, 338] on p "Team 22 - Group Training (Sun)" at bounding box center [319, 338] width 96 height 0
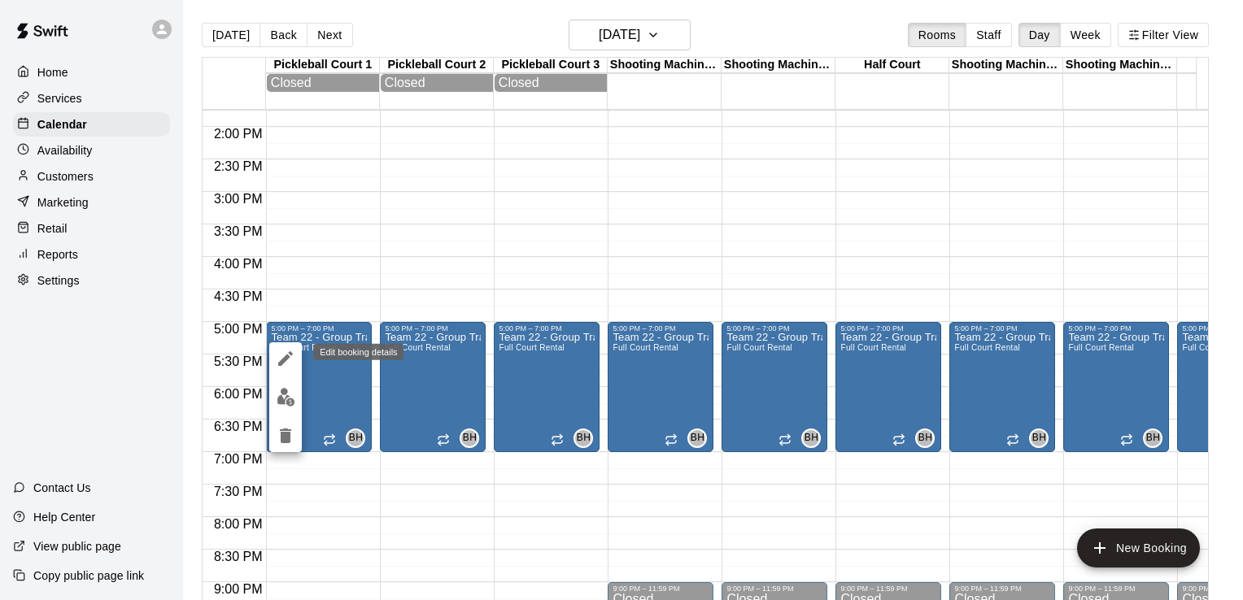
click at [290, 360] on icon "edit" at bounding box center [286, 359] width 20 height 20
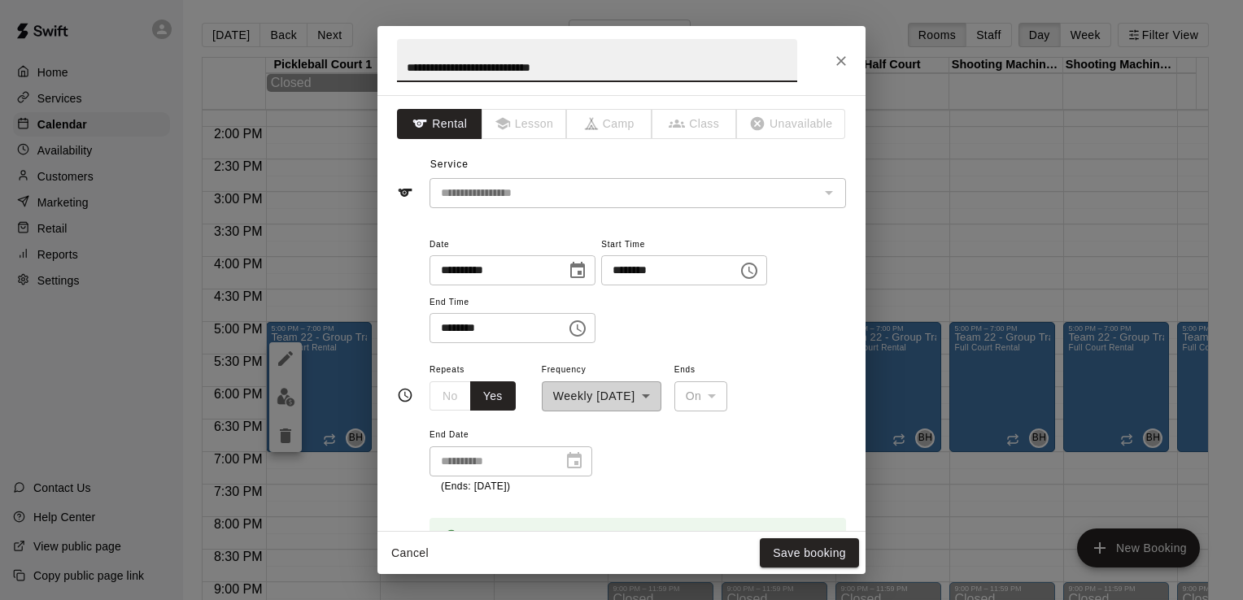
click at [643, 274] on input "********" at bounding box center [663, 270] width 125 height 30
type input "********"
click at [448, 325] on input "********" at bounding box center [492, 328] width 125 height 30
type input "********"
click at [817, 552] on button "Save booking" at bounding box center [809, 554] width 99 height 30
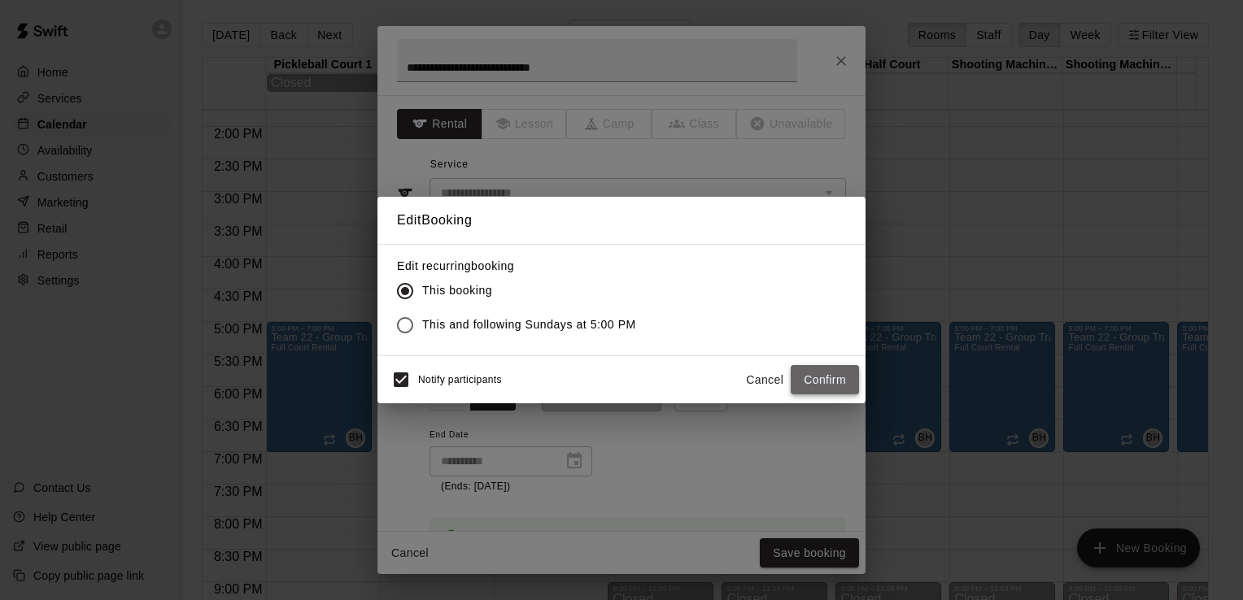
click at [808, 379] on button "Confirm" at bounding box center [825, 380] width 68 height 30
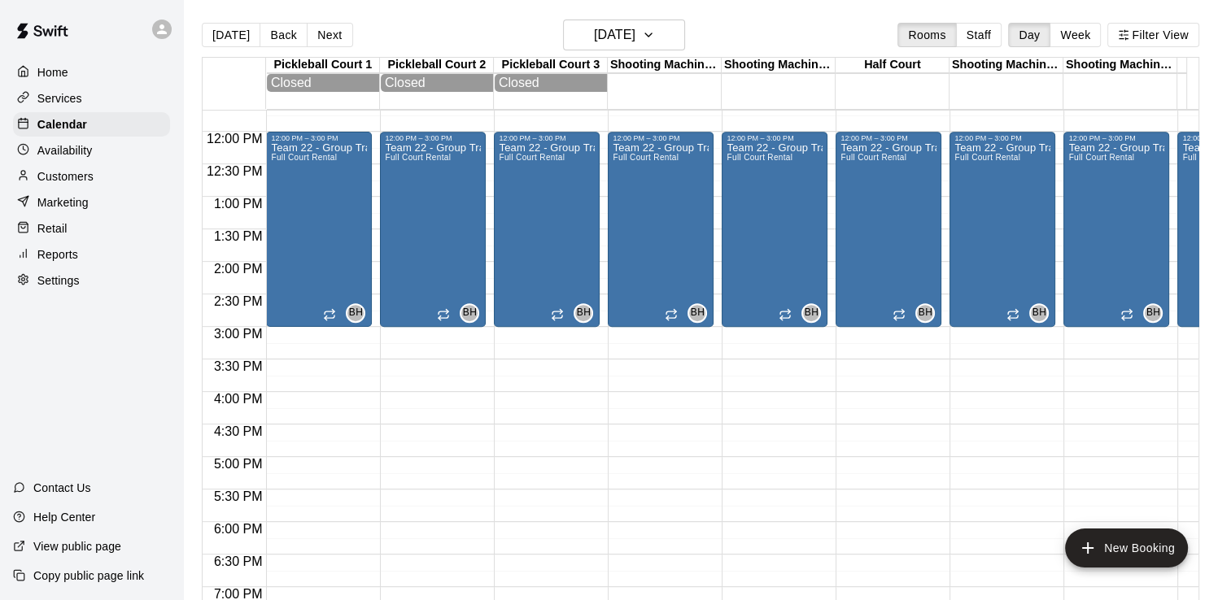
scroll to position [569, 0]
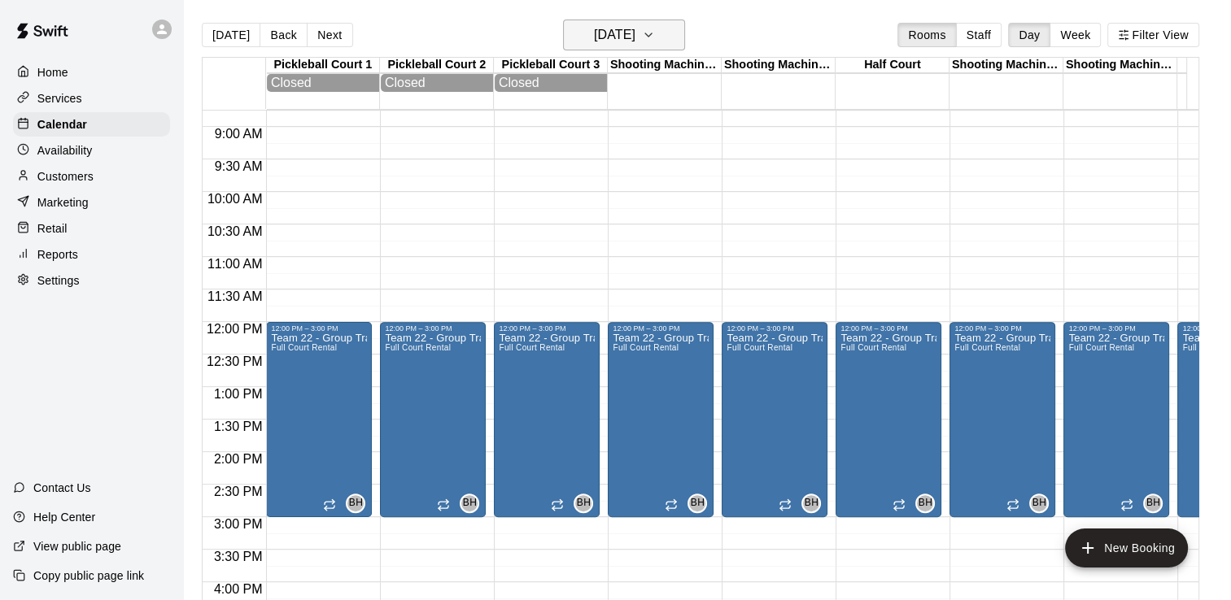
click at [635, 29] on h6 "[DATE]" at bounding box center [614, 35] width 41 height 23
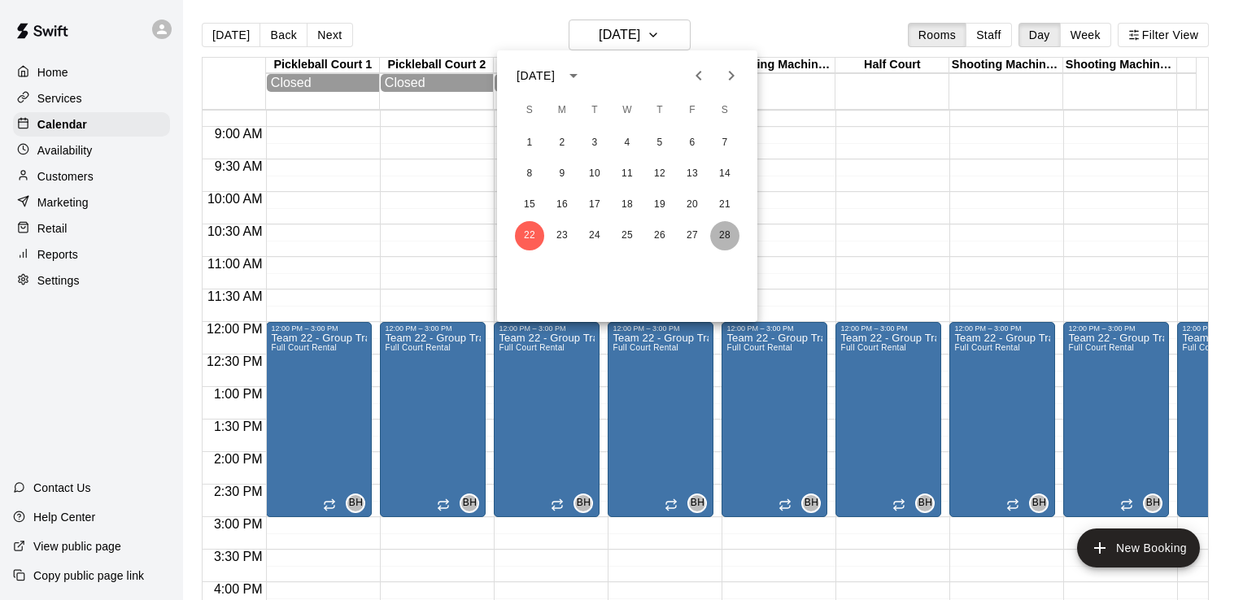
click at [720, 233] on button "28" at bounding box center [724, 235] width 29 height 29
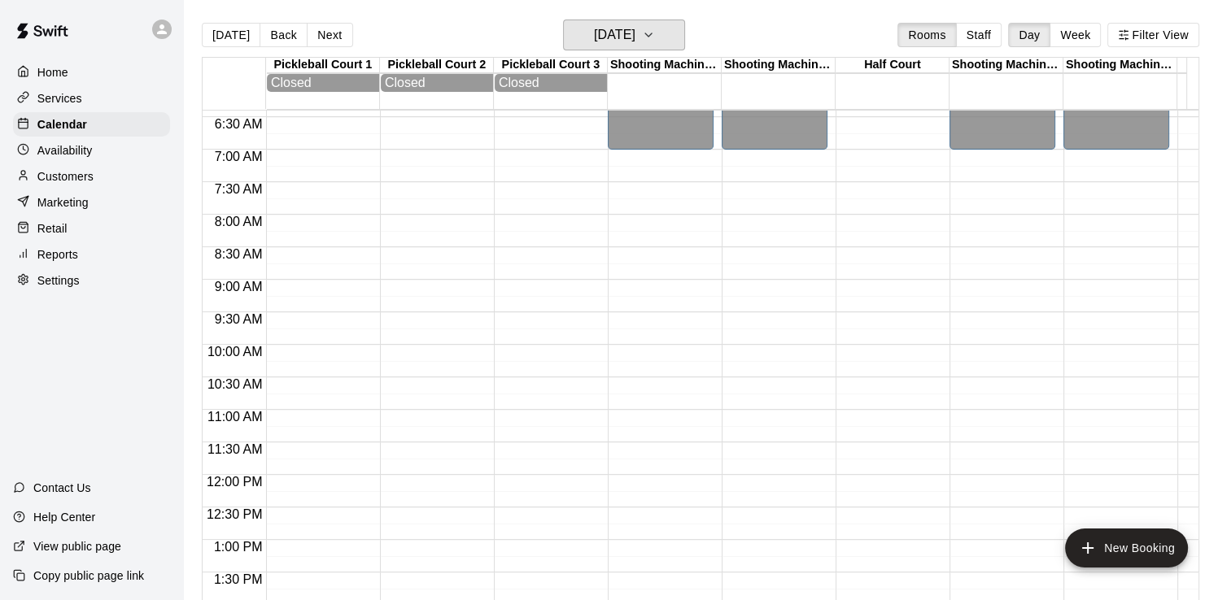
scroll to position [91, 0]
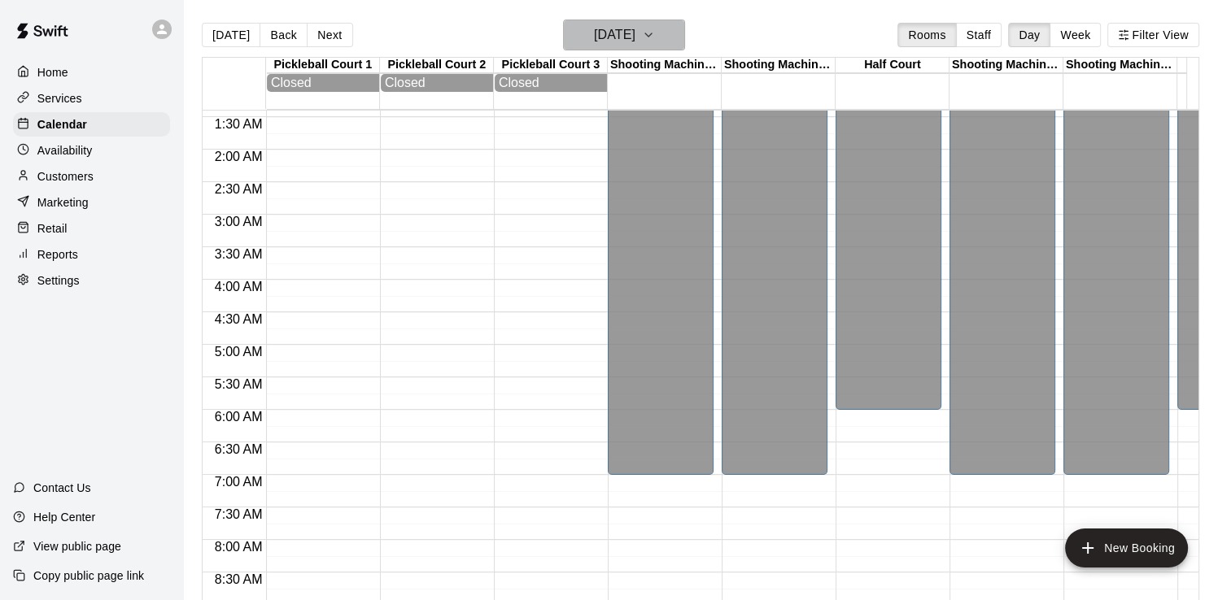
click at [602, 36] on h6 "[DATE]" at bounding box center [614, 35] width 41 height 23
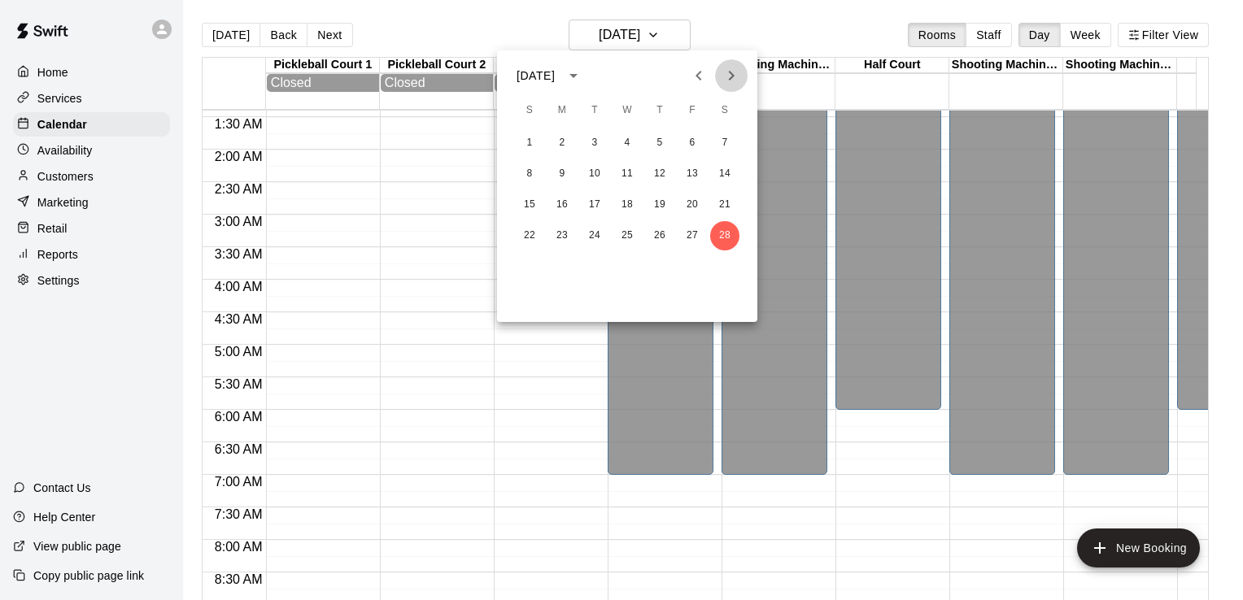
click at [737, 71] on icon "Next month" at bounding box center [732, 76] width 20 height 20
click at [524, 143] on button "1" at bounding box center [529, 143] width 29 height 29
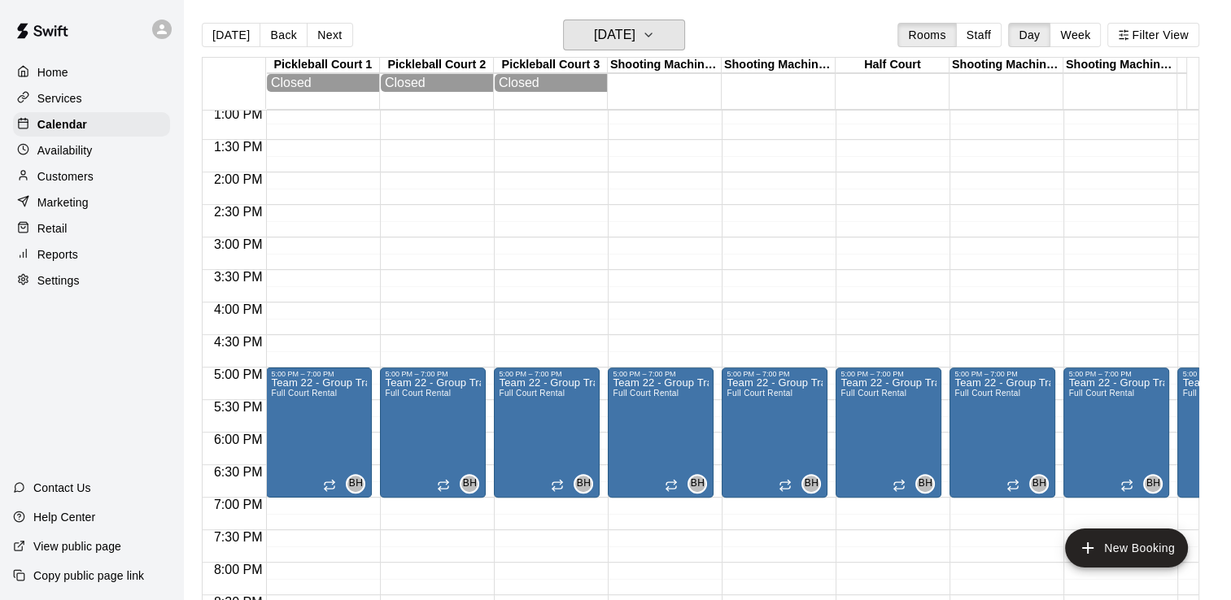
scroll to position [1067, 0]
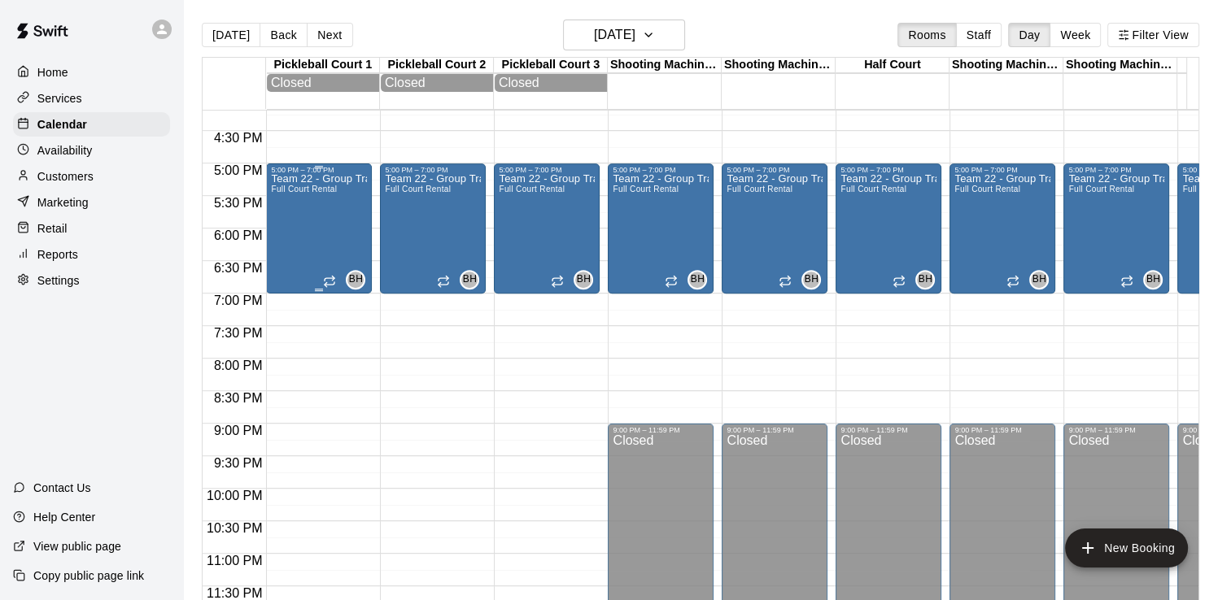
click at [318, 235] on div "Team 22 - Group Training (Sun) Full Court Rental" at bounding box center [319, 474] width 96 height 600
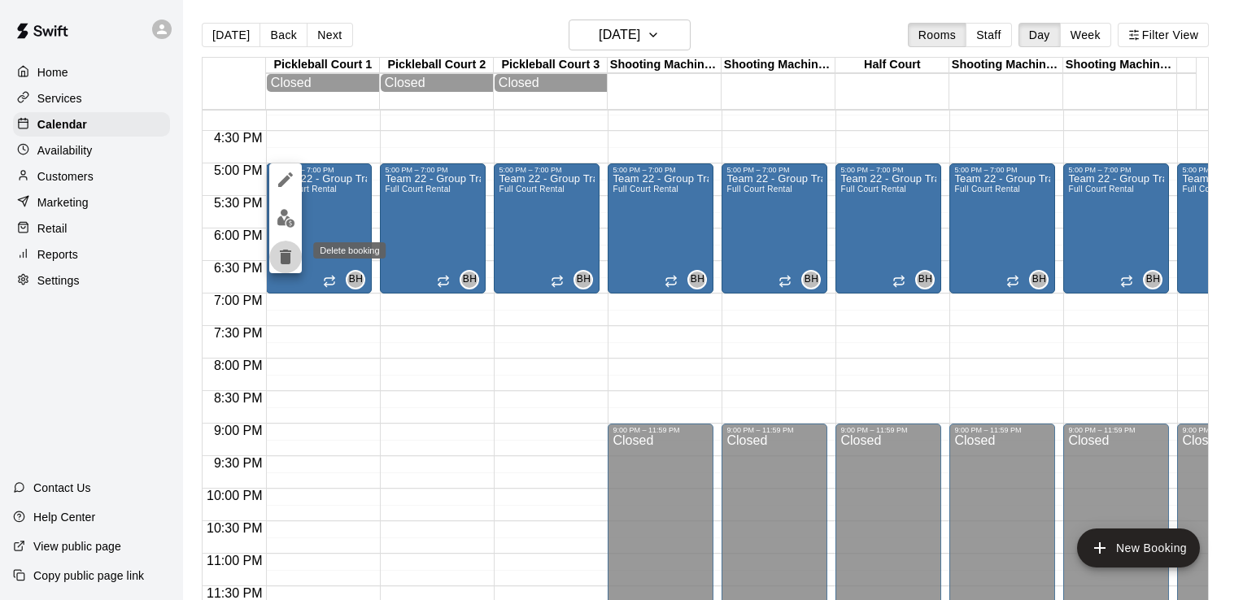
click at [280, 258] on icon "delete" at bounding box center [286, 257] width 20 height 20
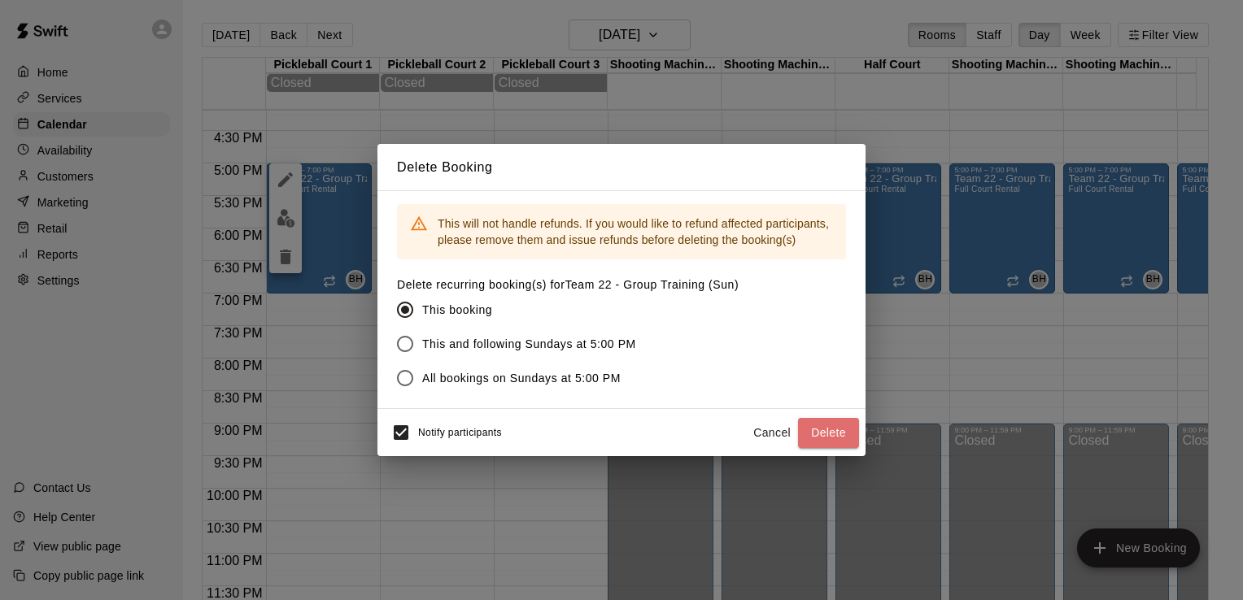
click at [816, 422] on button "Delete" at bounding box center [828, 433] width 61 height 30
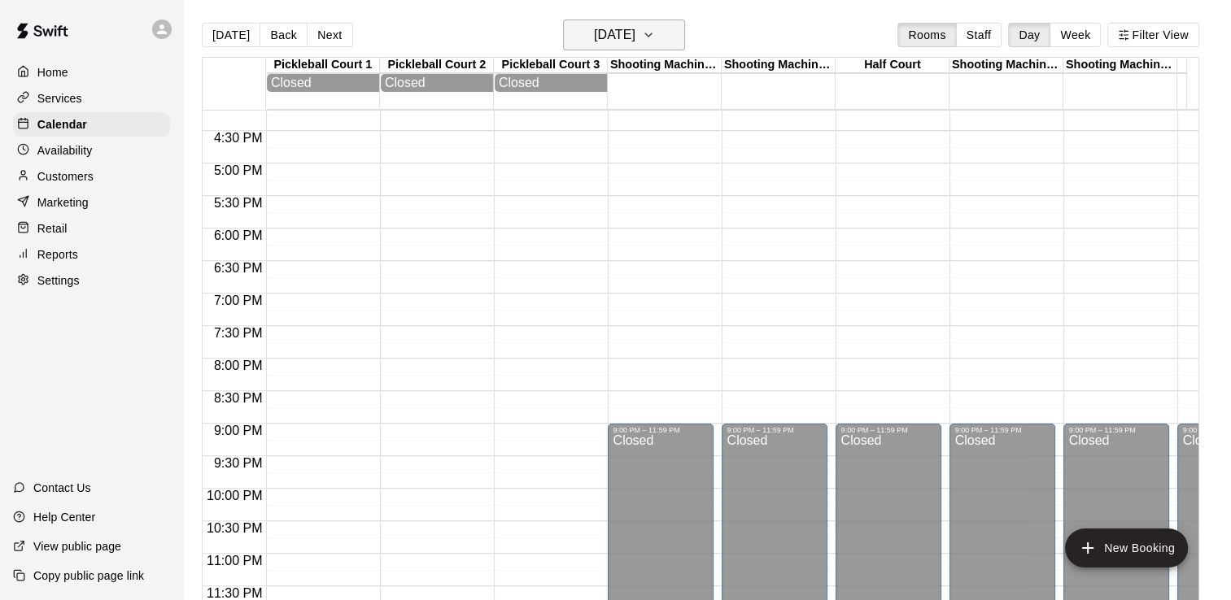
click at [635, 30] on h6 "[DATE]" at bounding box center [614, 35] width 41 height 23
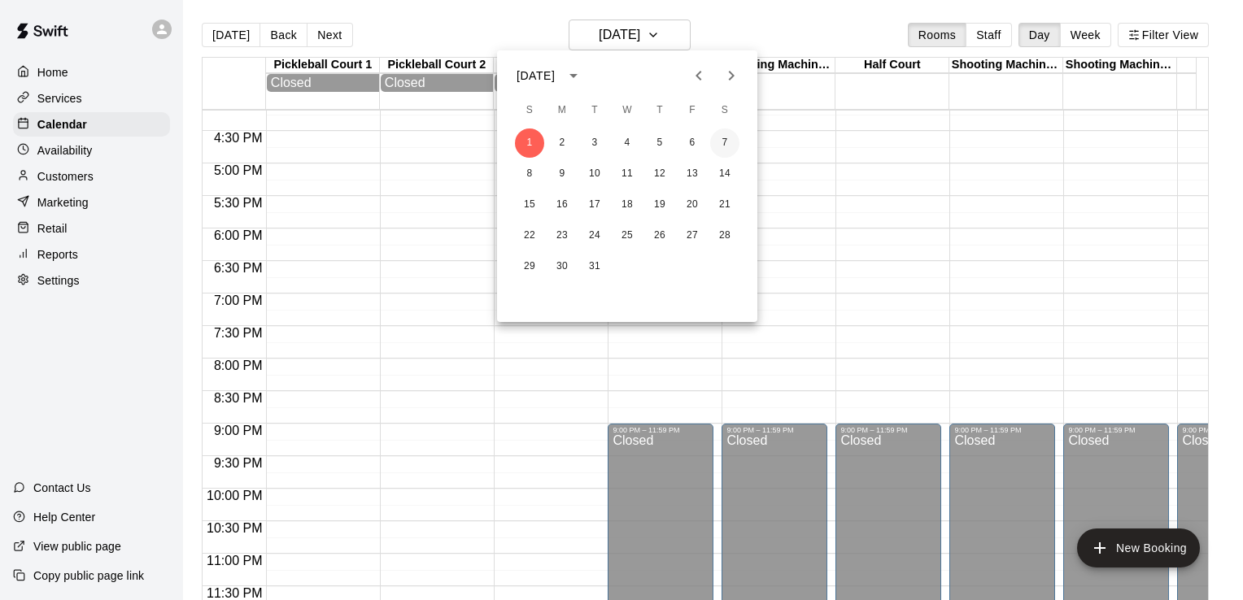
click at [720, 145] on button "7" at bounding box center [724, 143] width 29 height 29
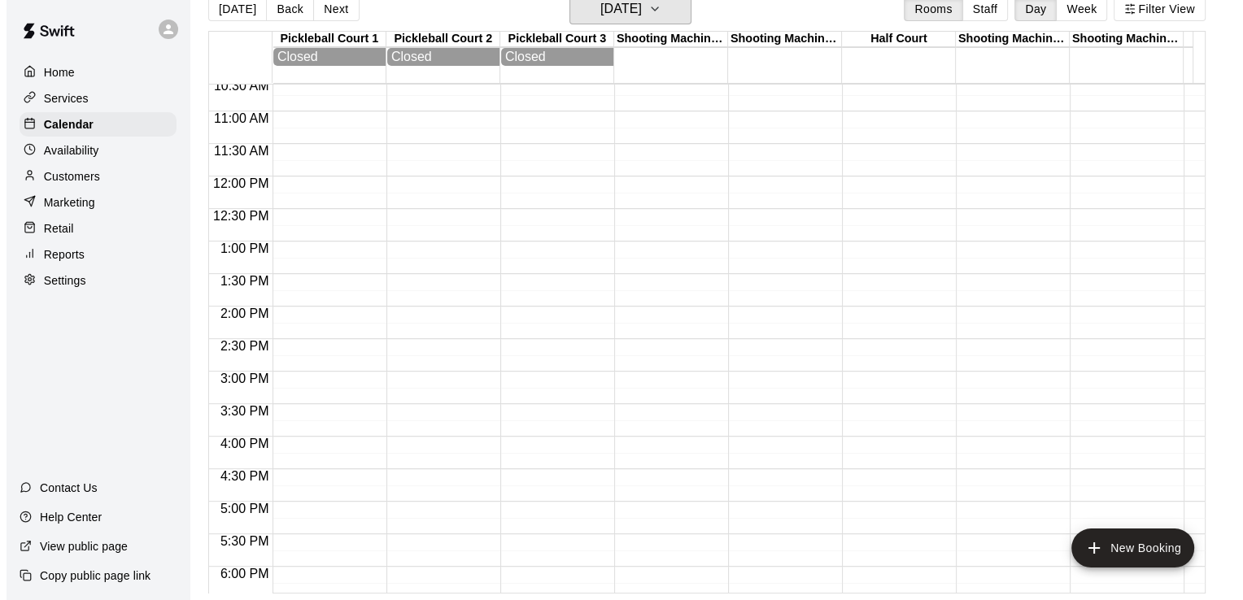
scroll to position [417, 0]
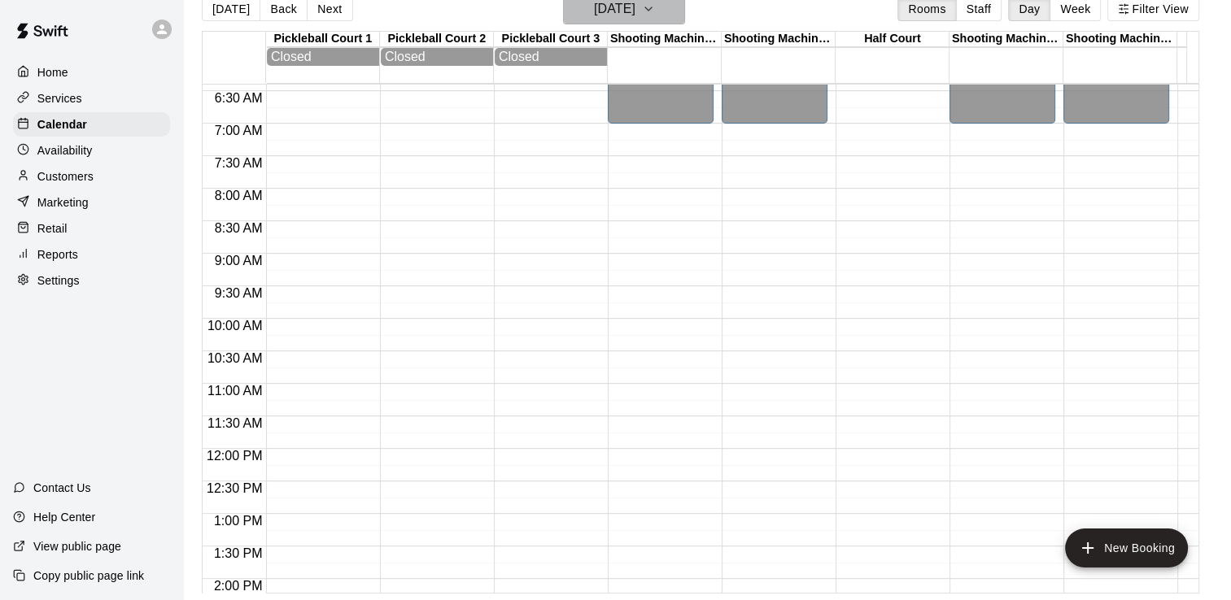
click at [622, 0] on h6 "[DATE]" at bounding box center [614, 9] width 41 height 23
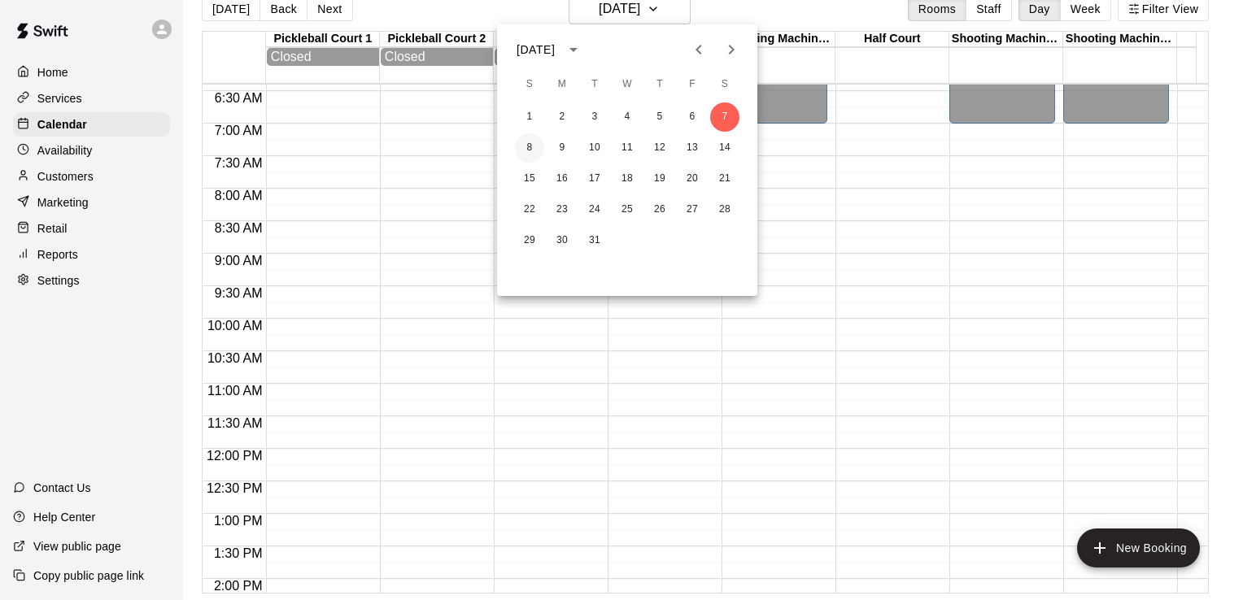
click at [524, 148] on button "8" at bounding box center [529, 147] width 29 height 29
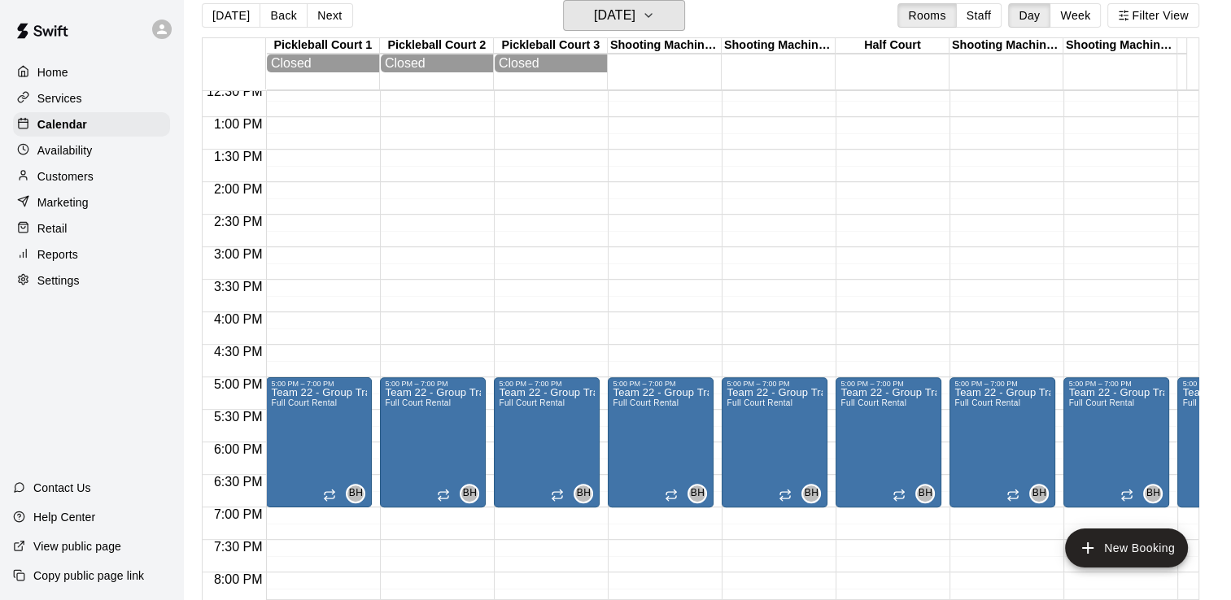
scroll to position [905, 0]
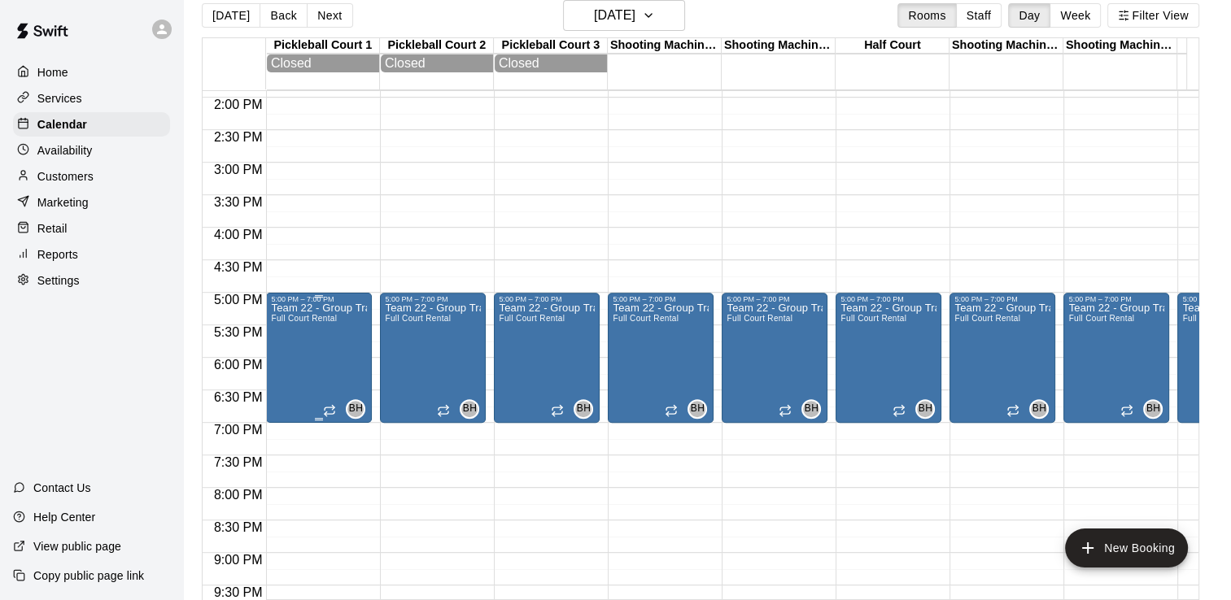
click at [327, 340] on div "Team 22 - Group Training (Sun) Full Court Rental" at bounding box center [319, 603] width 96 height 600
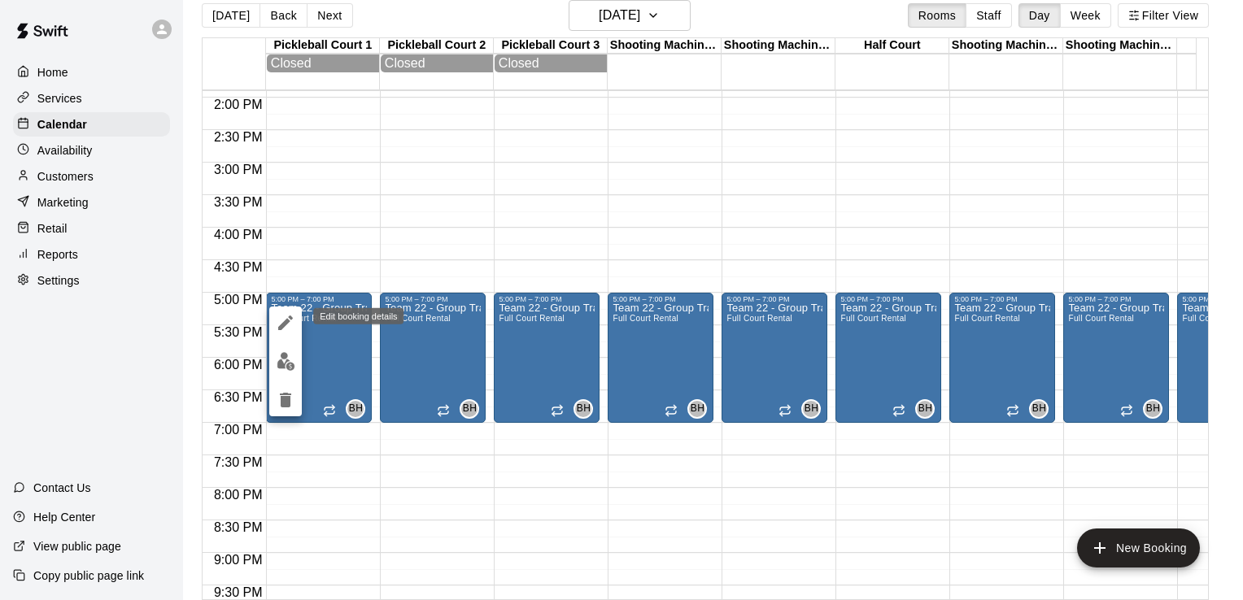
click at [286, 321] on icon "edit" at bounding box center [285, 323] width 15 height 15
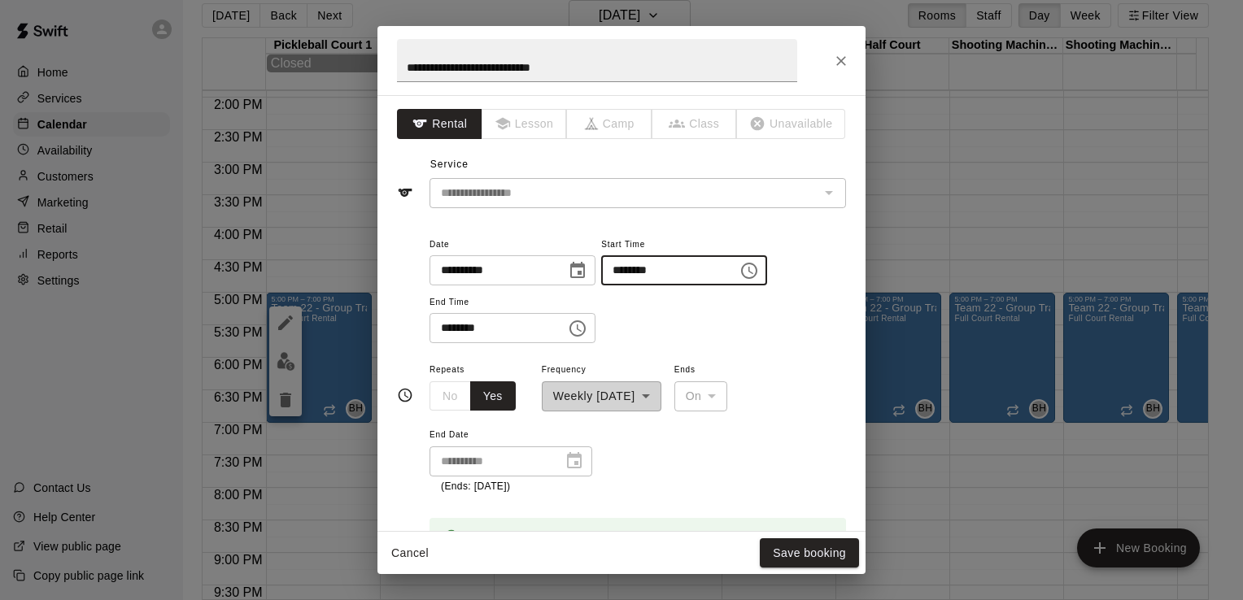
click at [639, 268] on input "********" at bounding box center [663, 270] width 125 height 30
type input "********"
click at [452, 326] on input "********" at bounding box center [492, 328] width 125 height 30
type input "********"
click at [819, 545] on button "Save booking" at bounding box center [809, 554] width 99 height 30
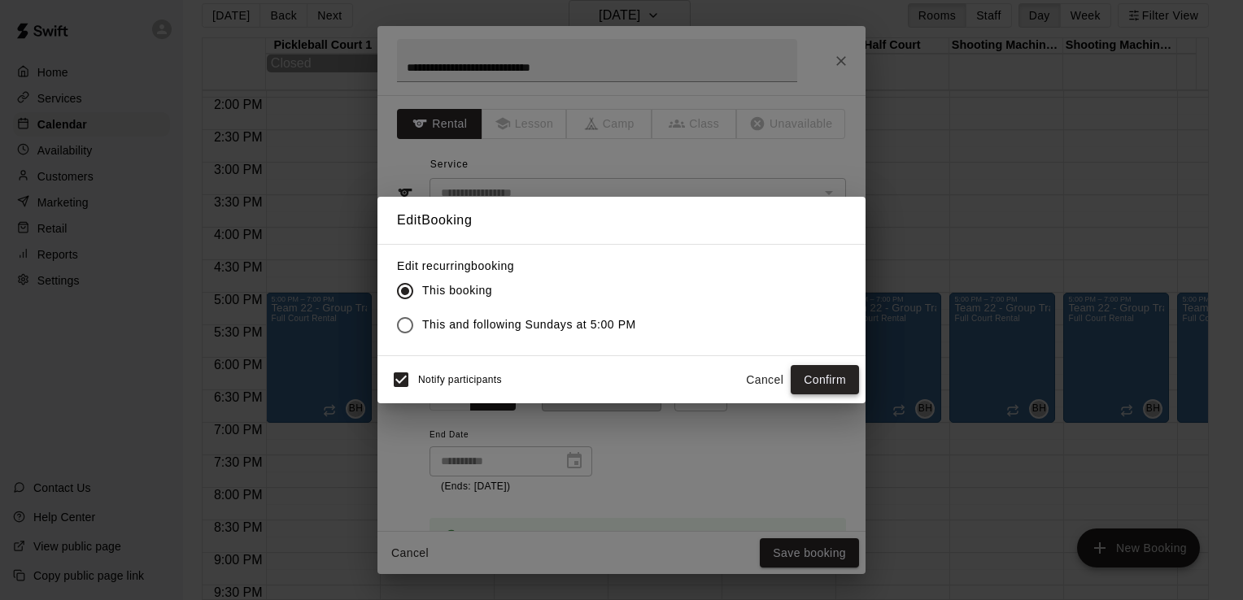
click at [815, 379] on button "Confirm" at bounding box center [825, 380] width 68 height 30
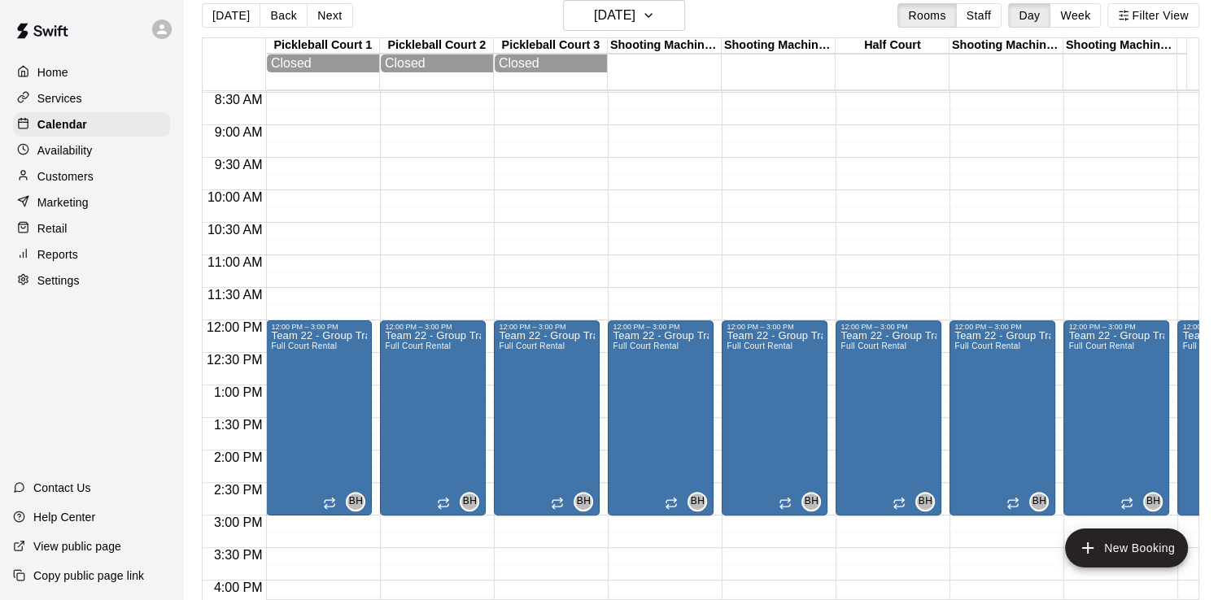
scroll to position [579, 0]
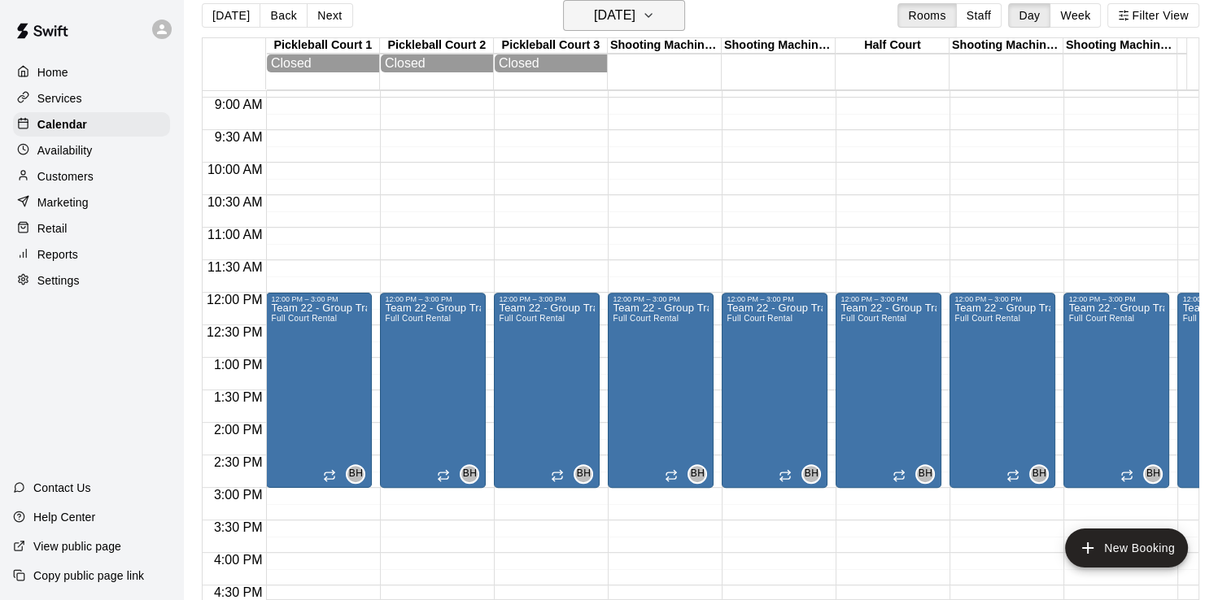
click at [635, 11] on h6 "[DATE]" at bounding box center [614, 15] width 41 height 23
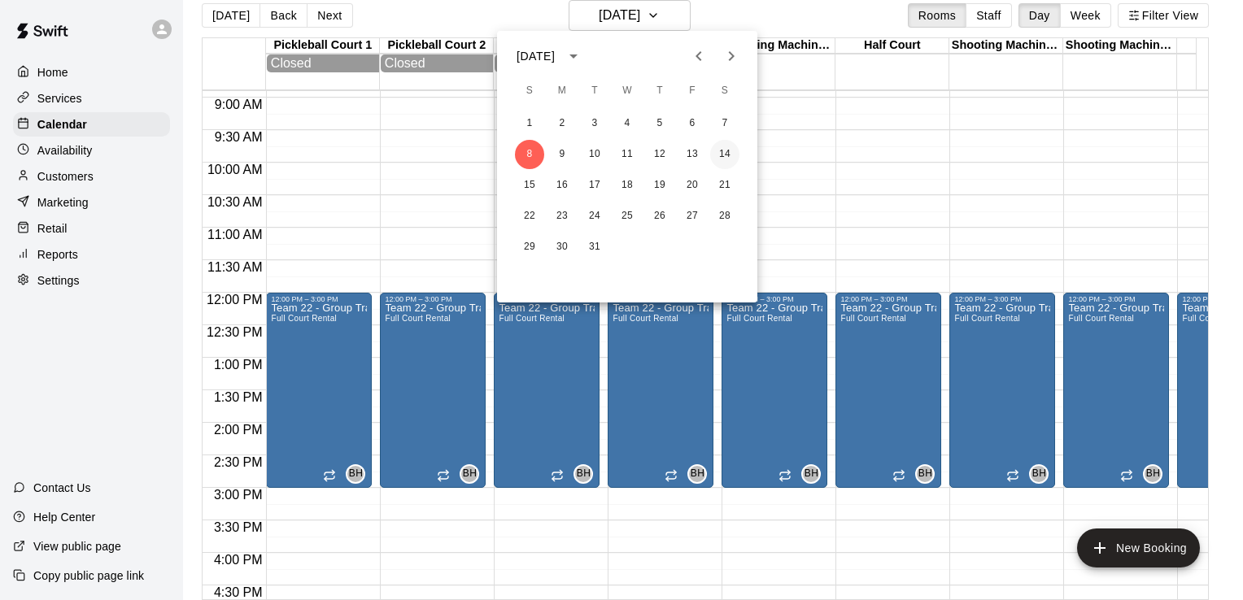
click at [727, 146] on button "14" at bounding box center [724, 154] width 29 height 29
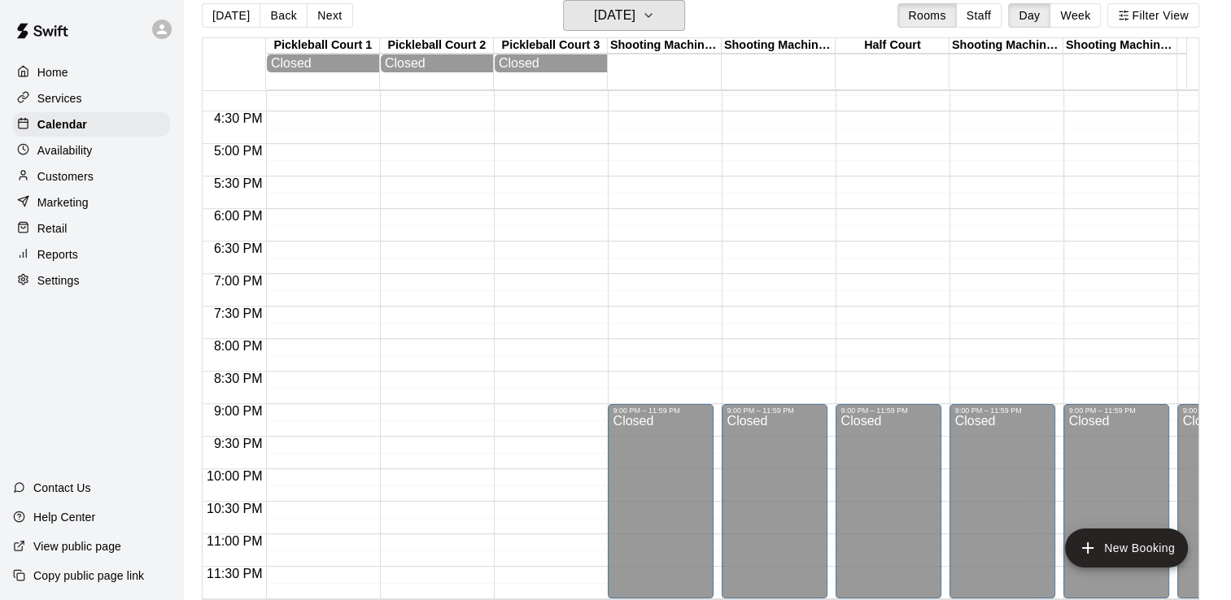
scroll to position [498, 0]
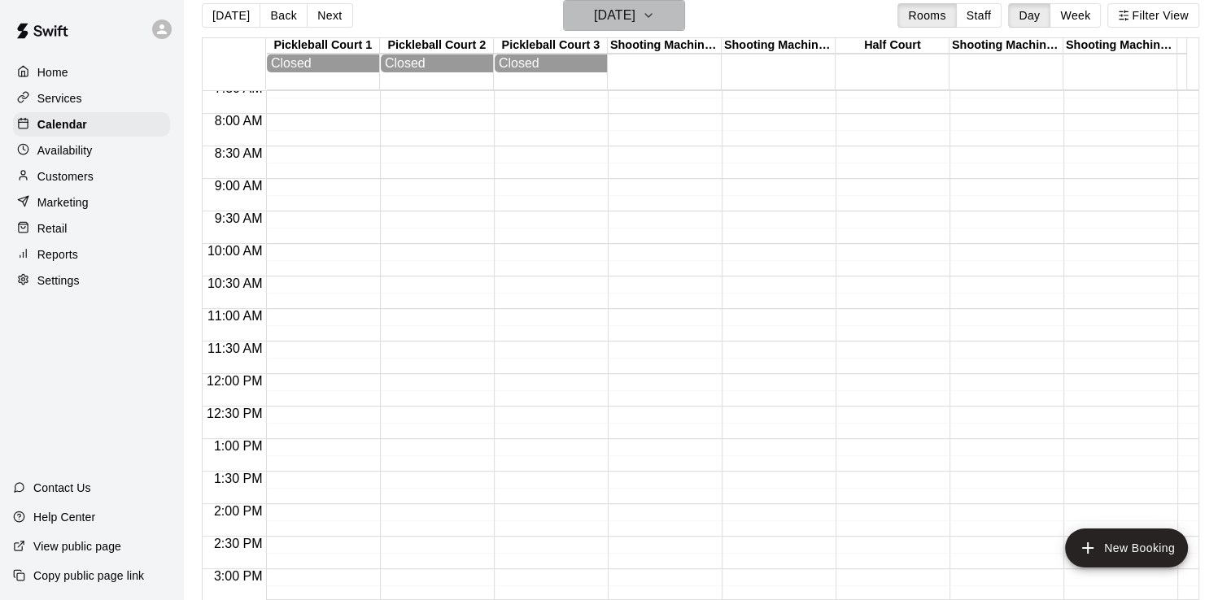
click at [635, 8] on h6 "[DATE]" at bounding box center [614, 15] width 41 height 23
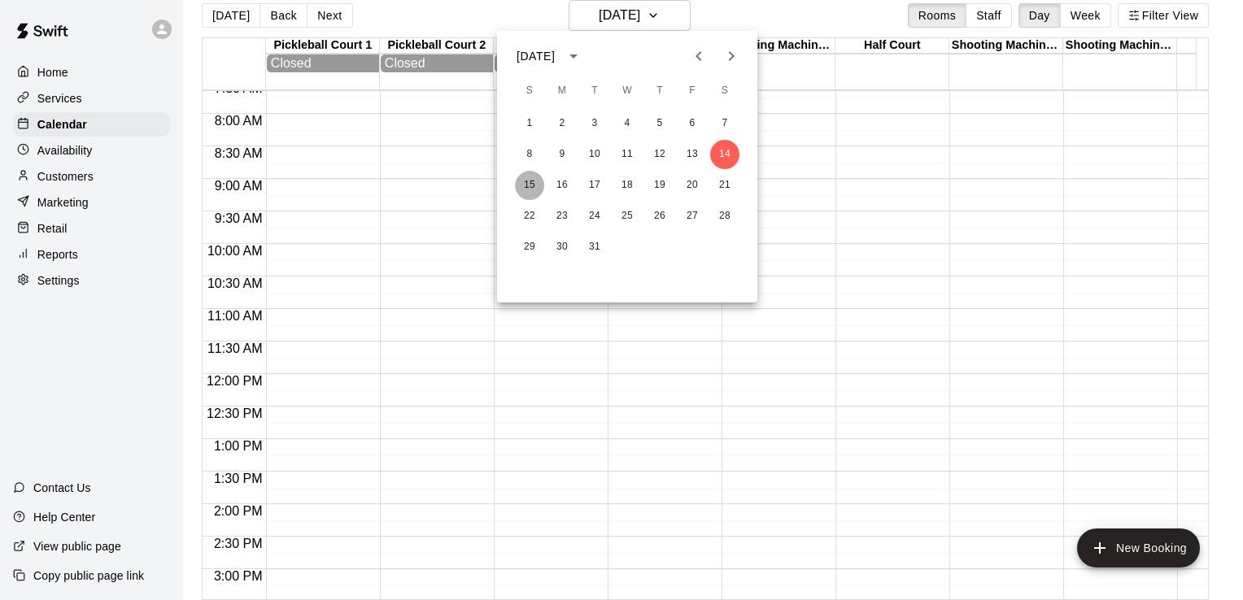
click at [530, 185] on button "15" at bounding box center [529, 185] width 29 height 29
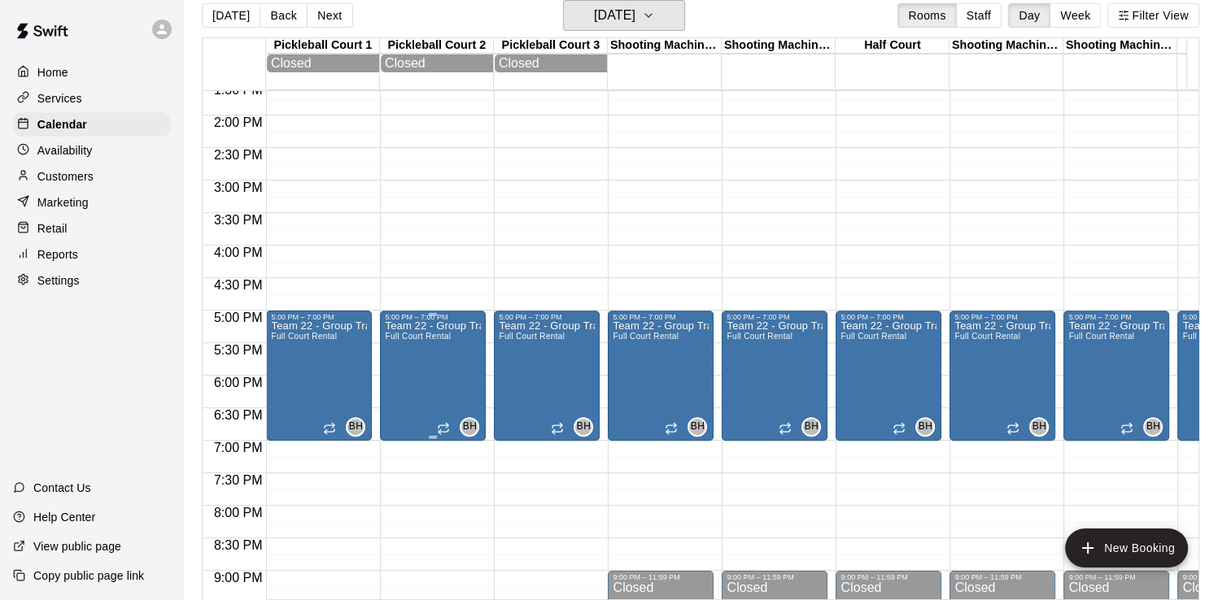
scroll to position [905, 0]
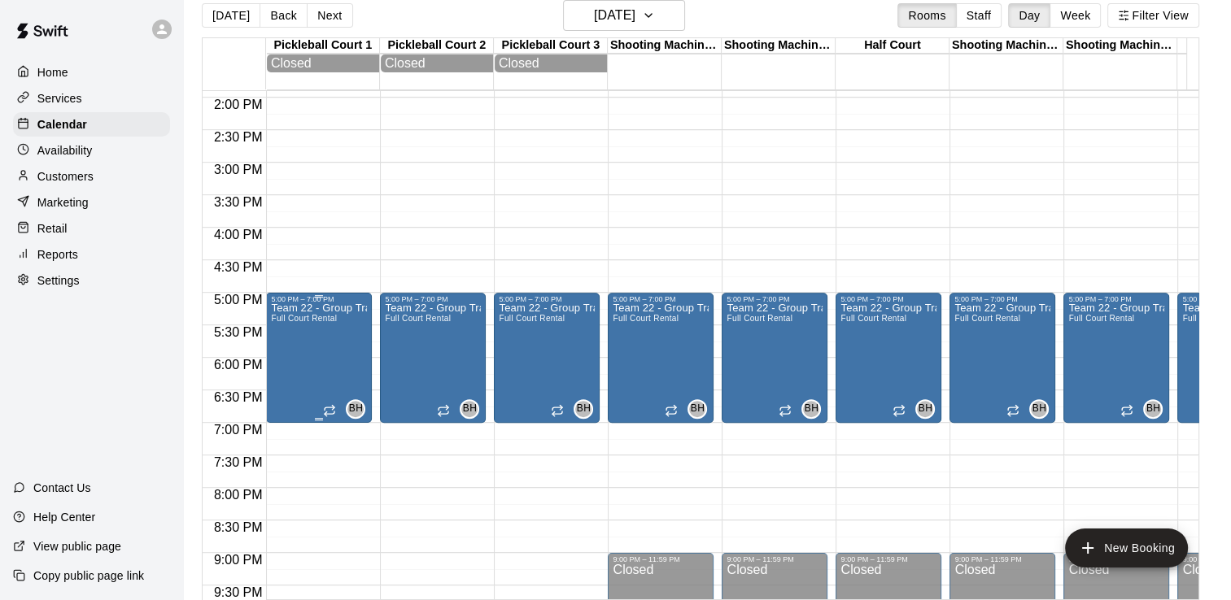
click at [290, 330] on div "Team 22 - Group Training (Sun) Full Court Rental" at bounding box center [319, 603] width 96 height 600
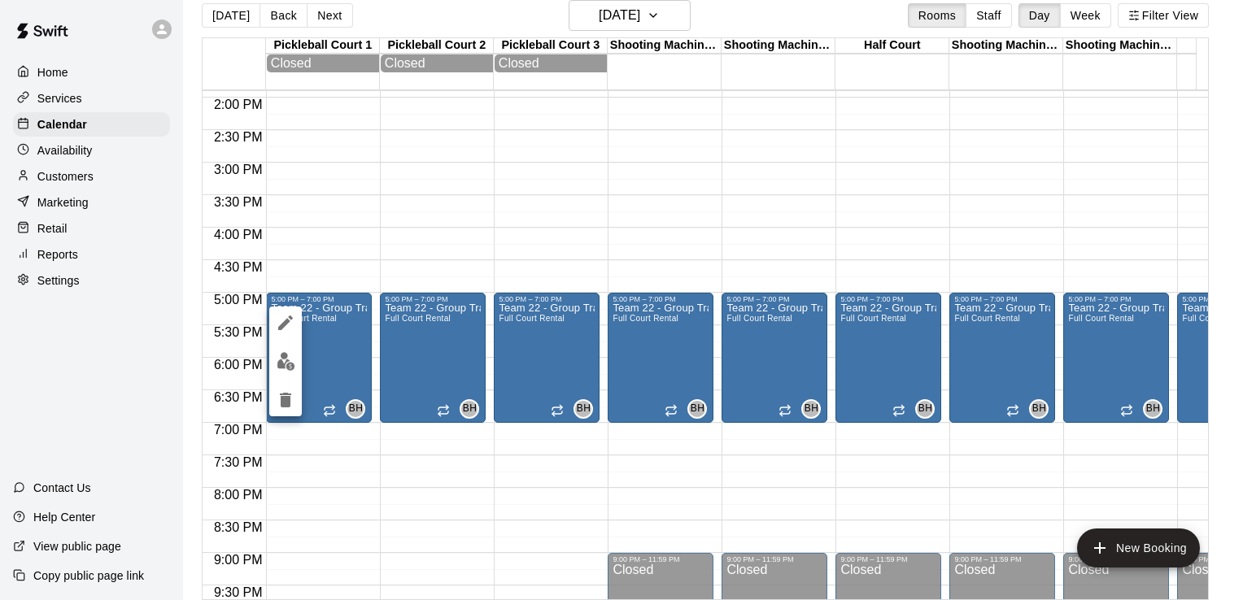
click at [289, 314] on icon "edit" at bounding box center [286, 323] width 20 height 20
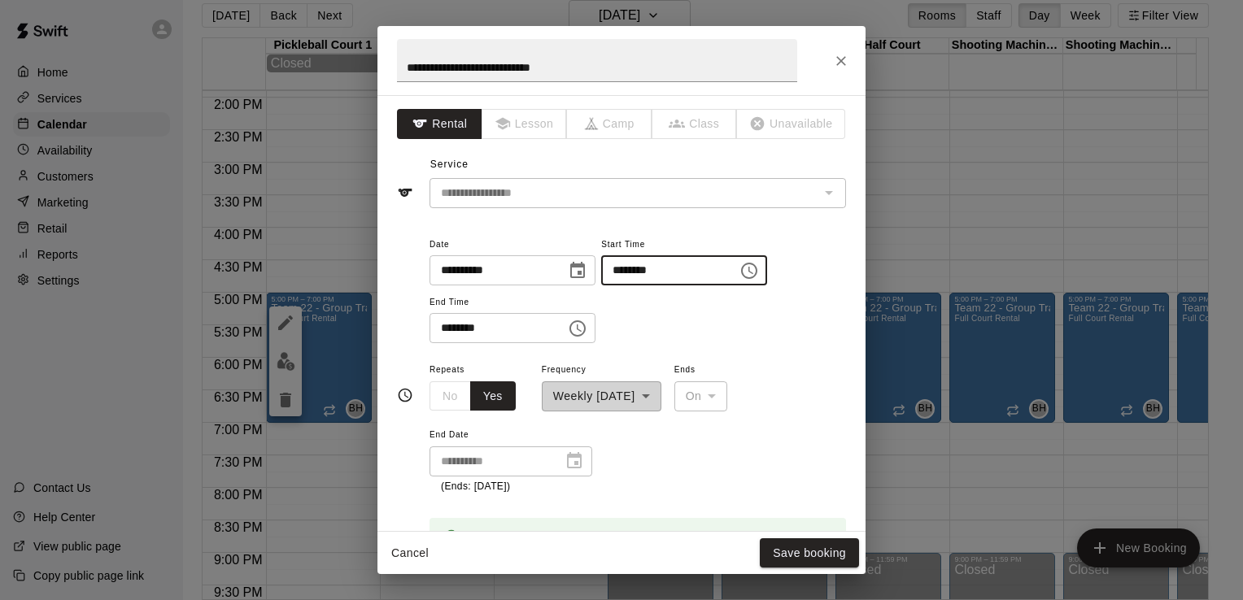
click at [641, 277] on input "********" at bounding box center [663, 270] width 125 height 30
type input "********"
click at [448, 330] on input "********" at bounding box center [492, 328] width 125 height 30
type input "********"
click at [782, 549] on button "Save booking" at bounding box center [809, 554] width 99 height 30
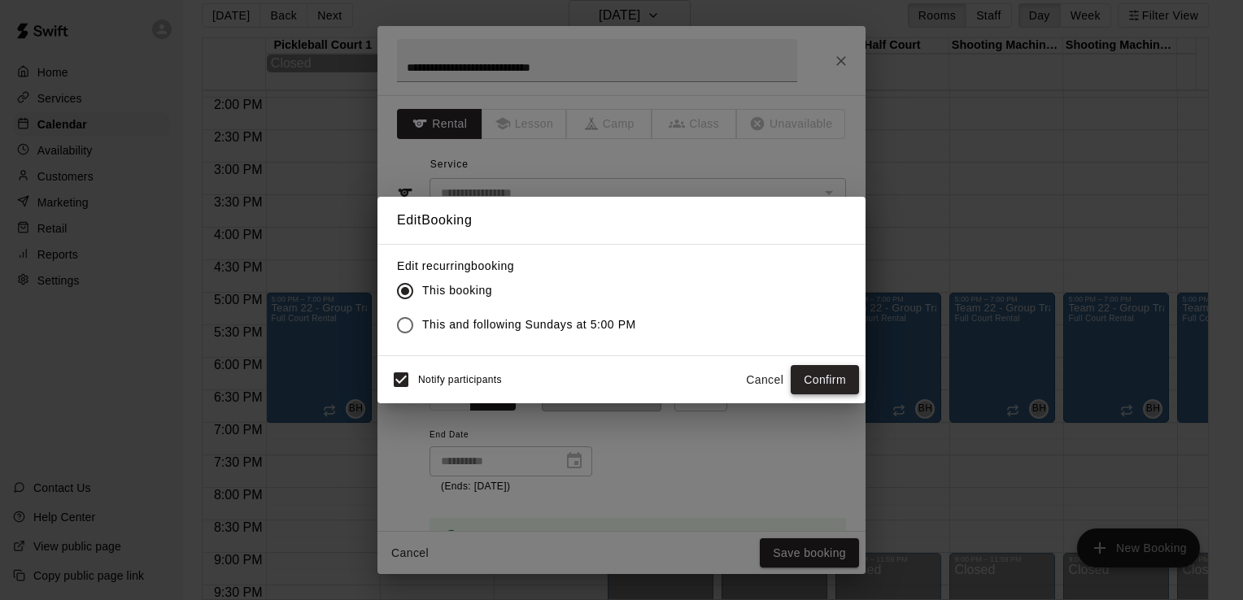
click at [814, 373] on button "Confirm" at bounding box center [825, 380] width 68 height 30
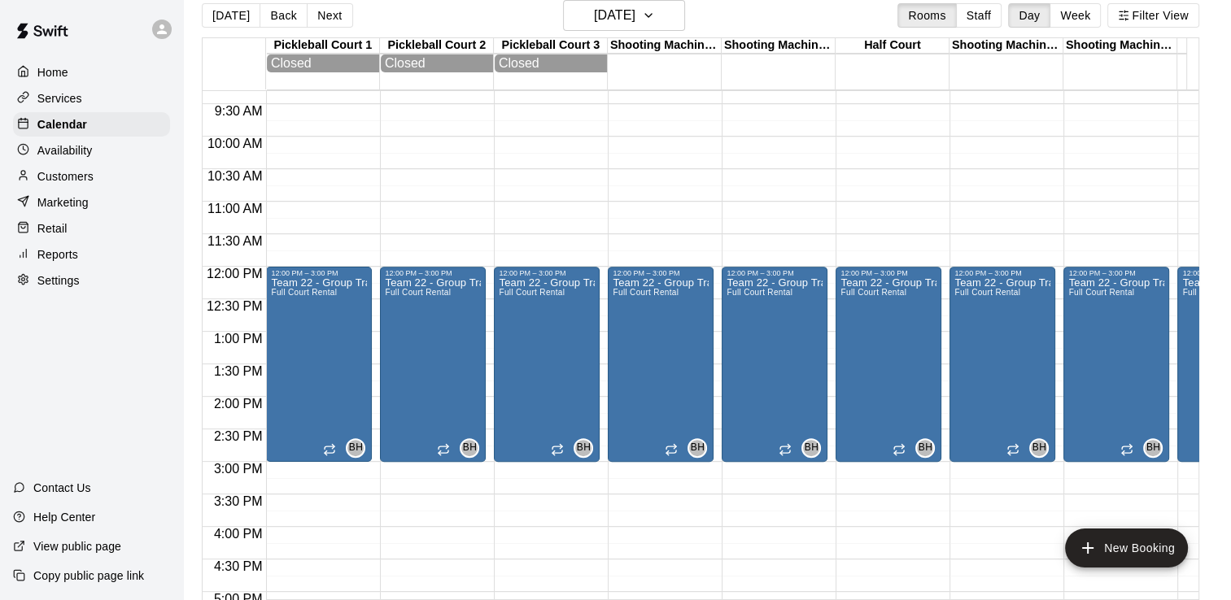
scroll to position [579, 0]
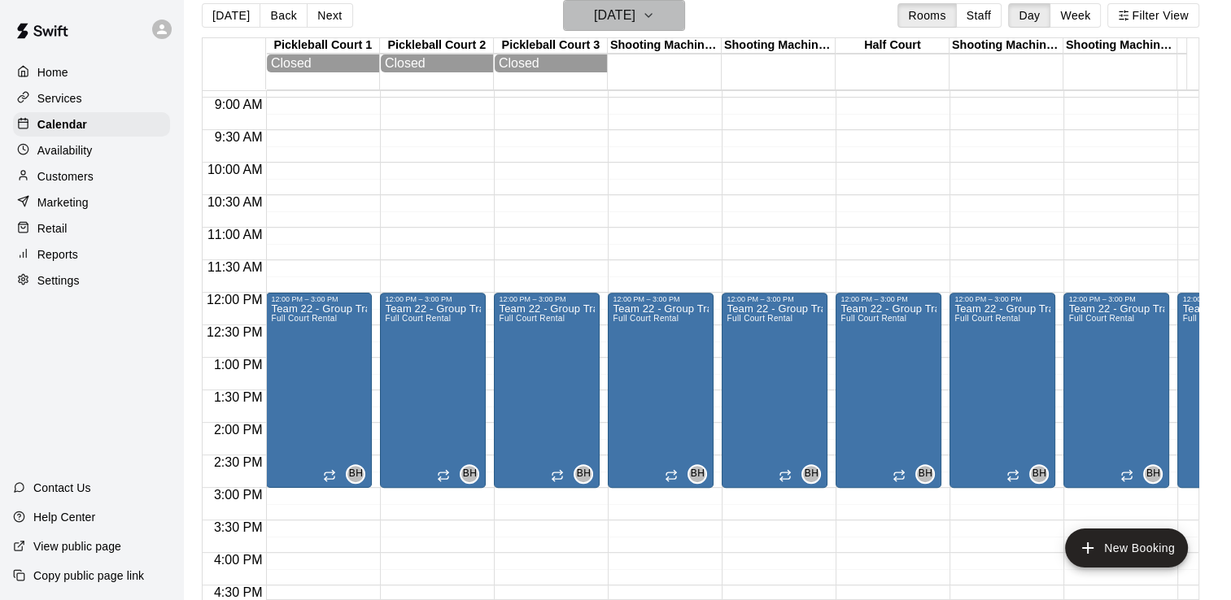
click at [615, 21] on h6 "[DATE]" at bounding box center [614, 15] width 41 height 23
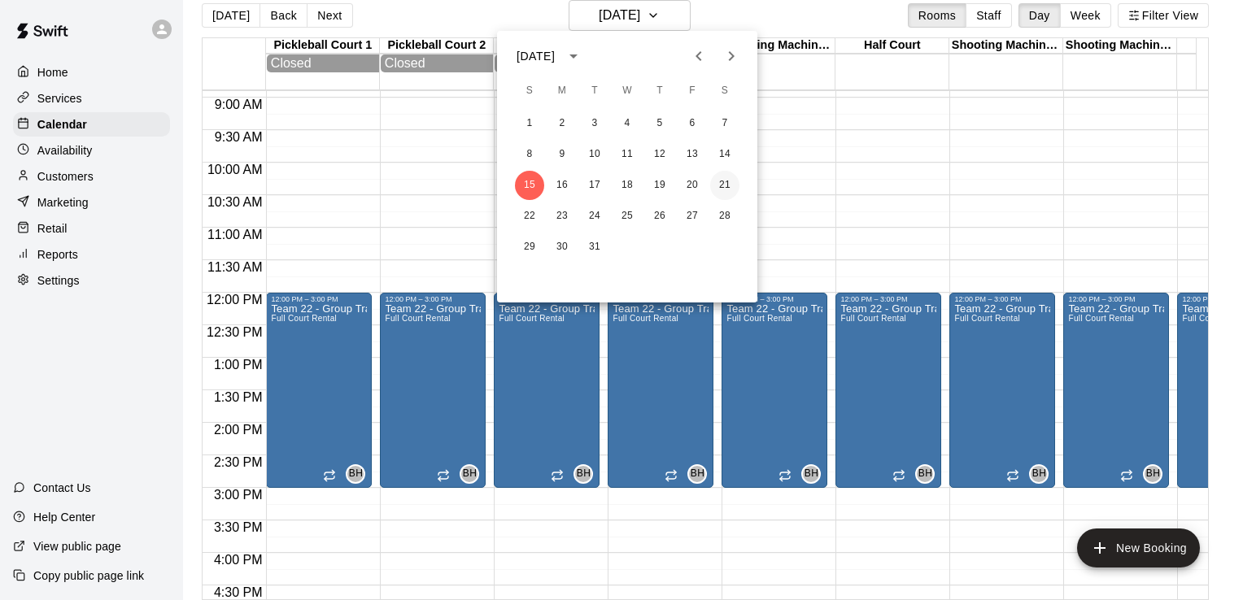
click at [729, 181] on button "21" at bounding box center [724, 185] width 29 height 29
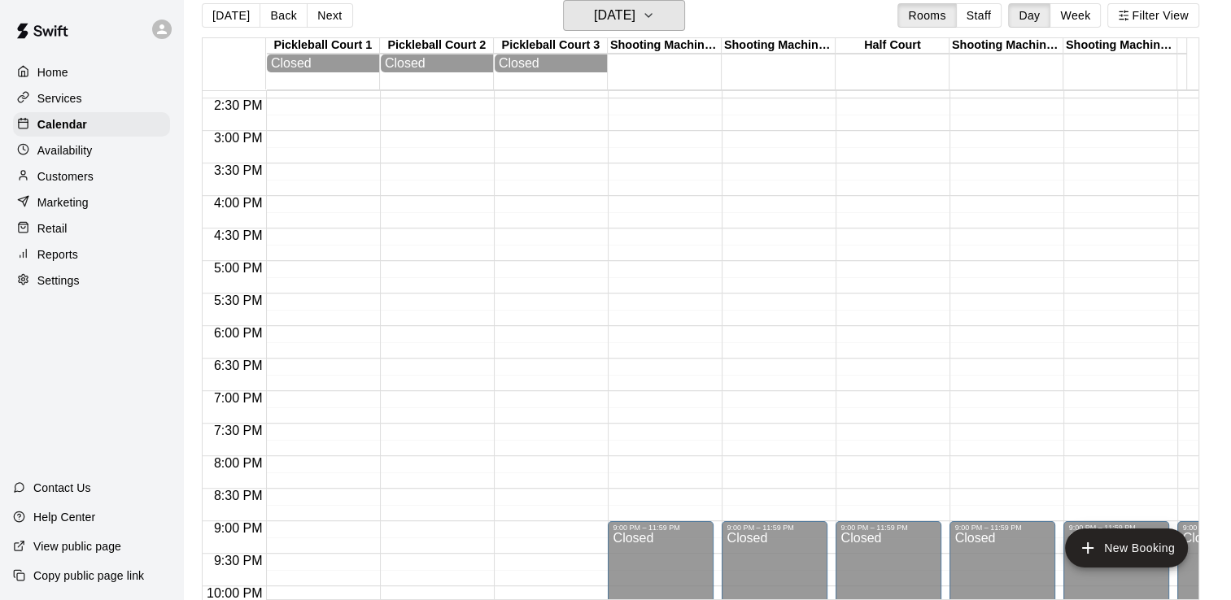
scroll to position [661, 0]
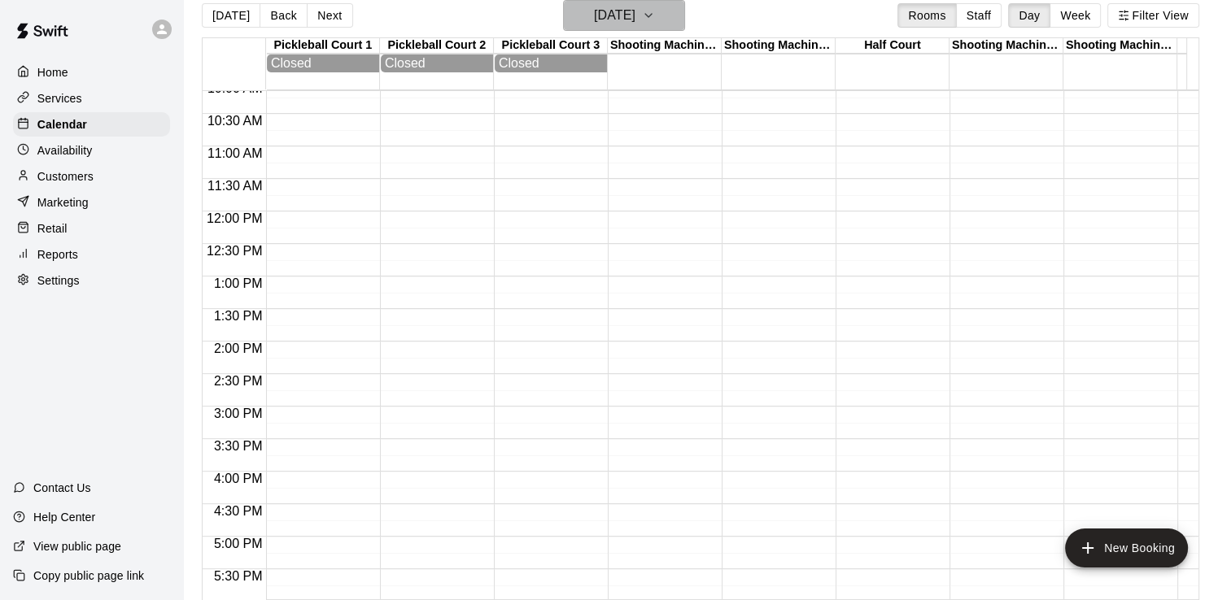
click at [599, 21] on h6 "[DATE]" at bounding box center [614, 15] width 41 height 23
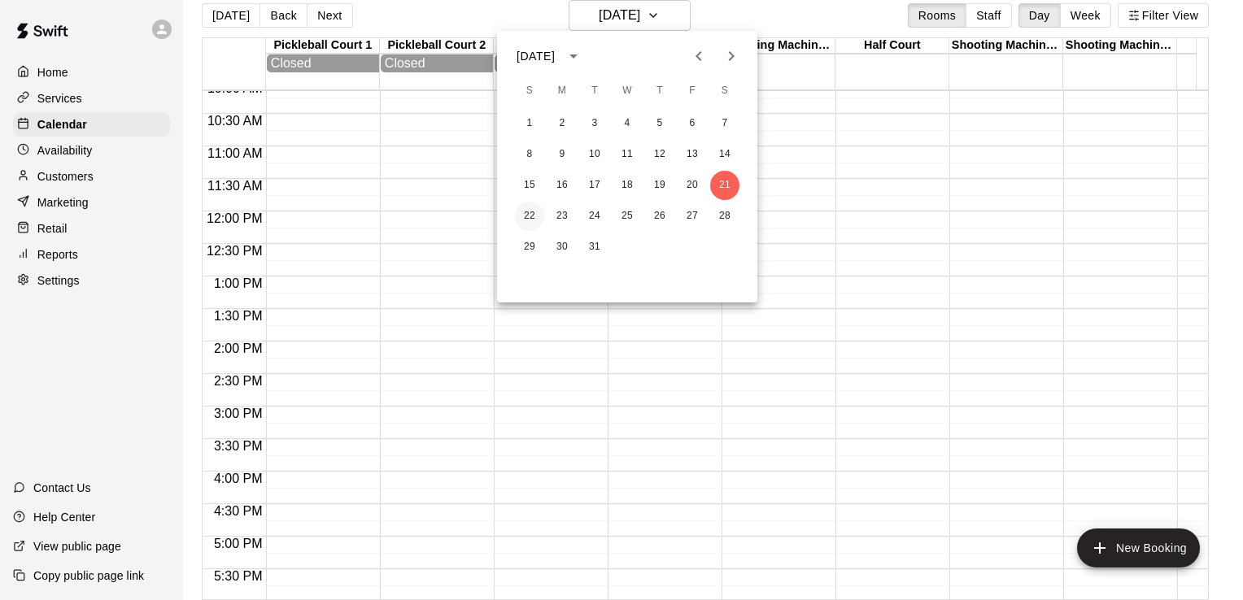
click at [526, 215] on button "22" at bounding box center [529, 216] width 29 height 29
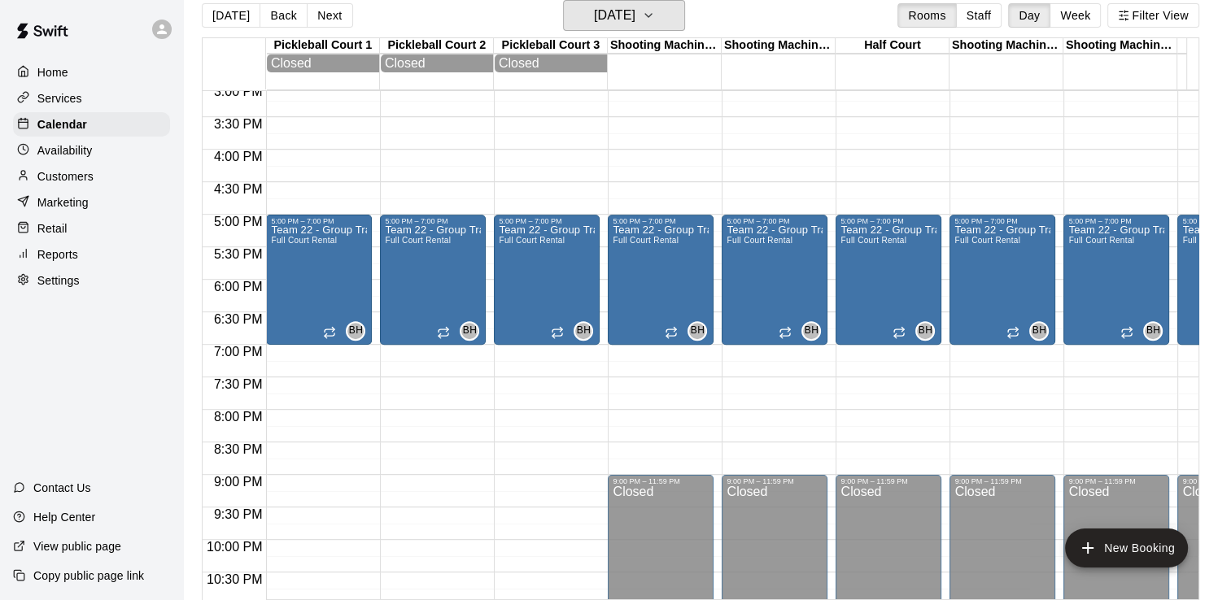
scroll to position [986, 0]
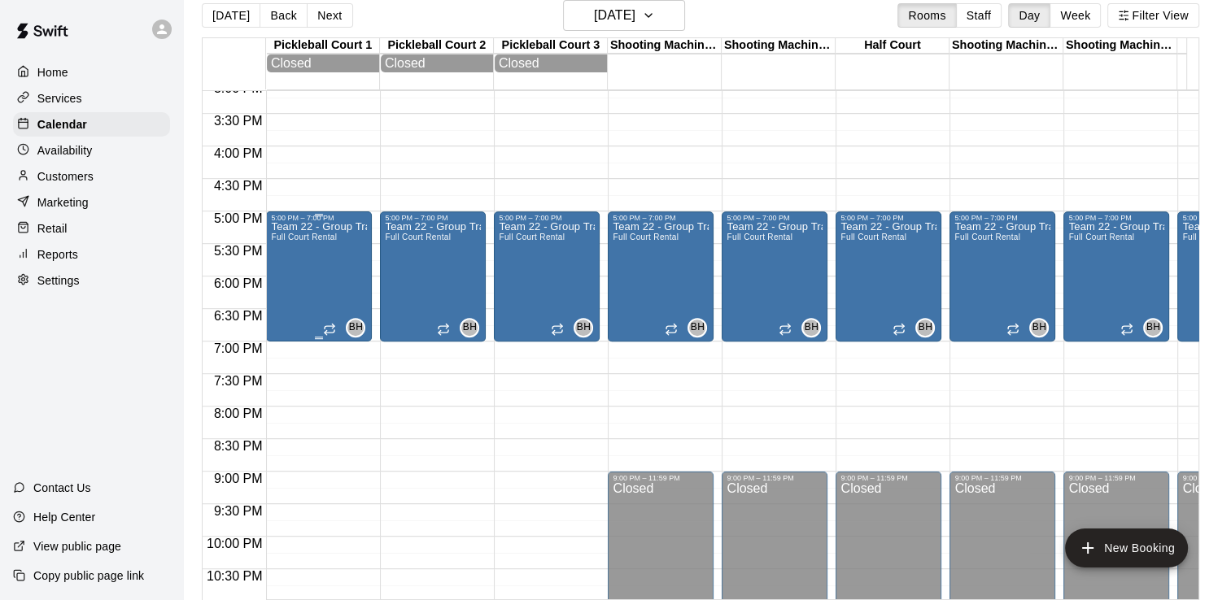
click at [329, 306] on div "Team 22 - Group Training (Sun) Full Court Rental" at bounding box center [319, 522] width 96 height 600
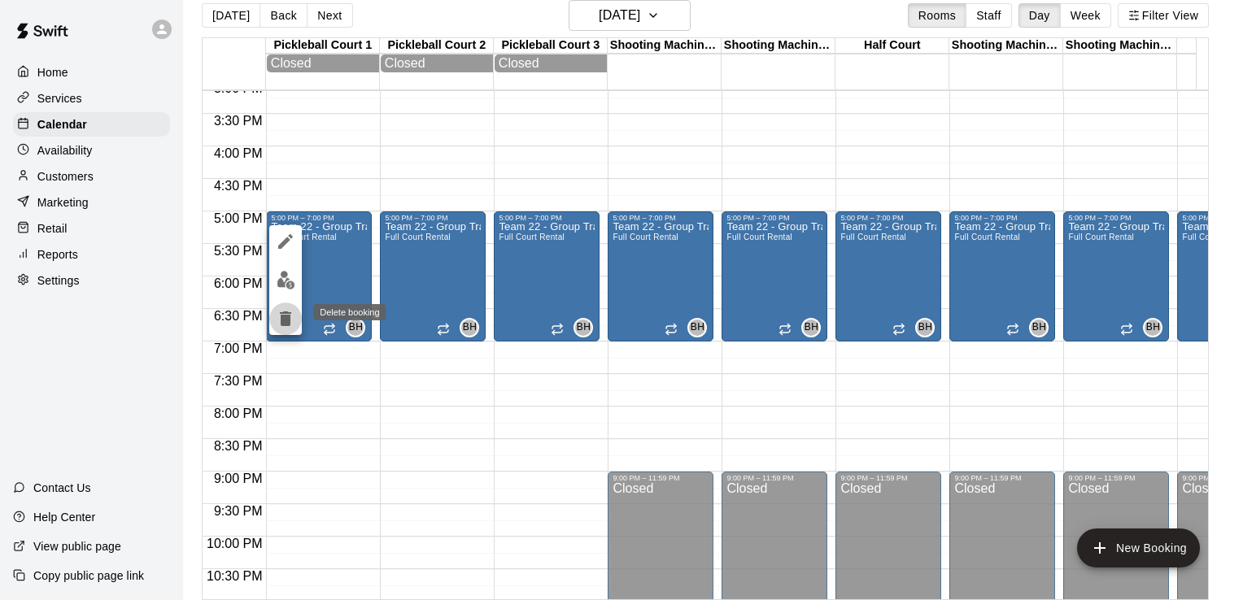
click at [284, 311] on icon "delete" at bounding box center [286, 319] width 20 height 20
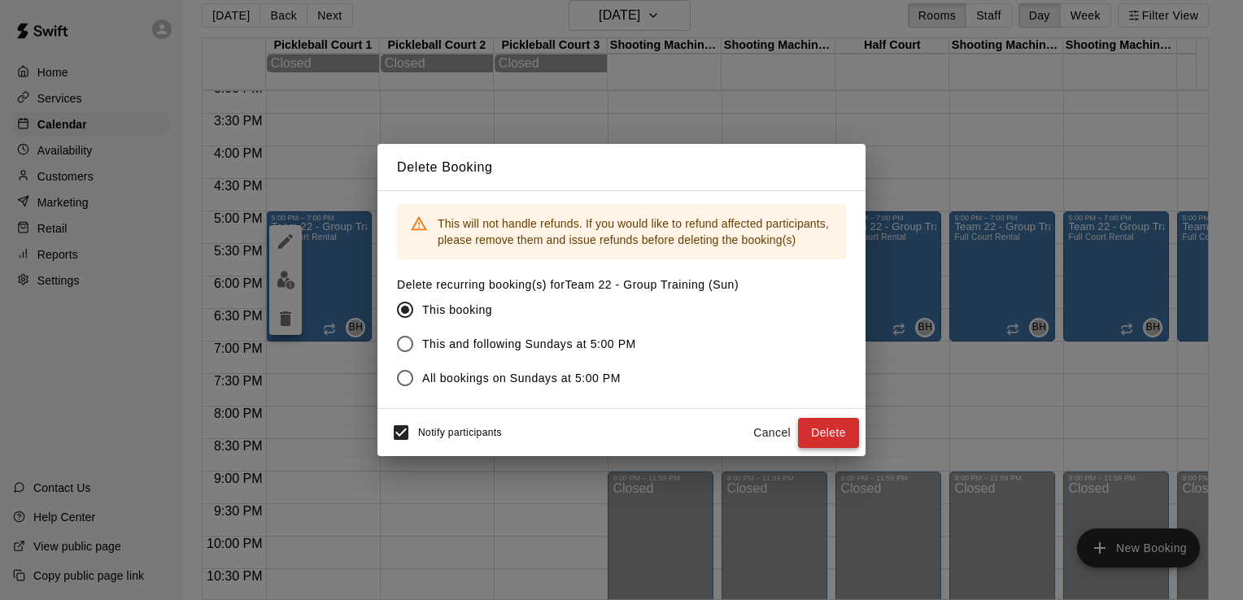
click at [835, 435] on button "Delete" at bounding box center [828, 433] width 61 height 30
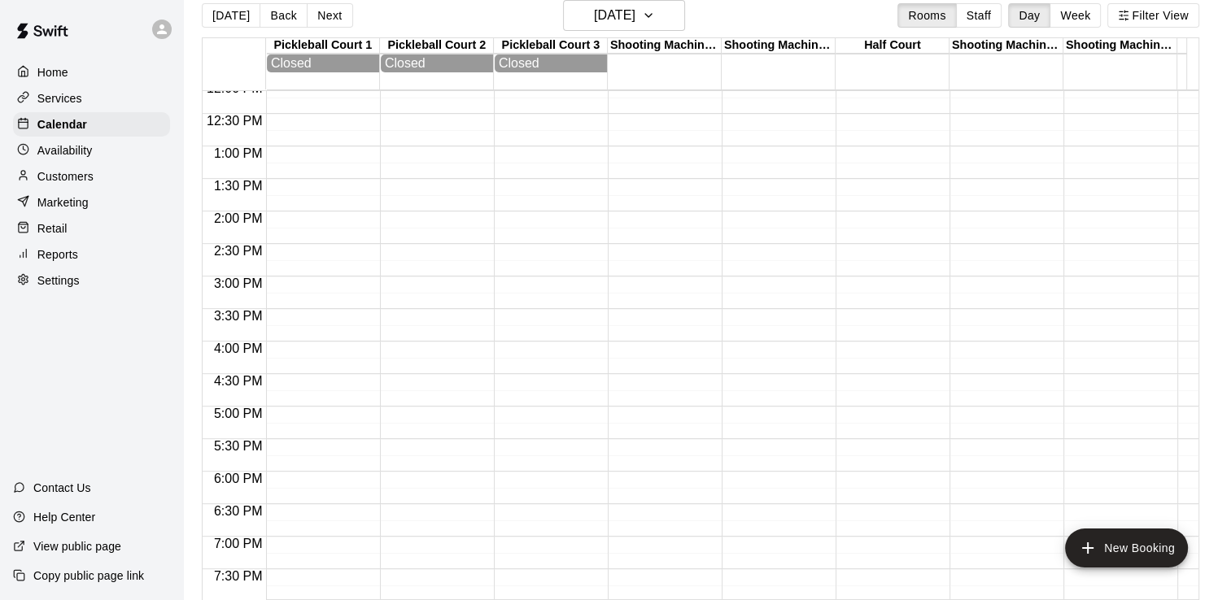
scroll to position [579, 0]
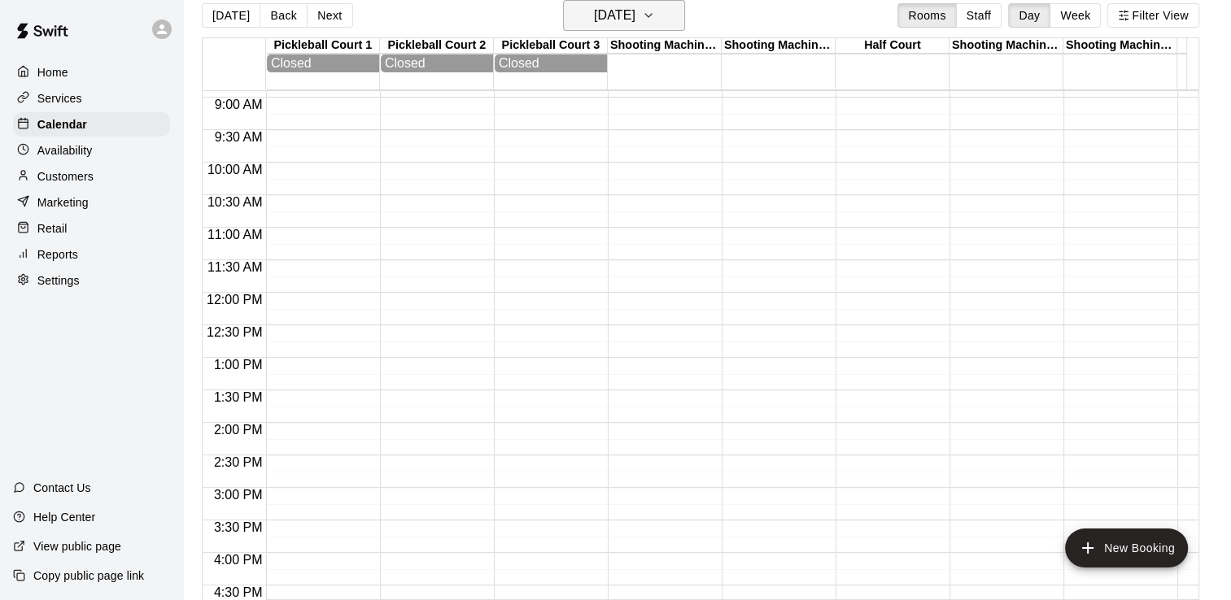
click at [635, 21] on h6 "[DATE]" at bounding box center [614, 15] width 41 height 23
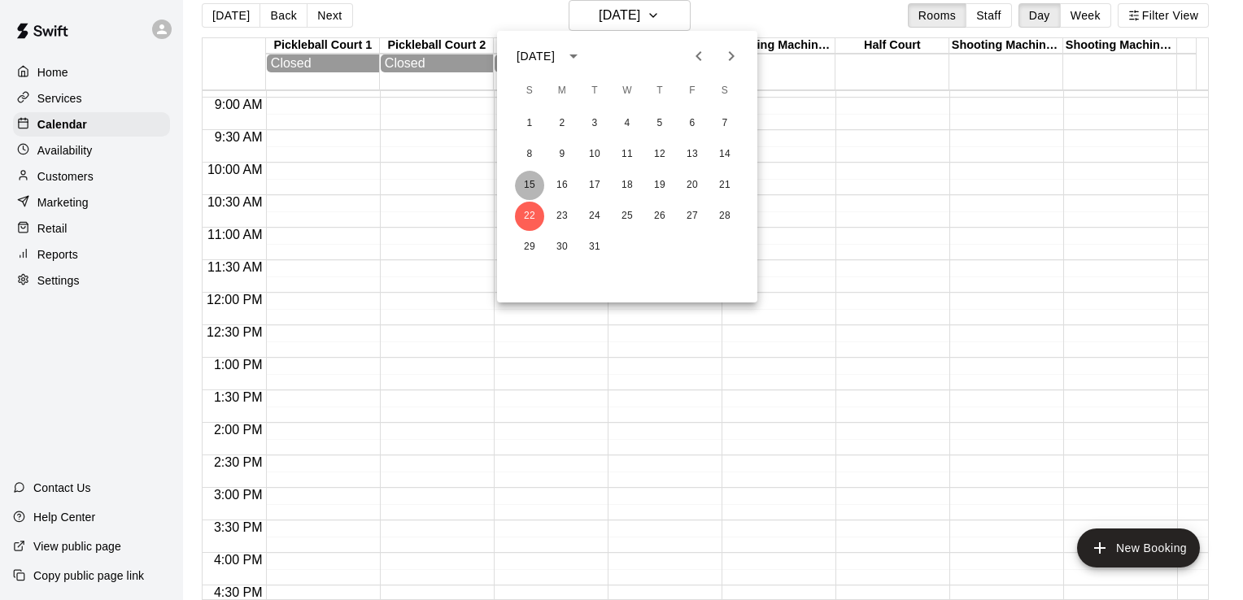
click at [527, 184] on button "15" at bounding box center [529, 185] width 29 height 29
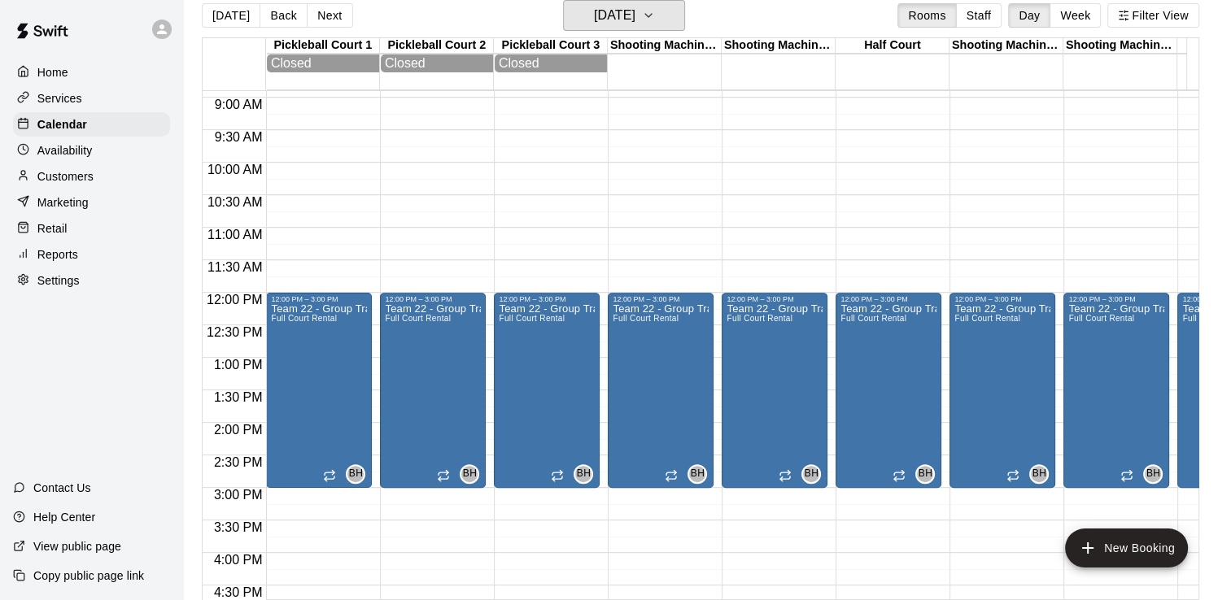
scroll to position [661, 0]
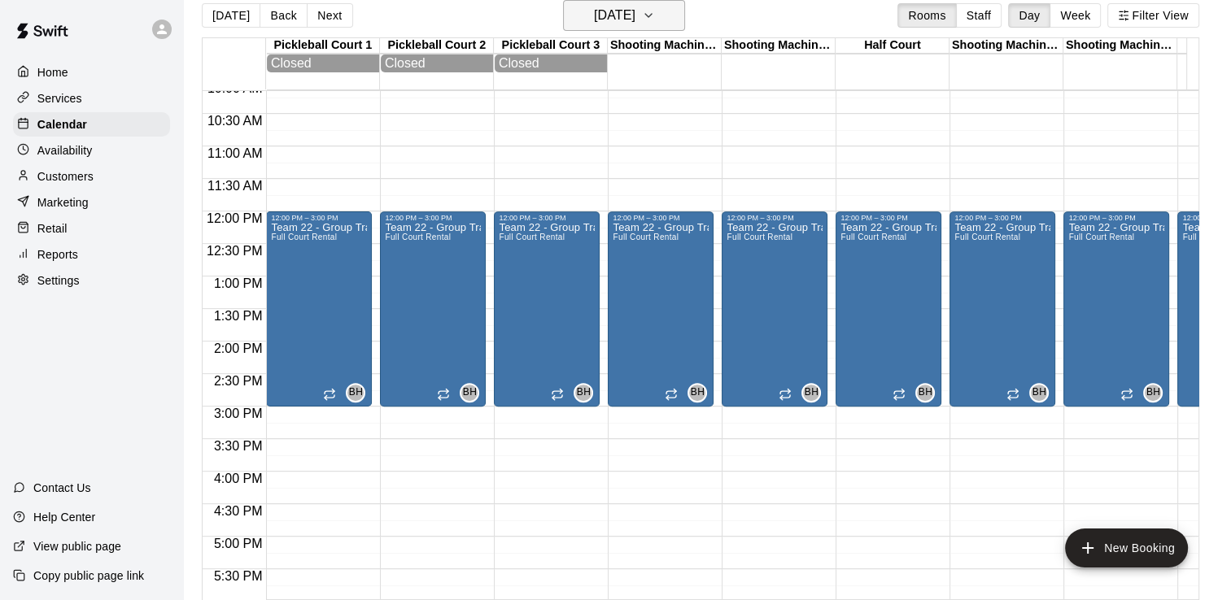
click at [618, 15] on h6 "[DATE]" at bounding box center [614, 15] width 41 height 23
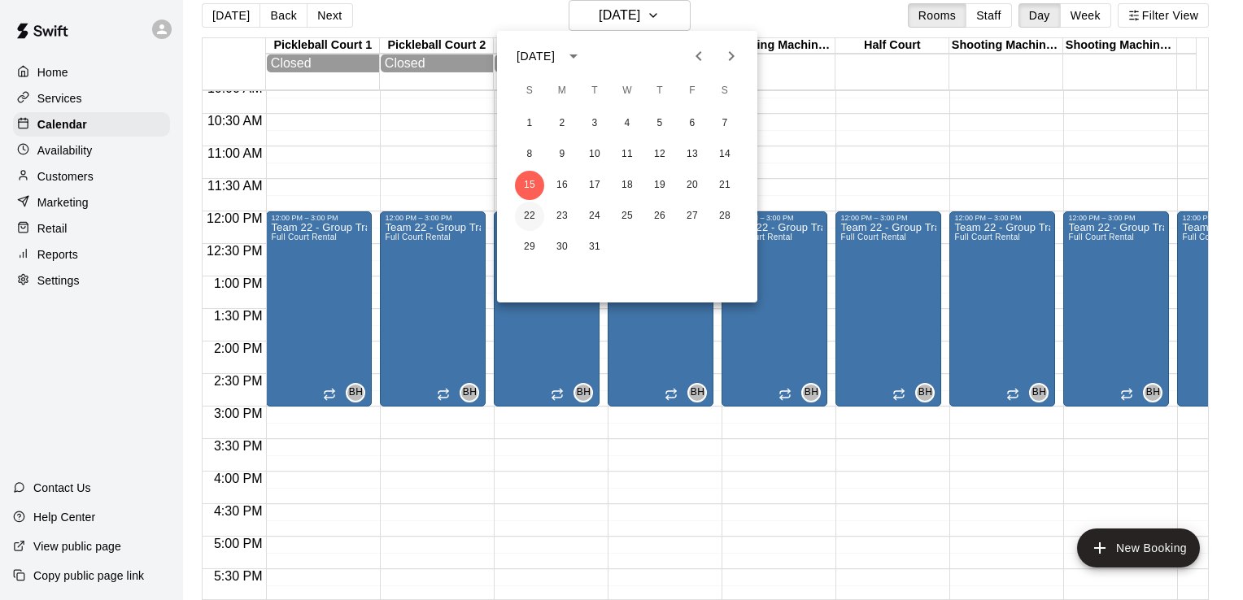
click at [528, 213] on button "22" at bounding box center [529, 216] width 29 height 29
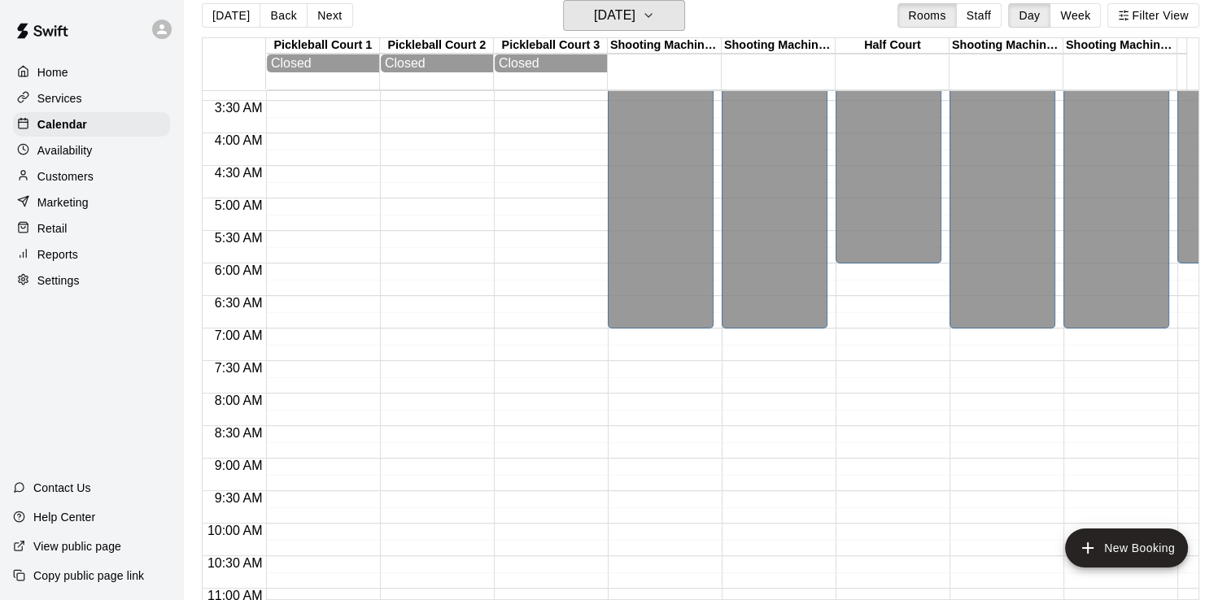
scroll to position [91, 0]
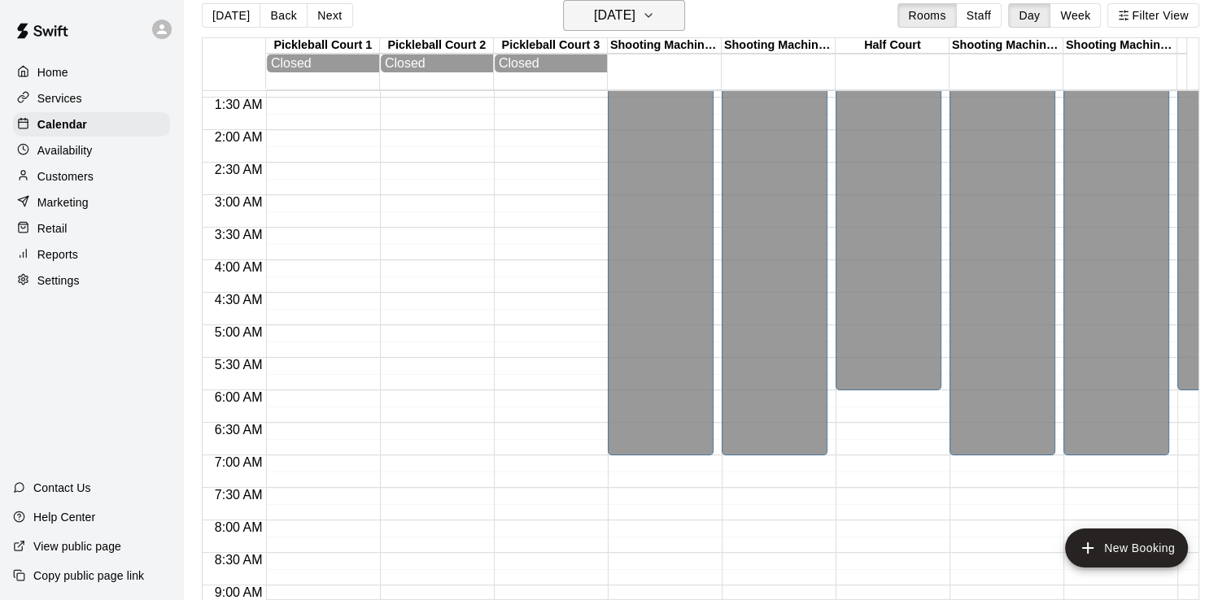
click at [620, 16] on h6 "[DATE]" at bounding box center [614, 15] width 41 height 23
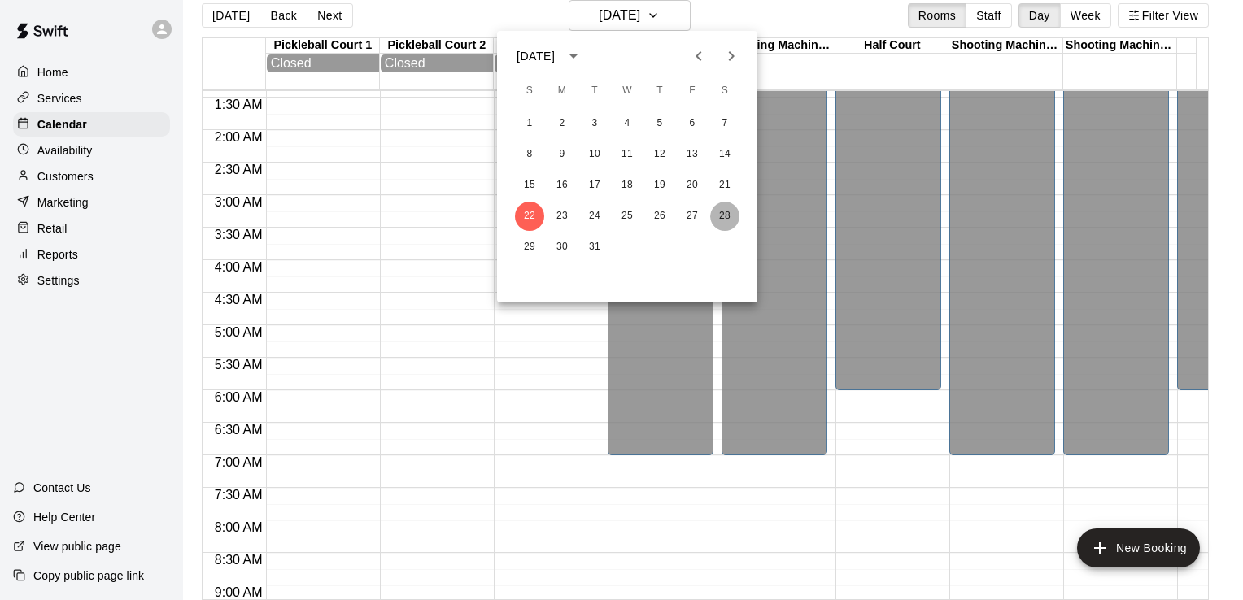
click at [727, 210] on button "28" at bounding box center [724, 216] width 29 height 29
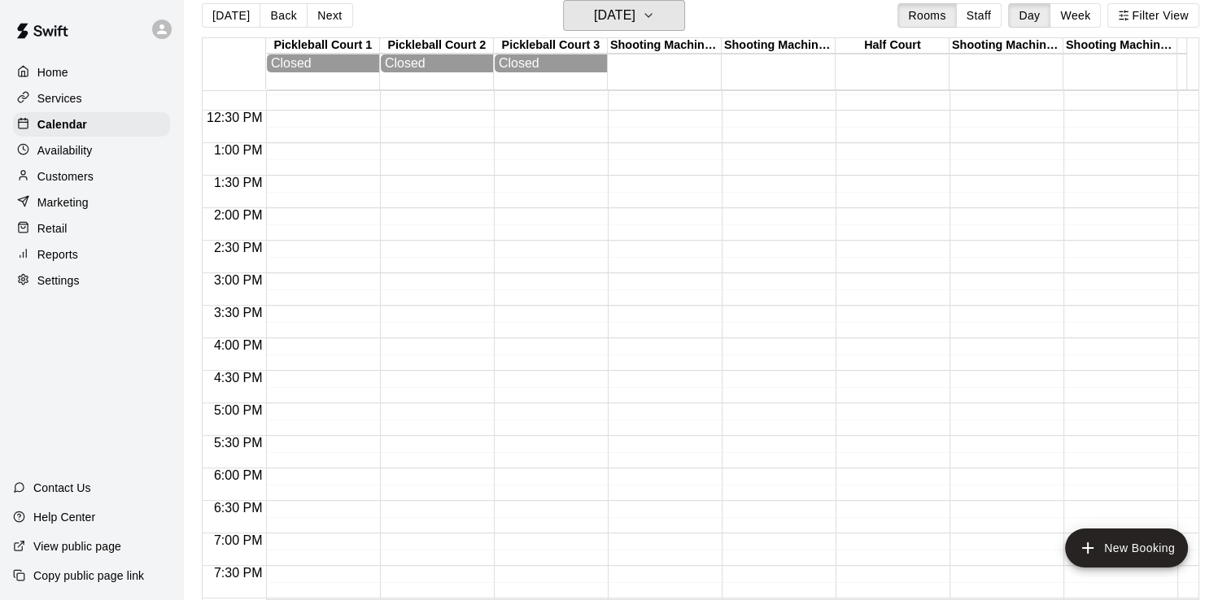
scroll to position [579, 0]
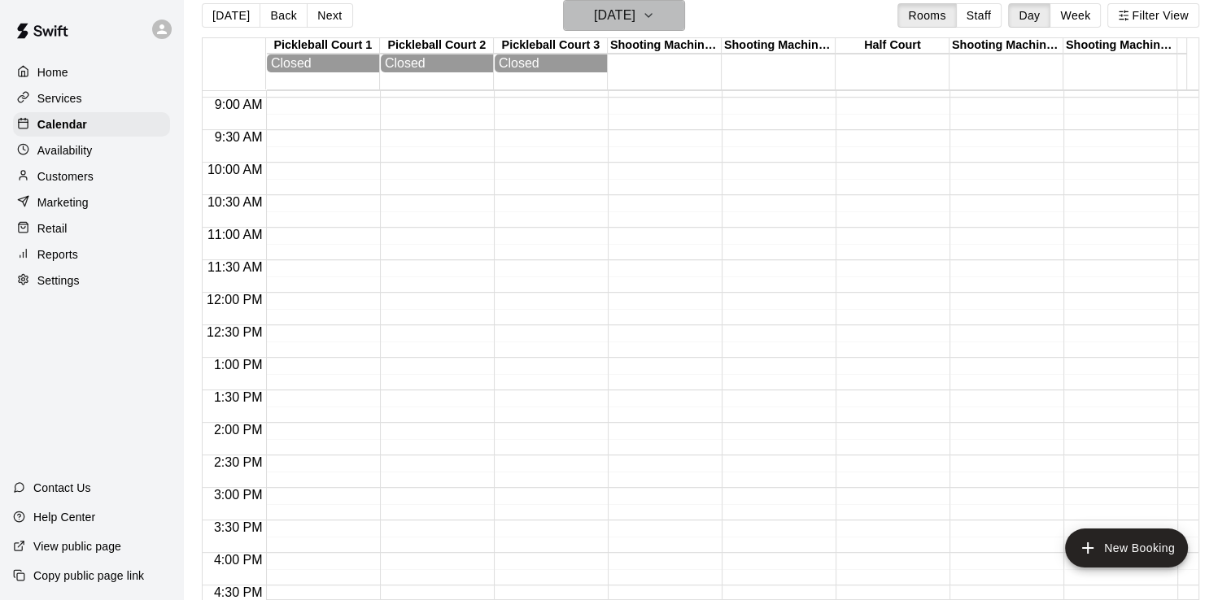
click at [635, 13] on h6 "[DATE]" at bounding box center [614, 15] width 41 height 23
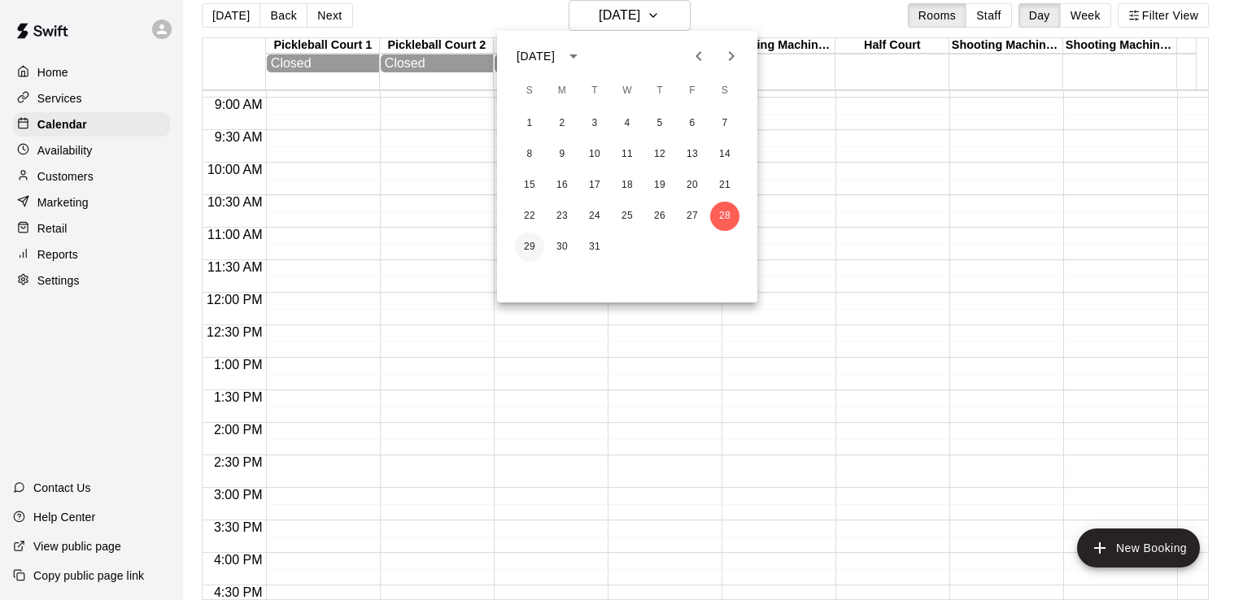
click at [523, 242] on button "29" at bounding box center [529, 247] width 29 height 29
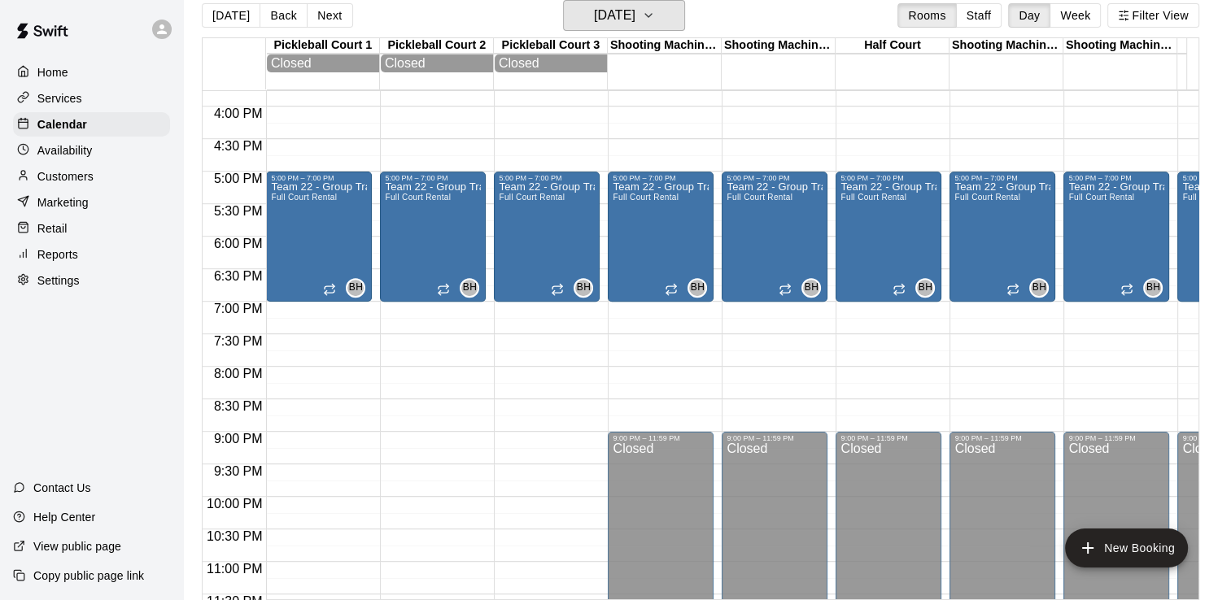
scroll to position [1067, 0]
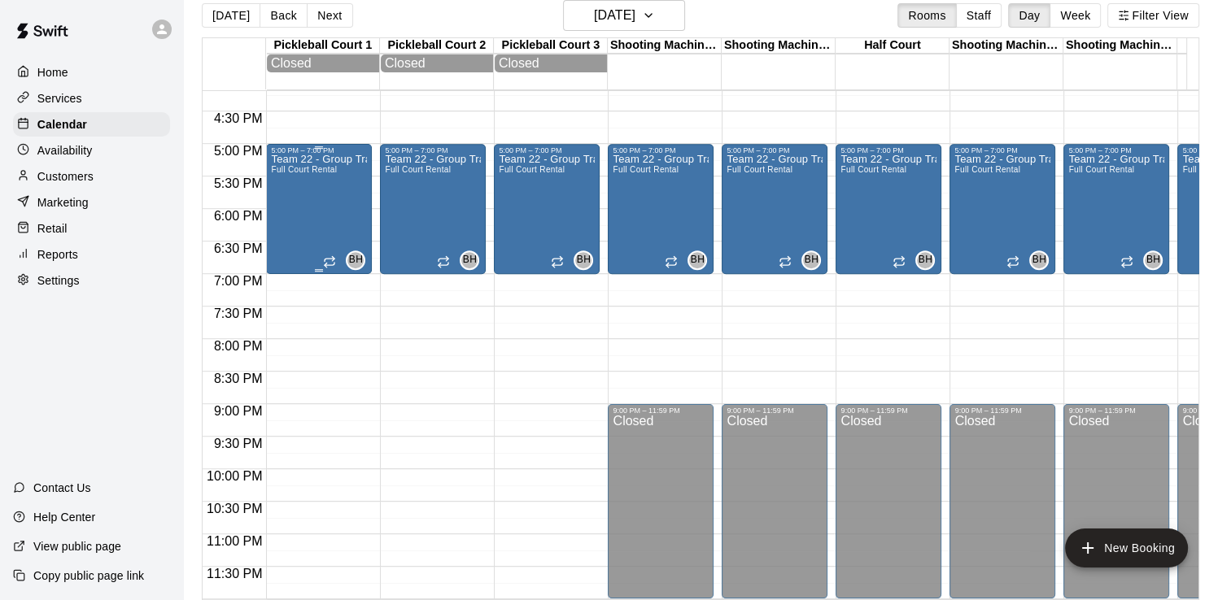
click at [338, 204] on div "Team 22 - Group Training (Sun) Full Court Rental" at bounding box center [319, 455] width 96 height 600
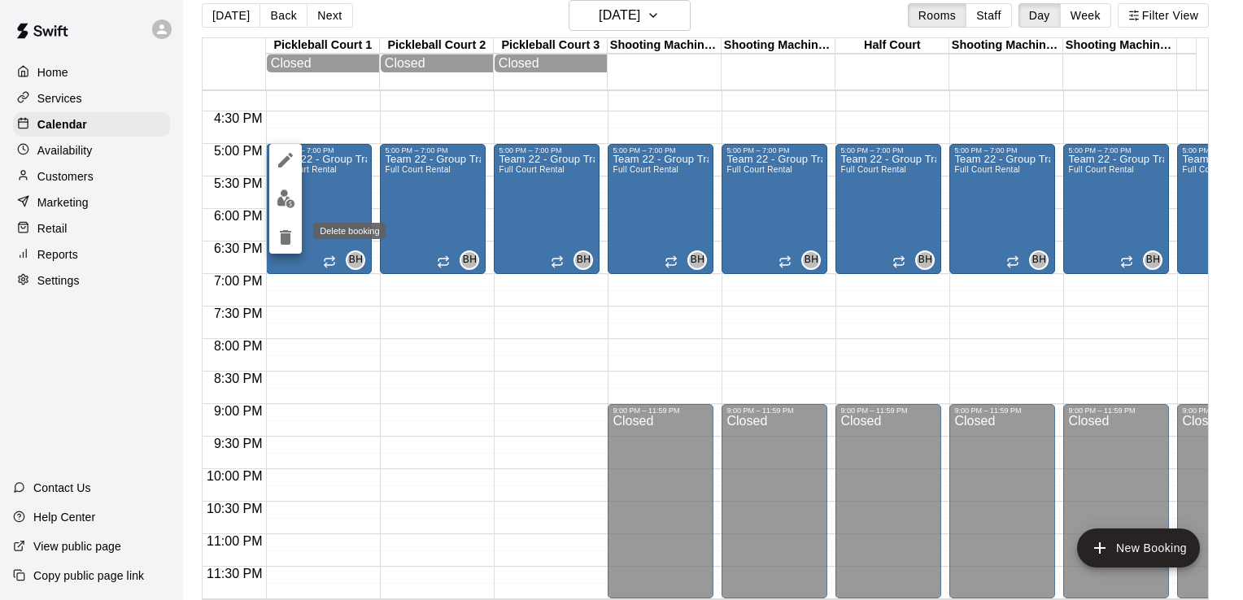
click at [281, 229] on icon "delete" at bounding box center [286, 238] width 20 height 20
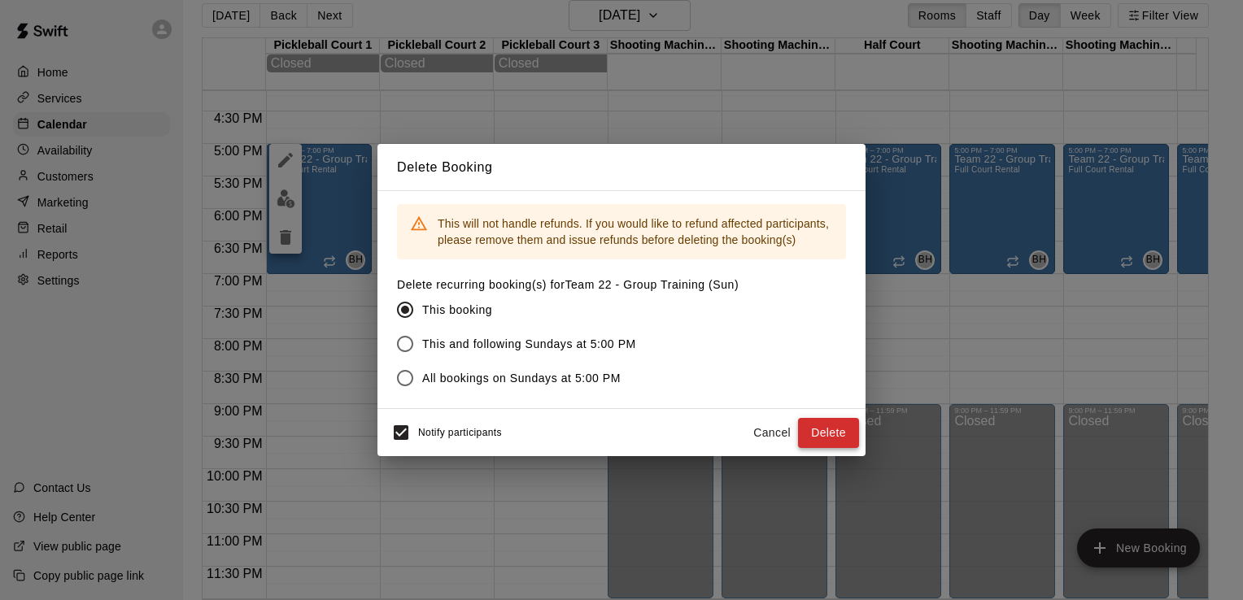
click at [838, 437] on button "Delete" at bounding box center [828, 433] width 61 height 30
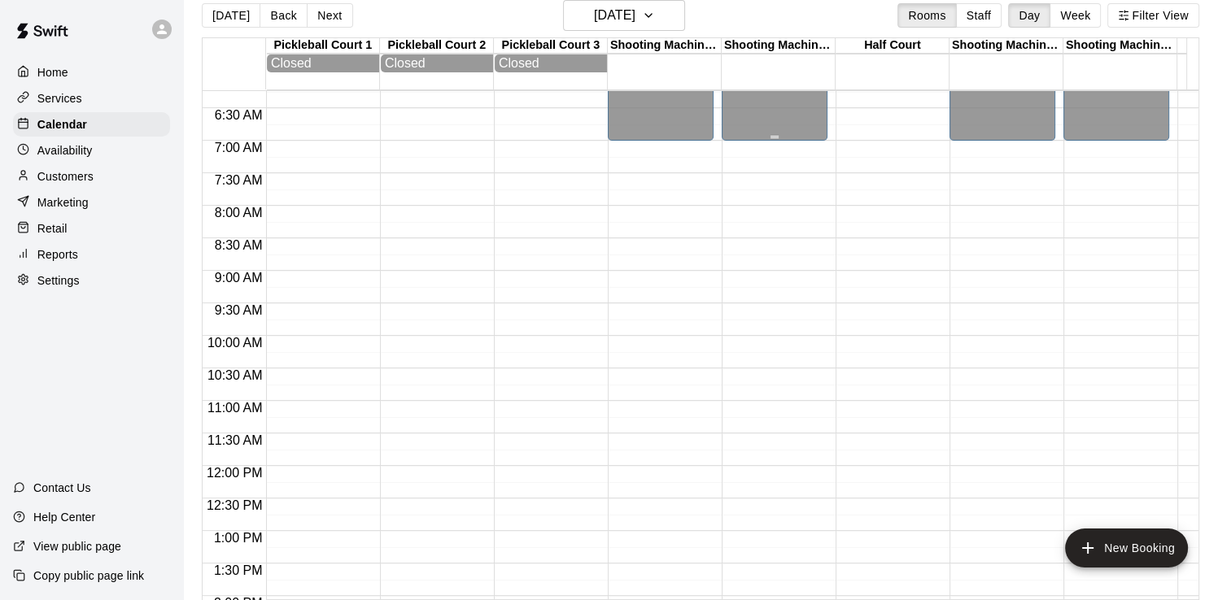
scroll to position [91, 0]
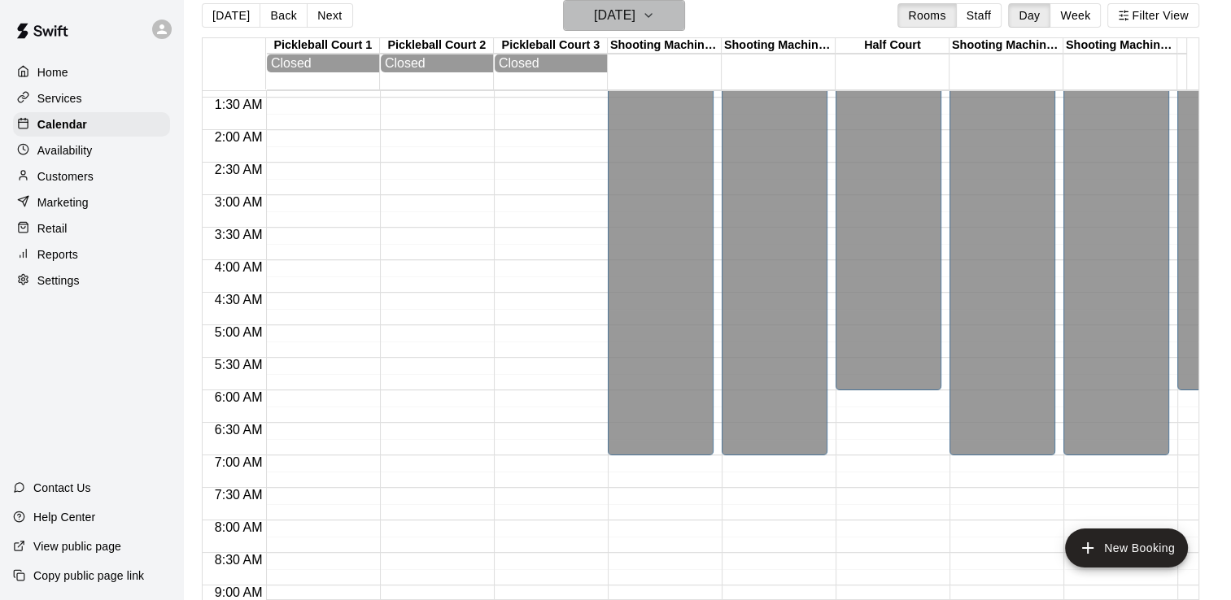
click at [635, 21] on h6 "[DATE]" at bounding box center [614, 15] width 41 height 23
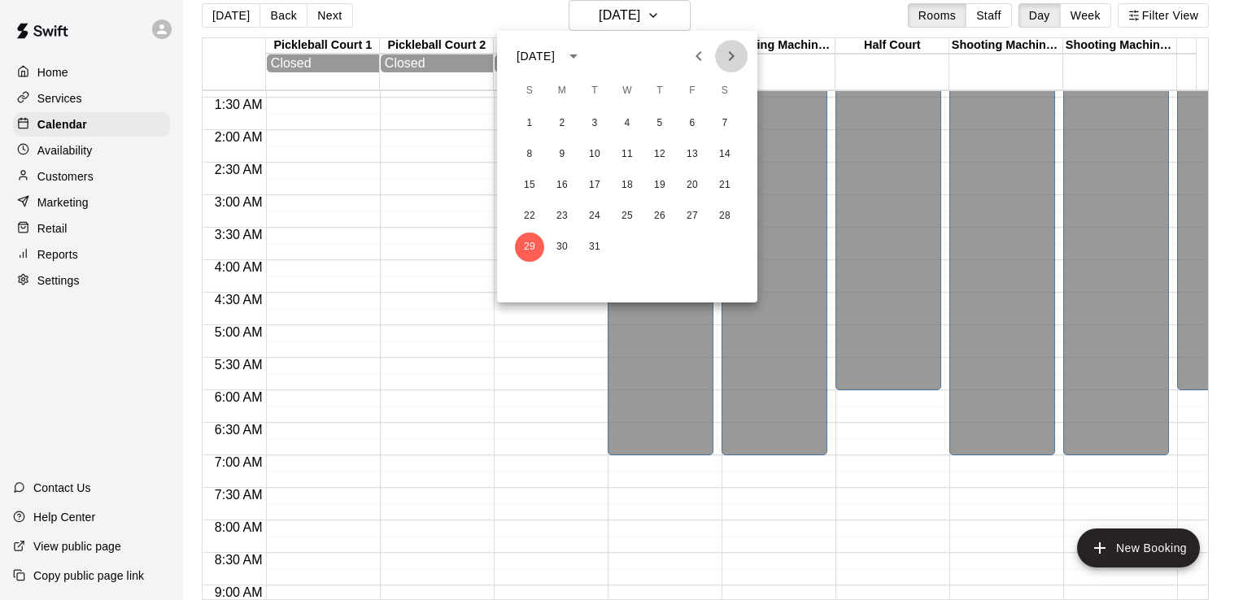
click at [729, 49] on icon "Next month" at bounding box center [732, 56] width 20 height 20
click at [725, 122] on button "4" at bounding box center [724, 123] width 29 height 29
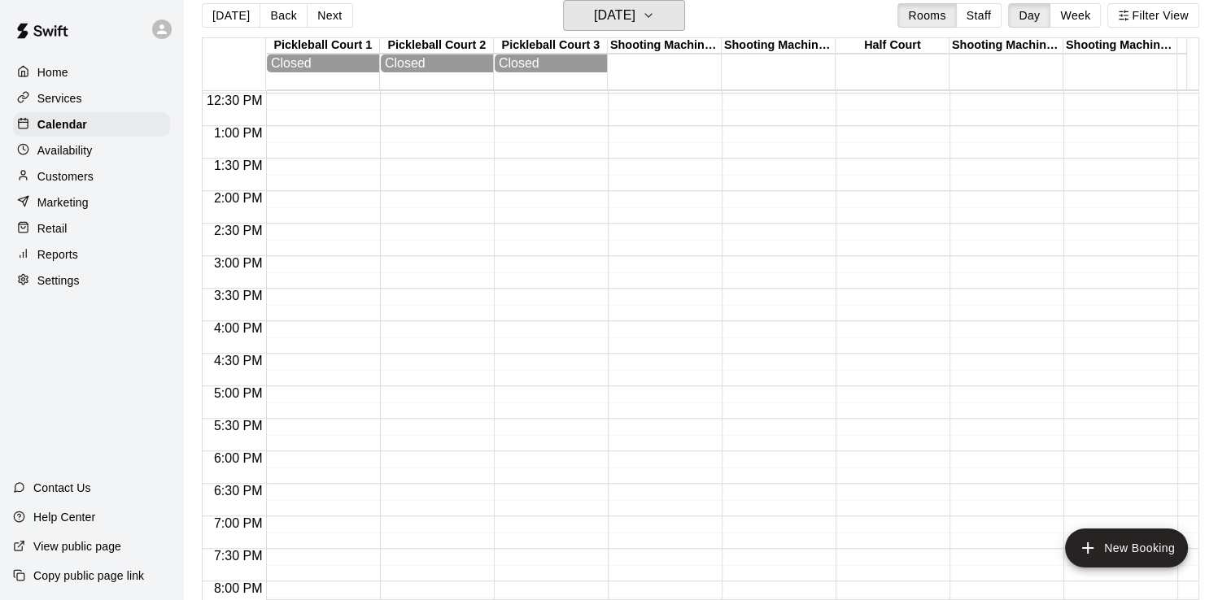
scroll to position [742, 0]
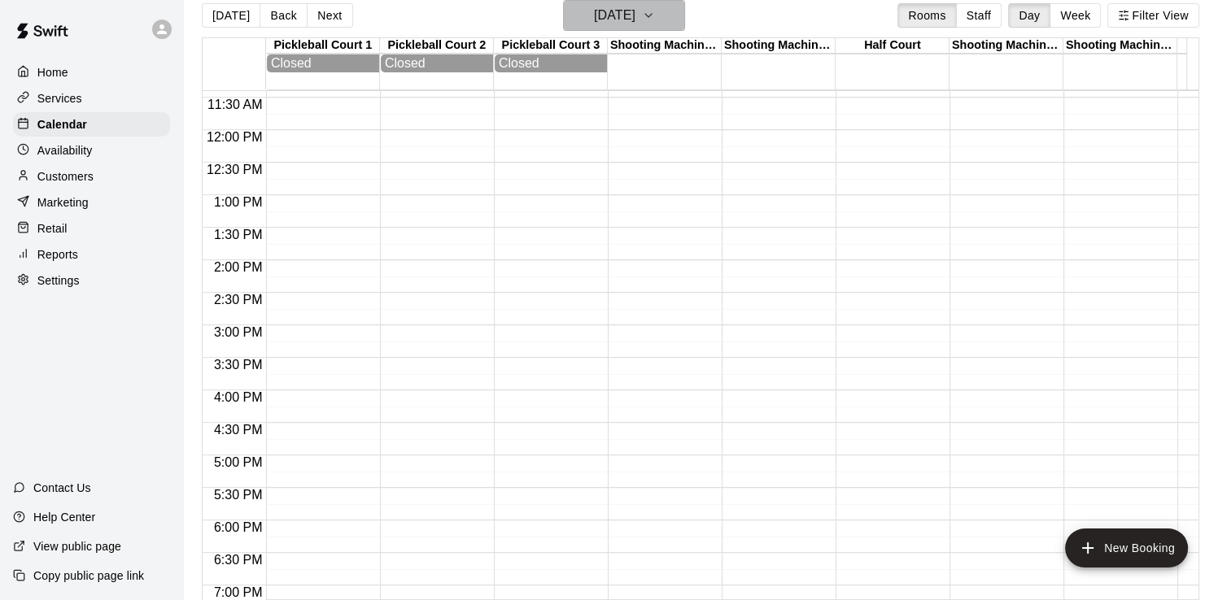
click at [635, 11] on h6 "[DATE]" at bounding box center [614, 15] width 41 height 23
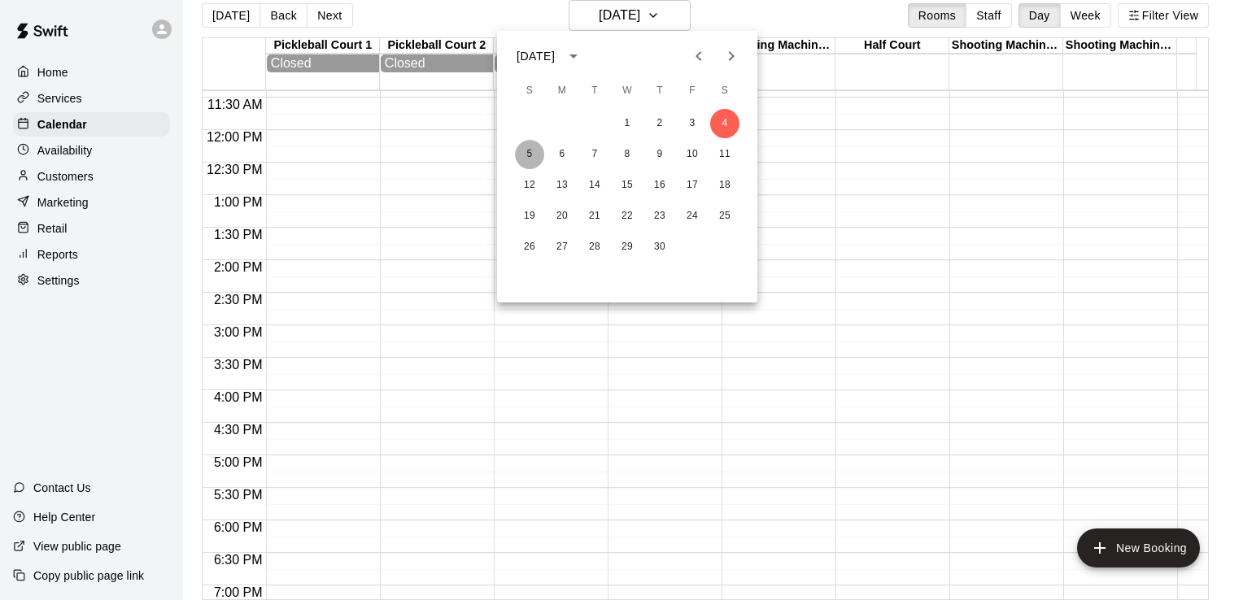
click at [522, 152] on button "5" at bounding box center [529, 154] width 29 height 29
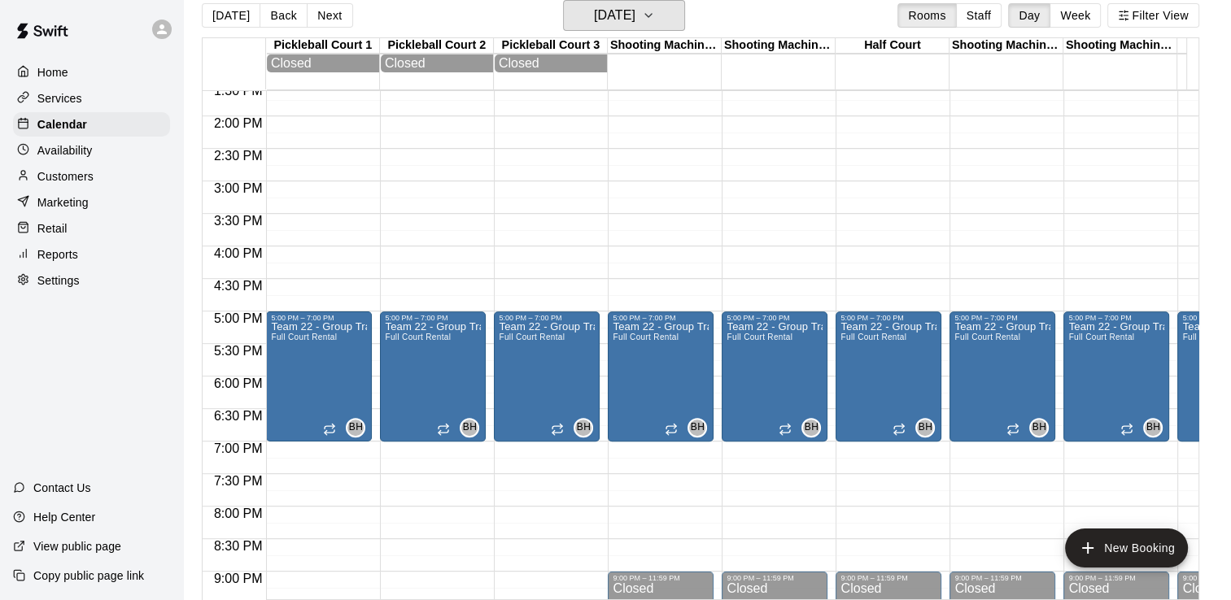
scroll to position [905, 0]
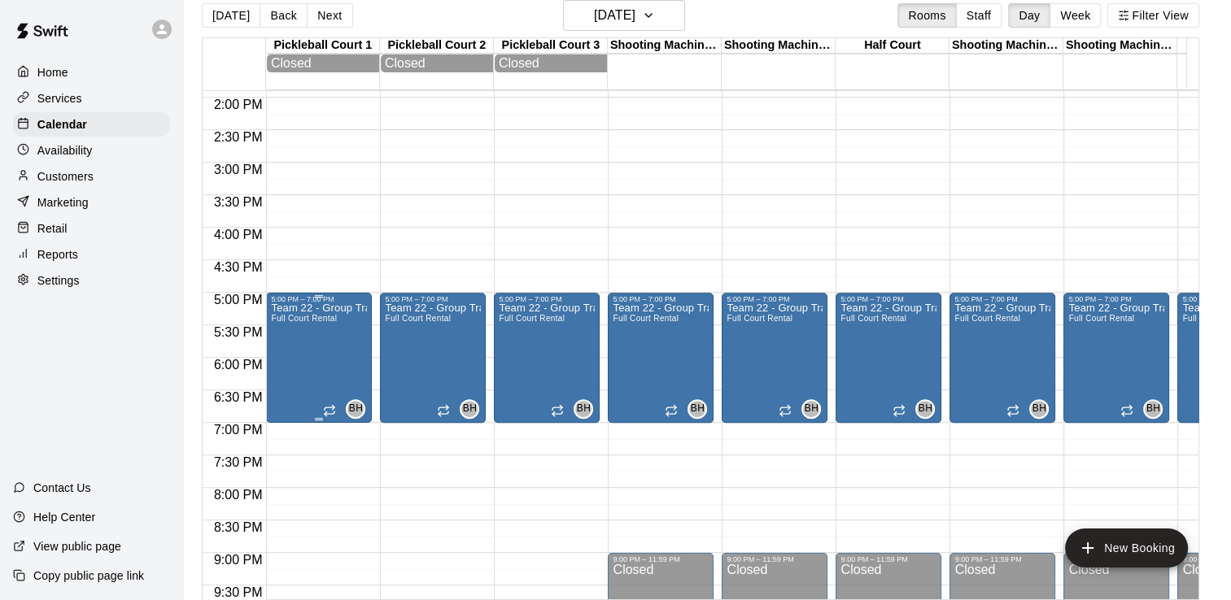
click at [307, 321] on span "Full Court Rental" at bounding box center [304, 318] width 66 height 9
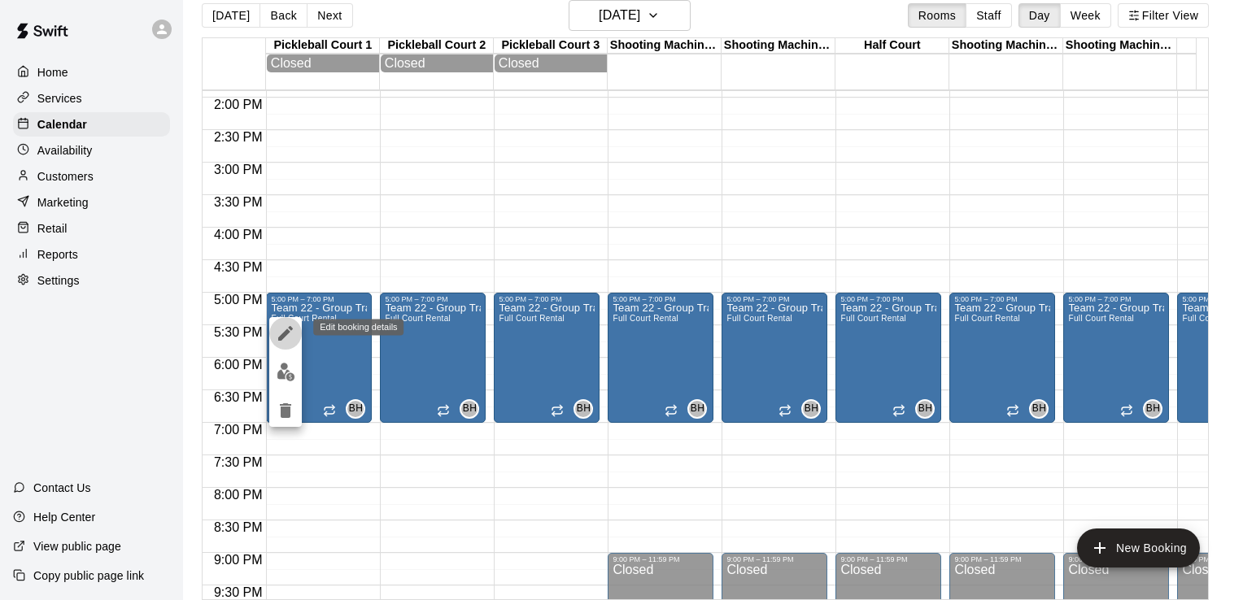
click at [284, 323] on button "edit" at bounding box center [285, 333] width 33 height 33
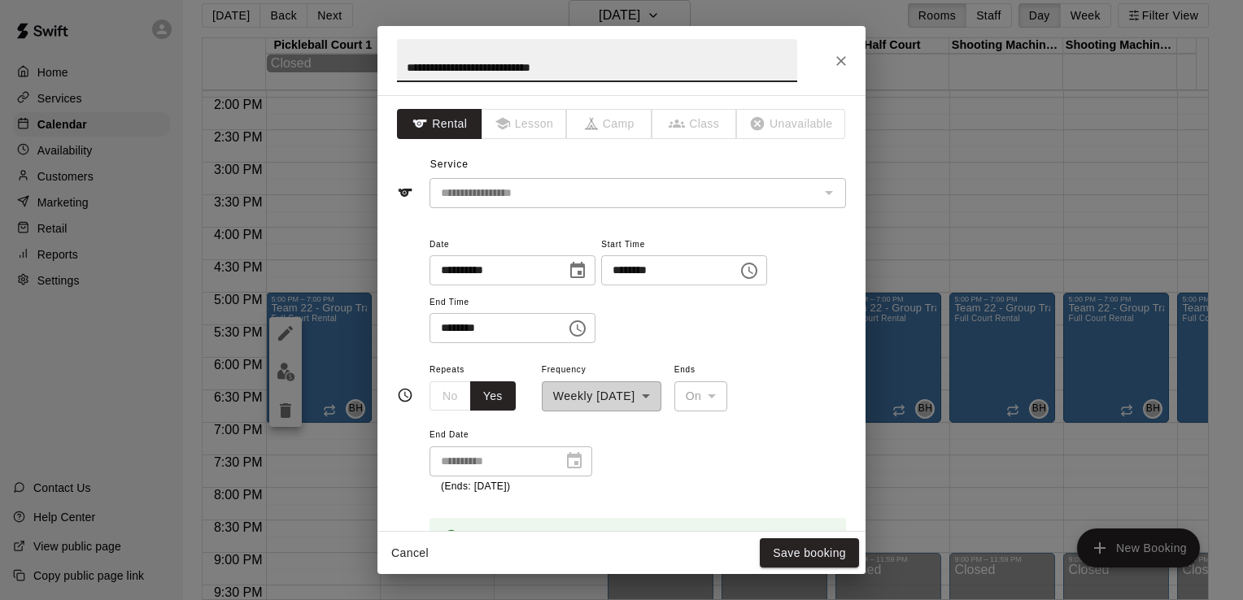
click at [635, 268] on input "********" at bounding box center [663, 270] width 125 height 30
type input "********"
click at [443, 322] on input "********" at bounding box center [492, 328] width 125 height 30
type input "********"
click at [824, 555] on button "Save booking" at bounding box center [809, 554] width 99 height 30
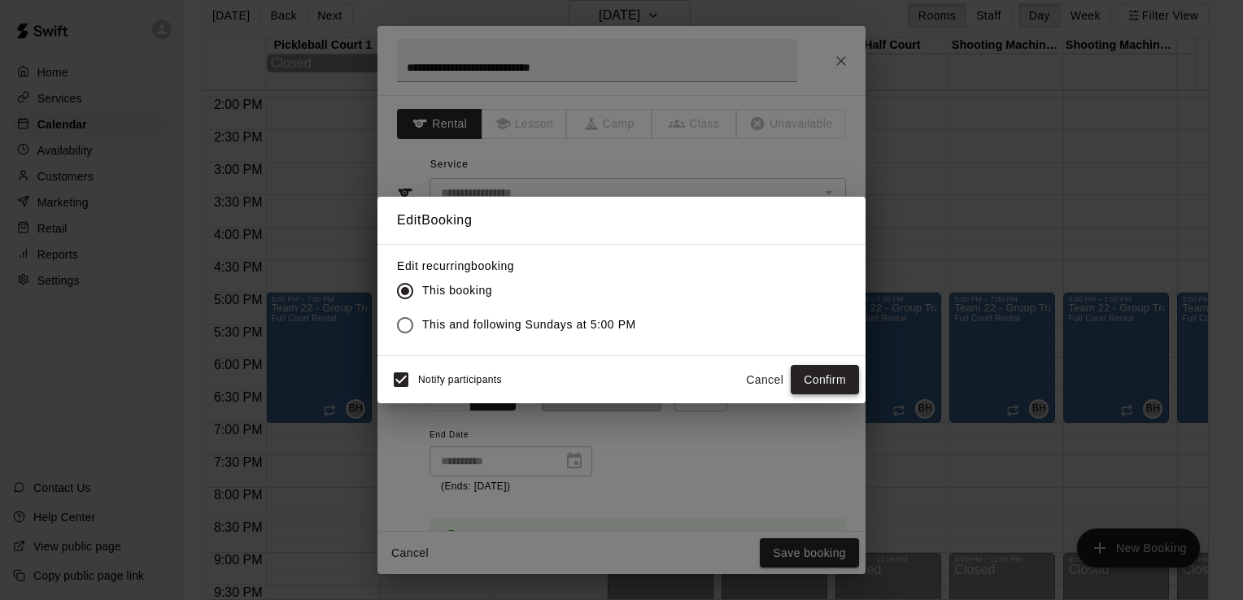
click at [835, 374] on button "Confirm" at bounding box center [825, 380] width 68 height 30
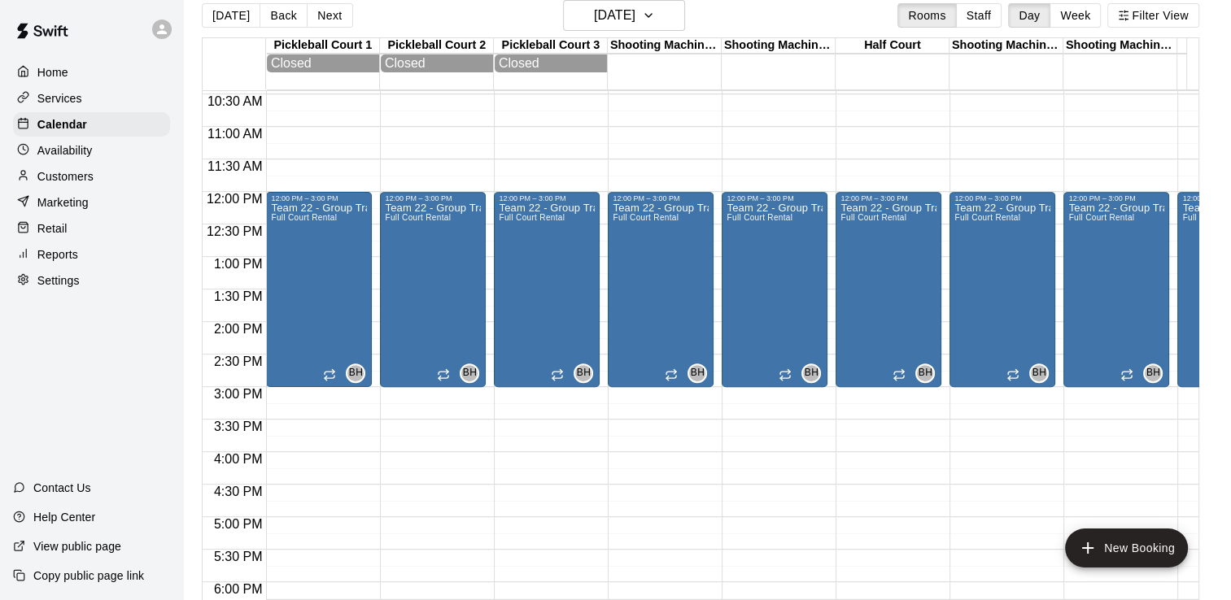
scroll to position [661, 0]
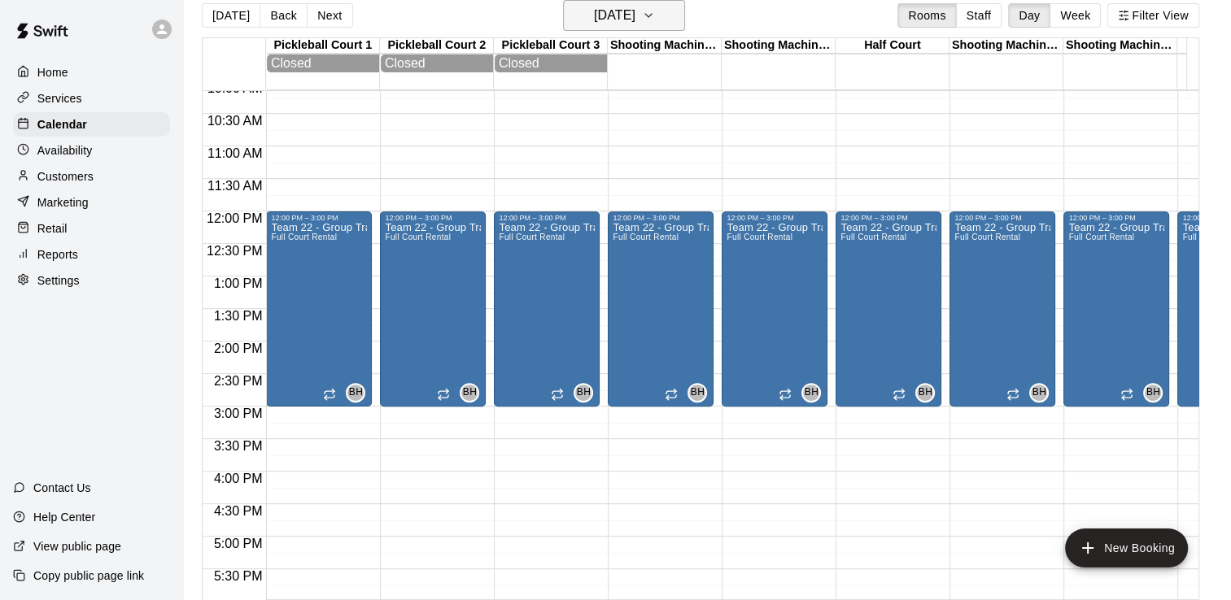
click at [630, 15] on h6 "[DATE]" at bounding box center [614, 15] width 41 height 23
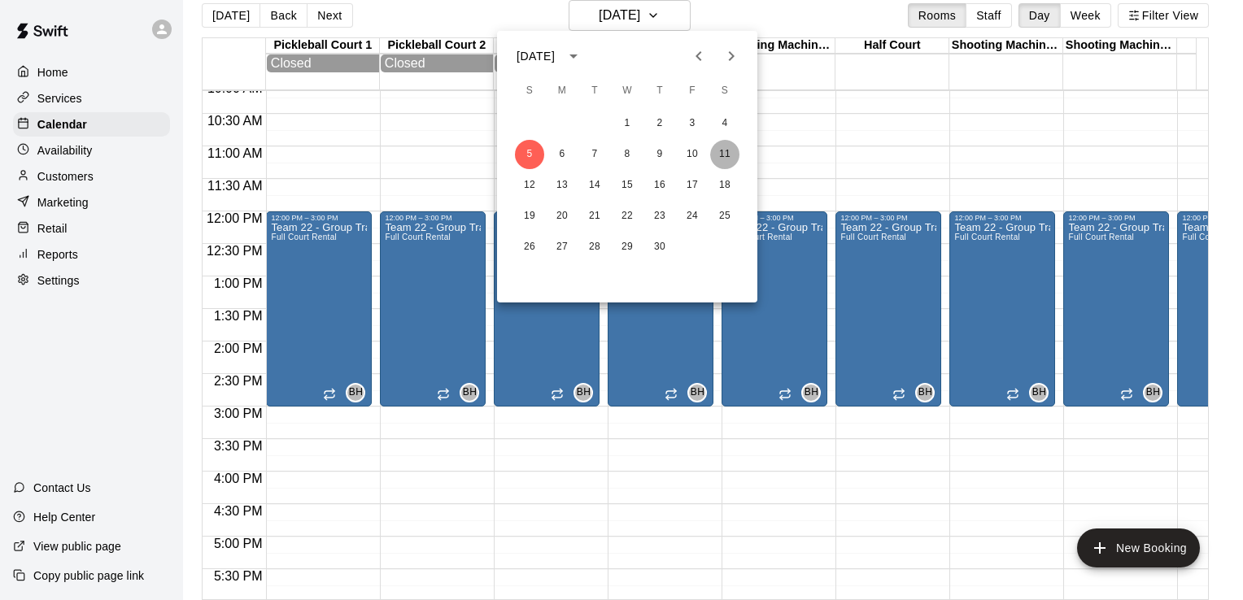
click at [720, 157] on button "11" at bounding box center [724, 154] width 29 height 29
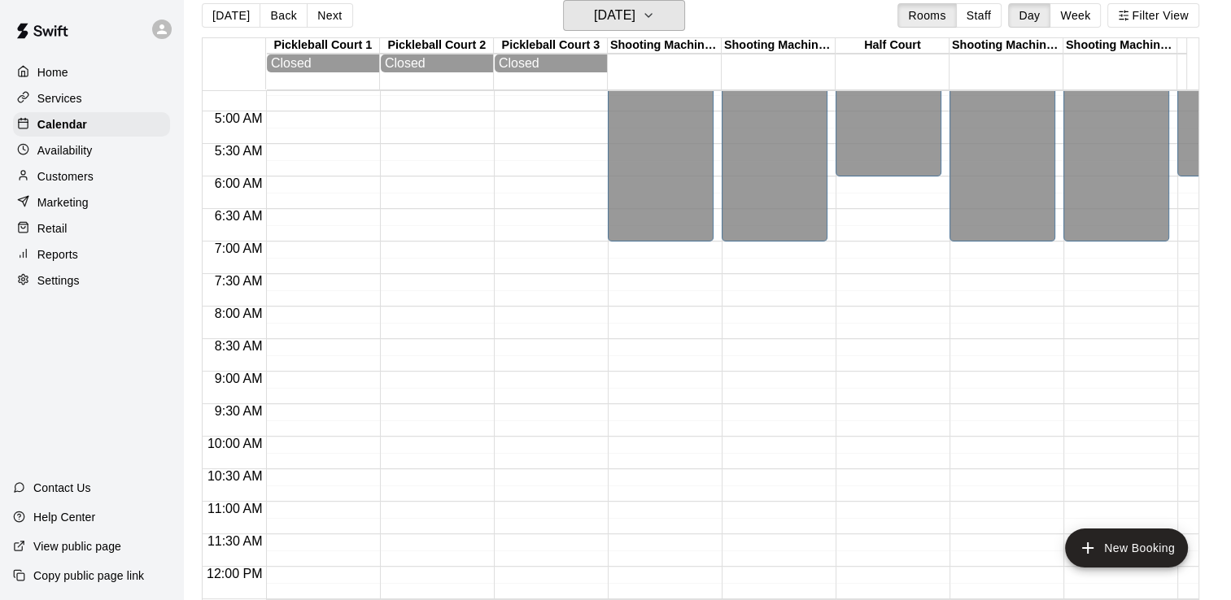
scroll to position [172, 0]
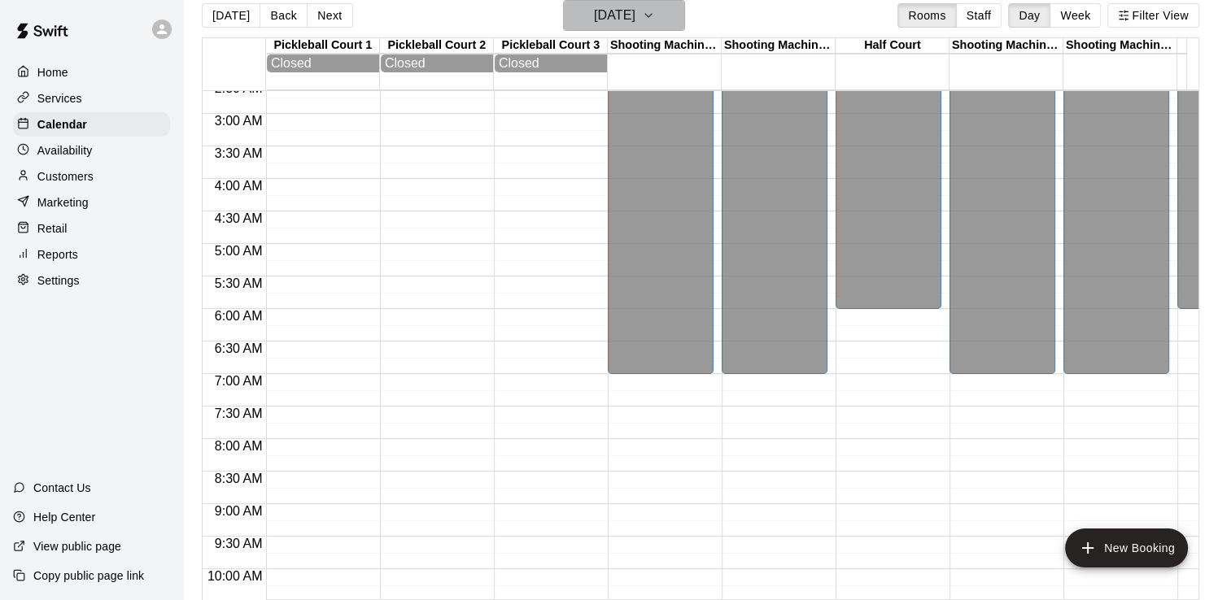
click at [615, 11] on h6 "[DATE]" at bounding box center [614, 15] width 41 height 23
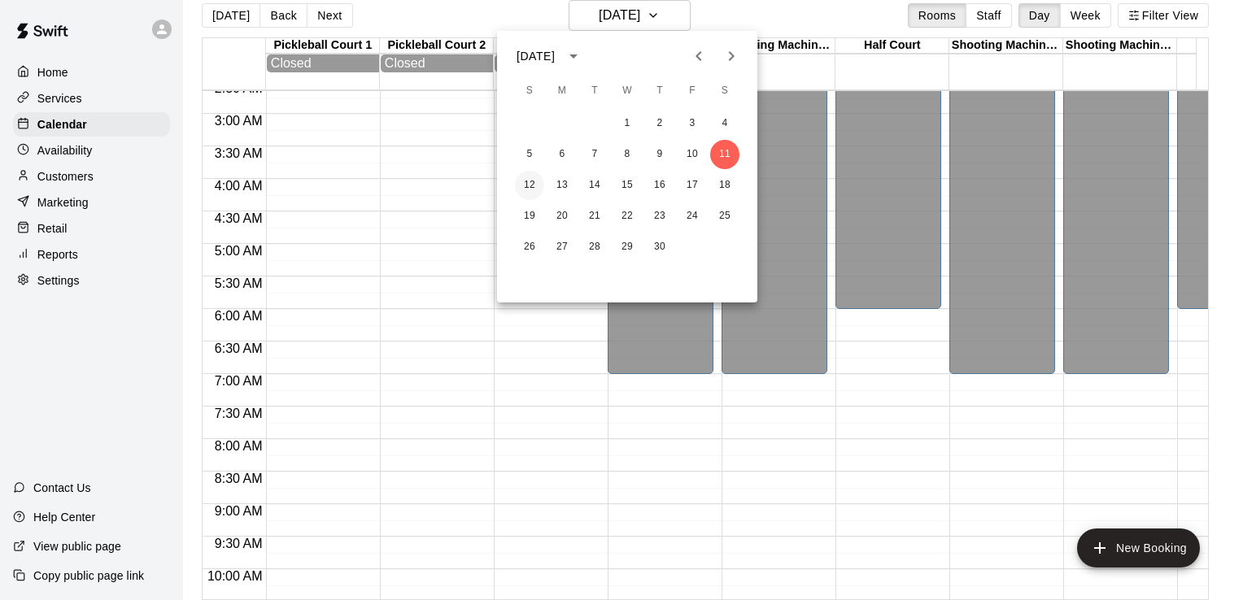
click at [527, 185] on button "12" at bounding box center [529, 185] width 29 height 29
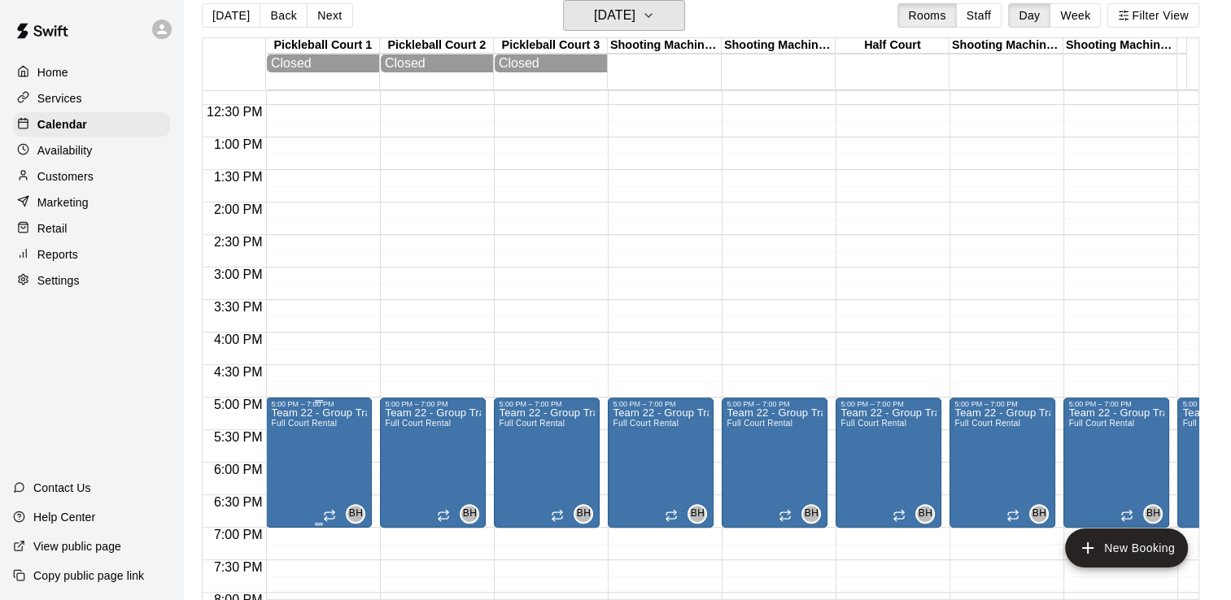
scroll to position [986, 0]
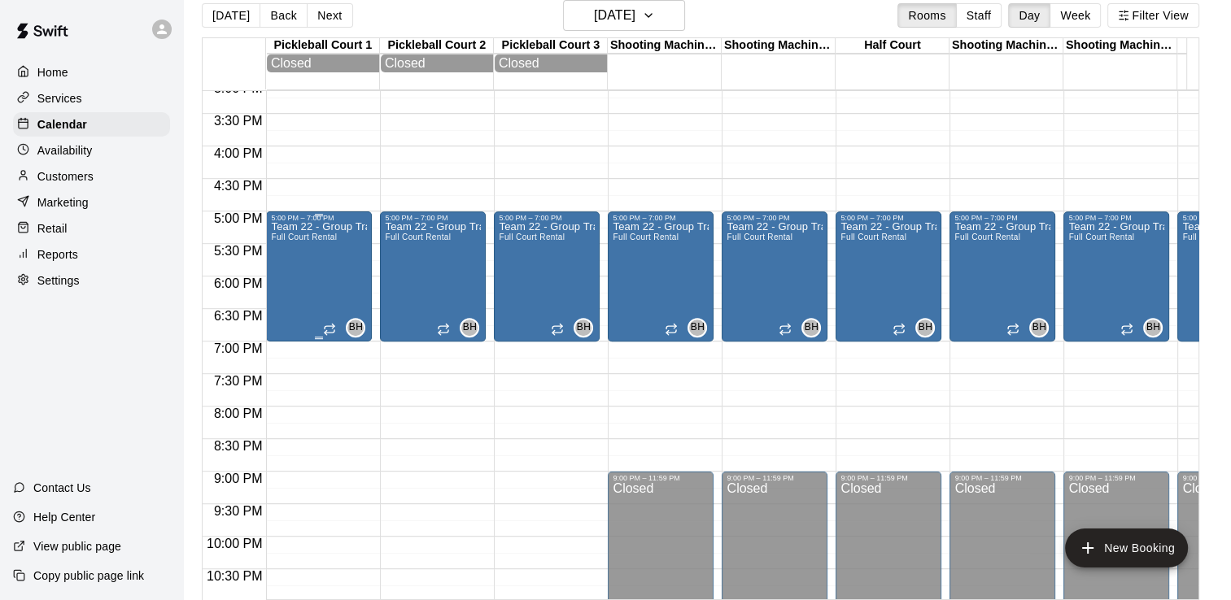
click at [290, 263] on div "Team 22 - Group Training (Sun) Full Court Rental" at bounding box center [319, 522] width 96 height 600
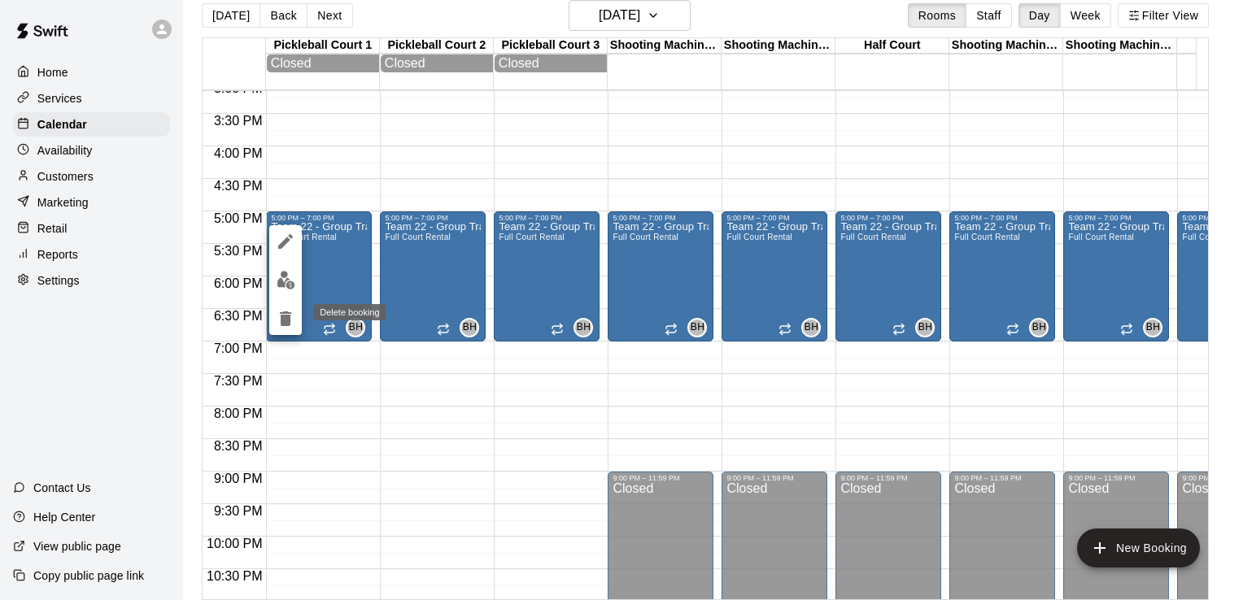
click at [282, 316] on icon "delete" at bounding box center [285, 319] width 11 height 15
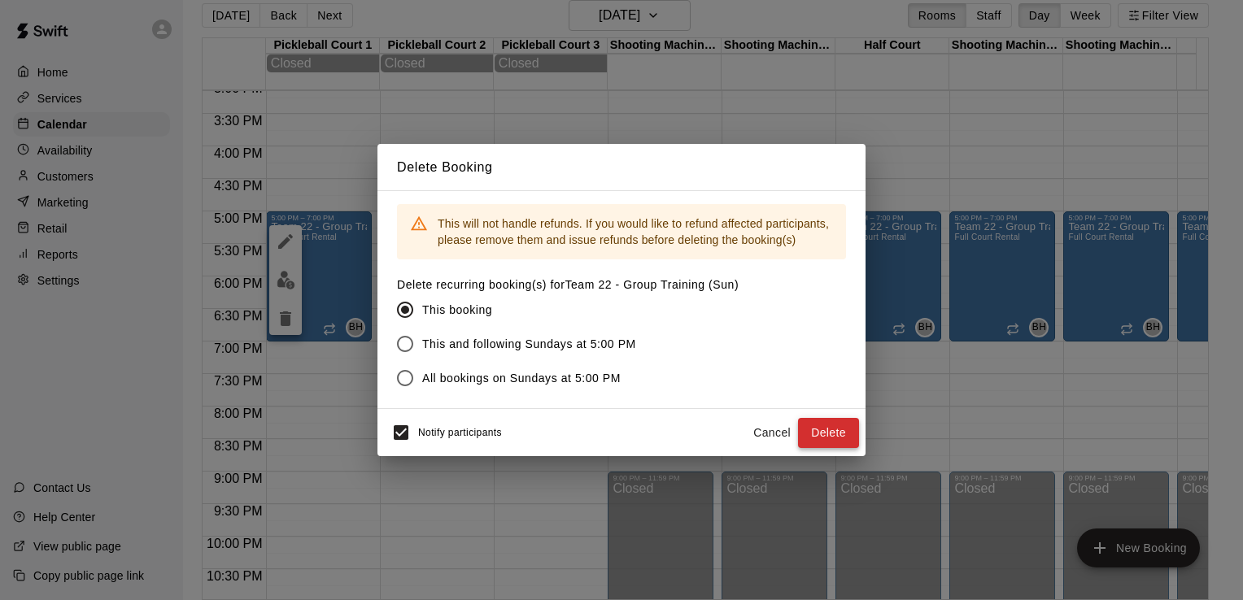
click at [843, 428] on button "Delete" at bounding box center [828, 433] width 61 height 30
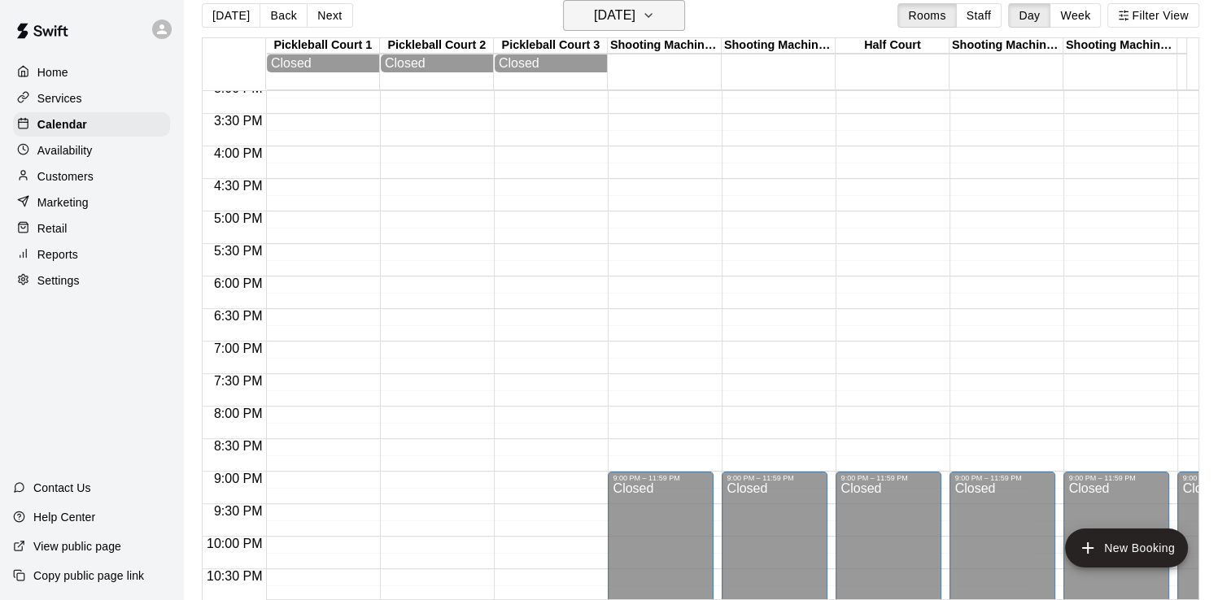
click at [635, 14] on h6 "[DATE]" at bounding box center [614, 15] width 41 height 23
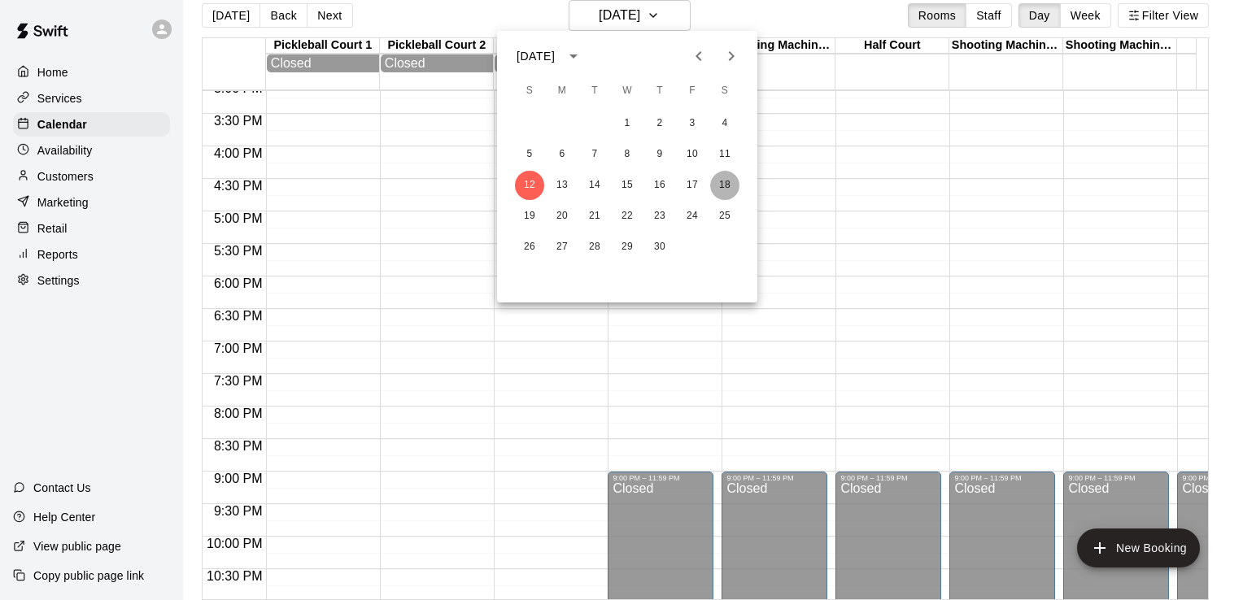
click at [722, 182] on button "18" at bounding box center [724, 185] width 29 height 29
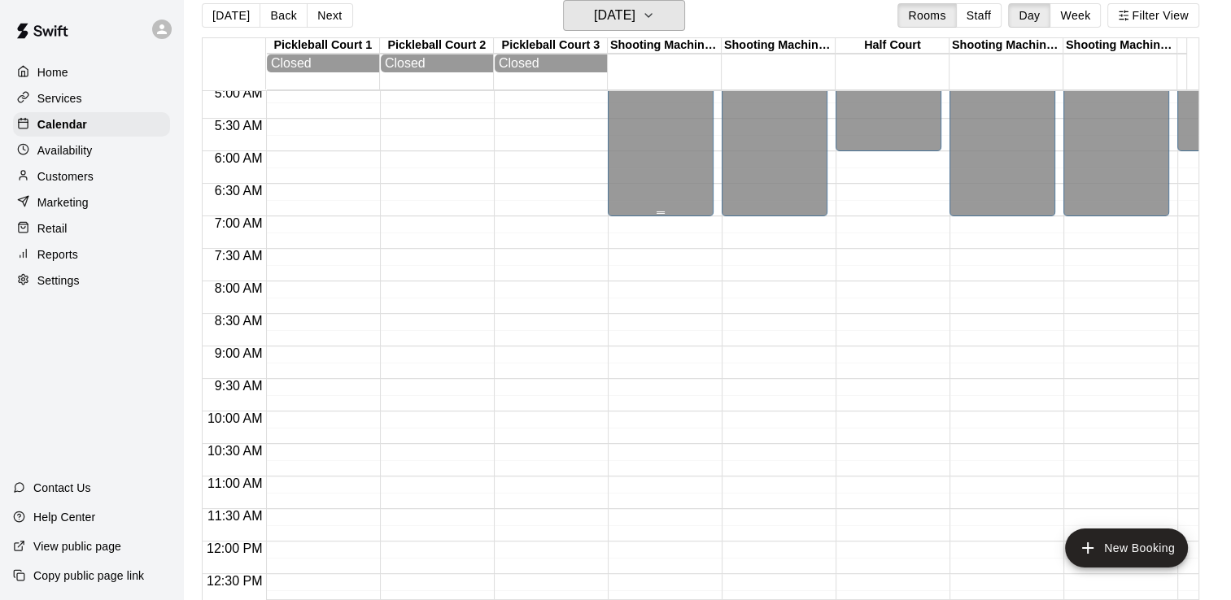
scroll to position [172, 0]
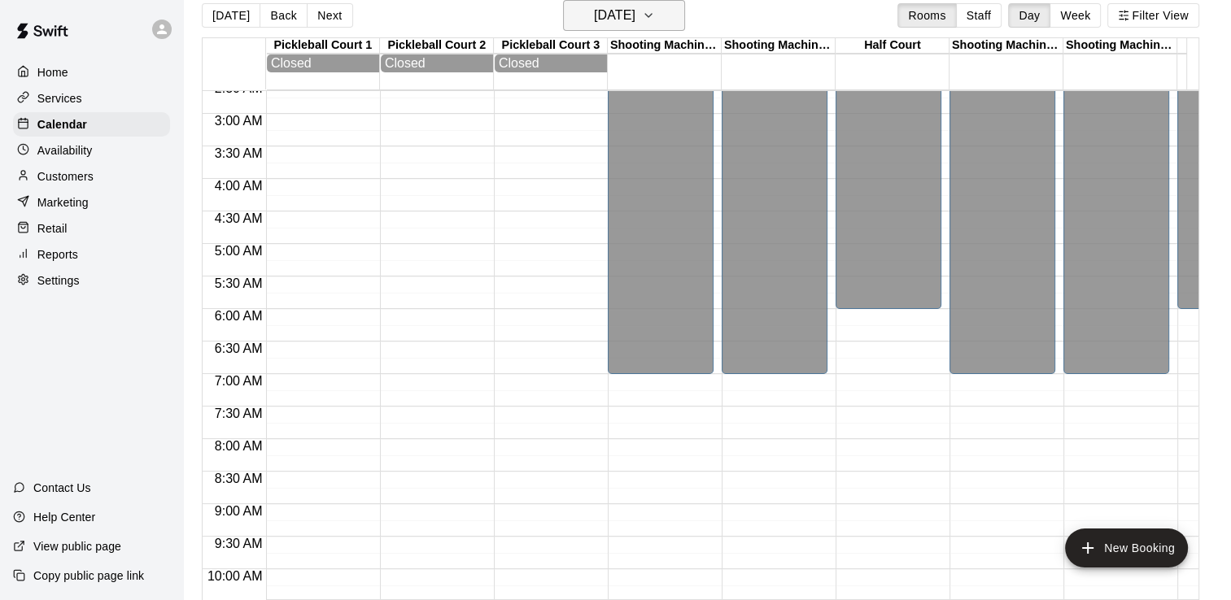
click at [596, 15] on h6 "[DATE]" at bounding box center [614, 15] width 41 height 23
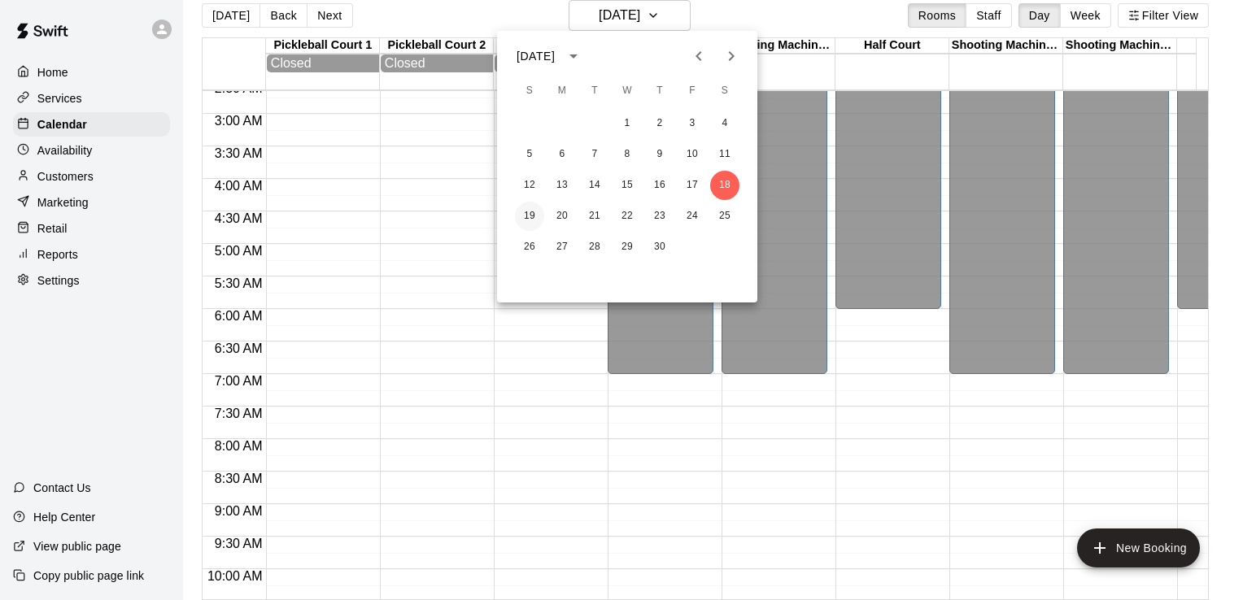
click at [522, 218] on button "19" at bounding box center [529, 216] width 29 height 29
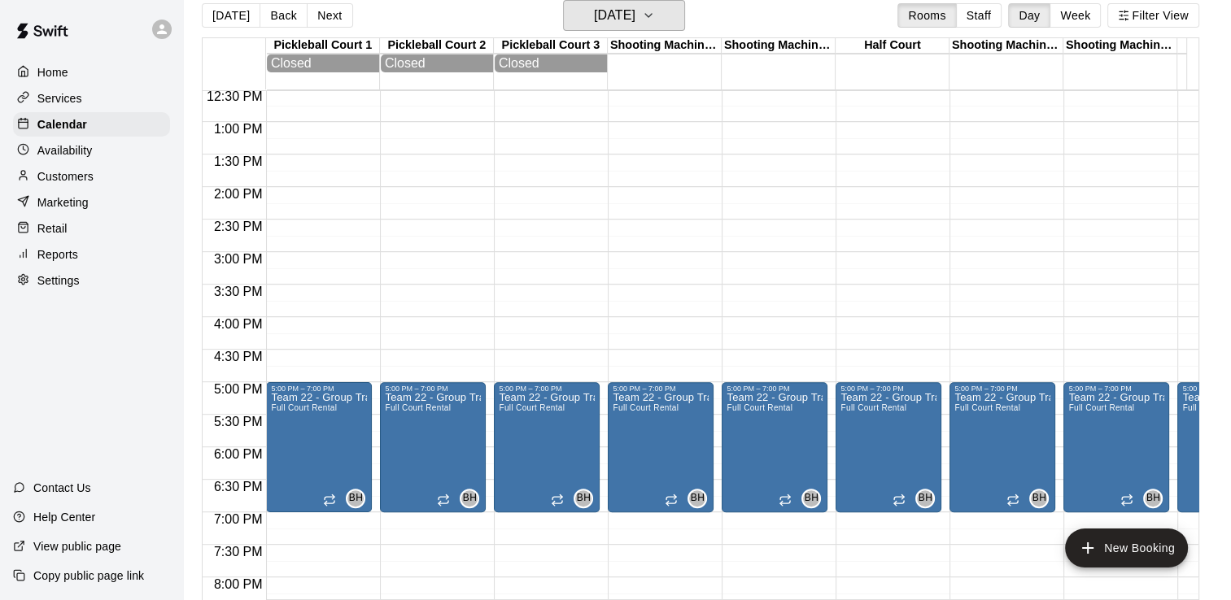
scroll to position [823, 0]
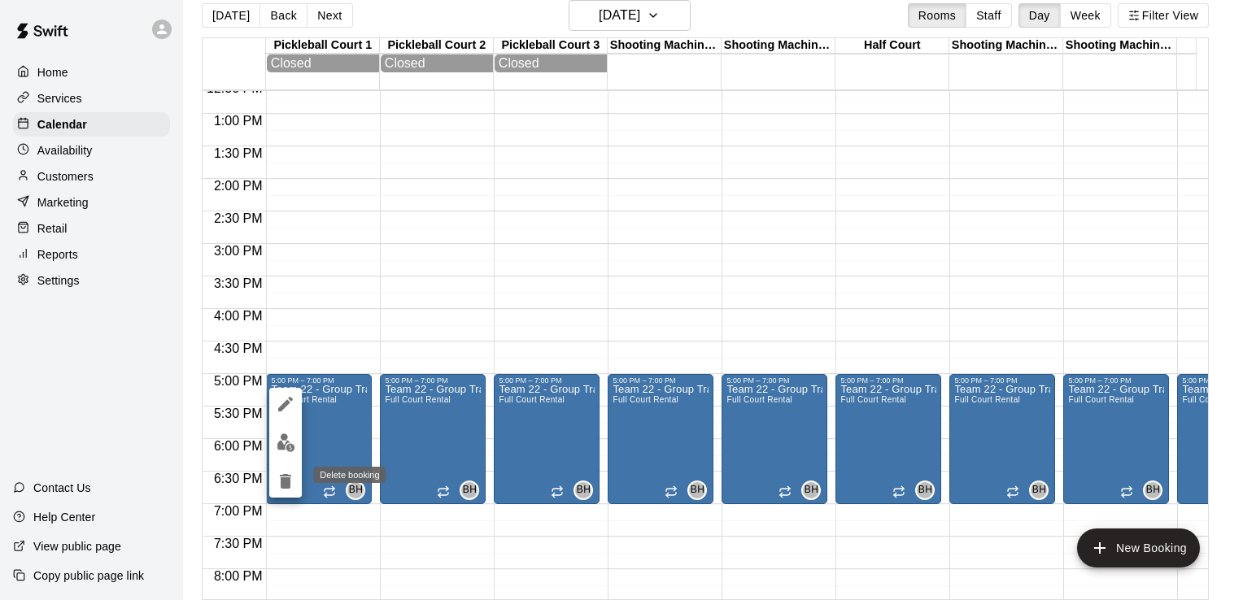
click at [278, 480] on icon "delete" at bounding box center [286, 482] width 20 height 20
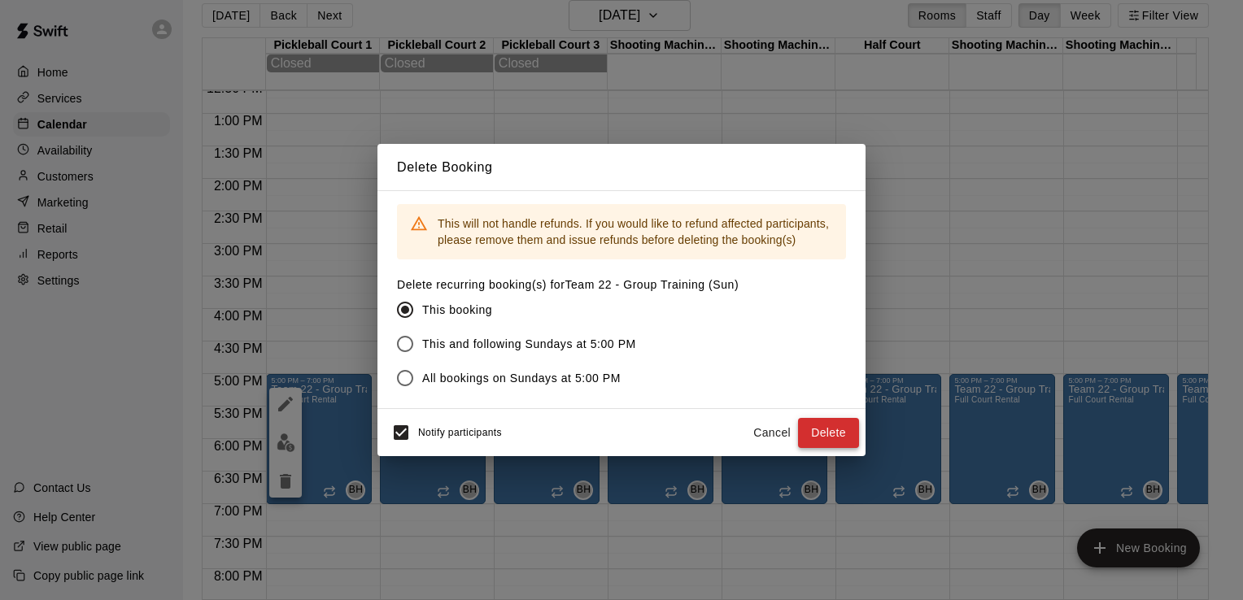
click at [828, 434] on button "Delete" at bounding box center [828, 433] width 61 height 30
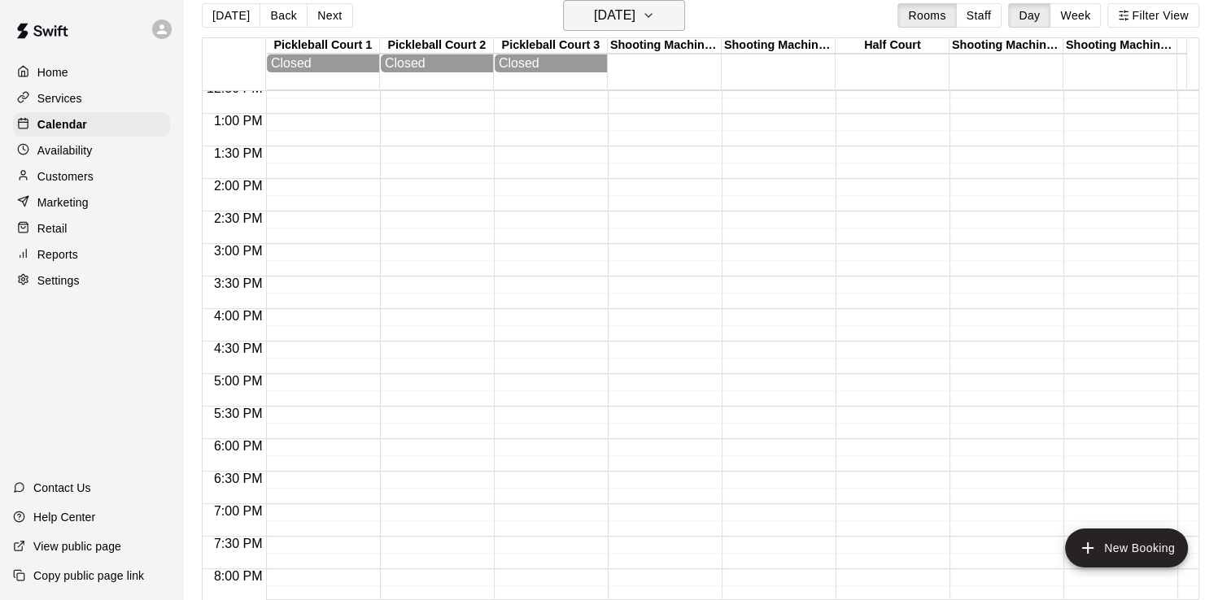
click at [635, 15] on h6 "[DATE]" at bounding box center [614, 15] width 41 height 23
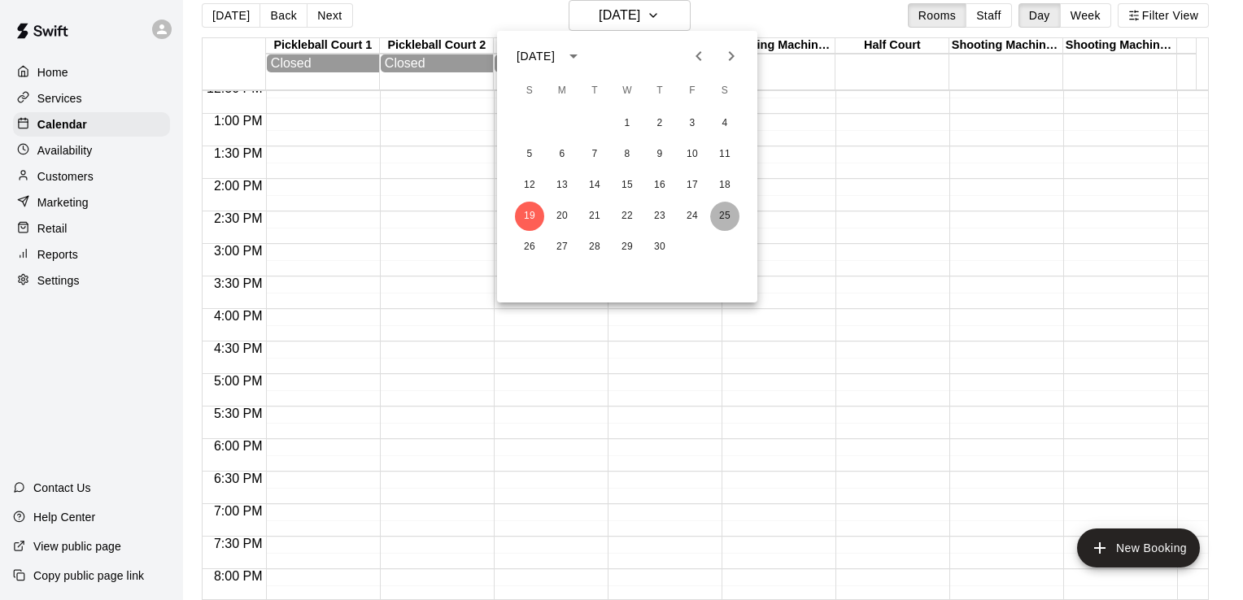
click at [724, 216] on button "25" at bounding box center [724, 216] width 29 height 29
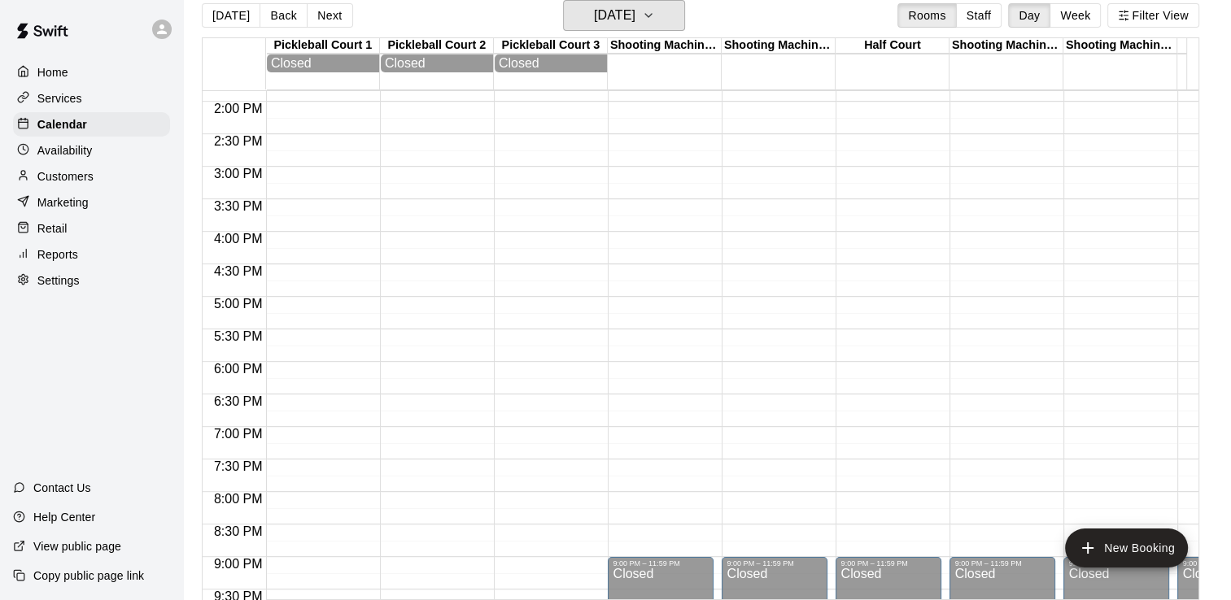
scroll to position [986, 0]
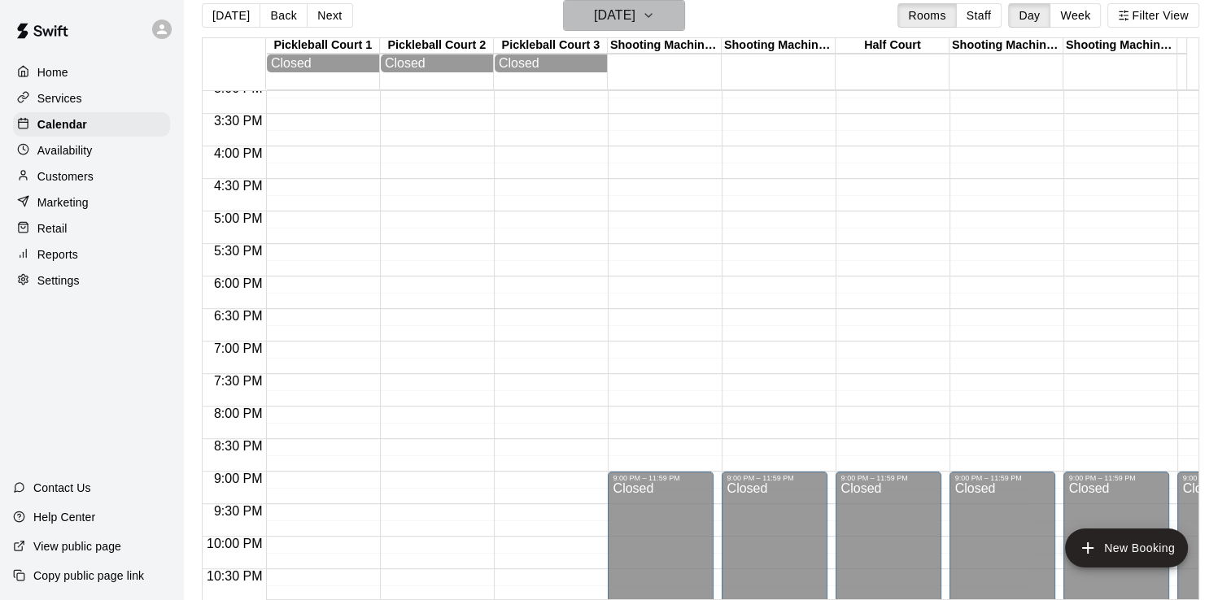
click at [635, 16] on h6 "[DATE]" at bounding box center [614, 15] width 41 height 23
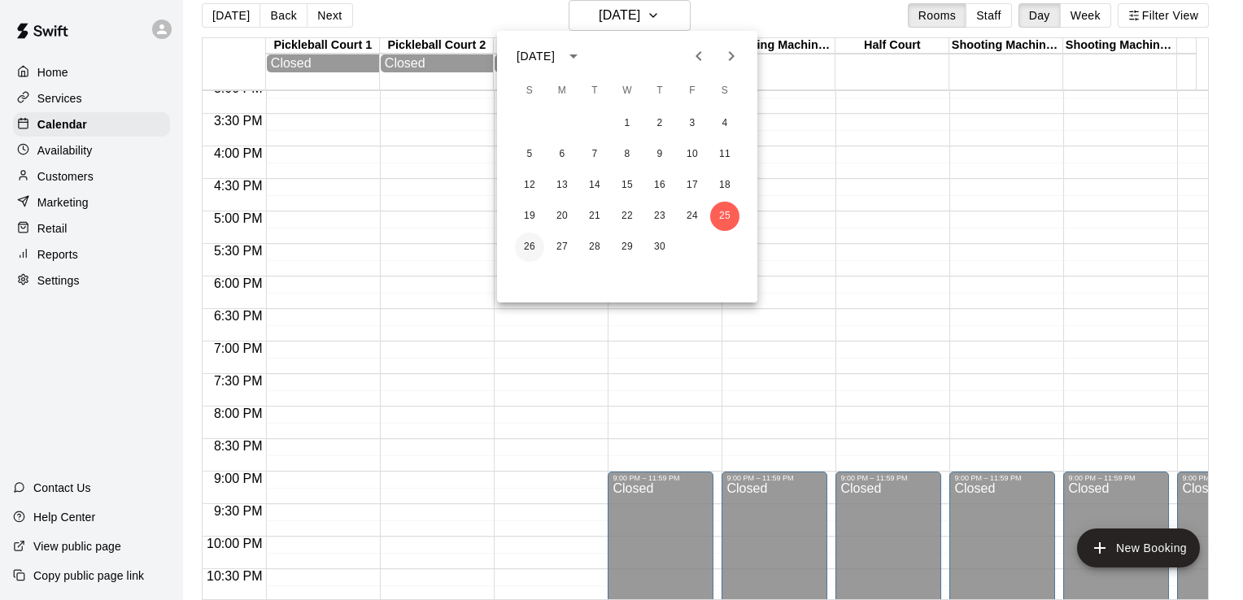
click at [534, 247] on button "26" at bounding box center [529, 247] width 29 height 29
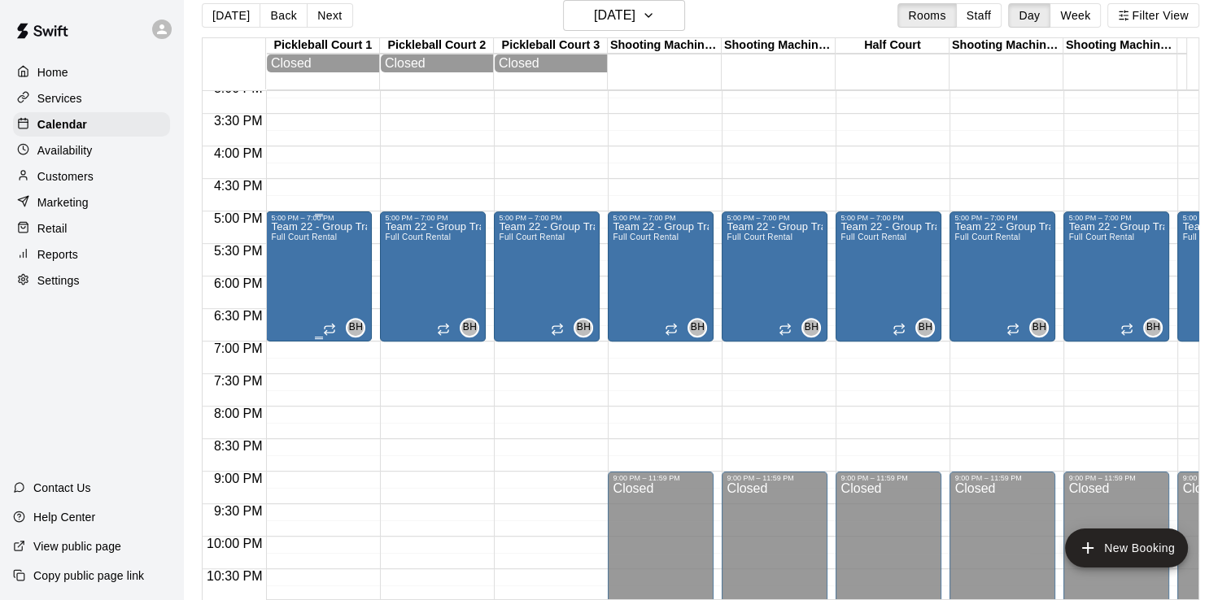
click at [331, 268] on div "Team 22 - Group Training (Sun) Full Court Rental" at bounding box center [319, 522] width 96 height 600
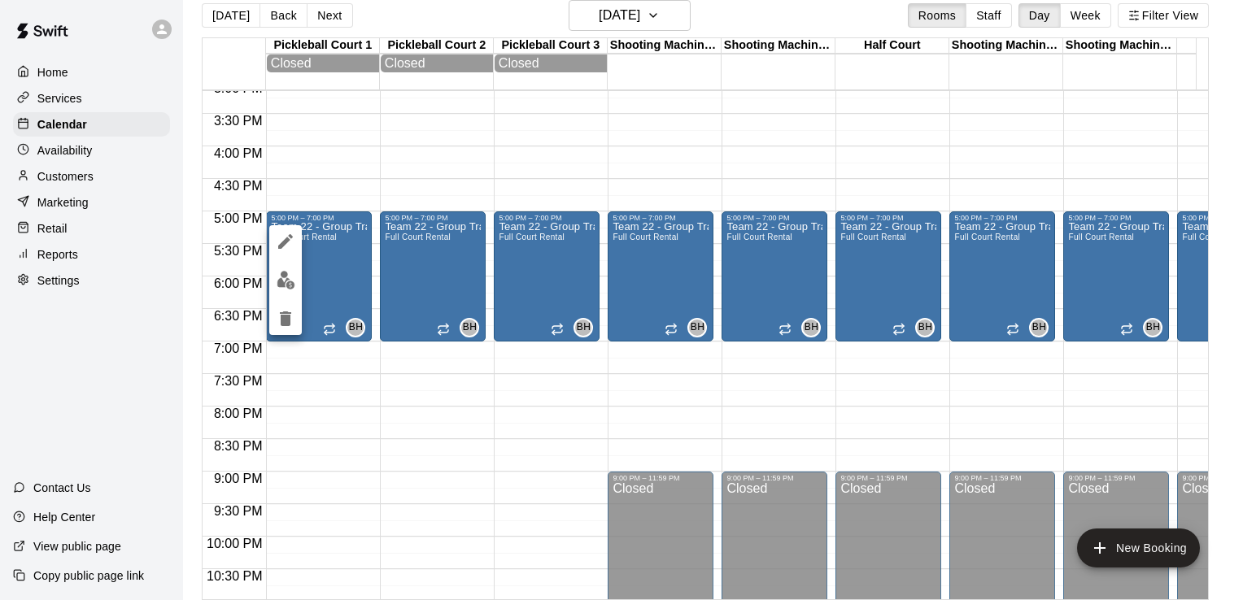
click at [289, 236] on icon "edit" at bounding box center [285, 241] width 15 height 15
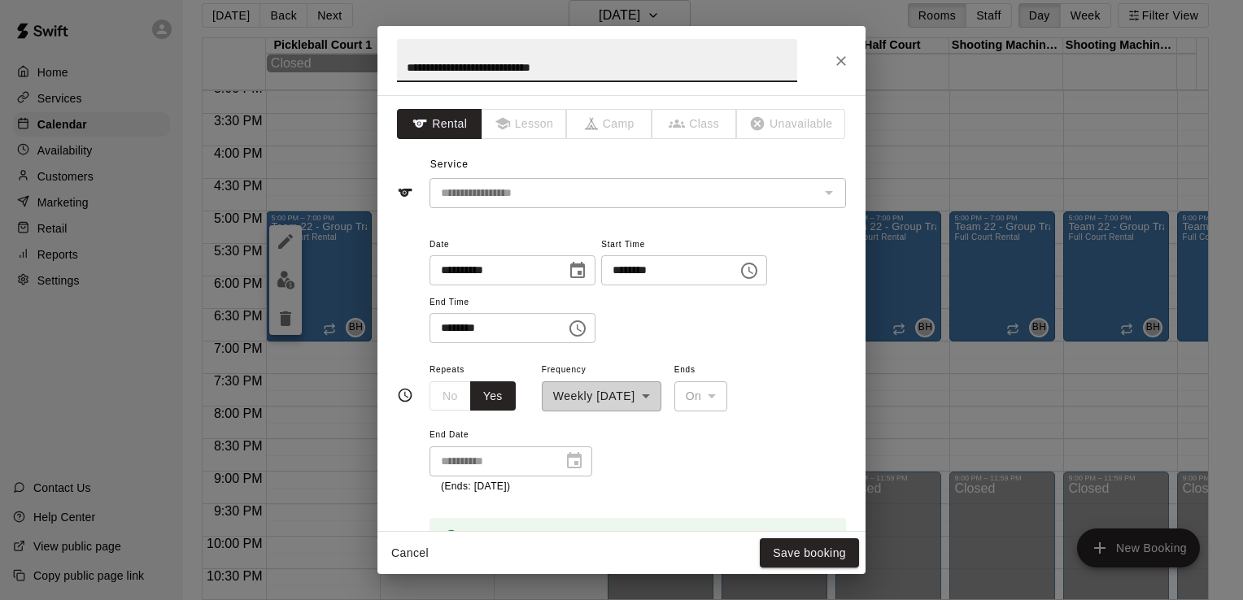
click at [639, 267] on input "********" at bounding box center [663, 270] width 125 height 30
type input "********"
click at [451, 325] on input "********" at bounding box center [492, 328] width 125 height 30
type input "********"
click at [806, 552] on button "Save booking" at bounding box center [809, 554] width 99 height 30
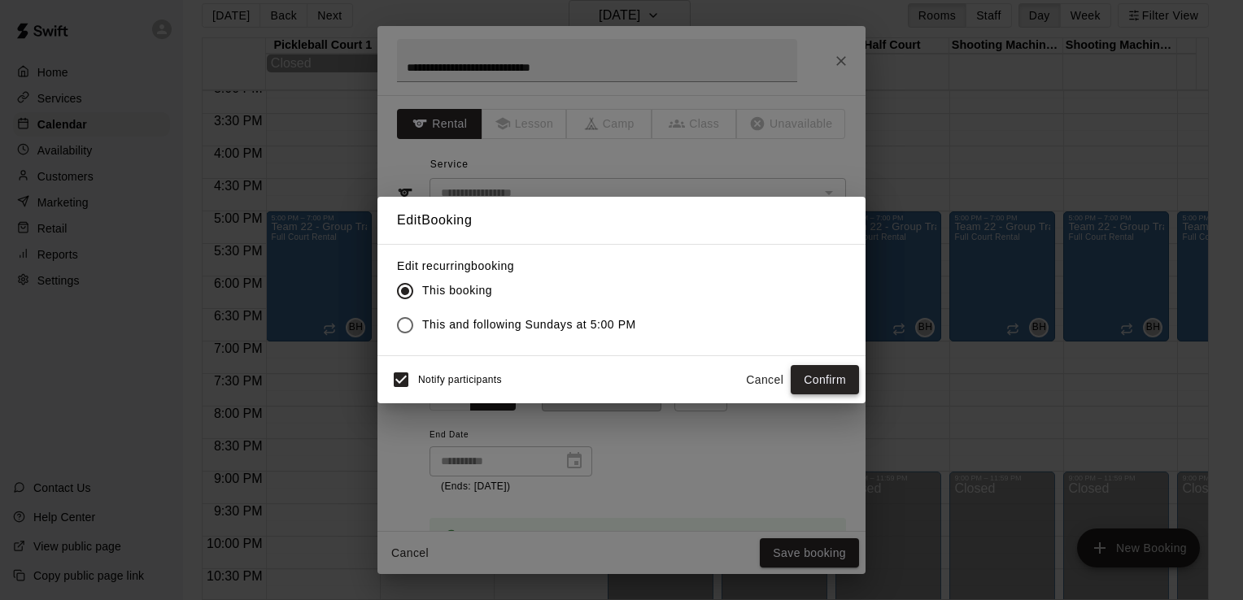
click at [819, 386] on button "Confirm" at bounding box center [825, 380] width 68 height 30
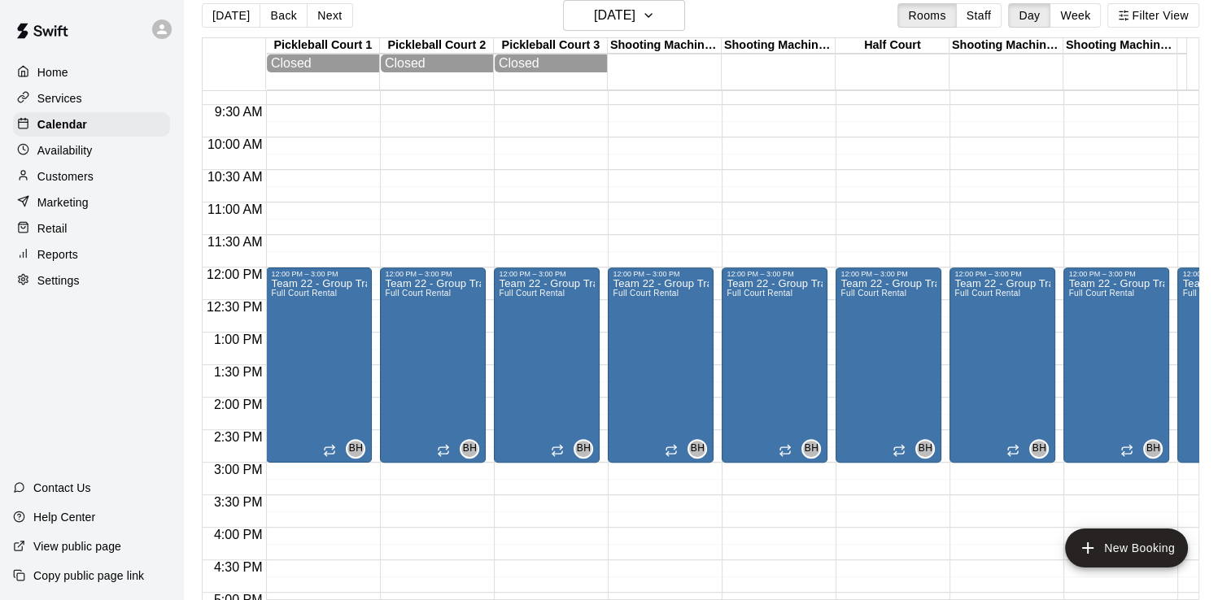
scroll to position [579, 0]
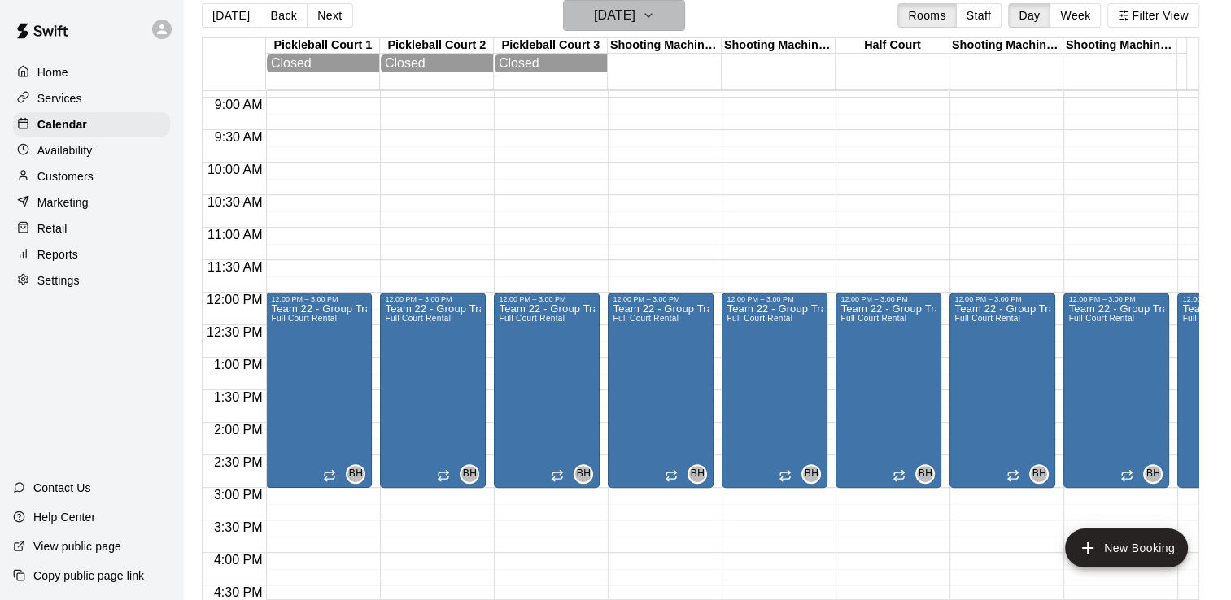
click at [635, 21] on h6 "[DATE]" at bounding box center [614, 15] width 41 height 23
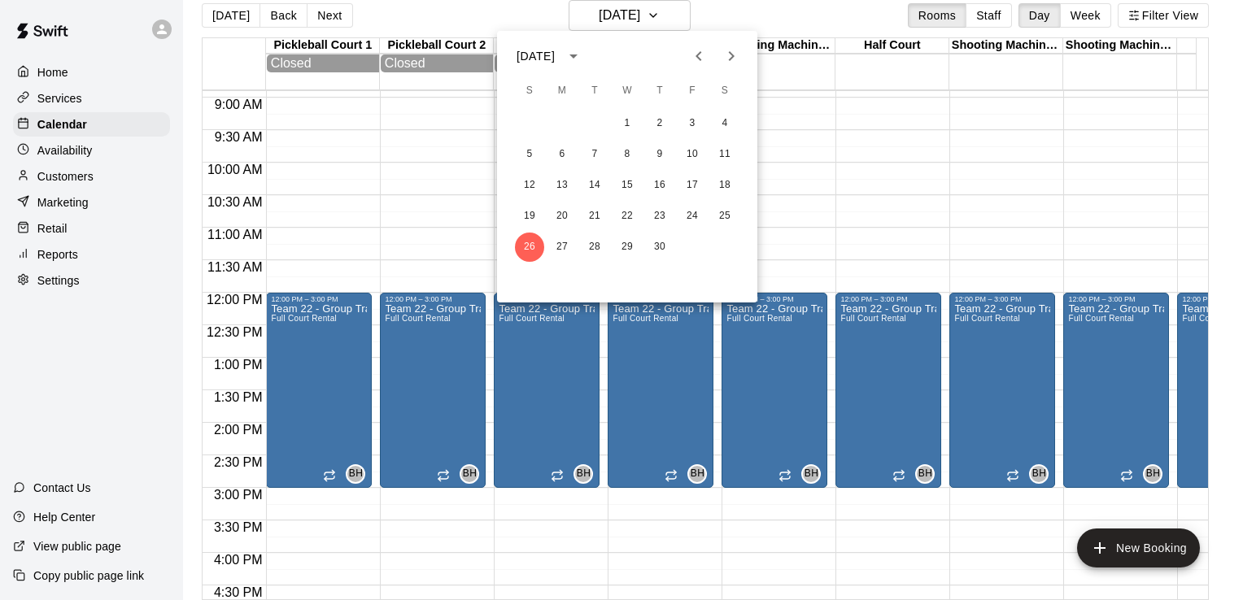
click at [736, 50] on icon "Next month" at bounding box center [732, 56] width 20 height 20
click at [720, 122] on button "2" at bounding box center [724, 123] width 29 height 29
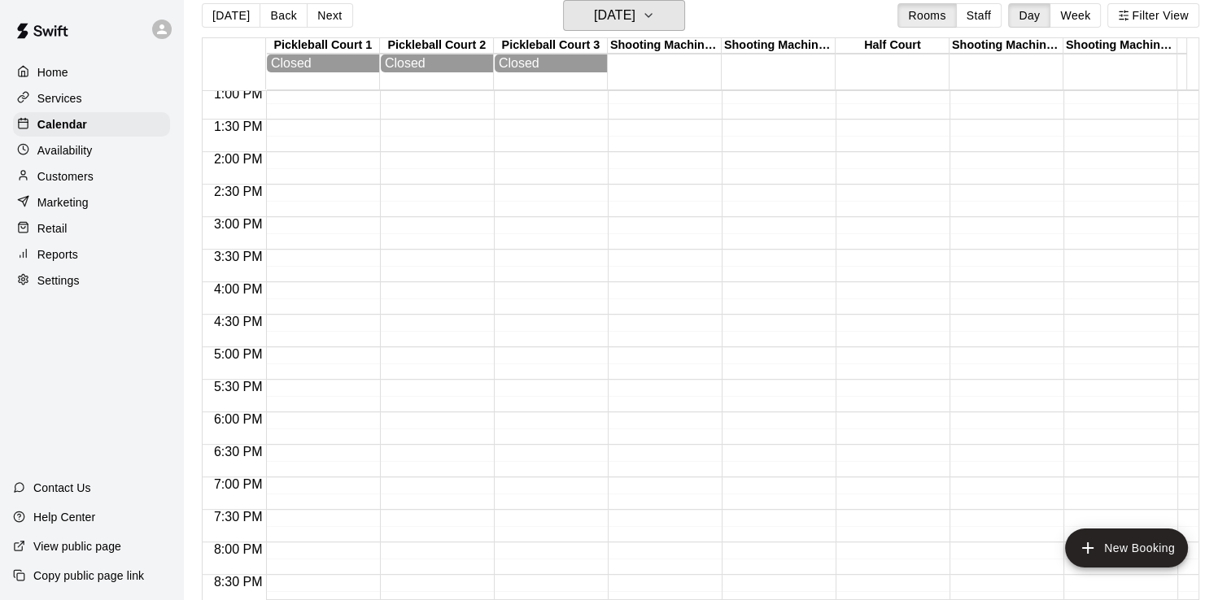
scroll to position [417, 0]
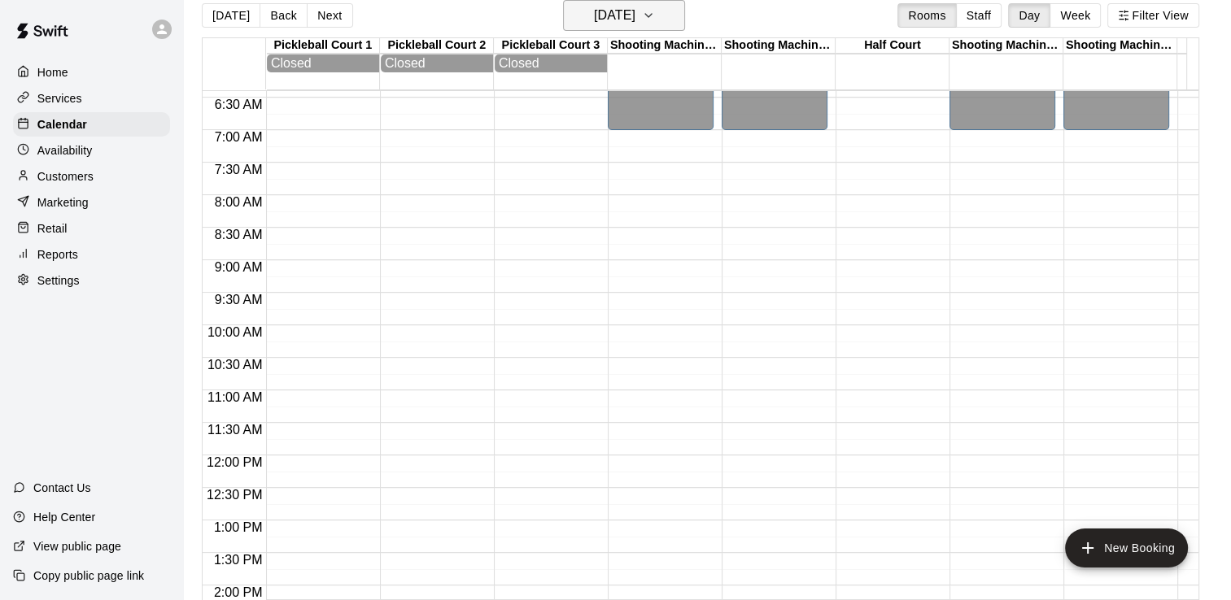
click at [600, 22] on h6 "[DATE]" at bounding box center [614, 15] width 41 height 23
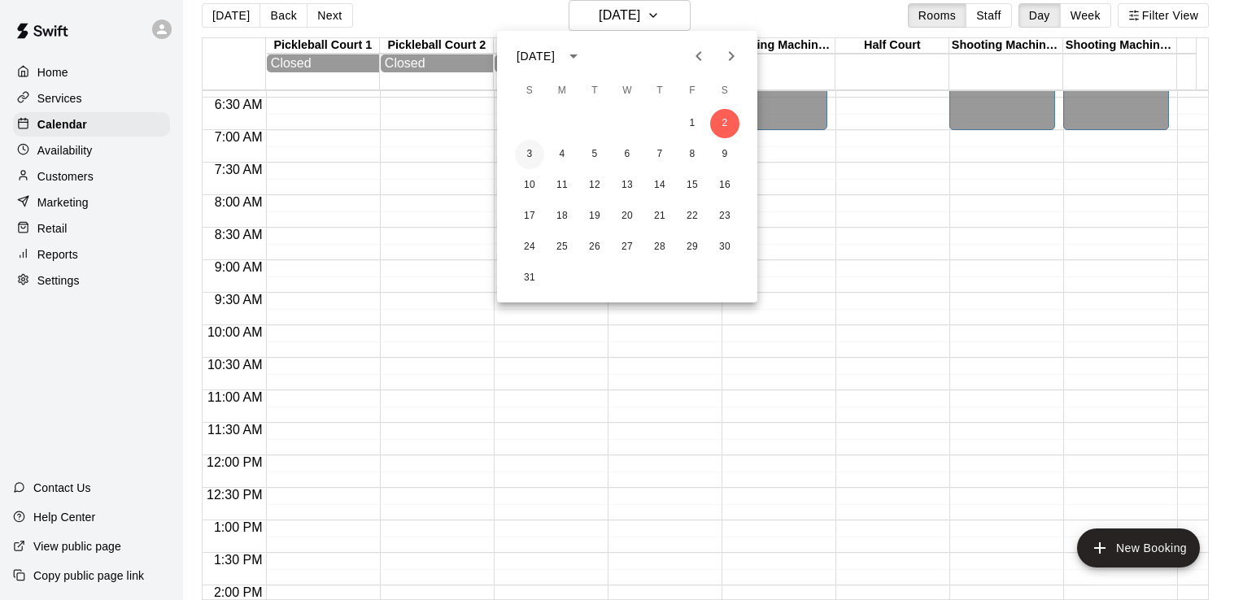
click at [528, 154] on button "3" at bounding box center [529, 154] width 29 height 29
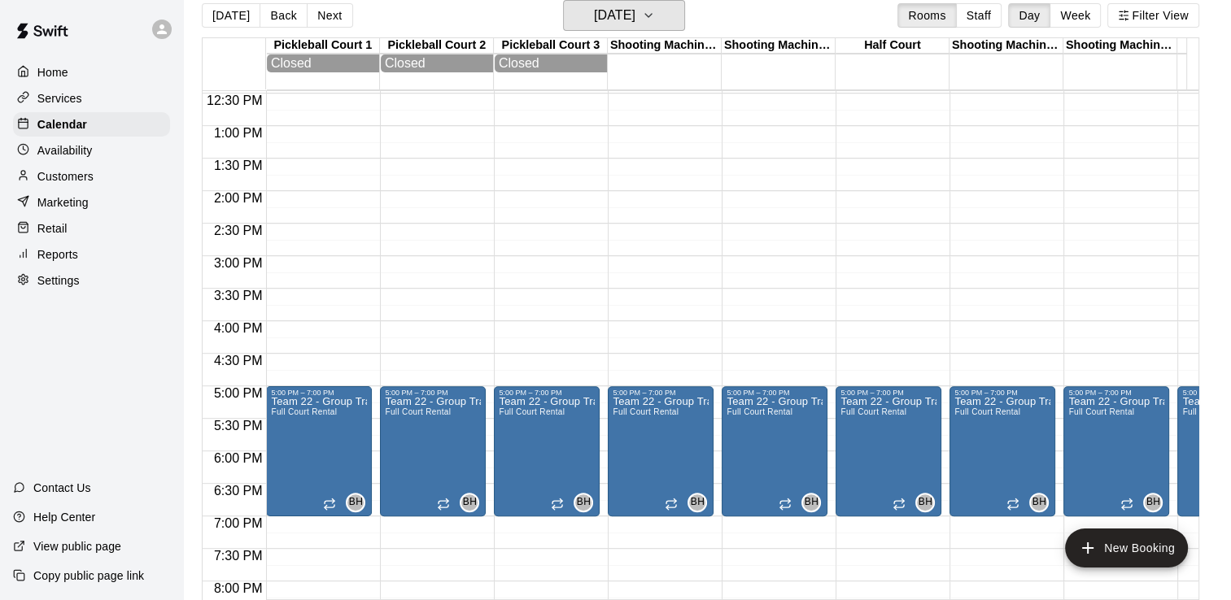
scroll to position [905, 0]
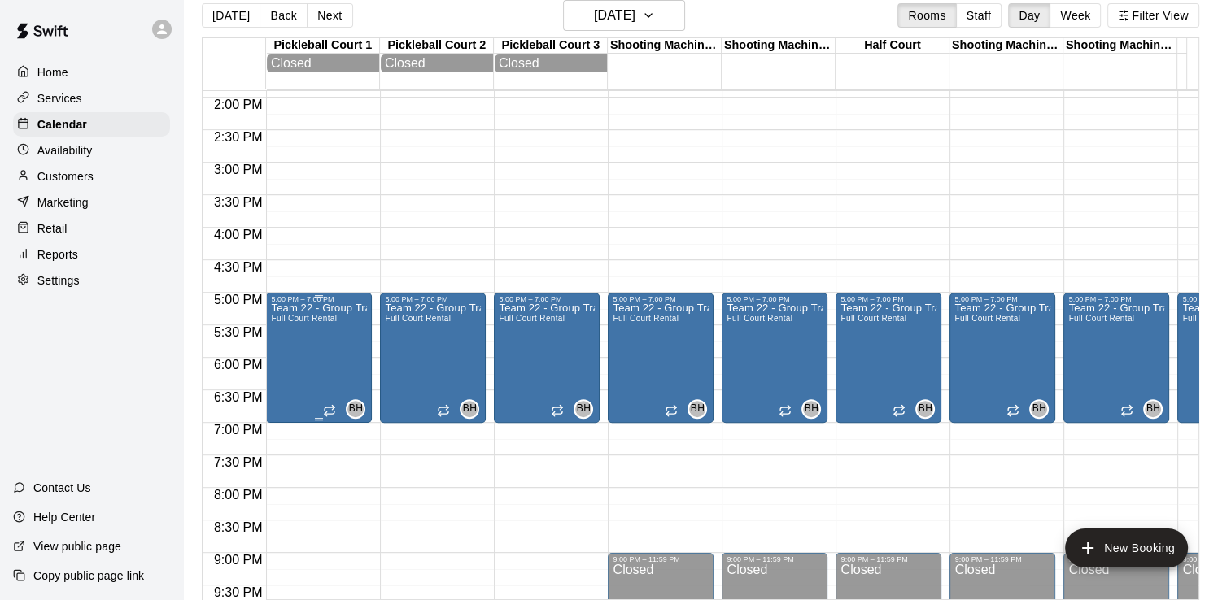
click at [332, 330] on div "Team 22 - Group Training (Sun) Full Court Rental" at bounding box center [319, 603] width 96 height 600
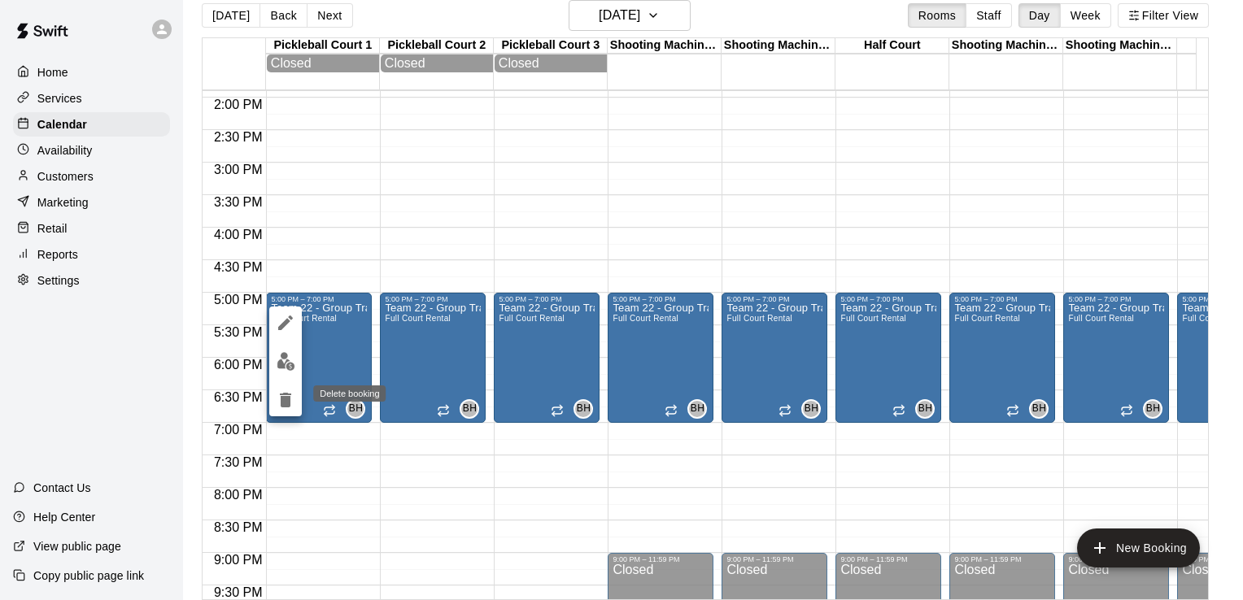
click at [281, 405] on icon "delete" at bounding box center [285, 400] width 11 height 15
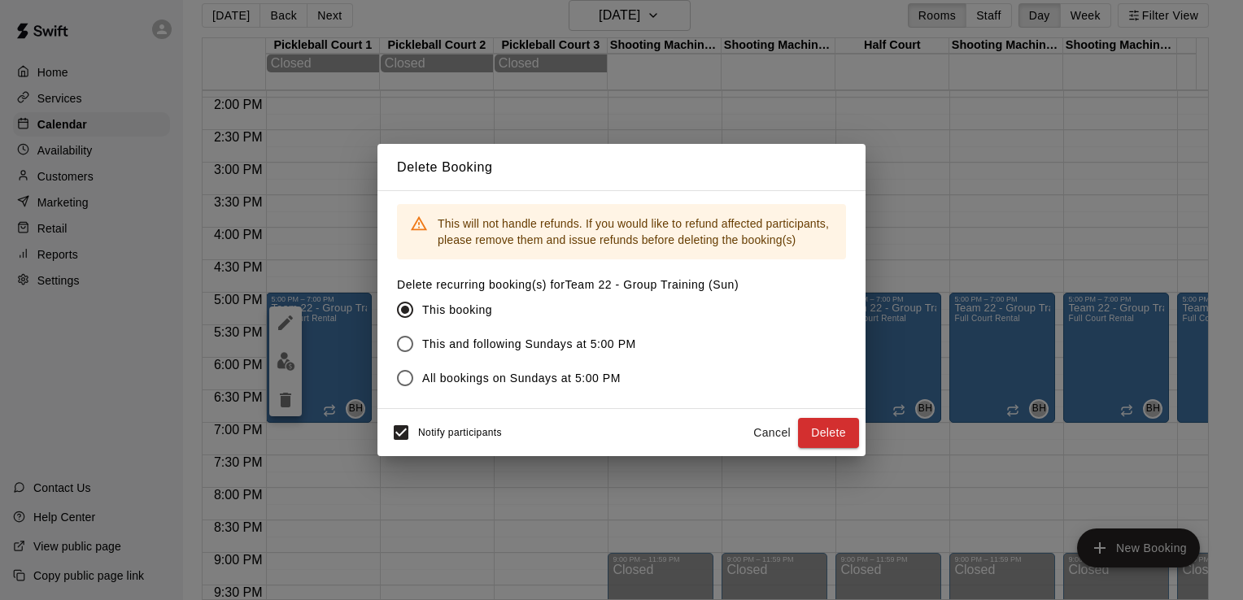
click at [834, 439] on button "Delete" at bounding box center [828, 433] width 61 height 30
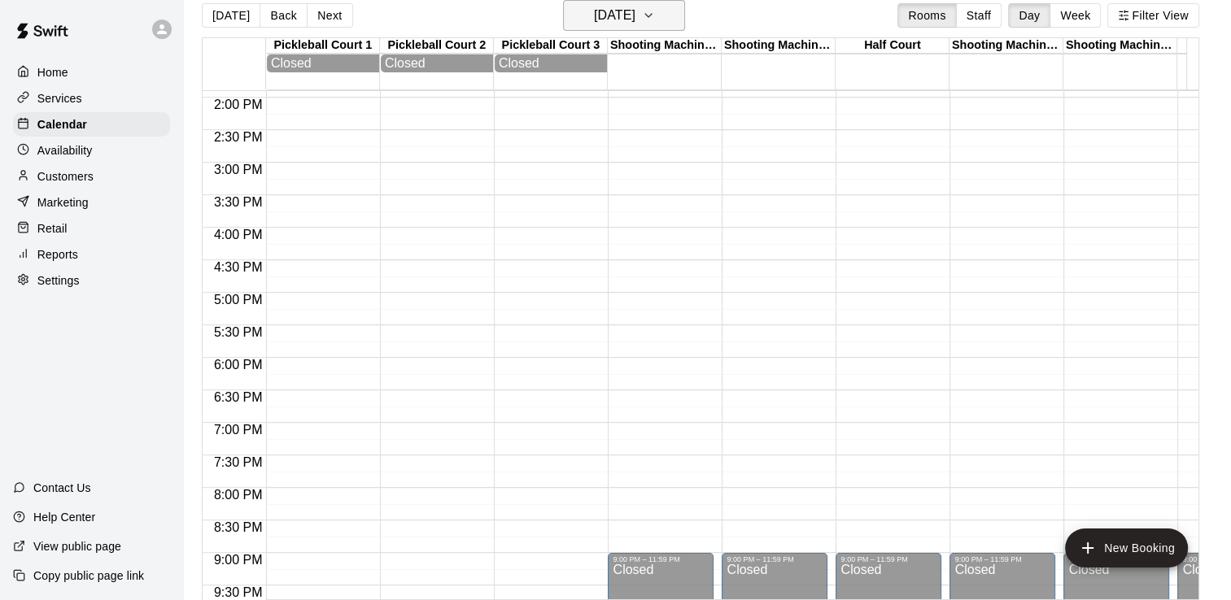
click at [635, 21] on h6 "[DATE]" at bounding box center [614, 15] width 41 height 23
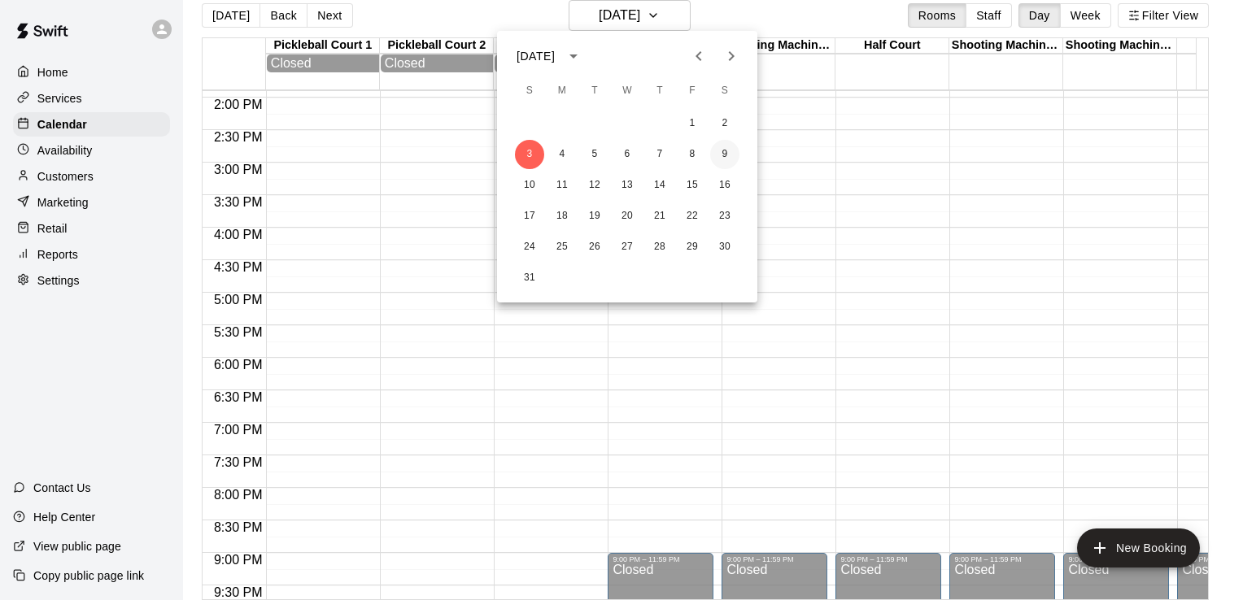
click at [731, 153] on button "9" at bounding box center [724, 154] width 29 height 29
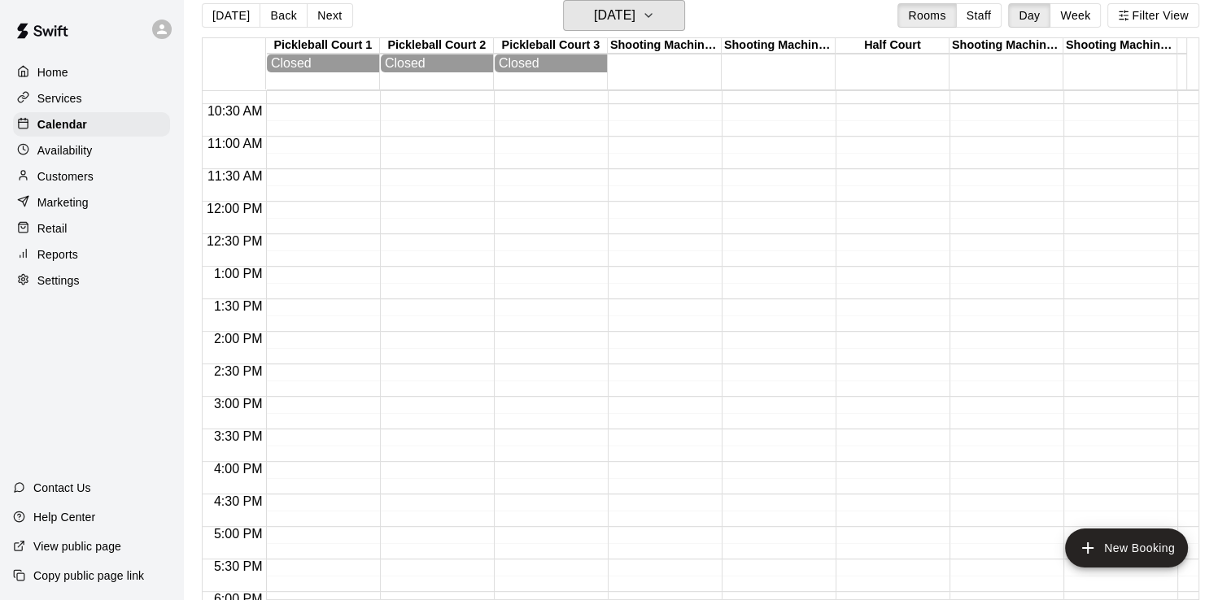
scroll to position [661, 0]
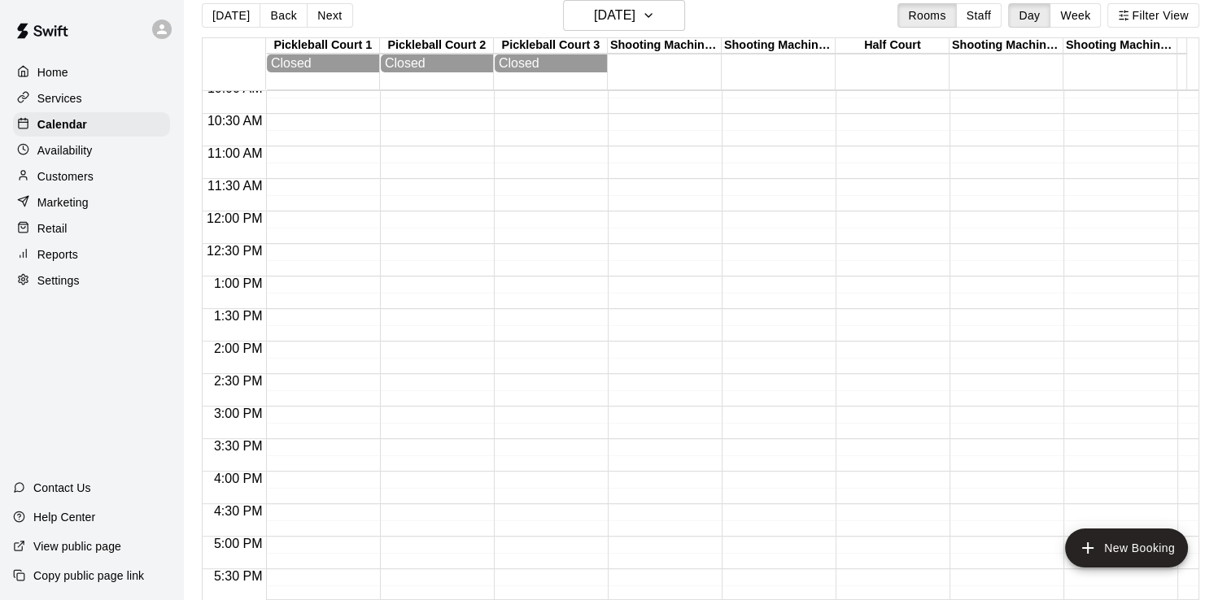
click at [286, 228] on div at bounding box center [319, 212] width 106 height 1562
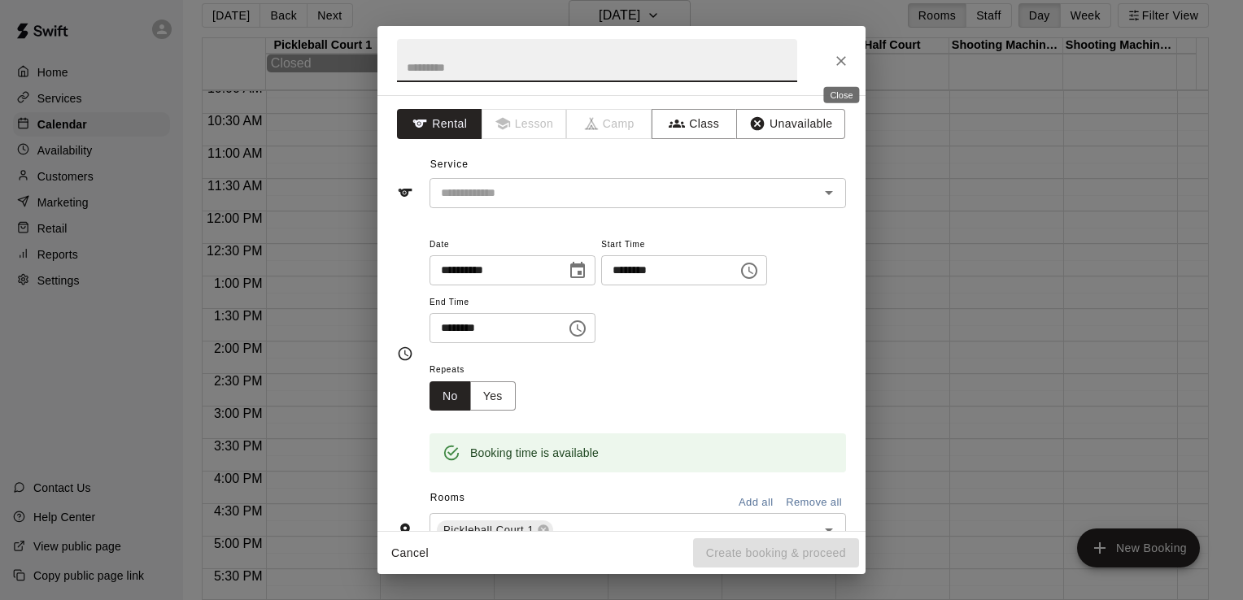
click at [833, 54] on icon "Close" at bounding box center [841, 61] width 16 height 16
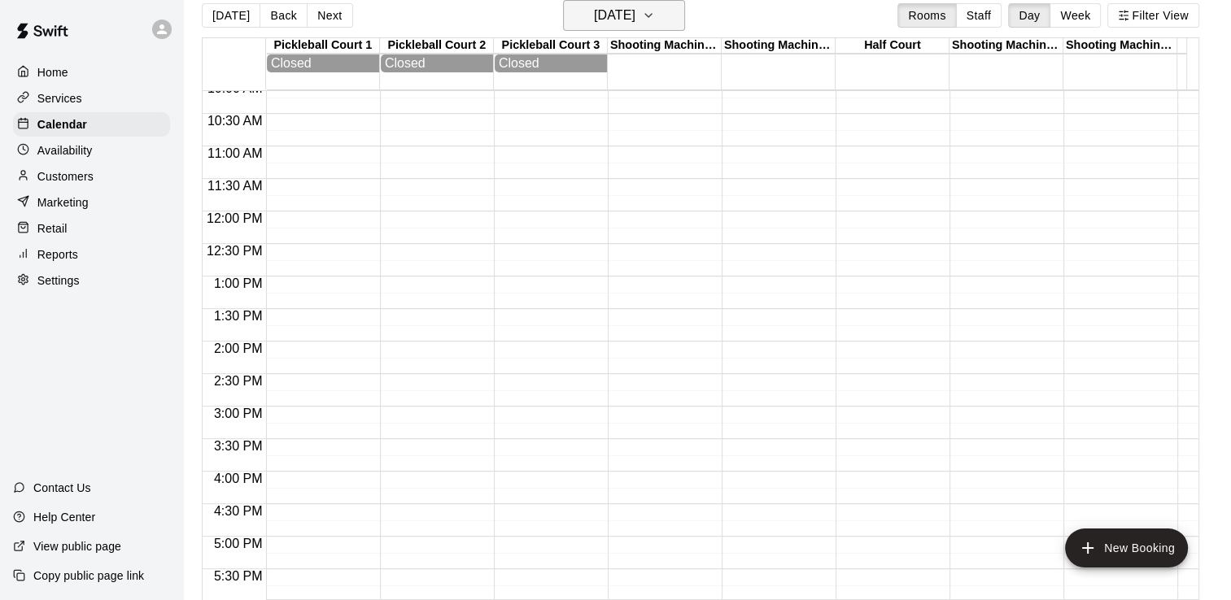
click at [666, 21] on button "[DATE]" at bounding box center [624, 15] width 122 height 31
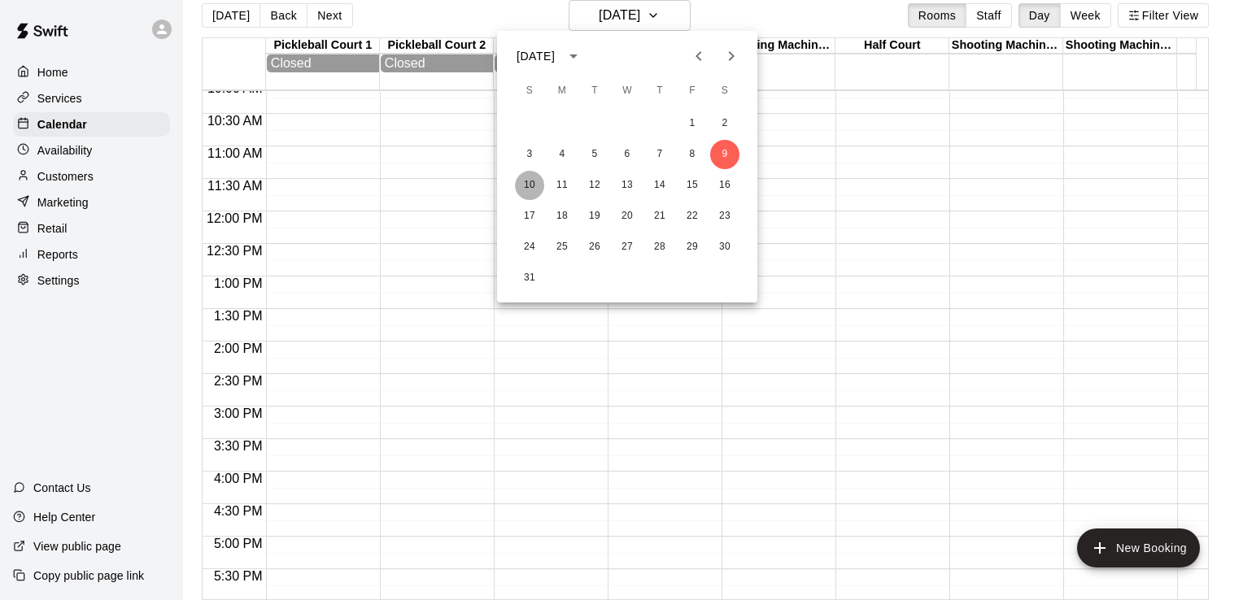
click at [526, 190] on button "10" at bounding box center [529, 185] width 29 height 29
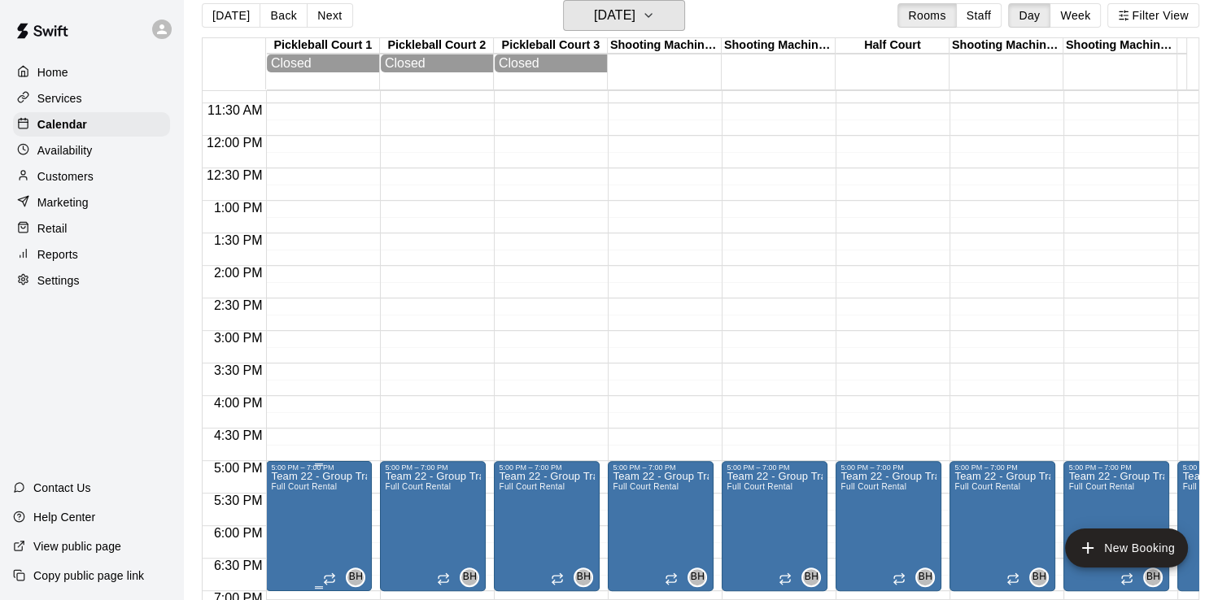
scroll to position [823, 0]
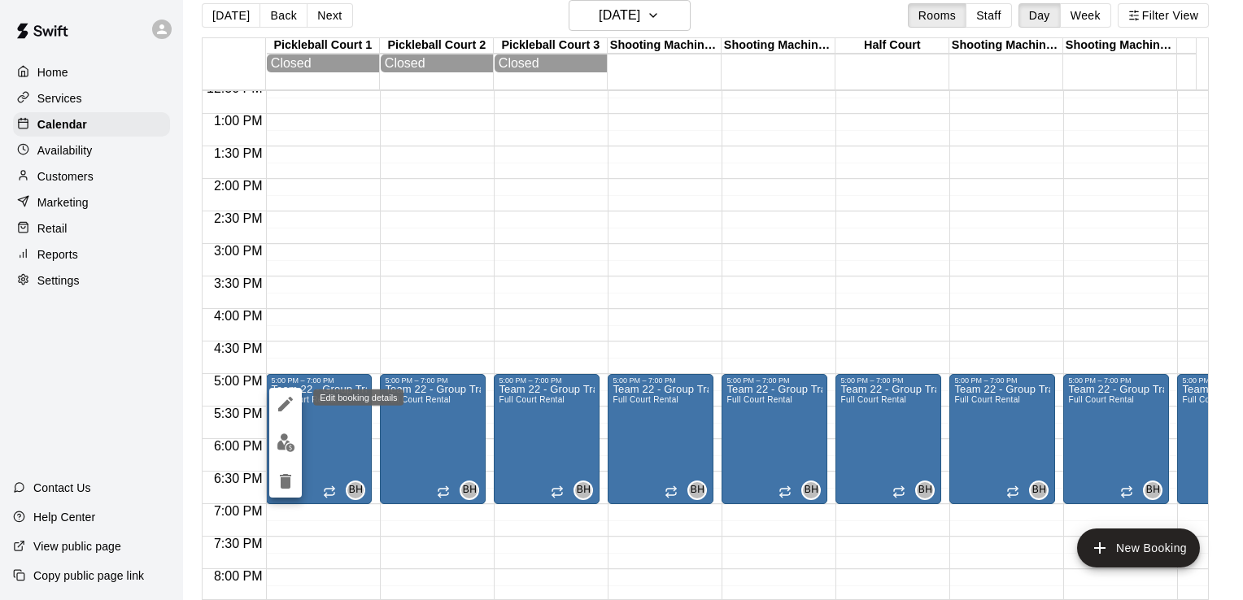
click at [280, 397] on icon "edit" at bounding box center [286, 405] width 20 height 20
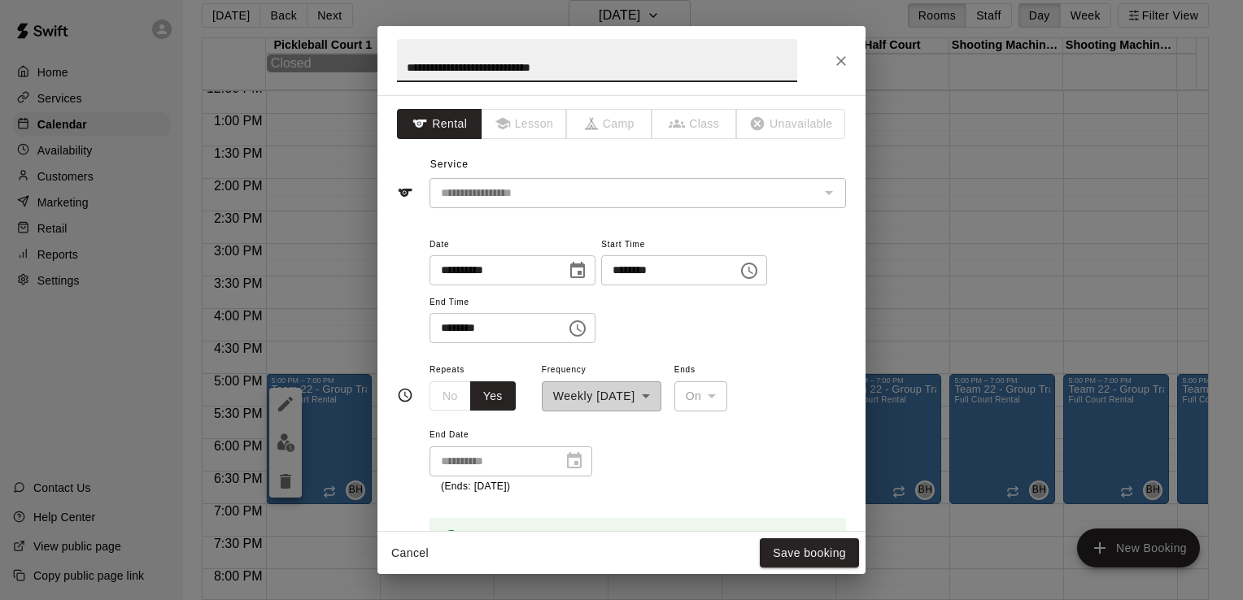
click at [467, 271] on input "**********" at bounding box center [492, 270] width 125 height 30
type input "**********"
click at [635, 264] on input "********" at bounding box center [663, 270] width 125 height 30
type input "********"
click at [449, 321] on input "********" at bounding box center [492, 328] width 125 height 30
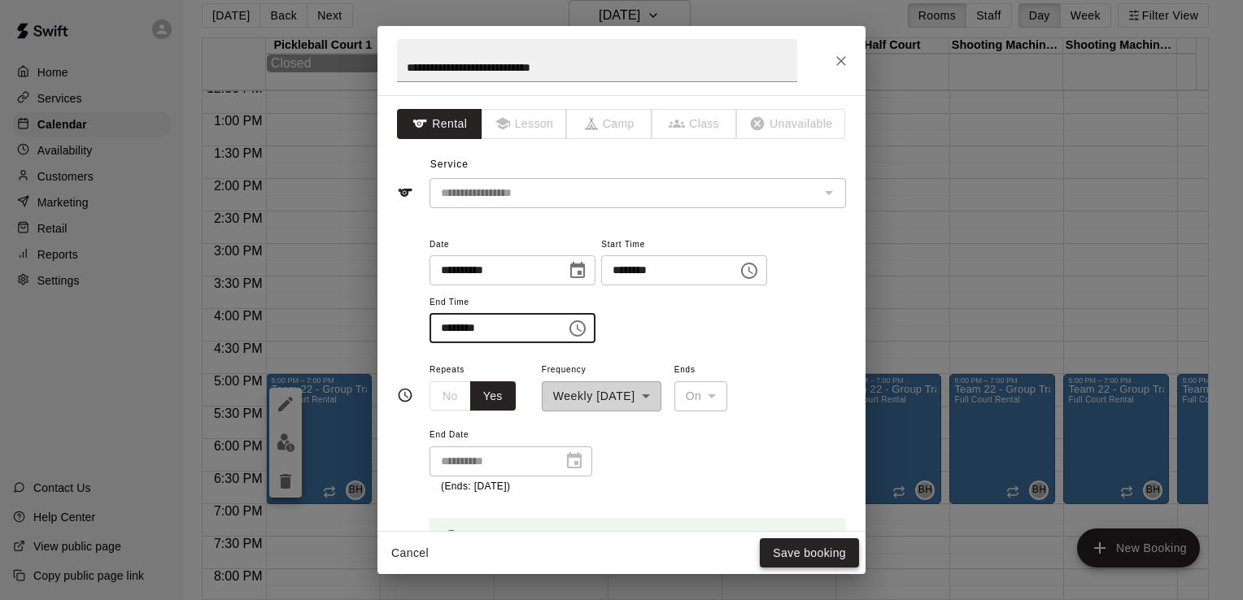
type input "********"
click at [802, 560] on button "Save booking" at bounding box center [809, 554] width 99 height 30
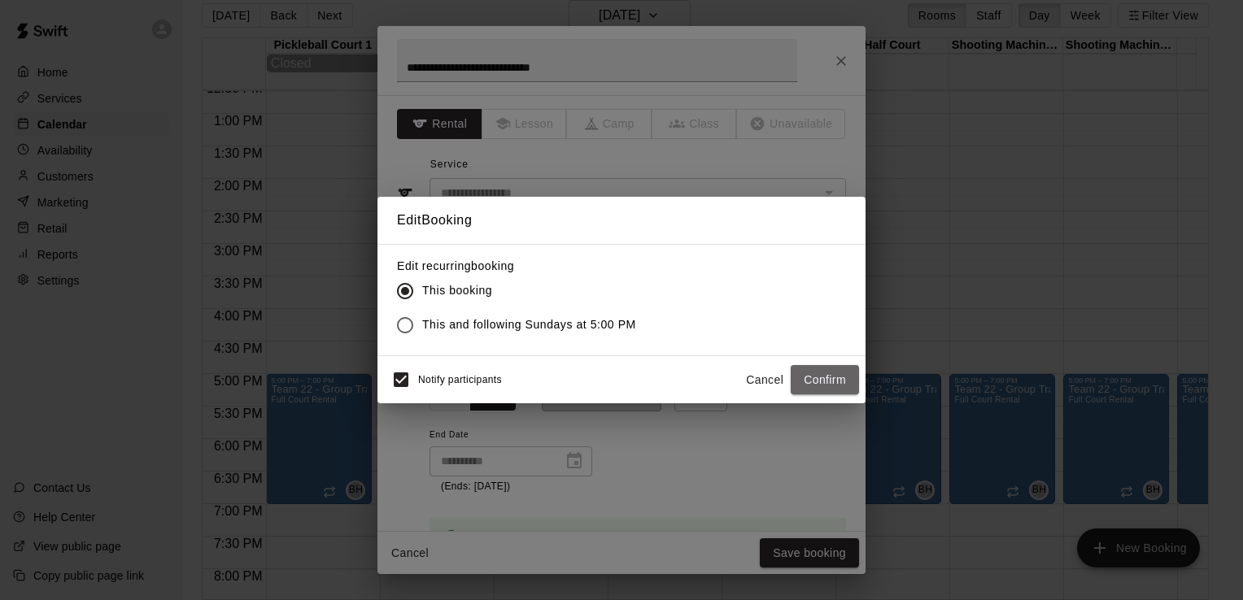
click at [805, 373] on button "Confirm" at bounding box center [825, 380] width 68 height 30
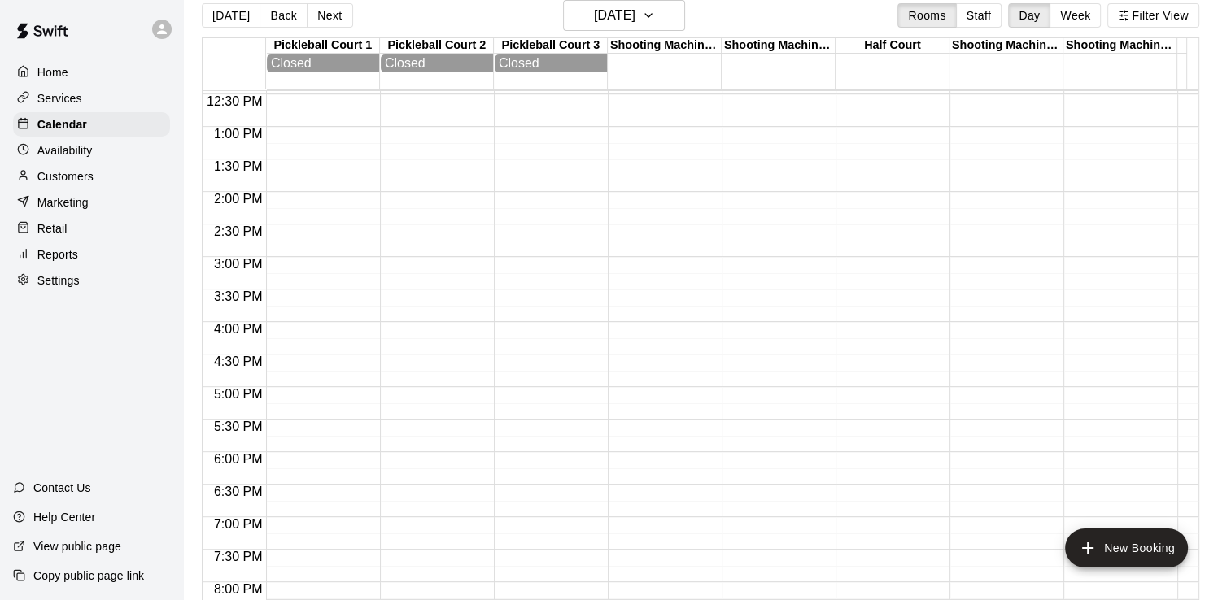
scroll to position [498, 0]
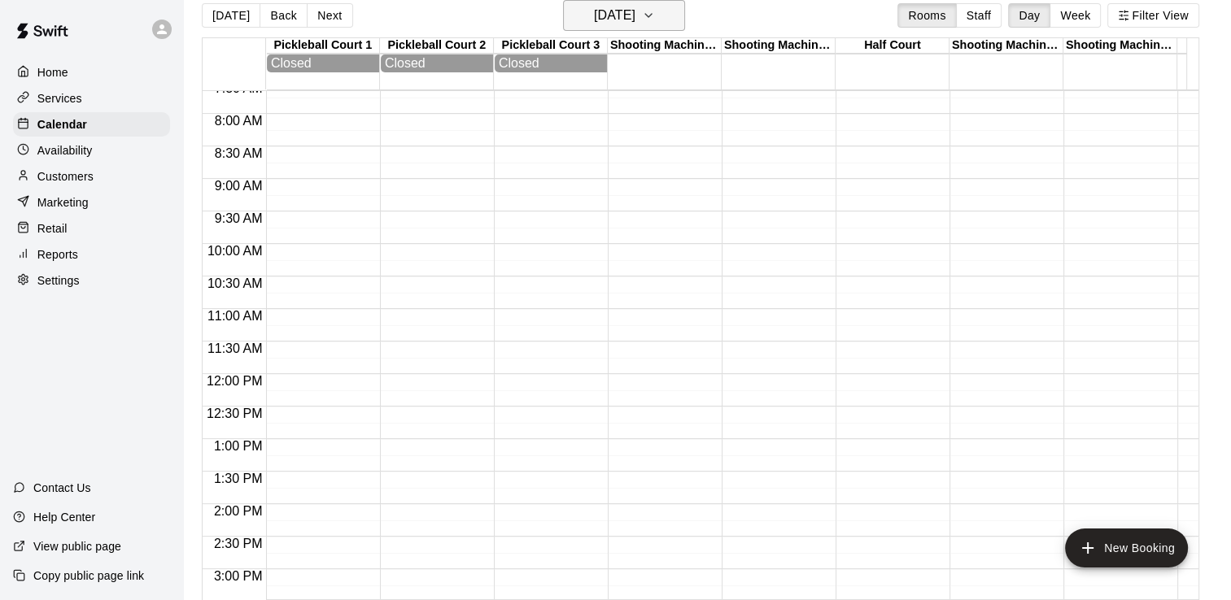
click at [594, 8] on h6 "[DATE]" at bounding box center [614, 15] width 41 height 23
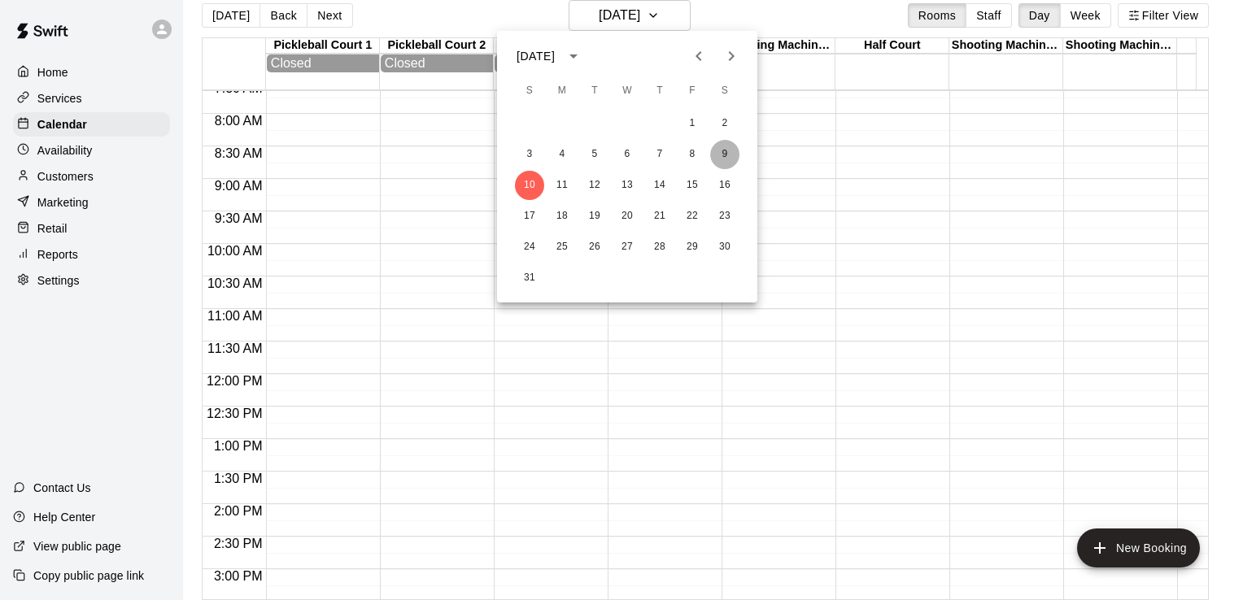
click at [726, 150] on button "9" at bounding box center [724, 154] width 29 height 29
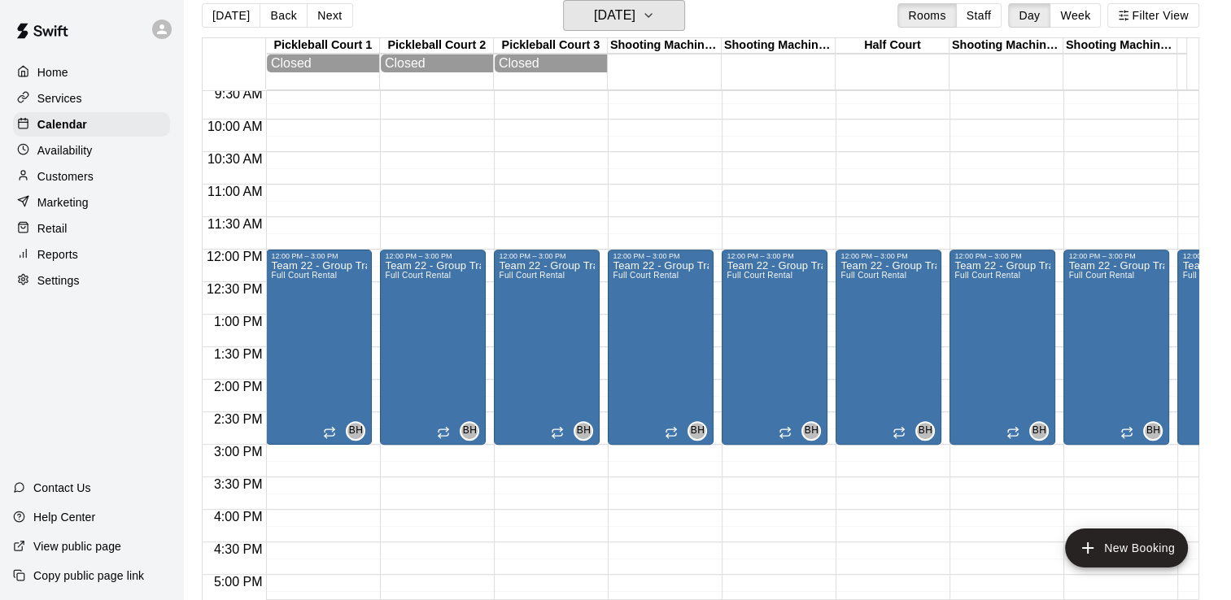
scroll to position [661, 0]
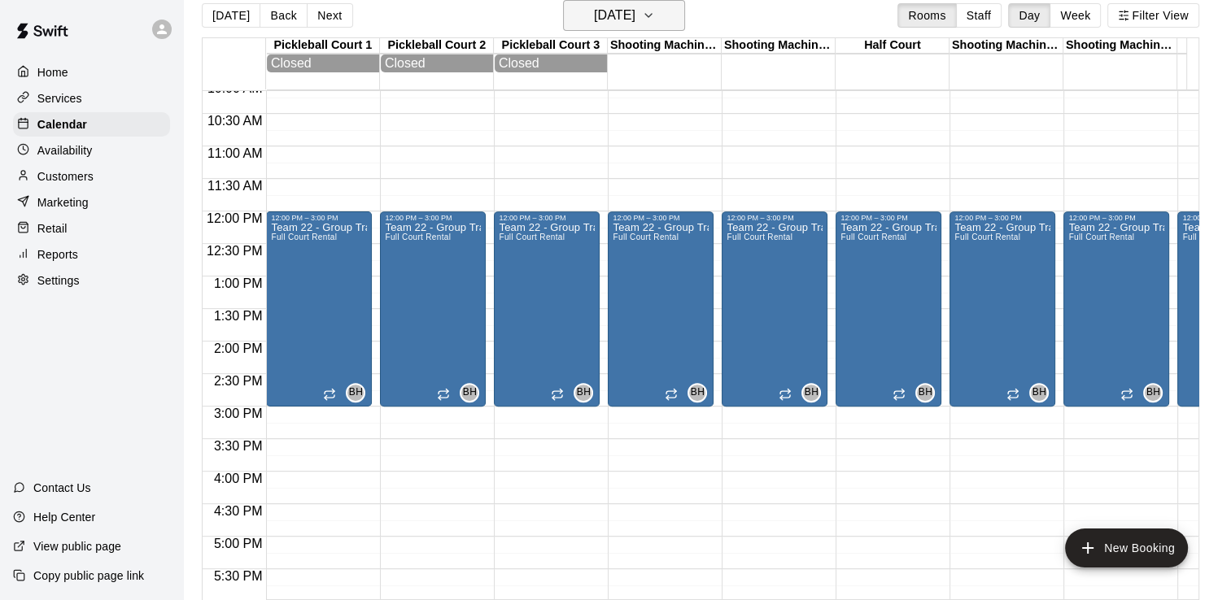
click at [635, 20] on h6 "[DATE]" at bounding box center [614, 15] width 41 height 23
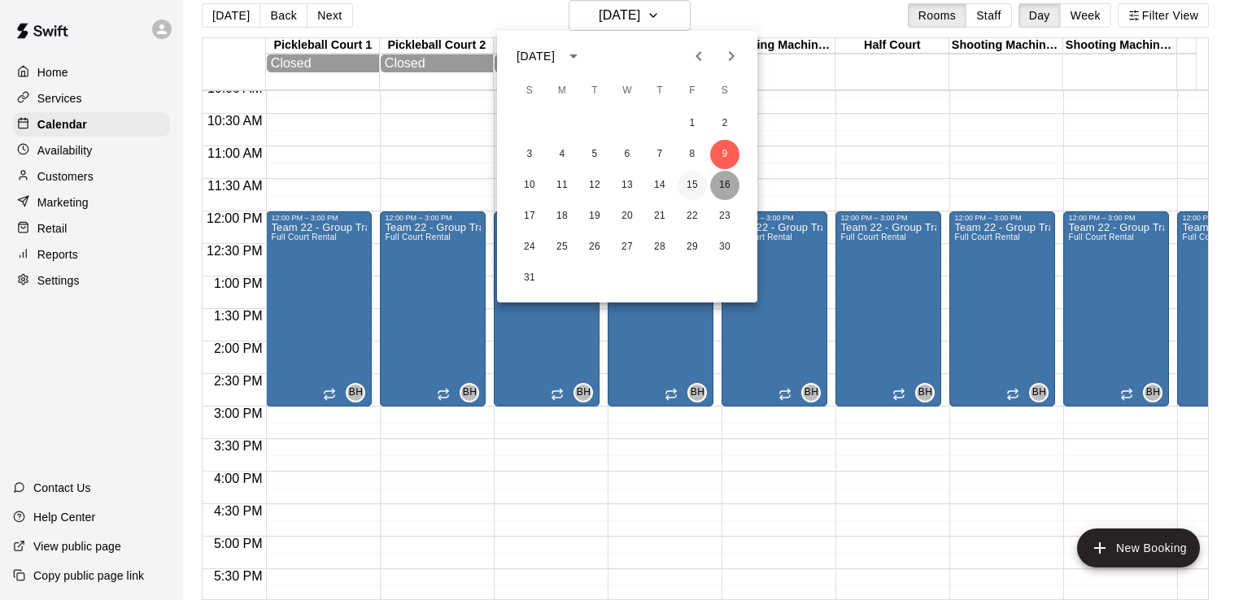
drag, startPoint x: 726, startPoint y: 185, endPoint x: 705, endPoint y: 185, distance: 21.2
click at [726, 185] on button "16" at bounding box center [724, 185] width 29 height 29
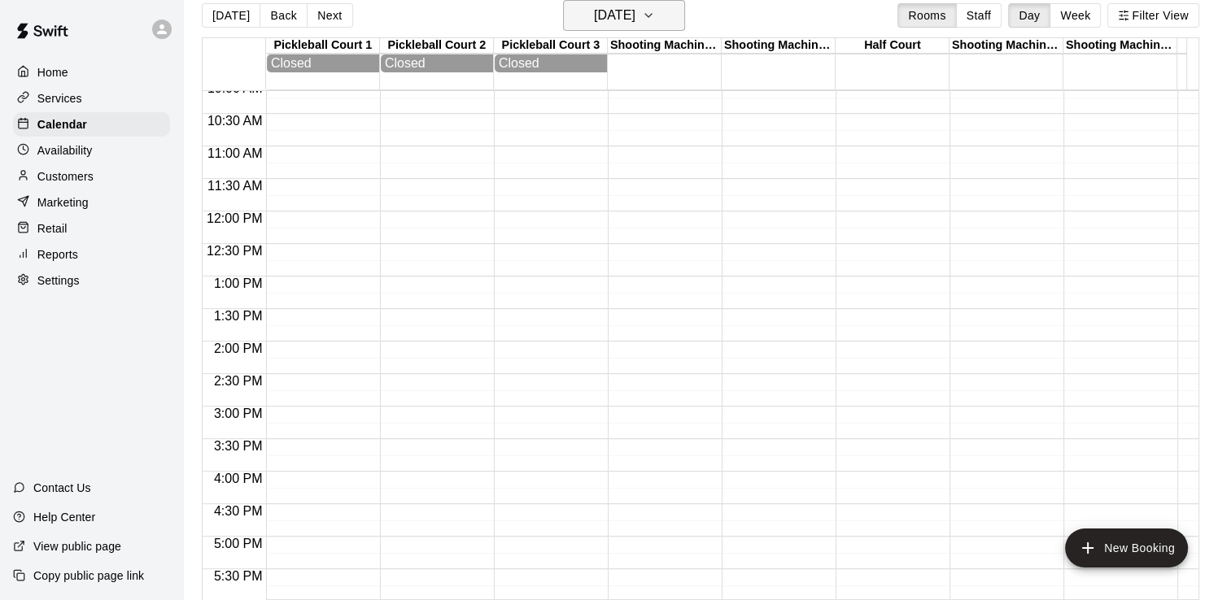
click at [634, 19] on h6 "[DATE]" at bounding box center [614, 15] width 41 height 23
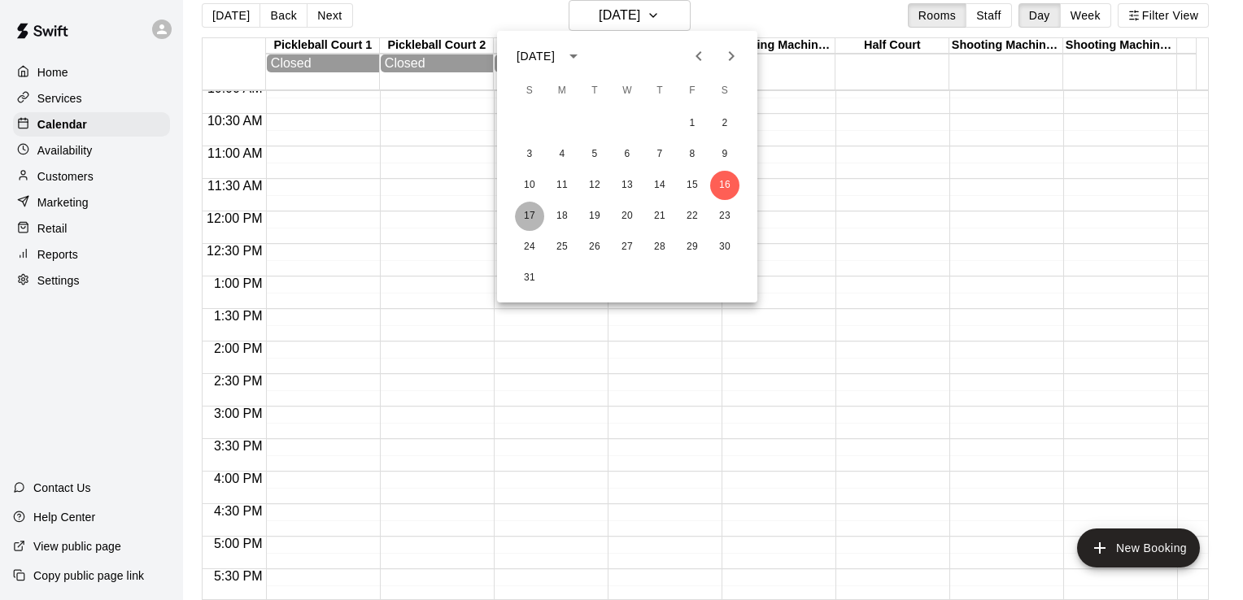
click at [530, 213] on button "17" at bounding box center [529, 216] width 29 height 29
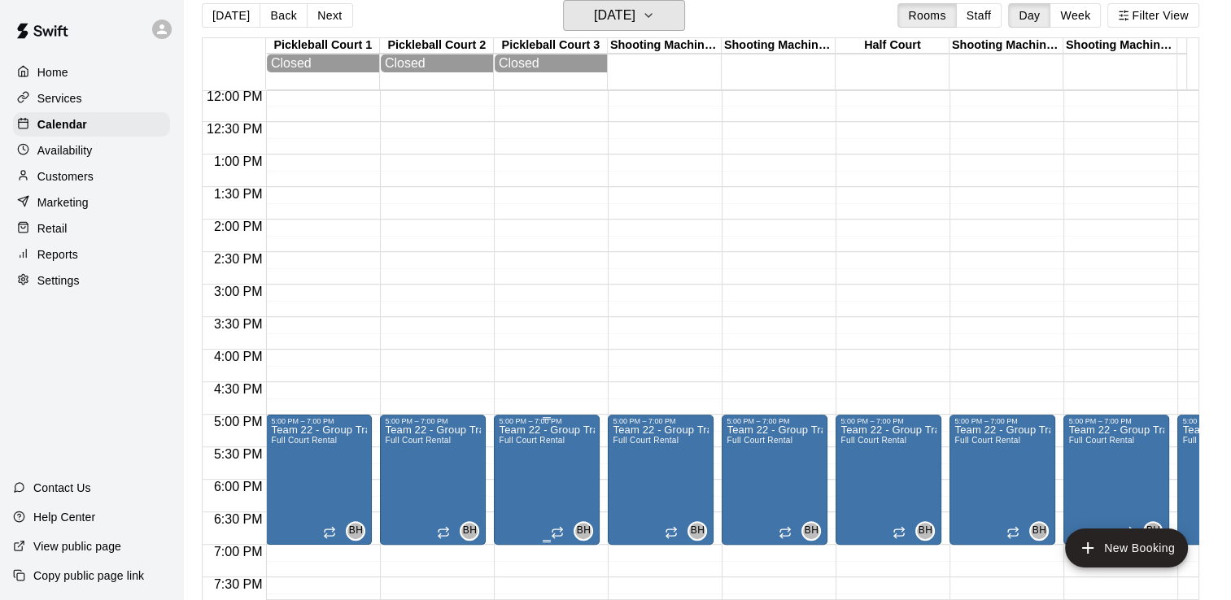
scroll to position [742, 0]
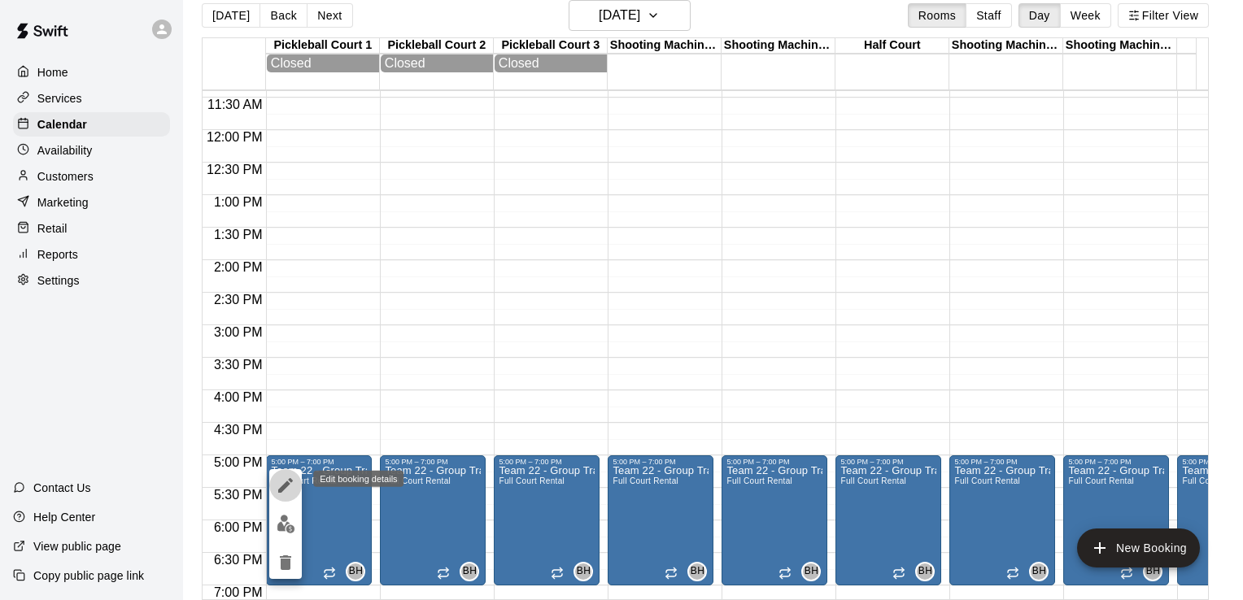
click at [290, 479] on icon "edit" at bounding box center [285, 485] width 15 height 15
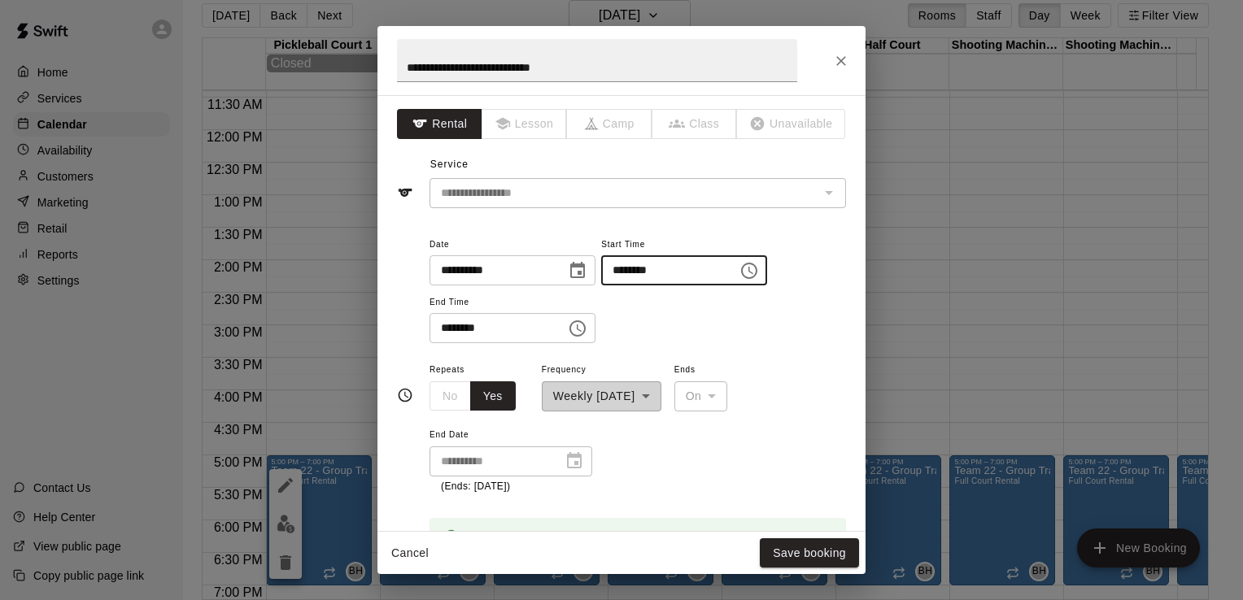
click at [637, 271] on input "********" at bounding box center [663, 270] width 125 height 30
type input "********"
click at [443, 329] on input "********" at bounding box center [492, 328] width 125 height 30
type input "********"
click at [814, 548] on button "Save booking" at bounding box center [809, 554] width 99 height 30
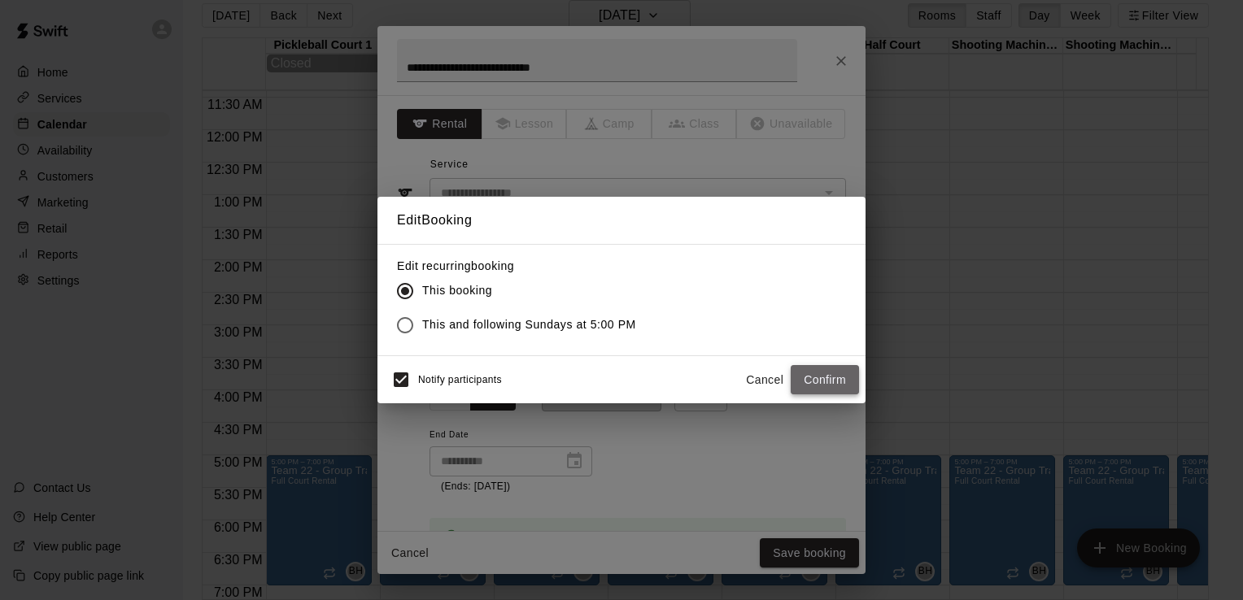
click at [814, 380] on button "Confirm" at bounding box center [825, 380] width 68 height 30
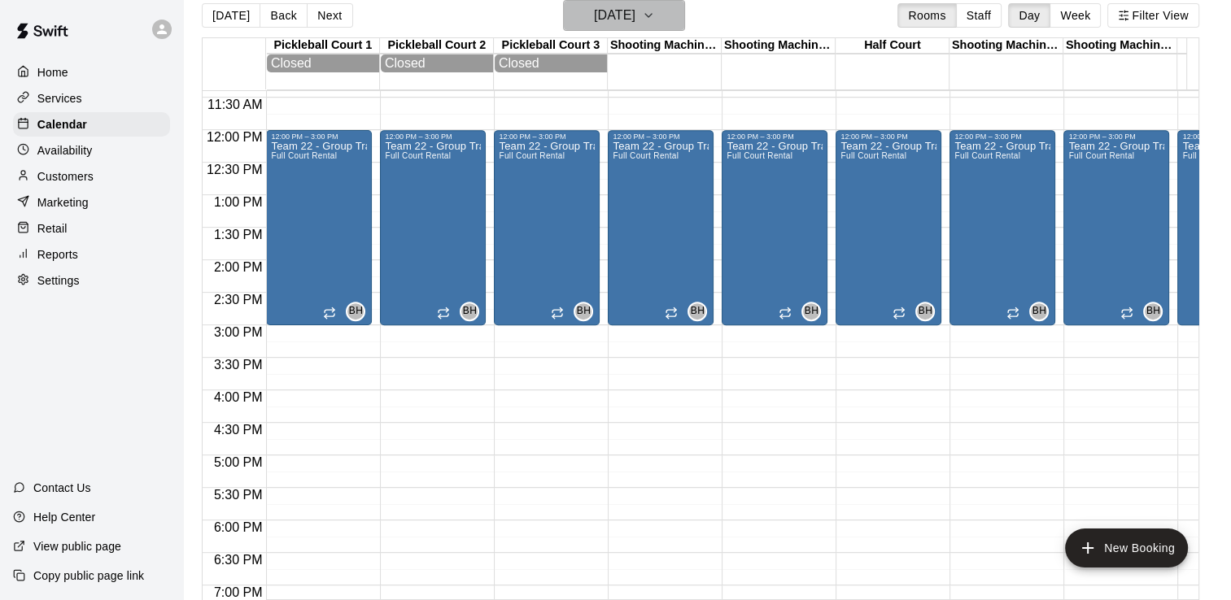
click at [623, 12] on h6 "[DATE]" at bounding box center [614, 15] width 41 height 23
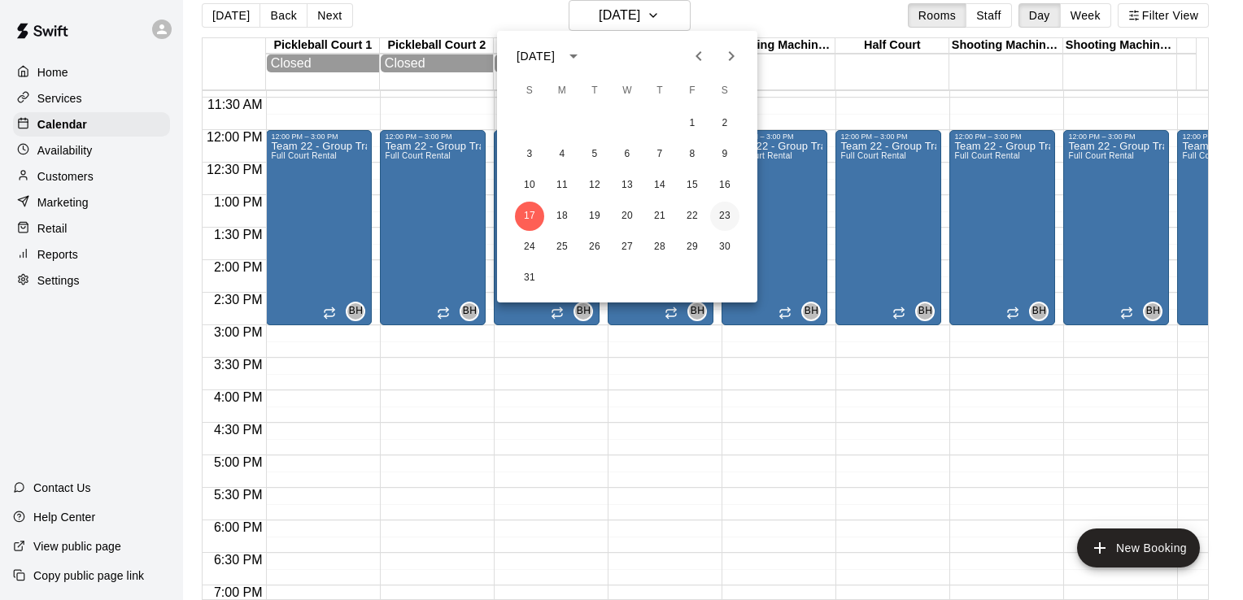
click at [726, 209] on button "23" at bounding box center [724, 216] width 29 height 29
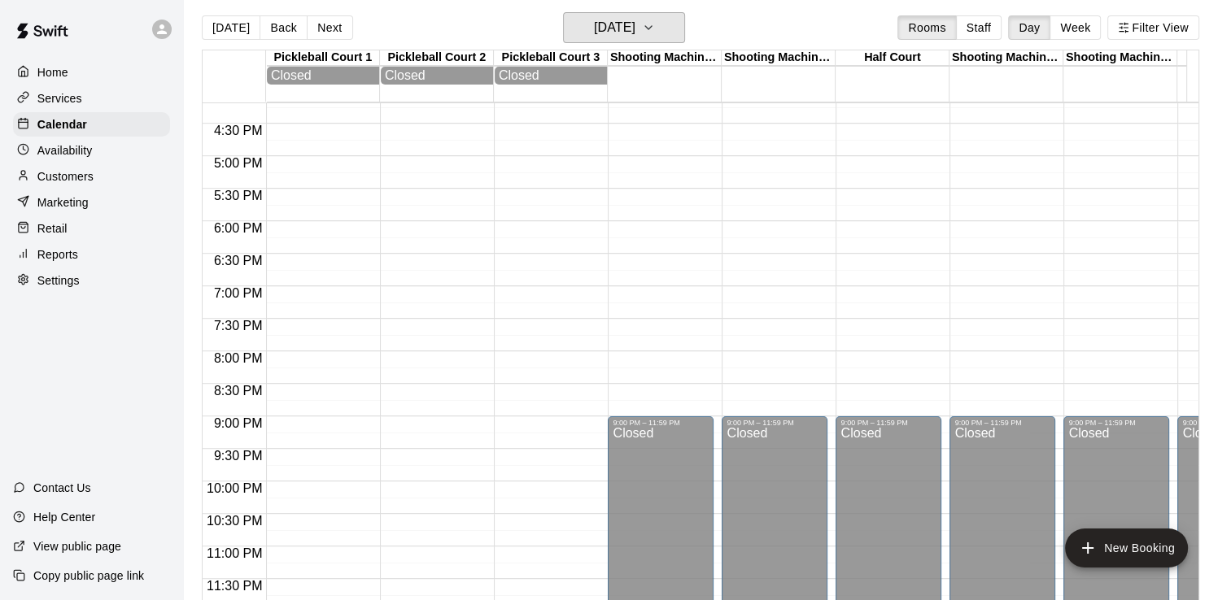
scroll to position [0, 0]
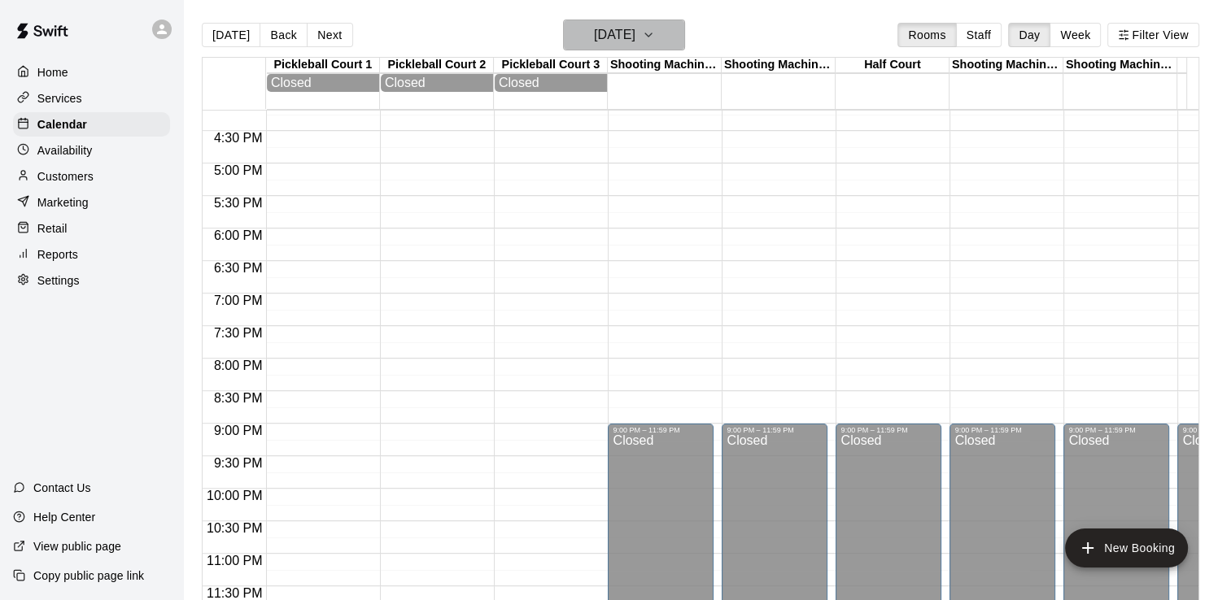
click at [629, 41] on h6 "[DATE]" at bounding box center [614, 35] width 41 height 23
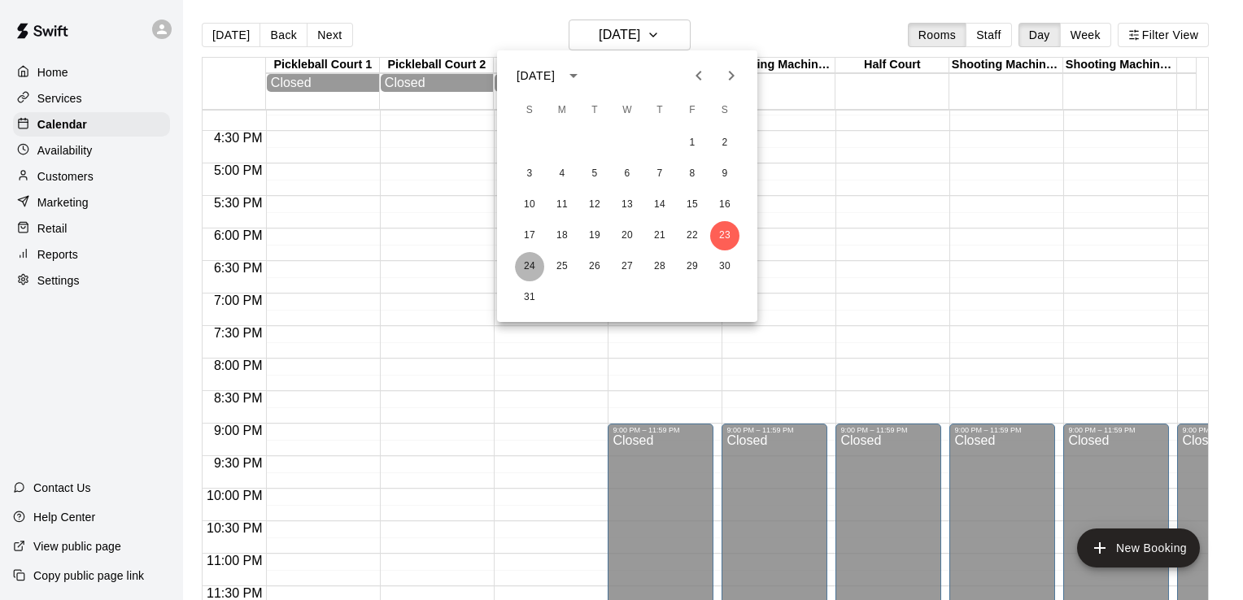
click at [518, 265] on button "24" at bounding box center [529, 266] width 29 height 29
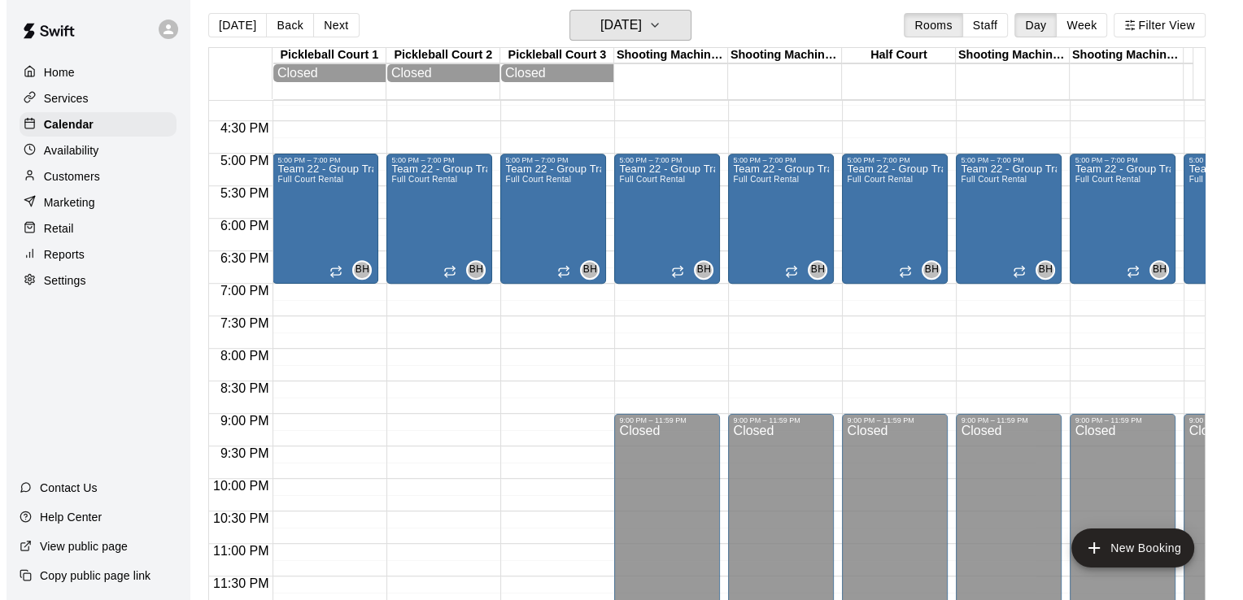
scroll to position [26, 0]
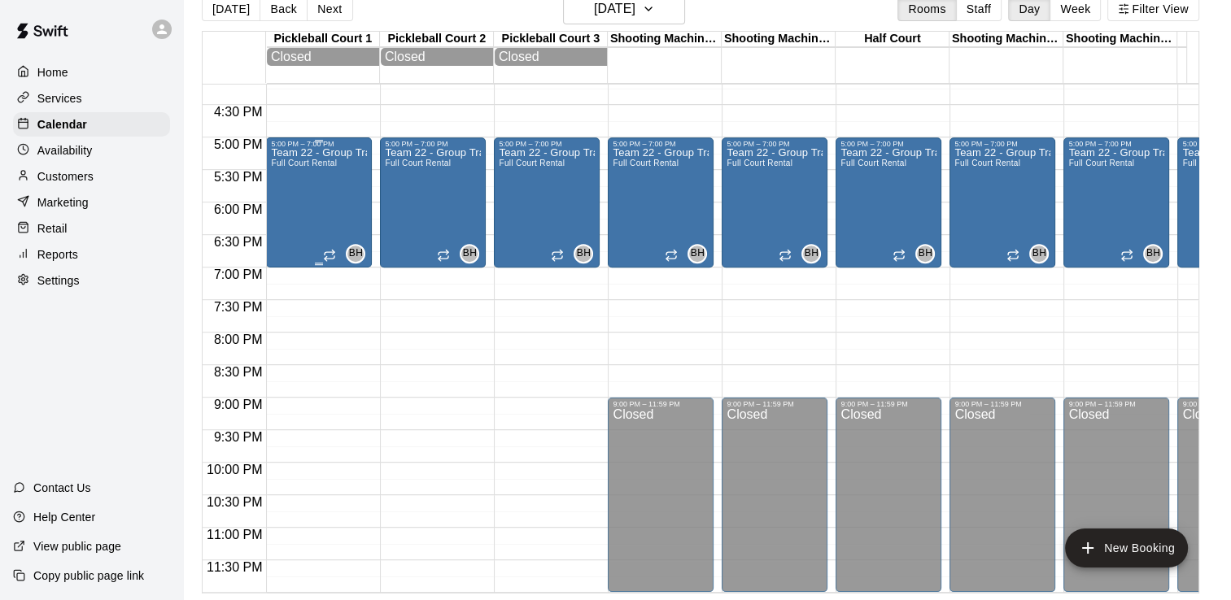
click at [332, 189] on div "Team 22 - Group Training (Sun) Full Court Rental" at bounding box center [319, 448] width 96 height 600
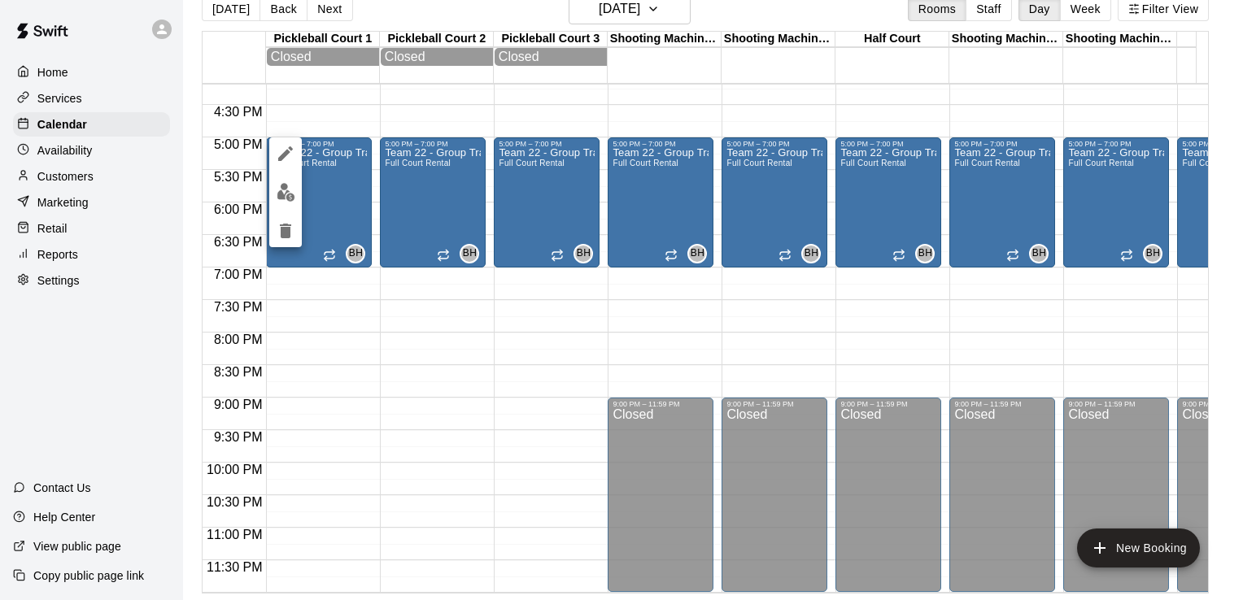
click at [290, 231] on icon "delete" at bounding box center [285, 231] width 11 height 15
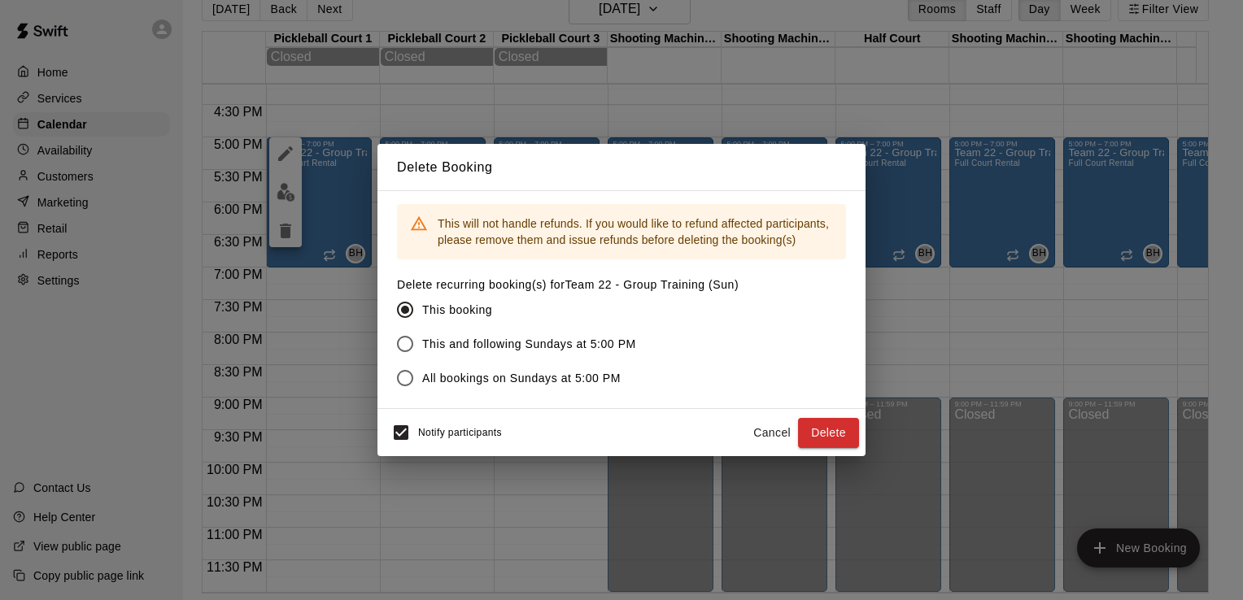
click at [827, 428] on button "Delete" at bounding box center [828, 433] width 61 height 30
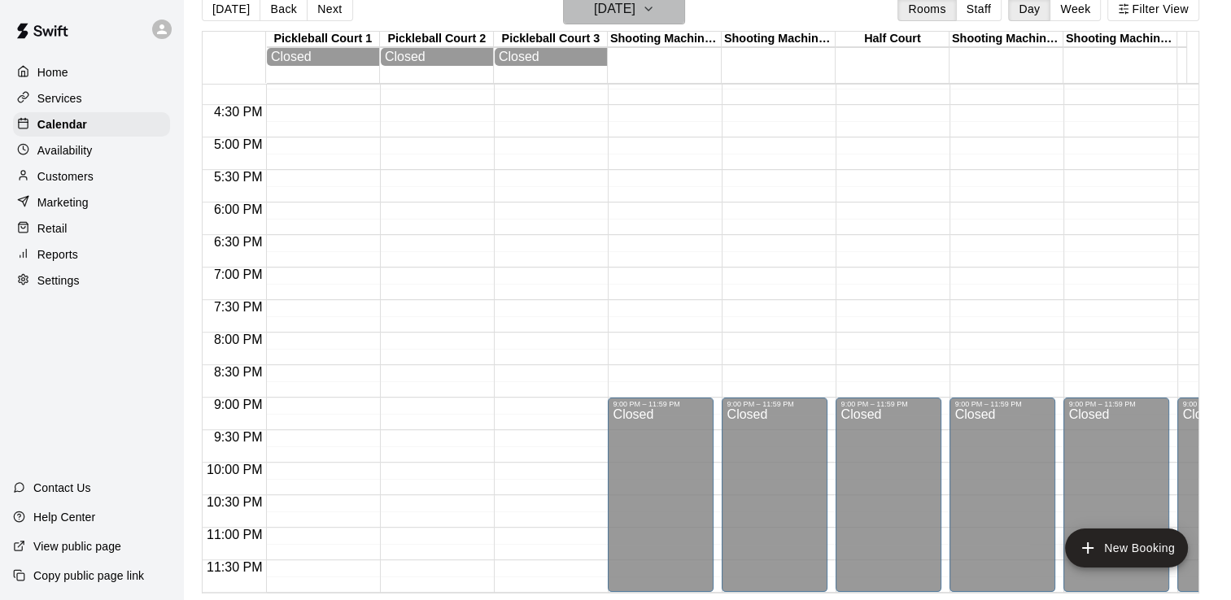
click at [635, 15] on h6 "[DATE]" at bounding box center [614, 9] width 41 height 23
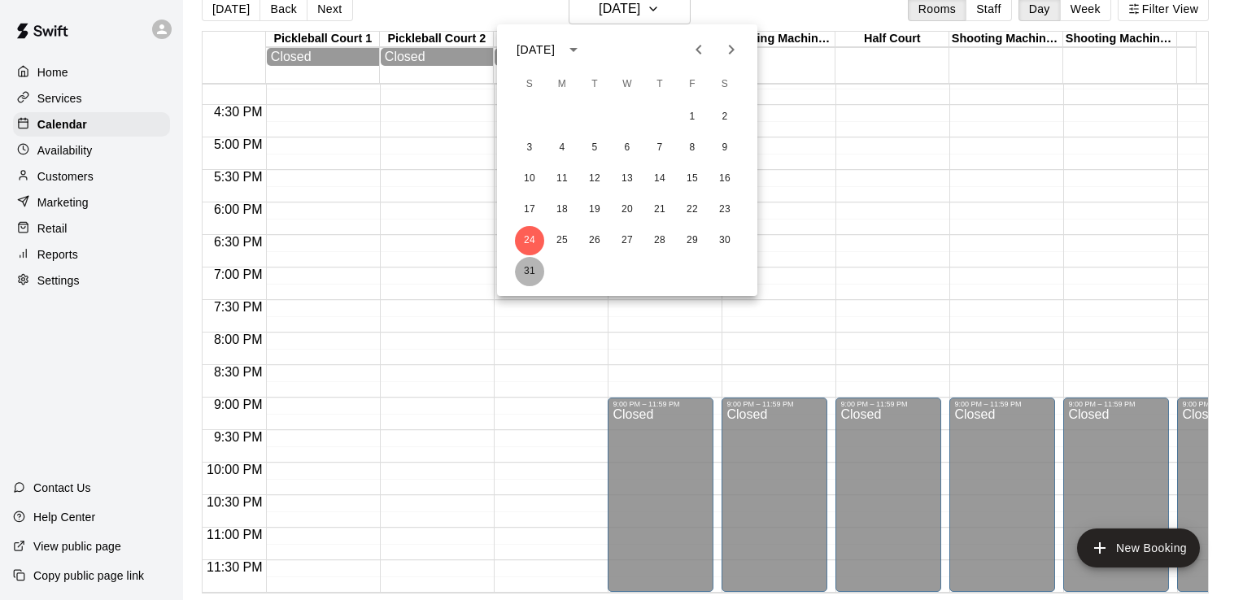
click at [524, 269] on button "31" at bounding box center [529, 271] width 29 height 29
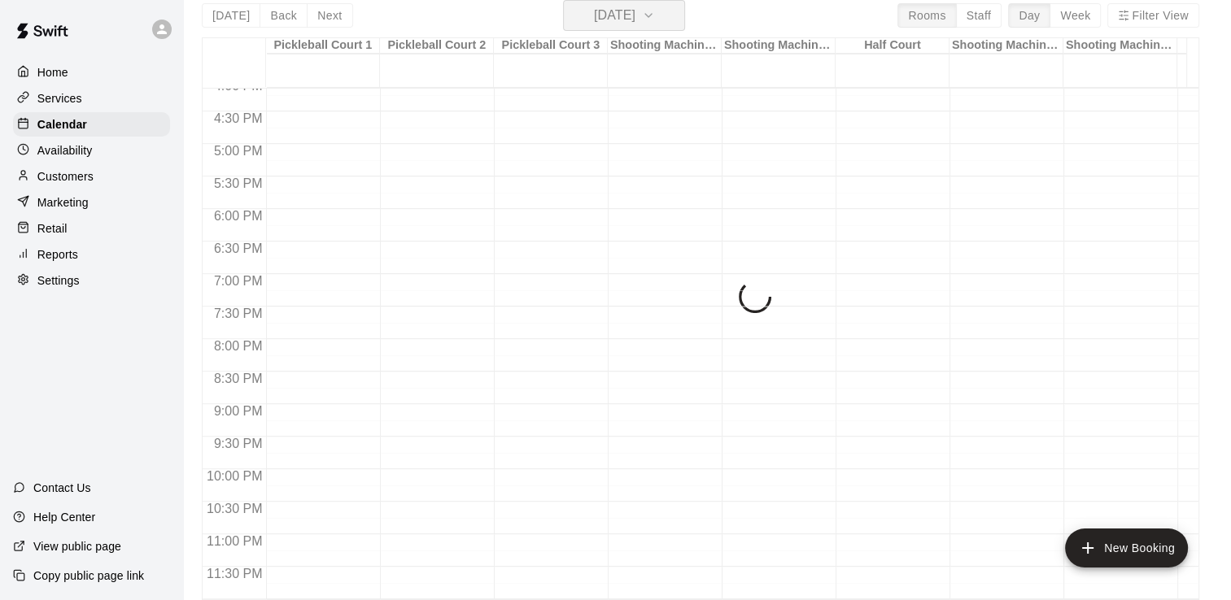
scroll to position [1067, 0]
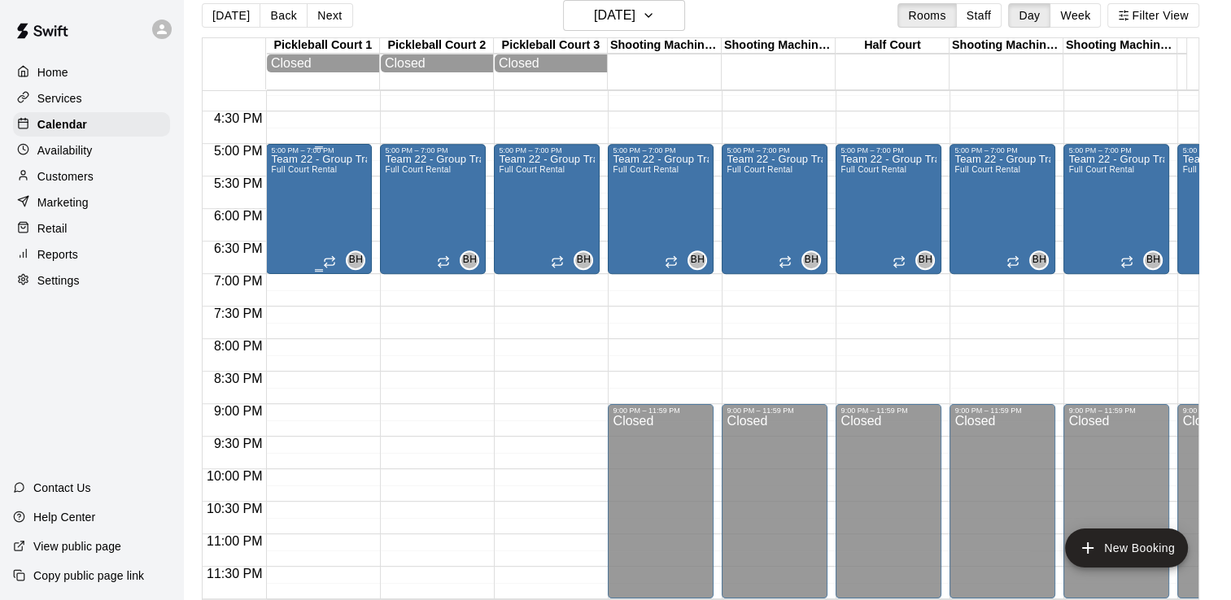
click at [324, 196] on div "Team 22 - Group Training (Sun) Full Court Rental" at bounding box center [319, 455] width 96 height 600
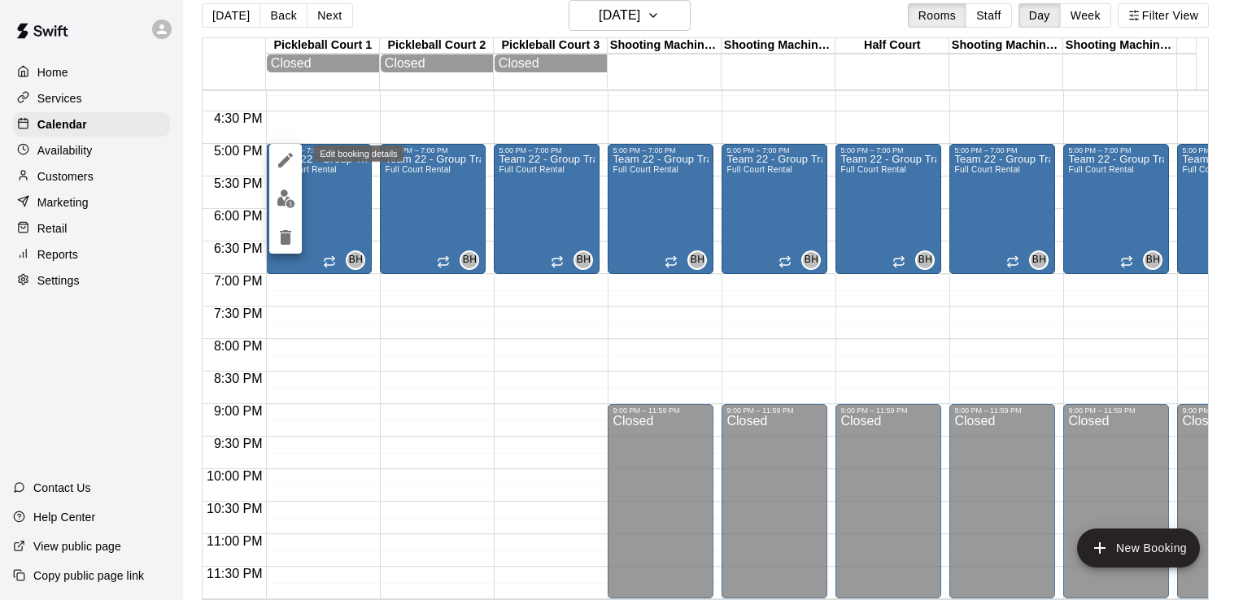
click at [290, 152] on icon "edit" at bounding box center [286, 161] width 20 height 20
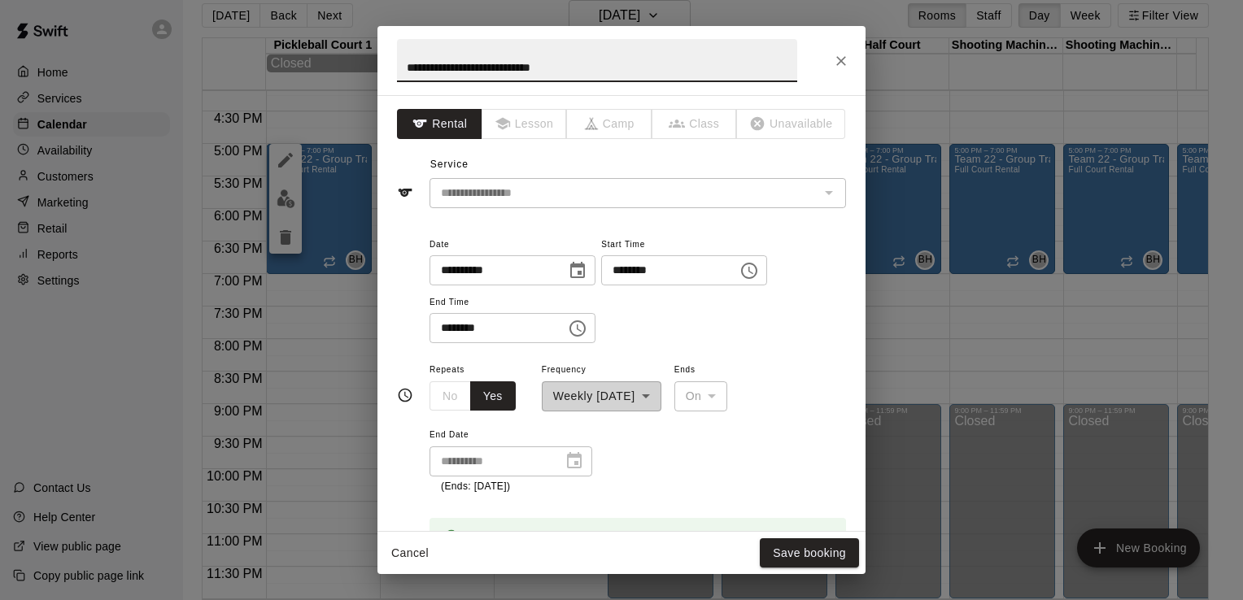
click at [635, 273] on input "********" at bounding box center [663, 270] width 125 height 30
type input "********"
click at [451, 329] on input "********" at bounding box center [492, 328] width 125 height 30
type input "********"
click at [822, 548] on button "Save booking" at bounding box center [809, 554] width 99 height 30
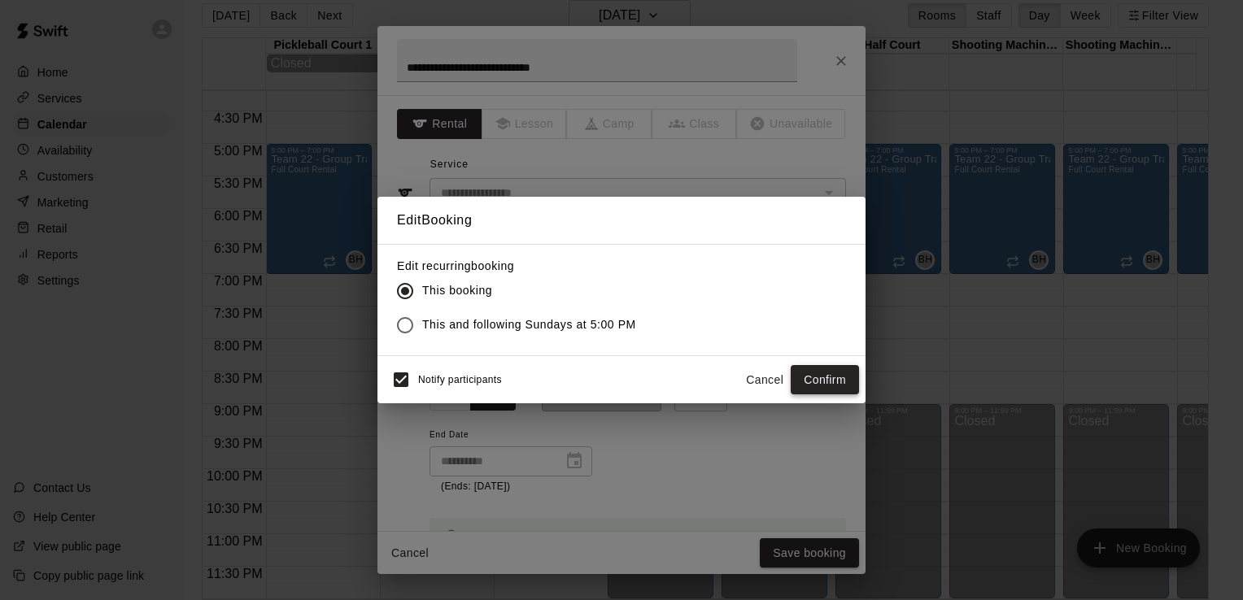
click at [840, 373] on button "Confirm" at bounding box center [825, 380] width 68 height 30
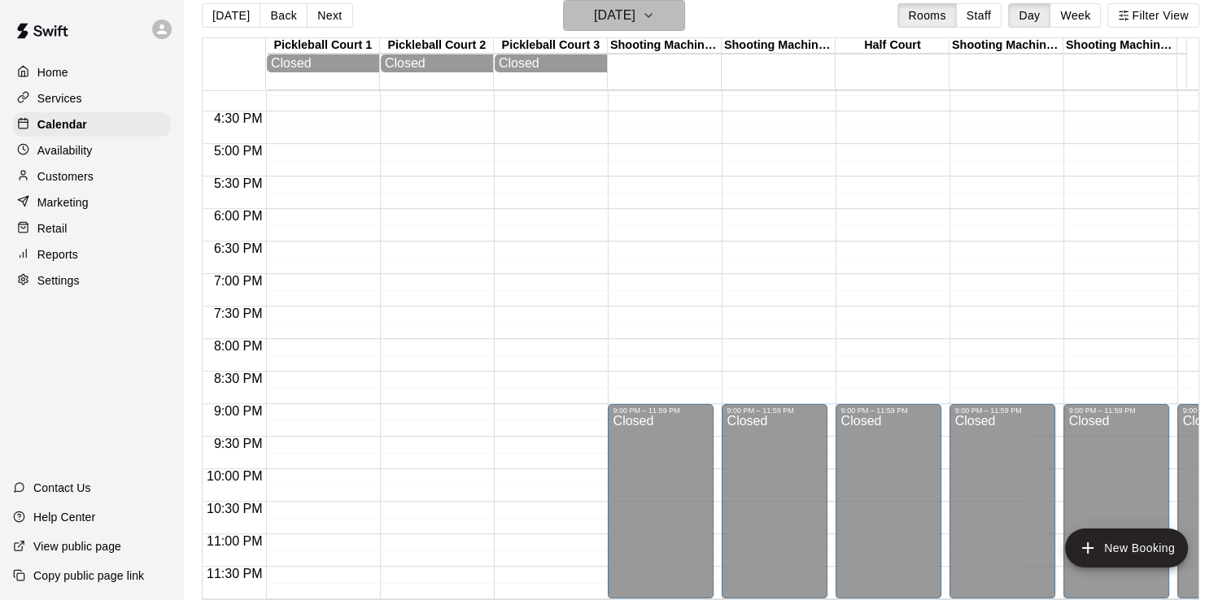
click at [619, 21] on h6 "[DATE]" at bounding box center [614, 15] width 41 height 23
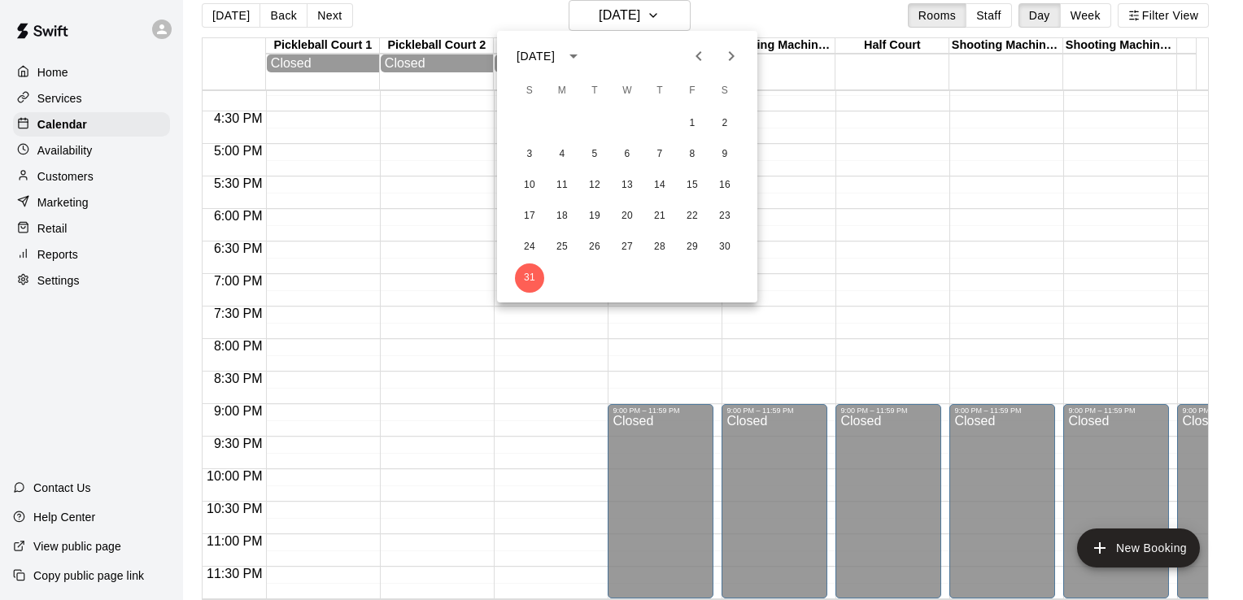
click at [914, 262] on div at bounding box center [621, 300] width 1243 height 600
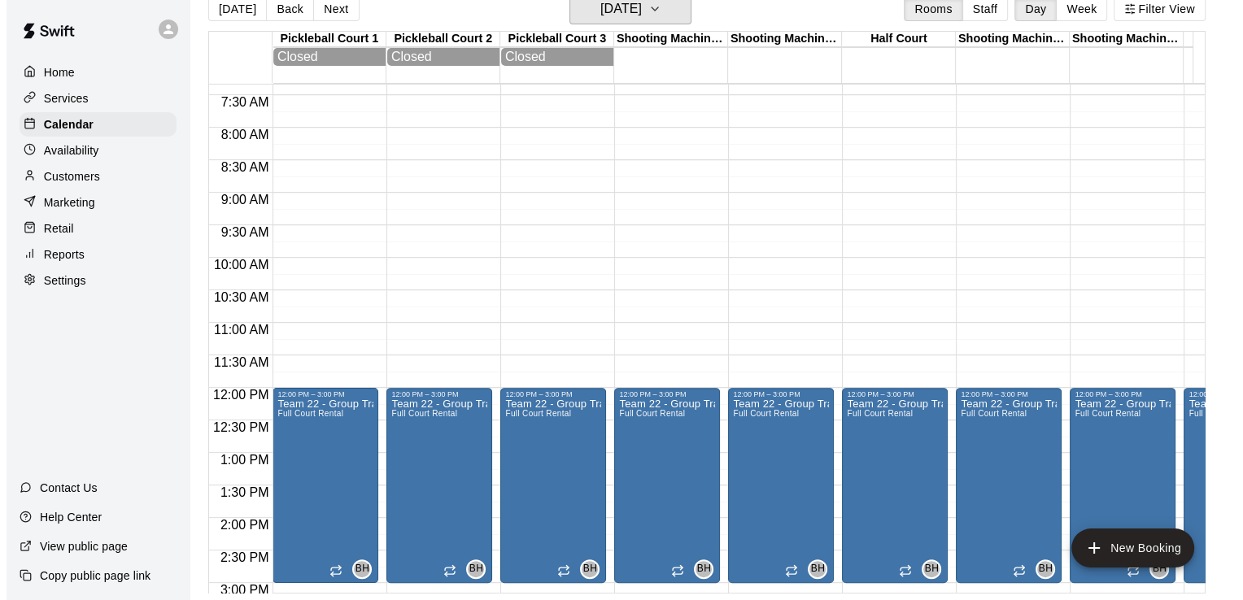
scroll to position [579, 0]
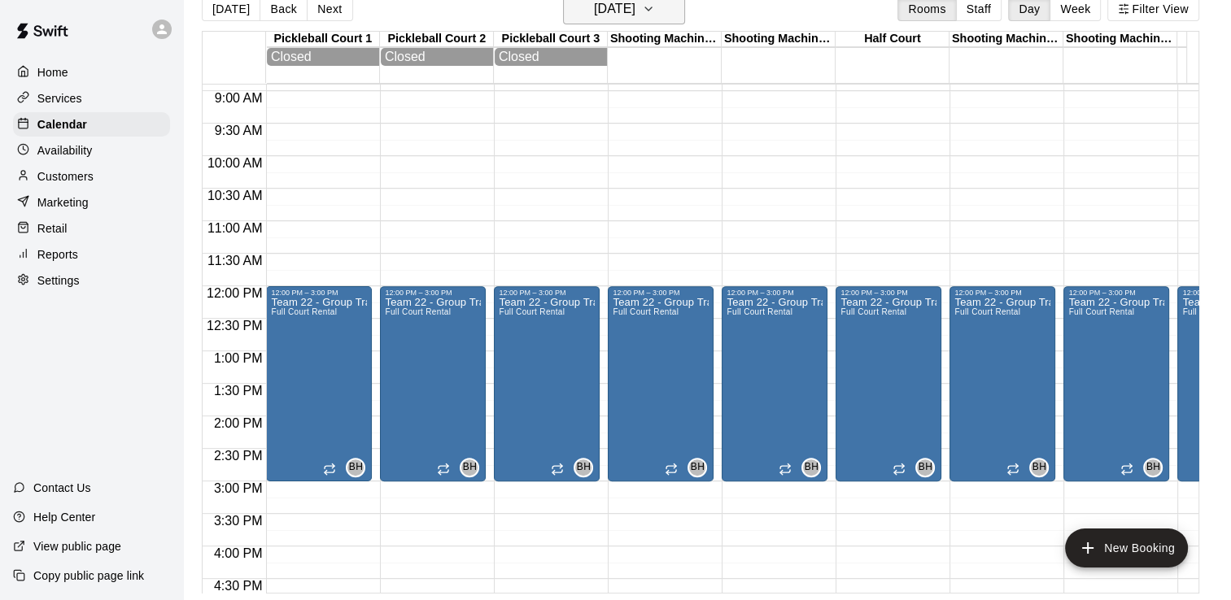
click at [635, 11] on h6 "[DATE]" at bounding box center [614, 9] width 41 height 23
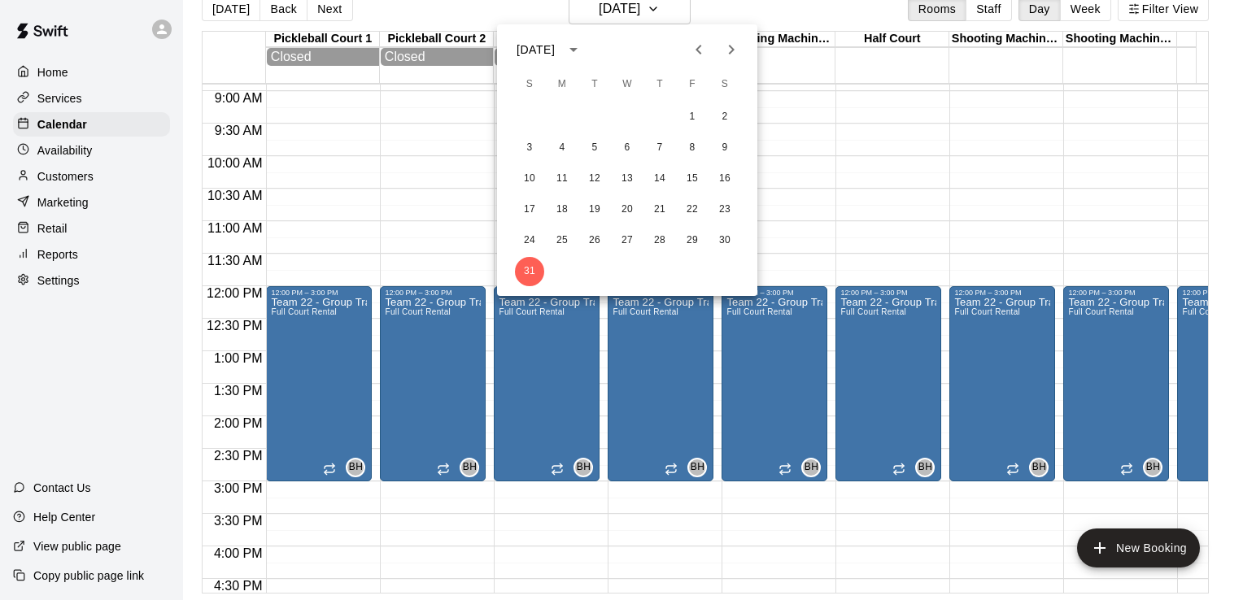
click at [732, 48] on icon "Next month" at bounding box center [732, 50] width 6 height 10
click at [531, 142] on button "7" at bounding box center [529, 147] width 29 height 29
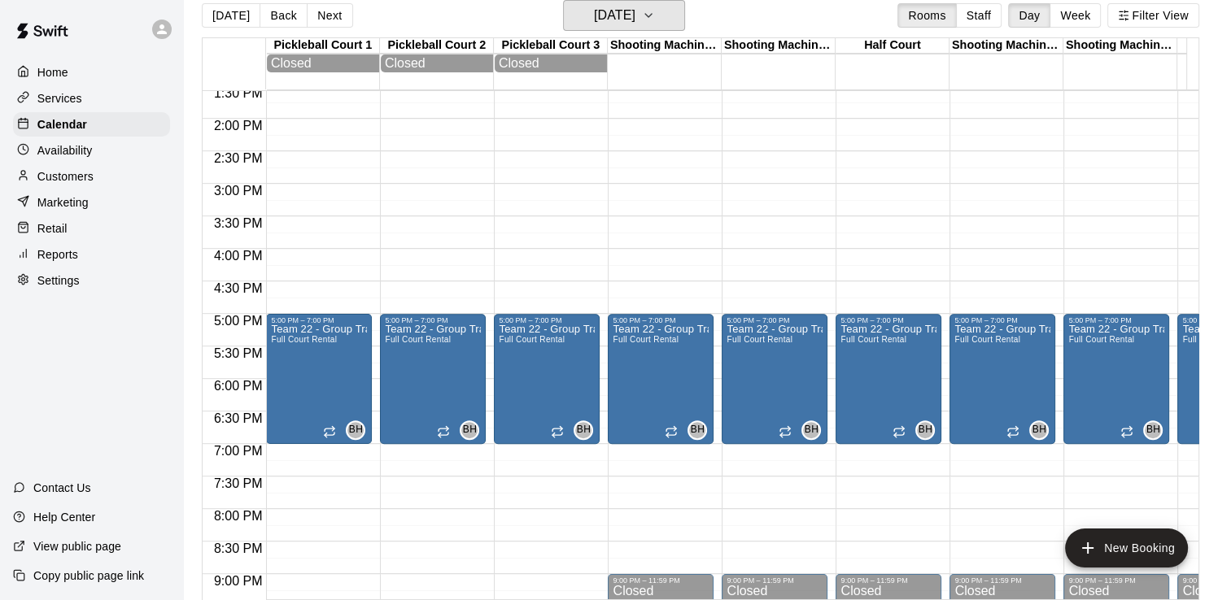
scroll to position [1067, 0]
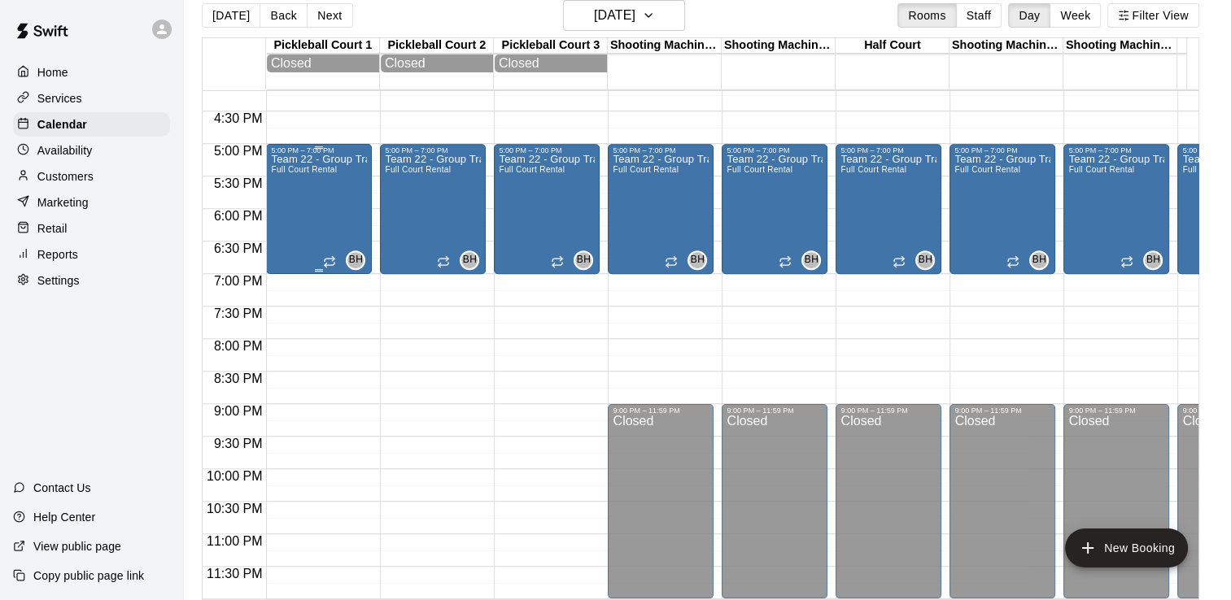
click at [332, 179] on div "Team 22 - Group Training (Sun) Full Court Rental" at bounding box center [319, 455] width 96 height 600
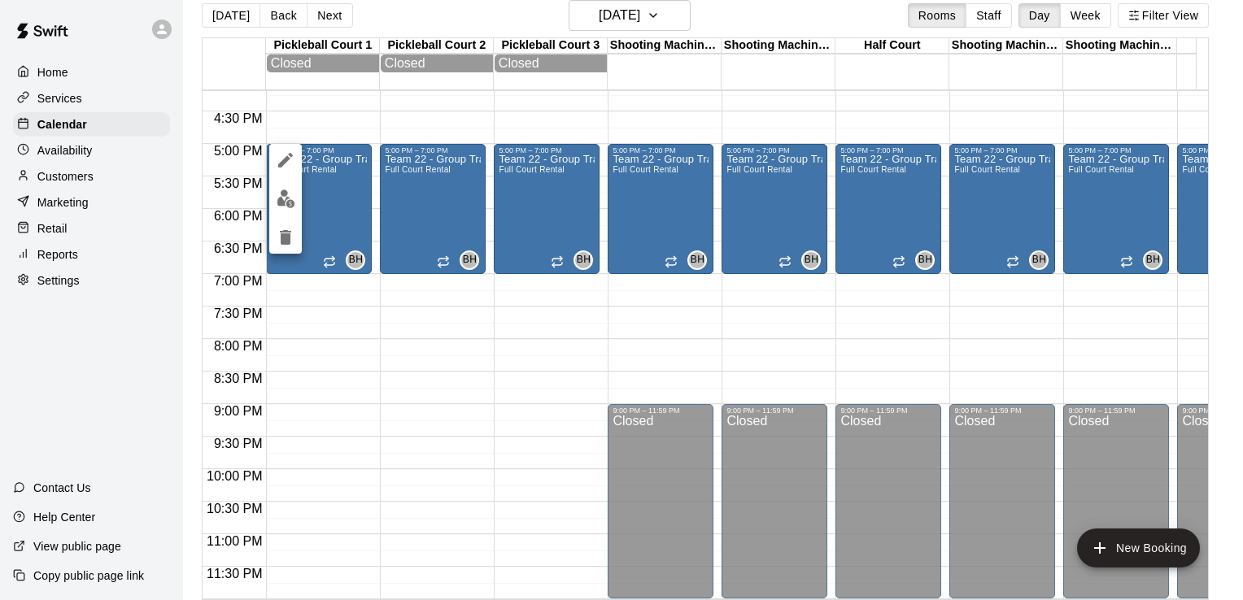
click at [283, 152] on icon "edit" at bounding box center [286, 161] width 20 height 20
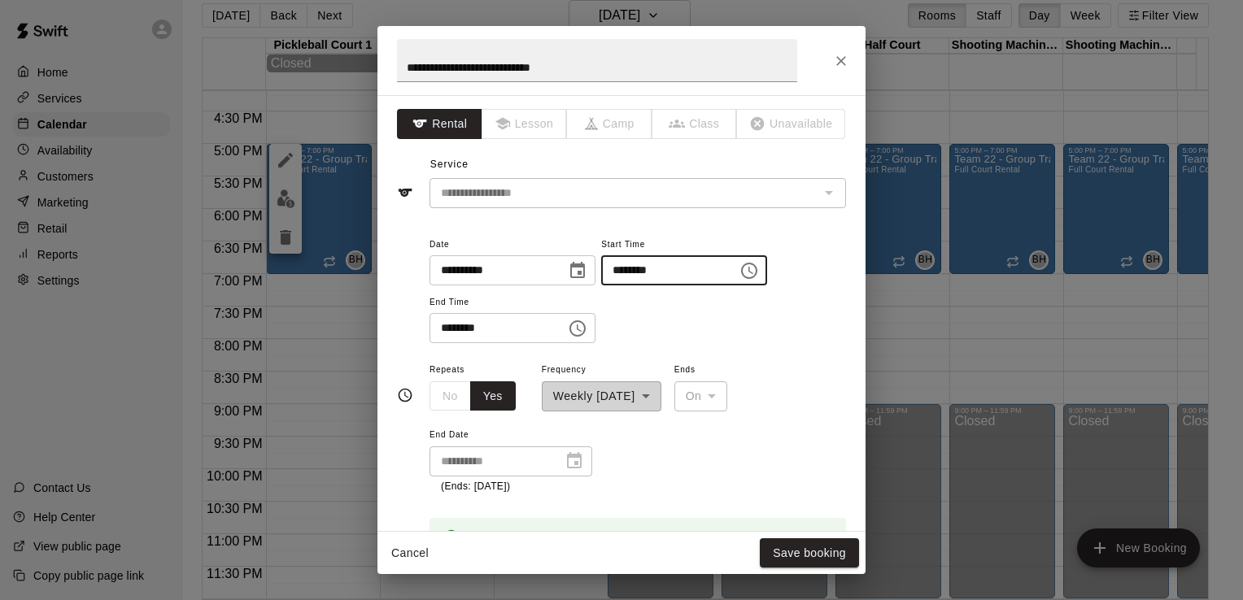
click at [638, 268] on input "********" at bounding box center [663, 270] width 125 height 30
type input "********"
click at [451, 324] on input "********" at bounding box center [492, 328] width 125 height 30
type input "********"
click at [811, 552] on button "Save booking" at bounding box center [809, 554] width 99 height 30
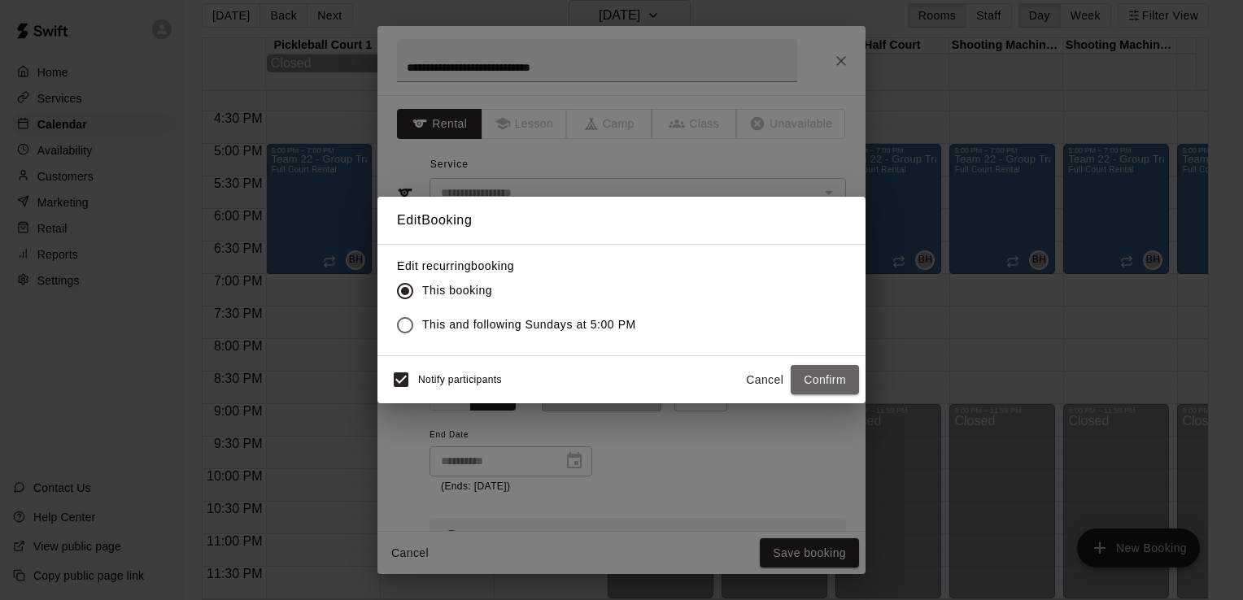
click at [815, 371] on button "Confirm" at bounding box center [825, 380] width 68 height 30
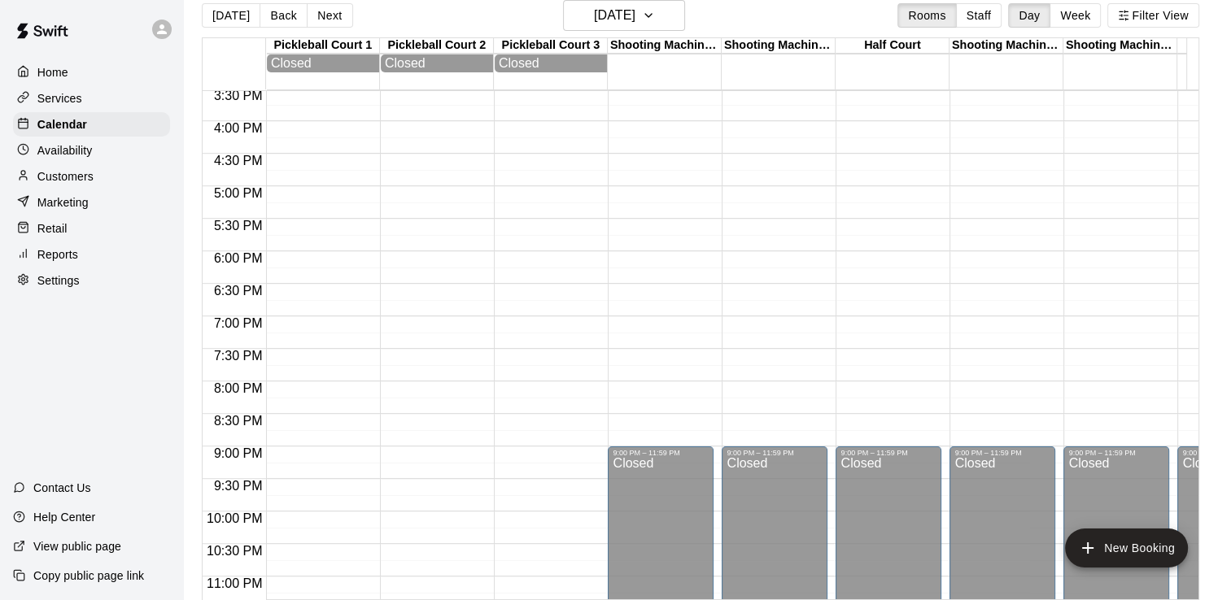
scroll to position [742, 0]
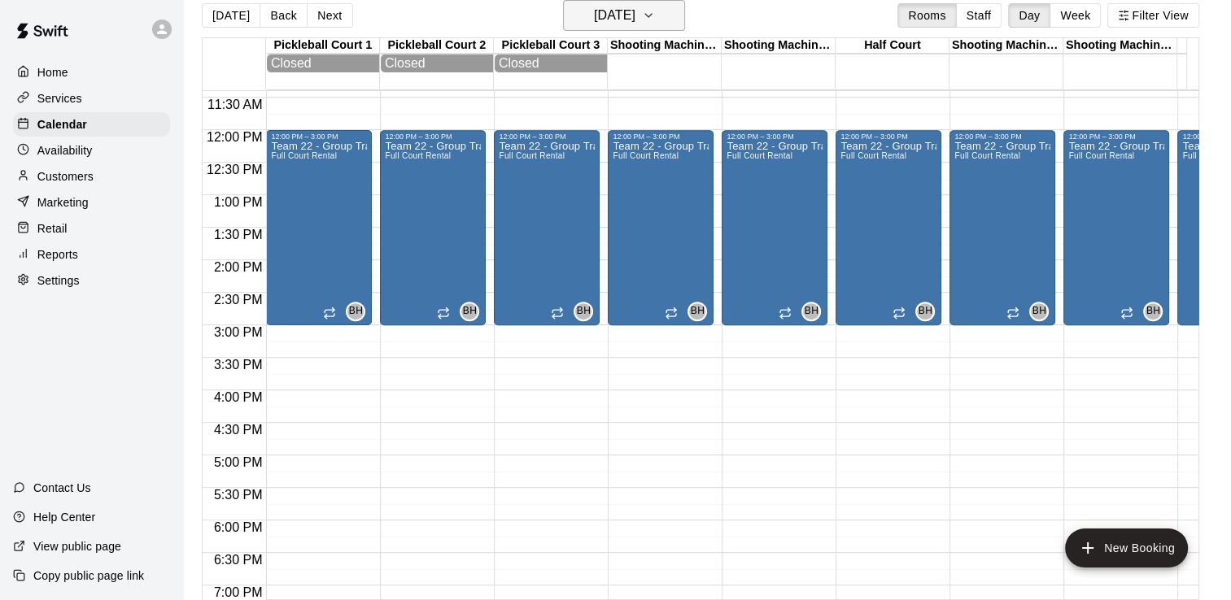
click at [635, 22] on h6 "[DATE]" at bounding box center [614, 15] width 41 height 23
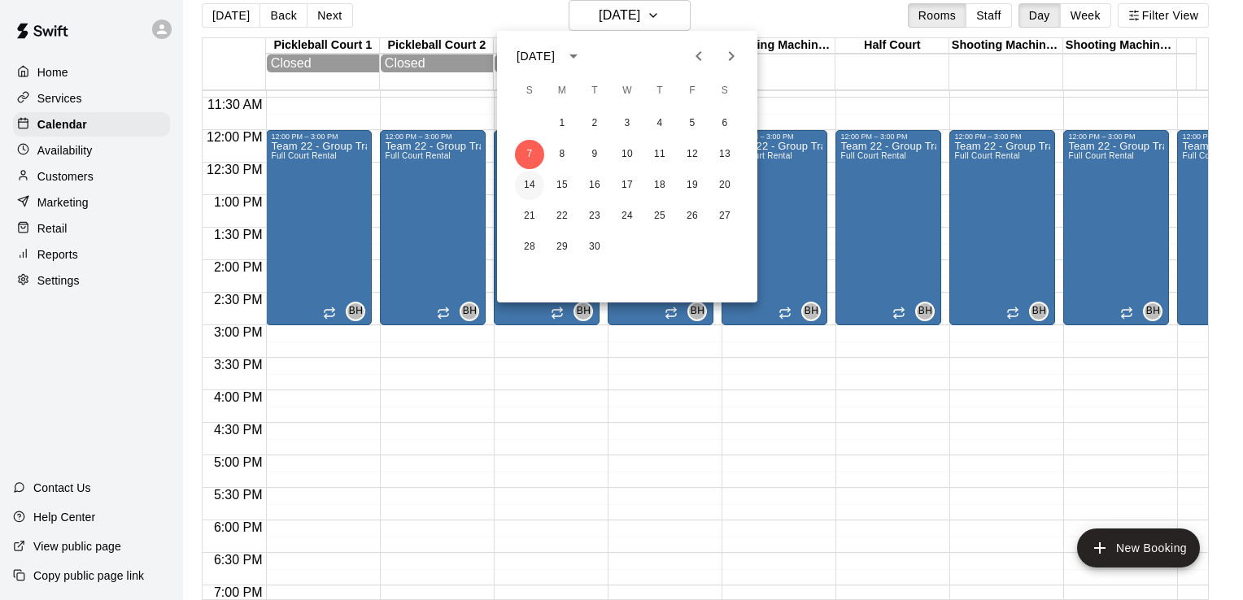
click at [531, 177] on button "14" at bounding box center [529, 185] width 29 height 29
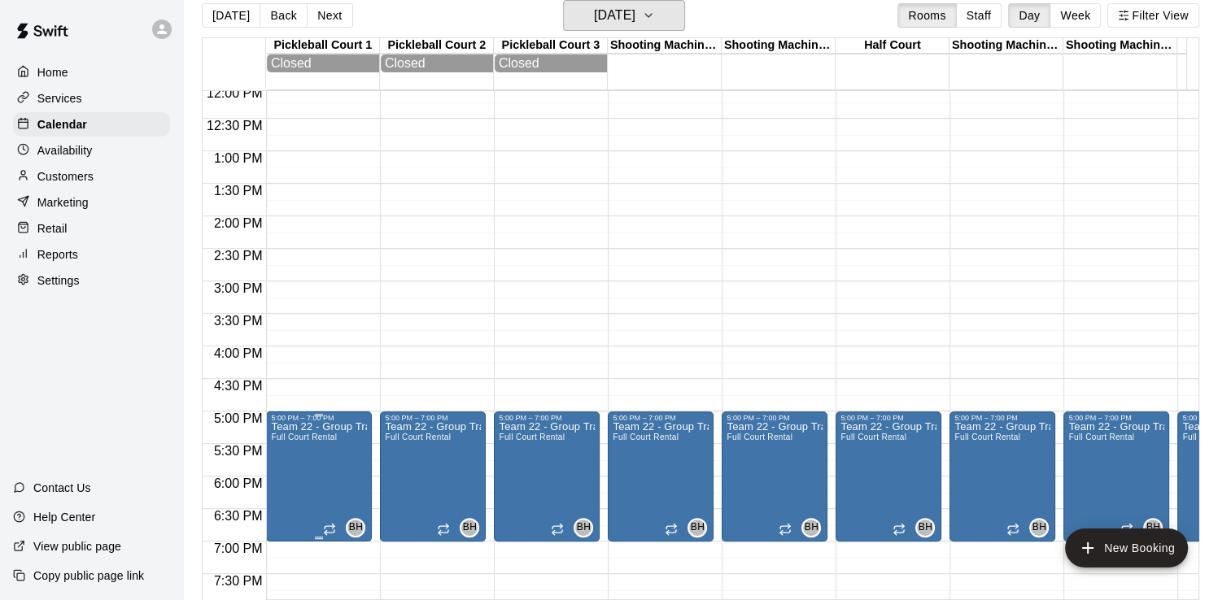
scroll to position [823, 0]
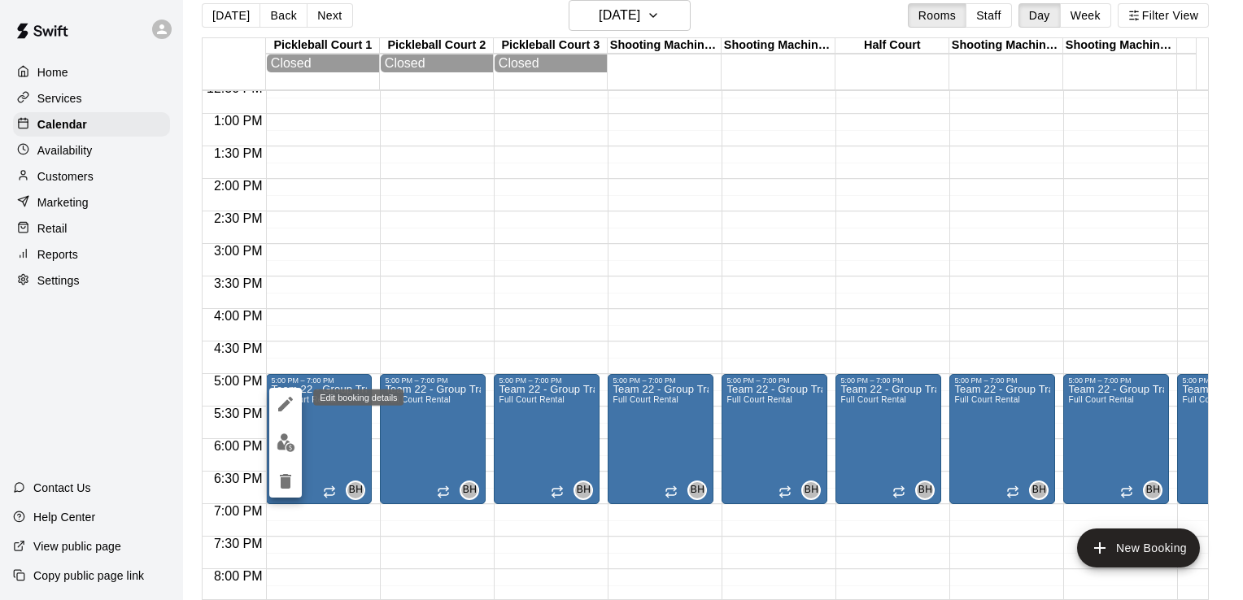
click at [286, 399] on icon "edit" at bounding box center [286, 405] width 20 height 20
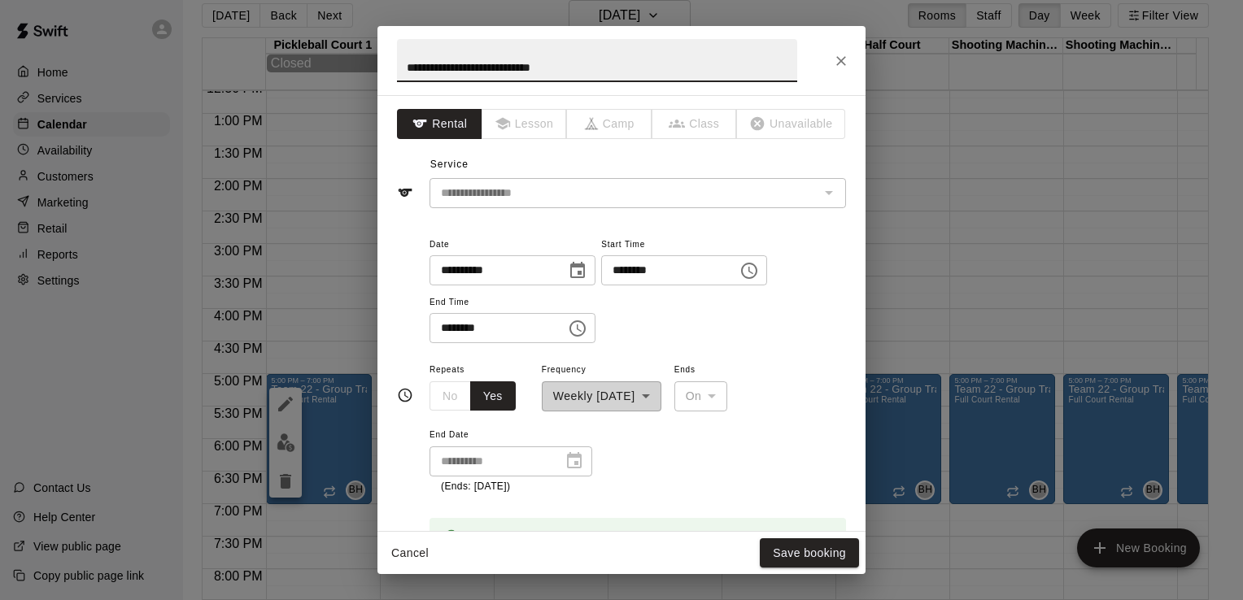
click at [641, 278] on input "********" at bounding box center [663, 270] width 125 height 30
type input "********"
click at [447, 331] on input "********" at bounding box center [492, 328] width 125 height 30
type input "********"
click at [806, 555] on button "Save booking" at bounding box center [809, 554] width 99 height 30
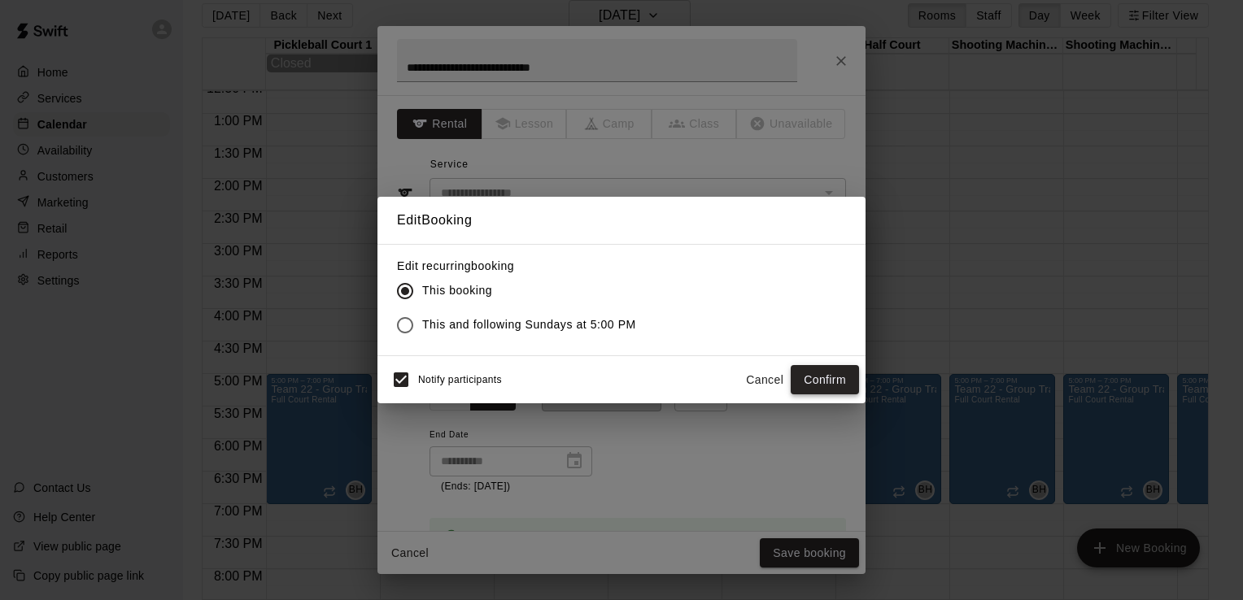
click at [823, 385] on button "Confirm" at bounding box center [825, 380] width 68 height 30
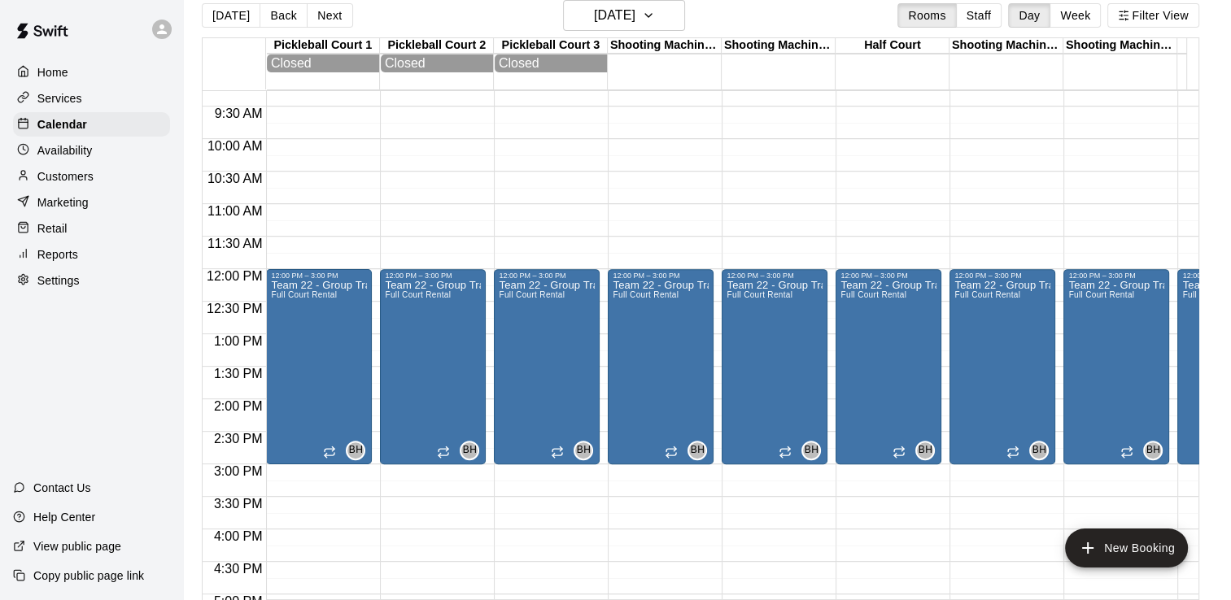
scroll to position [579, 0]
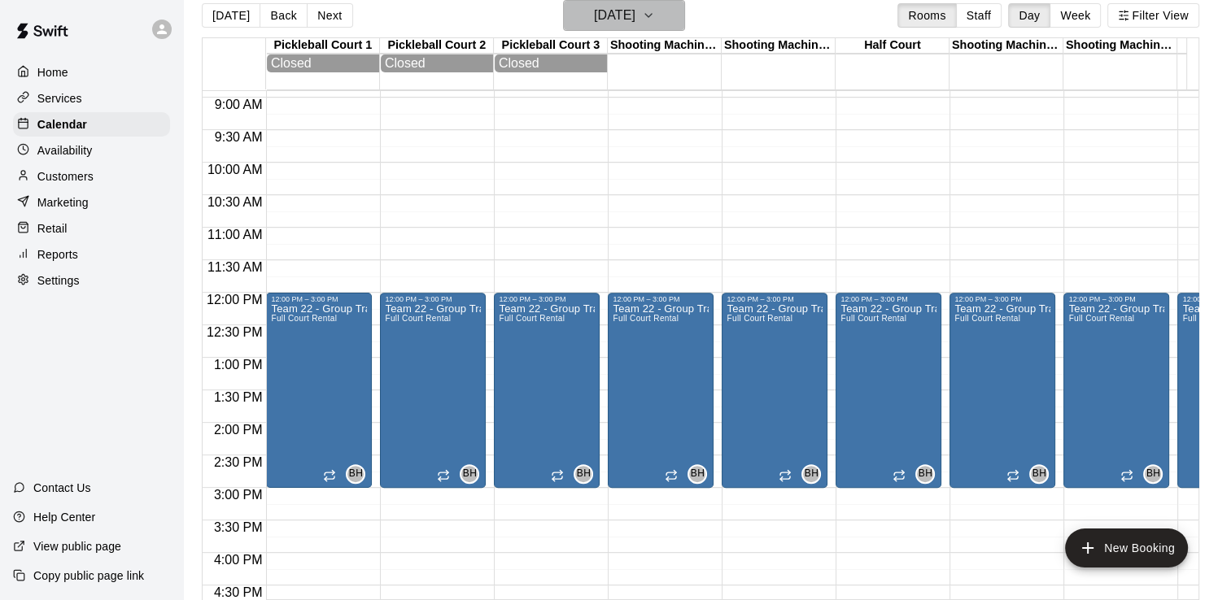
click at [635, 20] on h6 "[DATE]" at bounding box center [614, 15] width 41 height 23
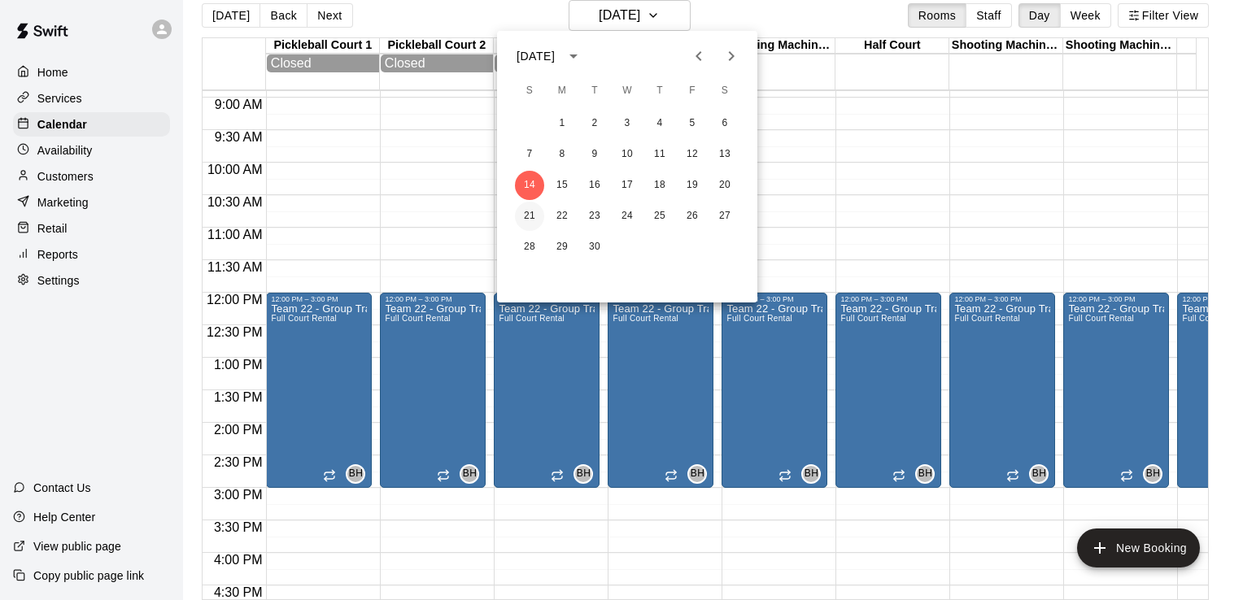
click at [531, 214] on button "21" at bounding box center [529, 216] width 29 height 29
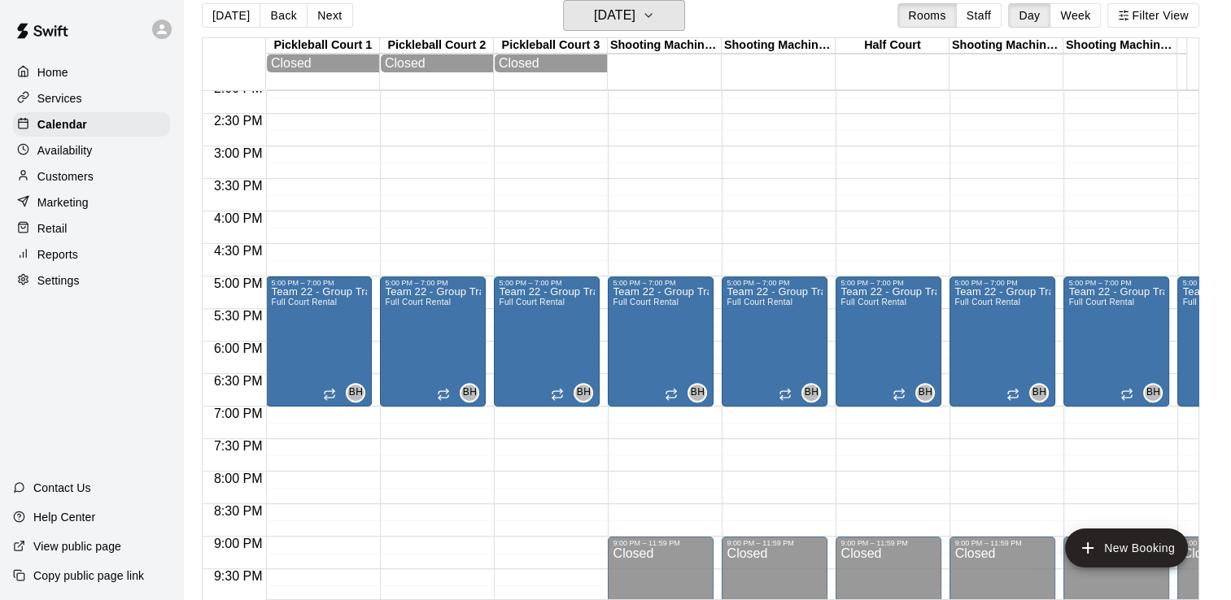
scroll to position [1067, 0]
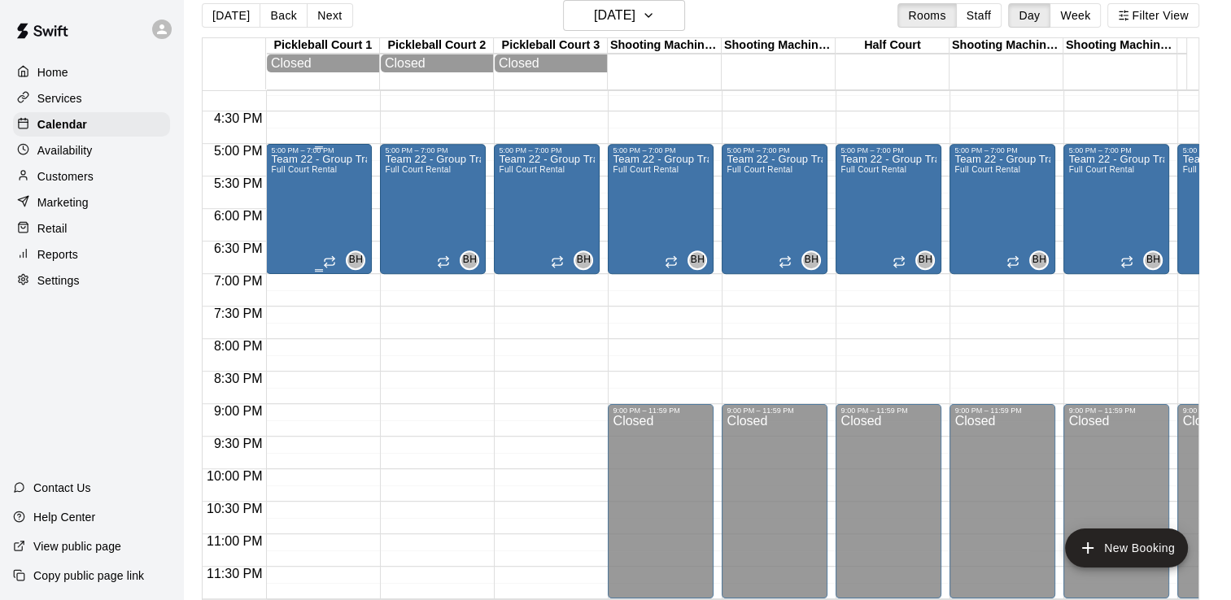
click at [319, 222] on div "Team 22 - Group Training (Sun) Full Court Rental" at bounding box center [319, 455] width 96 height 600
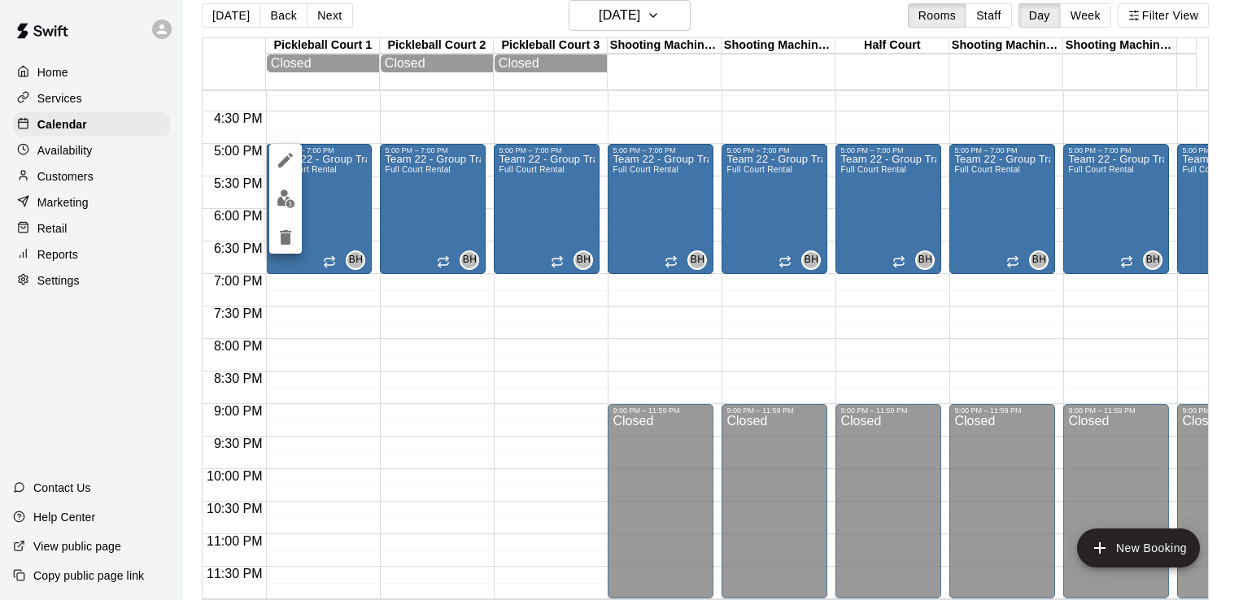
click at [280, 155] on icon "edit" at bounding box center [286, 161] width 20 height 20
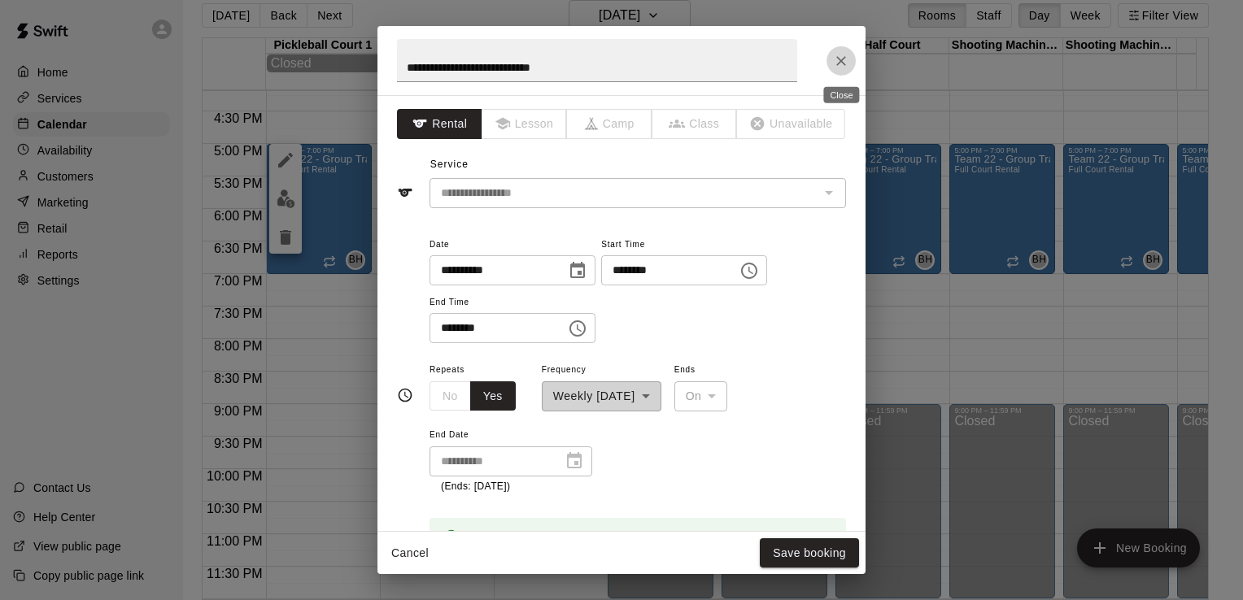
click at [843, 59] on icon "Close" at bounding box center [841, 61] width 10 height 10
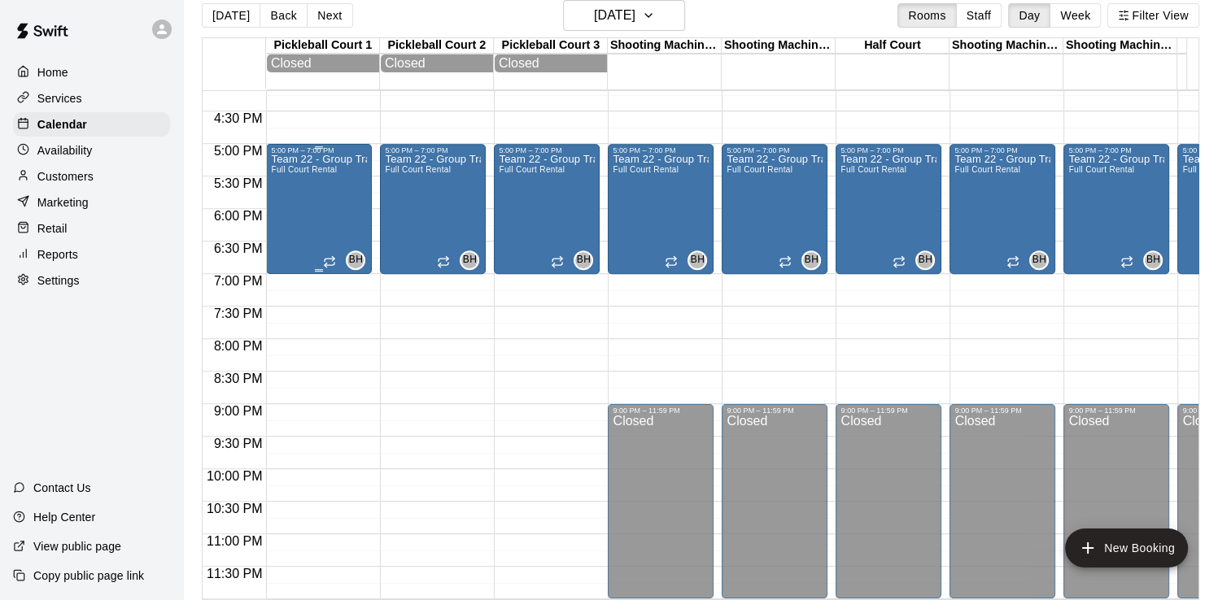
click at [332, 209] on div "Team 22 - Group Training (Sun) Full Court Rental" at bounding box center [319, 455] width 96 height 600
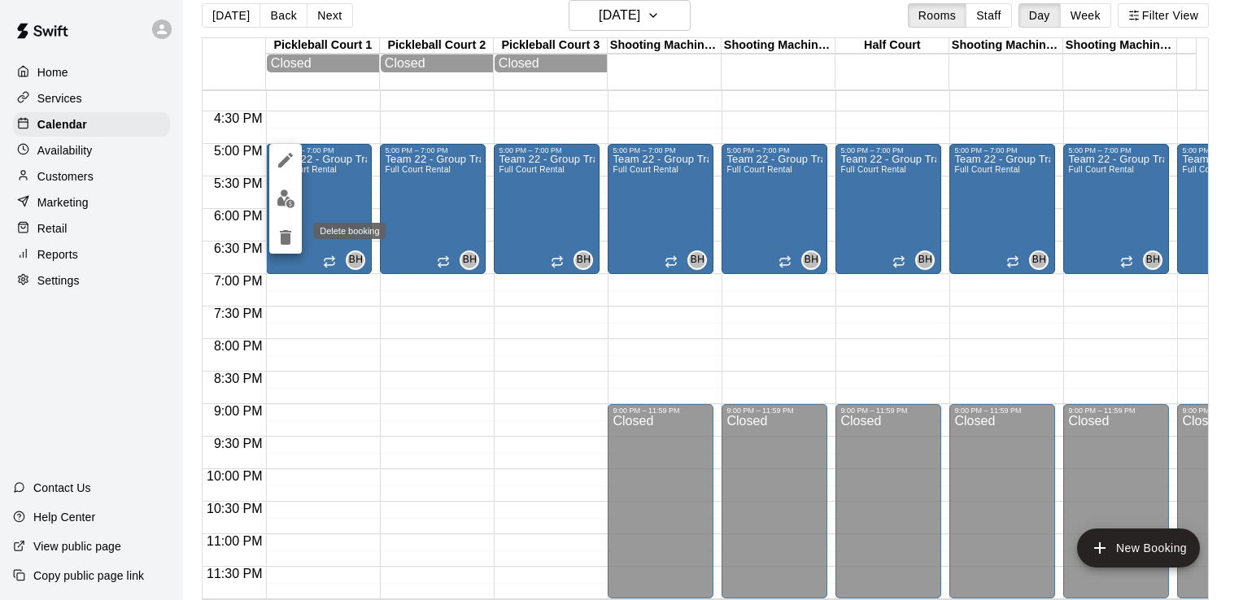
click at [281, 241] on icon "delete" at bounding box center [285, 237] width 11 height 15
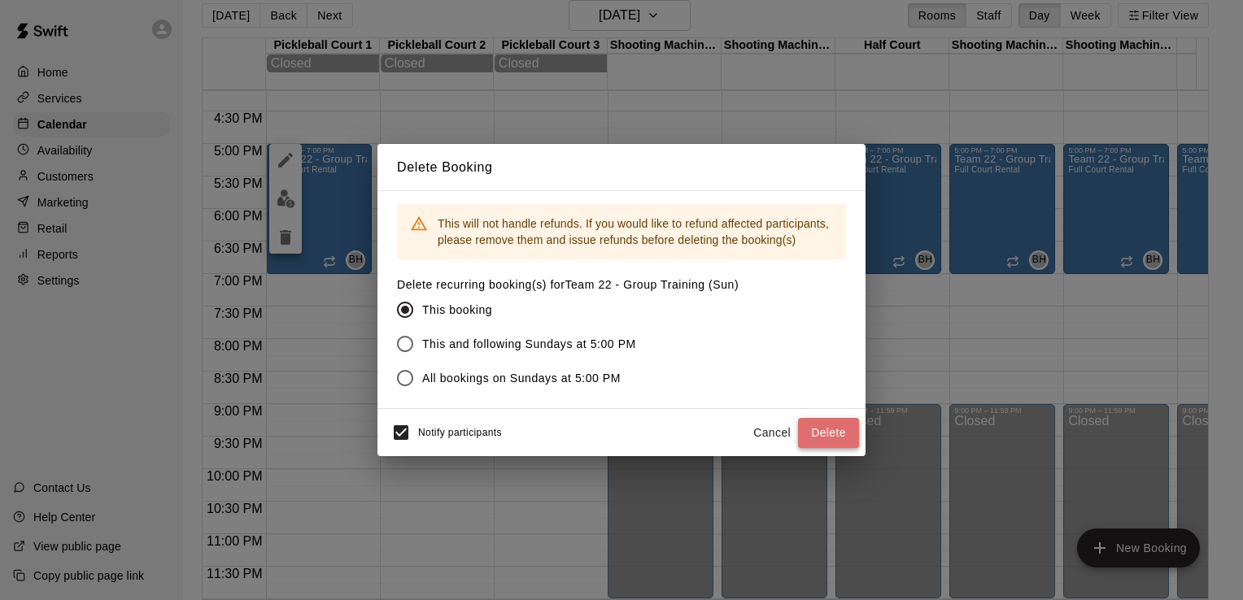
drag, startPoint x: 837, startPoint y: 434, endPoint x: 821, endPoint y: 394, distance: 43.8
click at [837, 431] on button "Delete" at bounding box center [828, 433] width 61 height 30
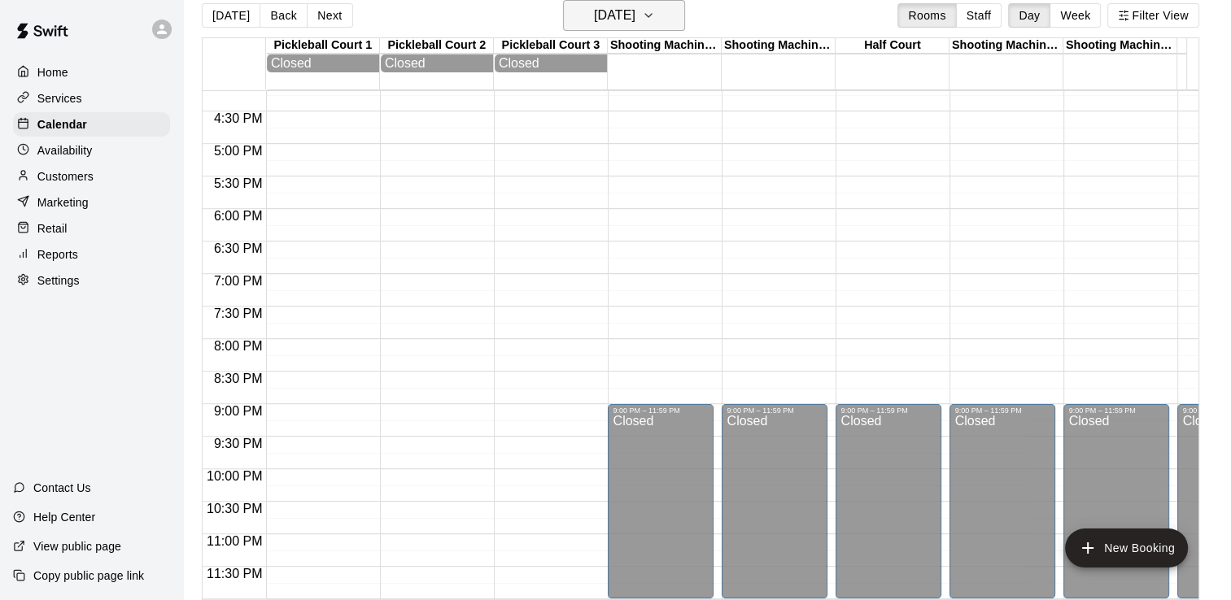
click at [635, 11] on h6 "[DATE]" at bounding box center [614, 15] width 41 height 23
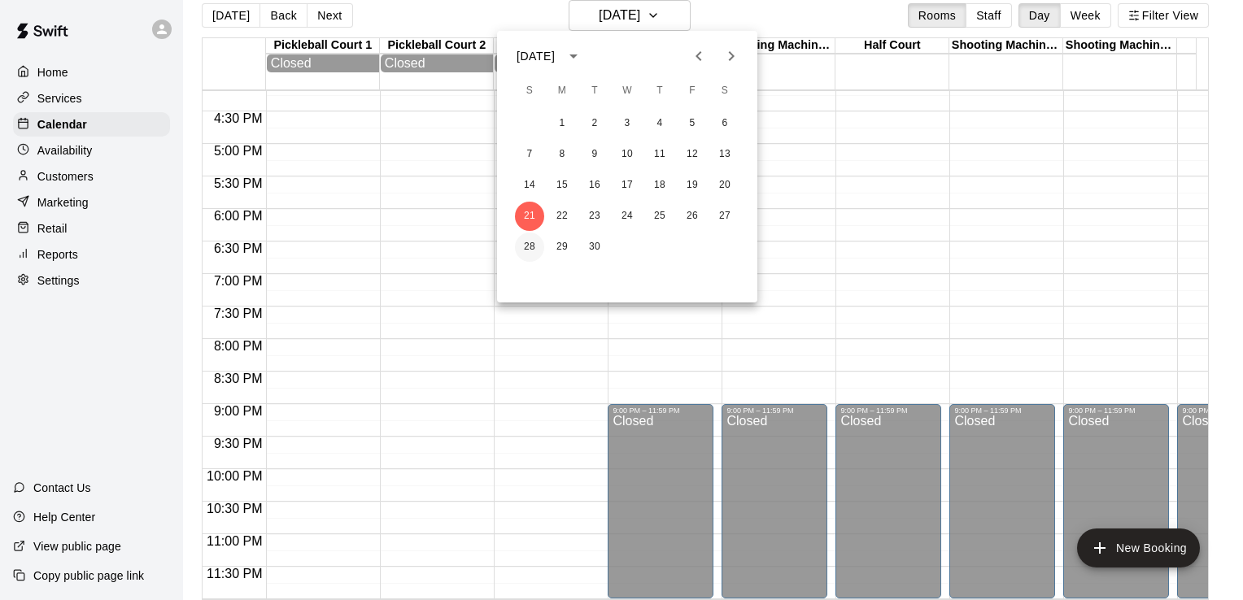
click at [533, 236] on button "28" at bounding box center [529, 247] width 29 height 29
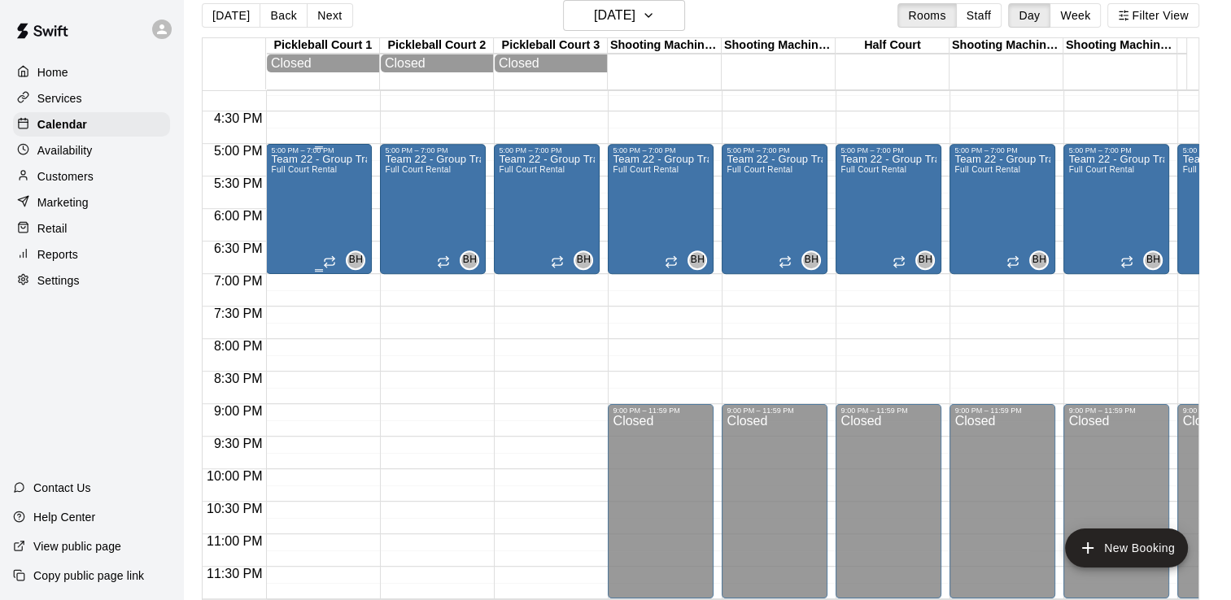
click at [335, 203] on div "Team 22 - Group Training (Sun) Full Court Rental" at bounding box center [319, 455] width 96 height 600
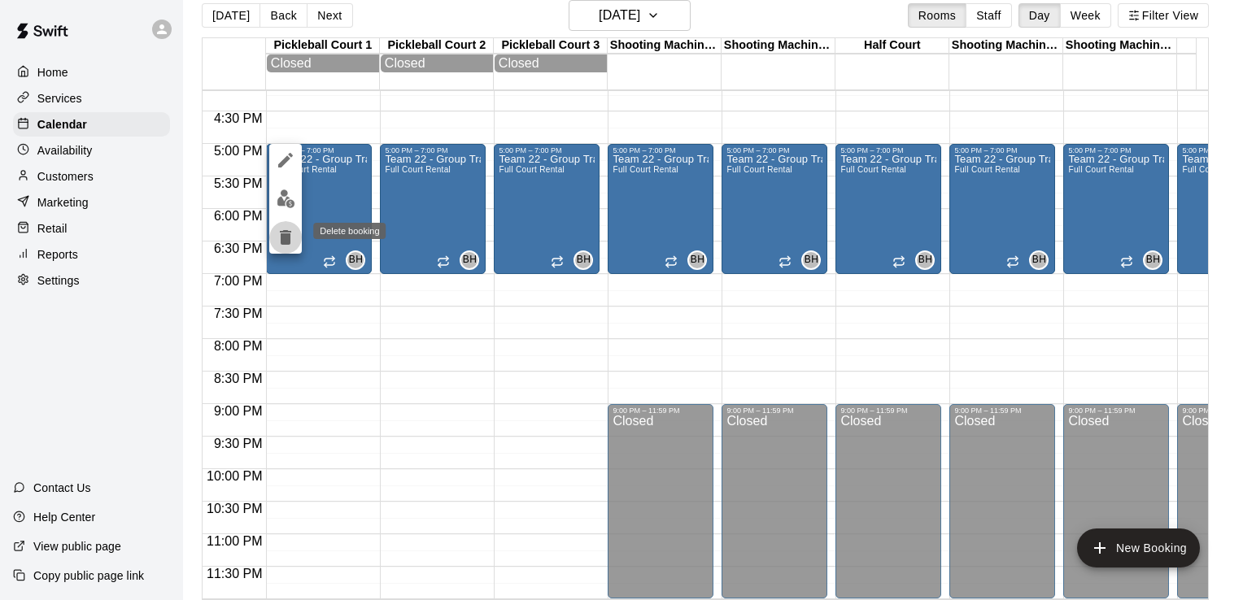
click at [277, 229] on icon "delete" at bounding box center [286, 238] width 20 height 20
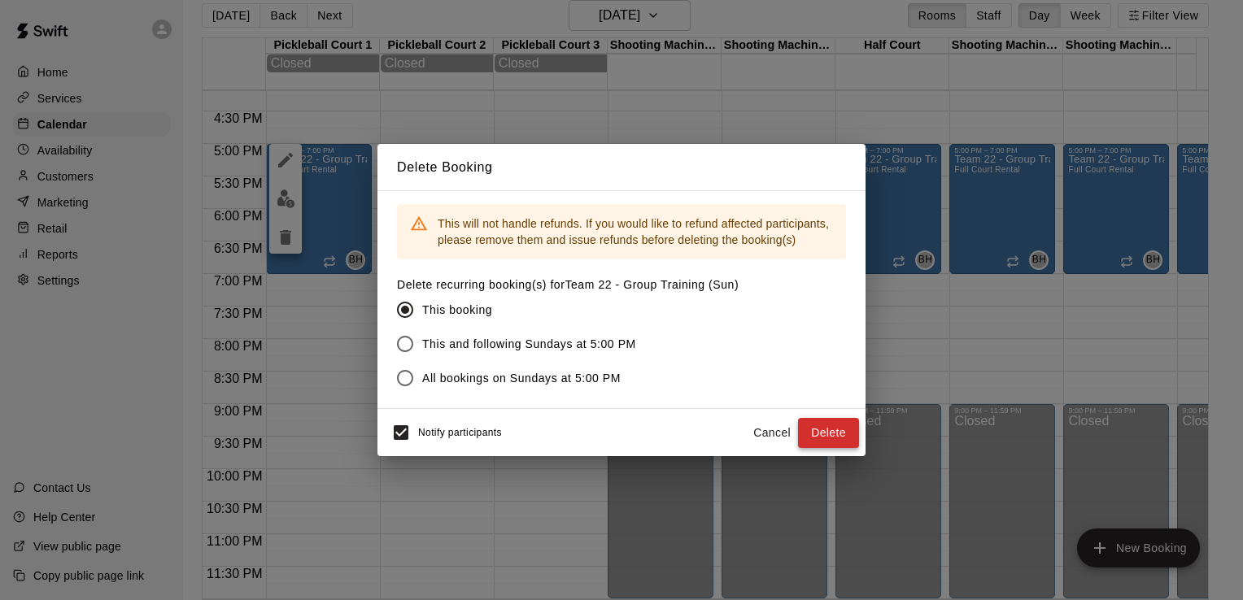
click at [820, 423] on button "Delete" at bounding box center [828, 433] width 61 height 30
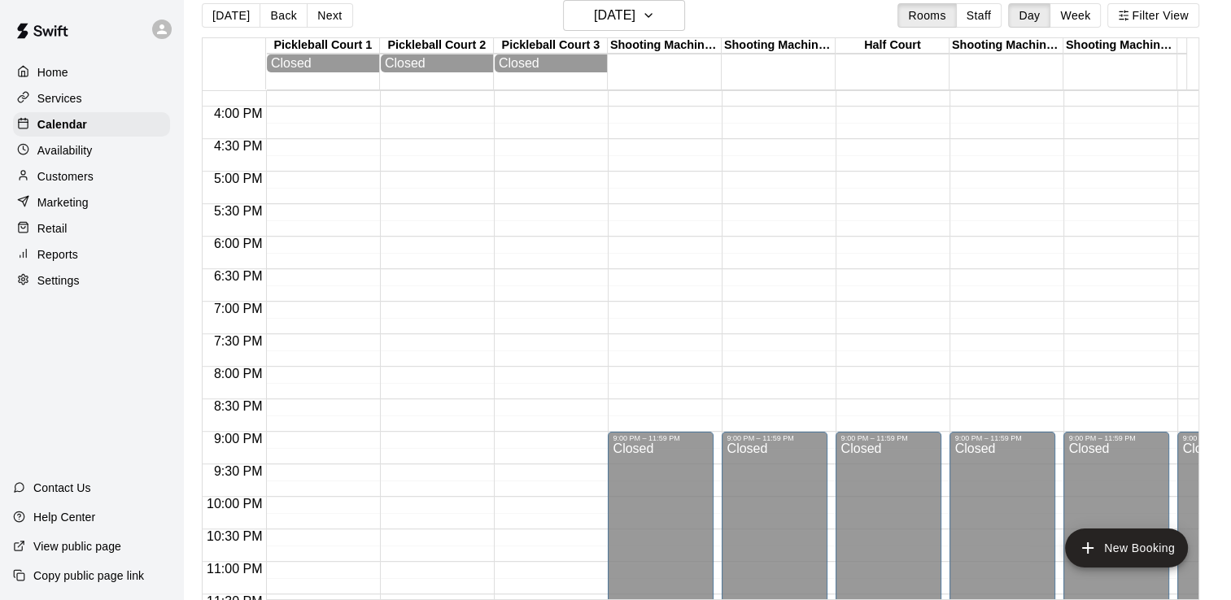
scroll to position [986, 0]
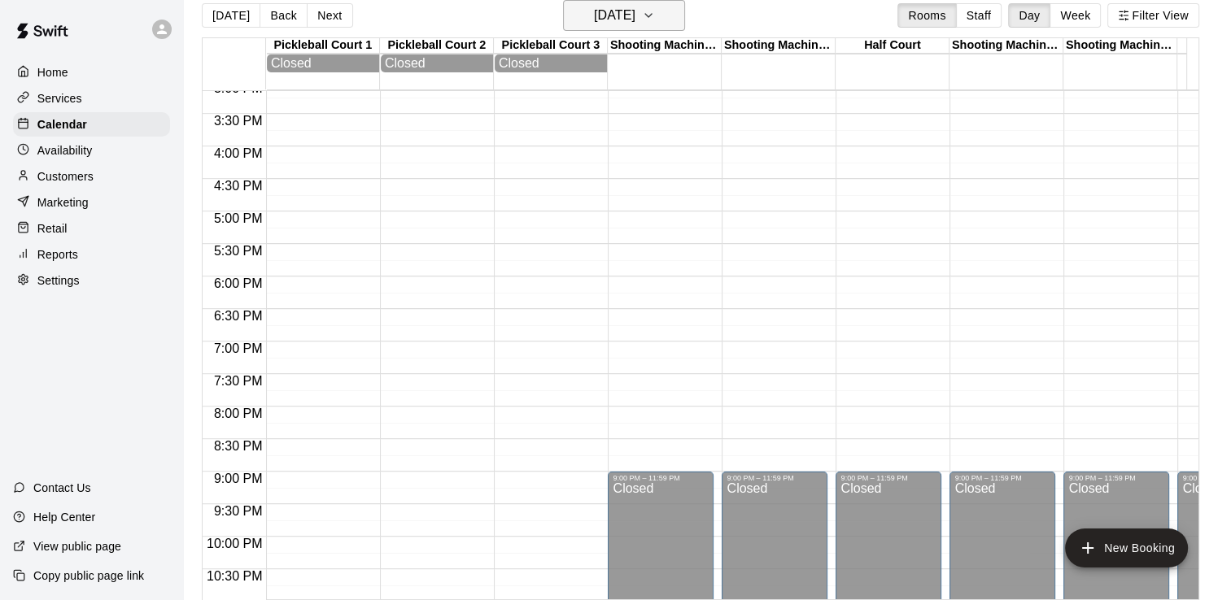
click at [608, 25] on h6 "[DATE]" at bounding box center [614, 15] width 41 height 23
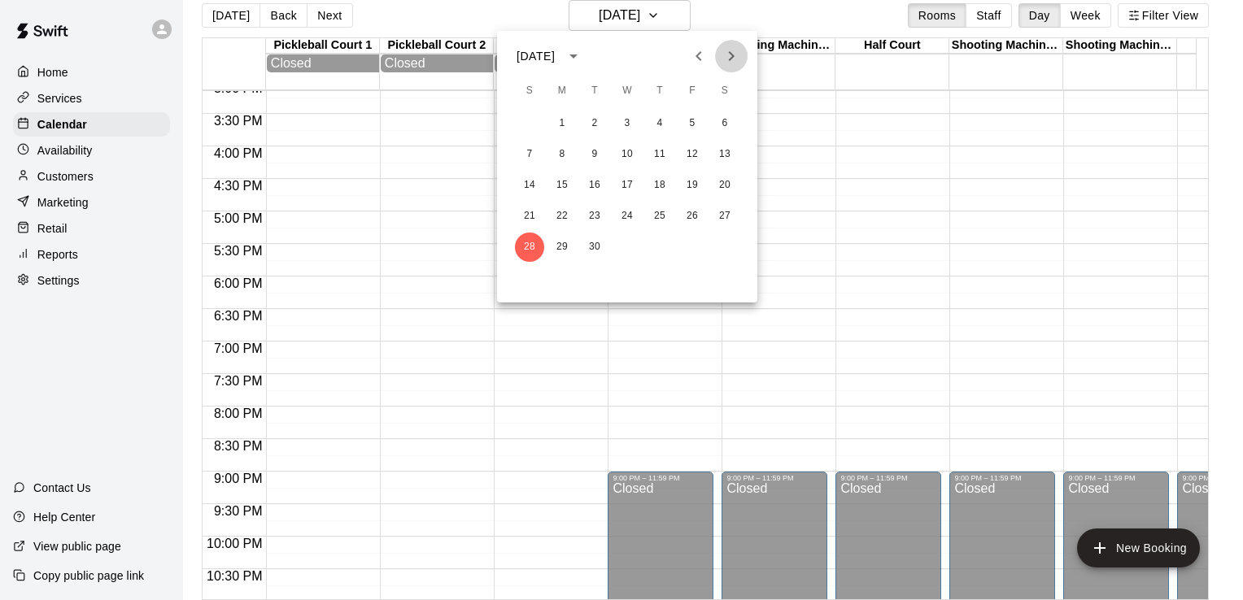
click at [735, 54] on icon "Next month" at bounding box center [732, 56] width 20 height 20
click at [532, 247] on button "26" at bounding box center [529, 247] width 29 height 29
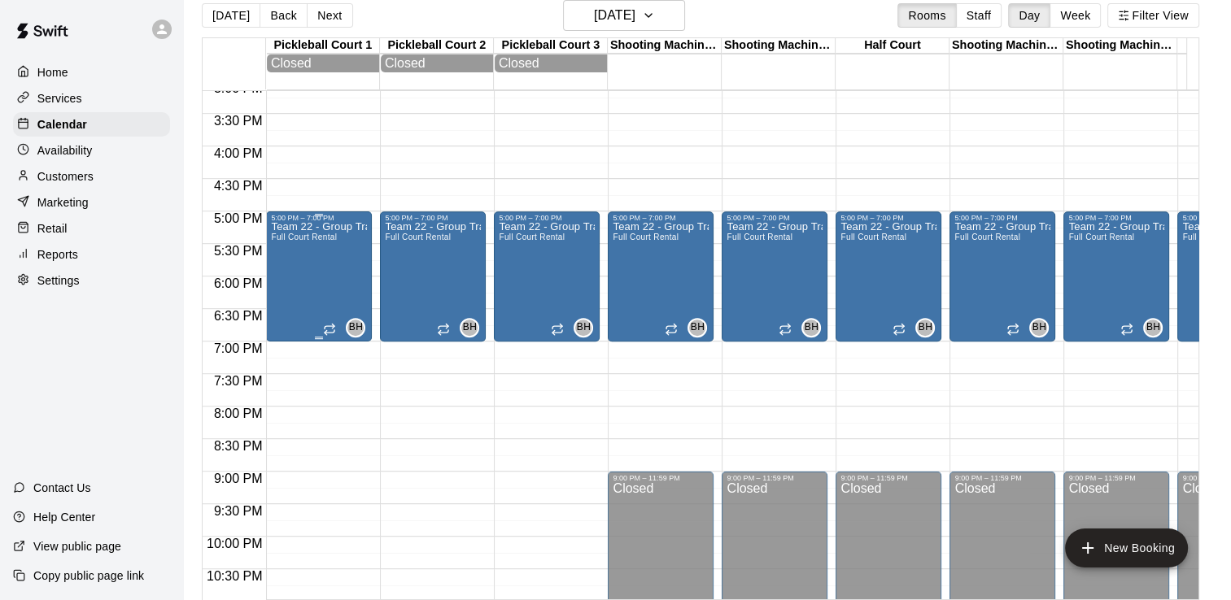
click at [338, 262] on div "Team 22 - Group Training (Sun) Full Court Rental" at bounding box center [319, 522] width 96 height 600
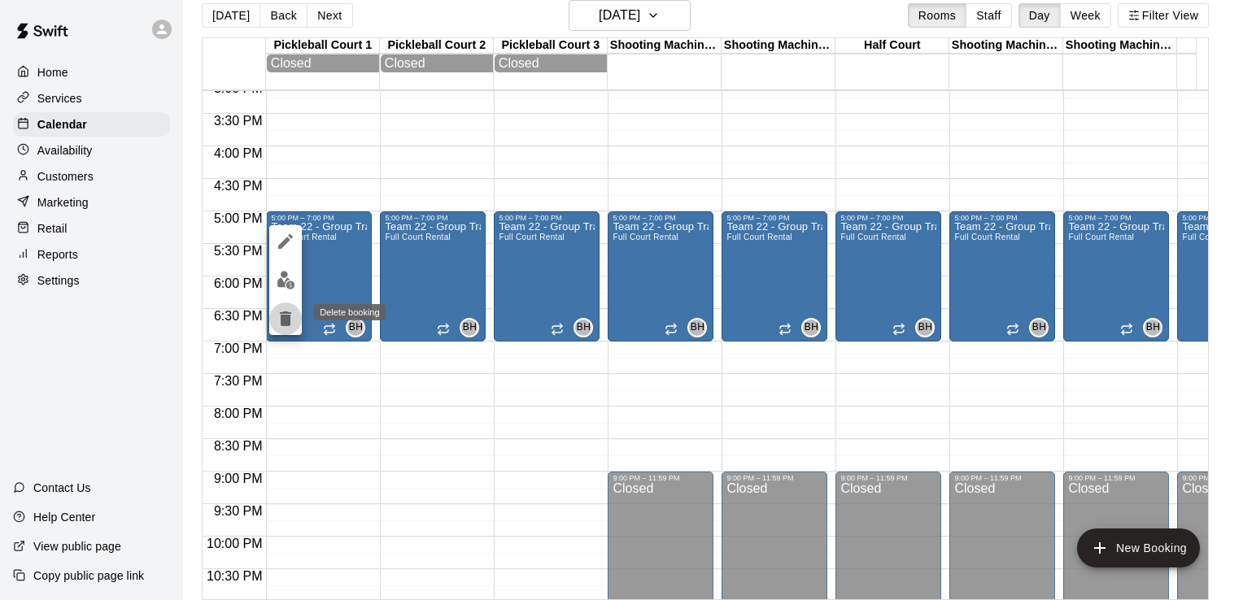
click at [291, 317] on icon "delete" at bounding box center [286, 319] width 20 height 20
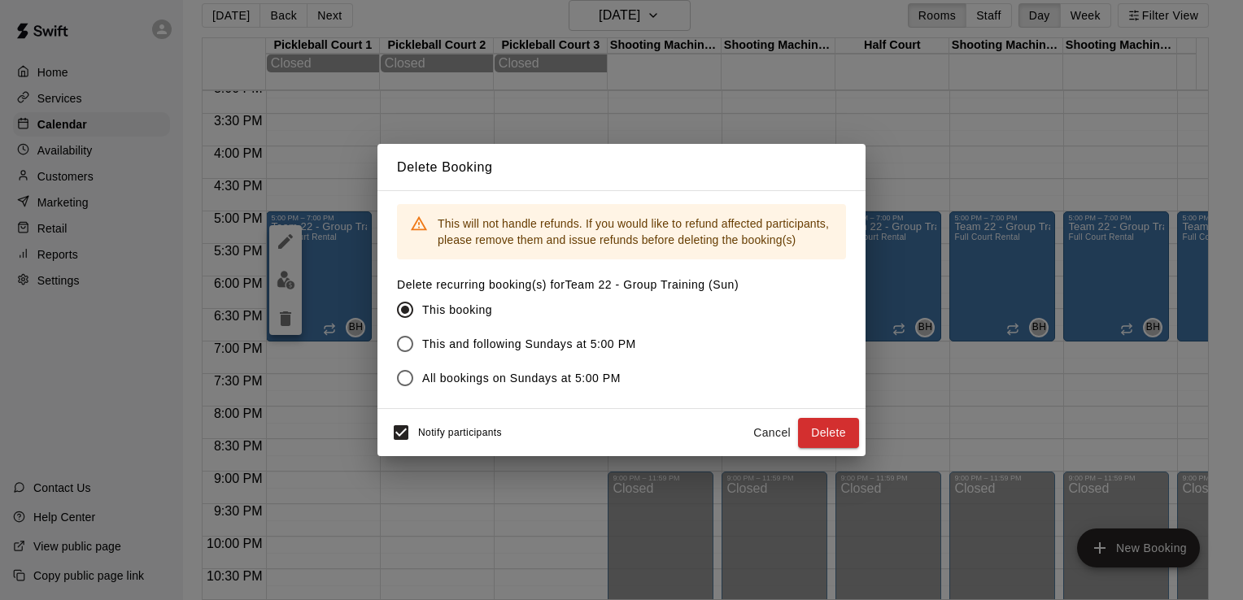
click at [823, 424] on button "Delete" at bounding box center [828, 433] width 61 height 30
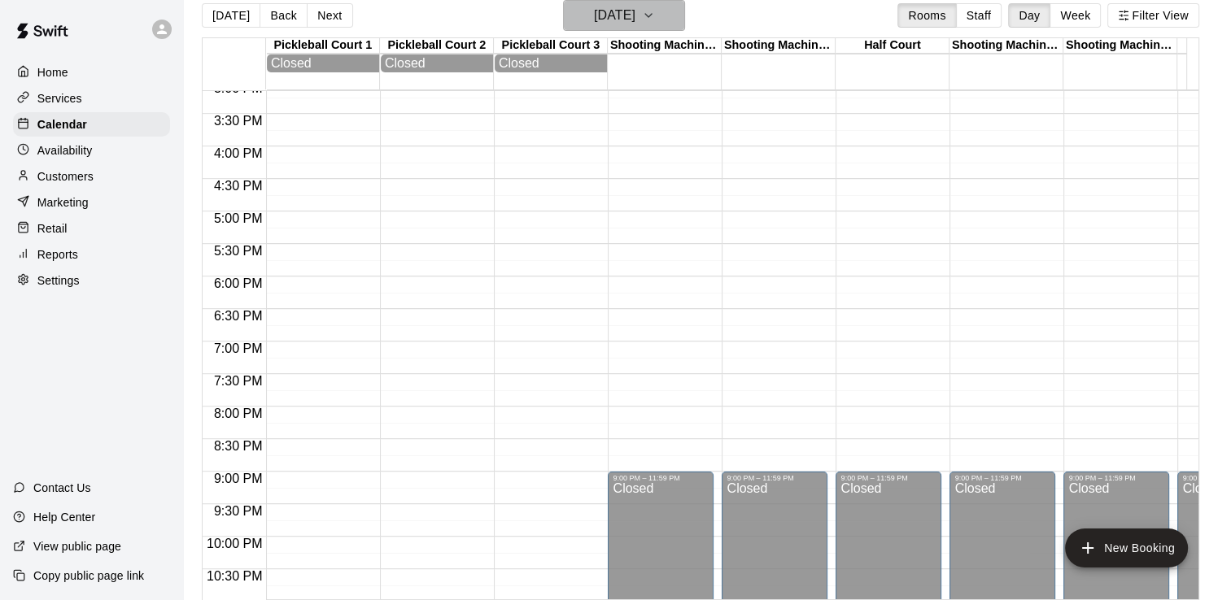
click at [617, 11] on h6 "[DATE]" at bounding box center [614, 15] width 41 height 23
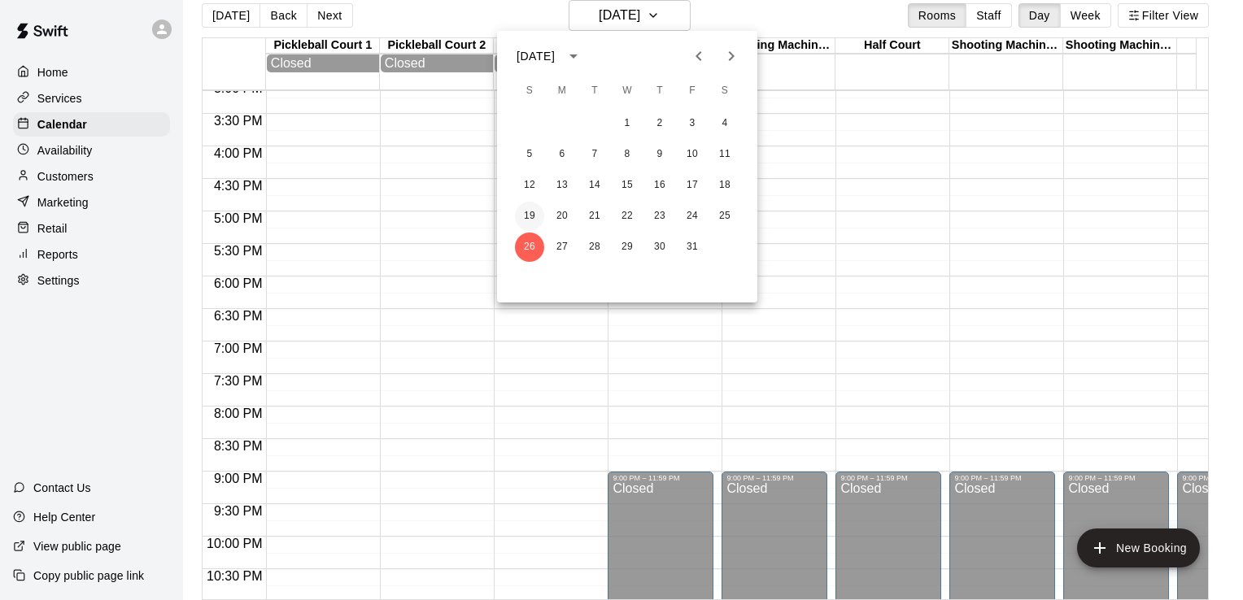
click at [528, 204] on button "19" at bounding box center [529, 216] width 29 height 29
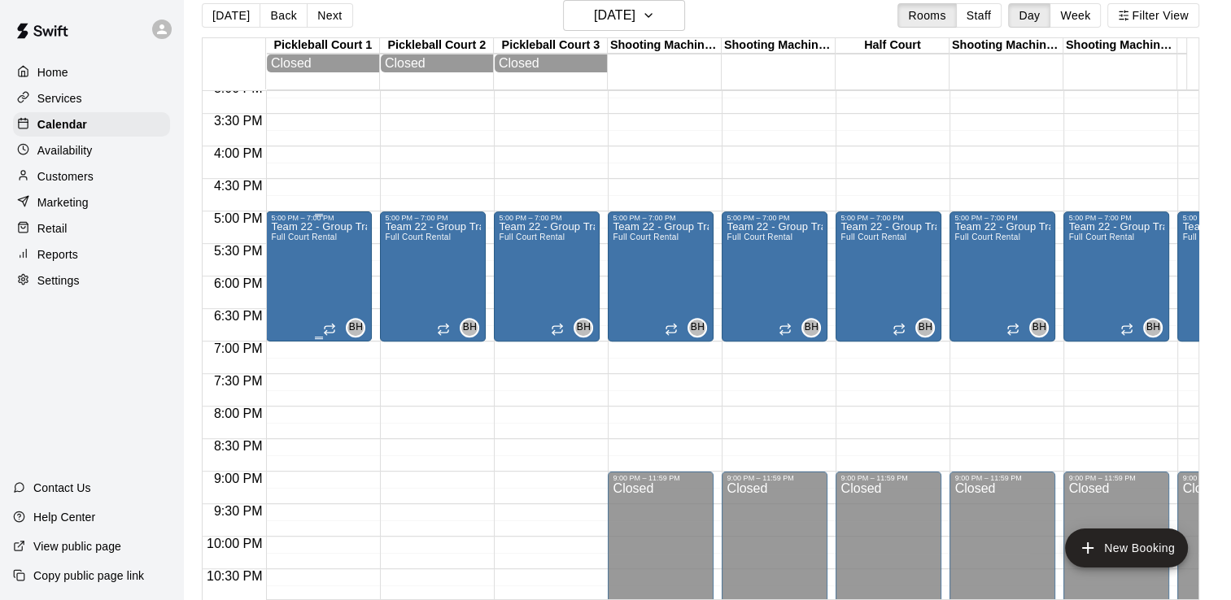
click at [331, 242] on span "Full Court Rental" at bounding box center [304, 237] width 66 height 9
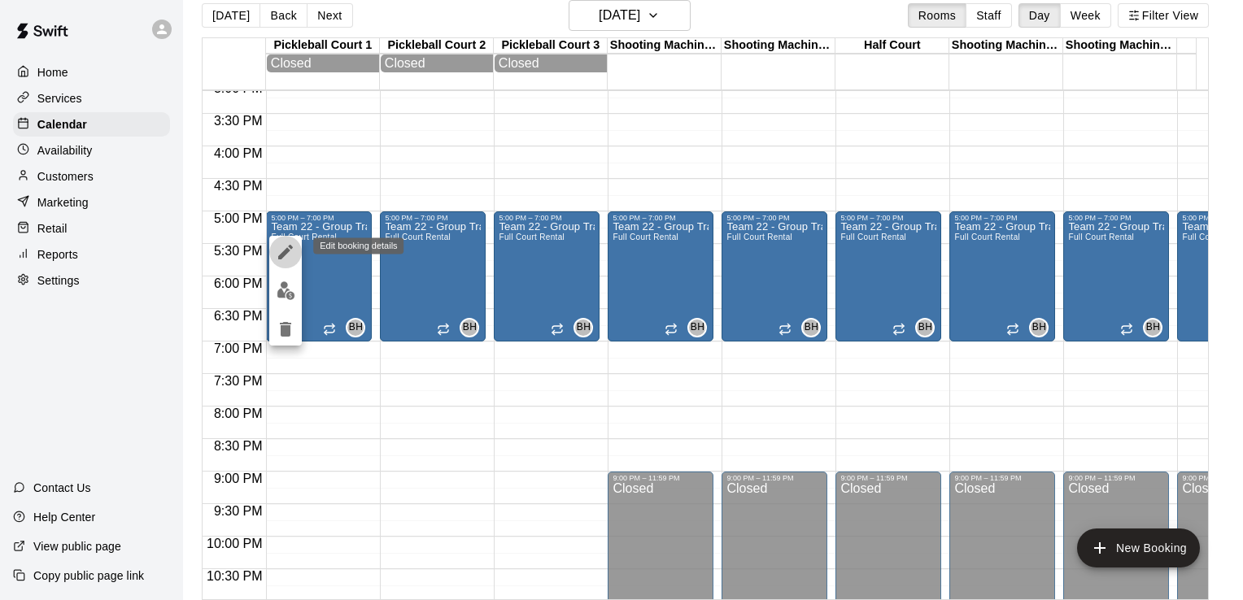
click at [282, 249] on icon "edit" at bounding box center [286, 252] width 20 height 20
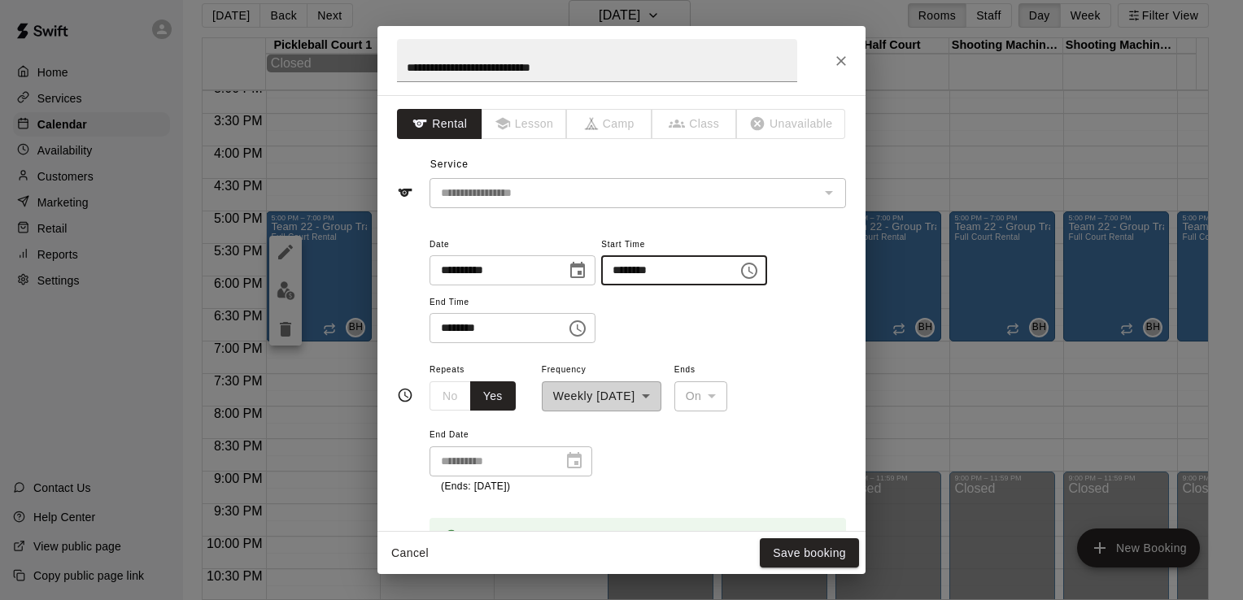
click at [635, 266] on input "********" at bounding box center [663, 270] width 125 height 30
type input "********"
click at [443, 330] on input "********" at bounding box center [492, 328] width 125 height 30
type input "********"
click at [788, 556] on button "Save booking" at bounding box center [809, 554] width 99 height 30
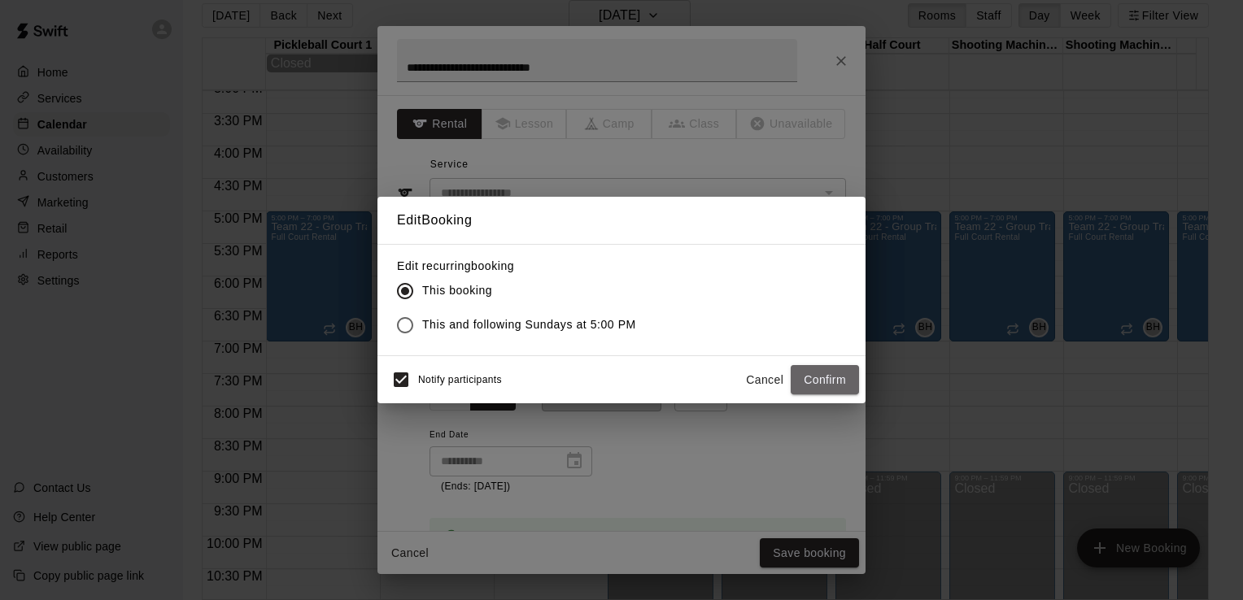
click at [817, 382] on button "Confirm" at bounding box center [825, 380] width 68 height 30
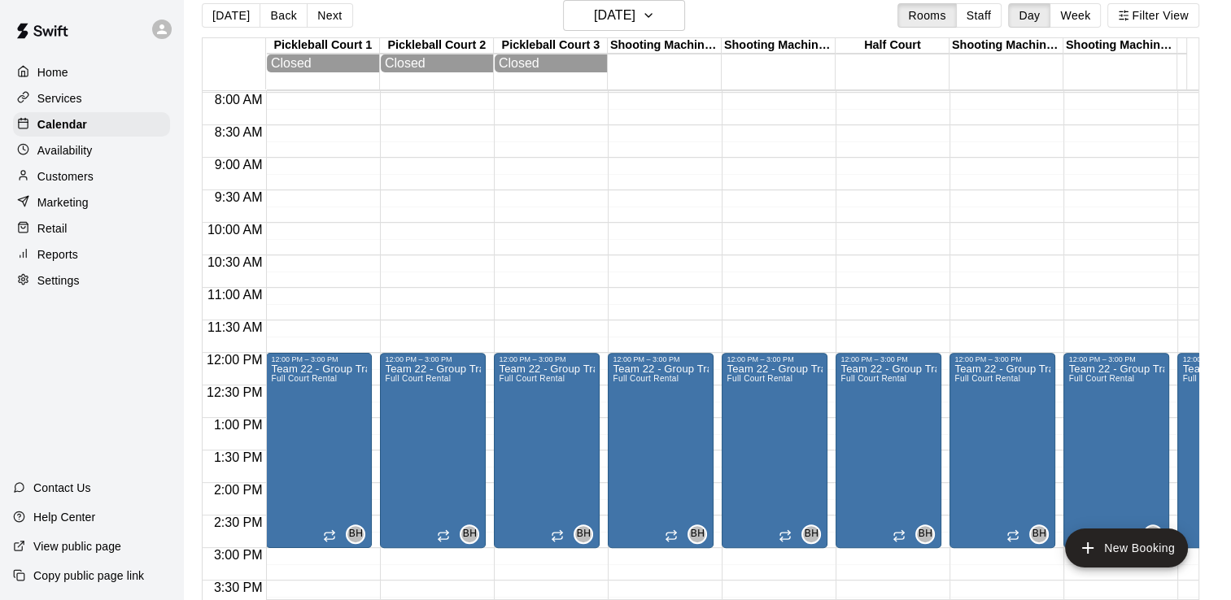
scroll to position [498, 0]
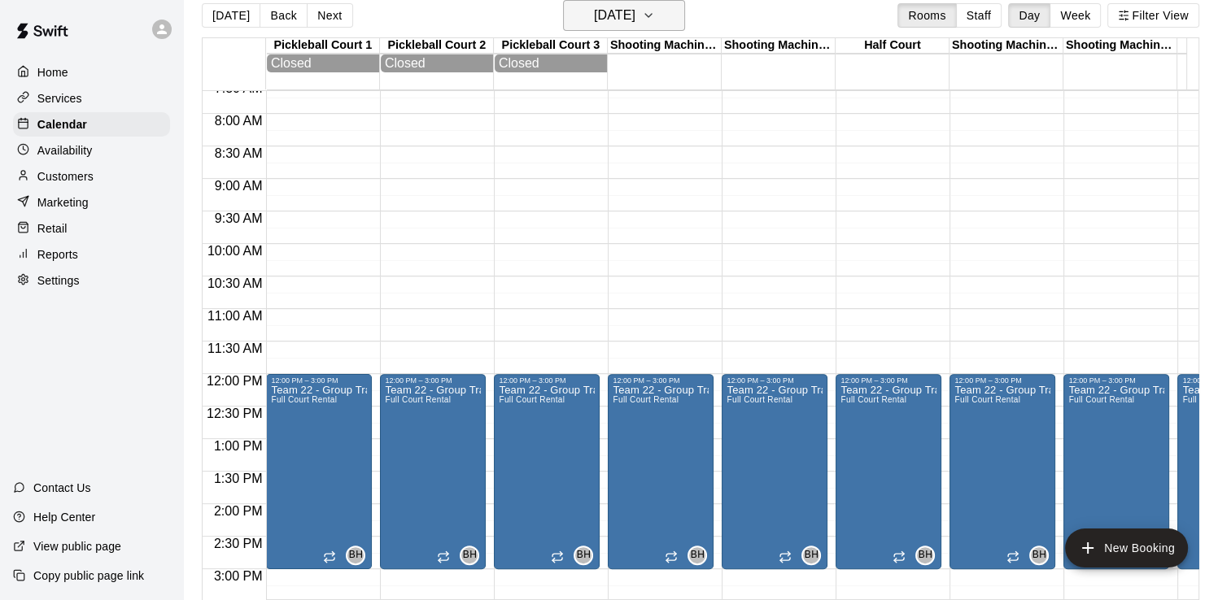
click at [596, 16] on h6 "[DATE]" at bounding box center [614, 15] width 41 height 23
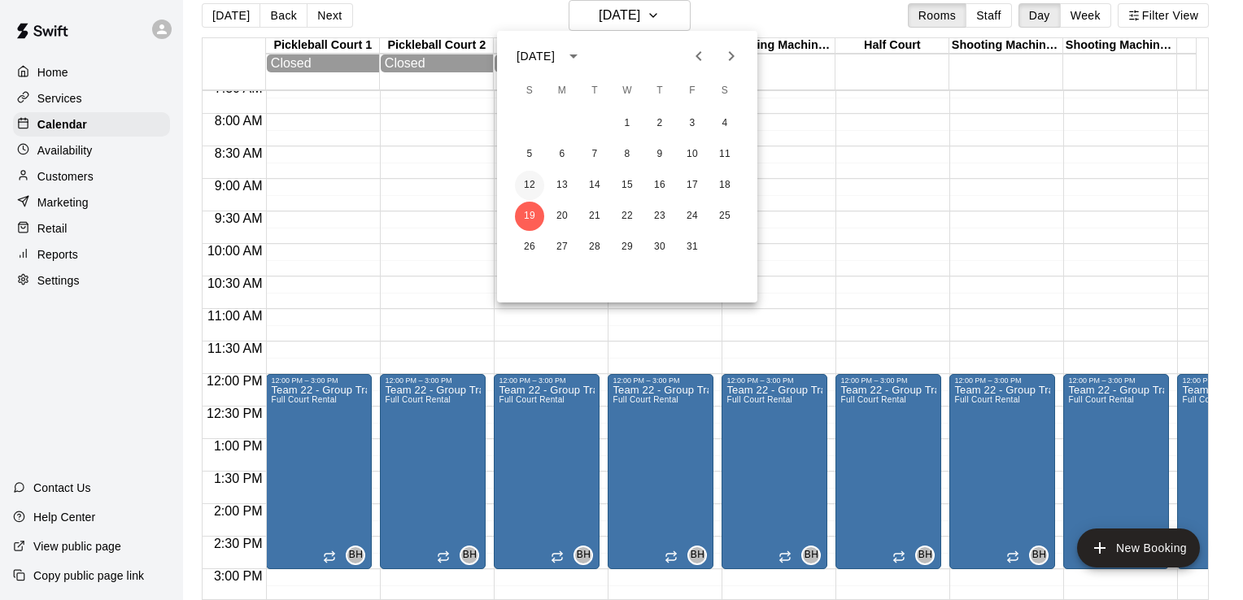
click at [519, 183] on button "12" at bounding box center [529, 185] width 29 height 29
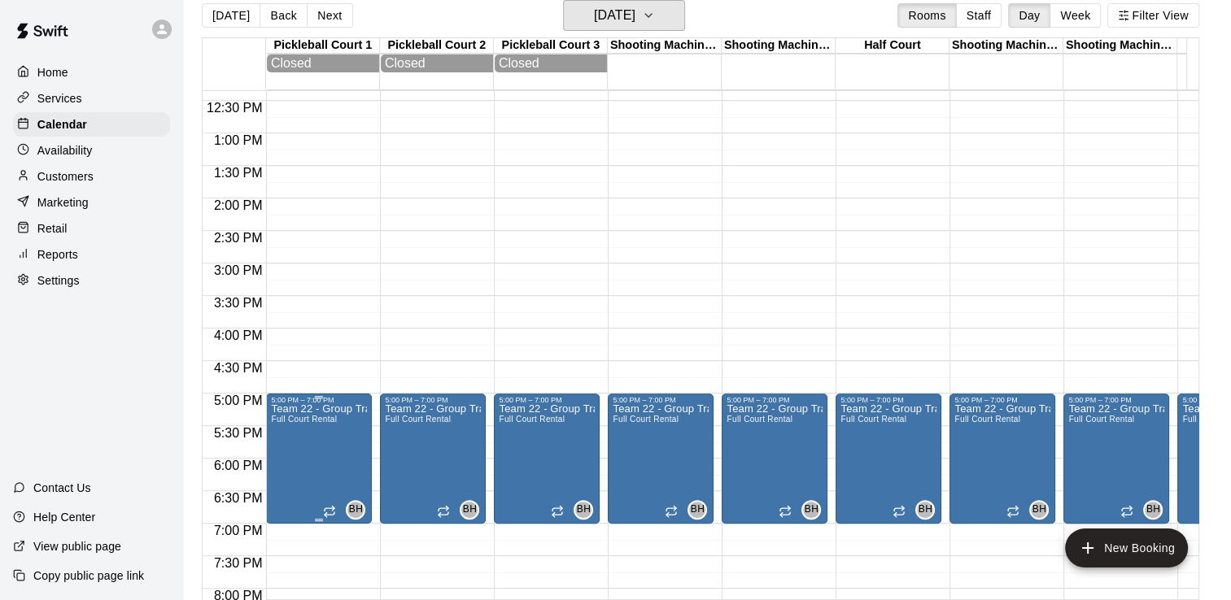
scroll to position [905, 0]
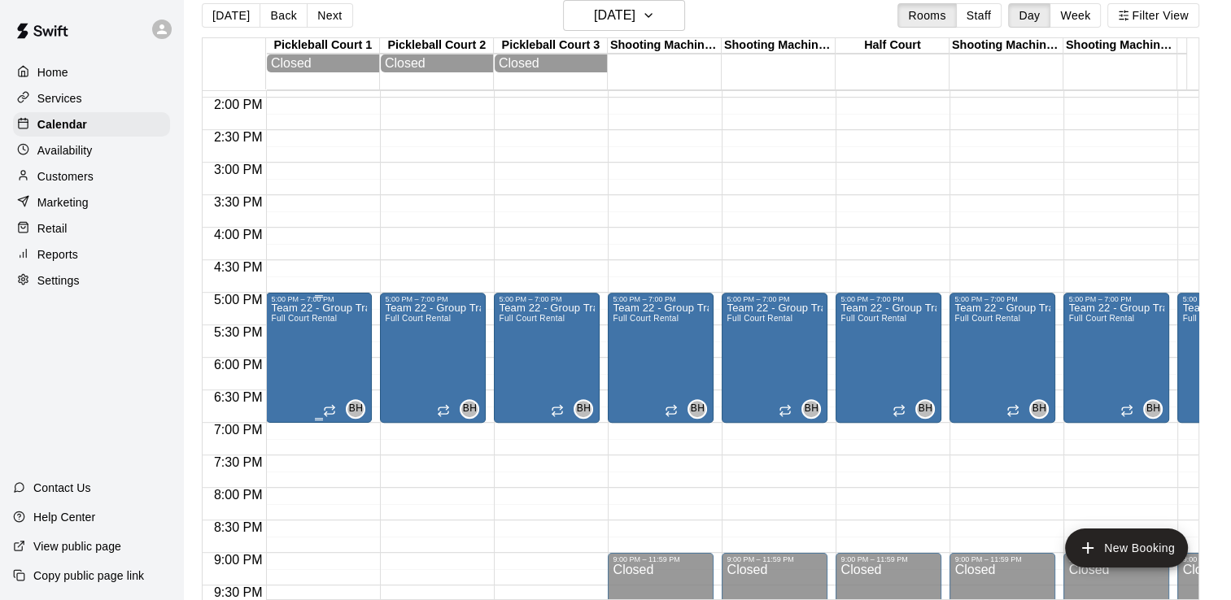
click at [319, 374] on div "Team 22 - Group Training (Sun) Full Court Rental" at bounding box center [319, 603] width 96 height 600
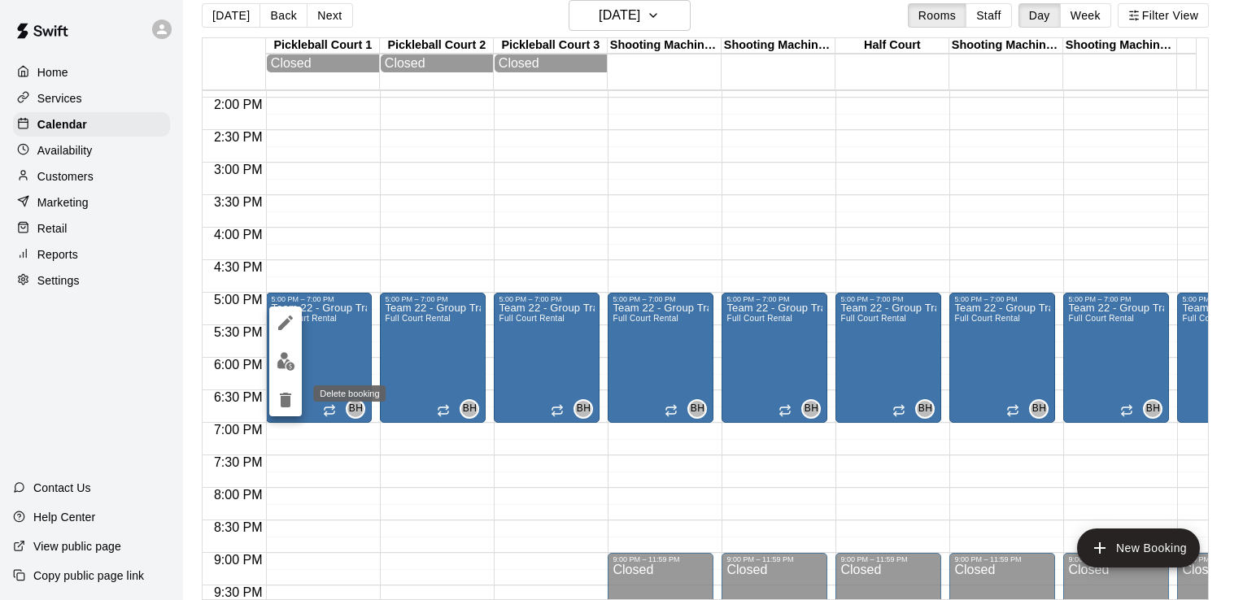
click at [286, 402] on icon "delete" at bounding box center [285, 400] width 11 height 15
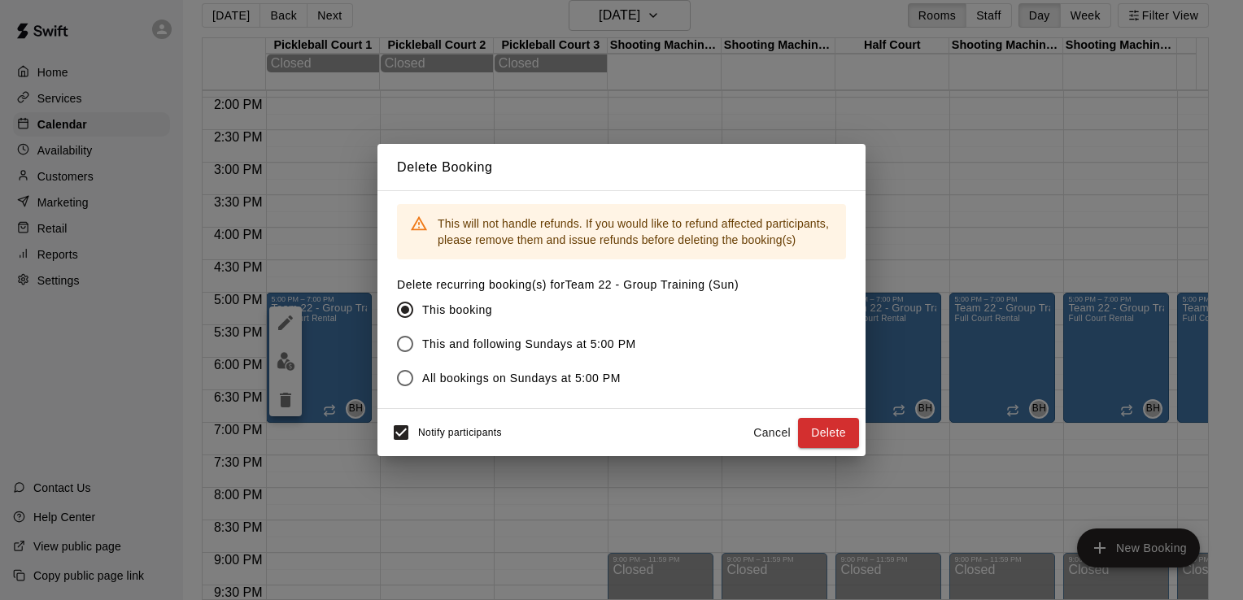
click at [763, 423] on button "Cancel" at bounding box center [772, 433] width 52 height 30
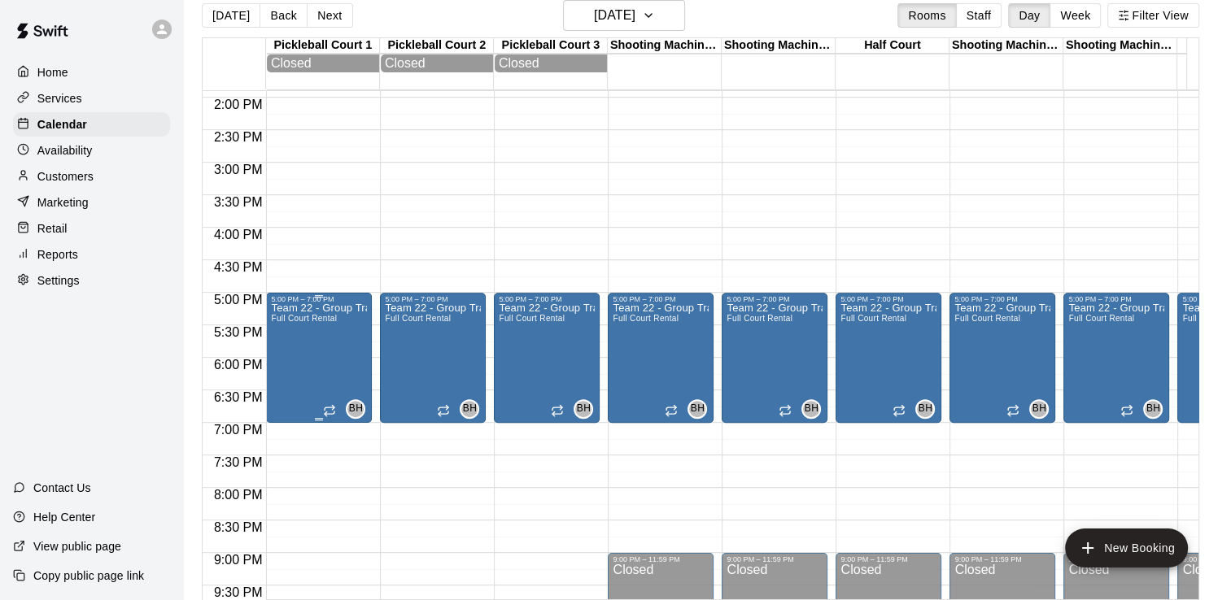
click at [343, 308] on p "Team 22 - Group Training (Sun)" at bounding box center [319, 308] width 96 height 0
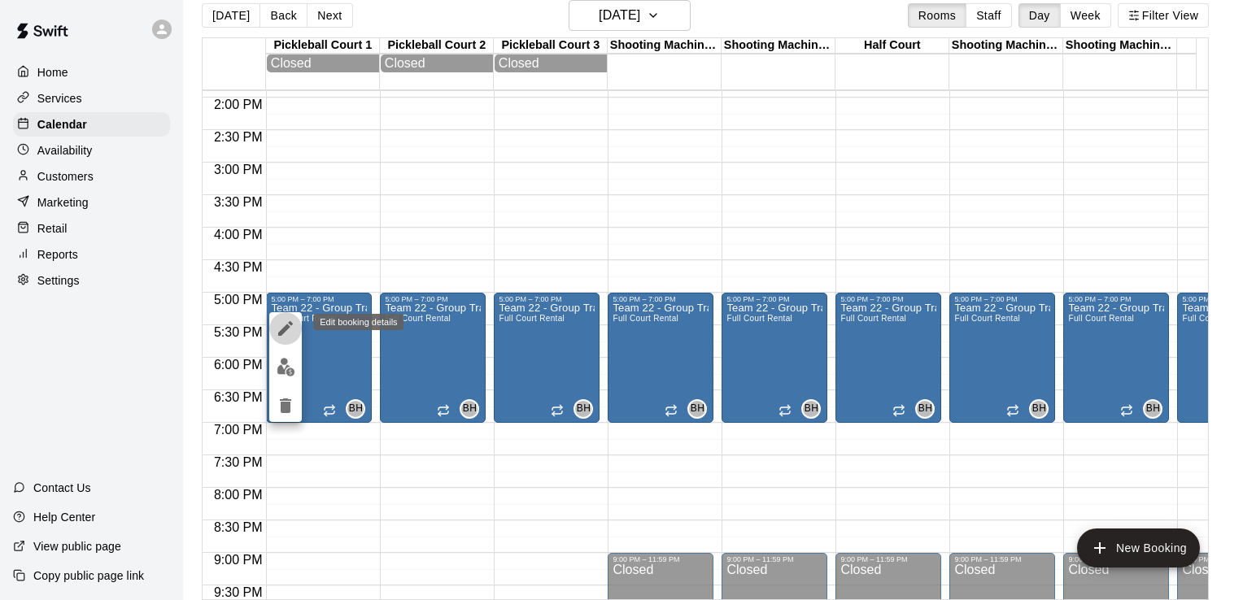
click at [290, 323] on icon "edit" at bounding box center [285, 328] width 15 height 15
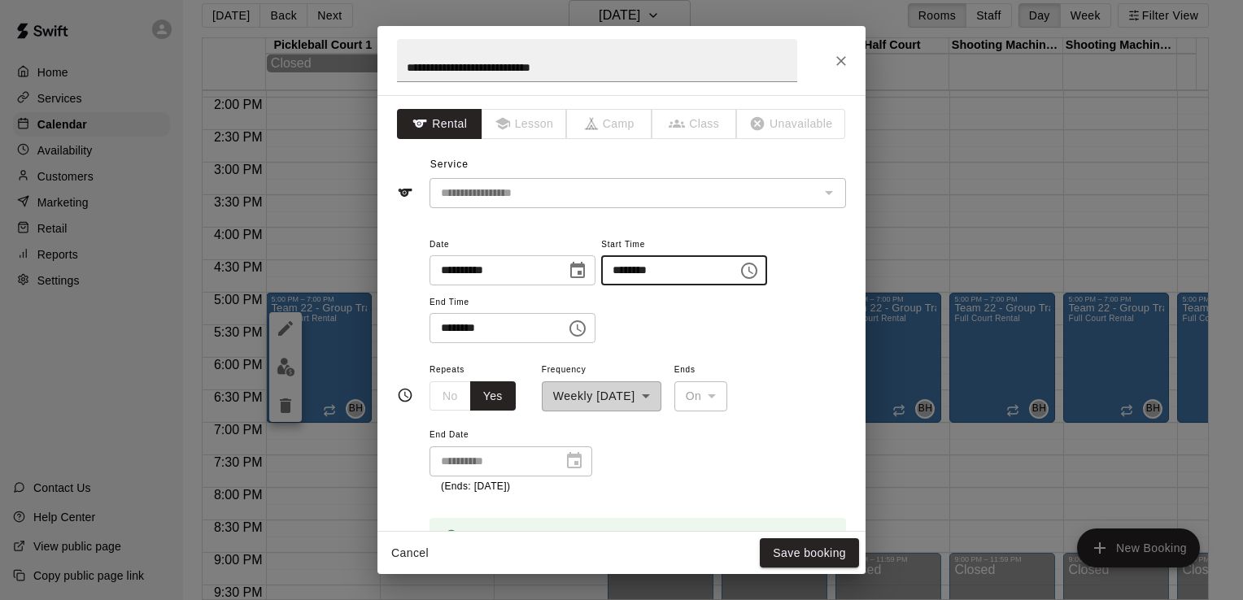
click at [640, 268] on input "********" at bounding box center [663, 270] width 125 height 30
type input "********"
click at [445, 330] on input "********" at bounding box center [492, 328] width 125 height 30
type input "********"
click at [793, 542] on button "Save booking" at bounding box center [809, 554] width 99 height 30
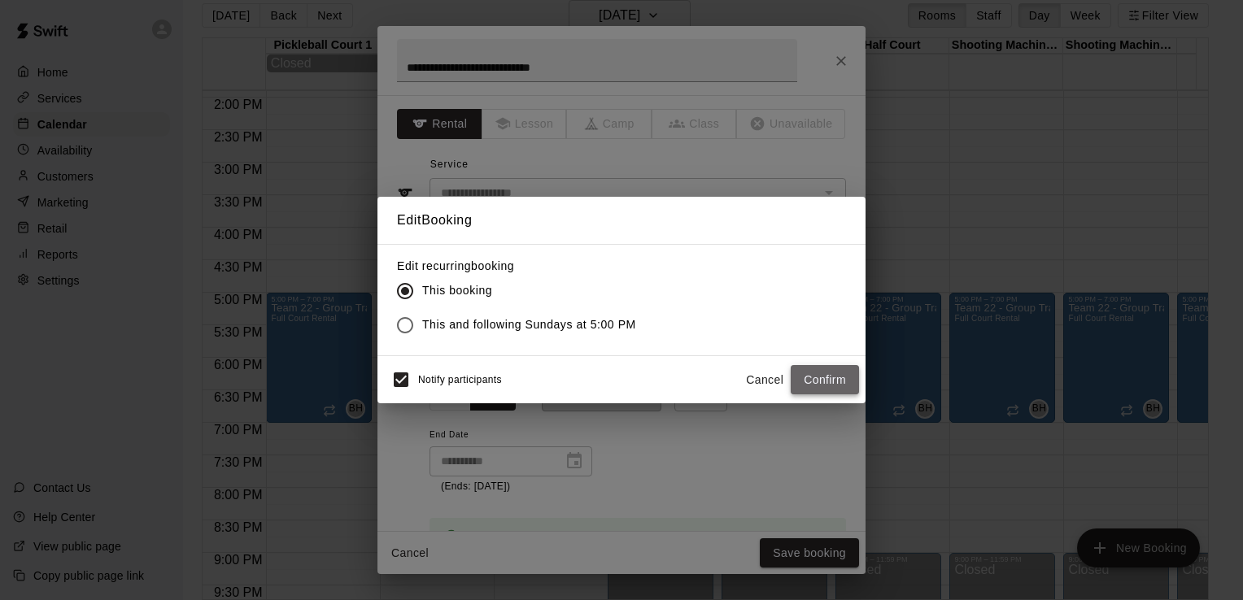
click at [833, 382] on button "Confirm" at bounding box center [825, 380] width 68 height 30
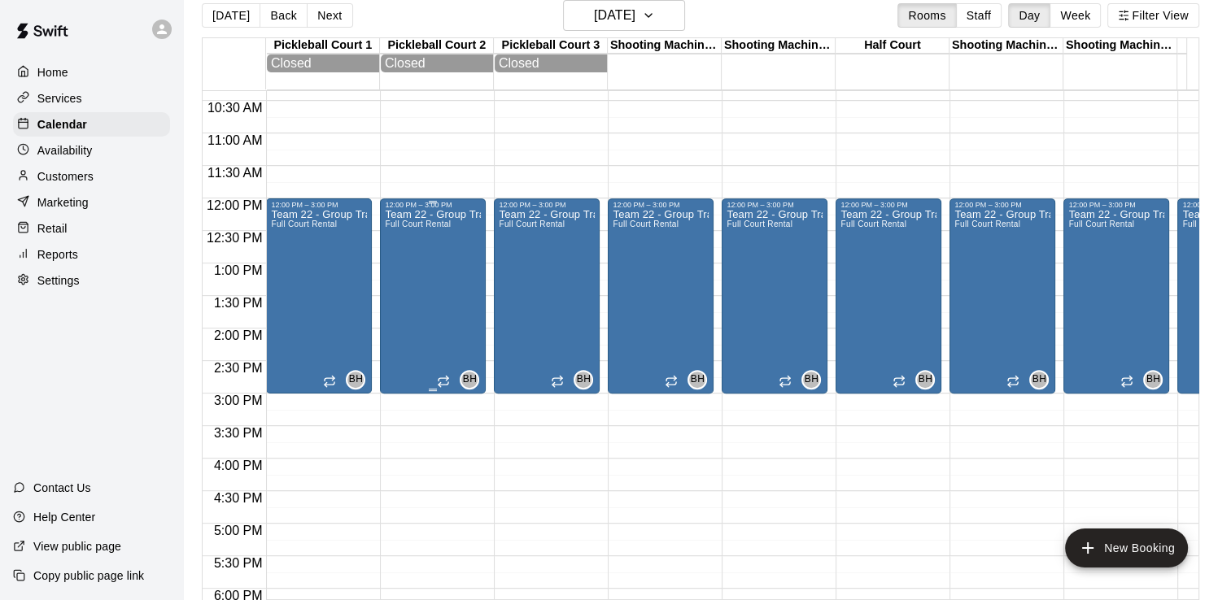
scroll to position [661, 0]
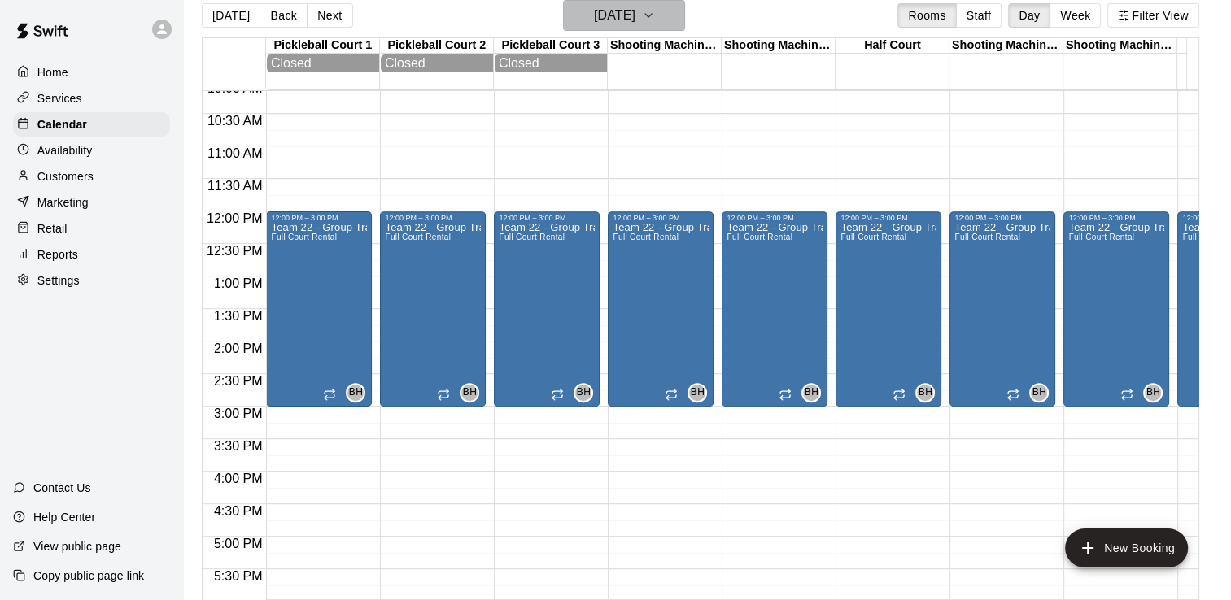
click at [662, 10] on button "[DATE]" at bounding box center [624, 15] width 122 height 31
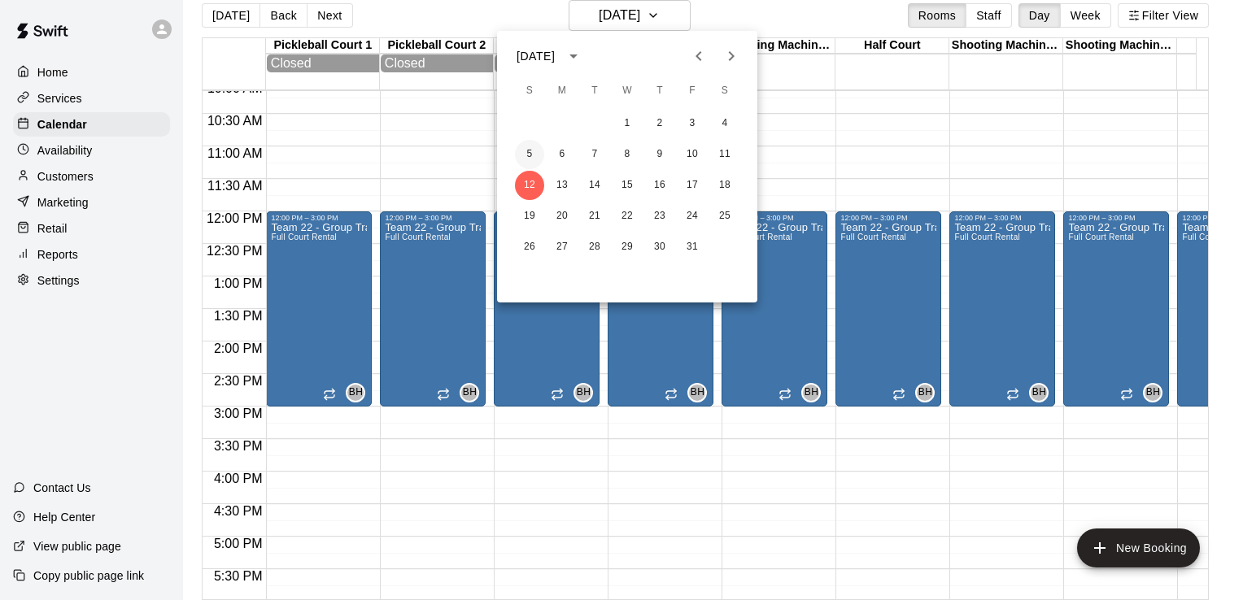
click at [527, 155] on button "5" at bounding box center [529, 154] width 29 height 29
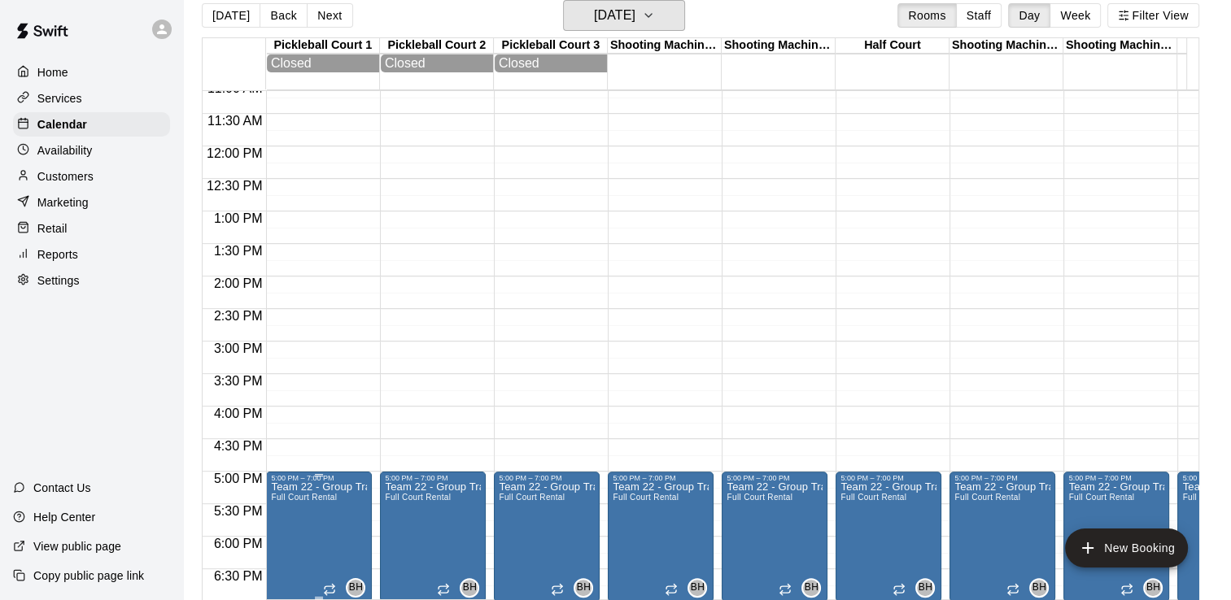
scroll to position [823, 0]
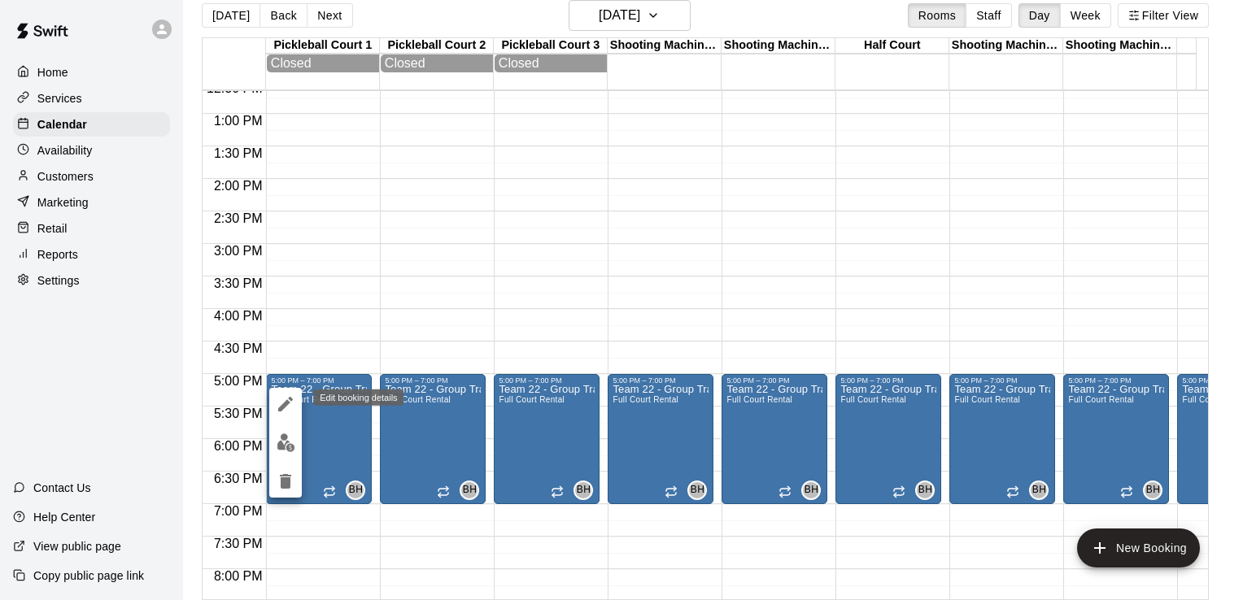
click at [286, 399] on icon "edit" at bounding box center [286, 405] width 20 height 20
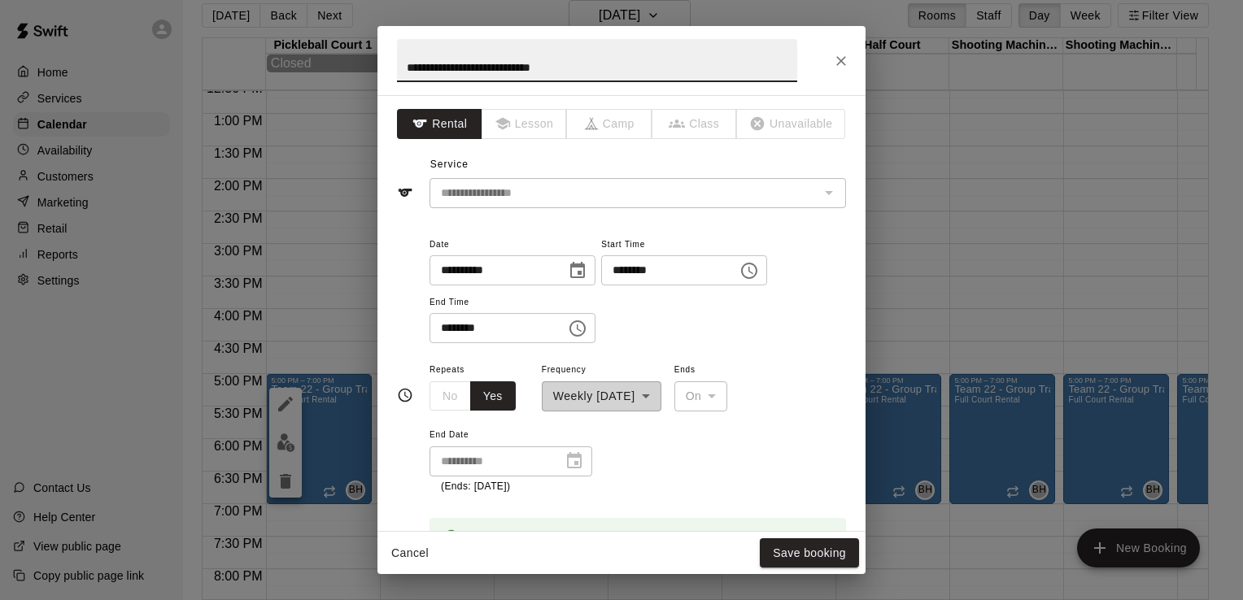
click at [635, 272] on input "********" at bounding box center [663, 270] width 125 height 30
type input "********"
click at [449, 322] on input "********" at bounding box center [492, 328] width 125 height 30
type input "********"
click at [783, 555] on button "Save booking" at bounding box center [809, 554] width 99 height 30
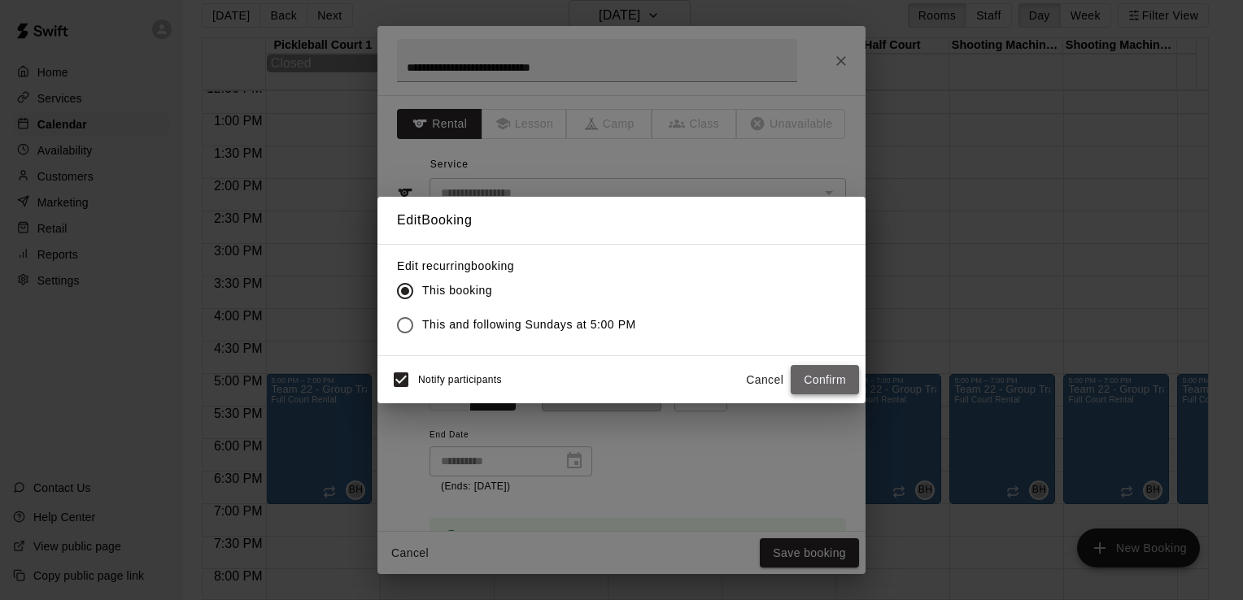
click at [831, 381] on button "Confirm" at bounding box center [825, 380] width 68 height 30
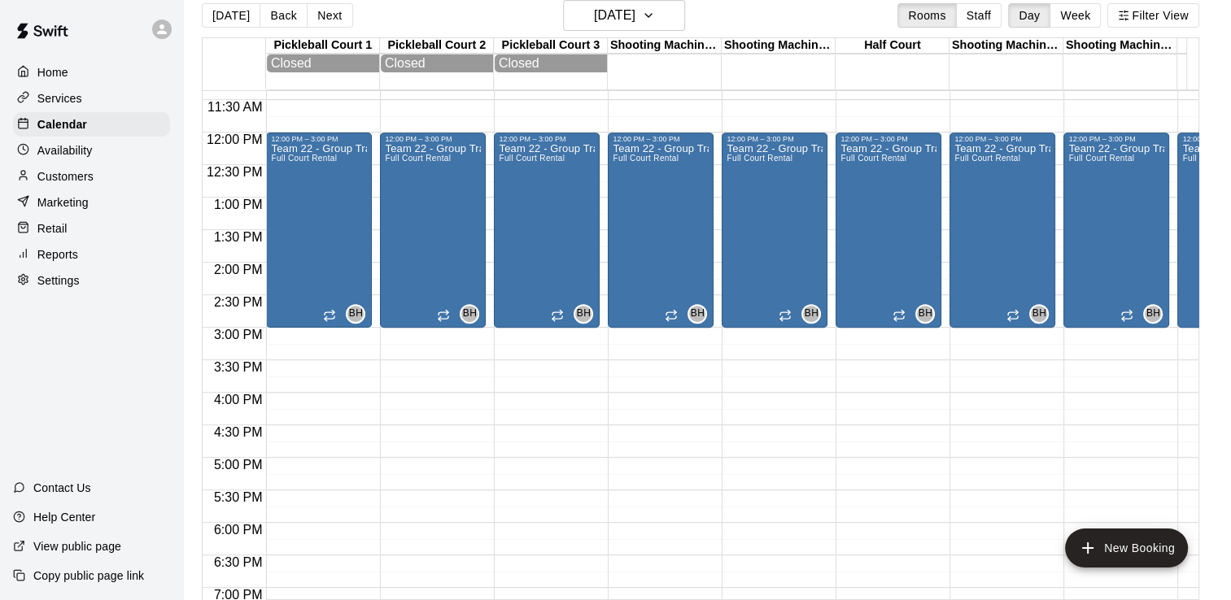
scroll to position [661, 0]
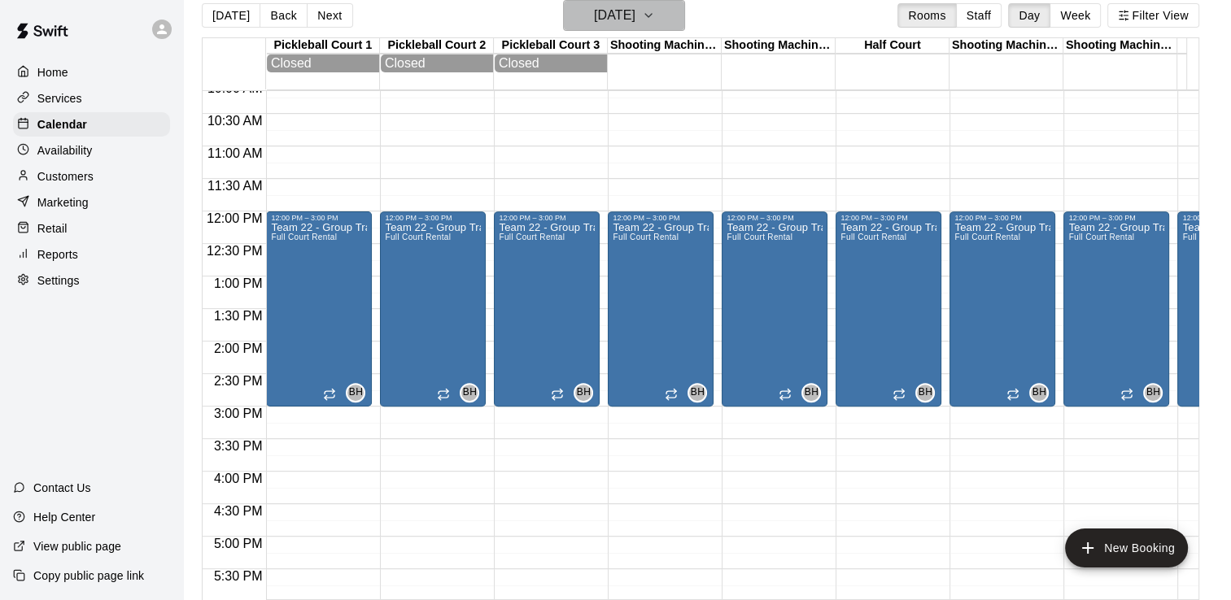
click at [635, 20] on h6 "[DATE]" at bounding box center [614, 15] width 41 height 23
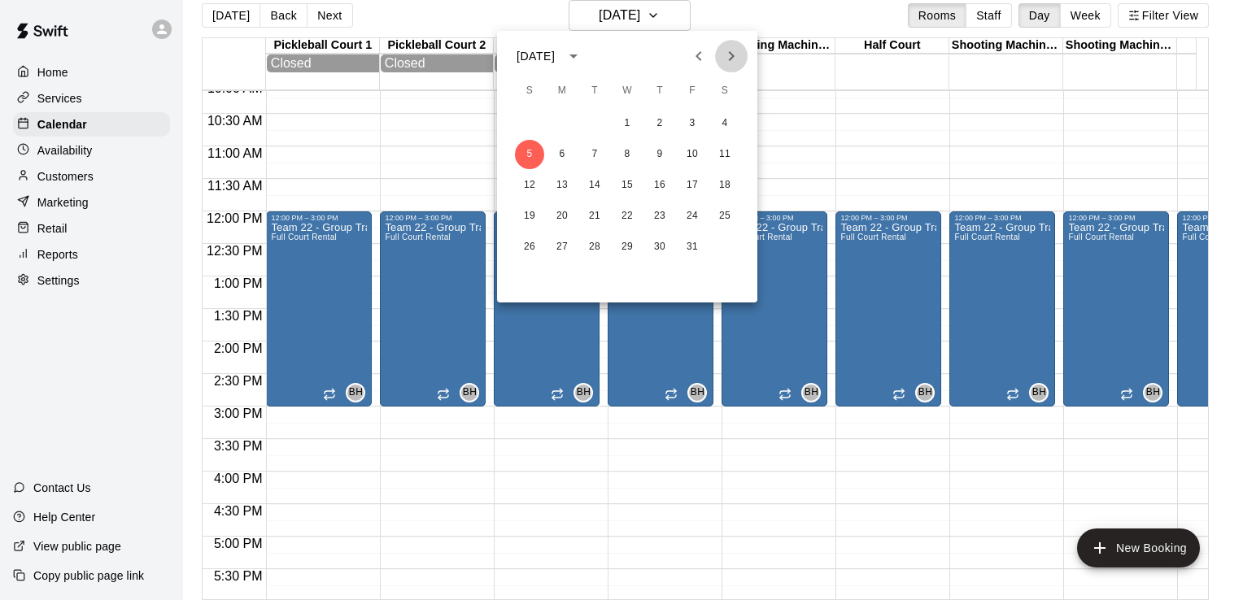
click at [729, 60] on icon "Next month" at bounding box center [732, 56] width 6 height 10
click at [667, 11] on div at bounding box center [621, 300] width 1243 height 600
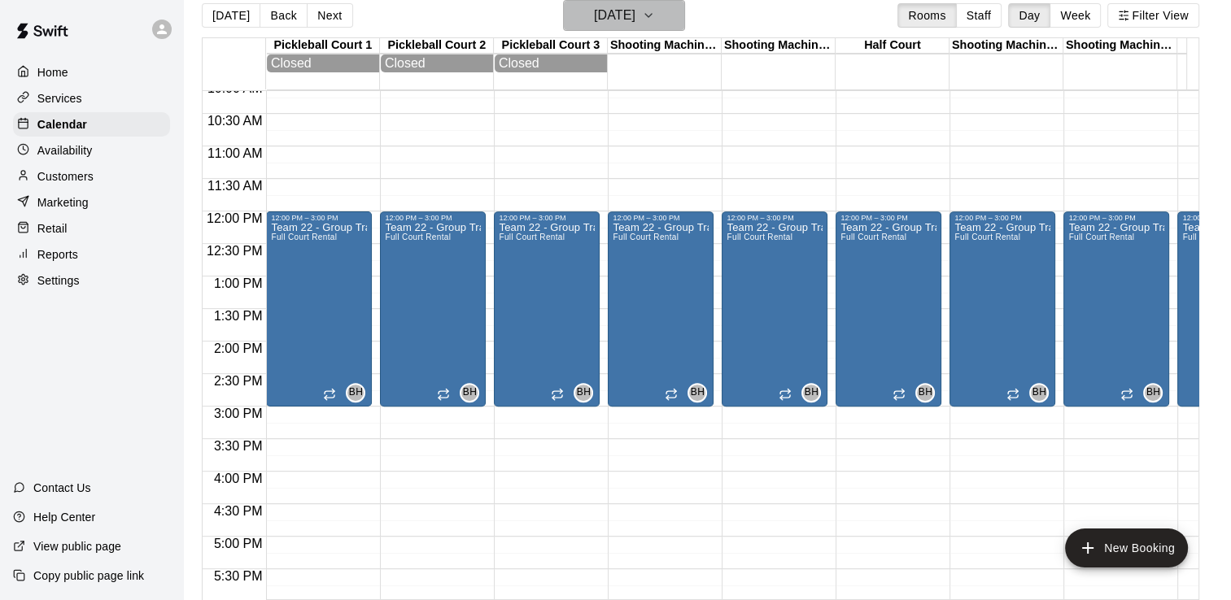
click at [655, 12] on icon "button" at bounding box center [648, 16] width 13 height 20
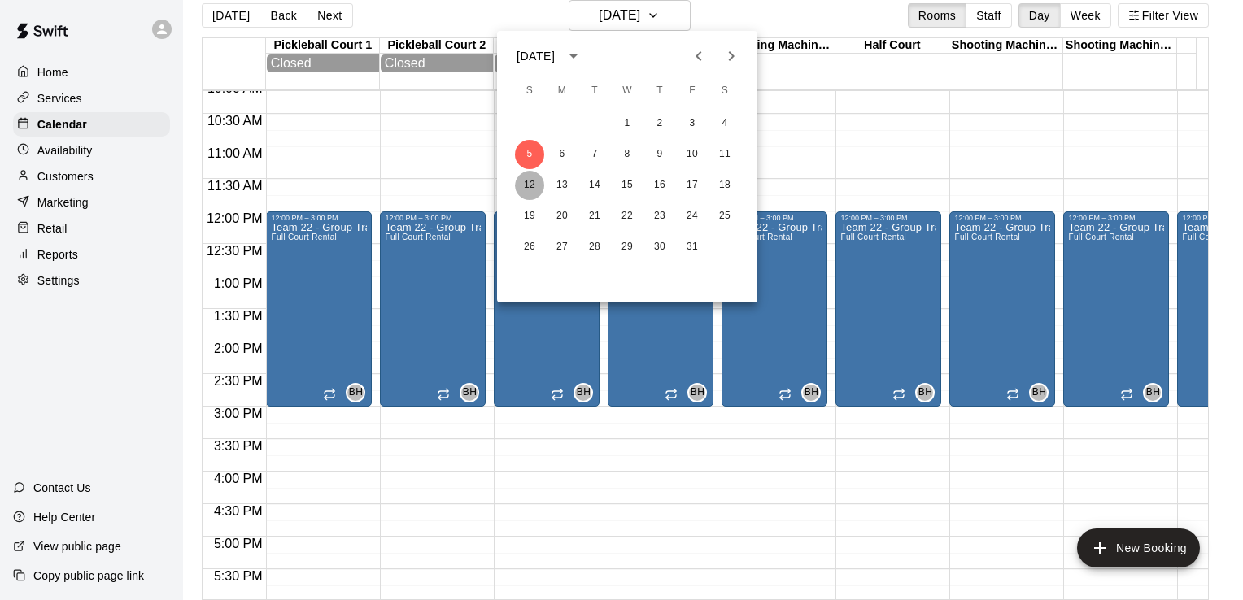
click at [534, 177] on button "12" at bounding box center [529, 185] width 29 height 29
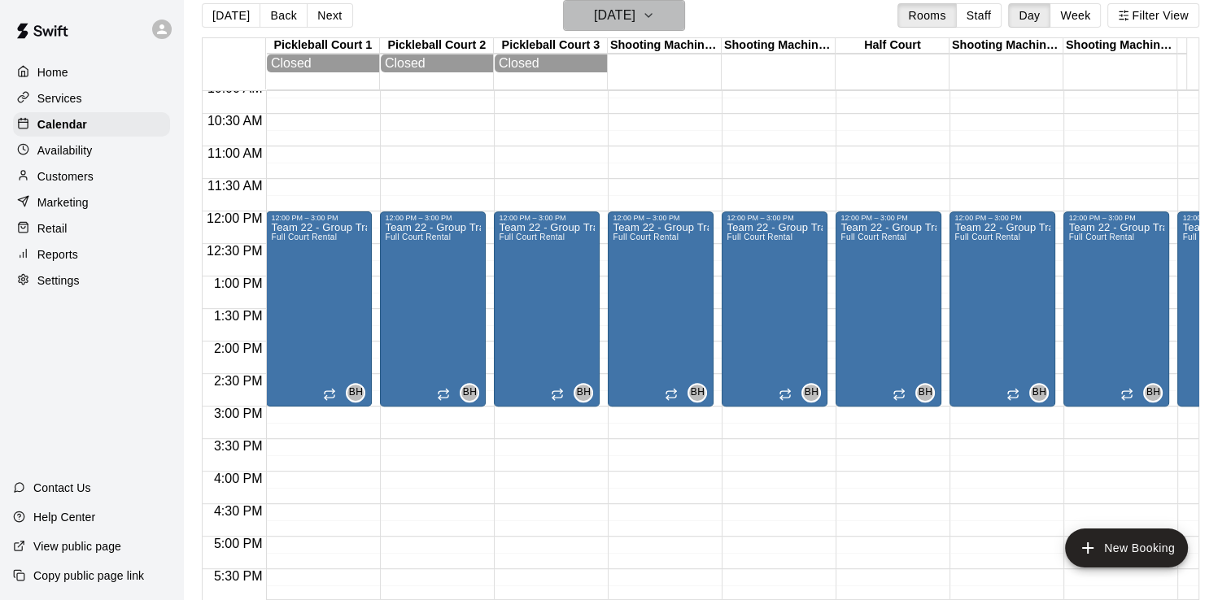
click at [655, 18] on icon "button" at bounding box center [648, 16] width 13 height 20
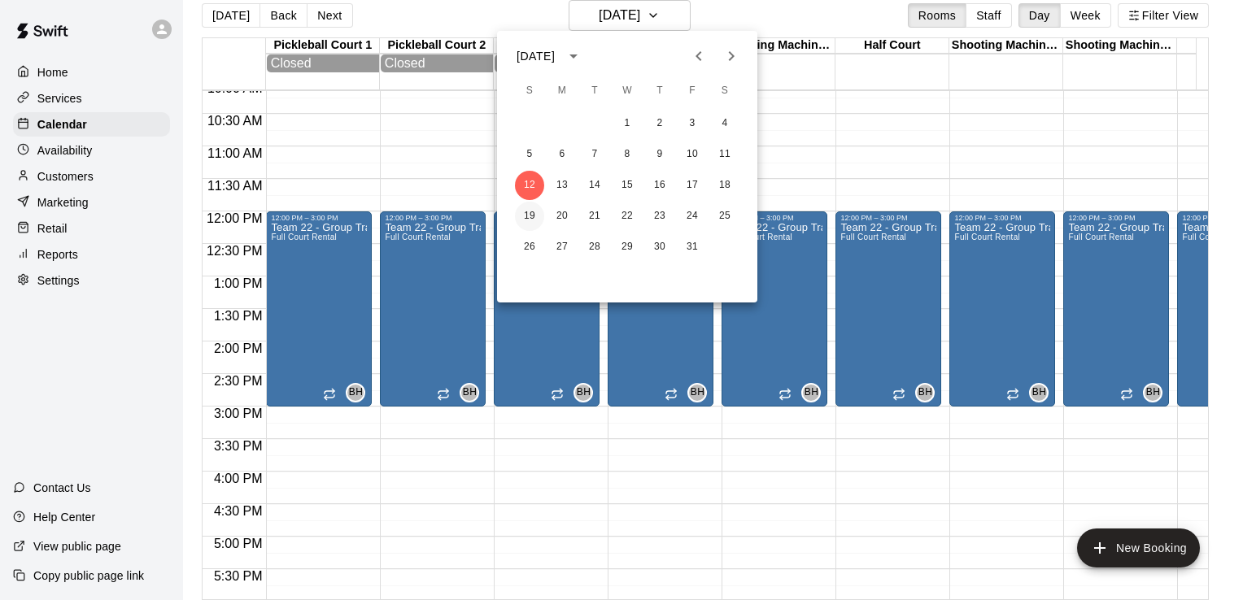
click at [540, 214] on button "19" at bounding box center [529, 216] width 29 height 29
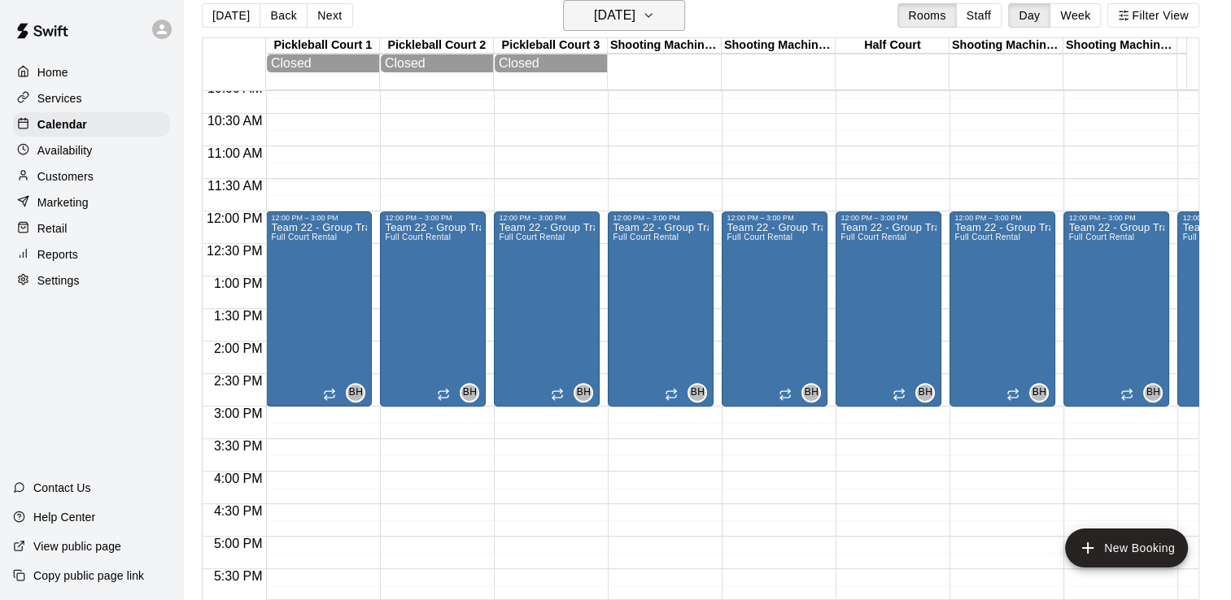
click at [655, 12] on icon "button" at bounding box center [648, 16] width 13 height 20
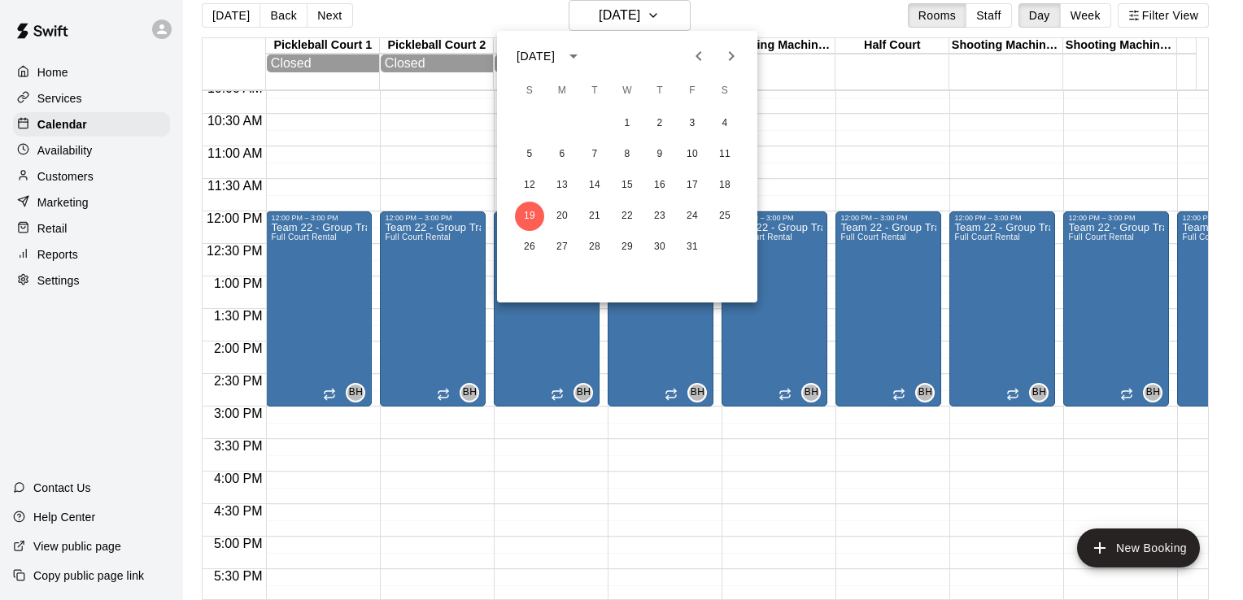
drag, startPoint x: 679, startPoint y: 474, endPoint x: 672, endPoint y: 469, distance: 8.8
click at [673, 469] on div at bounding box center [621, 300] width 1243 height 600
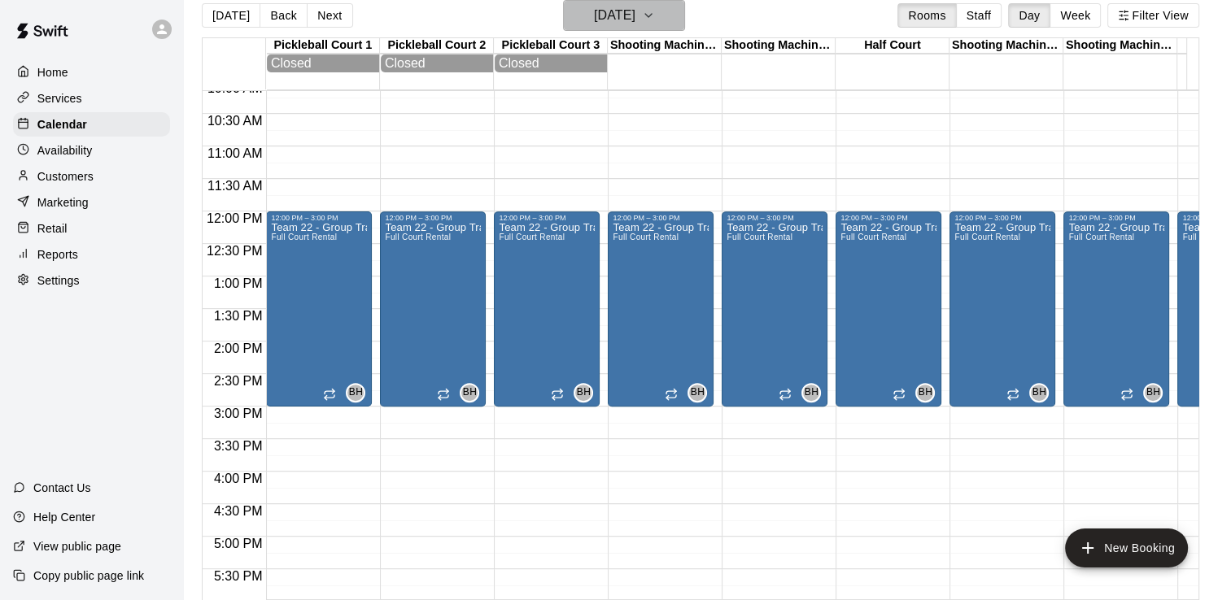
click at [680, 15] on button "[DATE]" at bounding box center [624, 15] width 122 height 31
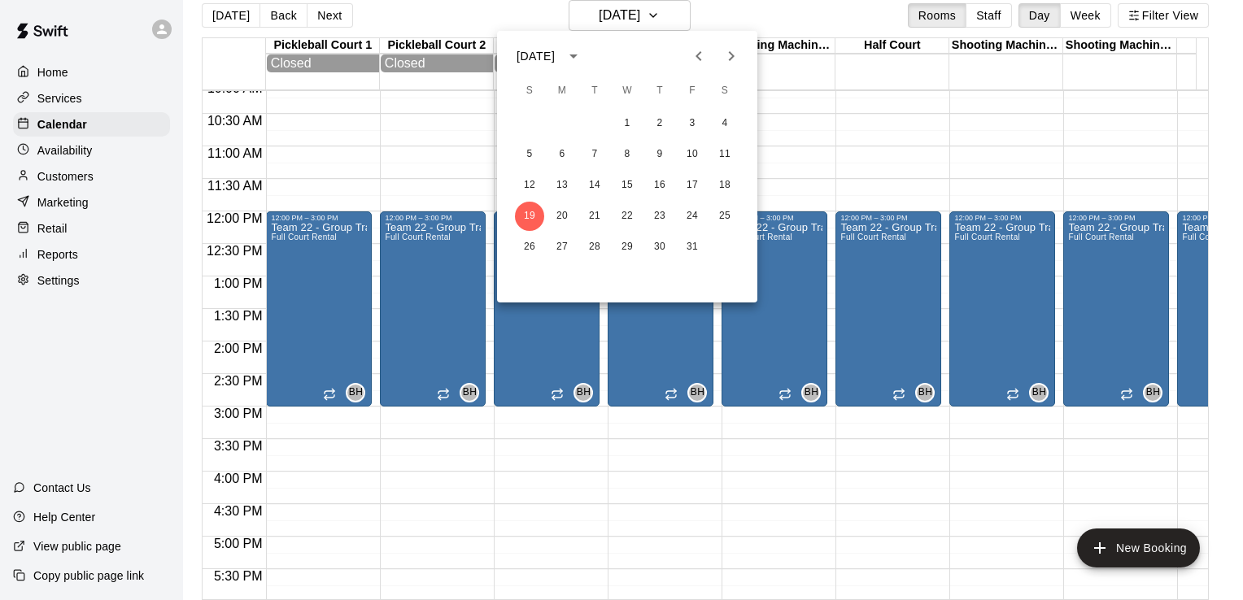
click at [733, 54] on icon "Next month" at bounding box center [732, 56] width 20 height 20
click at [533, 154] on button "2" at bounding box center [529, 154] width 29 height 29
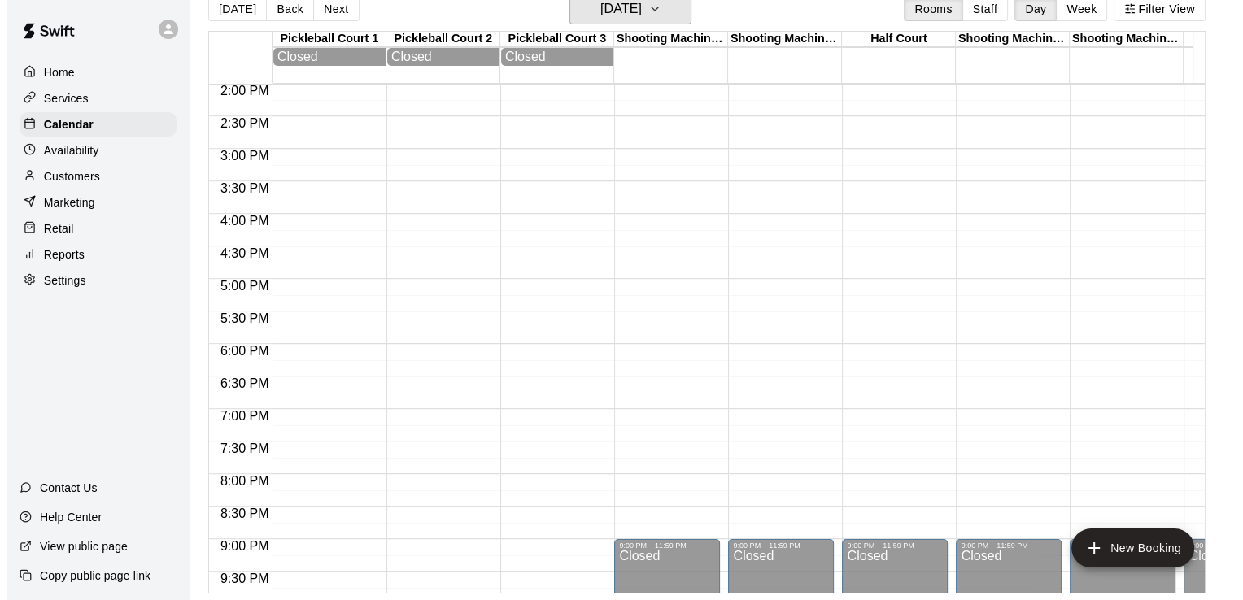
scroll to position [1067, 0]
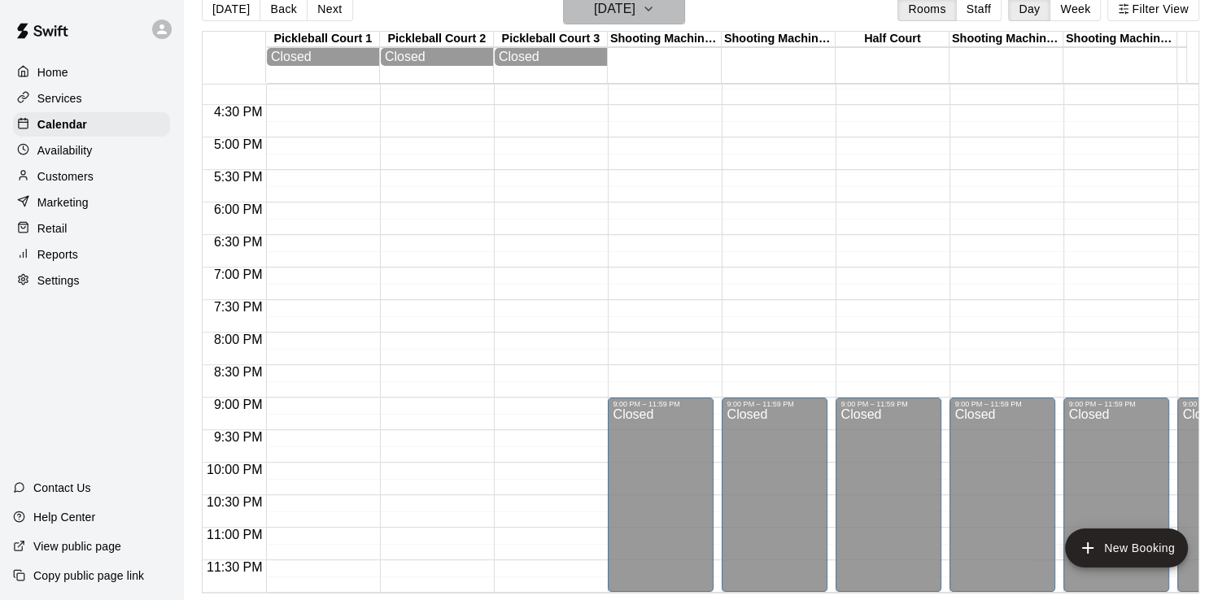
click at [605, 11] on h6 "[DATE]" at bounding box center [614, 9] width 41 height 23
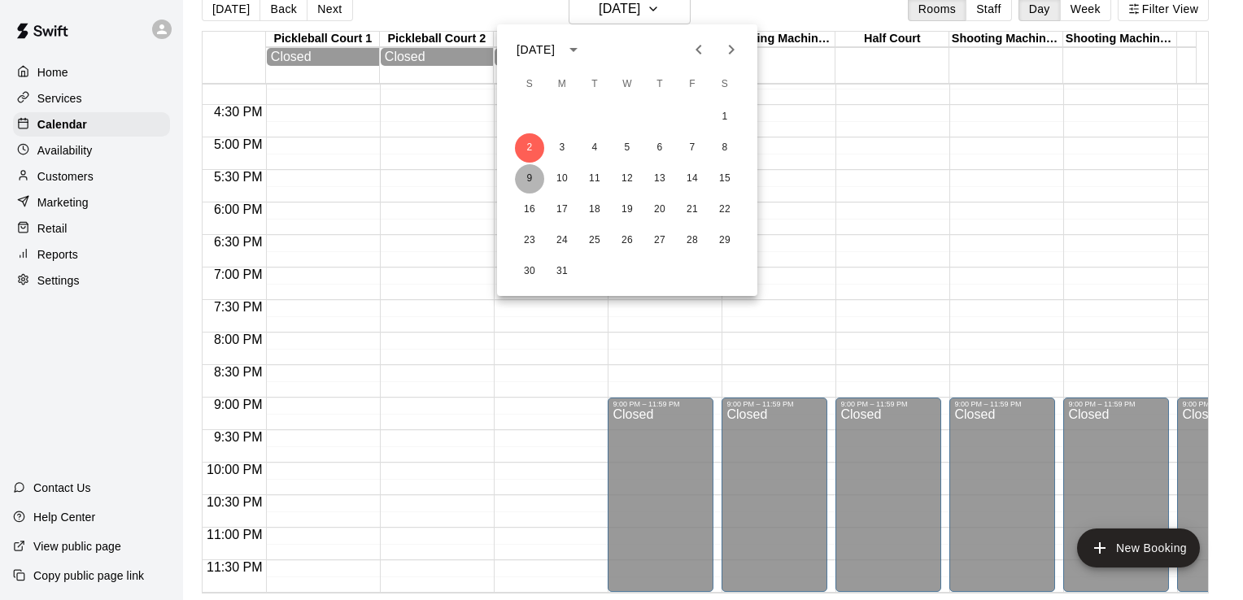
click at [527, 182] on button "9" at bounding box center [529, 178] width 29 height 29
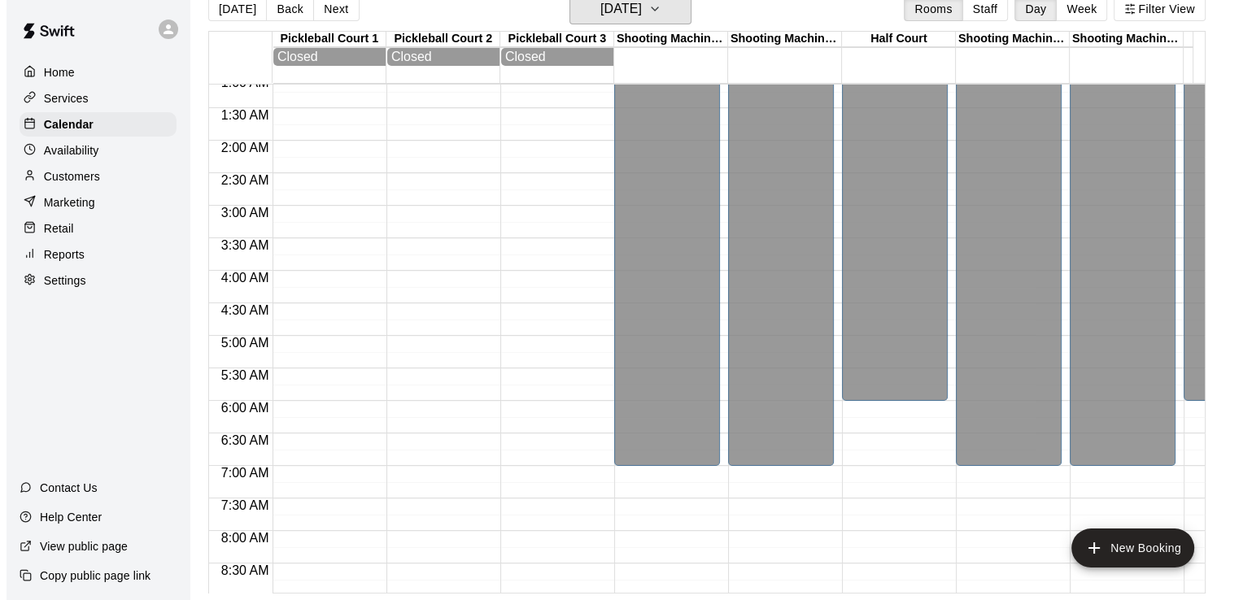
scroll to position [0, 0]
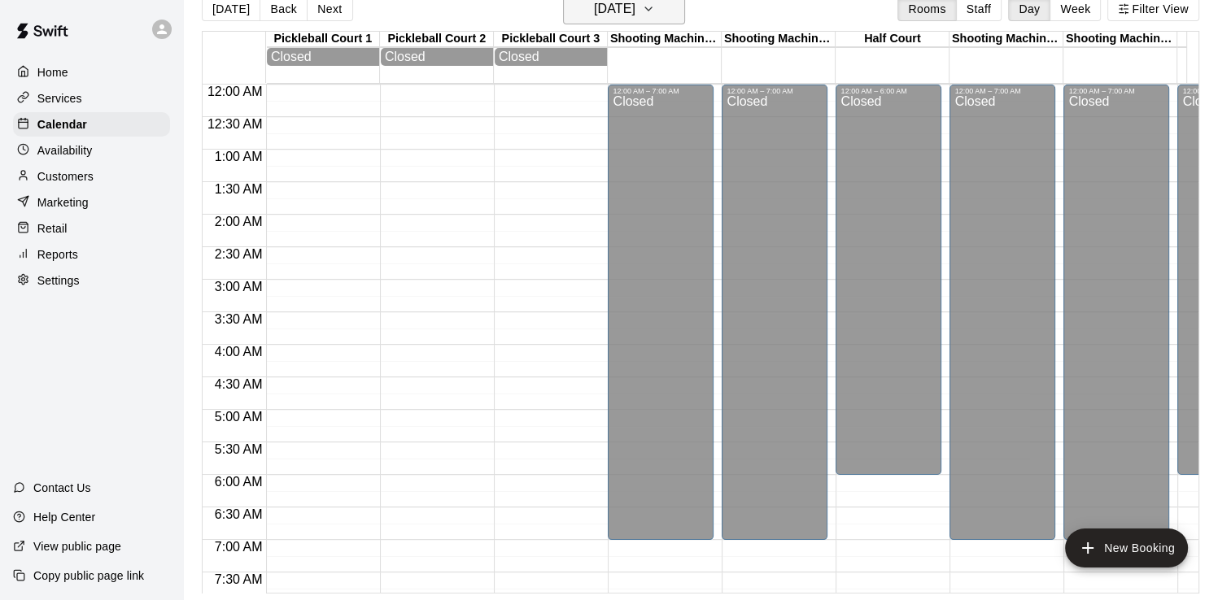
click at [595, 7] on h6 "[DATE]" at bounding box center [614, 9] width 41 height 23
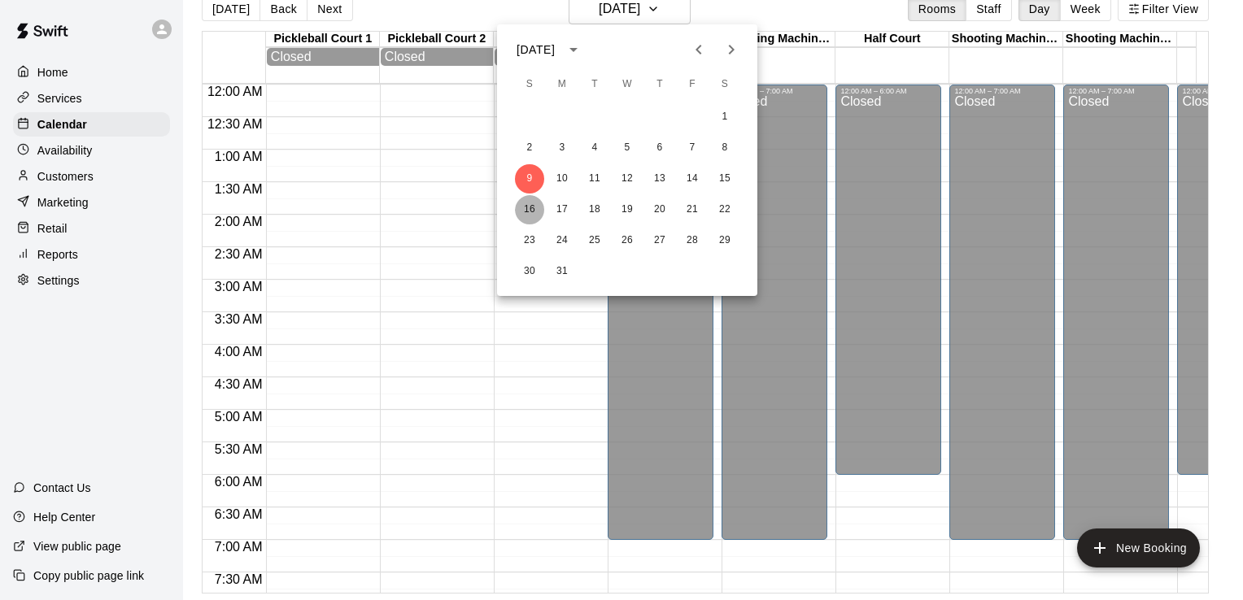
click at [529, 216] on button "16" at bounding box center [529, 209] width 29 height 29
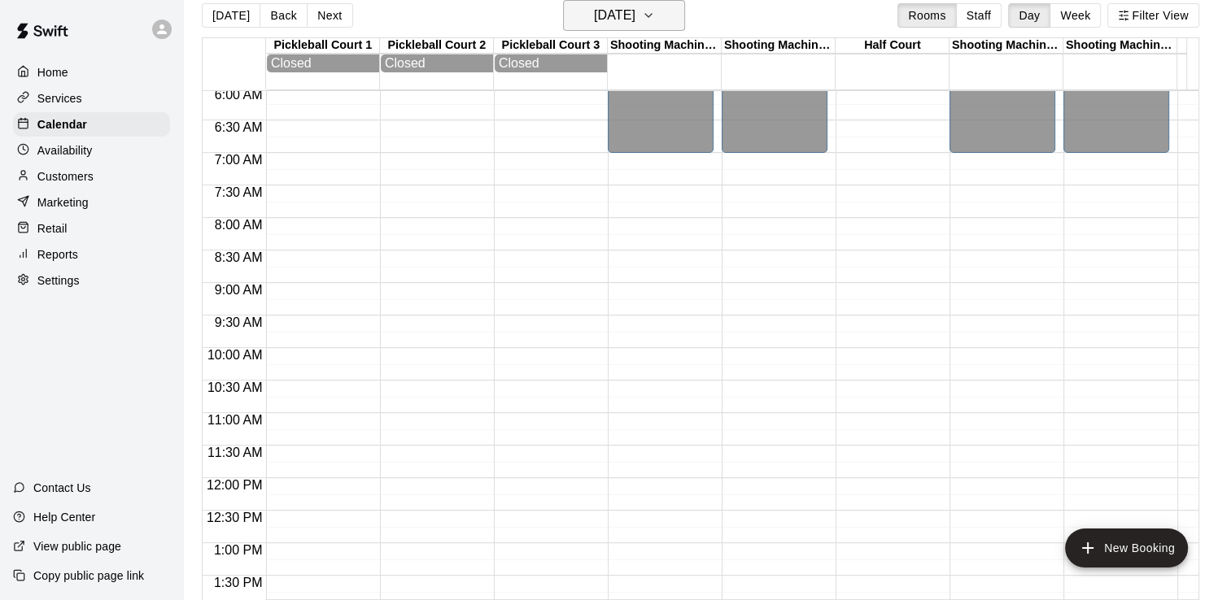
scroll to position [244, 0]
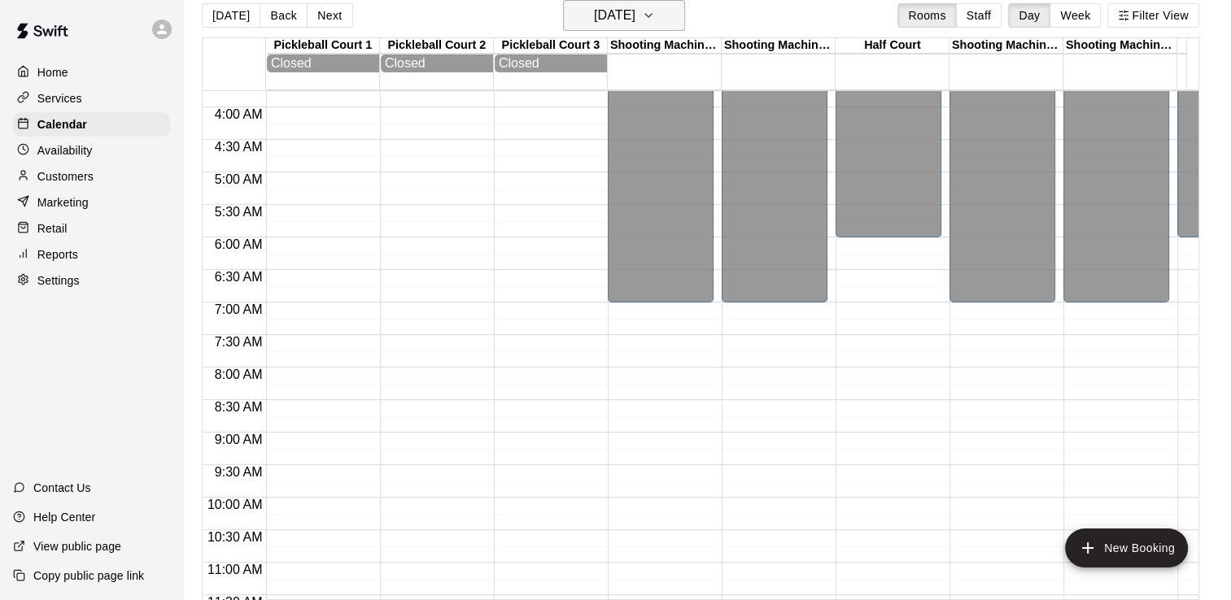
click at [598, 29] on button "[DATE]" at bounding box center [624, 15] width 122 height 31
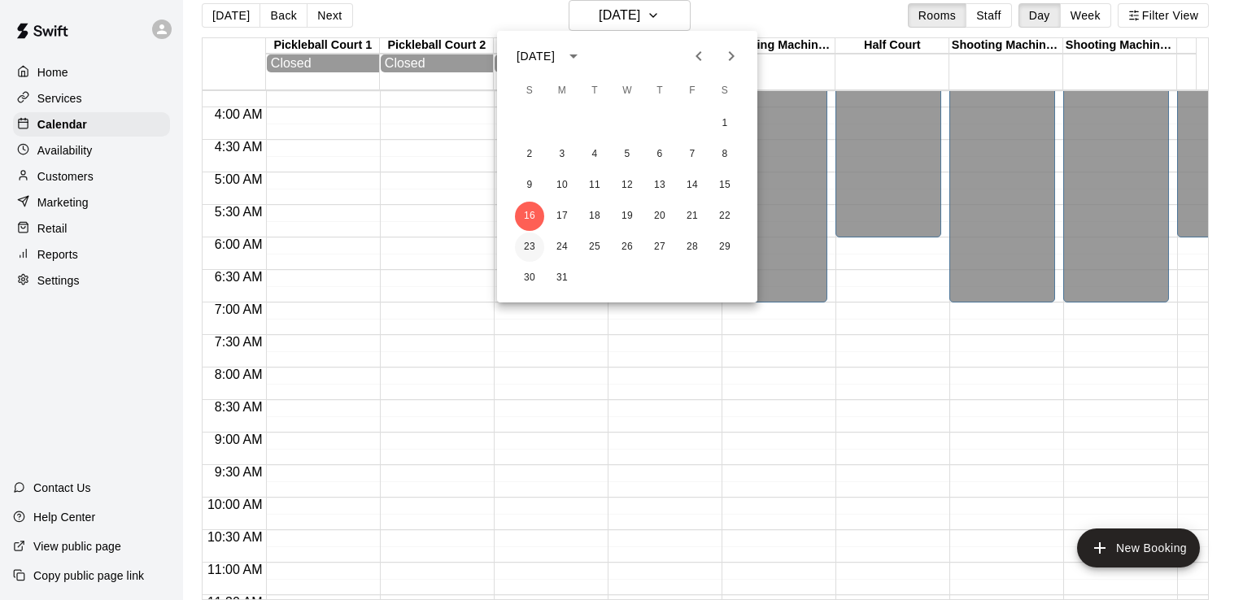
click at [535, 242] on button "23" at bounding box center [529, 247] width 29 height 29
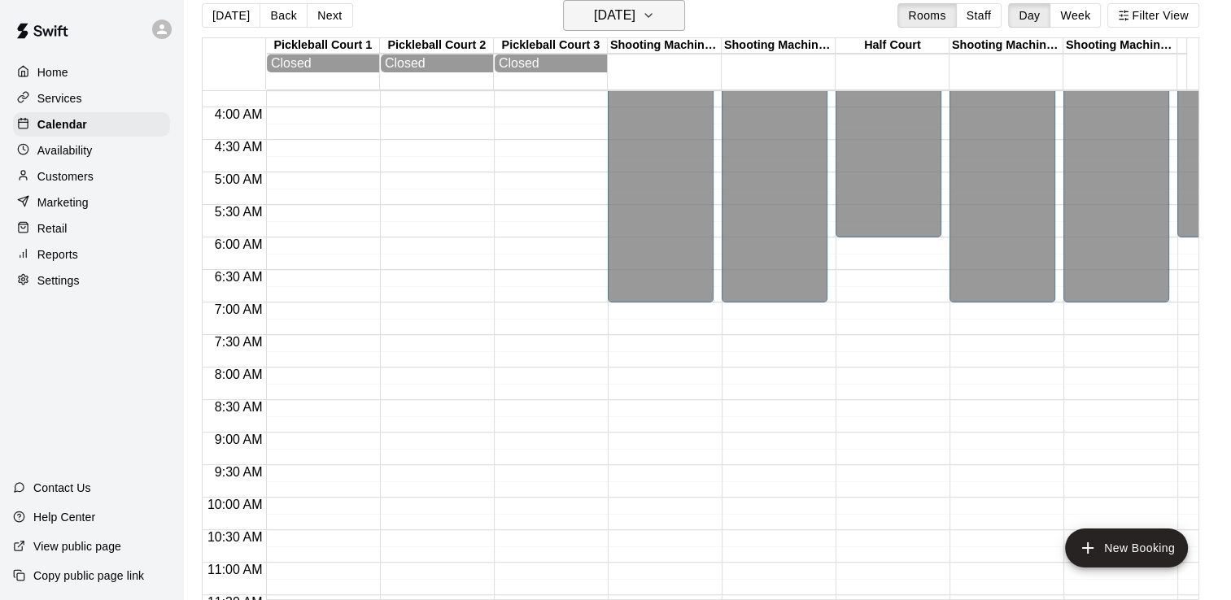
click at [596, 18] on h6 "[DATE]" at bounding box center [614, 15] width 41 height 23
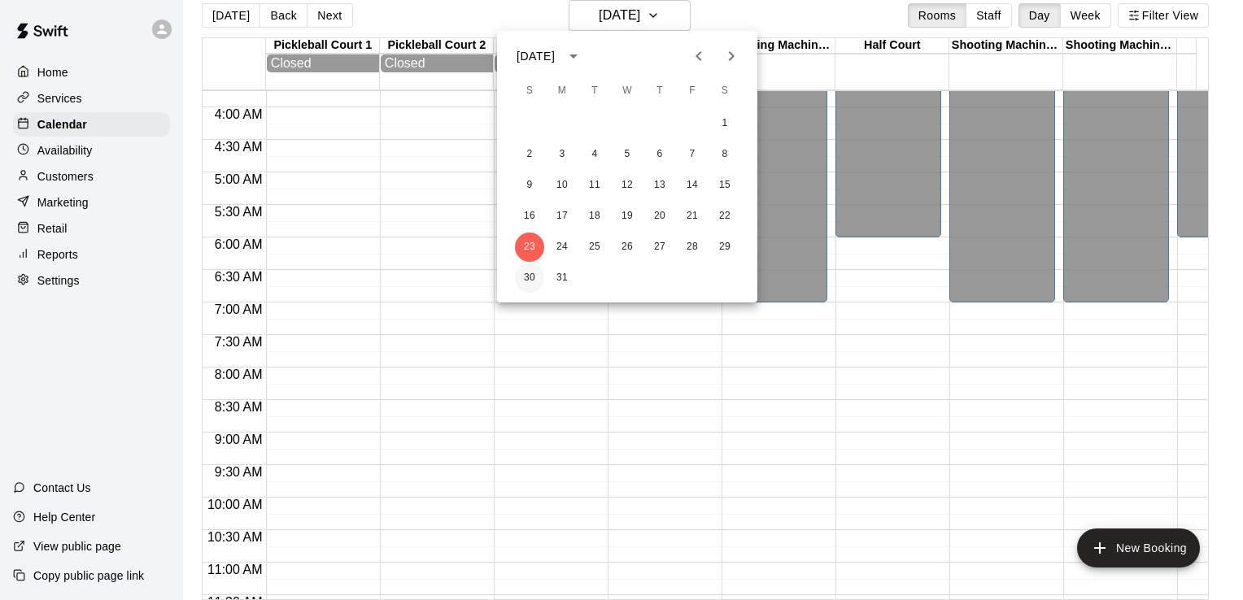
click at [525, 275] on button "30" at bounding box center [529, 278] width 29 height 29
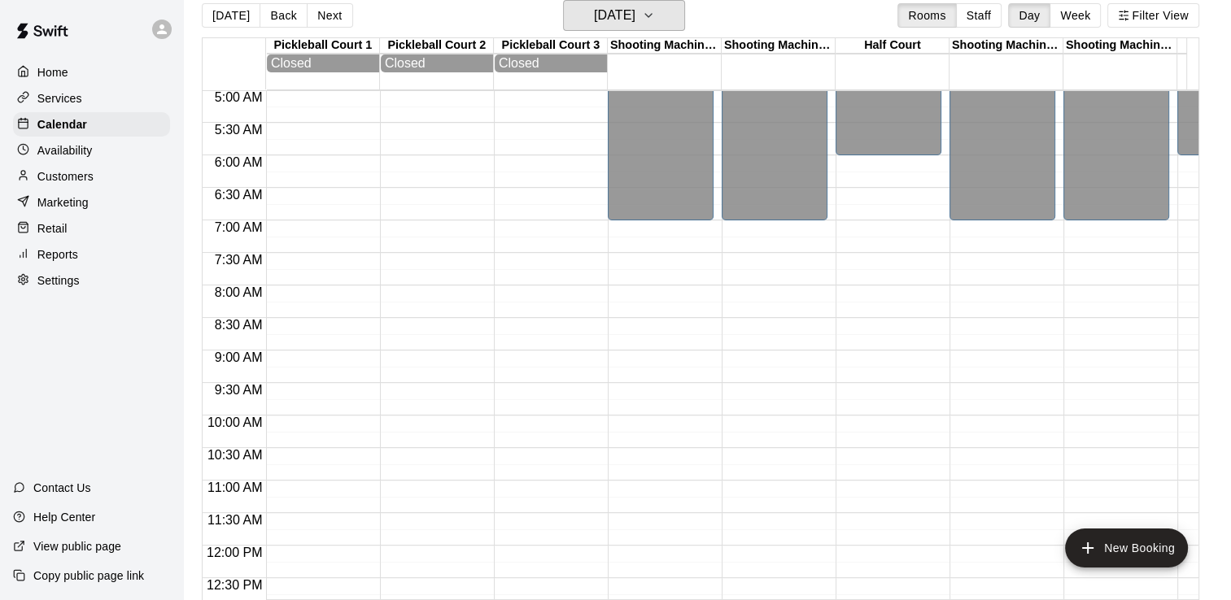
scroll to position [325, 0]
